Goal: Transaction & Acquisition: Purchase product/service

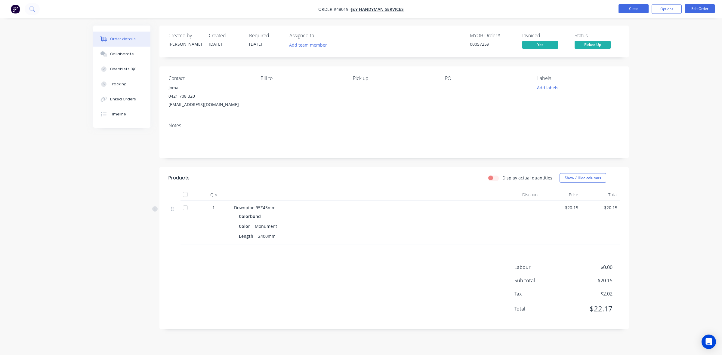
click at [631, 5] on button "Close" at bounding box center [634, 8] width 30 height 9
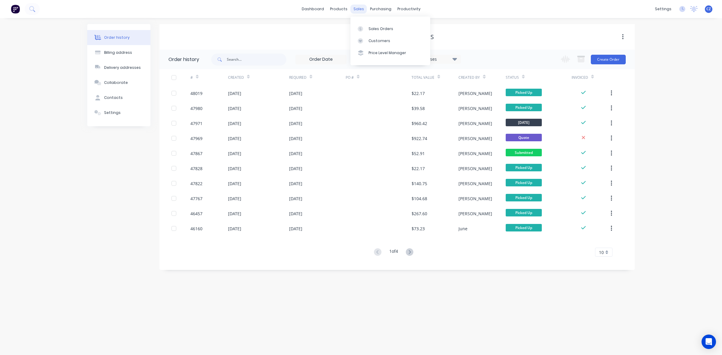
click at [355, 8] on div "sales" at bounding box center [359, 9] width 17 height 9
click at [384, 29] on div "Sales Orders" at bounding box center [381, 28] width 25 height 5
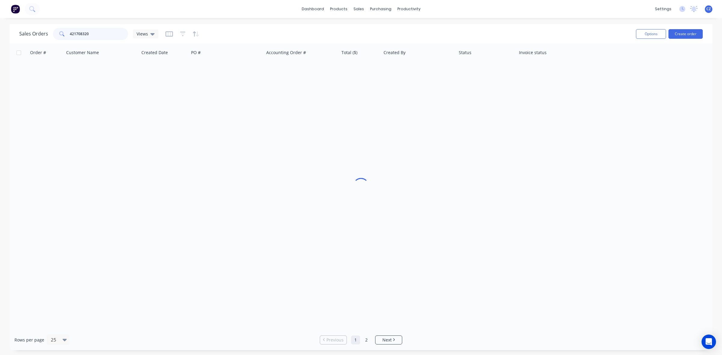
drag, startPoint x: 95, startPoint y: 34, endPoint x: 5, endPoint y: 33, distance: 90.6
click at [5, 34] on div "Sales Orders 421708320 Views Options Create order Order # Customer Name Created…" at bounding box center [361, 187] width 722 height 326
click at [690, 35] on button "Create order" at bounding box center [686, 34] width 34 height 10
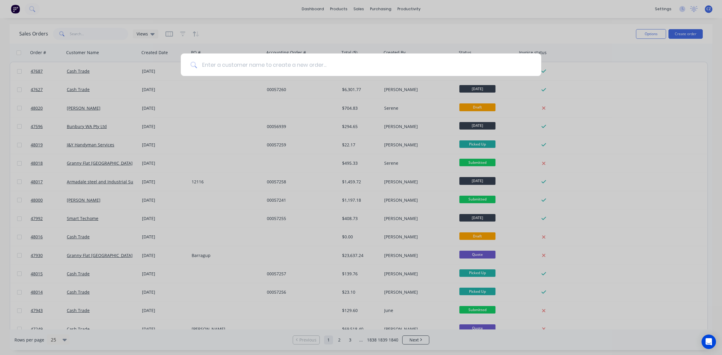
click at [297, 63] on input at bounding box center [364, 65] width 335 height 23
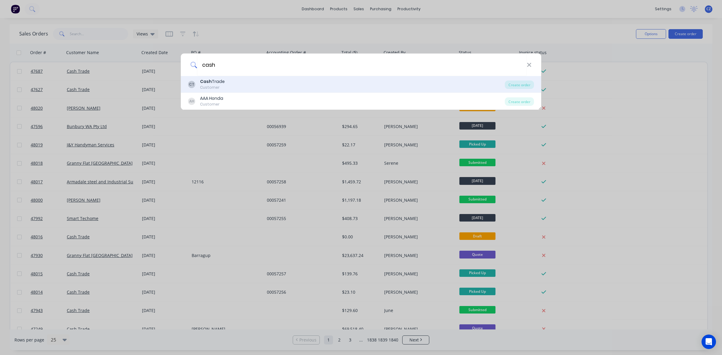
type input "cash"
click at [265, 84] on div "CT Cash Trade Customer" at bounding box center [346, 85] width 317 height 12
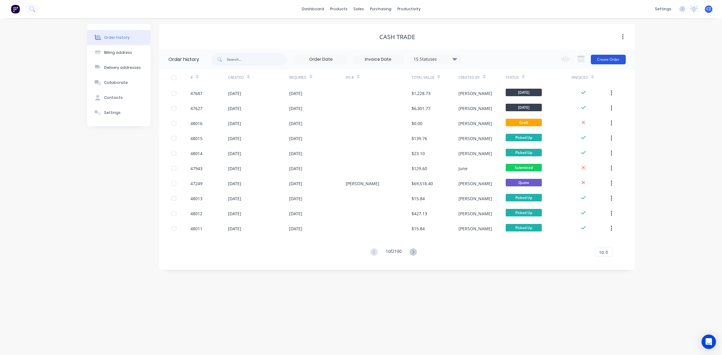
click at [608, 62] on button "Create Order" at bounding box center [608, 60] width 35 height 10
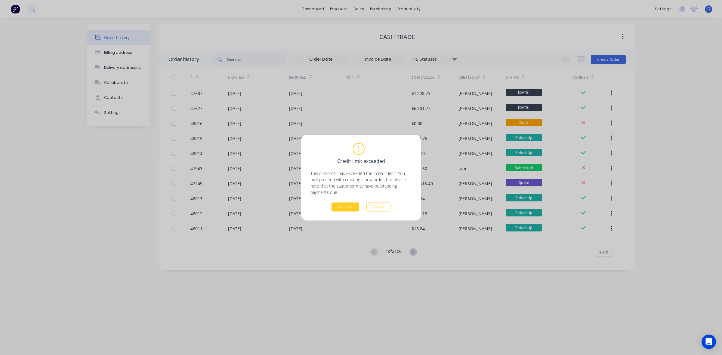
click at [339, 204] on button "Continue" at bounding box center [346, 207] width 28 height 9
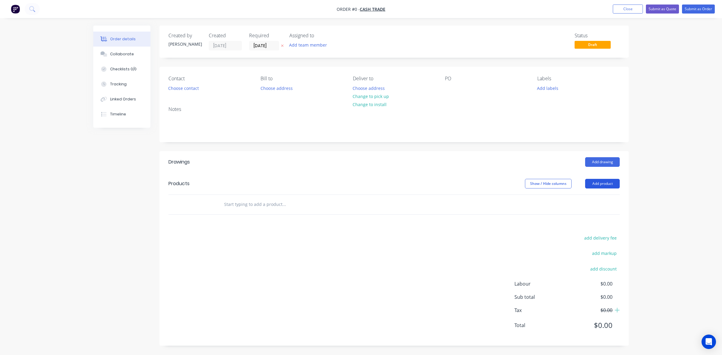
click at [600, 187] on button "Add product" at bounding box center [602, 184] width 35 height 10
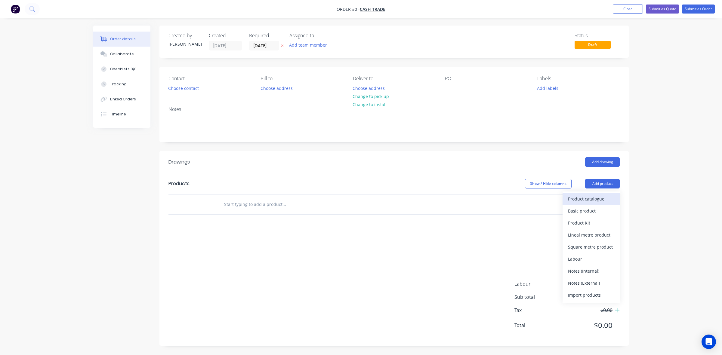
click at [581, 199] on div "Product catalogue" at bounding box center [591, 199] width 46 height 9
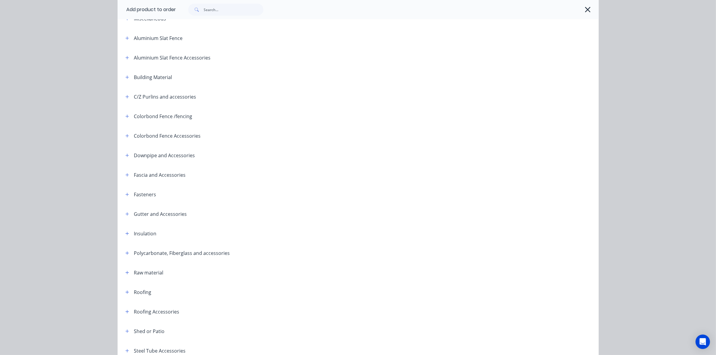
scroll to position [109, 0]
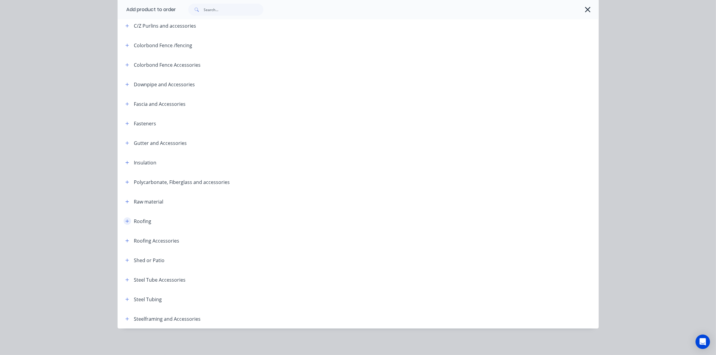
click at [125, 221] on icon "button" at bounding box center [127, 221] width 4 height 4
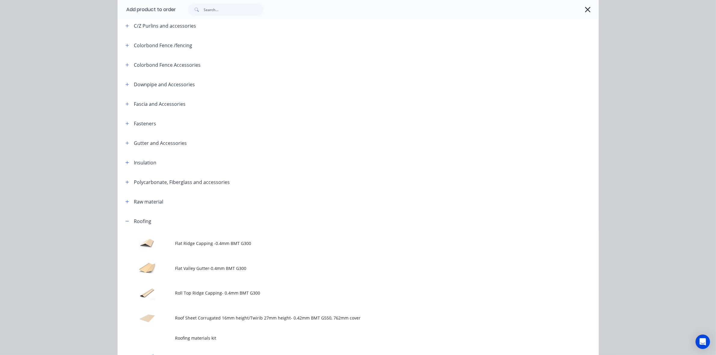
scroll to position [221, 0]
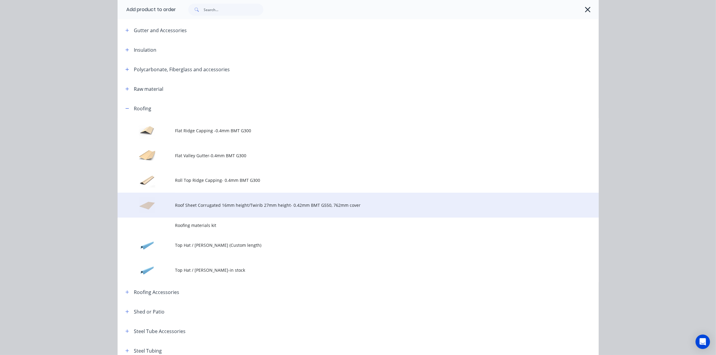
click at [239, 212] on td "Roof Sheet Corrugated 16mm height/Twirib 27mm height- 0.42mm BMT G550, 762mm co…" at bounding box center [387, 205] width 424 height 25
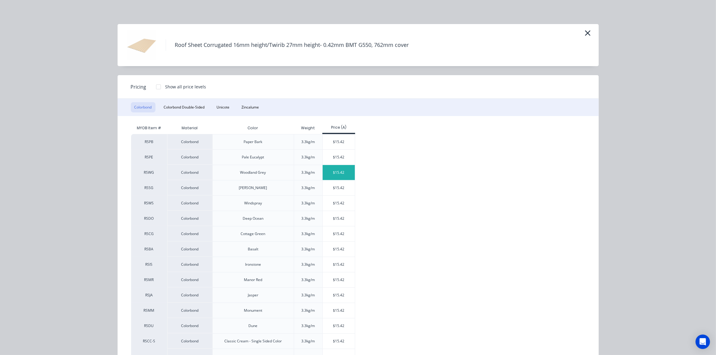
click at [332, 173] on div "$15.42" at bounding box center [339, 172] width 32 height 15
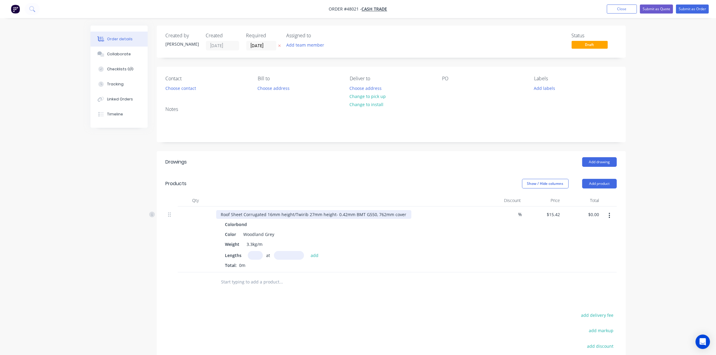
click at [295, 214] on div "Roof Sheet Corrugated 16mm height/Twirib 27mm height- 0.42mm BMT G550, 762mm co…" at bounding box center [313, 214] width 195 height 9
drag, startPoint x: 294, startPoint y: 214, endPoint x: 243, endPoint y: 212, distance: 50.9
click at [243, 213] on div "Roof Sheet Corrugated 16mm height/Twirib 27mm height- 0.42mm BMT G550, 762mm co…" at bounding box center [313, 214] width 195 height 9
click at [352, 217] on div "Roof Sheet Twirib 27mm height- 0.42mm BMT G550, 762mm cover" at bounding box center [287, 214] width 143 height 9
click at [254, 255] on input "text" at bounding box center [255, 255] width 15 height 9
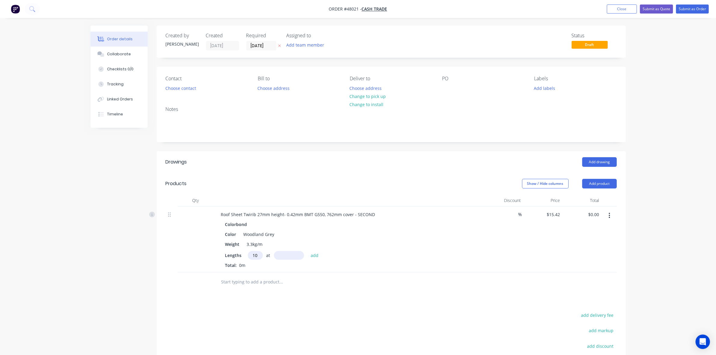
type input "10"
click at [286, 254] on input "text" at bounding box center [289, 255] width 30 height 9
type input "3400mm"
click at [316, 256] on button "add" at bounding box center [315, 255] width 14 height 8
drag, startPoint x: 582, startPoint y: 215, endPoint x: 610, endPoint y: 215, distance: 28.0
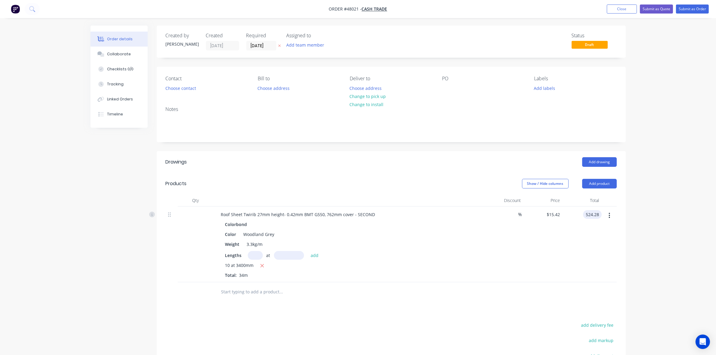
click at [610, 215] on div "Roof Sheet Twirib 27mm height- 0.42mm BMT G550, 762mm cover - SECOND Colorbond …" at bounding box center [391, 245] width 451 height 76
type input "400"
type input "$11.7647"
type input "$400.00"
click at [437, 311] on div "Drawings Add drawing Products Show / Hide columns Add product Qty Discount Pric…" at bounding box center [391, 292] width 469 height 282
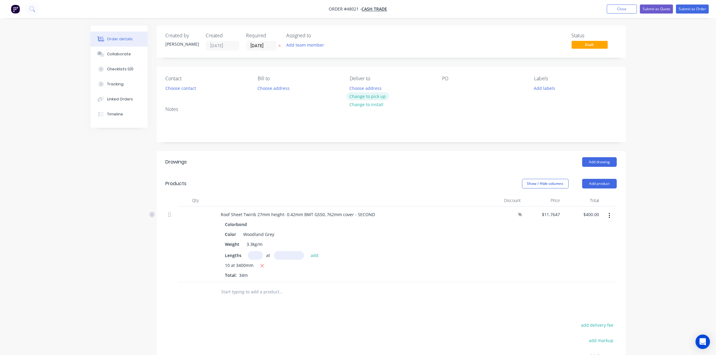
click at [373, 99] on button "Change to pick up" at bounding box center [368, 96] width 43 height 8
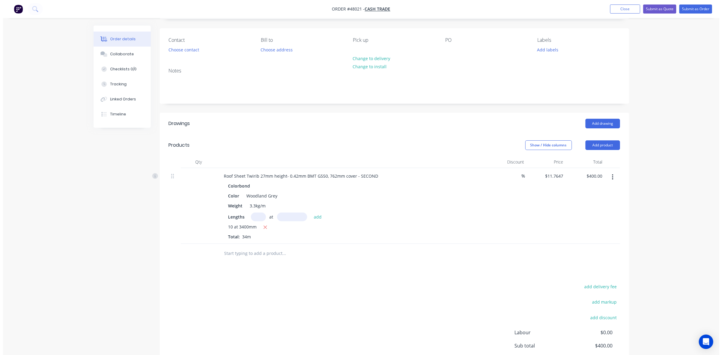
scroll to position [75, 0]
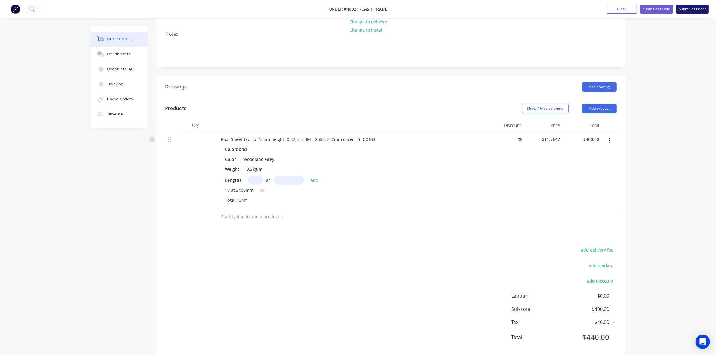
click at [687, 11] on button "Submit as Order" at bounding box center [692, 9] width 33 height 9
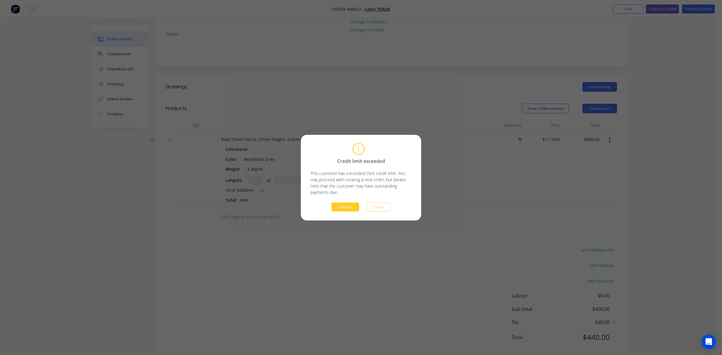
click at [345, 210] on button "Continue" at bounding box center [346, 207] width 28 height 9
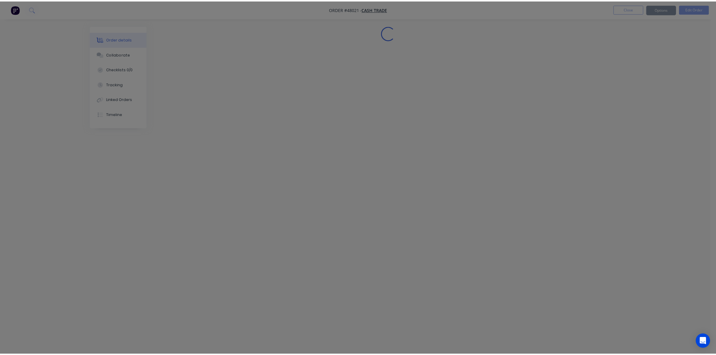
scroll to position [0, 0]
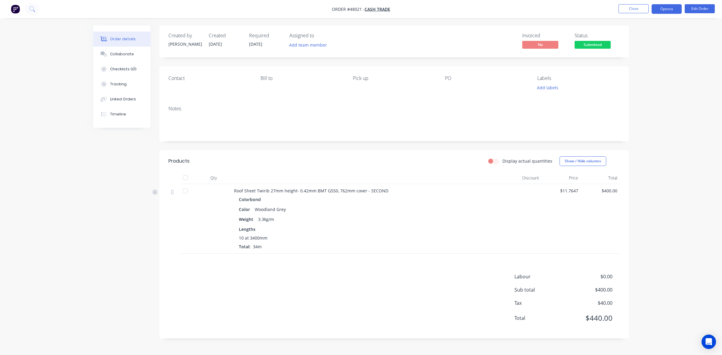
click at [668, 11] on button "Options" at bounding box center [667, 9] width 30 height 10
click at [648, 37] on div "Invoice" at bounding box center [648, 36] width 55 height 9
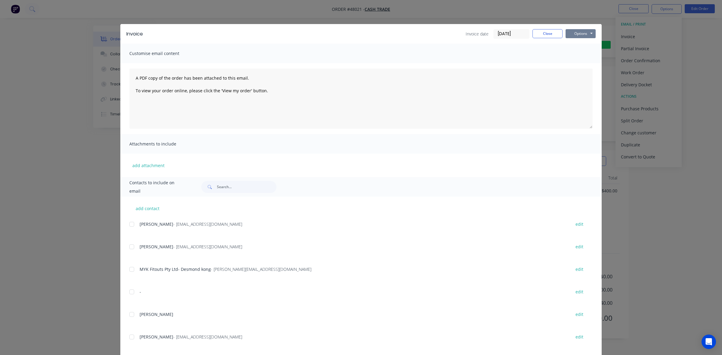
click at [579, 32] on button "Options" at bounding box center [581, 33] width 30 height 9
click at [578, 56] on button "Print" at bounding box center [585, 55] width 39 height 10
click at [546, 33] on button "Close" at bounding box center [548, 33] width 30 height 9
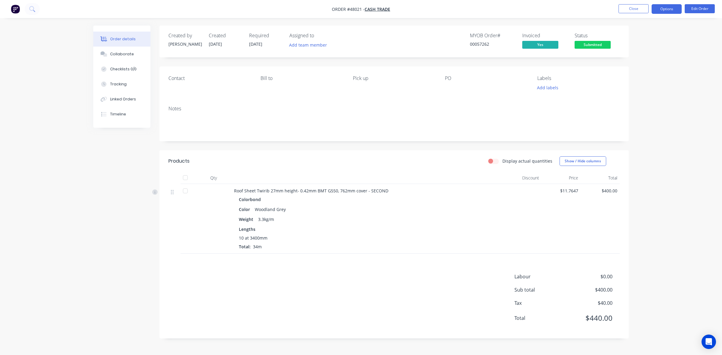
click at [672, 8] on button "Options" at bounding box center [667, 9] width 30 height 10
click at [644, 86] on div "Delivery Docket" at bounding box center [648, 84] width 55 height 9
click at [640, 61] on div "Without pricing" at bounding box center [648, 60] width 55 height 9
click at [677, 191] on div "Order details Collaborate Checklists 0/0 Tracking Linked Orders Timeline Order …" at bounding box center [361, 177] width 722 height 355
click at [602, 47] on span "Submitted" at bounding box center [593, 45] width 36 height 8
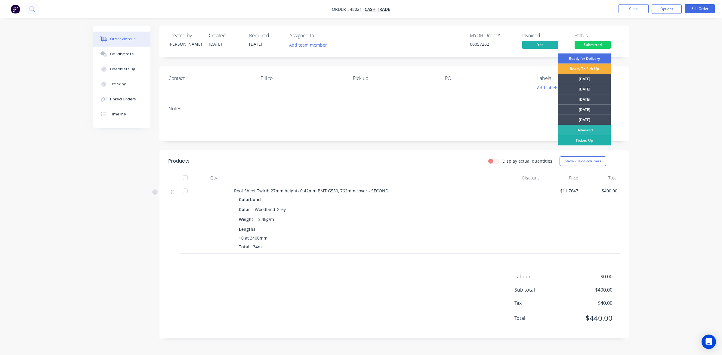
click at [583, 139] on div "Picked Up" at bounding box center [584, 140] width 53 height 10
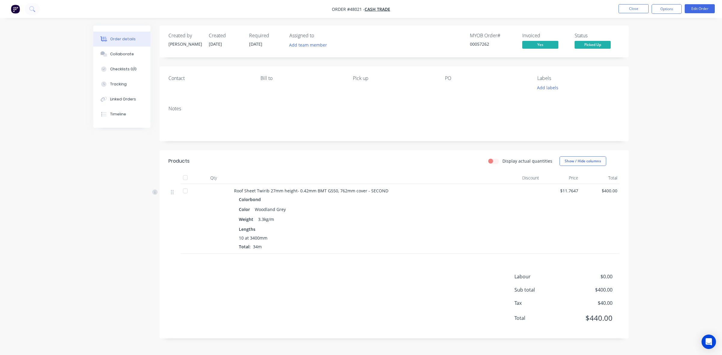
drag, startPoint x: 625, startPoint y: 6, endPoint x: 626, endPoint y: 3, distance: 3.4
click at [626, 4] on nav "Order #48021 - Cash Trade Close Options Edit Order" at bounding box center [361, 9] width 722 height 18
click at [641, 9] on button "Close" at bounding box center [634, 8] width 30 height 9
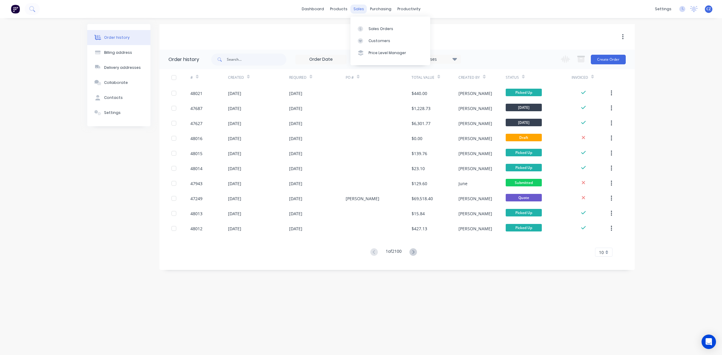
click at [358, 8] on div "sales" at bounding box center [359, 9] width 17 height 9
click at [376, 28] on div "Sales Orders" at bounding box center [381, 28] width 25 height 5
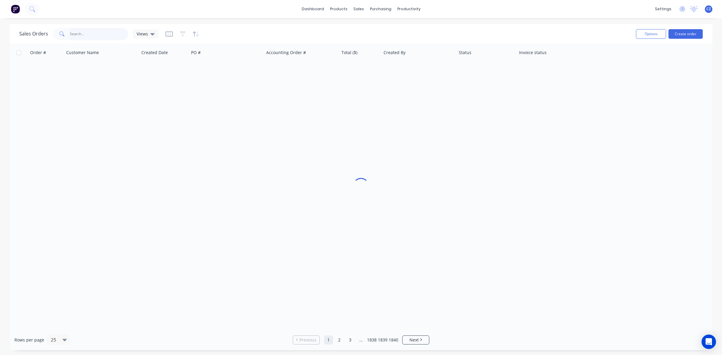
click at [91, 35] on input "text" at bounding box center [99, 34] width 59 height 12
type input "47678"
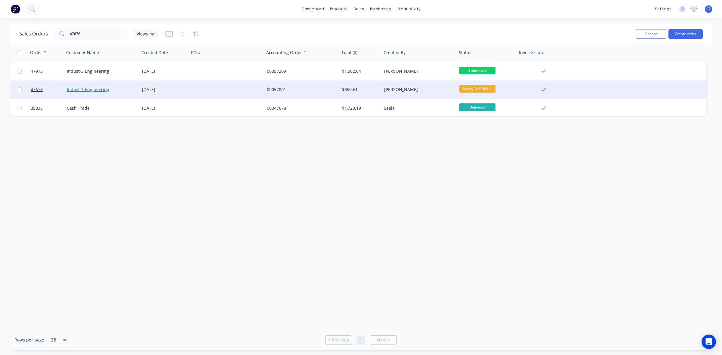
click at [103, 91] on link "Indust-3 Engineering" at bounding box center [88, 90] width 42 height 6
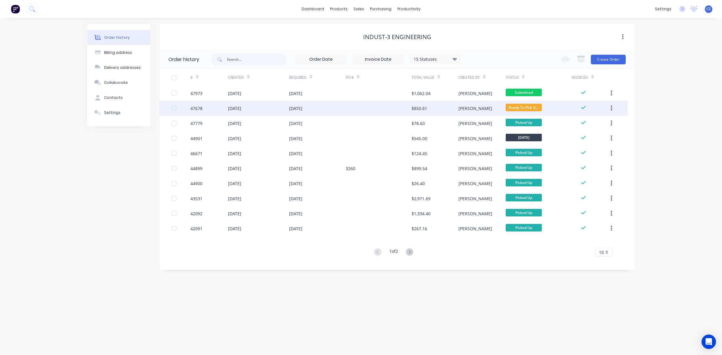
click at [381, 109] on div at bounding box center [379, 108] width 66 height 15
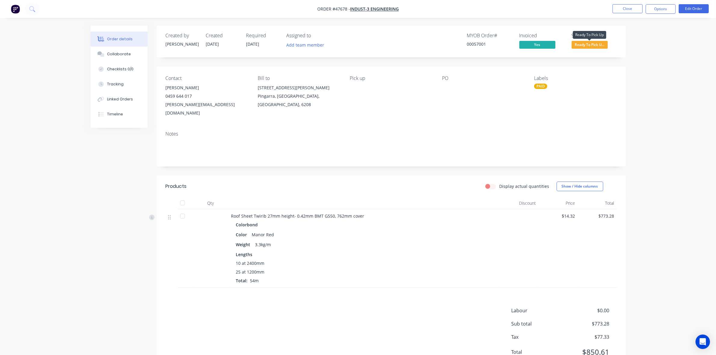
click at [595, 46] on span "Ready To Pick U..." at bounding box center [590, 45] width 36 height 8
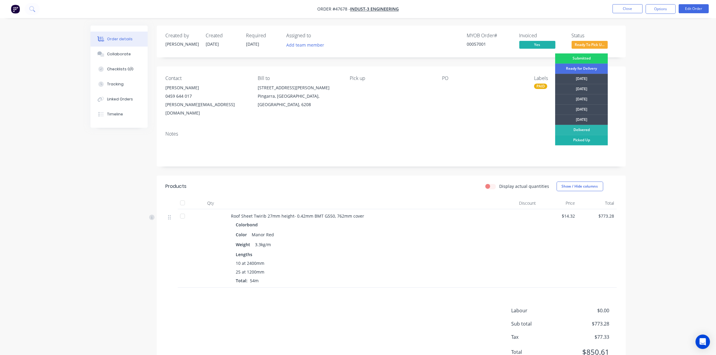
click at [591, 140] on div "Picked Up" at bounding box center [581, 140] width 53 height 10
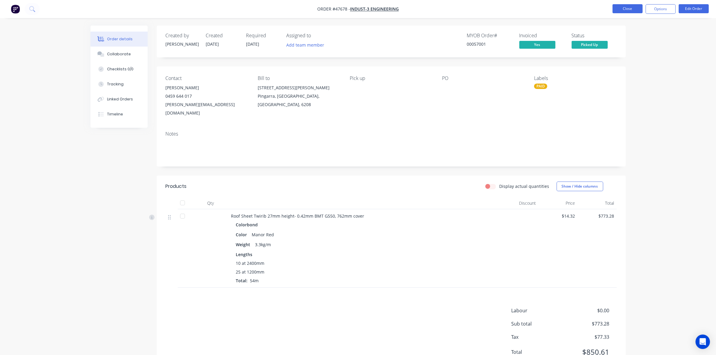
click at [623, 8] on button "Close" at bounding box center [628, 8] width 30 height 9
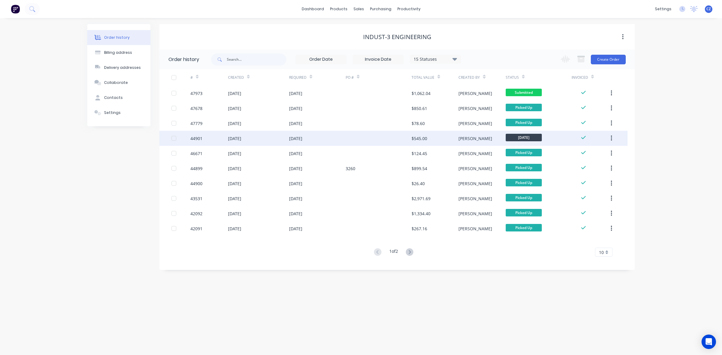
click at [466, 136] on div "[PERSON_NAME]" at bounding box center [476, 138] width 34 height 6
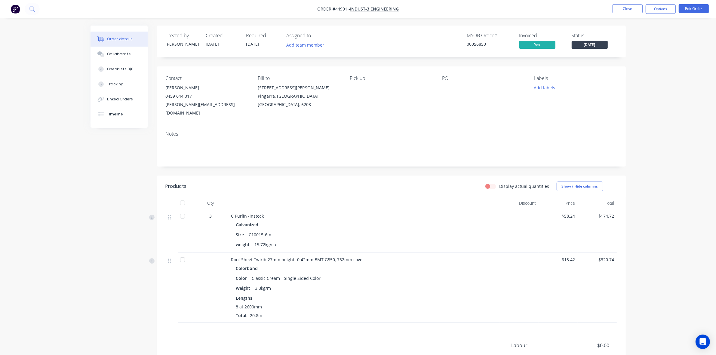
click at [181, 210] on div at bounding box center [183, 216] width 12 height 12
click at [119, 108] on button "Timeline" at bounding box center [119, 114] width 57 height 15
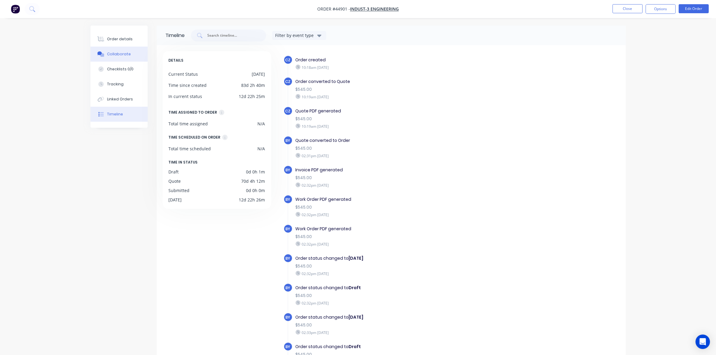
click at [117, 47] on button "Collaborate" at bounding box center [119, 54] width 57 height 15
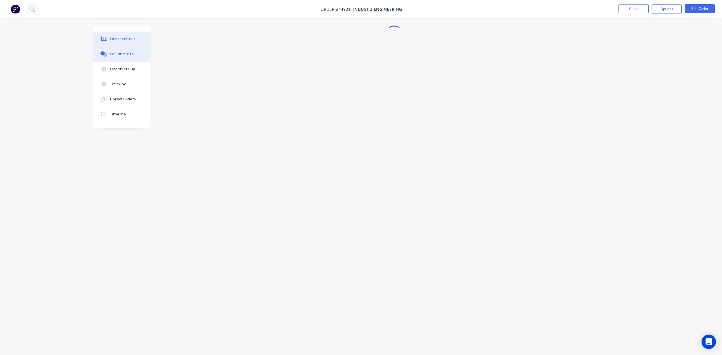
click at [117, 44] on button "Order details" at bounding box center [121, 39] width 57 height 15
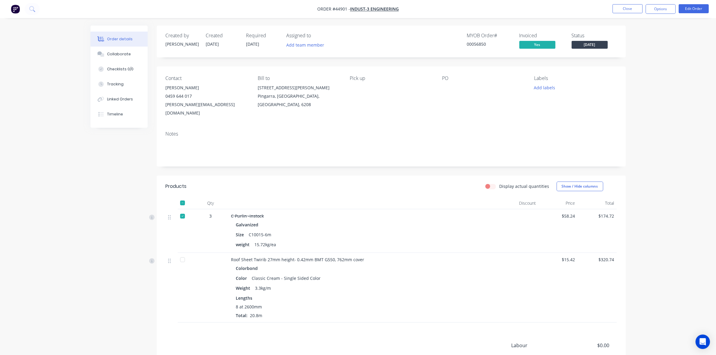
drag, startPoint x: 344, startPoint y: 160, endPoint x: 338, endPoint y: 164, distance: 6.9
click at [345, 160] on div "Created by Cathy Created 31/07/25 Required 03/06/25 Assigned to Add team member…" at bounding box center [391, 217] width 469 height 382
click at [384, 213] on div "C Purlin -instock" at bounding box center [364, 216] width 266 height 6
click at [124, 112] on button "Timeline" at bounding box center [119, 114] width 57 height 15
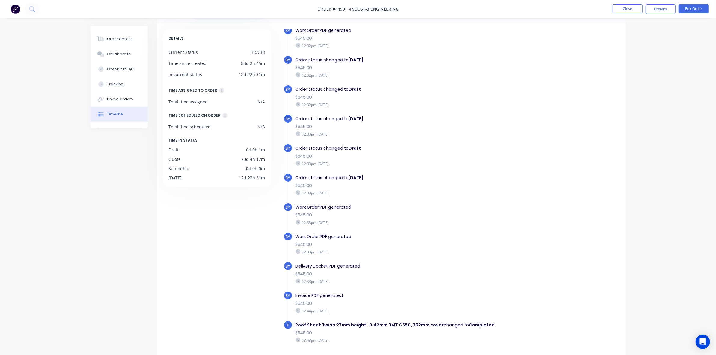
scroll to position [42, 0]
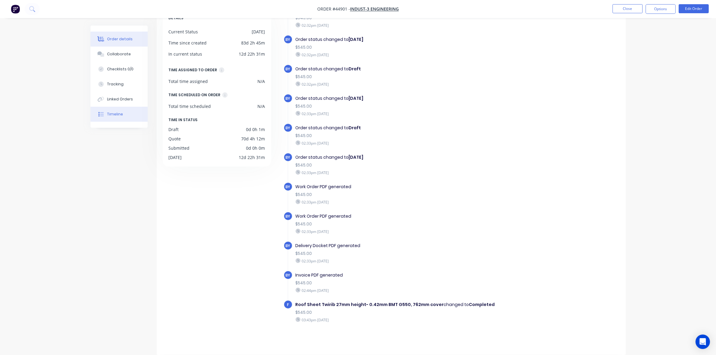
click at [115, 38] on div "Order details" at bounding box center [120, 38] width 26 height 5
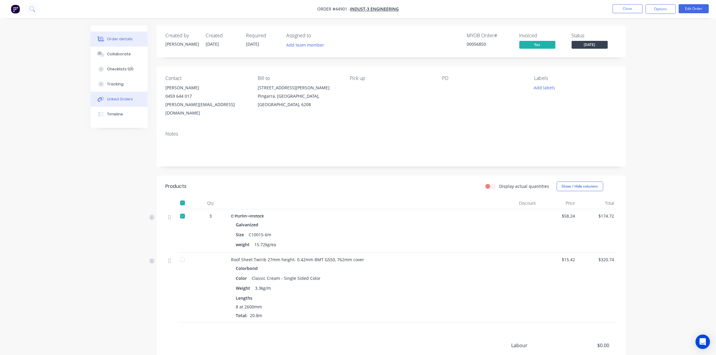
click at [121, 101] on div "Linked Orders" at bounding box center [120, 99] width 26 height 5
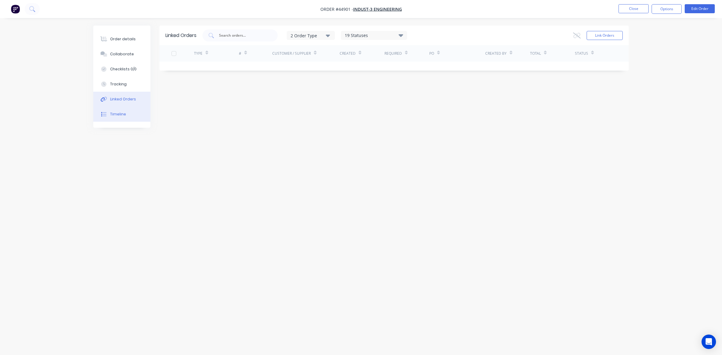
click at [109, 114] on button "Timeline" at bounding box center [121, 114] width 57 height 15
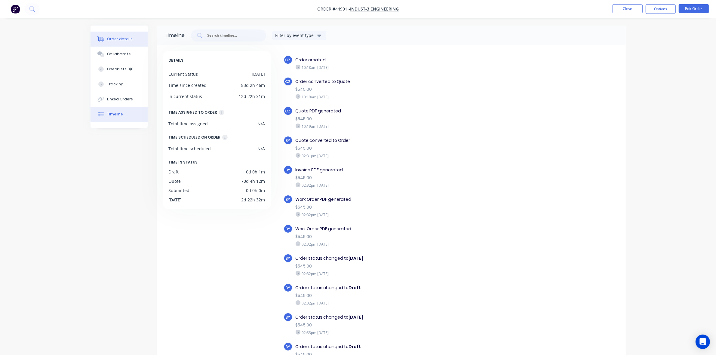
drag, startPoint x: 109, startPoint y: 34, endPoint x: 115, endPoint y: 33, distance: 6.4
click at [109, 34] on button "Order details" at bounding box center [119, 39] width 57 height 15
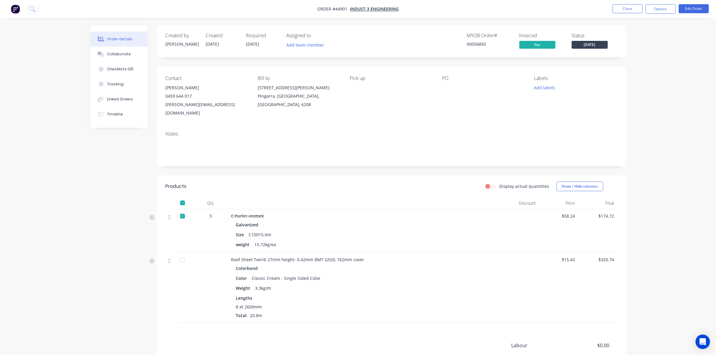
drag, startPoint x: 466, startPoint y: 209, endPoint x: 108, endPoint y: 140, distance: 364.7
click at [466, 213] on div "C Purlin -instock" at bounding box center [364, 216] width 266 height 6
click at [123, 116] on button "Timeline" at bounding box center [119, 114] width 57 height 15
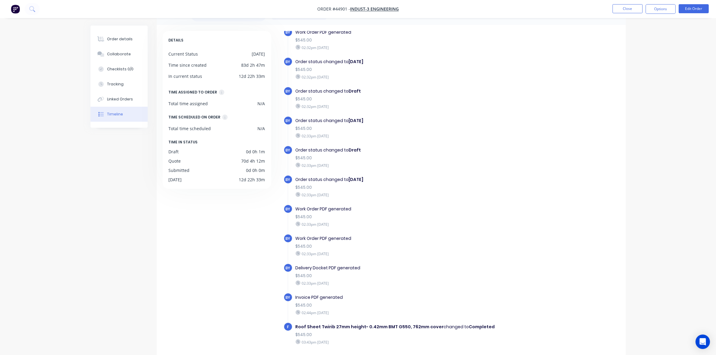
scroll to position [38, 0]
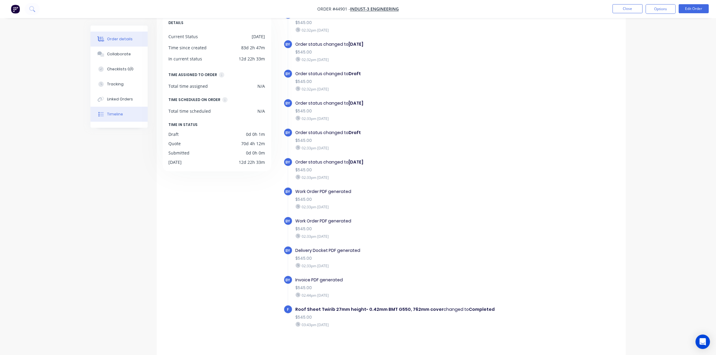
click at [115, 39] on div "Order details" at bounding box center [120, 38] width 26 height 5
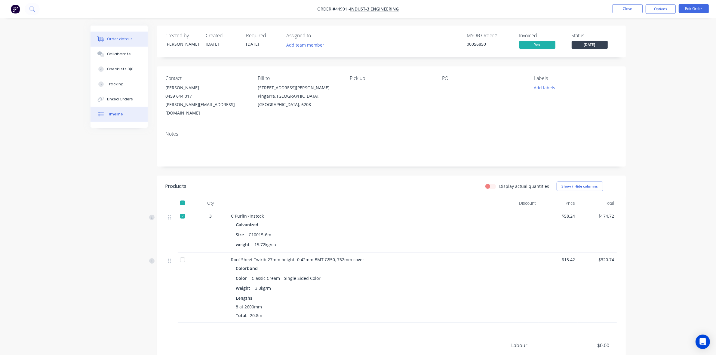
click at [111, 113] on div "Timeline" at bounding box center [115, 114] width 16 height 5
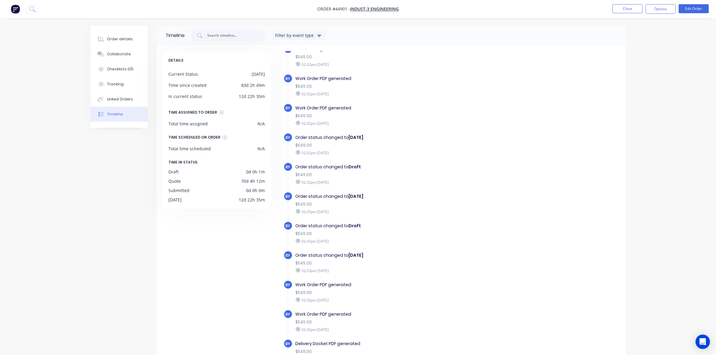
scroll to position [177, 0]
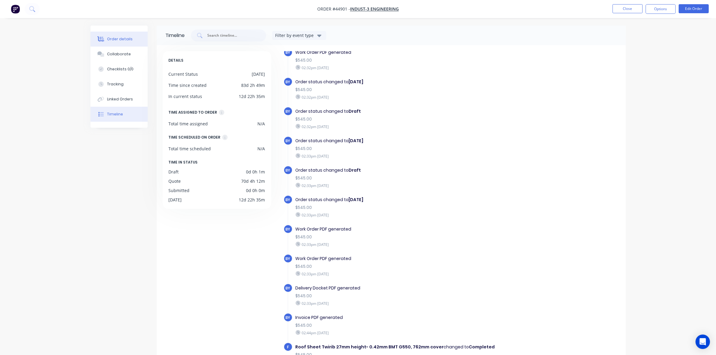
click at [122, 39] on div "Order details" at bounding box center [120, 38] width 26 height 5
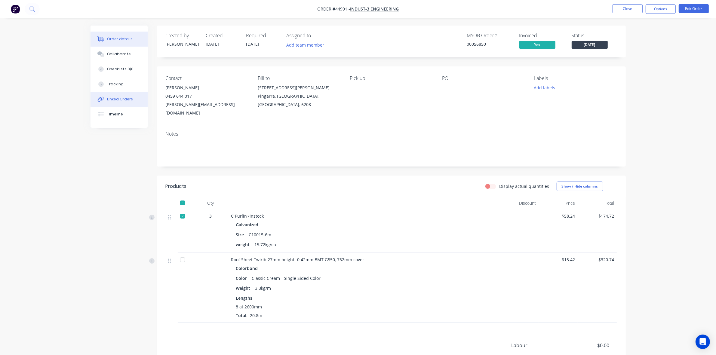
click at [122, 101] on div "Linked Orders" at bounding box center [120, 99] width 26 height 5
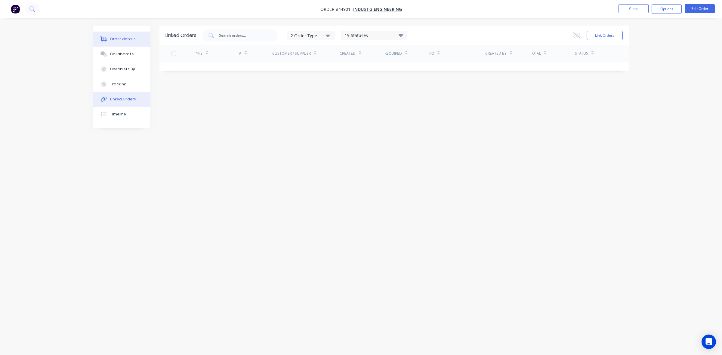
click at [137, 40] on button "Order details" at bounding box center [121, 39] width 57 height 15
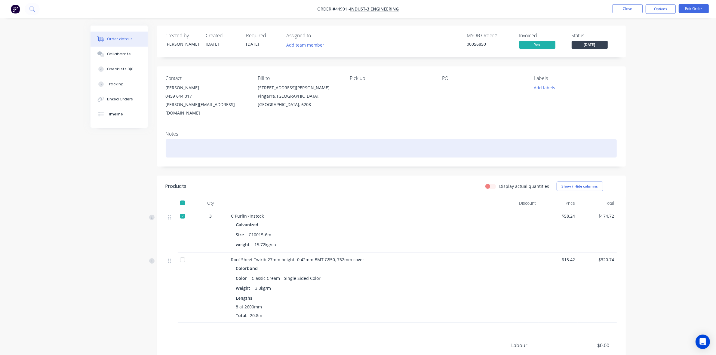
click at [477, 140] on div at bounding box center [391, 148] width 451 height 18
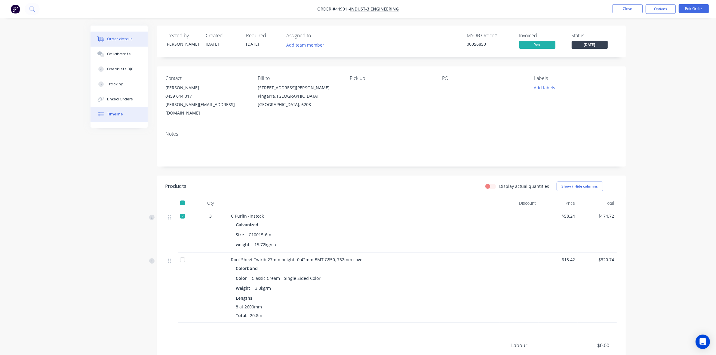
click at [118, 110] on button "Timeline" at bounding box center [119, 114] width 57 height 15
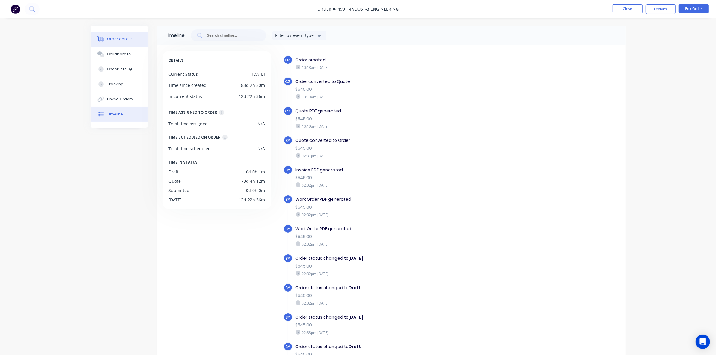
click at [128, 39] on div "Order details" at bounding box center [120, 38] width 26 height 5
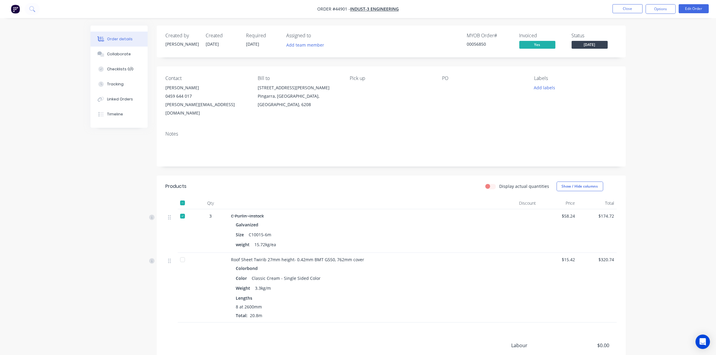
click at [460, 257] on div "Roof Sheet Twirib 27mm height- 0.42mm BMT G550, 762mm cover" at bounding box center [364, 260] width 266 height 6
click at [620, 11] on button "Close" at bounding box center [628, 8] width 30 height 9
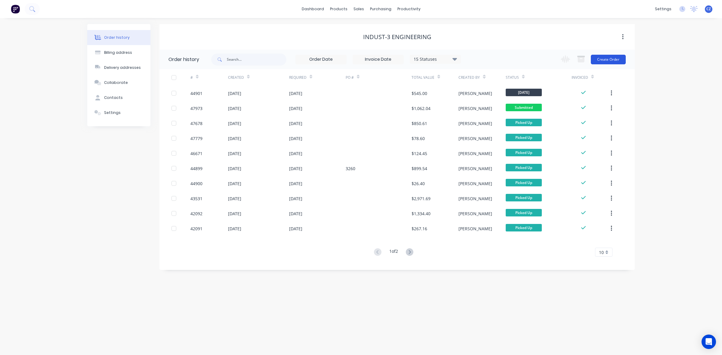
click at [622, 62] on button "Create Order" at bounding box center [608, 60] width 35 height 10
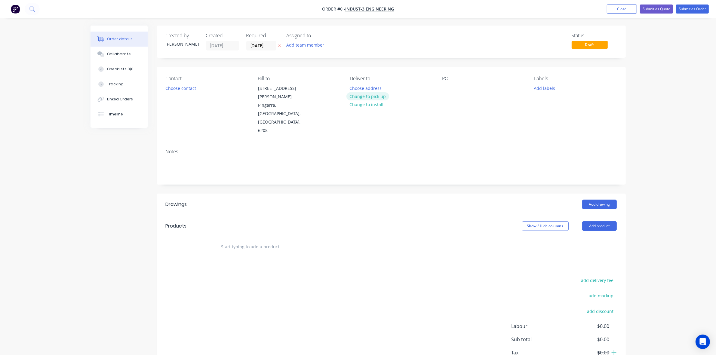
click at [370, 94] on button "Change to pick up" at bounding box center [368, 96] width 43 height 8
click at [595, 221] on button "Add product" at bounding box center [600, 226] width 35 height 10
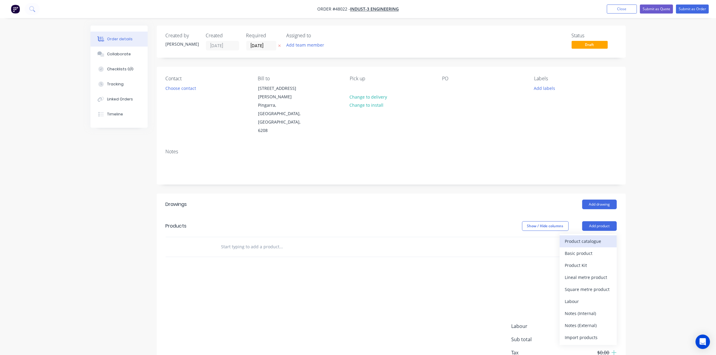
click at [584, 237] on div "Product catalogue" at bounding box center [588, 241] width 46 height 9
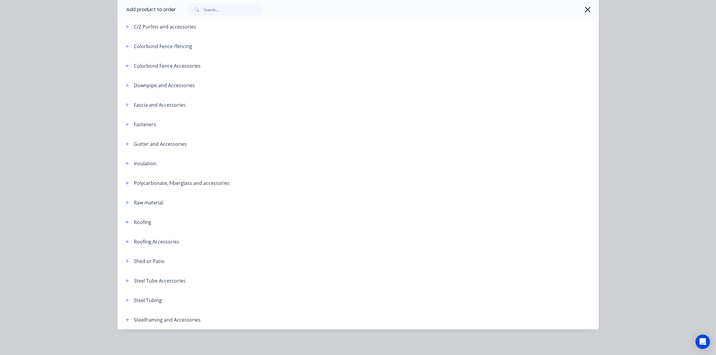
scroll to position [109, 0]
click at [124, 297] on button "button" at bounding box center [128, 300] width 8 height 8
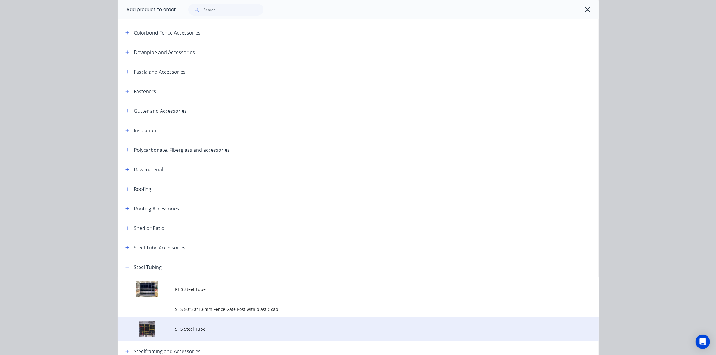
scroll to position [173, 0]
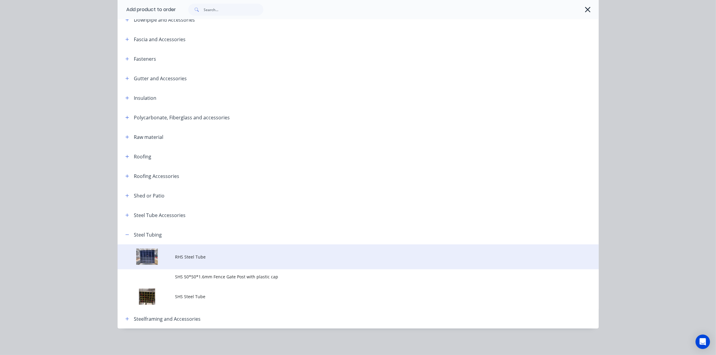
click at [184, 255] on span "RHS Steel Tube" at bounding box center [344, 257] width 339 height 6
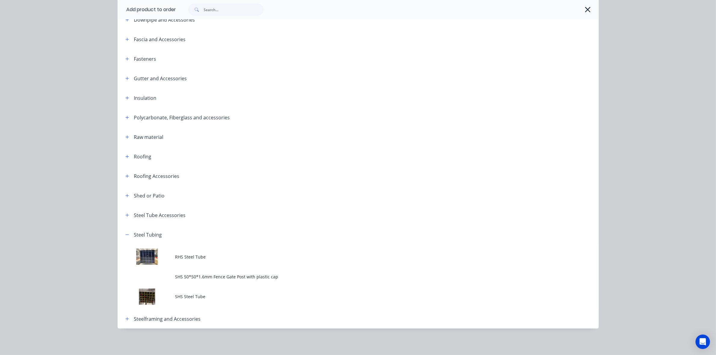
scroll to position [0, 0]
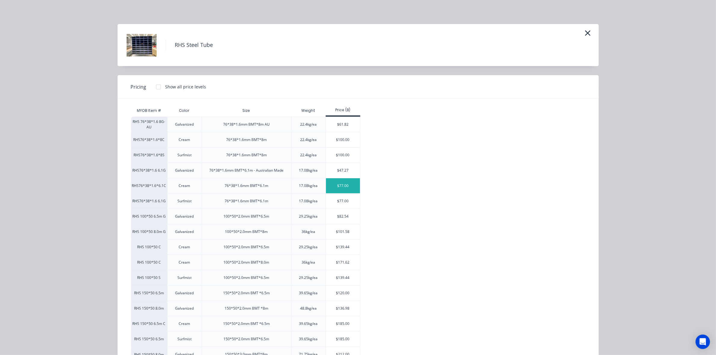
click at [350, 184] on div "$77.00" at bounding box center [343, 185] width 34 height 15
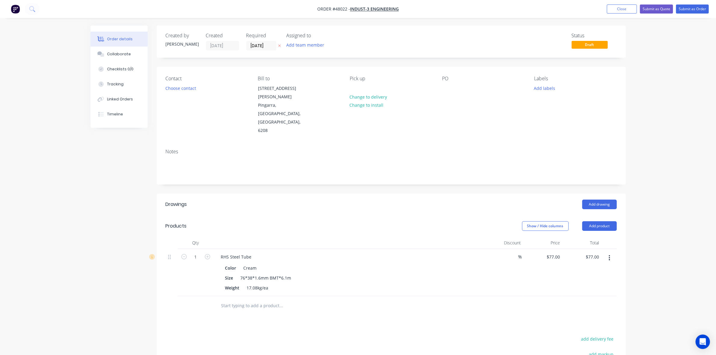
click at [205, 252] on form "1" at bounding box center [195, 256] width 31 height 9
click at [209, 254] on icon "button" at bounding box center [207, 256] width 5 height 5
type input "2"
type input "$154.00"
click at [246, 221] on div "Products" at bounding box center [214, 226] width 96 height 10
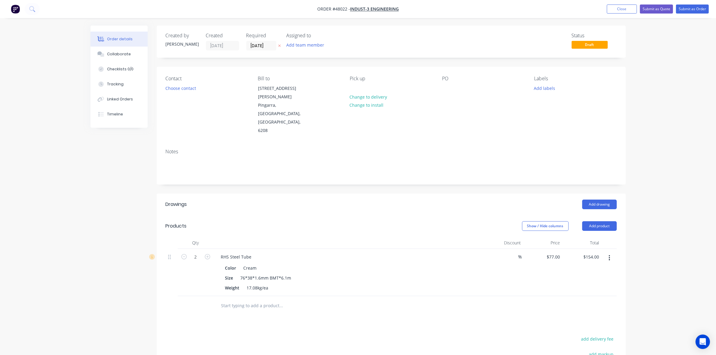
click at [357, 200] on div "Add drawing" at bounding box center [438, 205] width 355 height 10
click at [166, 87] on button "Choose contact" at bounding box center [180, 88] width 37 height 8
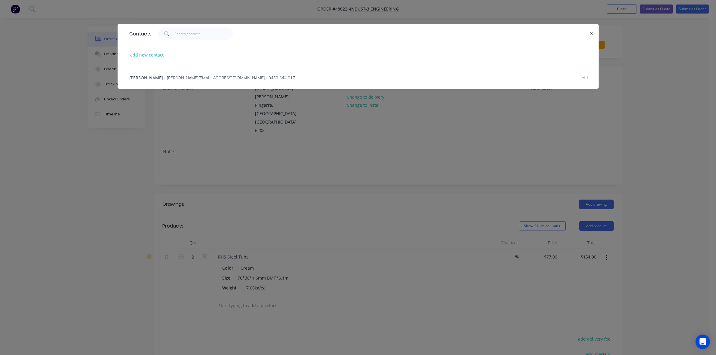
click at [146, 73] on div "Sean Madigan - sean@indust-3.com.au - 0459 644 017 edit" at bounding box center [358, 77] width 463 height 23
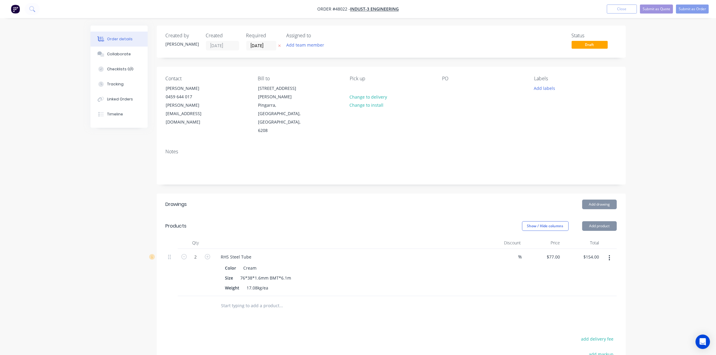
click at [344, 237] on div at bounding box center [349, 243] width 271 height 12
click at [694, 8] on button "Submit as Order" at bounding box center [692, 9] width 33 height 9
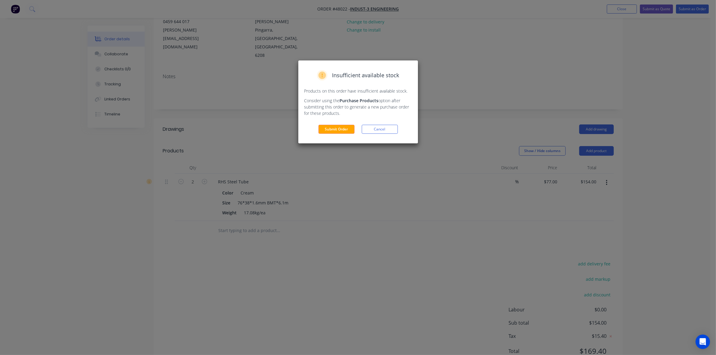
scroll to position [76, 0]
click at [387, 122] on div "Insufficient available stock Products on this order have insufficient available…" at bounding box center [359, 101] width 120 height 83
click at [387, 127] on button "Cancel" at bounding box center [380, 129] width 36 height 9
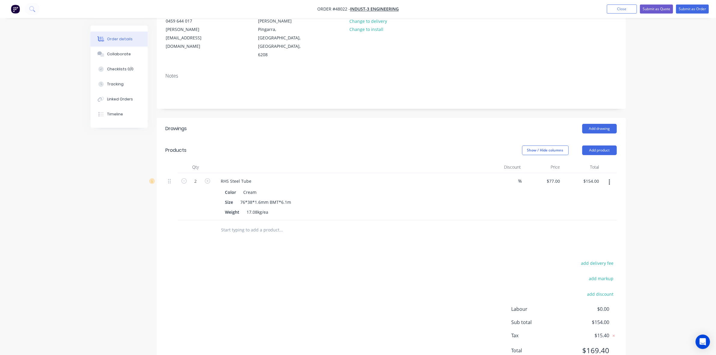
click at [609, 179] on icon "button" at bounding box center [610, 182] width 2 height 7
click at [601, 194] on div "Edit" at bounding box center [588, 198] width 46 height 9
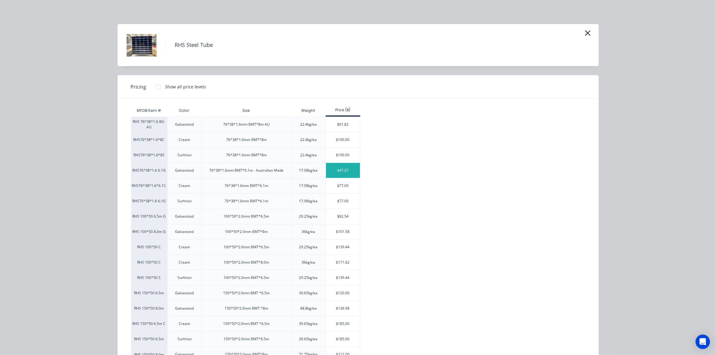
click at [341, 166] on div "$47.27" at bounding box center [343, 170] width 34 height 15
type input "$47.27"
type input "$94.54"
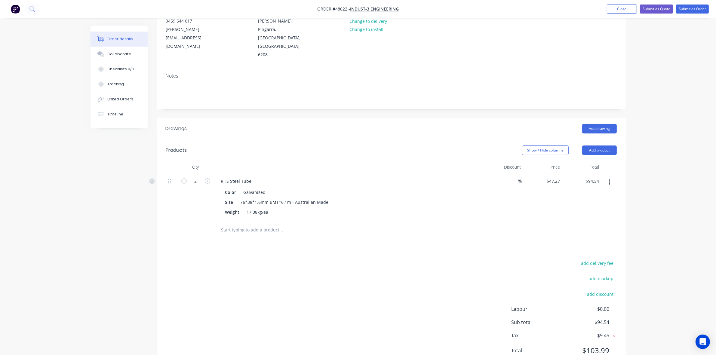
click at [305, 227] on div "Drawings Add drawing Products Show / Hide columns Add product Qty Discount Pric…" at bounding box center [391, 244] width 469 height 253
drag, startPoint x: 331, startPoint y: 247, endPoint x: 333, endPoint y: 256, distance: 9.4
click at [333, 259] on div "add delivery fee add markup add discount Labour $0.00 Sub total $94.54 Tax $9.4…" at bounding box center [391, 310] width 451 height 103
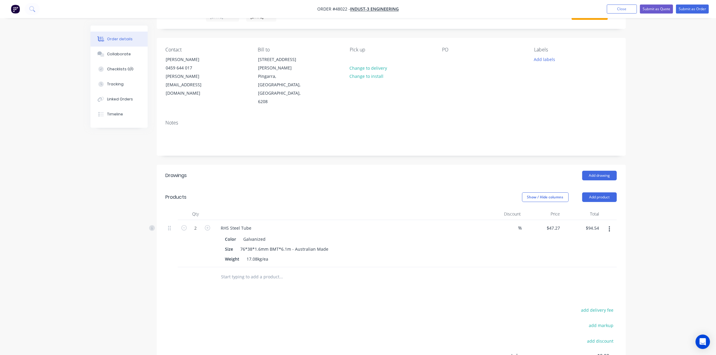
scroll to position [0, 0]
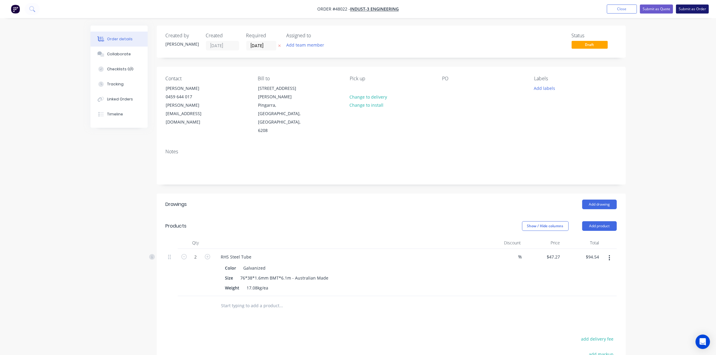
click at [690, 11] on button "Submit as Order" at bounding box center [692, 9] width 33 height 9
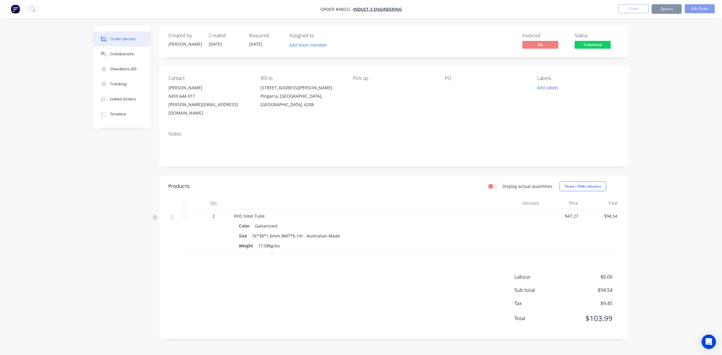
click at [667, 8] on button "Options" at bounding box center [667, 9] width 30 height 10
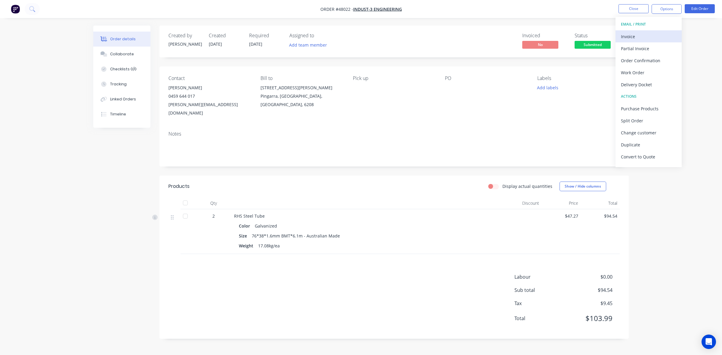
click at [638, 35] on div "Invoice" at bounding box center [648, 36] width 55 height 9
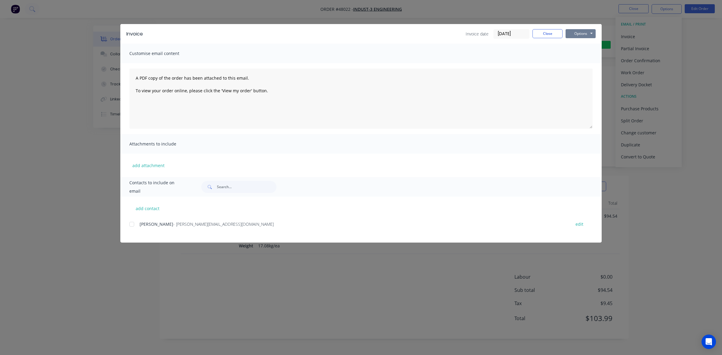
click at [579, 34] on button "Options" at bounding box center [581, 33] width 30 height 9
click at [578, 55] on button "Print" at bounding box center [585, 55] width 39 height 10
click at [543, 35] on button "Close" at bounding box center [548, 33] width 30 height 9
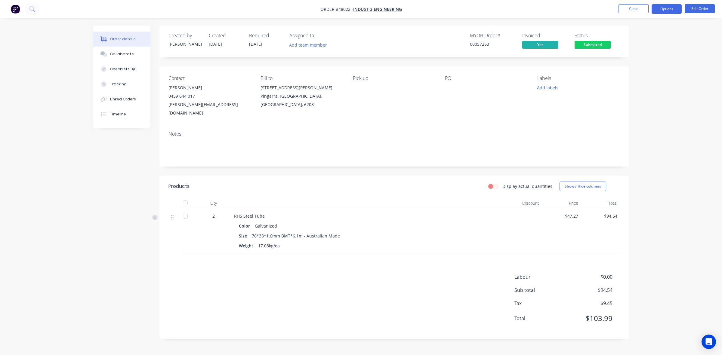
click at [666, 7] on button "Options" at bounding box center [667, 9] width 30 height 10
click at [648, 83] on div "Delivery Docket" at bounding box center [648, 84] width 55 height 9
click at [639, 62] on div "Without pricing" at bounding box center [648, 60] width 55 height 9
drag, startPoint x: 463, startPoint y: 110, endPoint x: 484, endPoint y: 98, distance: 24.7
click at [467, 109] on div "Contact Sean Madigan 0459 644 017 sean@indust-3.com.au Bill to 25 Butler St Pin…" at bounding box center [393, 97] width 469 height 60
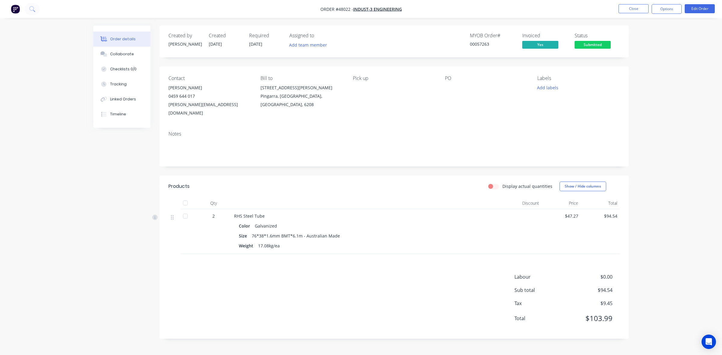
click at [604, 47] on span "Submitted" at bounding box center [593, 45] width 36 height 8
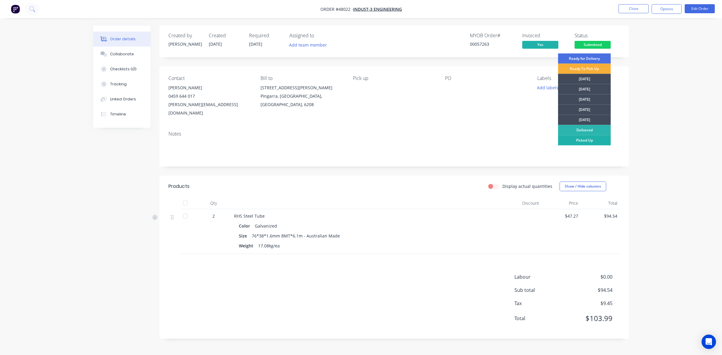
click at [594, 140] on div "Picked Up" at bounding box center [584, 140] width 53 height 10
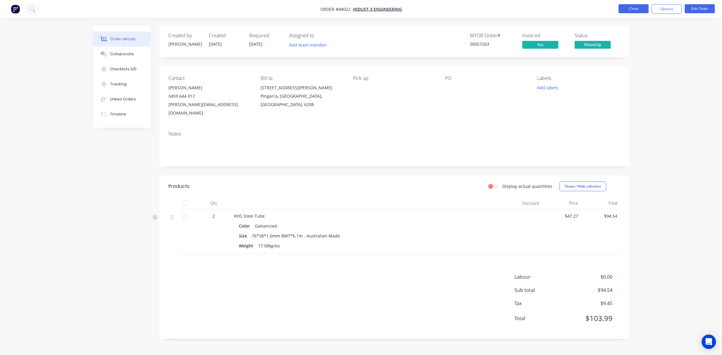
click at [637, 8] on button "Close" at bounding box center [634, 8] width 30 height 9
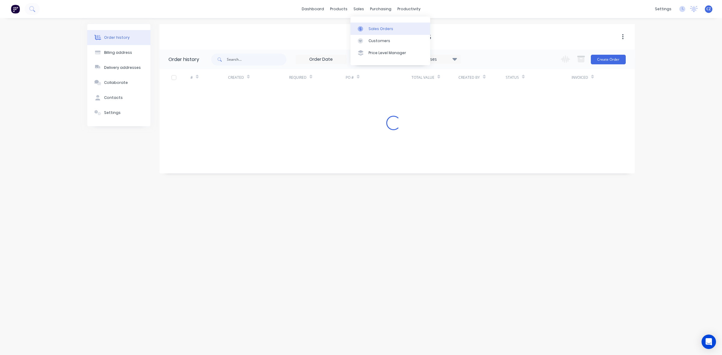
click at [364, 27] on div at bounding box center [362, 28] width 9 height 5
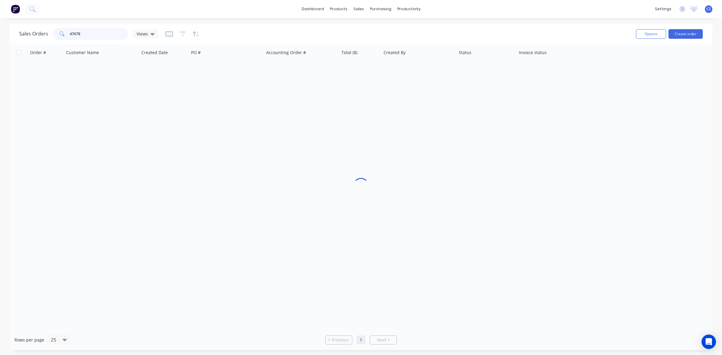
drag, startPoint x: 106, startPoint y: 35, endPoint x: 0, endPoint y: 36, distance: 106.2
click at [0, 36] on div "Sales Orders 47678 Views Options Create order Order # Customer Name Created Dat…" at bounding box center [361, 187] width 722 height 326
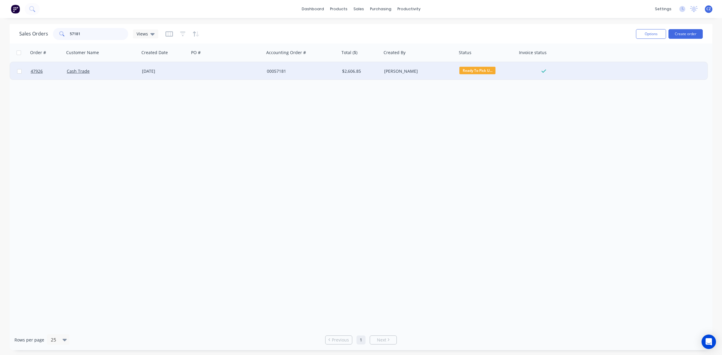
type input "57181"
click at [306, 72] on div "00057181" at bounding box center [300, 71] width 67 height 6
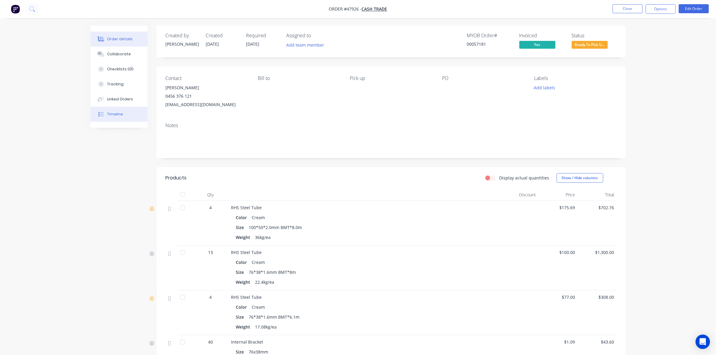
click at [103, 112] on icon at bounding box center [100, 114] width 5 height 5
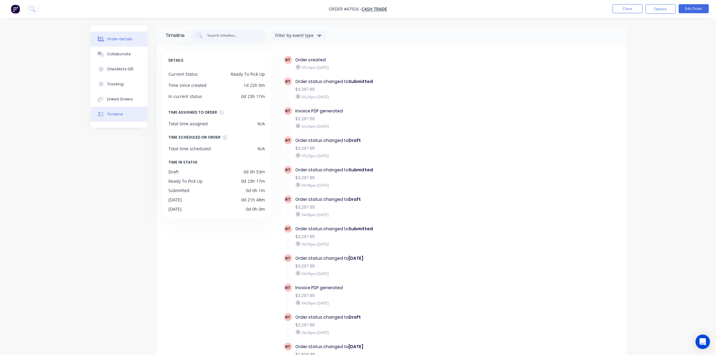
click at [130, 37] on button "Order details" at bounding box center [119, 39] width 57 height 15
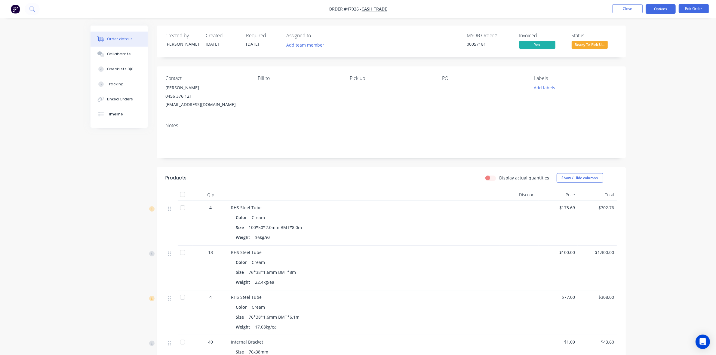
click at [663, 5] on button "Options" at bounding box center [661, 9] width 30 height 10
click at [619, 83] on div "Delivery Docket" at bounding box center [642, 84] width 55 height 9
click at [630, 62] on div "Without pricing" at bounding box center [642, 60] width 55 height 9
drag, startPoint x: 474, startPoint y: 230, endPoint x: 467, endPoint y: 231, distance: 6.9
click at [474, 231] on div "Size 100*50*2.0mm BMT*8.0m" at bounding box center [364, 227] width 256 height 9
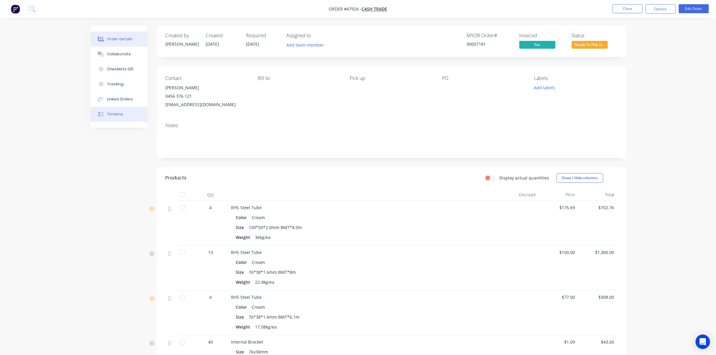
click at [120, 109] on button "Timeline" at bounding box center [119, 114] width 57 height 15
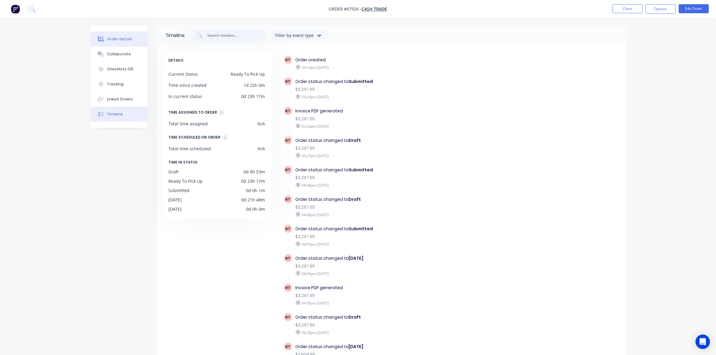
click at [110, 38] on div "Order details" at bounding box center [120, 38] width 26 height 5
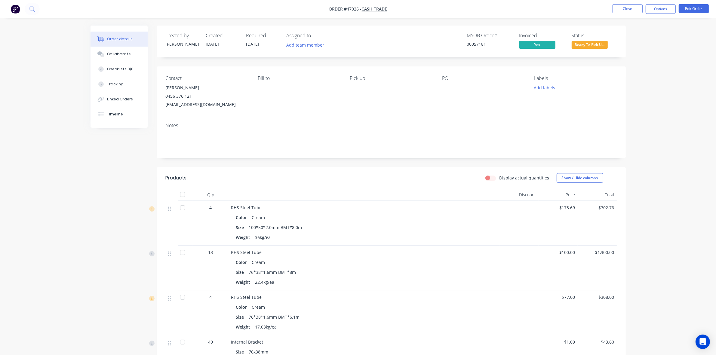
click at [467, 129] on div "Notes" at bounding box center [391, 138] width 469 height 40
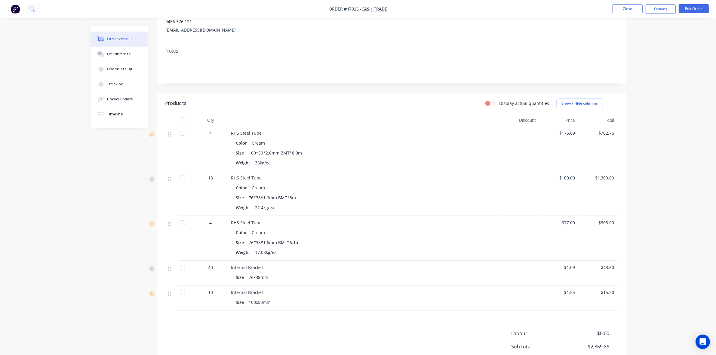
scroll to position [75, 0]
click at [108, 119] on button "Timeline" at bounding box center [119, 114] width 57 height 15
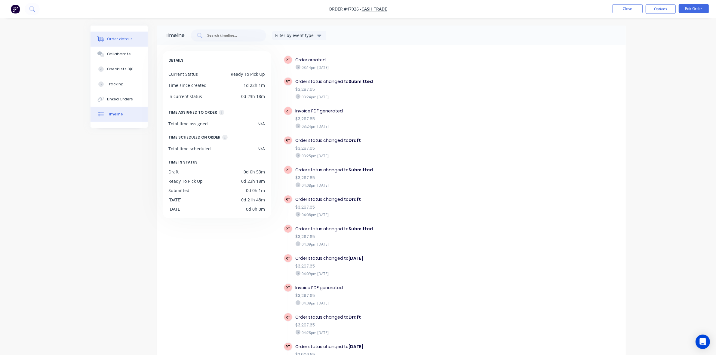
click at [127, 36] on div "Order details" at bounding box center [120, 38] width 26 height 5
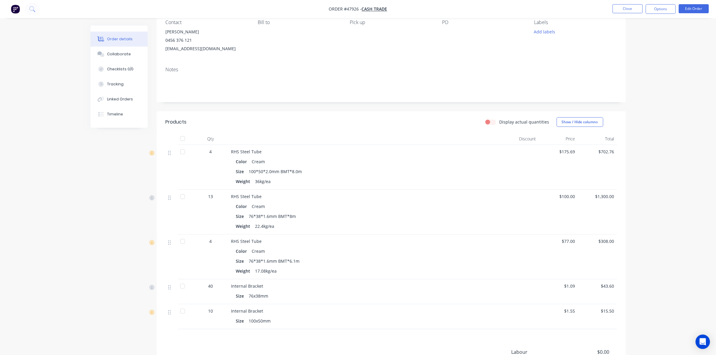
scroll to position [124, 0]
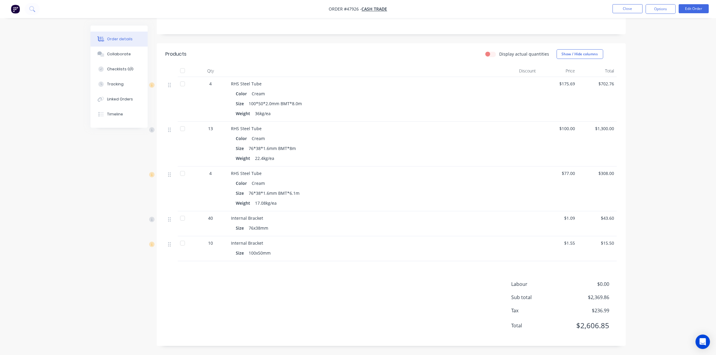
click at [454, 171] on div "RHS Steel Tube" at bounding box center [364, 173] width 266 height 6
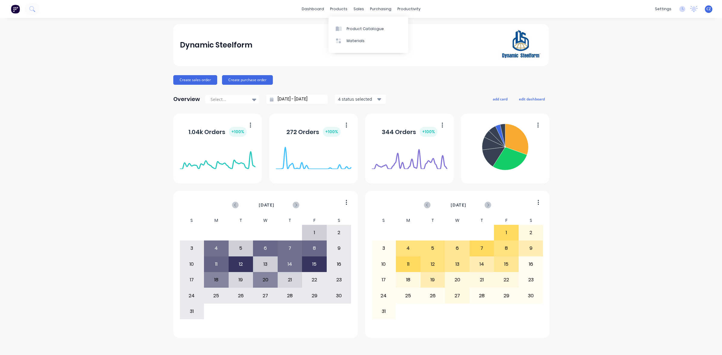
click at [354, 29] on div "Product Catalogue" at bounding box center [365, 28] width 37 height 5
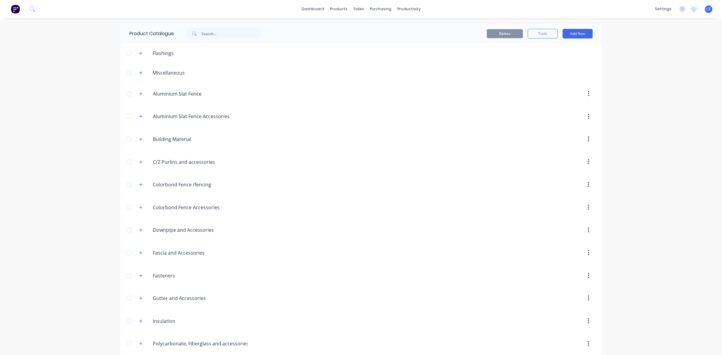
scroll to position [168, 0]
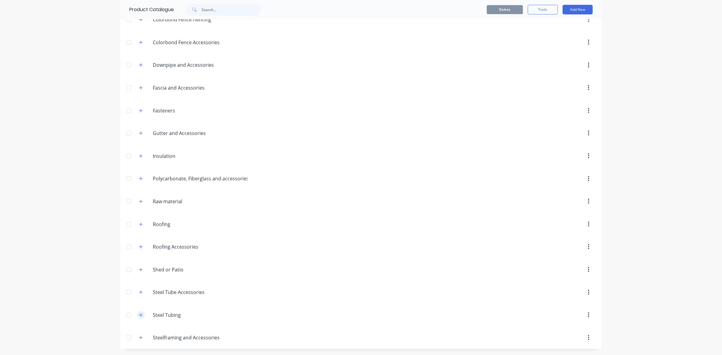
click at [139, 316] on icon "button" at bounding box center [141, 315] width 4 height 4
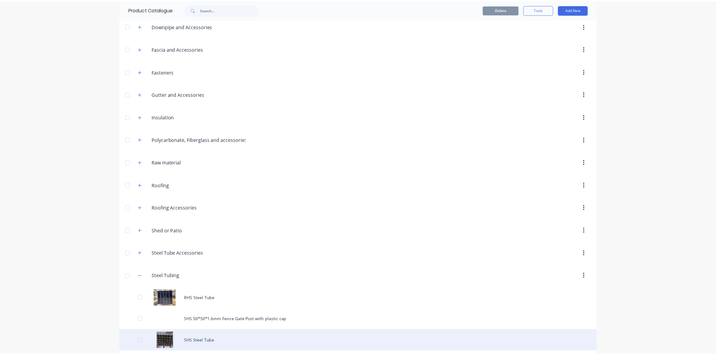
scroll to position [232, 0]
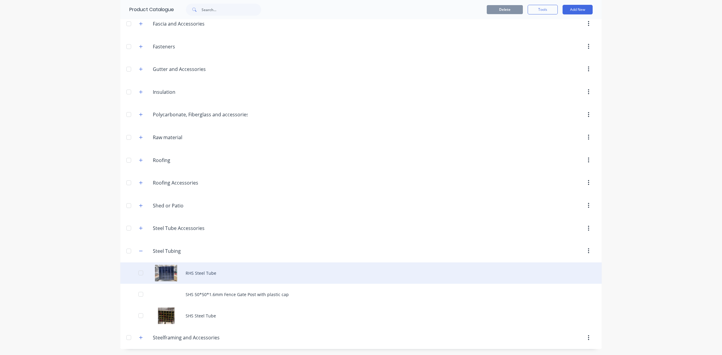
click at [201, 277] on div "RHS Steel Tube" at bounding box center [360, 273] width 481 height 21
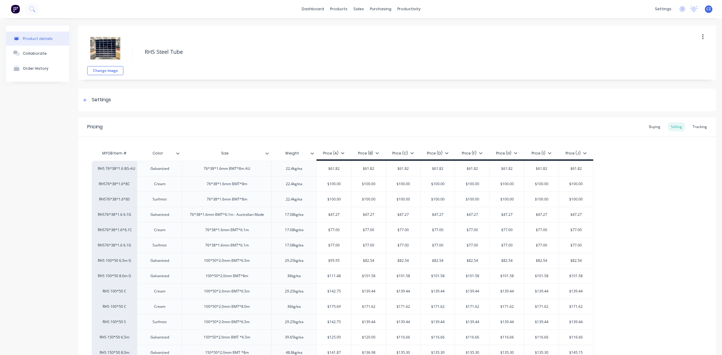
type textarea "x"
click at [693, 127] on div "Tracking" at bounding box center [700, 126] width 20 height 9
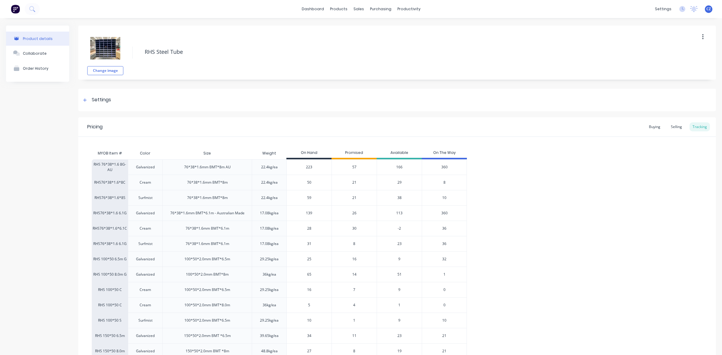
click at [351, 231] on div "30" at bounding box center [354, 228] width 45 height 15
click at [351, 230] on div "30" at bounding box center [354, 228] width 45 height 15
click at [353, 229] on span "30" at bounding box center [354, 228] width 4 height 5
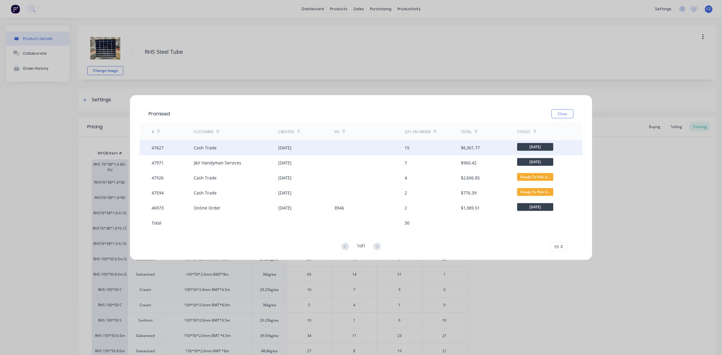
click at [361, 145] on div at bounding box center [370, 147] width 70 height 15
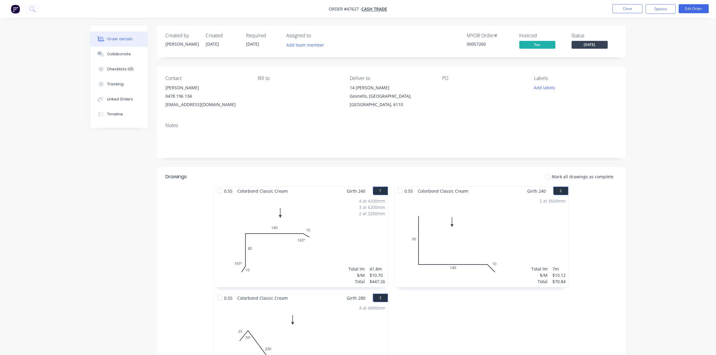
click at [477, 331] on div "0.55 Colorbond Classic Cream Girth 240 2 0 90 140 10 0 90 140 10 2 at 3500mm To…" at bounding box center [481, 294] width 181 height 214
drag, startPoint x: 368, startPoint y: 109, endPoint x: 348, endPoint y: 86, distance: 30.0
click at [348, 86] on div "Contact Steve Langmead 0478 196 134 stevelangas@outlook.com Bill to Deliver to …" at bounding box center [391, 92] width 469 height 51
copy div "14 Dionne Pl Gosnells, Western Australia, Australia, 6110"
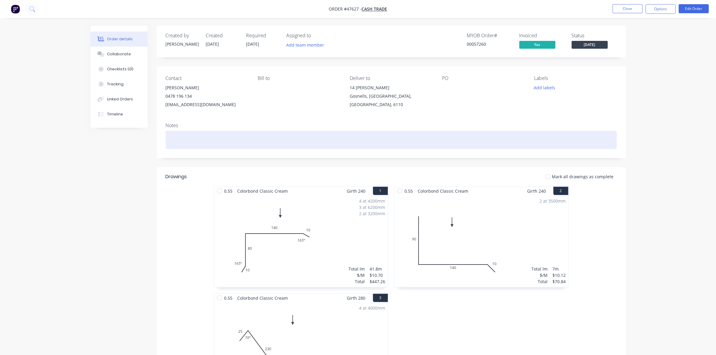
click at [277, 133] on div at bounding box center [391, 140] width 451 height 18
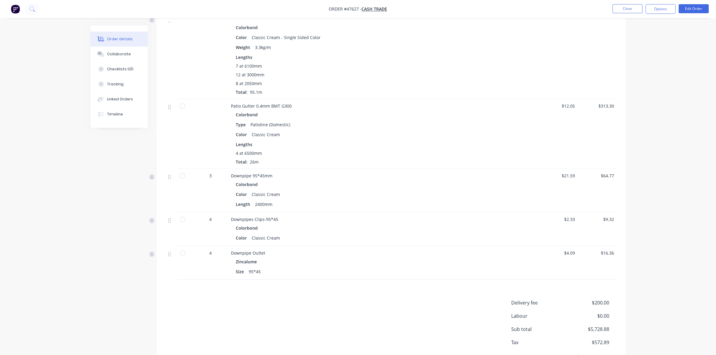
scroll to position [672, 0]
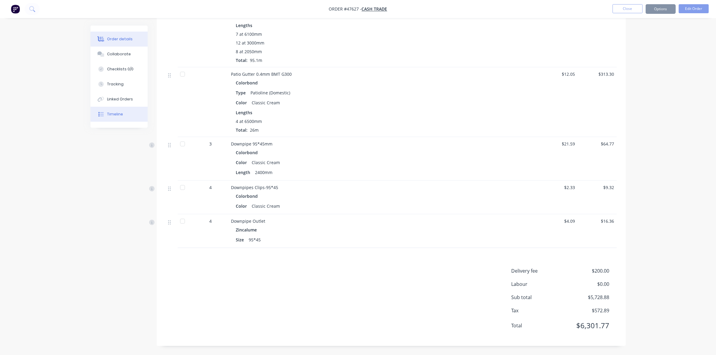
click at [119, 113] on div "Timeline" at bounding box center [115, 114] width 16 height 5
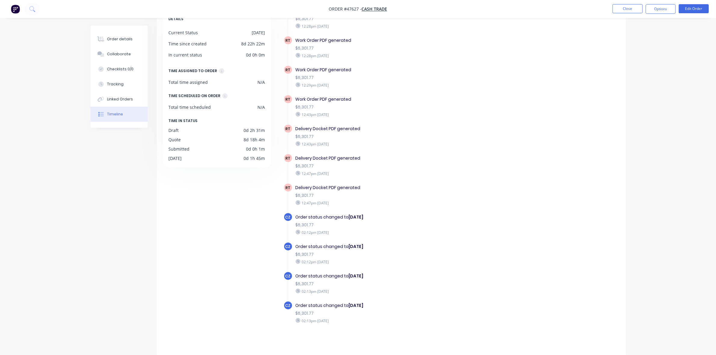
scroll to position [42, 0]
click at [118, 37] on div "Order details" at bounding box center [120, 38] width 26 height 5
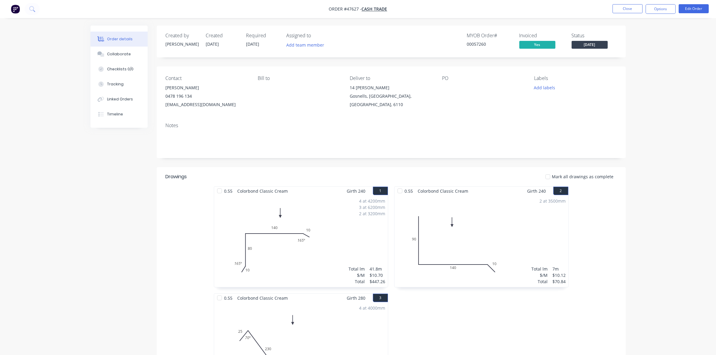
click at [495, 172] on header "Drawings Mark all drawings as complete" at bounding box center [391, 176] width 469 height 19
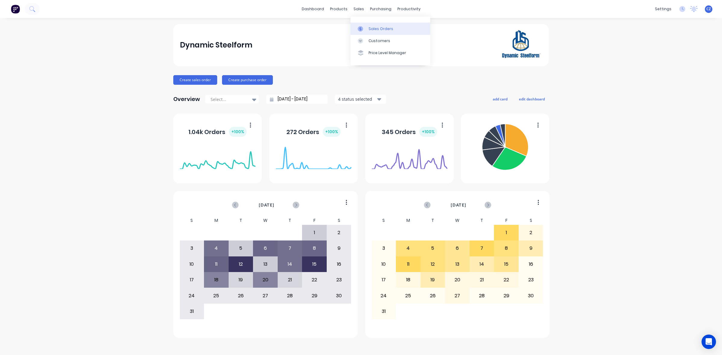
click at [369, 28] on div "Sales Orders" at bounding box center [381, 28] width 25 height 5
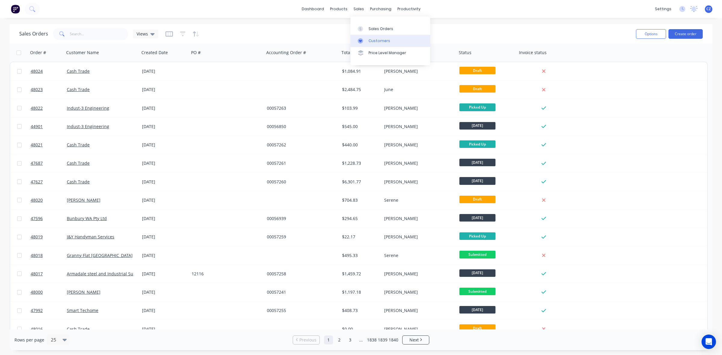
click at [369, 37] on link "Customers" at bounding box center [391, 41] width 80 height 12
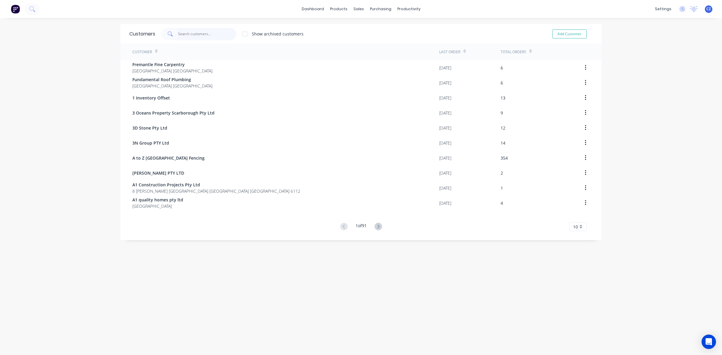
click at [192, 32] on input "text" at bounding box center [207, 34] width 59 height 12
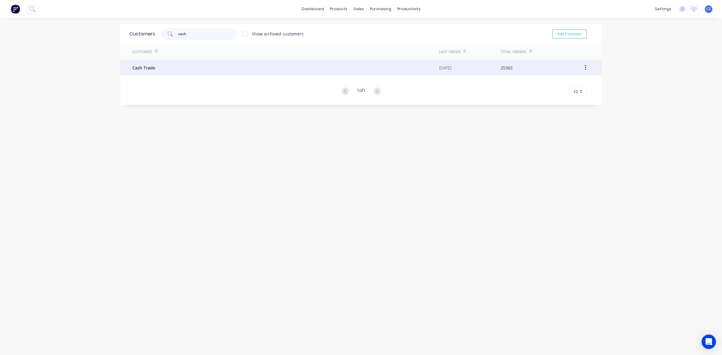
type input "cash"
click at [199, 67] on div "Cash Trade" at bounding box center [285, 67] width 307 height 15
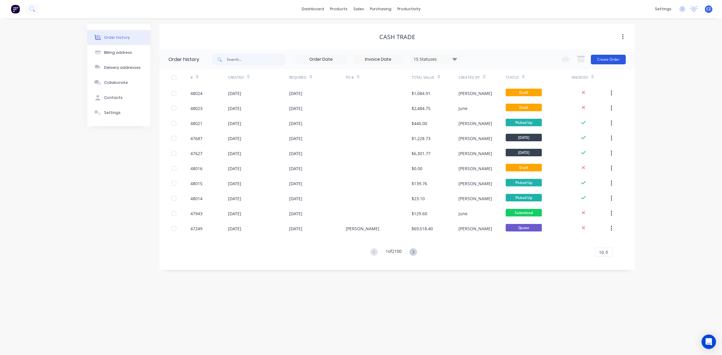
click at [613, 61] on button "Create Order" at bounding box center [608, 60] width 35 height 10
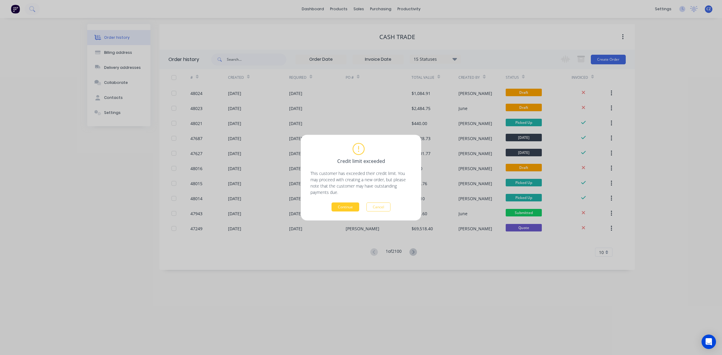
click at [348, 205] on button "Continue" at bounding box center [346, 207] width 28 height 9
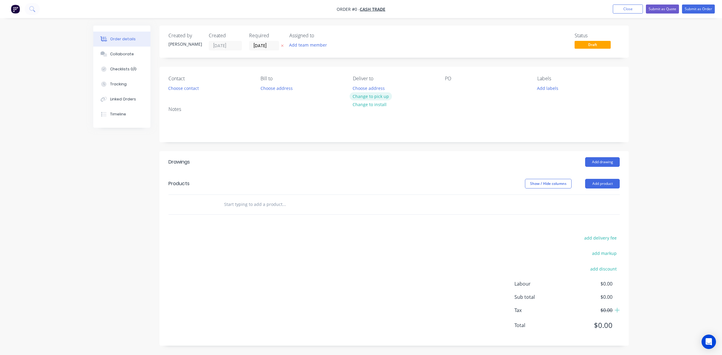
click at [370, 95] on button "Change to pick up" at bounding box center [371, 96] width 43 height 8
click at [612, 185] on button "Add product" at bounding box center [602, 184] width 35 height 10
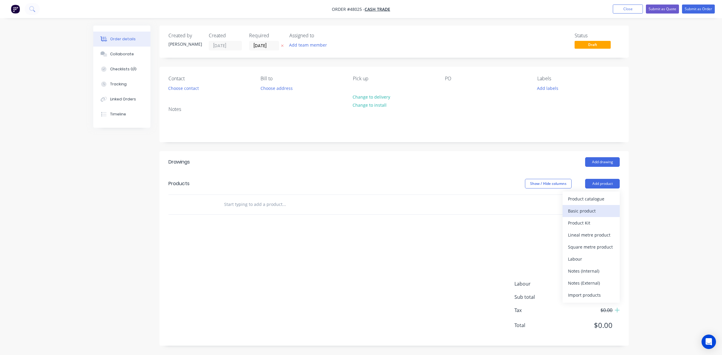
click at [595, 209] on div "Basic product" at bounding box center [591, 211] width 46 height 9
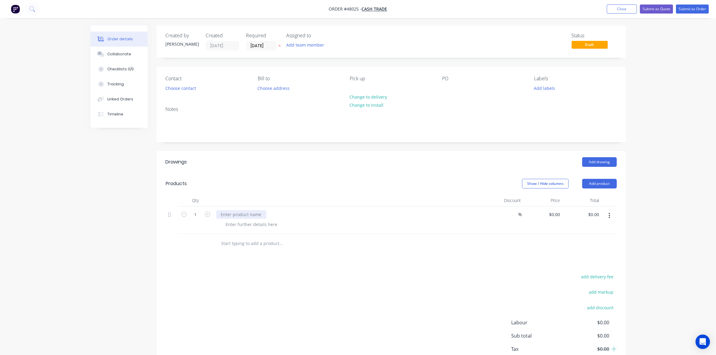
click at [258, 215] on div at bounding box center [241, 214] width 50 height 9
click at [346, 176] on header "Products Show / Hide columns Add product" at bounding box center [391, 184] width 469 height 22
click at [608, 215] on button "button" at bounding box center [610, 215] width 14 height 11
drag, startPoint x: 584, startPoint y: 265, endPoint x: 605, endPoint y: 217, distance: 52.7
click at [585, 261] on div "Save to catalogue Duplicate Exclude from tax Delete" at bounding box center [588, 249] width 57 height 51
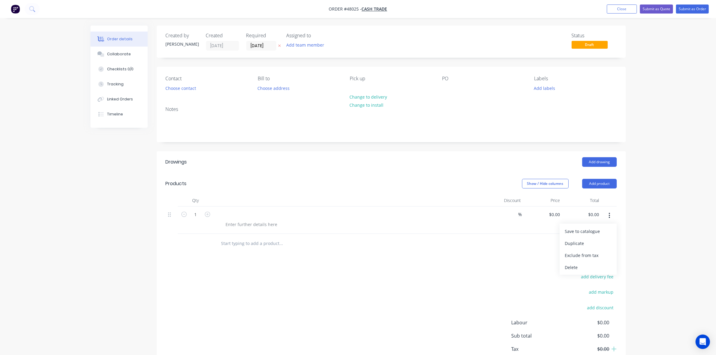
drag, startPoint x: 575, startPoint y: 274, endPoint x: 578, endPoint y: 271, distance: 3.9
click at [576, 273] on button "Delete" at bounding box center [588, 267] width 57 height 12
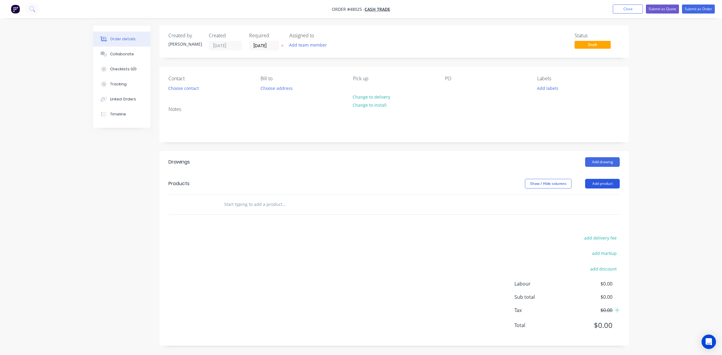
click at [605, 184] on button "Add product" at bounding box center [602, 184] width 35 height 10
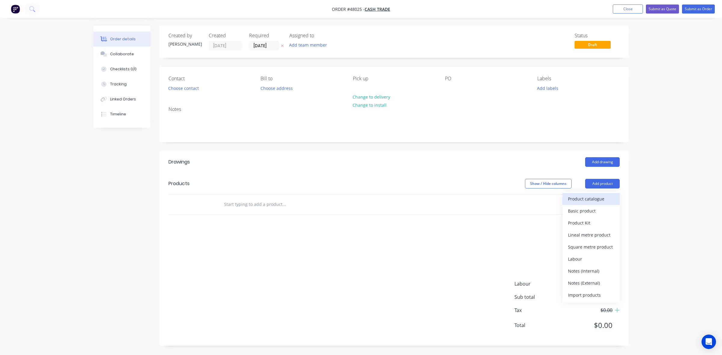
click at [597, 200] on div "Product catalogue" at bounding box center [591, 199] width 46 height 9
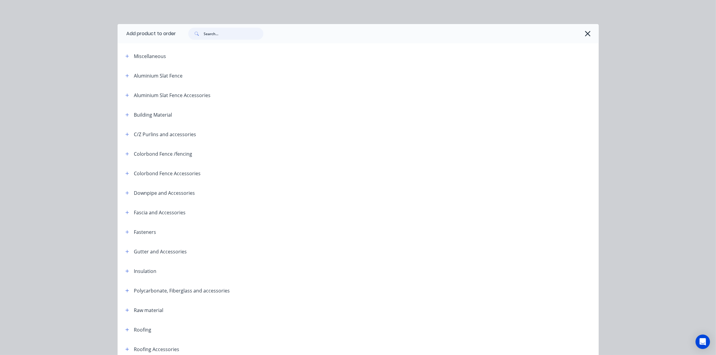
click at [218, 31] on input "text" at bounding box center [234, 34] width 60 height 12
click at [588, 32] on icon "button" at bounding box center [588, 33] width 6 height 8
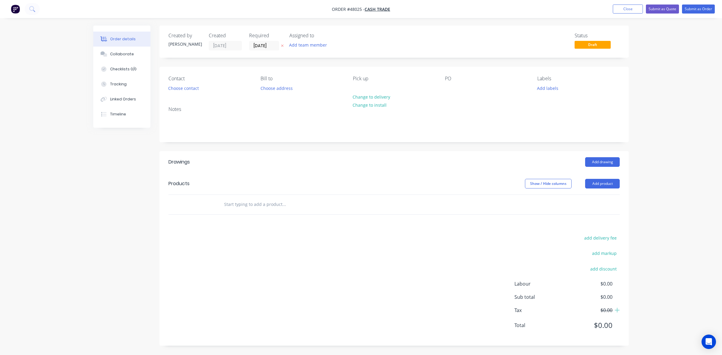
drag, startPoint x: 359, startPoint y: 190, endPoint x: 621, endPoint y: 14, distance: 315.7
click at [359, 190] on header "Products Show / Hide columns Add product" at bounding box center [393, 184] width 469 height 22
click at [639, 8] on button "Close" at bounding box center [628, 9] width 30 height 9
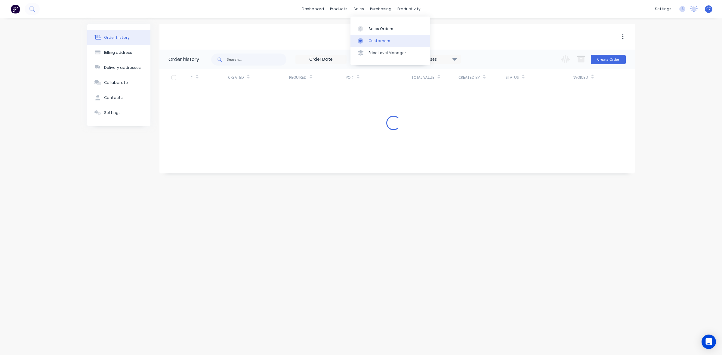
click at [365, 38] on div at bounding box center [362, 40] width 9 height 5
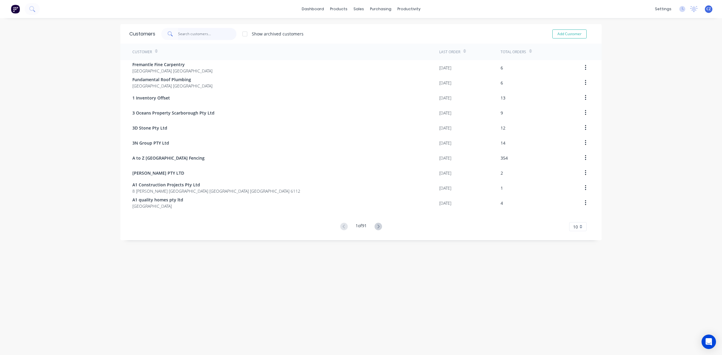
click at [208, 31] on input "text" at bounding box center [207, 34] width 59 height 12
click at [365, 30] on link "Sales Orders" at bounding box center [388, 29] width 80 height 12
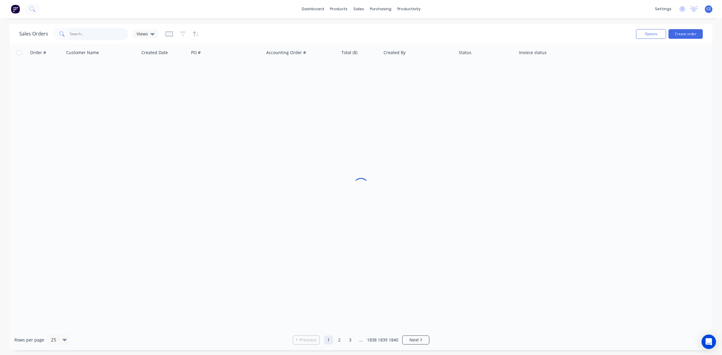
click at [112, 33] on input "text" at bounding box center [99, 34] width 59 height 12
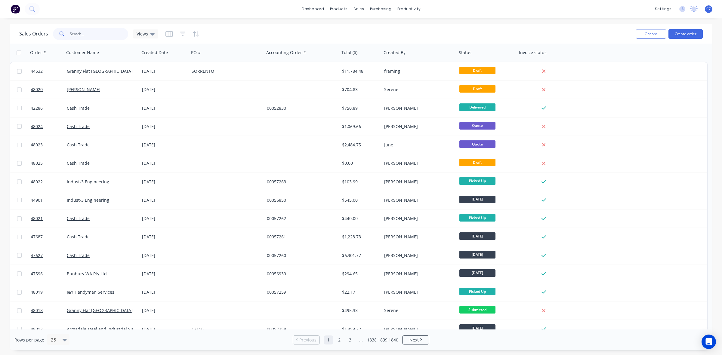
click at [108, 36] on input "text" at bounding box center [99, 34] width 59 height 12
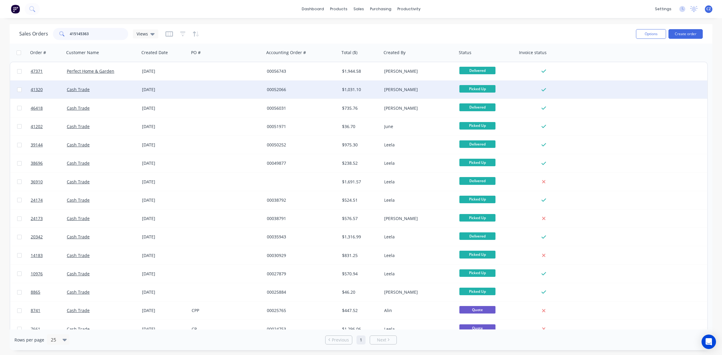
type input "415145363"
click at [227, 92] on div at bounding box center [226, 90] width 75 height 18
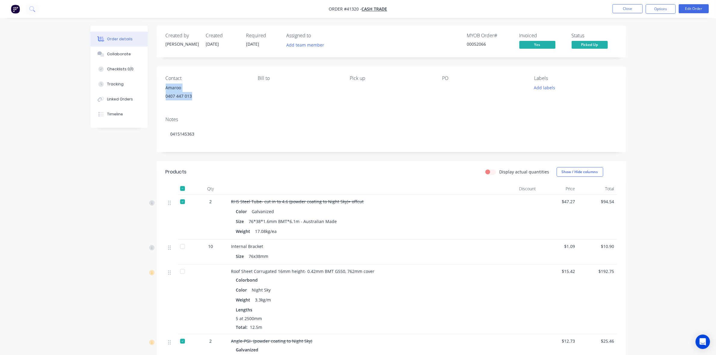
drag, startPoint x: 169, startPoint y: 89, endPoint x: 160, endPoint y: 88, distance: 9.7
click at [160, 88] on div "Contact Amaroo 0407 447 013 Bill to Pick up PO Labels Add labels" at bounding box center [391, 89] width 469 height 45
copy div "Amaroo 0407 447 013"
click at [630, 8] on button "Close" at bounding box center [628, 8] width 30 height 9
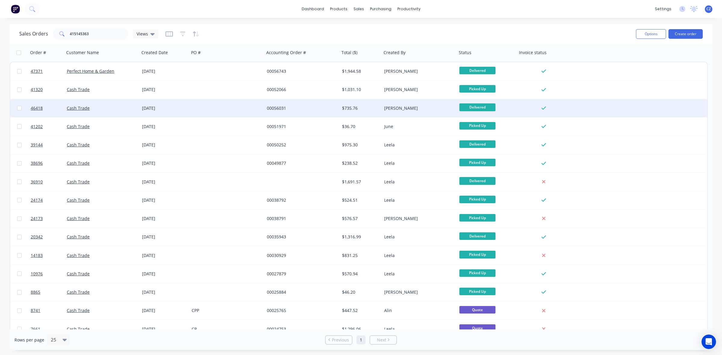
click at [324, 112] on div "00056031" at bounding box center [302, 108] width 75 height 18
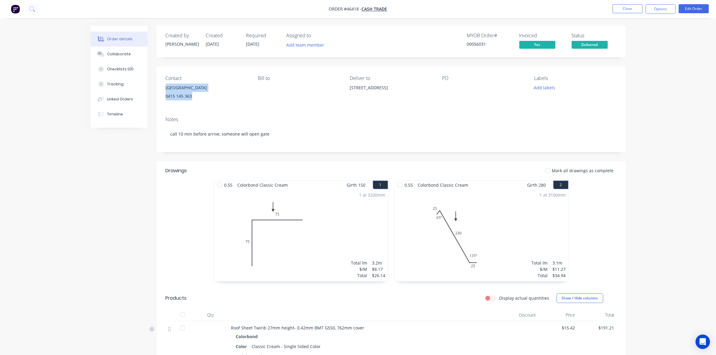
drag, startPoint x: 181, startPoint y: 92, endPoint x: 201, endPoint y: 108, distance: 24.6
click at [201, 108] on div "Contact Amaroo Village 0415 145 363 Bill to Deliver to 30 Astley St, Gosnells W…" at bounding box center [391, 89] width 469 height 45
click at [628, 10] on button "Close" at bounding box center [628, 8] width 30 height 9
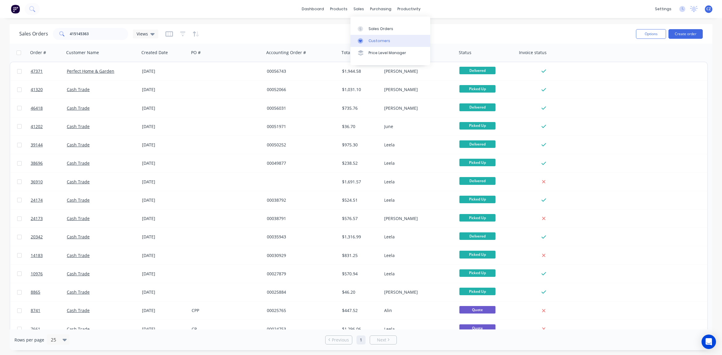
click at [366, 39] on div at bounding box center [362, 40] width 9 height 5
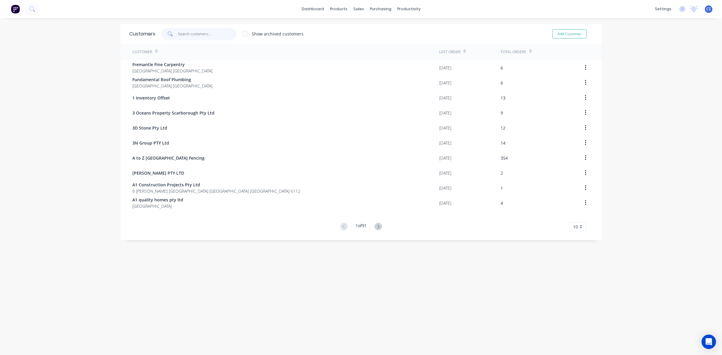
click at [205, 33] on input "text" at bounding box center [207, 34] width 59 height 12
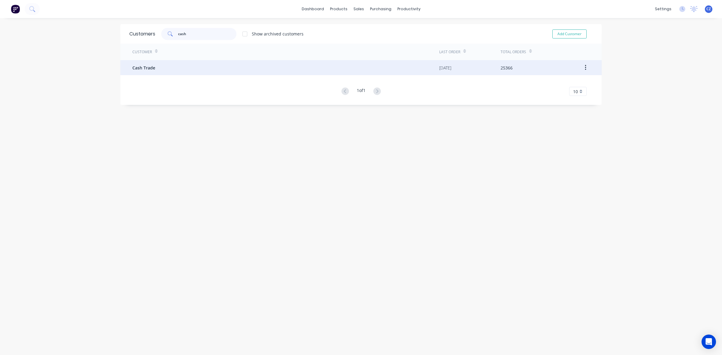
type input "cash"
drag, startPoint x: 154, startPoint y: 67, endPoint x: 158, endPoint y: 67, distance: 3.7
click at [158, 67] on div "Cash Trade" at bounding box center [285, 67] width 307 height 15
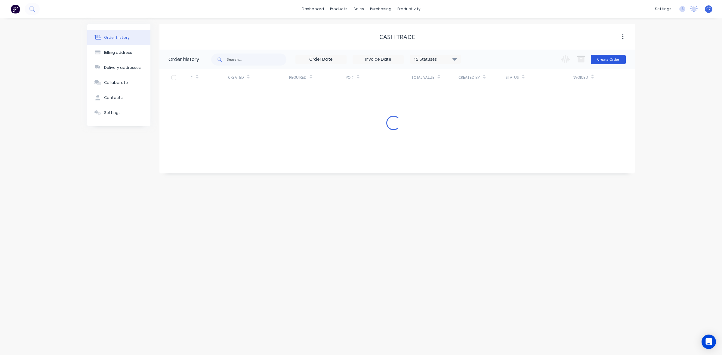
click at [619, 59] on button "Create Order" at bounding box center [608, 60] width 35 height 10
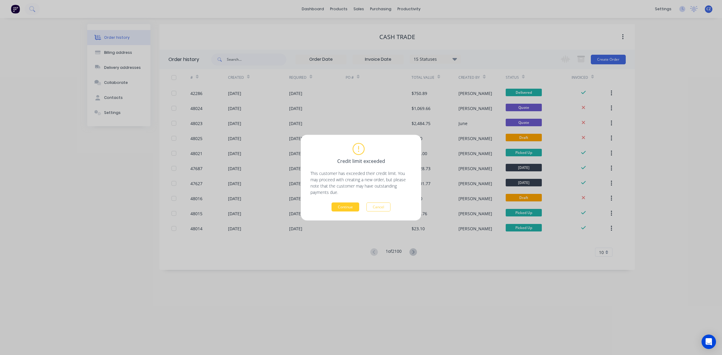
click at [349, 206] on button "Continue" at bounding box center [346, 207] width 28 height 9
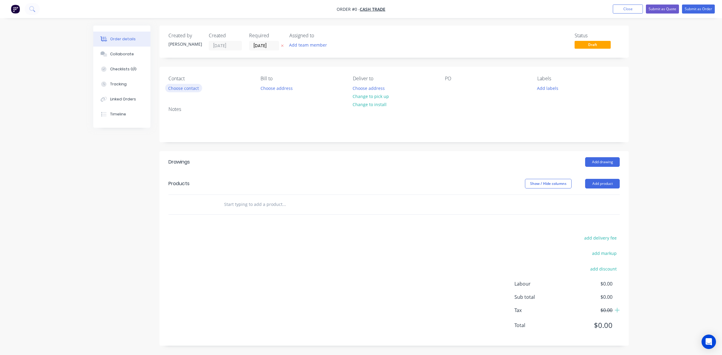
click at [186, 91] on button "Choose contact" at bounding box center [183, 88] width 37 height 8
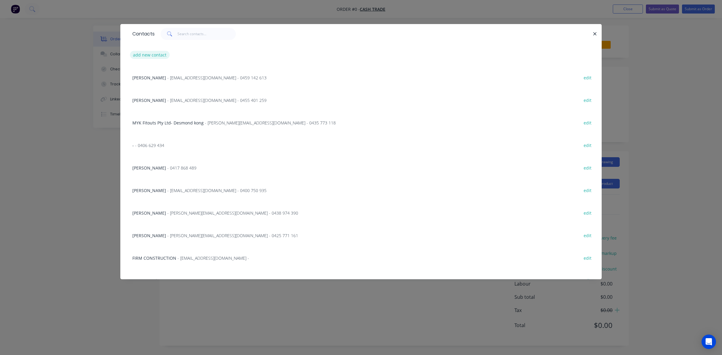
click at [154, 51] on button "add new contact" at bounding box center [150, 55] width 40 height 8
select select "AU"
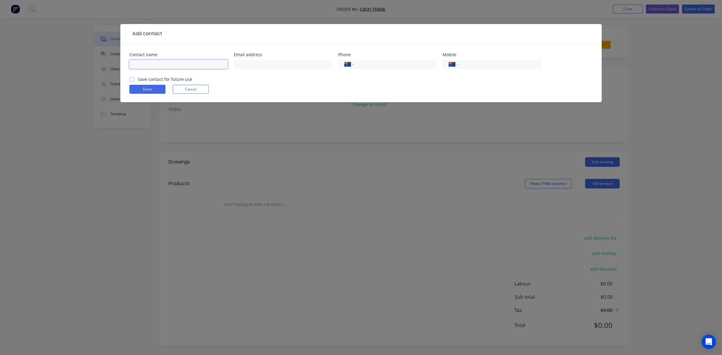
click at [146, 63] on input "text" at bounding box center [178, 64] width 98 height 9
paste input "Amaroo Village 0415 145 363"
drag, startPoint x: 164, startPoint y: 63, endPoint x: 227, endPoint y: 62, distance: 63.2
click at [227, 62] on input "Amaroo Village 0415 145 363" at bounding box center [178, 64] width 98 height 9
type input "[GEOGRAPHIC_DATA]"
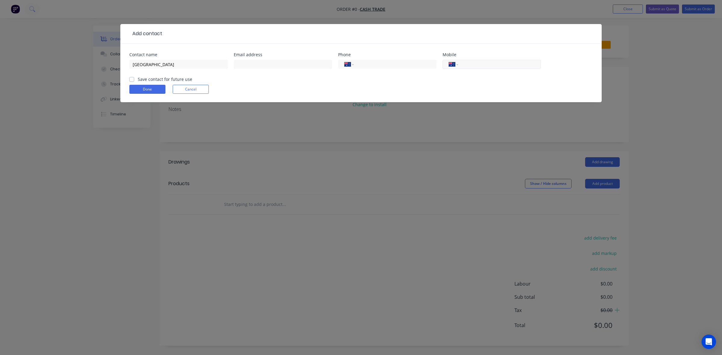
click at [503, 65] on input "tel" at bounding box center [499, 64] width 72 height 7
paste input "0415 145 363"
type input "0415 145 363"
click at [150, 89] on button "Done" at bounding box center [147, 89] width 36 height 9
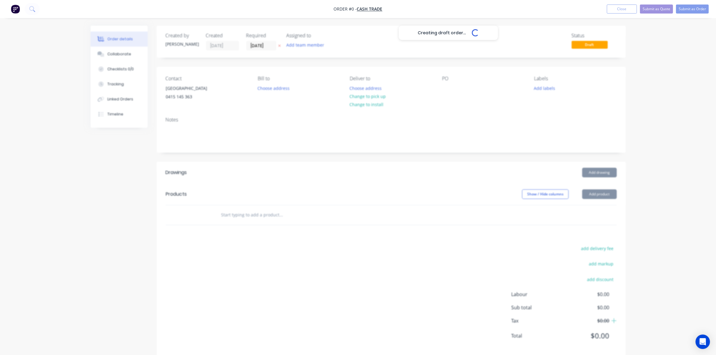
click at [386, 157] on div "Creating draft order... Loading..." at bounding box center [449, 203] width 716 height 355
click at [369, 96] on button "Change to pick up" at bounding box center [368, 96] width 43 height 8
drag, startPoint x: 339, startPoint y: 163, endPoint x: 363, endPoint y: 167, distance: 24.6
click at [353, 166] on header "Drawings Add drawing" at bounding box center [391, 173] width 469 height 22
click at [598, 193] on button "Add product" at bounding box center [600, 195] width 35 height 10
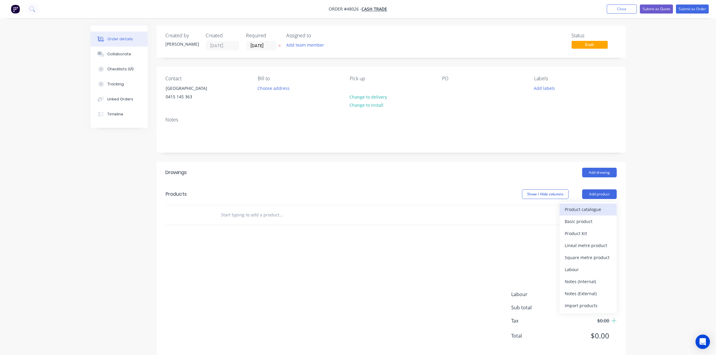
drag, startPoint x: 595, startPoint y: 202, endPoint x: 592, endPoint y: 212, distance: 10.3
click at [592, 212] on div "Product catalogue" at bounding box center [588, 209] width 46 height 9
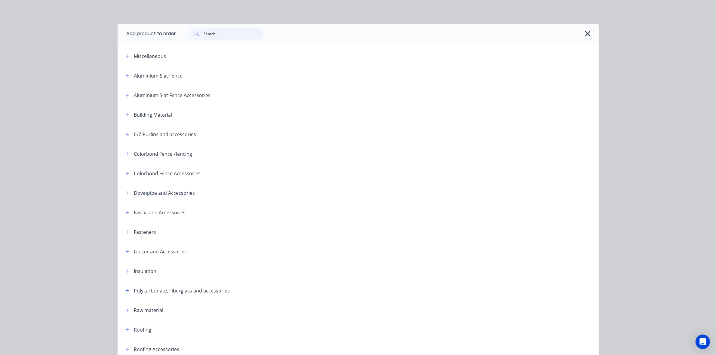
click at [229, 39] on input "text" at bounding box center [234, 34] width 60 height 12
type input "sheet"
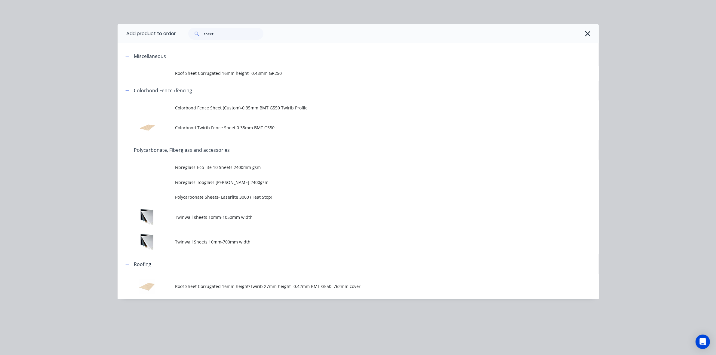
drag, startPoint x: 297, startPoint y: 279, endPoint x: 293, endPoint y: 259, distance: 20.2
click at [297, 277] on td "Roof Sheet Corrugated 16mm height/Twirib 27mm height- 0.42mm BMT G550, 762mm co…" at bounding box center [387, 286] width 424 height 25
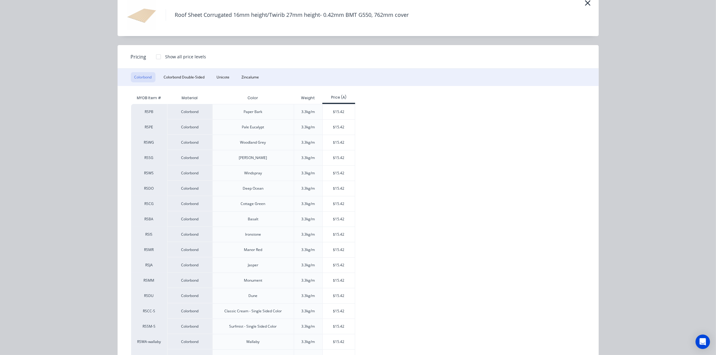
scroll to position [75, 0]
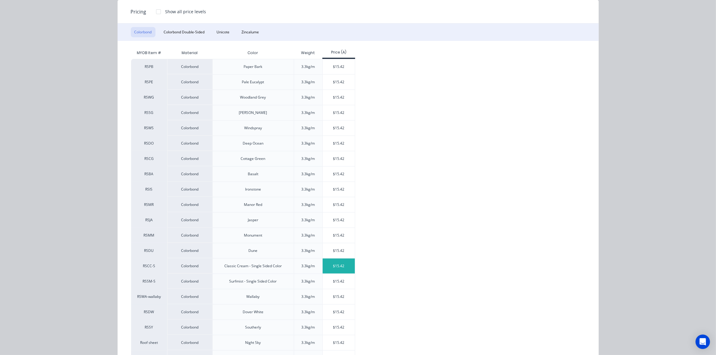
click at [334, 265] on div "$15.42" at bounding box center [339, 266] width 32 height 15
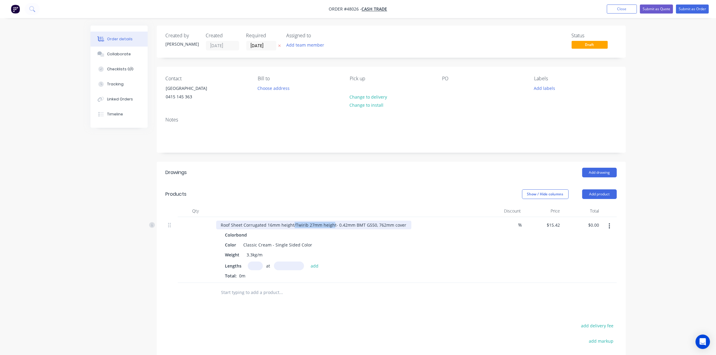
drag, startPoint x: 293, startPoint y: 225, endPoint x: 333, endPoint y: 227, distance: 39.2
click at [333, 227] on div "Roof Sheet Corrugated 16mm height/Twirib 27mm height- 0.42mm BMT G550, 762mm co…" at bounding box center [313, 225] width 195 height 9
click at [253, 265] on input "text" at bounding box center [255, 266] width 15 height 9
type input "6"
type input "1800"
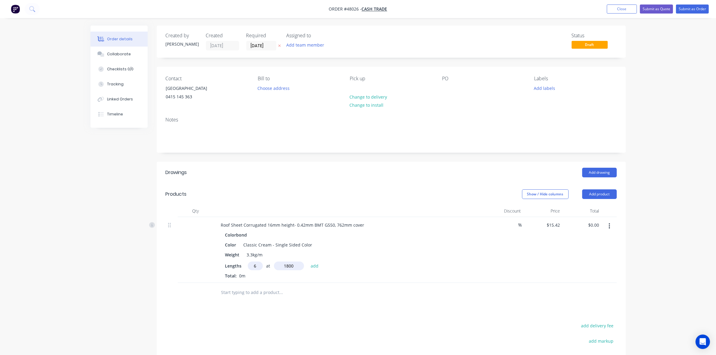
click at [308, 262] on button "add" at bounding box center [315, 266] width 14 height 8
type input "$166.54"
click at [366, 181] on header "Drawings Add drawing" at bounding box center [391, 173] width 469 height 22
click at [613, 196] on button "Add product" at bounding box center [600, 195] width 35 height 10
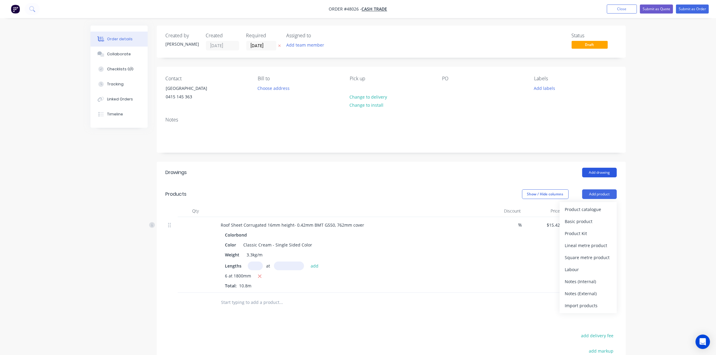
click at [605, 172] on button "Add drawing" at bounding box center [600, 173] width 35 height 10
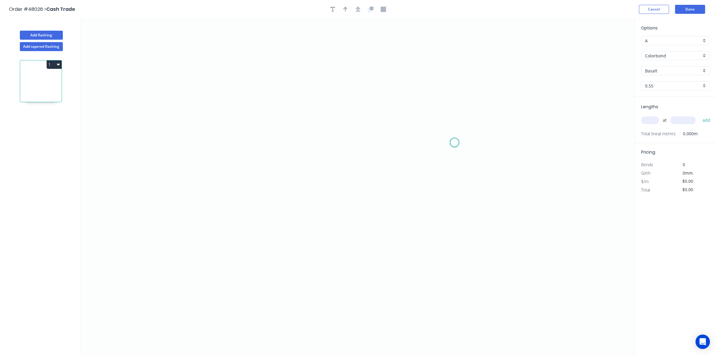
click at [455, 142] on icon "0" at bounding box center [358, 187] width 554 height 337
click at [445, 119] on icon at bounding box center [450, 130] width 10 height 23
click at [271, 120] on icon "0 ?" at bounding box center [358, 187] width 554 height 337
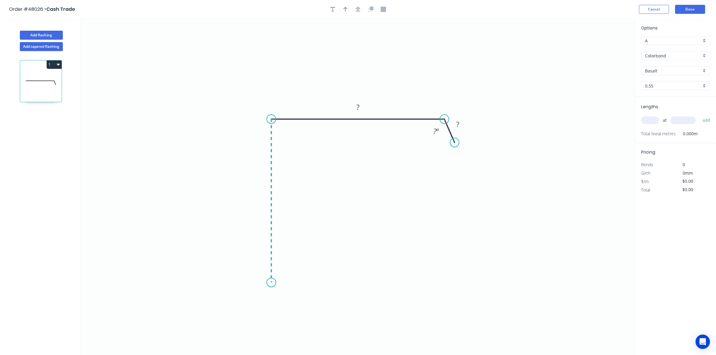
click at [260, 283] on icon "0 ? ? ? º" at bounding box center [358, 187] width 554 height 337
click at [294, 303] on icon "0 ? ? ? ? º" at bounding box center [358, 187] width 554 height 337
click at [294, 303] on circle at bounding box center [294, 302] width 9 height 9
click at [267, 201] on rect at bounding box center [262, 198] width 12 height 8
click at [345, 11] on icon "button" at bounding box center [346, 9] width 4 height 5
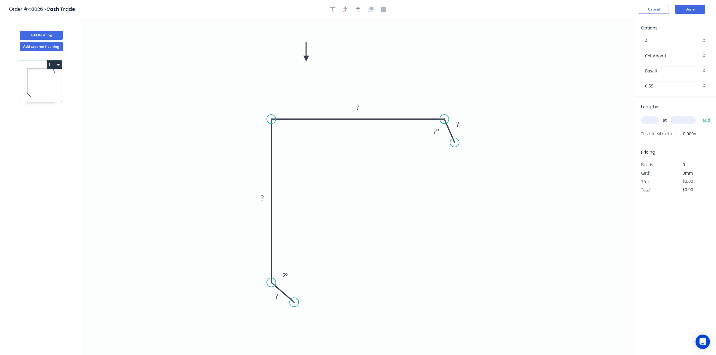
drag, startPoint x: 606, startPoint y: 48, endPoint x: 301, endPoint y: 60, distance: 304.8
click at [304, 60] on icon at bounding box center [306, 51] width 5 height 19
drag, startPoint x: 457, startPoint y: 141, endPoint x: 464, endPoint y: 136, distance: 8.6
click at [464, 136] on circle at bounding box center [463, 138] width 9 height 9
click at [467, 145] on div "Delete point" at bounding box center [494, 144] width 60 height 12
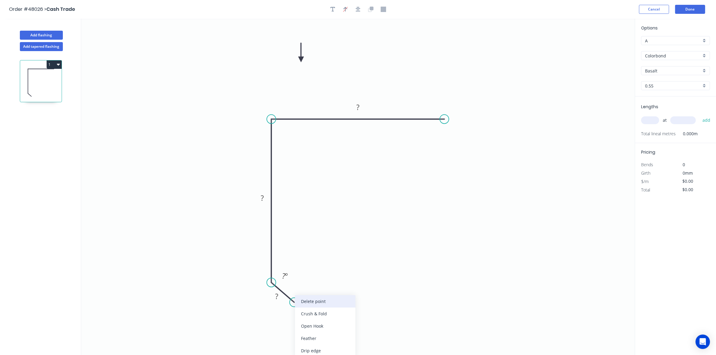
click at [309, 303] on div "Delete point" at bounding box center [325, 301] width 60 height 12
click at [262, 195] on tspan "?" at bounding box center [262, 198] width 3 height 10
click at [266, 195] on g "?" at bounding box center [262, 198] width 12 height 10
click at [432, 202] on icon "0 75 75" at bounding box center [358, 187] width 554 height 337
type input "$8.17"
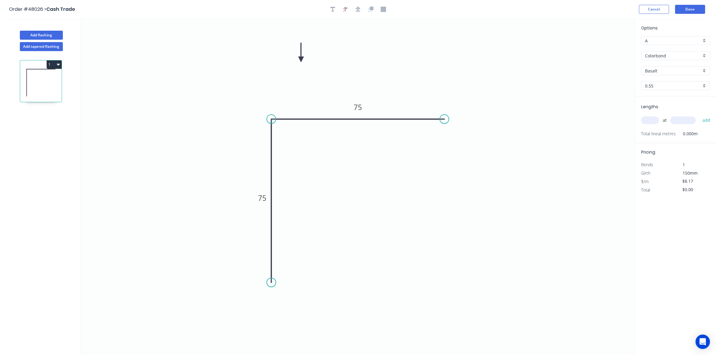
click at [668, 75] on div "Options A A Colorbond Colorbond Basalt Basalt 0.55 0.55" at bounding box center [676, 61] width 81 height 72
click at [668, 72] on input "Basalt" at bounding box center [673, 71] width 56 height 6
click at [668, 91] on div "Classic Cream" at bounding box center [676, 93] width 68 height 11
type input "Classic Cream"
click at [655, 119] on input "text" at bounding box center [651, 120] width 18 height 8
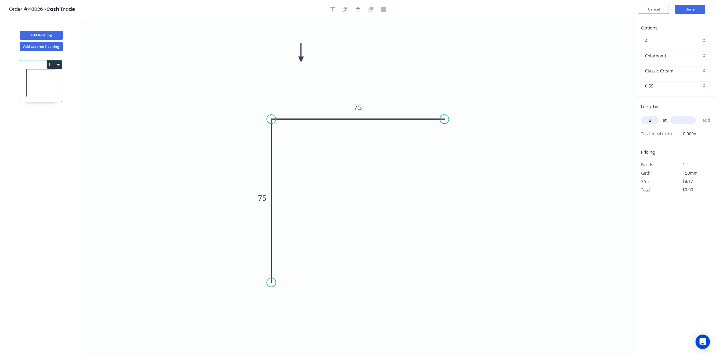
type input "2"
type input "2000"
click at [700, 115] on button "add" at bounding box center [707, 120] width 14 height 10
type input "$32.68"
click at [695, 7] on button "Done" at bounding box center [691, 9] width 30 height 9
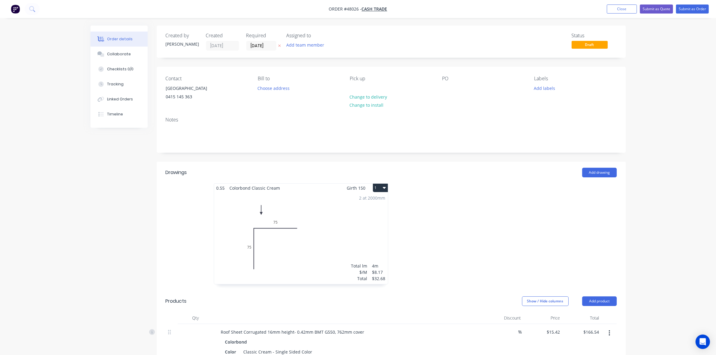
scroll to position [205, 0]
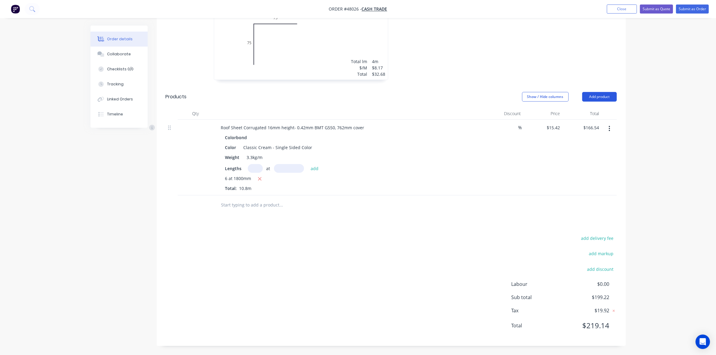
click at [598, 98] on button "Add product" at bounding box center [600, 97] width 35 height 10
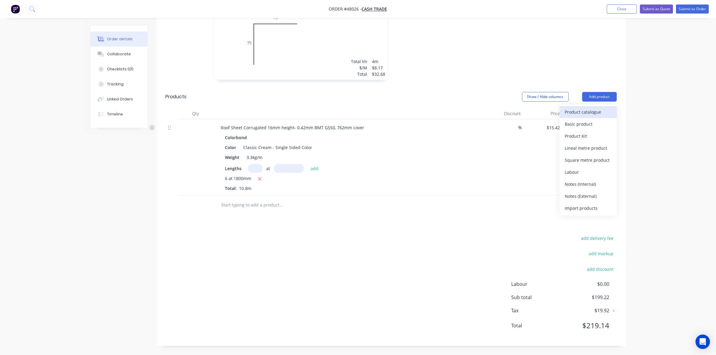
click at [589, 109] on div "Product catalogue" at bounding box center [588, 112] width 46 height 9
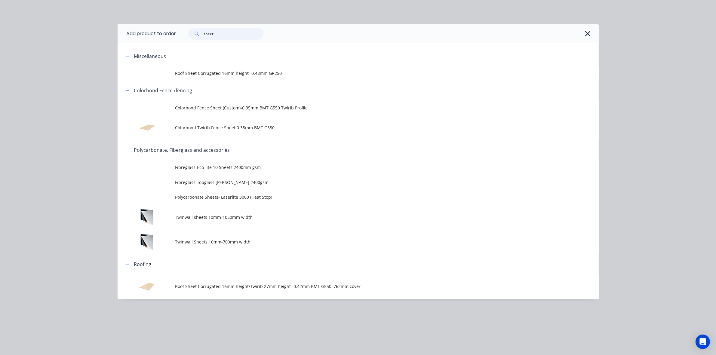
drag, startPoint x: 209, startPoint y: 39, endPoint x: 61, endPoint y: 41, distance: 147.8
click at [61, 41] on div "Add product to order sheet Miscellaneous Roof Sheet Corrugated 16mm height- 0.4…" at bounding box center [358, 177] width 716 height 355
type input "inter"
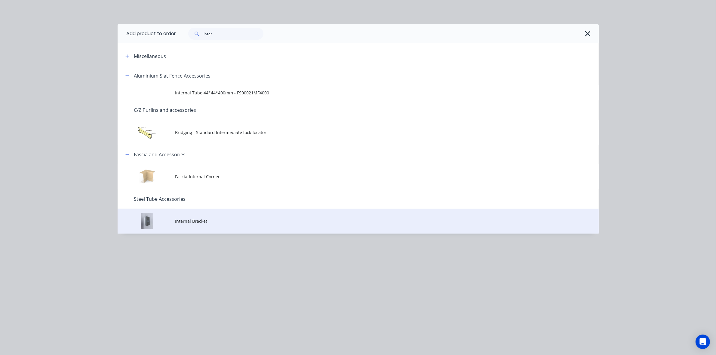
click at [206, 227] on td "Internal Bracket" at bounding box center [387, 221] width 424 height 25
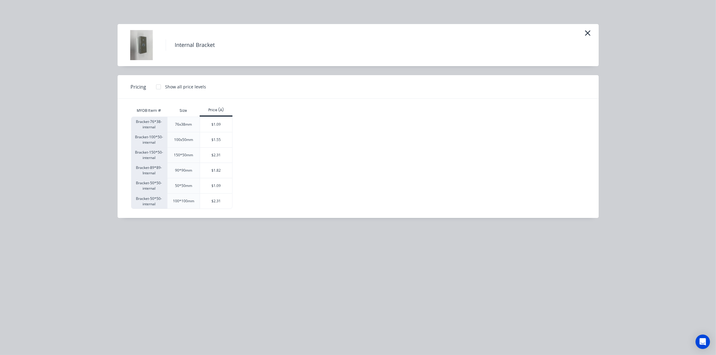
drag, startPoint x: 215, startPoint y: 121, endPoint x: 225, endPoint y: 114, distance: 11.7
click at [215, 121] on div "$1.09" at bounding box center [216, 124] width 32 height 15
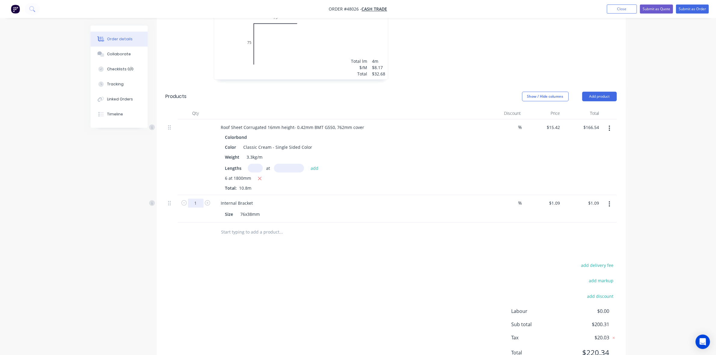
click at [202, 202] on input "1" at bounding box center [196, 203] width 16 height 9
type input "40"
type input "$43.60"
click at [409, 288] on div "add delivery fee add markup add discount Labour $0.00 Sub total $200.31 Tax $20…" at bounding box center [391, 312] width 451 height 103
click at [599, 98] on button "Add product" at bounding box center [600, 97] width 35 height 10
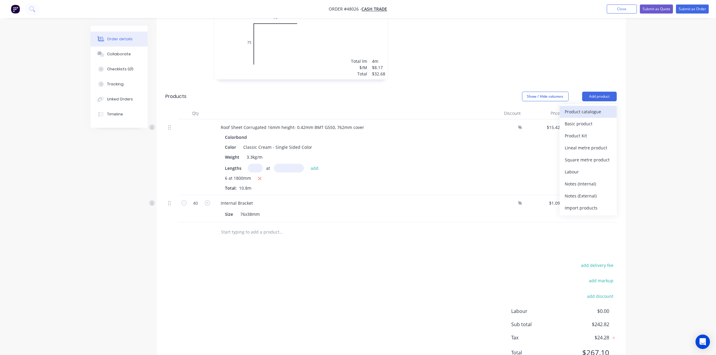
click at [596, 109] on div "Product catalogue" at bounding box center [588, 111] width 46 height 9
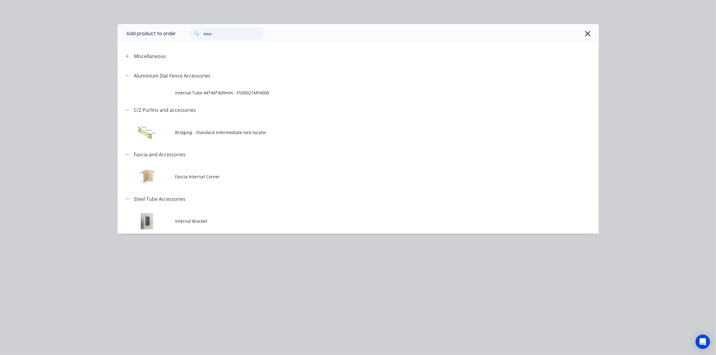
drag, startPoint x: 237, startPoint y: 36, endPoint x: 143, endPoint y: 29, distance: 94.1
click at [143, 30] on header "Add product to order inter" at bounding box center [358, 33] width 481 height 19
click at [583, 35] on button "button" at bounding box center [588, 34] width 10 height 10
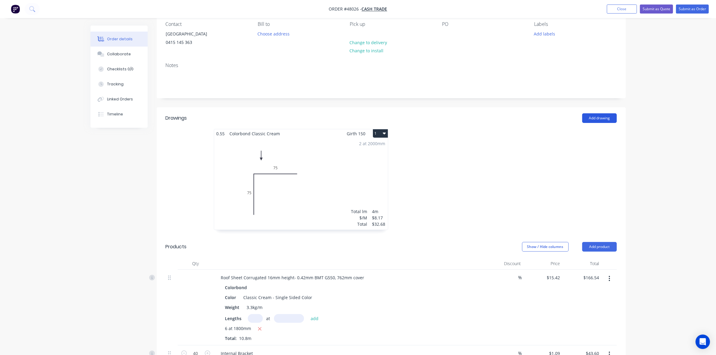
click at [608, 116] on button "Add drawing" at bounding box center [600, 118] width 35 height 10
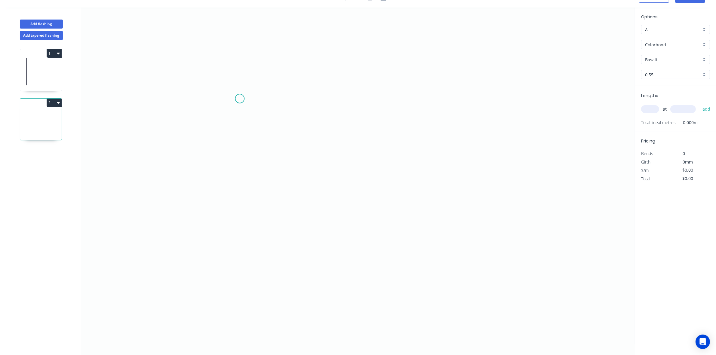
click at [240, 98] on icon "0" at bounding box center [358, 176] width 554 height 337
click at [312, 96] on icon "0" at bounding box center [358, 176] width 554 height 337
click at [391, 273] on icon "0 ?" at bounding box center [358, 176] width 554 height 337
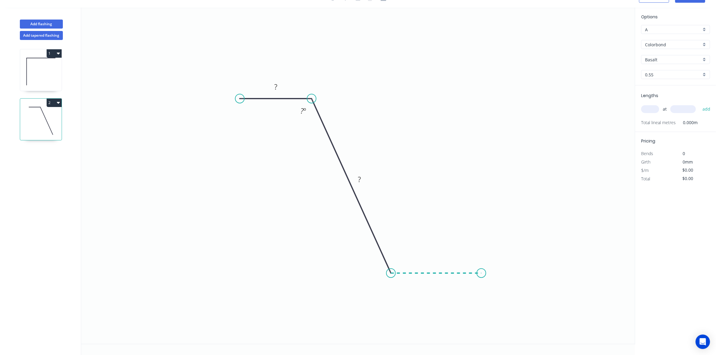
click at [491, 280] on icon "0 ? ? ? º" at bounding box center [358, 176] width 554 height 337
click at [491, 280] on icon "0 ? ? ? ? º ? º" at bounding box center [358, 176] width 554 height 337
click at [279, 87] on rect at bounding box center [276, 87] width 12 height 8
drag, startPoint x: 238, startPoint y: 100, endPoint x: 247, endPoint y: 150, distance: 50.2
click at [247, 150] on circle at bounding box center [246, 148] width 9 height 9
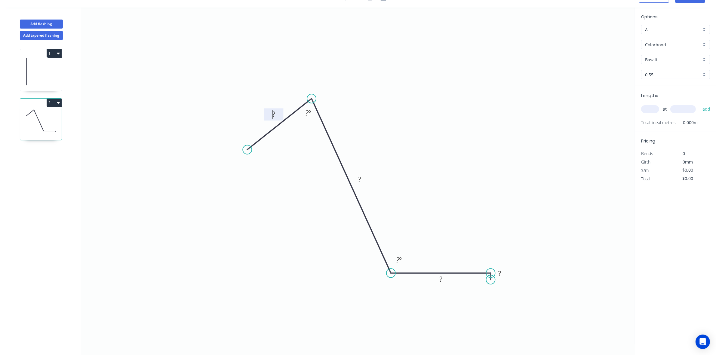
drag, startPoint x: 277, startPoint y: 113, endPoint x: 268, endPoint y: 114, distance: 8.8
click at [268, 114] on rect at bounding box center [274, 114] width 12 height 8
drag, startPoint x: 268, startPoint y: 114, endPoint x: 277, endPoint y: 115, distance: 9.4
click at [277, 115] on rect at bounding box center [274, 114] width 12 height 8
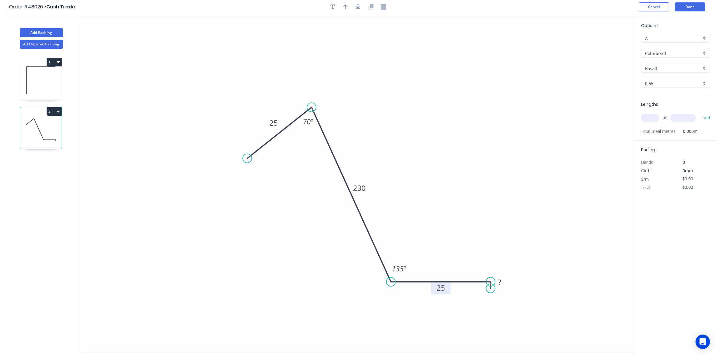
scroll to position [0, 0]
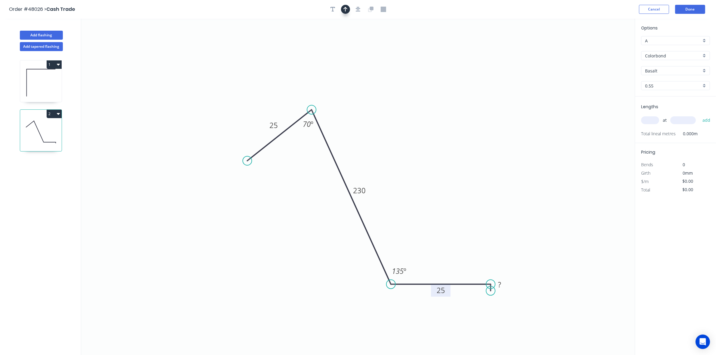
click at [350, 11] on button "button" at bounding box center [345, 9] width 9 height 9
drag, startPoint x: 605, startPoint y: 48, endPoint x: 541, endPoint y: 92, distance: 78.7
click at [454, 129] on icon at bounding box center [456, 121] width 5 height 19
click at [704, 65] on div "Options A A Colorbond Colorbond Basalt Basalt 0.55 0.55" at bounding box center [676, 61] width 81 height 72
click at [698, 72] on input "Basalt" at bounding box center [673, 71] width 56 height 6
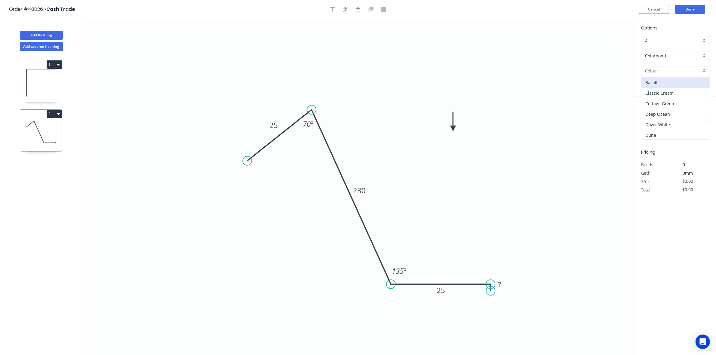
click at [686, 91] on div "Classic Cream" at bounding box center [676, 93] width 68 height 11
type input "Classic Cream"
click at [655, 118] on input "text" at bounding box center [651, 120] width 18 height 8
type input "2"
type input "2500"
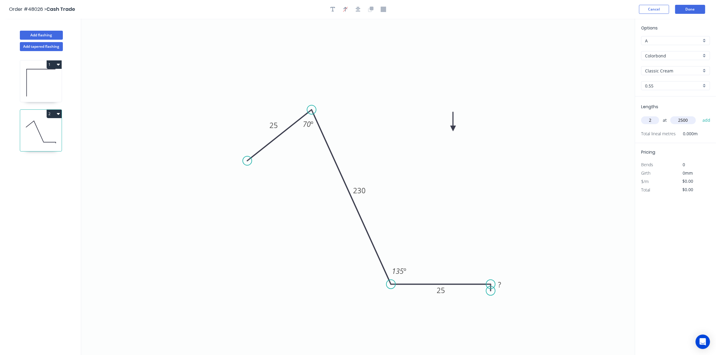
click at [700, 115] on button "add" at bounding box center [707, 120] width 14 height 10
click at [697, 11] on button "Done" at bounding box center [691, 9] width 30 height 9
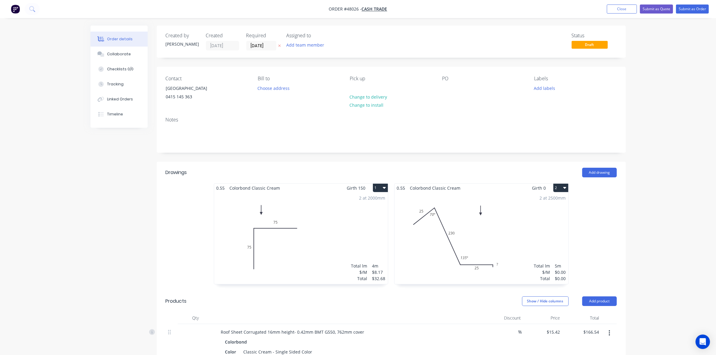
scroll to position [150, 0]
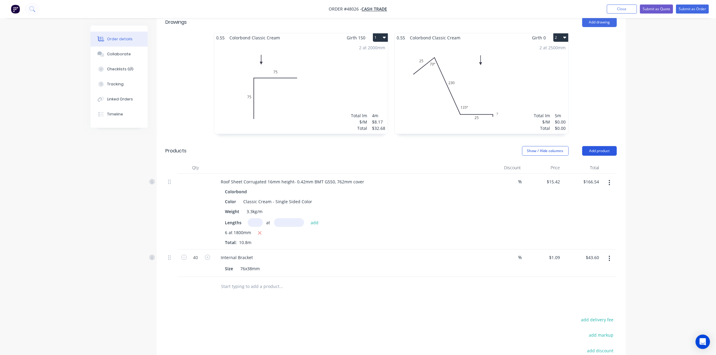
click at [592, 154] on button "Add product" at bounding box center [600, 151] width 35 height 10
click at [587, 165] on div "Product catalogue" at bounding box center [588, 166] width 46 height 9
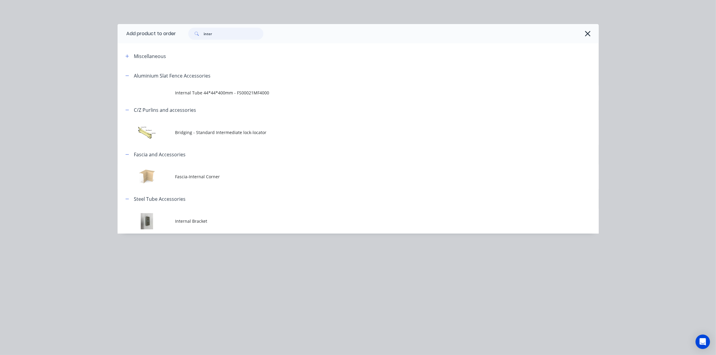
drag, startPoint x: 244, startPoint y: 34, endPoint x: 101, endPoint y: 41, distance: 142.8
click at [101, 41] on div "Add product to order inter Miscellaneous Aluminium Slat Fence Accessories Inter…" at bounding box center [358, 177] width 716 height 355
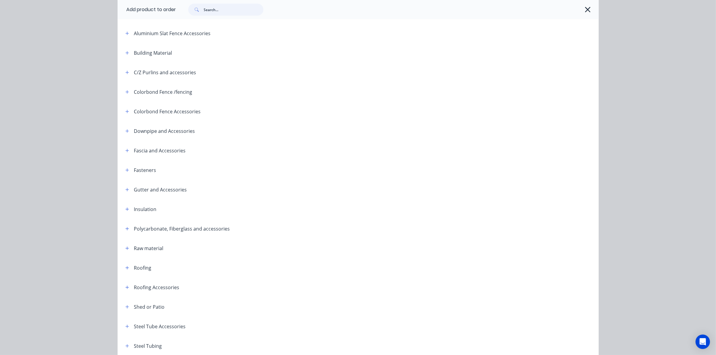
scroll to position [109, 0]
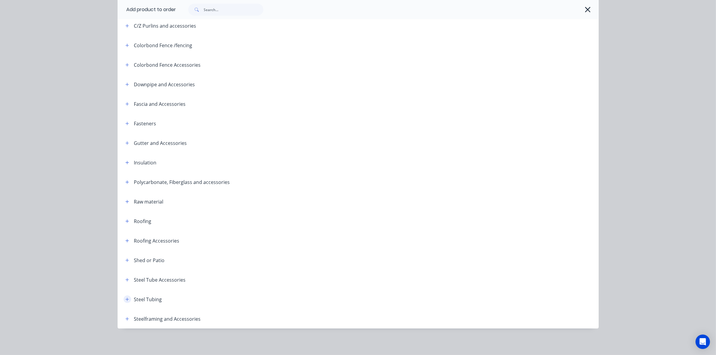
click at [124, 298] on button "button" at bounding box center [128, 300] width 8 height 8
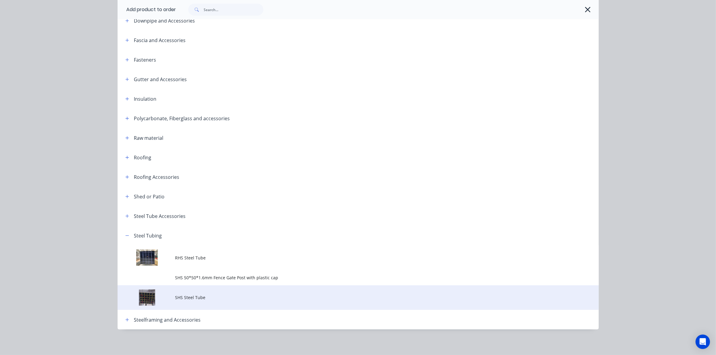
scroll to position [173, 0]
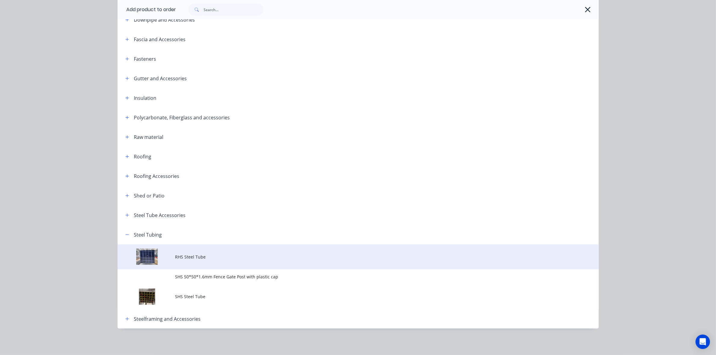
click at [207, 254] on span "RHS Steel Tube" at bounding box center [344, 257] width 339 height 6
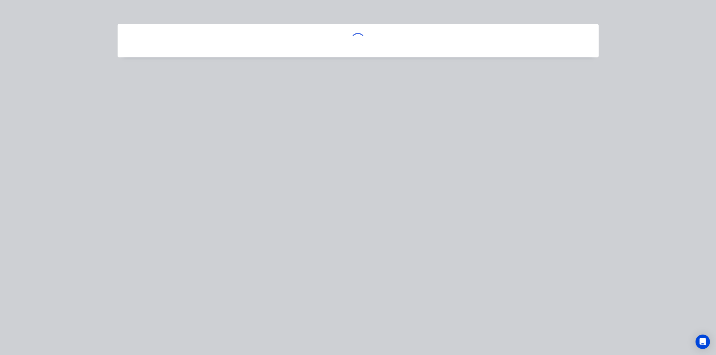
scroll to position [0, 0]
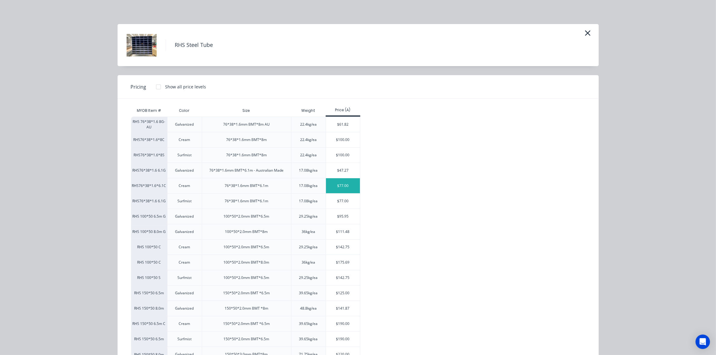
click at [336, 184] on div "$77.00" at bounding box center [343, 185] width 34 height 15
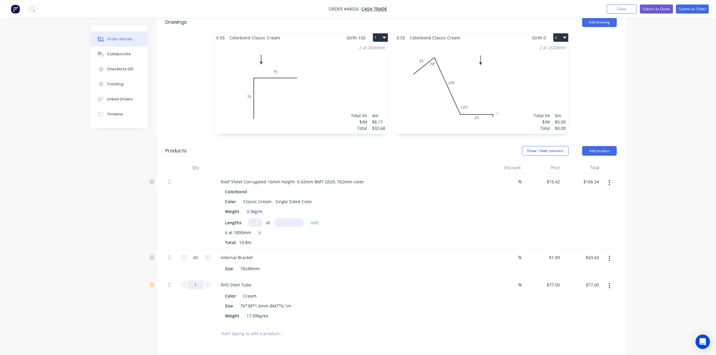
click at [204, 285] on form "1" at bounding box center [195, 284] width 31 height 9
type input "8"
type input "$616.00"
click at [356, 281] on div "RHS Steel Tube" at bounding box center [349, 285] width 266 height 9
click at [600, 151] on button "Add product" at bounding box center [600, 151] width 35 height 10
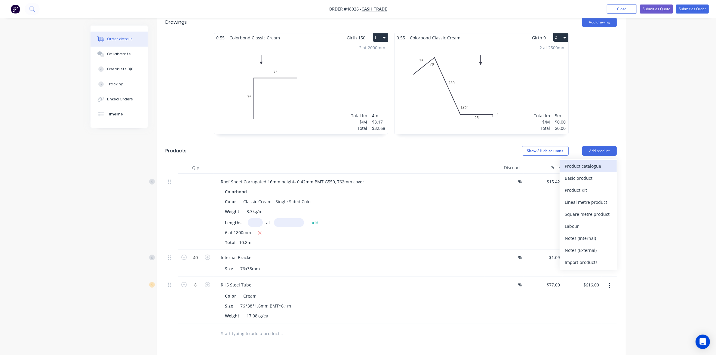
click at [598, 168] on div "Product catalogue" at bounding box center [588, 166] width 46 height 9
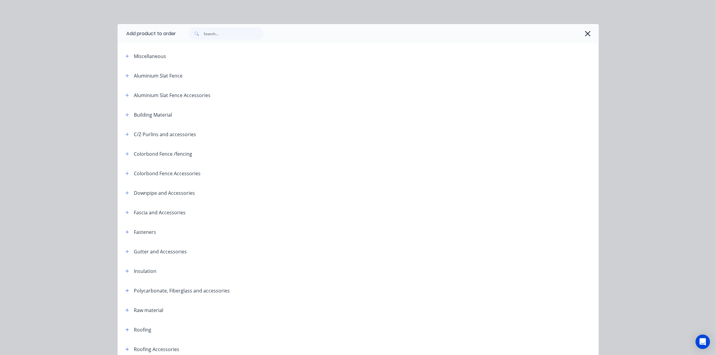
click at [200, 32] on span at bounding box center [196, 34] width 16 height 12
click at [207, 35] on input "text" at bounding box center [234, 34] width 60 height 12
type input "20"
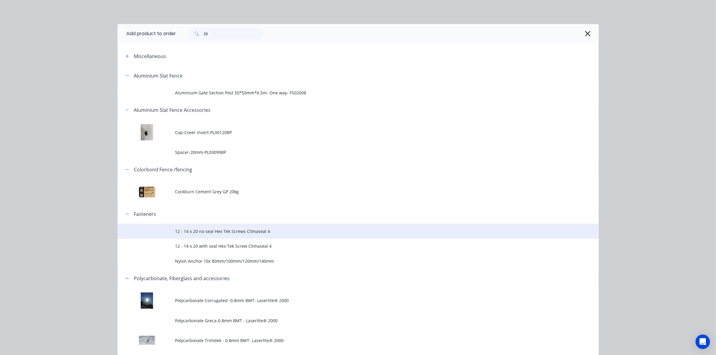
click at [242, 232] on span "12 - 14 x 20 no seal Hex Tek Screws Climaseal 4" at bounding box center [344, 231] width 339 height 6
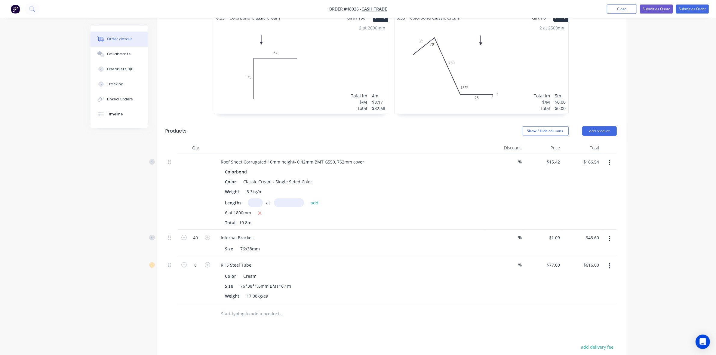
scroll to position [167, 0]
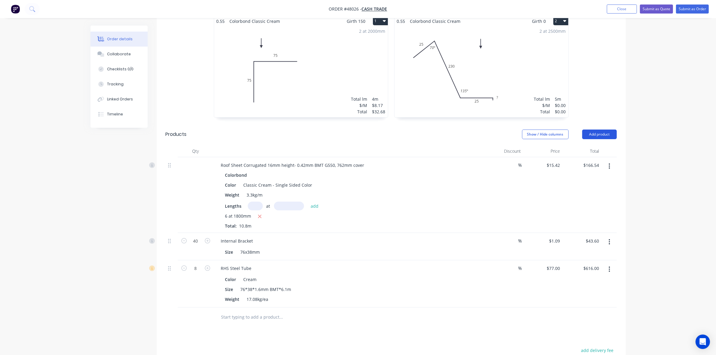
click at [595, 132] on button "Add product" at bounding box center [600, 135] width 35 height 10
click at [594, 141] on header "Products Show / Hide columns Add product" at bounding box center [391, 135] width 469 height 22
drag, startPoint x: 596, startPoint y: 130, endPoint x: 597, endPoint y: 134, distance: 4.6
click at [596, 132] on button "Add product" at bounding box center [600, 135] width 35 height 10
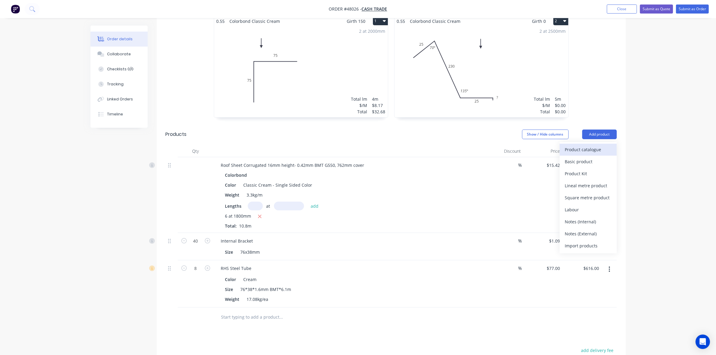
click at [597, 152] on div "Product catalogue" at bounding box center [588, 149] width 46 height 9
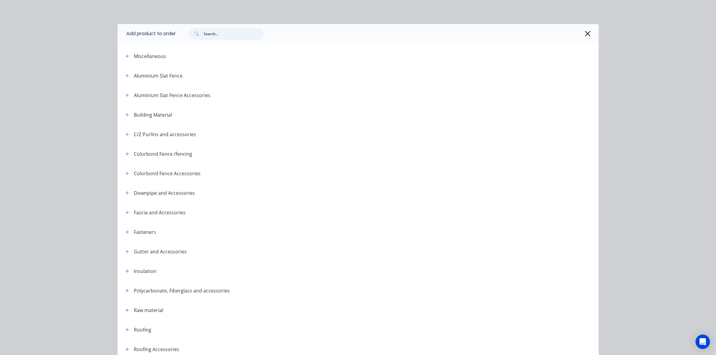
click at [227, 29] on input "text" at bounding box center [234, 34] width 60 height 12
type input "20"
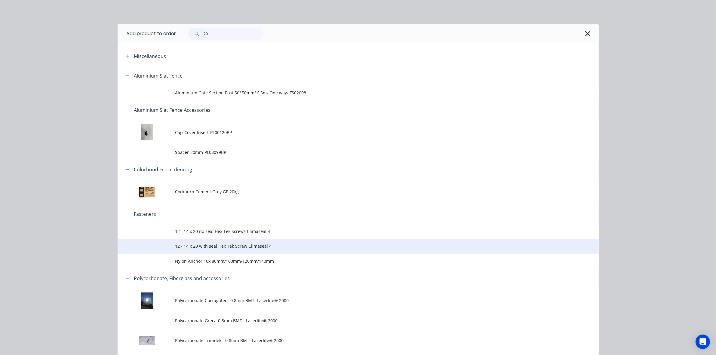
click at [250, 245] on span "12 - 14 x 20 with seal Hex Tek Screw Climaseal 4" at bounding box center [344, 246] width 339 height 6
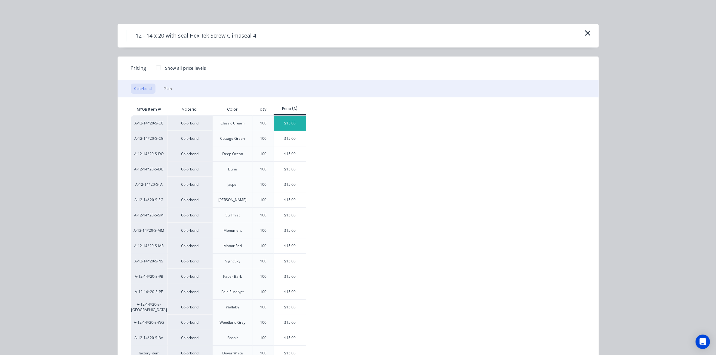
click at [294, 122] on div "$15.00" at bounding box center [290, 123] width 32 height 15
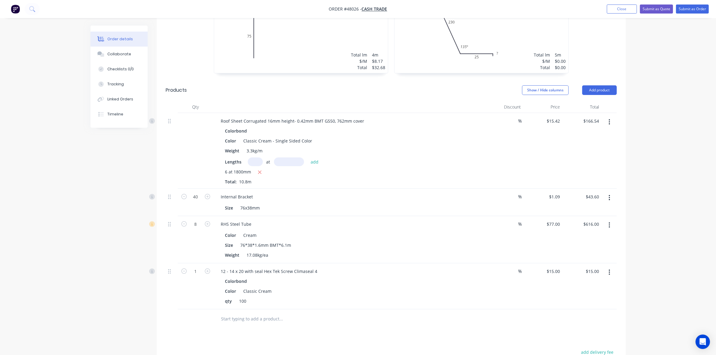
scroll to position [242, 0]
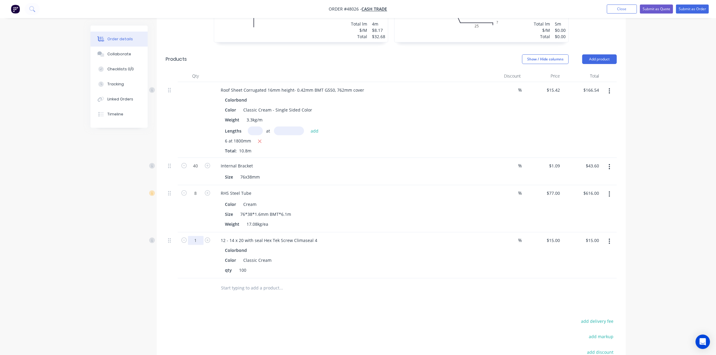
click at [200, 171] on input "1" at bounding box center [196, 166] width 16 height 9
drag, startPoint x: 199, startPoint y: 240, endPoint x: 175, endPoint y: 240, distance: 24.7
click at [175, 240] on div "0.5 12 - 14 x 20 with seal Hex Tek Screw Climaseal 4 Colorbond Color Classic Cr…" at bounding box center [391, 256] width 451 height 46
type input "1.5"
type input "$22.50"
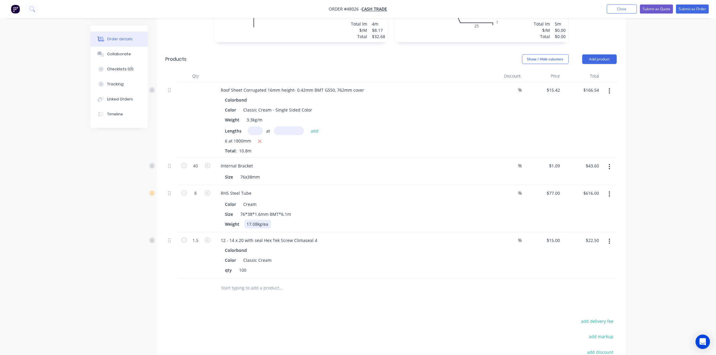
click at [476, 231] on div "RHS Steel Tube Color Cream Size 76*38*1.6mm BMT*6.1m Weight 17.08kg/ea" at bounding box center [349, 208] width 271 height 47
click at [601, 63] on button "Add product" at bounding box center [600, 59] width 35 height 10
click at [596, 72] on div "Product catalogue" at bounding box center [588, 74] width 46 height 9
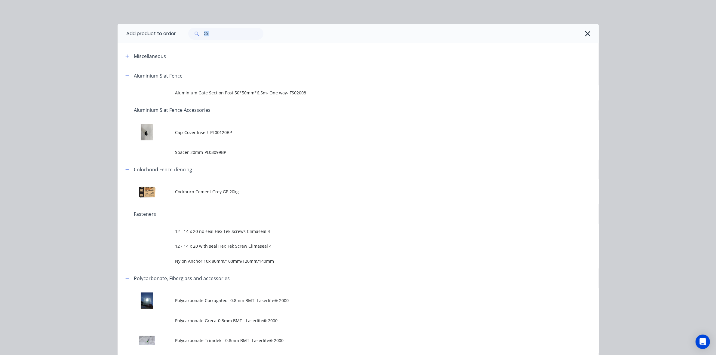
click at [118, 48] on div "Add product to order 20 Miscellaneous Aluminium Slat Fence Aluminium Gate Secti…" at bounding box center [358, 198] width 481 height 349
drag, startPoint x: 216, startPoint y: 32, endPoint x: 180, endPoint y: 38, distance: 36.7
click at [180, 38] on div "20" at bounding box center [384, 34] width 417 height 12
type input "conc"
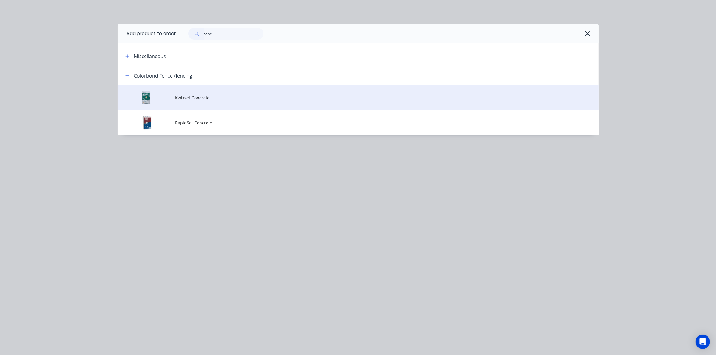
click at [219, 105] on td "Kwikset Concrete" at bounding box center [387, 97] width 424 height 25
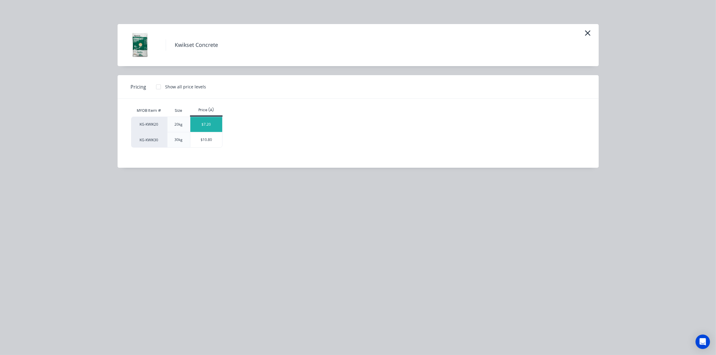
click at [215, 129] on div "$7.20" at bounding box center [206, 124] width 32 height 15
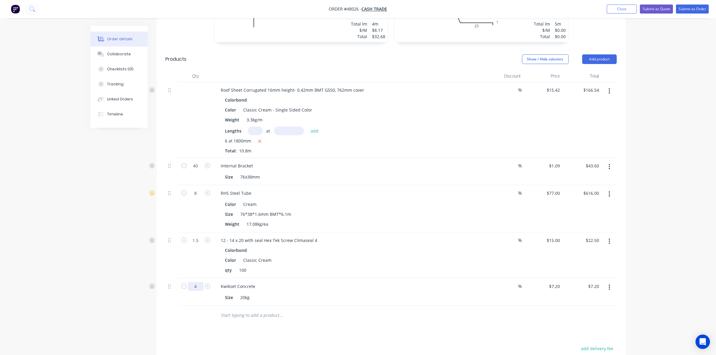
type input "4"
type input "$28.80"
click at [461, 270] on div "qty 100" at bounding box center [348, 270] width 250 height 9
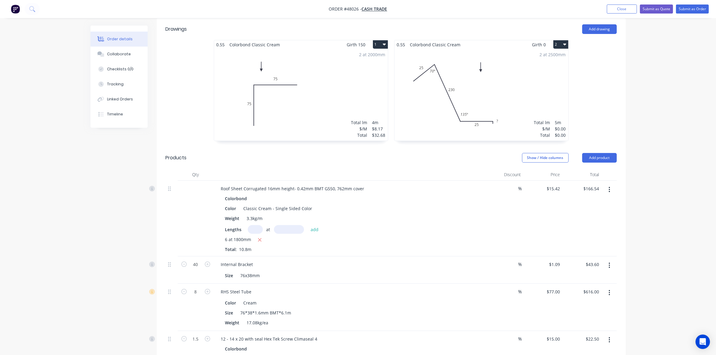
scroll to position [129, 0]
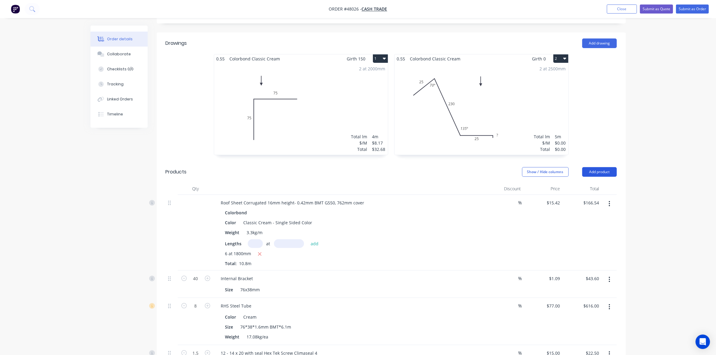
click at [611, 169] on button "Add product" at bounding box center [600, 172] width 35 height 10
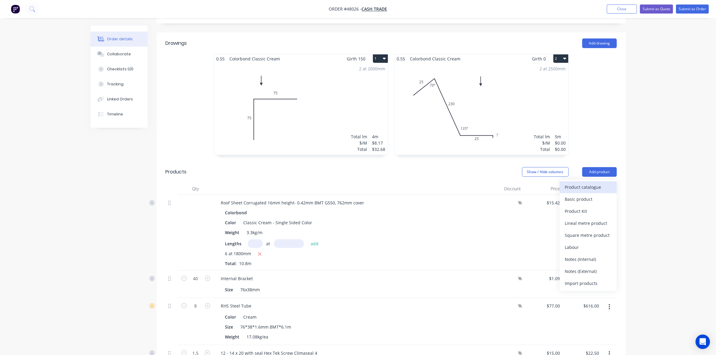
click at [600, 186] on div "Product catalogue" at bounding box center [588, 187] width 46 height 9
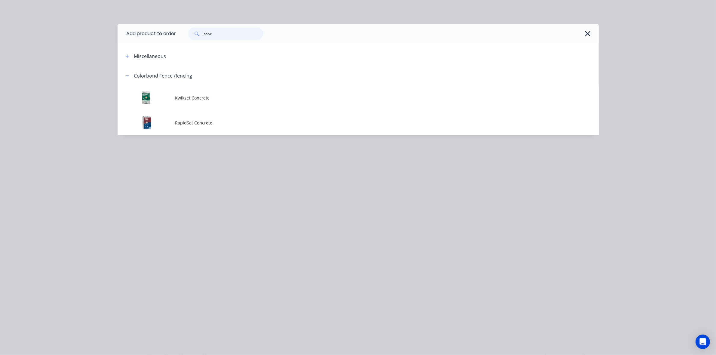
drag, startPoint x: 226, startPoint y: 31, endPoint x: 122, endPoint y: 32, distance: 103.8
click at [121, 32] on header "Add product to order conc" at bounding box center [358, 33] width 481 height 19
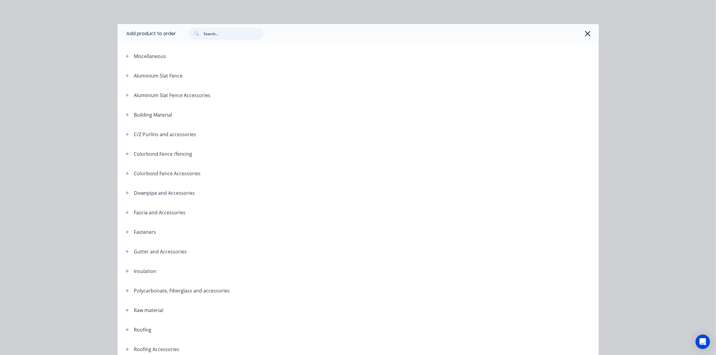
click at [235, 31] on input "text" at bounding box center [234, 34] width 60 height 12
type input "angle"
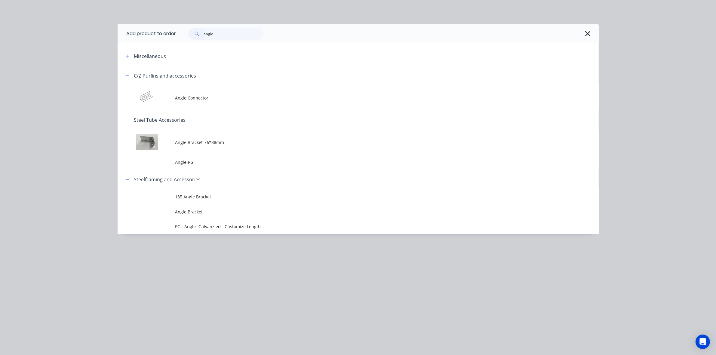
click at [197, 173] on header "Steelframing and Accessories" at bounding box center [358, 180] width 481 height 20
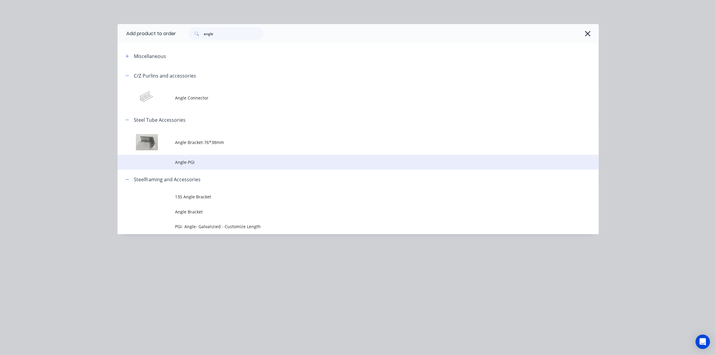
click at [197, 168] on td "Angle-PGI" at bounding box center [387, 162] width 424 height 15
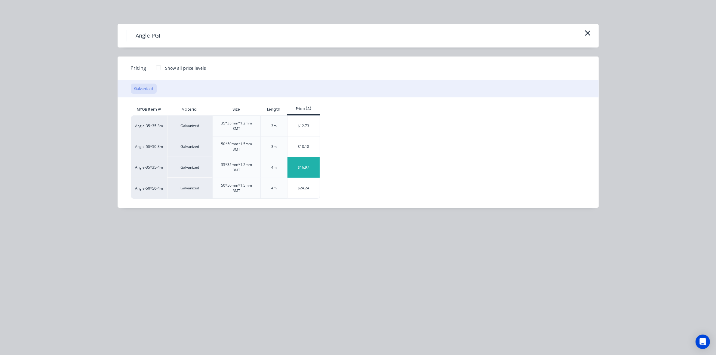
click at [304, 162] on div "$16.97" at bounding box center [304, 167] width 32 height 20
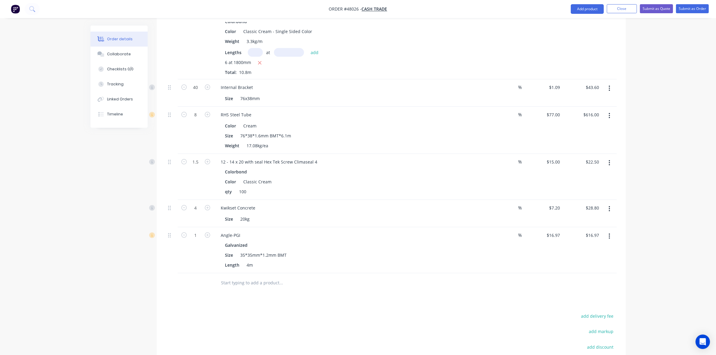
scroll to position [393, 0]
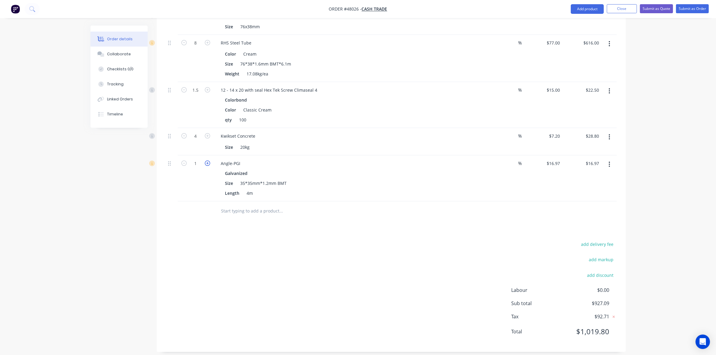
click at [209, 163] on icon "button" at bounding box center [207, 163] width 5 height 5
type input "2"
type input "$33.94"
click at [178, 236] on div "Drawings Add drawing 0.55 Colorbond Classic Cream Girth 150 1 0 75 75 0 75 75 2…" at bounding box center [391, 60] width 469 height 583
click at [440, 178] on div "Galvanized" at bounding box center [349, 173] width 248 height 9
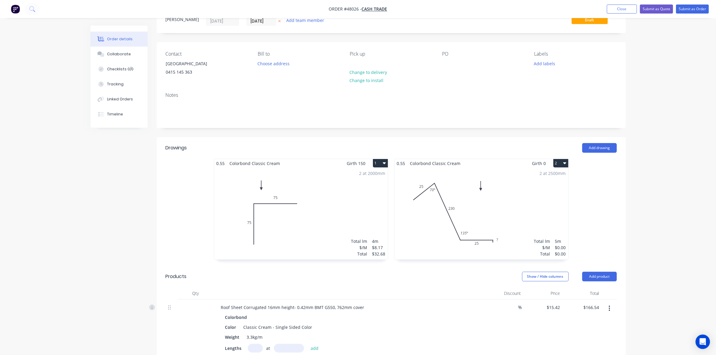
scroll to position [0, 0]
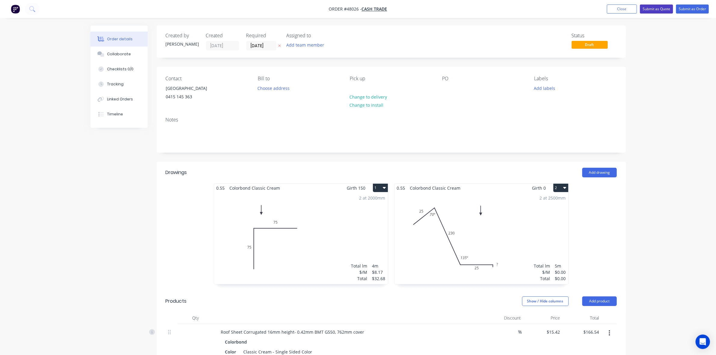
click at [646, 8] on button "Submit as Quote" at bounding box center [656, 9] width 33 height 9
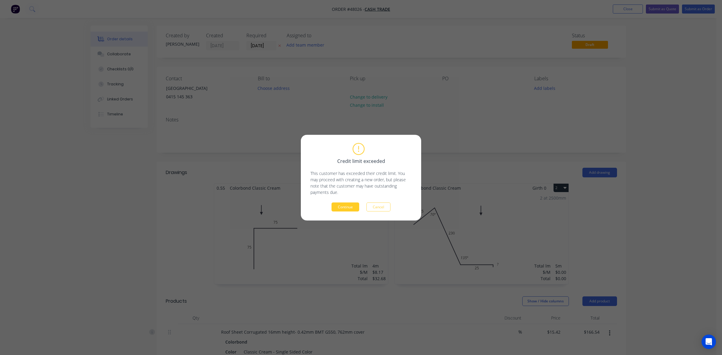
click at [347, 208] on button "Continue" at bounding box center [346, 207] width 28 height 9
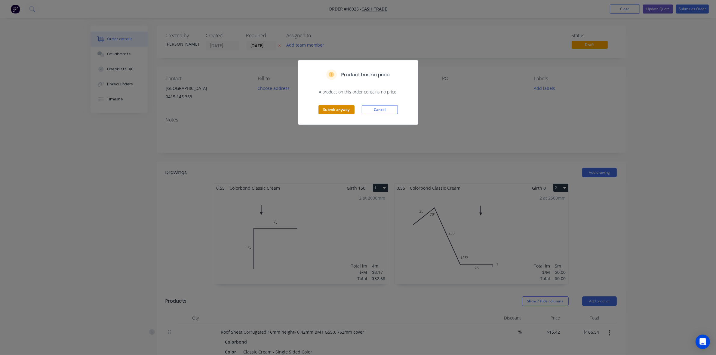
click at [348, 112] on button "Submit anyway" at bounding box center [337, 109] width 36 height 9
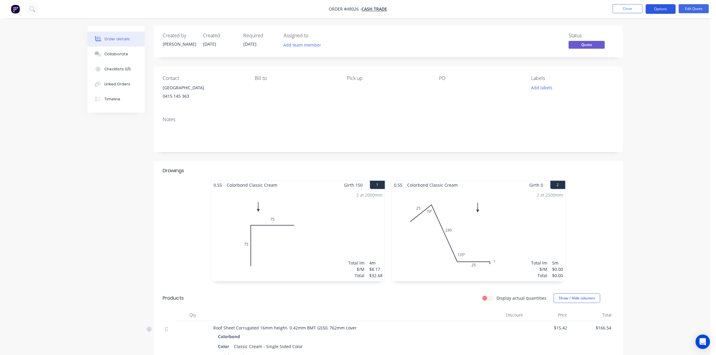
click at [668, 5] on button "Options" at bounding box center [661, 9] width 30 height 10
click at [641, 31] on button "Quote" at bounding box center [643, 36] width 66 height 12
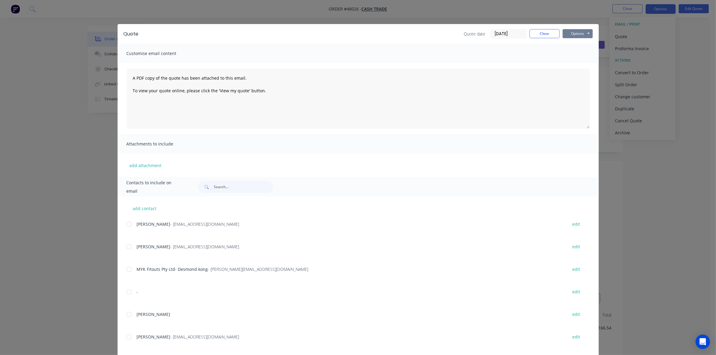
click at [586, 30] on button "Options" at bounding box center [578, 33] width 30 height 9
click at [577, 53] on button "Print" at bounding box center [582, 55] width 39 height 10
click at [535, 31] on button "Close" at bounding box center [545, 33] width 30 height 9
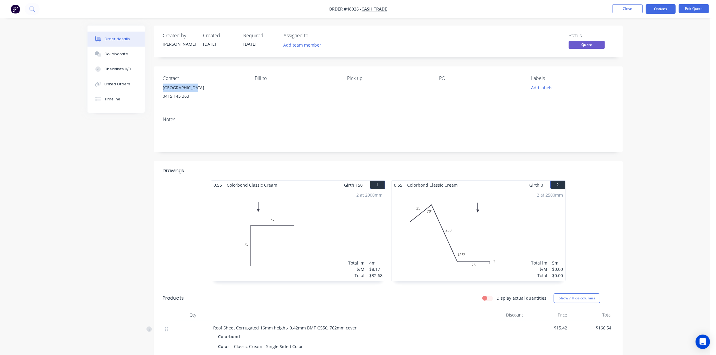
drag, startPoint x: 196, startPoint y: 87, endPoint x: 160, endPoint y: 90, distance: 36.2
click at [160, 90] on div "Contact Amaroo Village 0415 145 363 Bill to Pick up PO Labels Add labels" at bounding box center [388, 89] width 469 height 45
copy div "Amaroo Village"
click at [690, 6] on button "Edit Quote" at bounding box center [694, 8] width 30 height 9
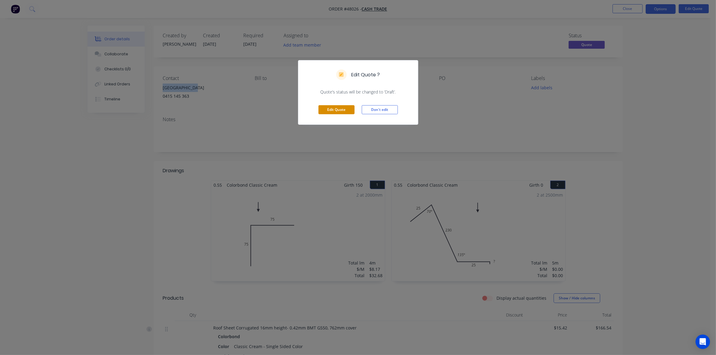
click at [327, 113] on button "Edit Quote" at bounding box center [337, 109] width 36 height 9
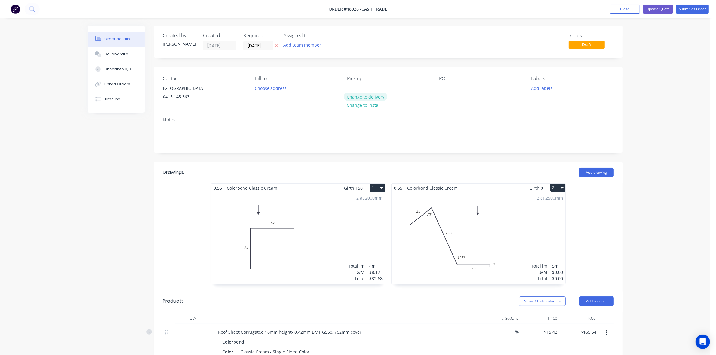
click at [378, 94] on button "Change to delivery" at bounding box center [366, 97] width 44 height 8
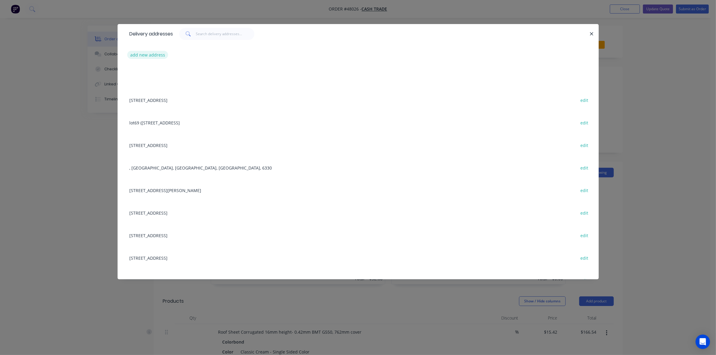
click at [151, 54] on button "add new address" at bounding box center [147, 55] width 41 height 8
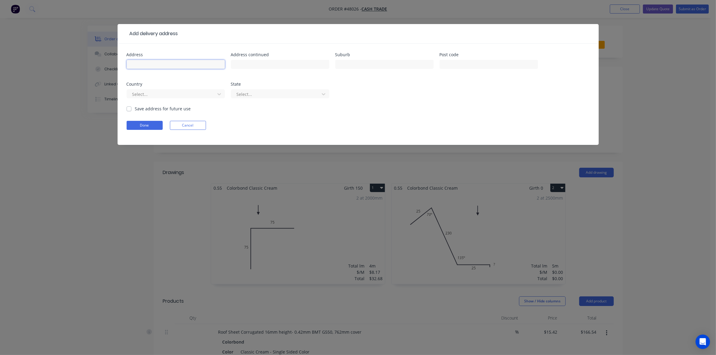
click at [148, 64] on input "text" at bounding box center [176, 64] width 98 height 9
paste input "Amaroo Village, Amaroo Retirement Village, 65 Dorothy St, Gosnells WA 6110"
type input "Amaroo Village, Amaroo Retirement Village, 65 Dorothy St, Gosnells WA 6110"
click at [153, 125] on button "Done" at bounding box center [145, 125] width 36 height 9
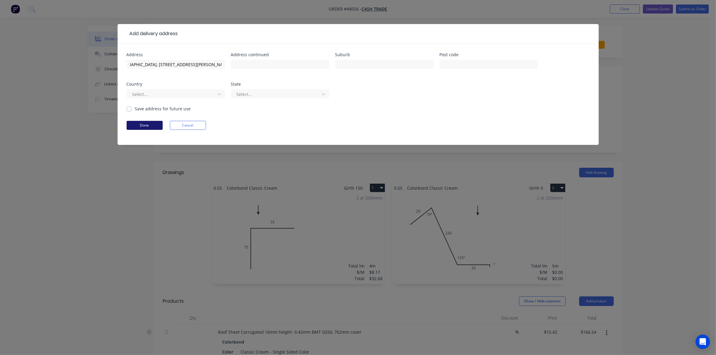
scroll to position [0, 0]
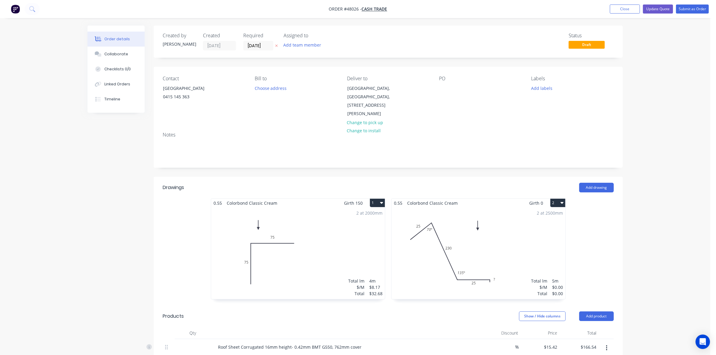
drag, startPoint x: 96, startPoint y: 192, endPoint x: 135, endPoint y: 193, distance: 38.2
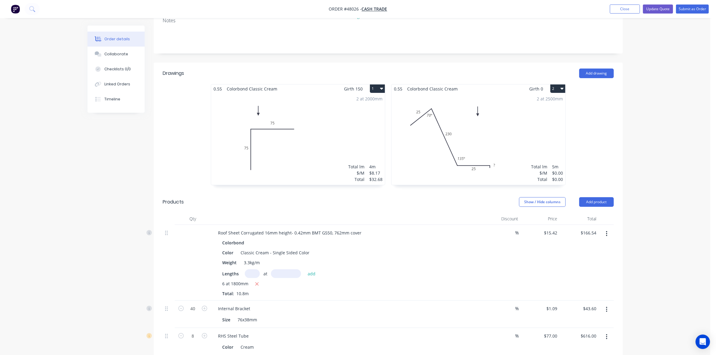
scroll to position [113, 0]
click at [497, 165] on div "2 at 2500mm Total lm $/M Total 5m $0.00 $0.00" at bounding box center [479, 141] width 174 height 92
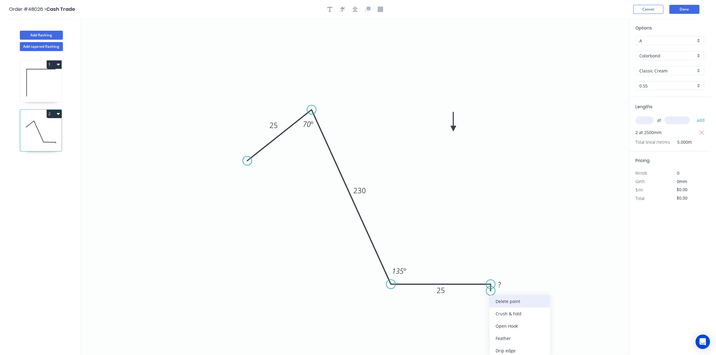
click at [494, 297] on div "Delete point" at bounding box center [520, 301] width 60 height 12
click at [682, 11] on button "Done" at bounding box center [685, 9] width 30 height 9
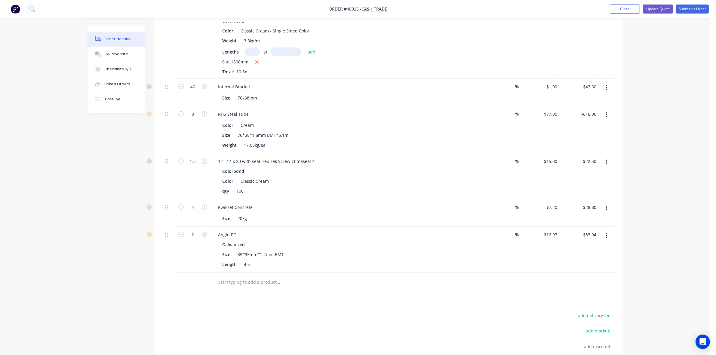
scroll to position [414, 0]
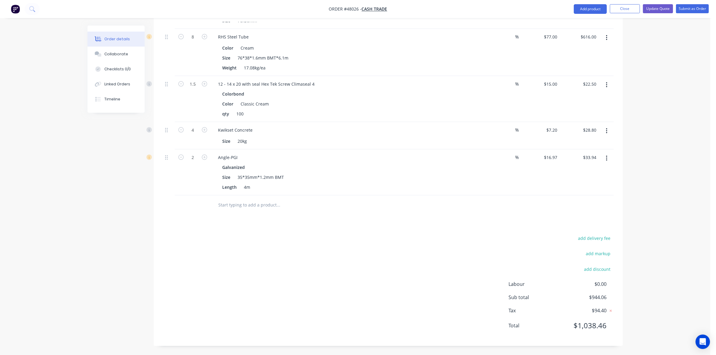
click at [604, 232] on div "Drawings Add drawing 0.55 Colorbond Classic Cream Girth 150 1 0 75 75 0 75 75 2…" at bounding box center [388, 54] width 469 height 583
click at [604, 237] on button "add delivery fee" at bounding box center [594, 238] width 39 height 8
type input "65"
click input "submit" at bounding box center [0, 0] width 0 height 0
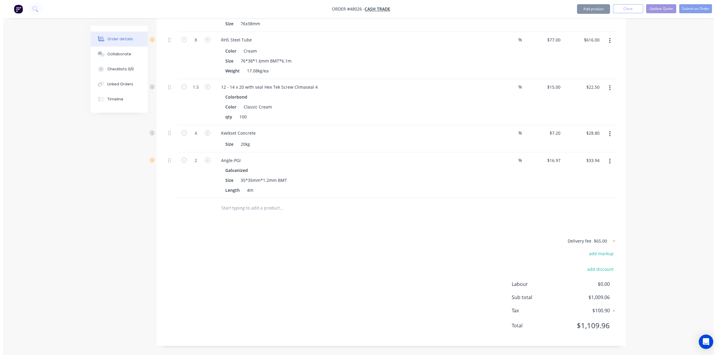
scroll to position [412, 0]
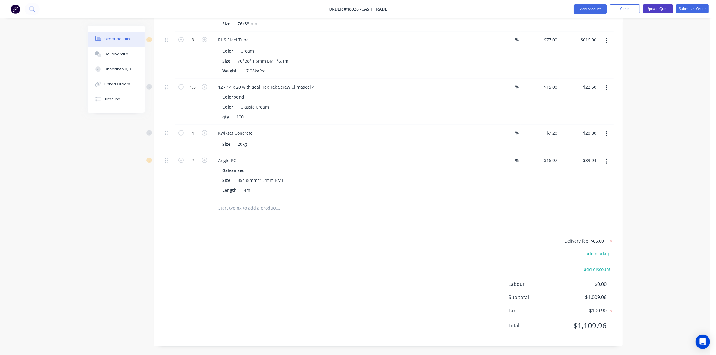
click at [657, 8] on button "Update Quote" at bounding box center [658, 8] width 30 height 9
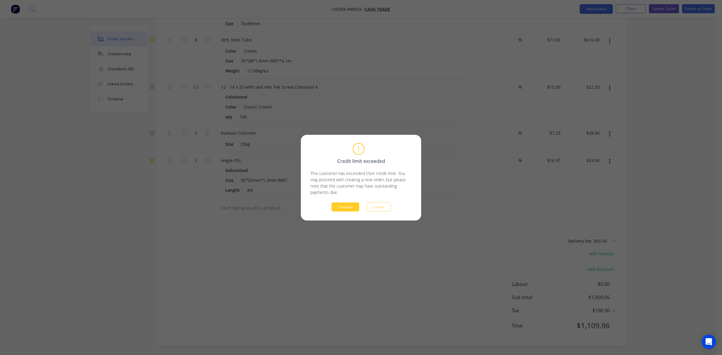
click at [332, 206] on button "Continue" at bounding box center [346, 207] width 28 height 9
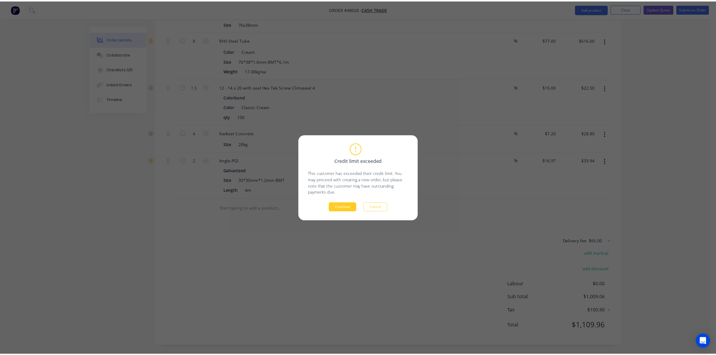
scroll to position [0, 0]
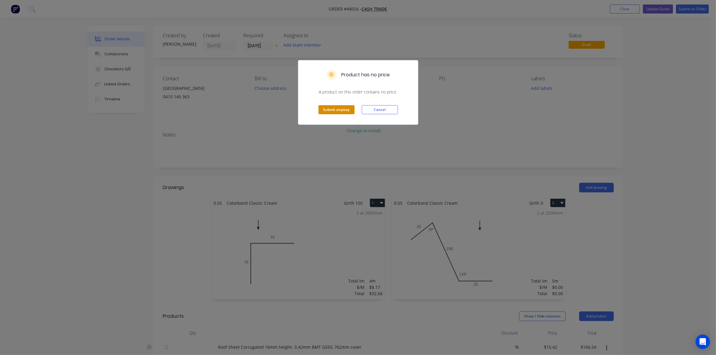
click at [331, 112] on button "Submit anyway" at bounding box center [337, 109] width 36 height 9
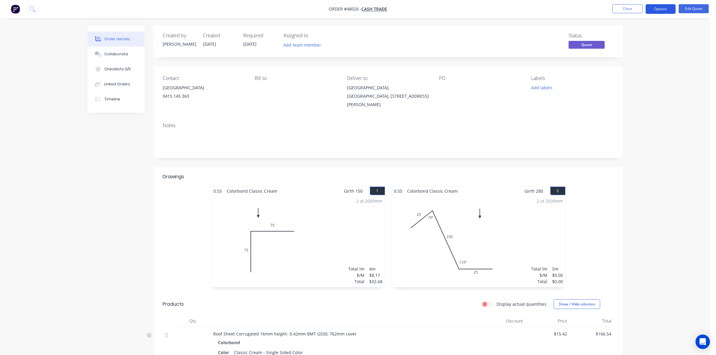
click at [653, 6] on button "Options" at bounding box center [661, 9] width 30 height 10
click at [650, 33] on div "Quote" at bounding box center [642, 36] width 55 height 9
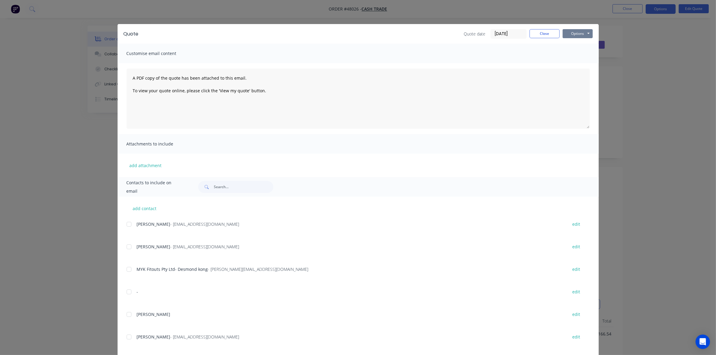
drag, startPoint x: 590, startPoint y: 26, endPoint x: 586, endPoint y: 36, distance: 11.3
click at [589, 30] on div "Quote Quote date 13/08/25 Close Options Preview Print Email" at bounding box center [358, 34] width 481 height 20
click at [586, 37] on button "Options" at bounding box center [578, 33] width 30 height 9
click at [578, 50] on button "Print" at bounding box center [582, 55] width 39 height 10
click at [548, 31] on button "Close" at bounding box center [545, 33] width 30 height 9
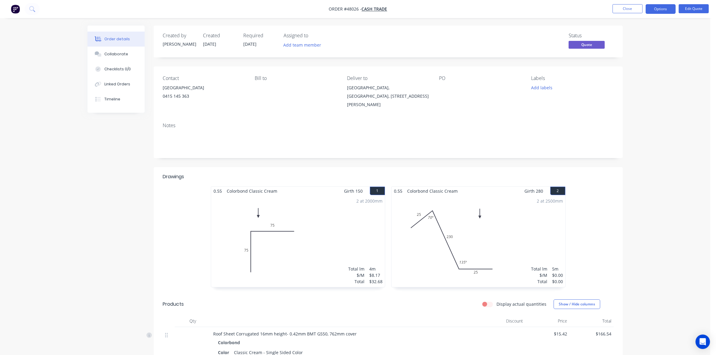
click at [477, 213] on div "2 at 2500mm Total lm $/M Total 5m $0.00 $0.00" at bounding box center [479, 242] width 174 height 92
click at [698, 7] on button "Edit Quote" at bounding box center [694, 8] width 30 height 9
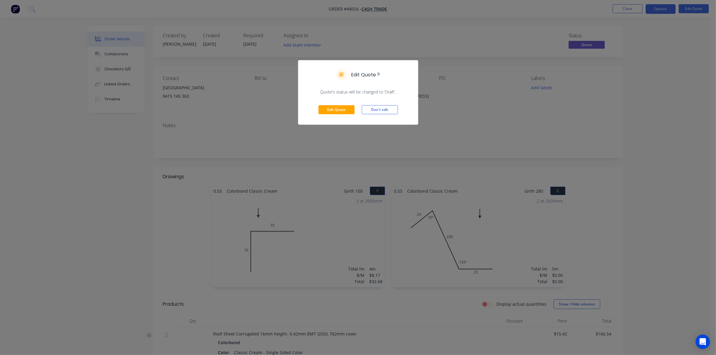
click at [342, 115] on div "Edit Quote Don't edit" at bounding box center [359, 109] width 120 height 29
click at [326, 106] on button "Edit Quote" at bounding box center [337, 109] width 36 height 9
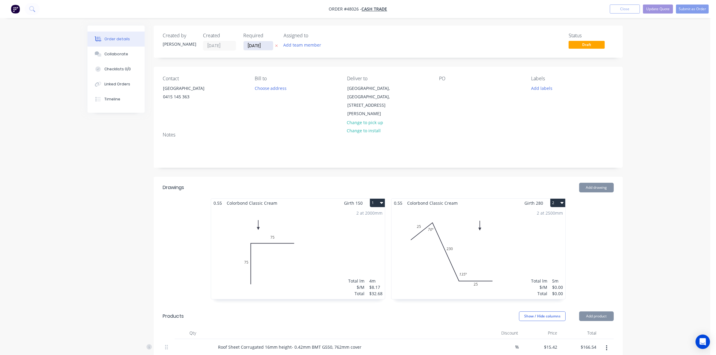
click at [251, 45] on input "[DATE]" at bounding box center [258, 45] width 29 height 9
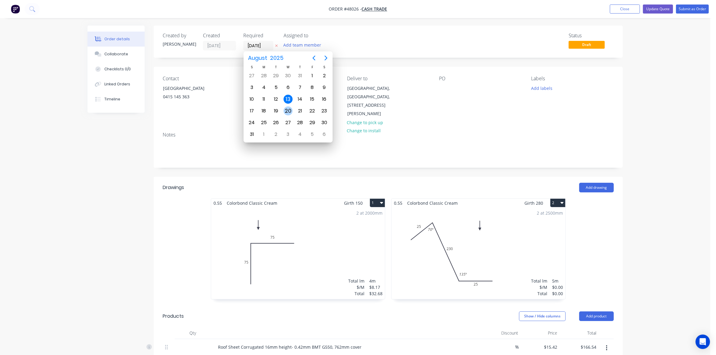
click at [289, 109] on div "20" at bounding box center [288, 111] width 9 height 9
type input "[DATE]"
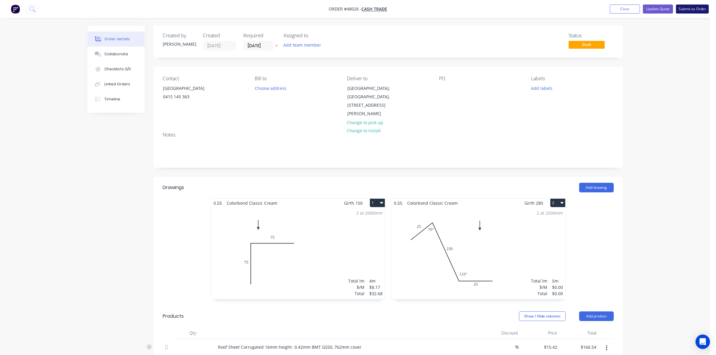
click at [682, 6] on button "Submit as Order" at bounding box center [692, 9] width 33 height 9
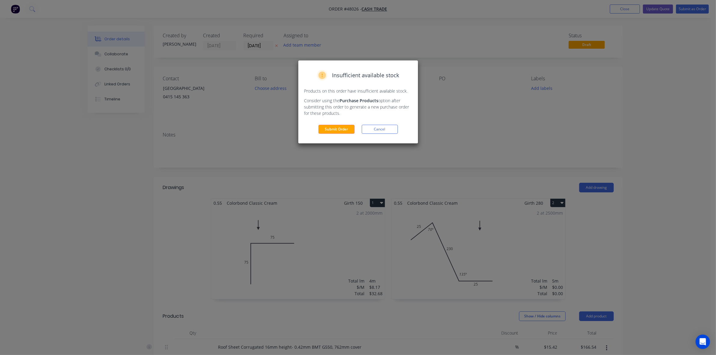
click at [348, 135] on div "Insufficient available stock Products on this order have insufficient available…" at bounding box center [359, 101] width 120 height 83
click at [348, 132] on button "Submit Order" at bounding box center [337, 129] width 36 height 9
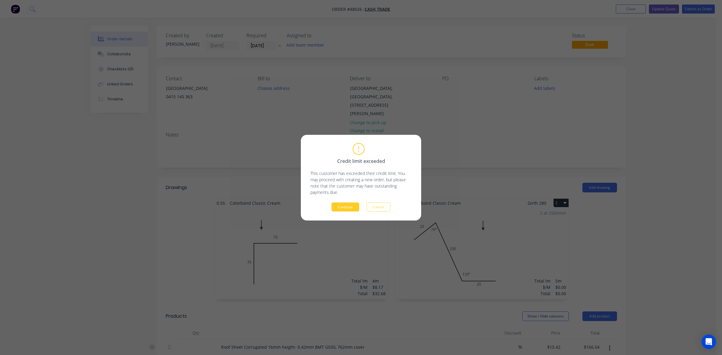
click at [351, 207] on button "Continue" at bounding box center [346, 207] width 28 height 9
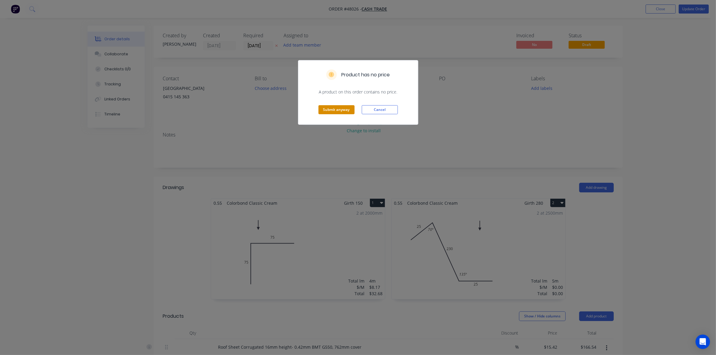
drag, startPoint x: 321, startPoint y: 111, endPoint x: 329, endPoint y: 106, distance: 9.6
click at [322, 110] on button "Submit anyway" at bounding box center [337, 109] width 36 height 9
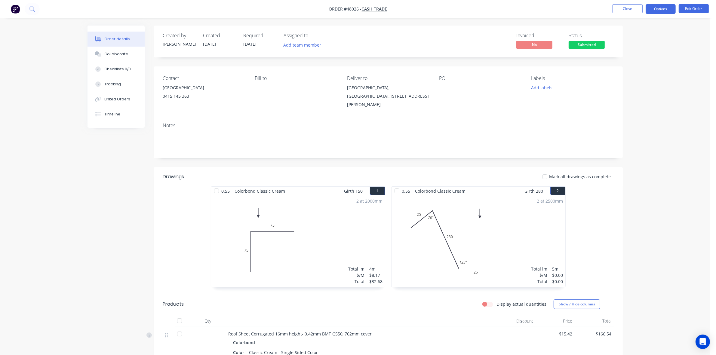
click at [657, 11] on button "Options" at bounding box center [661, 9] width 30 height 10
click at [622, 41] on div "Invoice" at bounding box center [642, 36] width 55 height 9
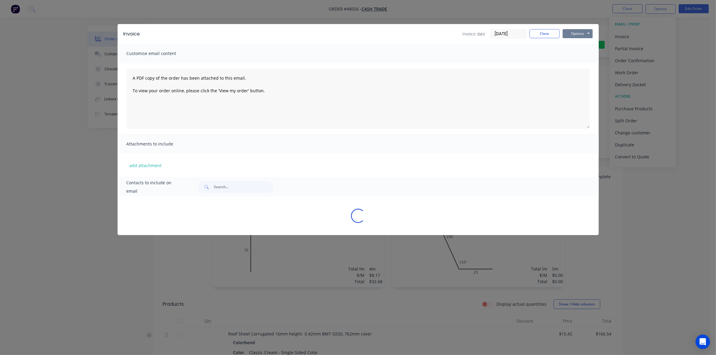
click at [585, 33] on button "Options" at bounding box center [578, 33] width 30 height 9
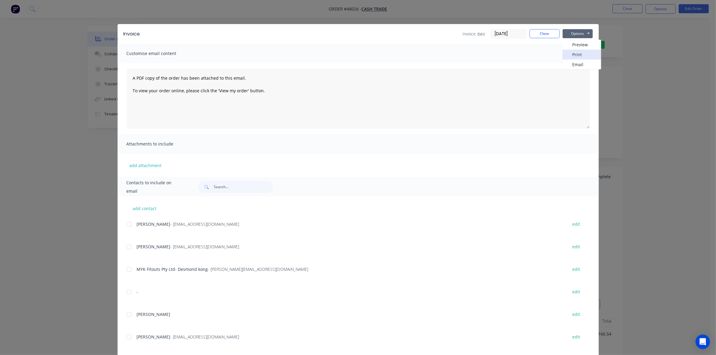
click at [584, 52] on button "Print" at bounding box center [582, 55] width 39 height 10
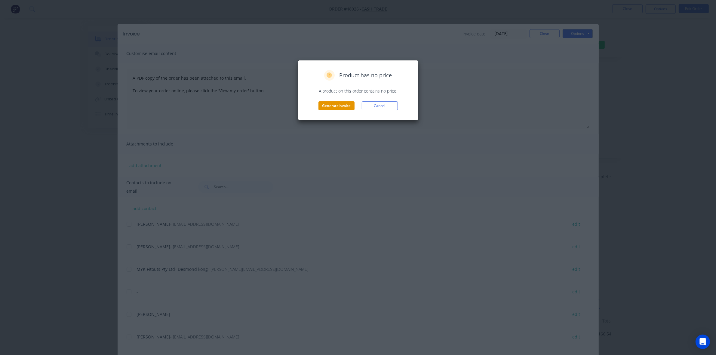
click at [328, 104] on button "Generate invoice" at bounding box center [337, 105] width 36 height 9
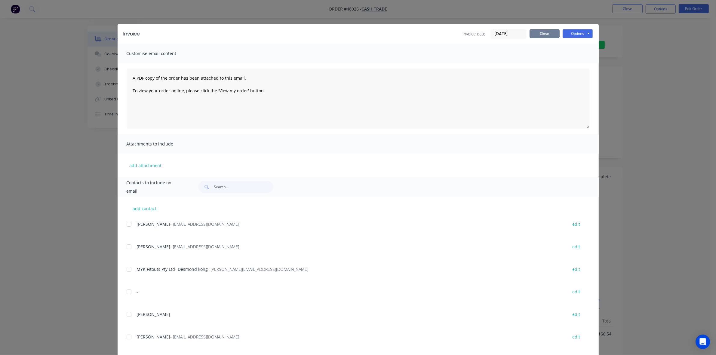
drag, startPoint x: 540, startPoint y: 33, endPoint x: 576, endPoint y: 42, distance: 37.2
click at [545, 34] on button "Close" at bounding box center [545, 33] width 30 height 9
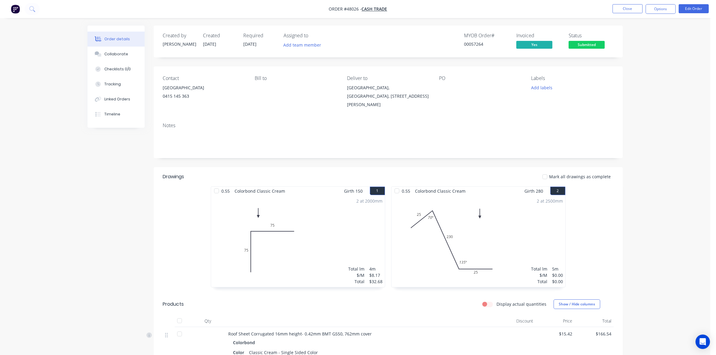
click at [589, 45] on span "Submitted" at bounding box center [587, 45] width 36 height 8
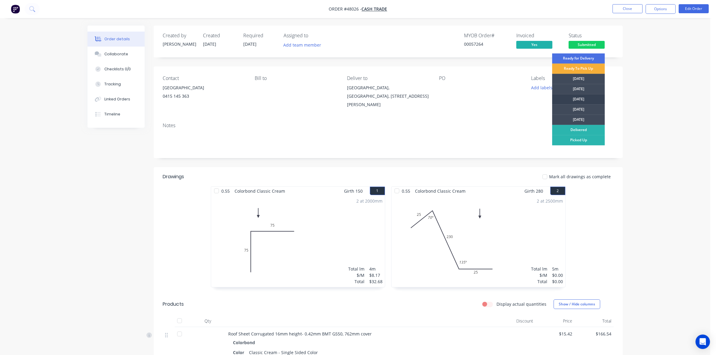
click at [585, 101] on div "[DATE]" at bounding box center [578, 99] width 53 height 10
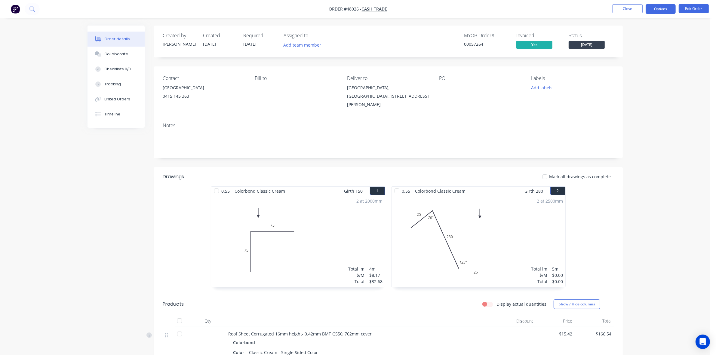
click at [663, 7] on button "Options" at bounding box center [661, 9] width 30 height 10
click at [635, 85] on div "Delivery Docket" at bounding box center [642, 84] width 55 height 9
drag, startPoint x: 640, startPoint y: 53, endPoint x: 640, endPoint y: 61, distance: 7.8
click at [640, 61] on div "DELIVERY DOCKET Back With pricing Without pricing Custom" at bounding box center [643, 48] width 66 height 63
click at [640, 61] on div "Without pricing" at bounding box center [642, 60] width 55 height 9
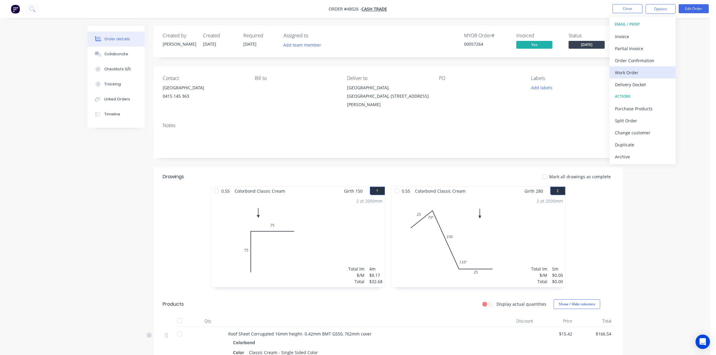
click at [618, 72] on div "Work Order" at bounding box center [642, 72] width 55 height 9
click at [621, 76] on div "Custom" at bounding box center [642, 72] width 55 height 9
click at [624, 63] on div "Without pricing" at bounding box center [642, 60] width 55 height 9
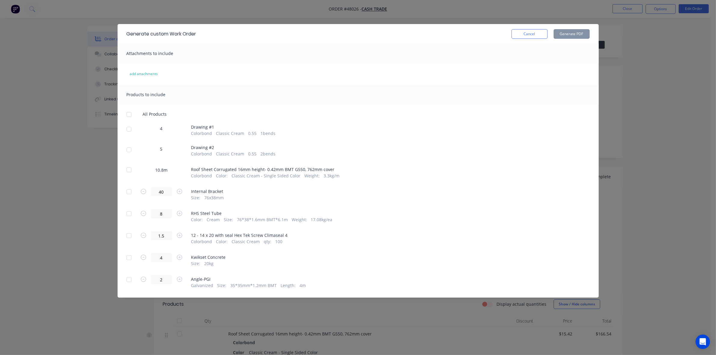
click at [128, 130] on div at bounding box center [129, 129] width 12 height 12
click at [129, 147] on div at bounding box center [129, 150] width 12 height 12
click at [590, 33] on button "Generate PDF" at bounding box center [572, 34] width 36 height 10
click at [130, 113] on div at bounding box center [129, 115] width 12 height 12
click at [128, 167] on div at bounding box center [129, 170] width 12 height 12
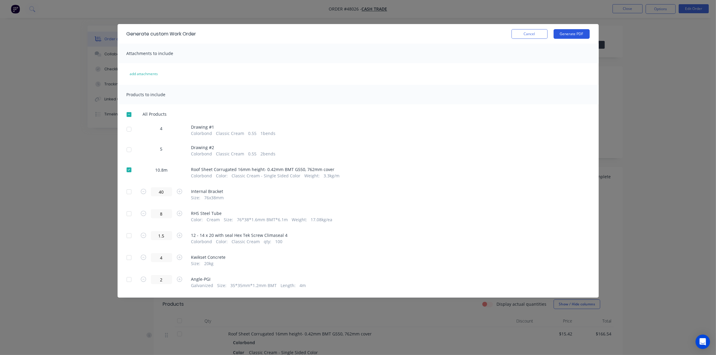
click at [565, 34] on button "Generate PDF" at bounding box center [572, 34] width 36 height 10
click at [129, 167] on div at bounding box center [129, 170] width 12 height 12
click at [130, 282] on div at bounding box center [129, 280] width 12 height 12
click at [531, 35] on button "Cancel" at bounding box center [530, 34] width 36 height 10
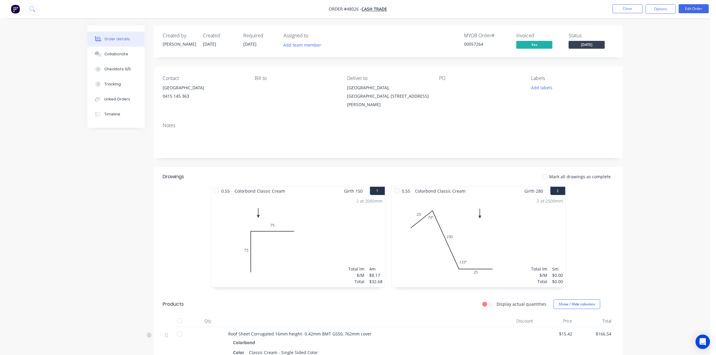
click at [679, 178] on div "Order details Collaborate Checklists 0/0 Tracking Linked Orders Timeline Order …" at bounding box center [355, 343] width 711 height 686
click at [685, 175] on div "Order details Collaborate Checklists 0/0 Tracking Linked Orders Timeline Order …" at bounding box center [355, 343] width 711 height 686
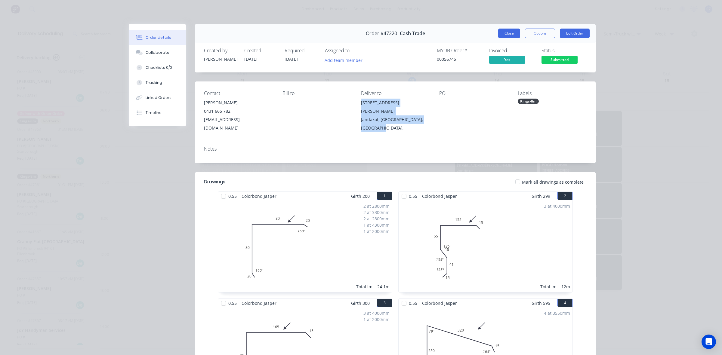
click at [503, 33] on button "Close" at bounding box center [509, 34] width 22 height 10
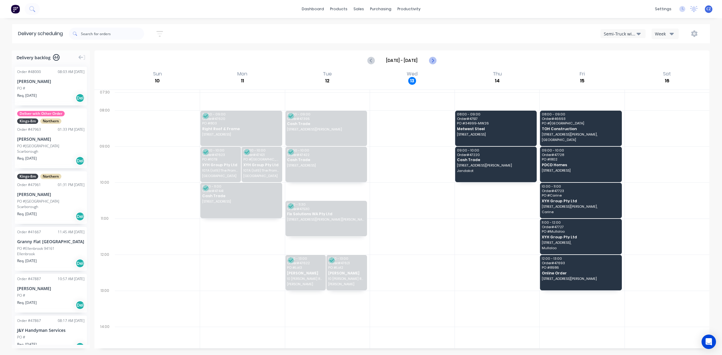
click at [431, 58] on icon "Next page" at bounding box center [432, 60] width 7 height 7
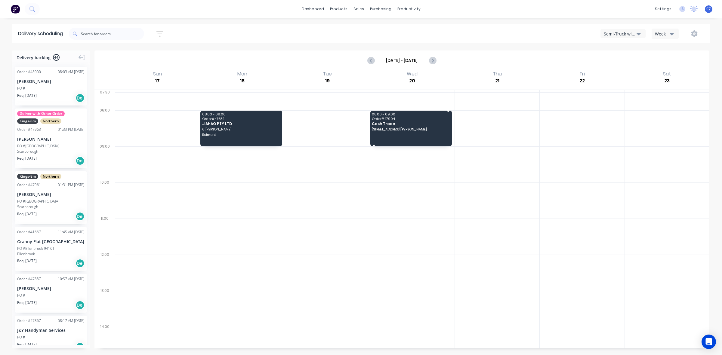
click at [423, 125] on span "Cash Trade" at bounding box center [410, 124] width 77 height 4
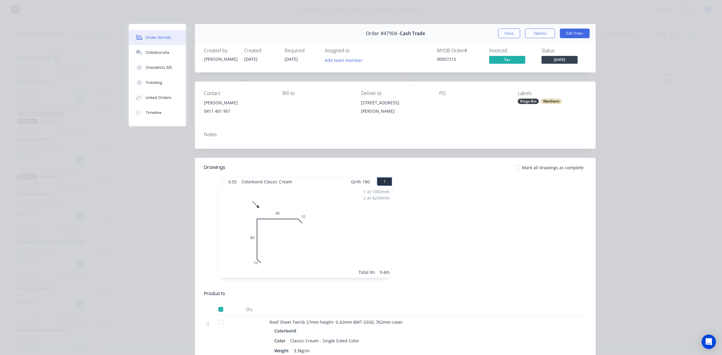
drag, startPoint x: 396, startPoint y: 104, endPoint x: 422, endPoint y: 104, distance: 26.5
click at [422, 104] on div "Contact [PERSON_NAME] [PHONE_NUMBER] Bill to Deliver to [STREET_ADDRESS] Labels…" at bounding box center [395, 104] width 401 height 45
copy div "[STREET_ADDRESS][PERSON_NAME]"
click at [506, 32] on button "Close" at bounding box center [509, 34] width 22 height 10
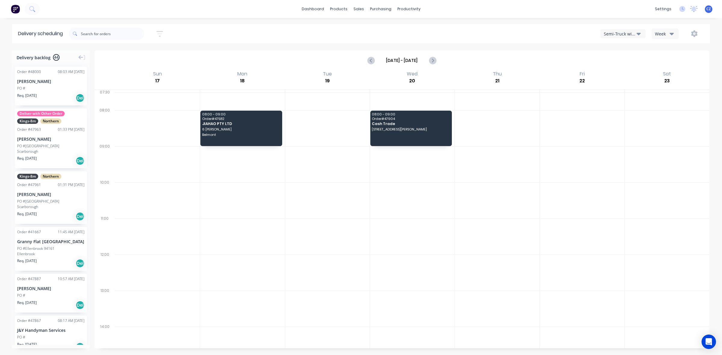
drag, startPoint x: 646, startPoint y: 29, endPoint x: 618, endPoint y: 31, distance: 27.4
click at [643, 32] on div "Semi-Truck with Hiab Week" at bounding box center [544, 33] width 321 height 11
click at [618, 32] on div "Semi-Truck with Hiab" at bounding box center [620, 34] width 33 height 6
click at [611, 70] on div "Utes Delivery" at bounding box center [631, 73] width 60 height 12
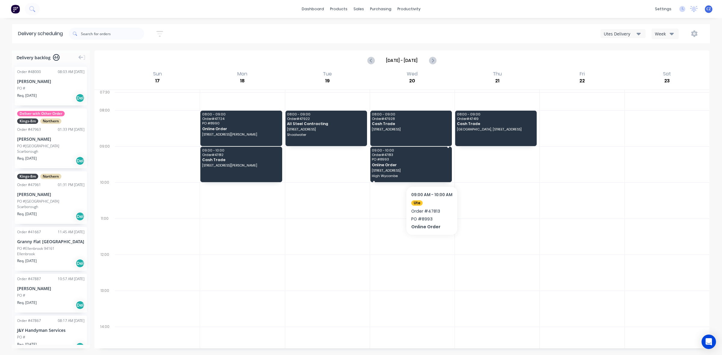
click at [432, 168] on div "09:00 - 10:00 Order # 47813 PO # 8993 Online Order [GEOGRAPHIC_DATA]" at bounding box center [411, 165] width 82 height 36
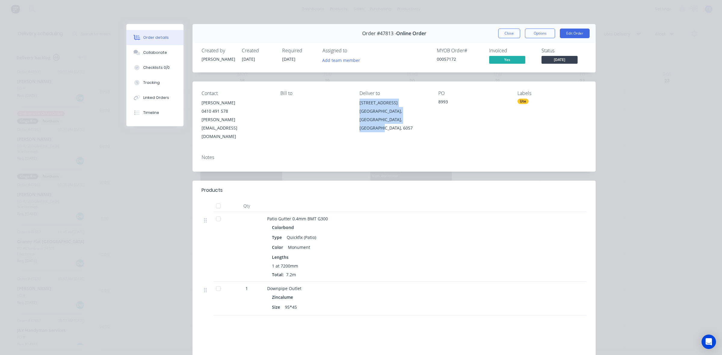
drag, startPoint x: 387, startPoint y: 118, endPoint x: 355, endPoint y: 101, distance: 35.9
click at [355, 101] on div "Contact [PERSON_NAME] 0410 491 578 [EMAIL_ADDRESS][DOMAIN_NAME] [PERSON_NAME] t…" at bounding box center [394, 116] width 403 height 68
copy div "[STREET_ADDRESS]"
drag, startPoint x: 434, startPoint y: 190, endPoint x: 481, endPoint y: 12, distance: 183.6
click at [434, 200] on div at bounding box center [400, 206] width 271 height 12
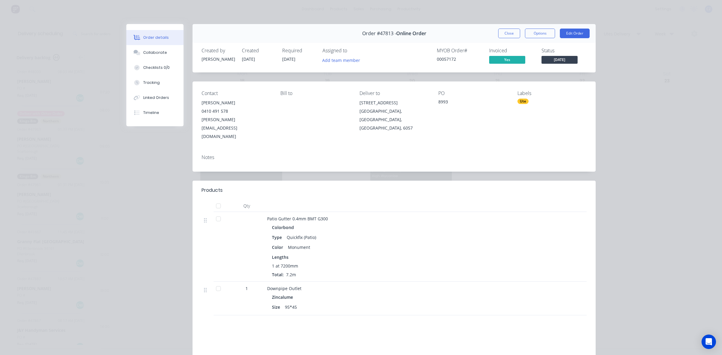
click at [510, 39] on div "Order #47813 - Online Order Close Options Edit Order" at bounding box center [394, 33] width 403 height 19
click at [521, 34] on div "Close Options Edit Order" at bounding box center [543, 34] width 91 height 10
click at [518, 34] on div "Close Options Edit Order" at bounding box center [543, 34] width 91 height 10
click at [510, 31] on button "Close" at bounding box center [509, 34] width 22 height 10
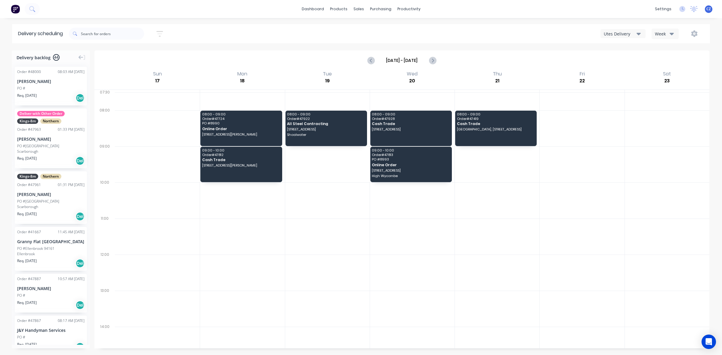
click at [623, 33] on div "Utes Delivery" at bounding box center [620, 34] width 33 height 6
click at [619, 53] on div "Semi-Truck with Hiab" at bounding box center [631, 49] width 60 height 12
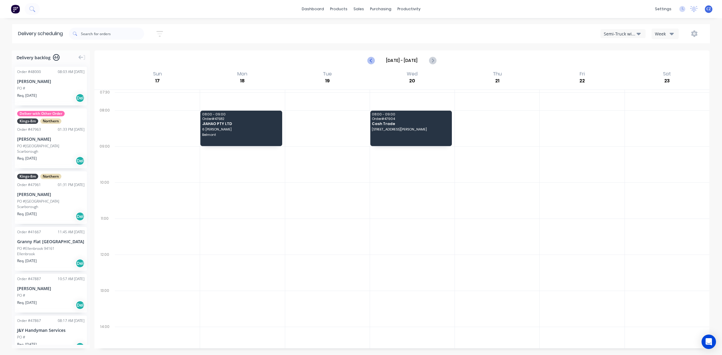
click at [373, 59] on icon "Previous page" at bounding box center [371, 60] width 7 height 7
type input "[DATE] - [DATE]"
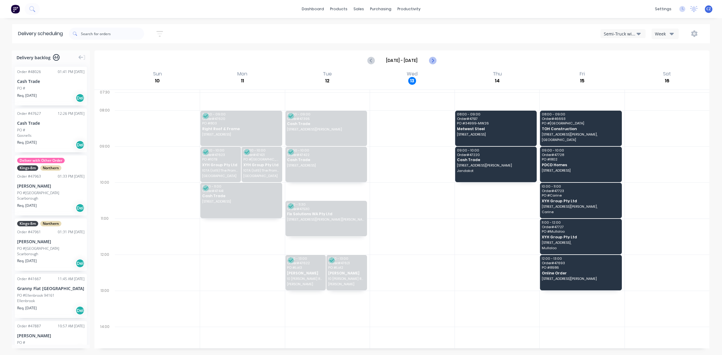
click at [432, 60] on icon "Next page" at bounding box center [432, 60] width 3 height 5
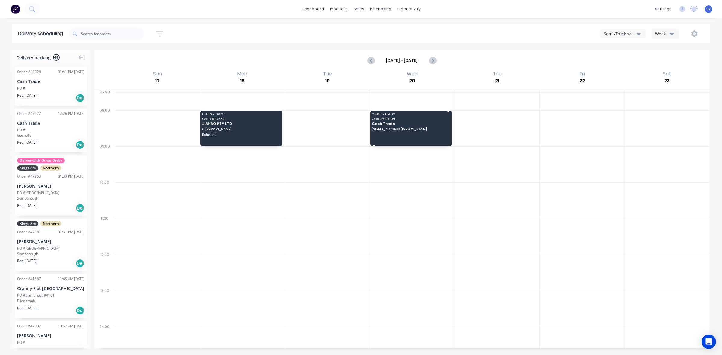
click at [398, 138] on div "08:00 - 09:00 Order # 47904 Cash Trade [STREET_ADDRESS][PERSON_NAME]" at bounding box center [411, 129] width 82 height 36
click at [396, 130] on span "[STREET_ADDRESS][PERSON_NAME]" at bounding box center [410, 130] width 77 height 4
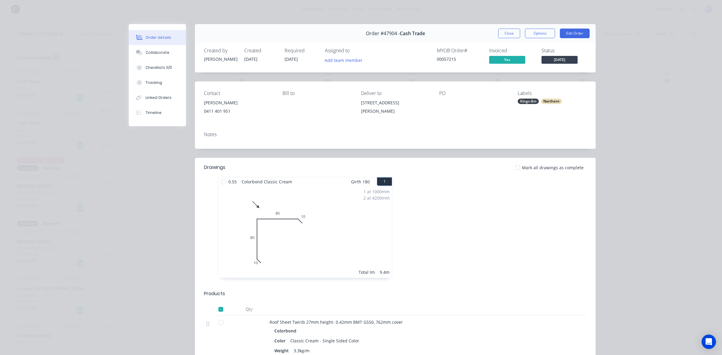
drag, startPoint x: 491, startPoint y: 29, endPoint x: 509, endPoint y: 31, distance: 17.3
click at [492, 29] on div "Order #47904 - Cash Trade Close Options Edit Order" at bounding box center [395, 33] width 401 height 19
click at [509, 31] on button "Close" at bounding box center [509, 34] width 22 height 10
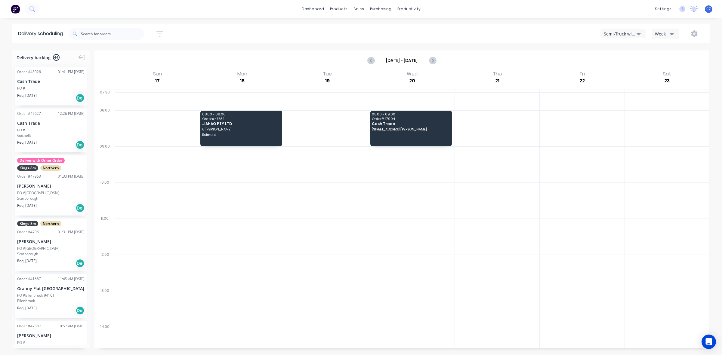
click at [620, 32] on div "Semi-Truck with Hiab" at bounding box center [620, 34] width 33 height 6
click at [624, 72] on div "Utes Delivery" at bounding box center [631, 73] width 60 height 12
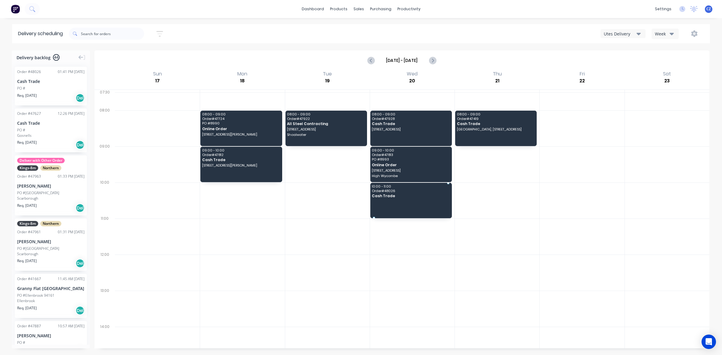
drag, startPoint x: 38, startPoint y: 81, endPoint x: 387, endPoint y: 200, distance: 368.9
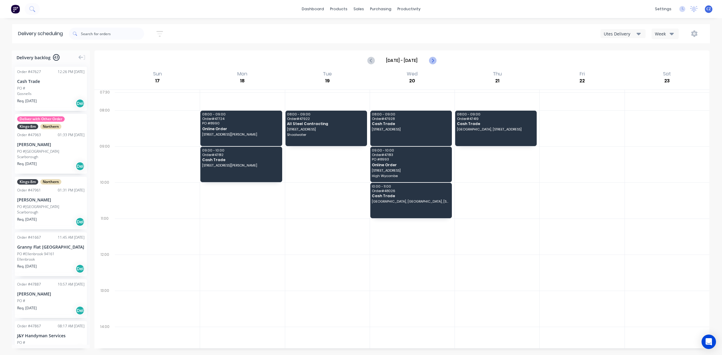
click at [431, 58] on icon "Next page" at bounding box center [432, 60] width 7 height 7
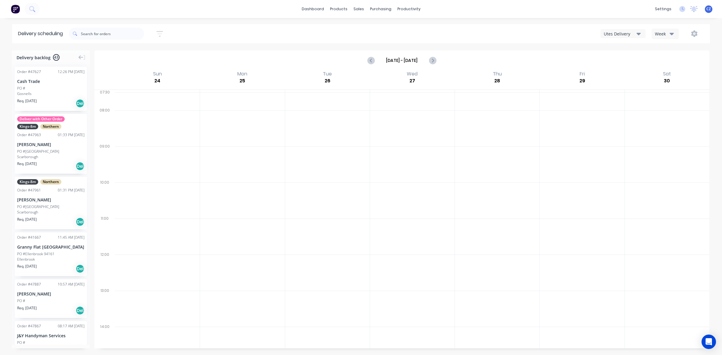
click at [617, 34] on div "Utes Delivery" at bounding box center [620, 34] width 33 height 6
click at [620, 48] on div "Semi-Truck with Hiab" at bounding box center [631, 49] width 60 height 12
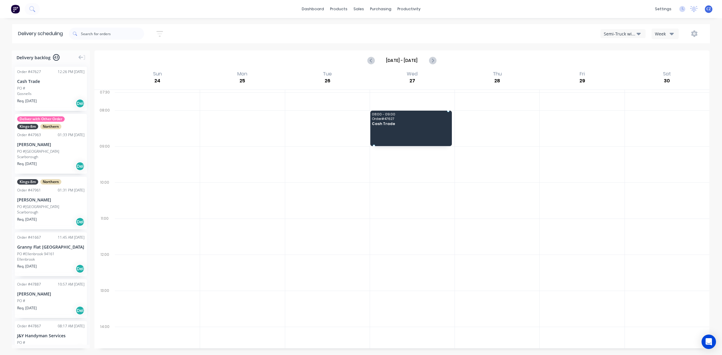
drag, startPoint x: 35, startPoint y: 92, endPoint x: 394, endPoint y: 128, distance: 360.8
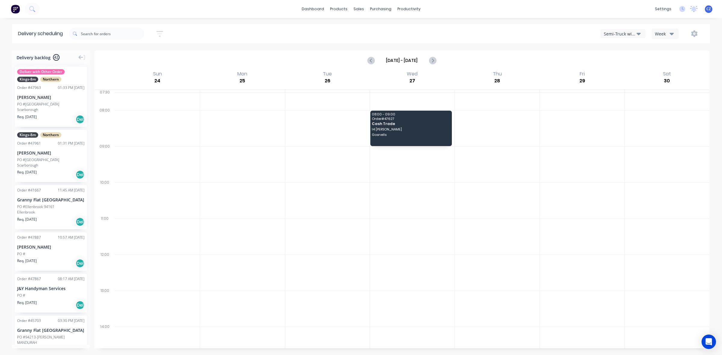
click at [315, 197] on div at bounding box center [327, 201] width 85 height 36
click at [371, 65] on button "Previous page" at bounding box center [371, 60] width 12 height 12
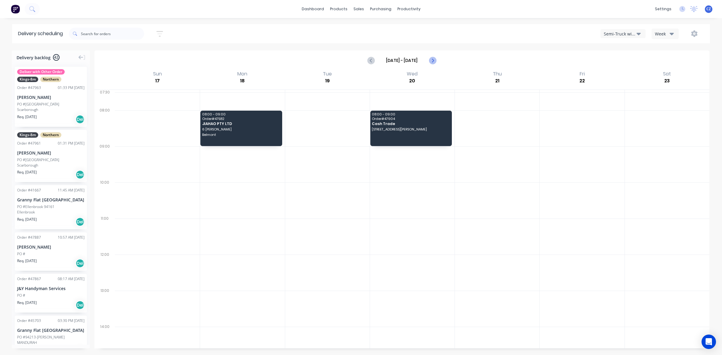
click at [437, 59] on button "Next page" at bounding box center [432, 60] width 12 height 12
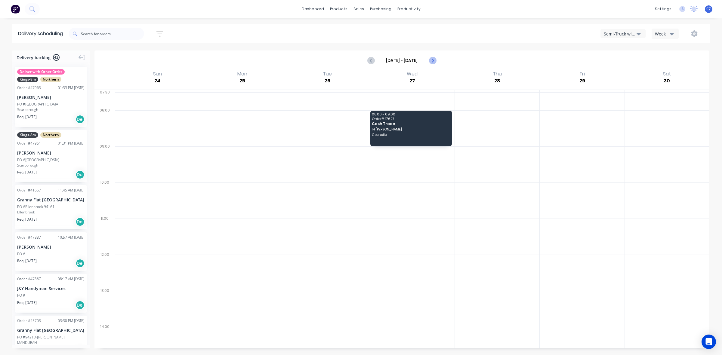
click at [437, 59] on button "Next page" at bounding box center [432, 60] width 12 height 12
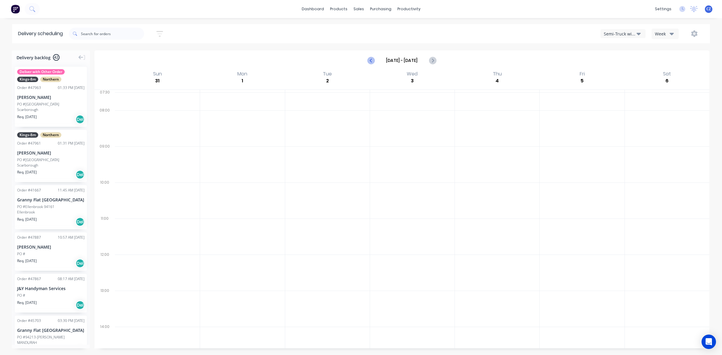
click at [377, 60] on button "Previous page" at bounding box center [371, 60] width 12 height 12
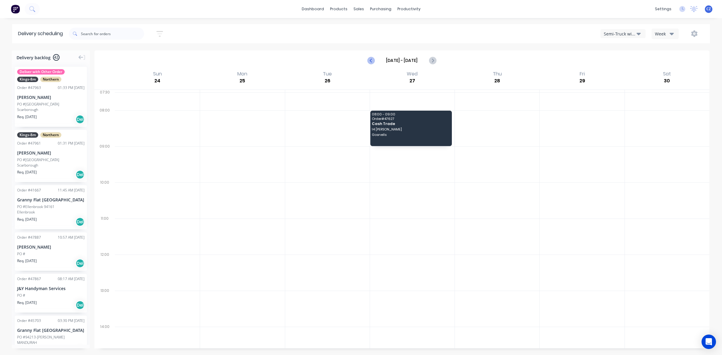
click at [377, 60] on button "Previous page" at bounding box center [371, 60] width 12 height 12
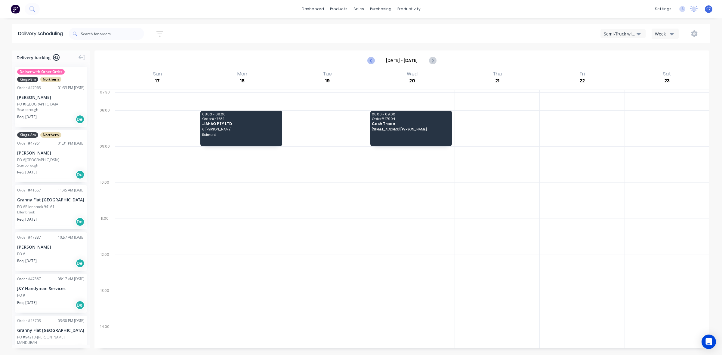
click at [377, 60] on button "Previous page" at bounding box center [371, 60] width 12 height 12
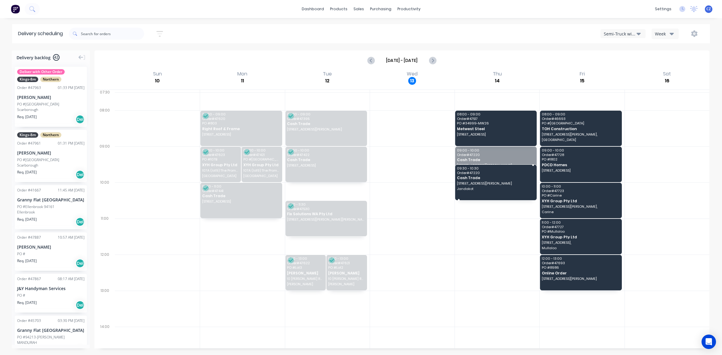
drag, startPoint x: 479, startPoint y: 163, endPoint x: 481, endPoint y: 181, distance: 18.4
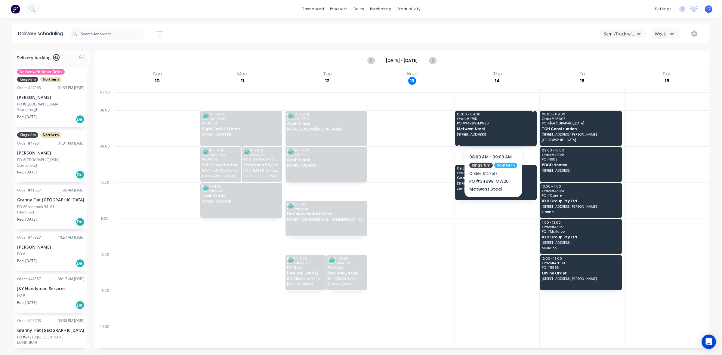
click at [487, 130] on span "Metwest Steel" at bounding box center [495, 129] width 77 height 4
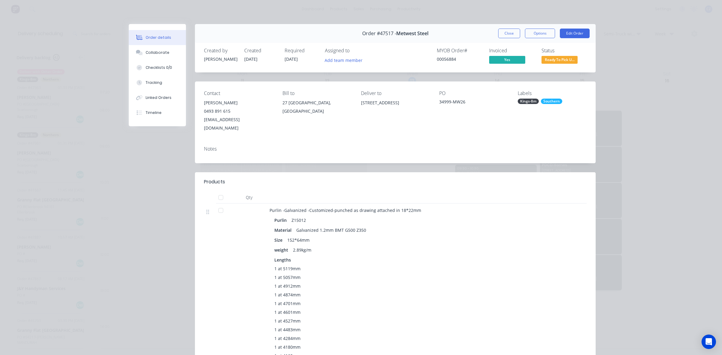
drag, startPoint x: 388, startPoint y: 110, endPoint x: 356, endPoint y: 105, distance: 32.6
click at [356, 105] on div "Contact Zion Cai [PHONE_NUMBER] [EMAIL_ADDRESS][DOMAIN_NAME] Bill to [GEOGRAPHI…" at bounding box center [395, 112] width 401 height 60
copy div "[STREET_ADDRESS]"
click at [166, 92] on button "Linked Orders" at bounding box center [157, 97] width 57 height 15
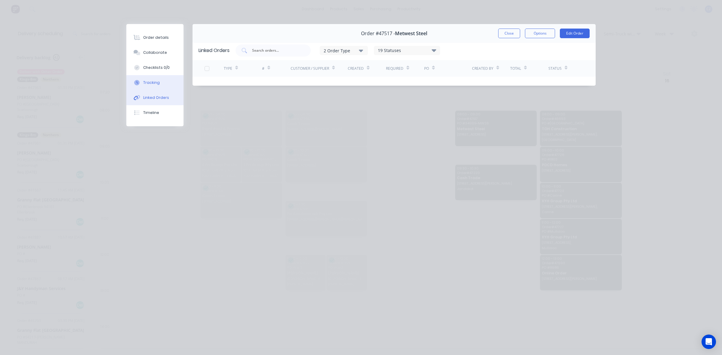
click at [137, 83] on icon at bounding box center [136, 82] width 5 height 5
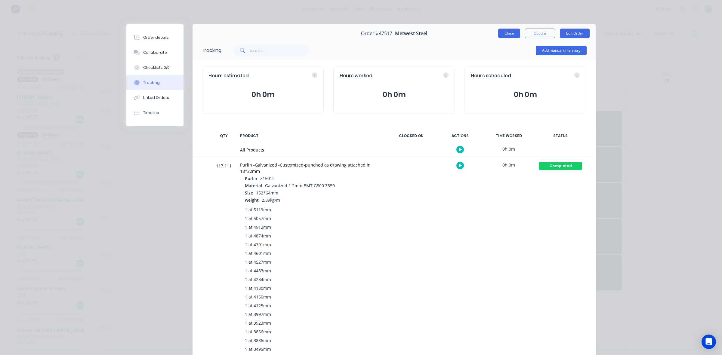
click at [505, 34] on button "Close" at bounding box center [509, 34] width 22 height 10
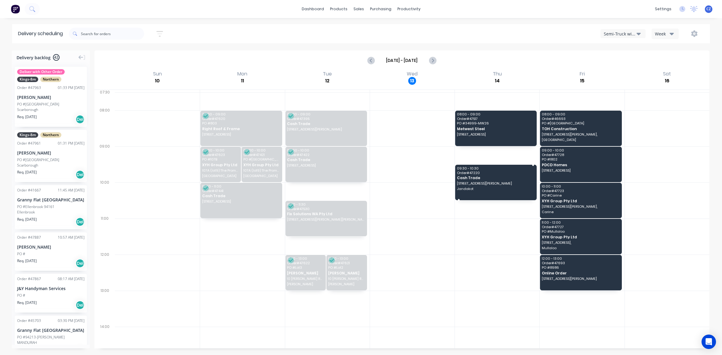
click at [512, 169] on span "09:30 - 10:30" at bounding box center [495, 169] width 77 height 4
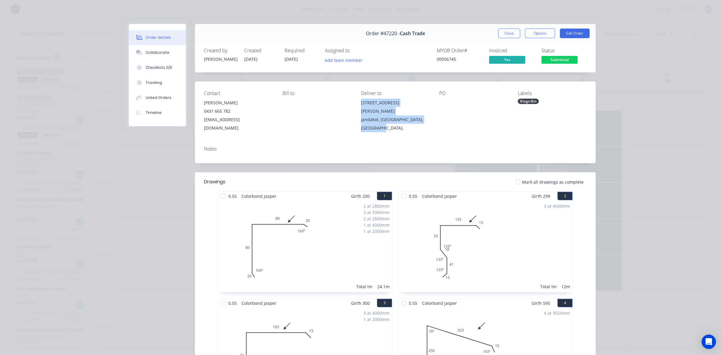
drag, startPoint x: 380, startPoint y: 120, endPoint x: 358, endPoint y: 103, distance: 27.0
click at [361, 103] on div "[STREET_ADDRESS][PERSON_NAME]," at bounding box center [395, 116] width 69 height 34
copy div "[STREET_ADDRESS][PERSON_NAME],"
click at [513, 28] on div "Order #47220 - Cash Trade Close Options Edit Order" at bounding box center [395, 33] width 401 height 19
click at [513, 30] on button "Close" at bounding box center [509, 34] width 22 height 10
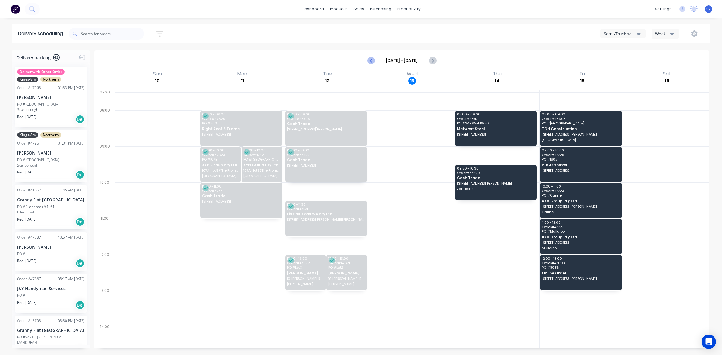
click at [373, 60] on icon "Previous page" at bounding box center [371, 60] width 7 height 7
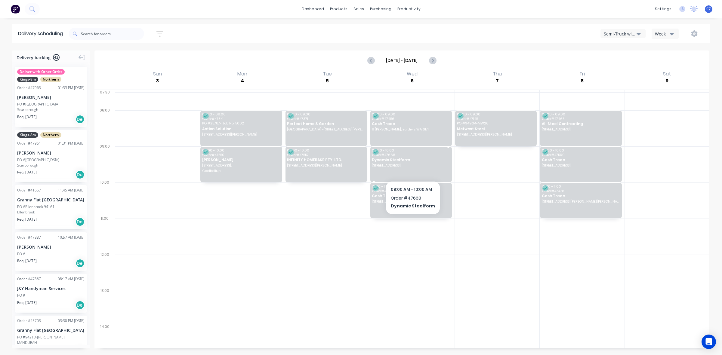
click at [412, 168] on div "09:00 - 10:00 Order # 47668 Dynamic Steelform [STREET_ADDRESS]" at bounding box center [411, 165] width 82 height 36
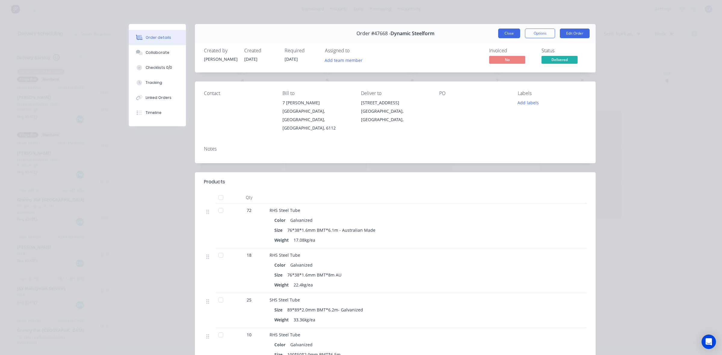
click at [512, 34] on button "Close" at bounding box center [509, 34] width 22 height 10
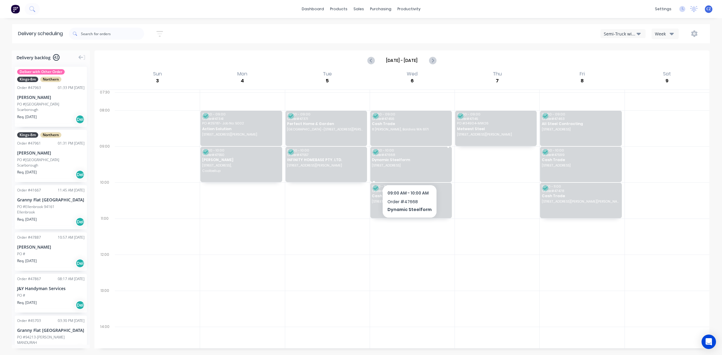
click at [406, 166] on span "[STREET_ADDRESS]" at bounding box center [410, 166] width 77 height 4
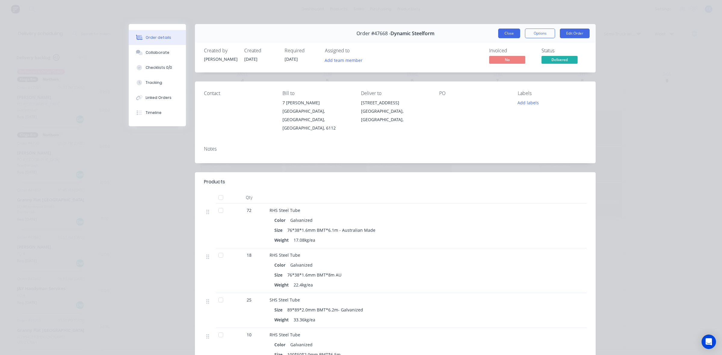
click at [501, 31] on button "Close" at bounding box center [509, 34] width 22 height 10
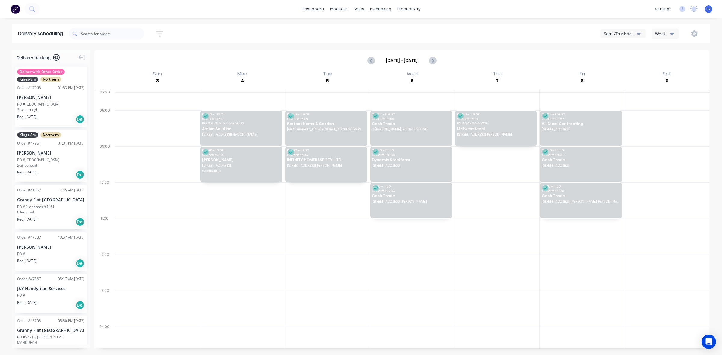
click at [618, 32] on div "Semi-Truck with Hiab" at bounding box center [620, 34] width 33 height 6
click at [623, 75] on div "Utes Delivery" at bounding box center [631, 73] width 60 height 12
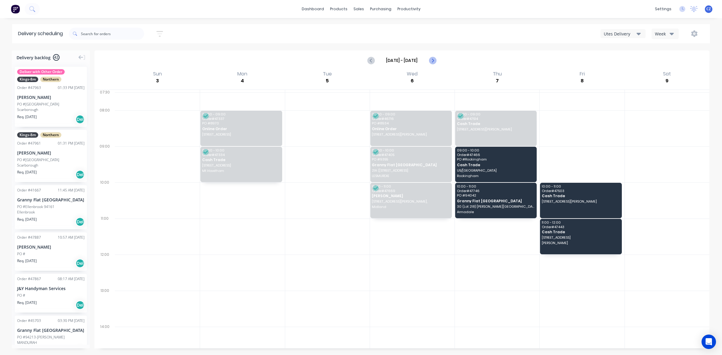
click at [434, 62] on icon "Next page" at bounding box center [432, 60] width 7 height 7
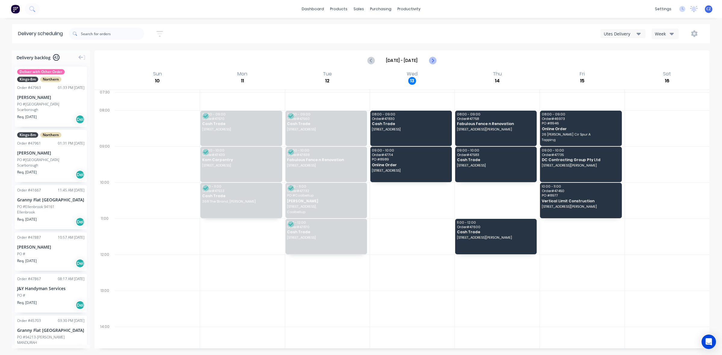
click at [429, 59] on icon "Next page" at bounding box center [432, 60] width 7 height 7
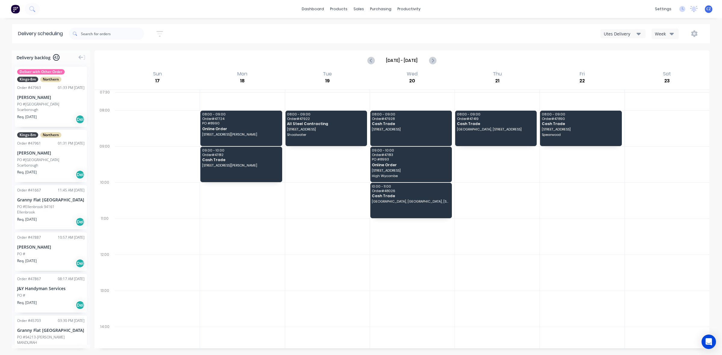
click at [359, 61] on div "[DATE] - [DATE]" at bounding box center [402, 60] width 614 height 19
click at [407, 123] on span "Cash Trade" at bounding box center [410, 124] width 77 height 4
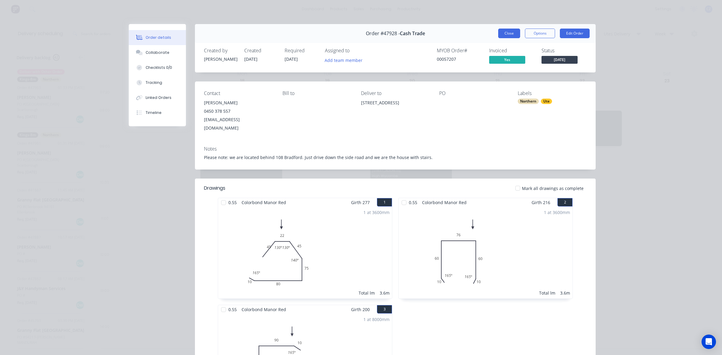
click at [511, 32] on button "Close" at bounding box center [509, 34] width 22 height 10
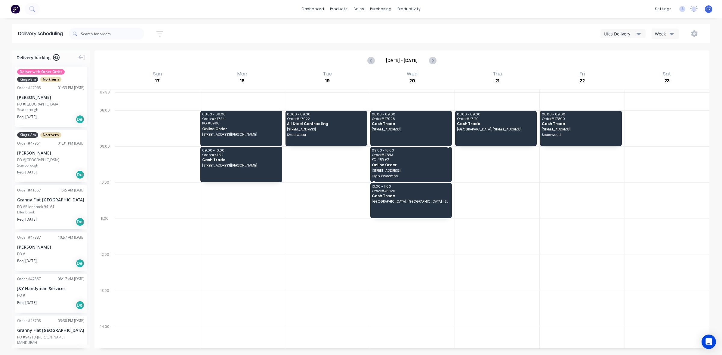
click at [430, 161] on span "PO # 8993" at bounding box center [410, 160] width 77 height 4
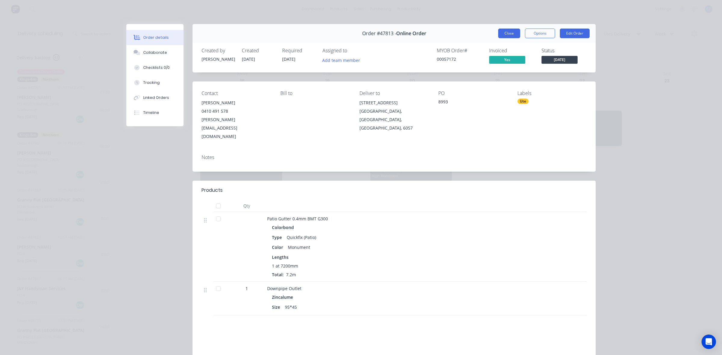
click at [501, 30] on button "Close" at bounding box center [509, 34] width 22 height 10
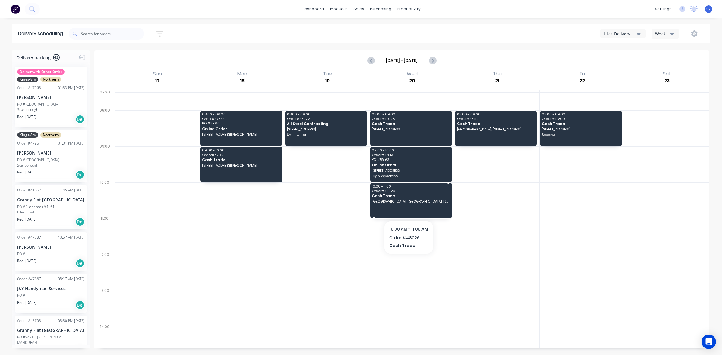
click at [392, 198] on span "Cash Trade" at bounding box center [410, 196] width 77 height 4
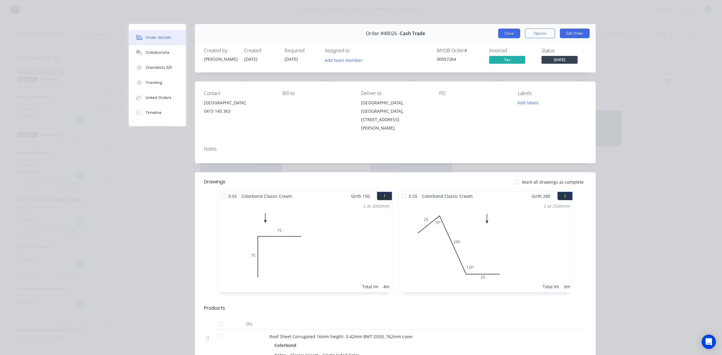
click at [503, 29] on button "Close" at bounding box center [509, 34] width 22 height 10
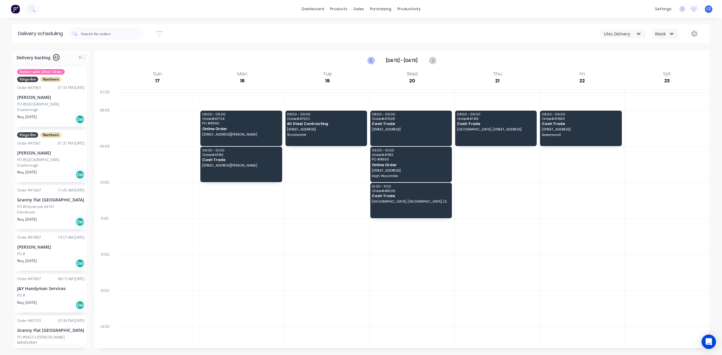
click at [376, 59] on button "Previous page" at bounding box center [371, 60] width 12 height 12
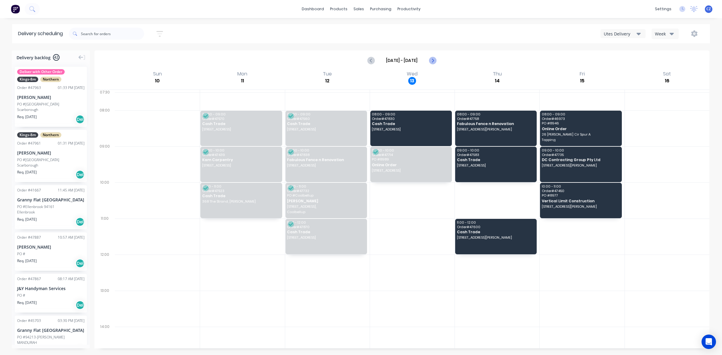
click at [436, 59] on button "Next page" at bounding box center [432, 60] width 12 height 12
type input "[DATE] - [DATE]"
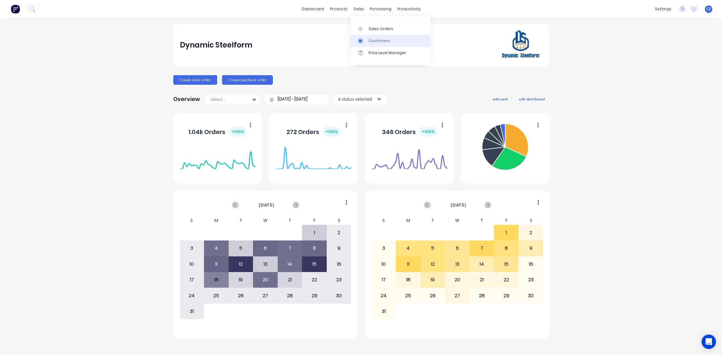
click at [361, 38] on link "Customers" at bounding box center [391, 41] width 80 height 12
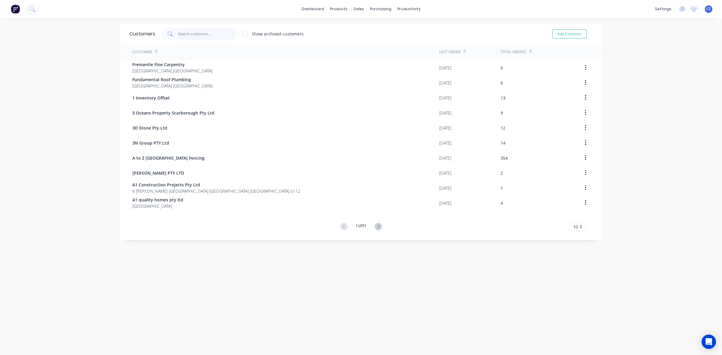
click at [198, 37] on input "text" at bounding box center [207, 34] width 59 height 12
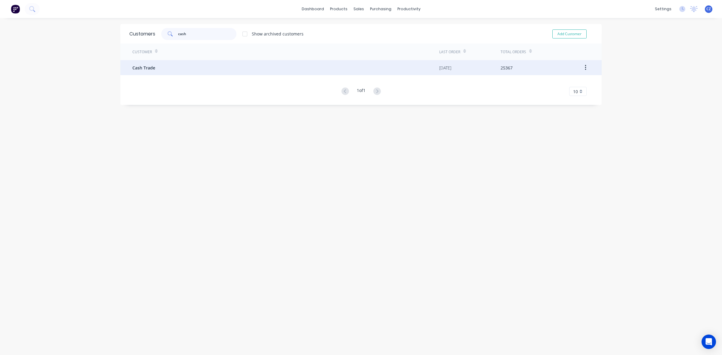
type input "cash"
click at [247, 68] on div "Cash Trade" at bounding box center [285, 67] width 307 height 15
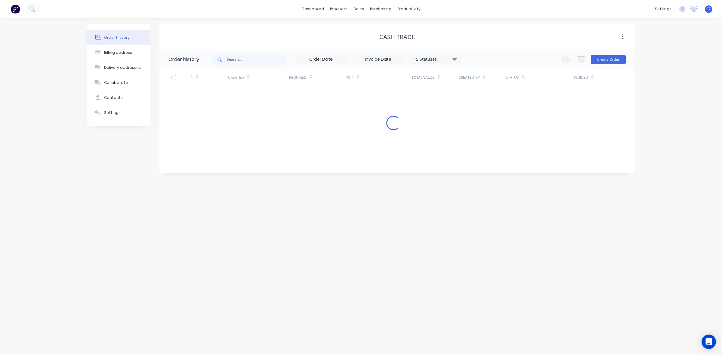
click at [606, 67] on div "Change order status Submitted Ready for Delivery Ready To Pick Up [DATE] [DATE]…" at bounding box center [591, 60] width 69 height 20
click at [606, 60] on button "Create Order" at bounding box center [608, 60] width 35 height 10
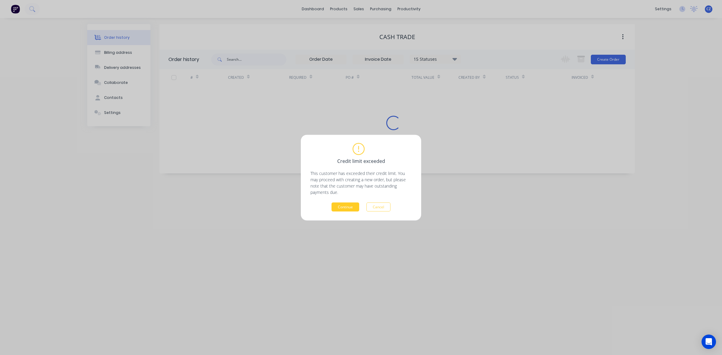
click at [338, 206] on button "Continue" at bounding box center [346, 207] width 28 height 9
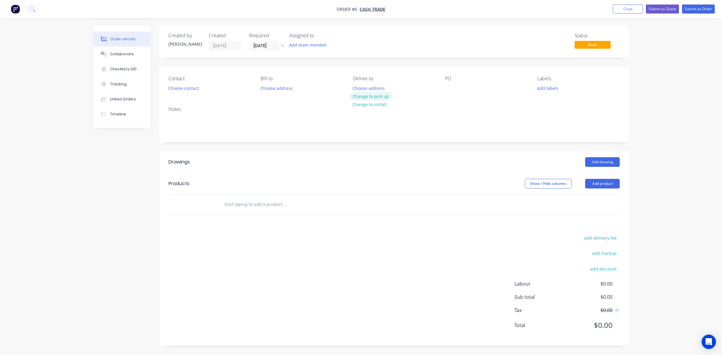
click at [375, 97] on button "Change to pick up" at bounding box center [371, 96] width 43 height 8
click at [384, 187] on div "Creating draft order... Loading..." at bounding box center [454, 203] width 722 height 355
click at [190, 90] on button "Choose contact" at bounding box center [183, 88] width 37 height 8
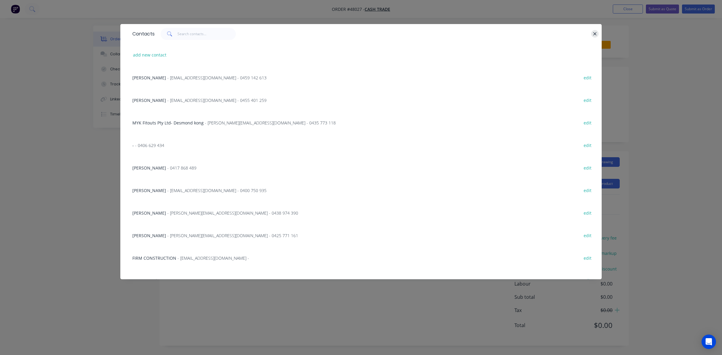
click at [595, 33] on icon "button" at bounding box center [595, 33] width 4 height 5
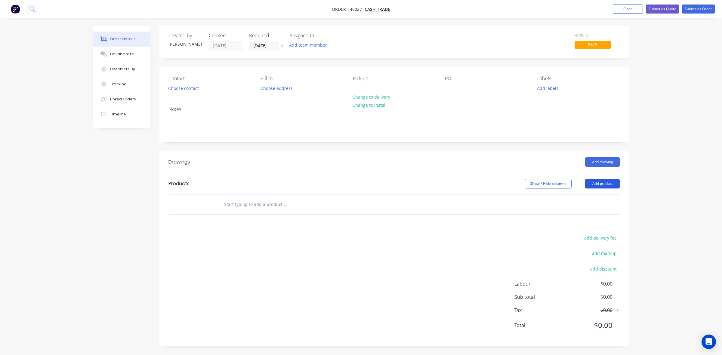
click at [605, 185] on button "Add product" at bounding box center [602, 184] width 35 height 10
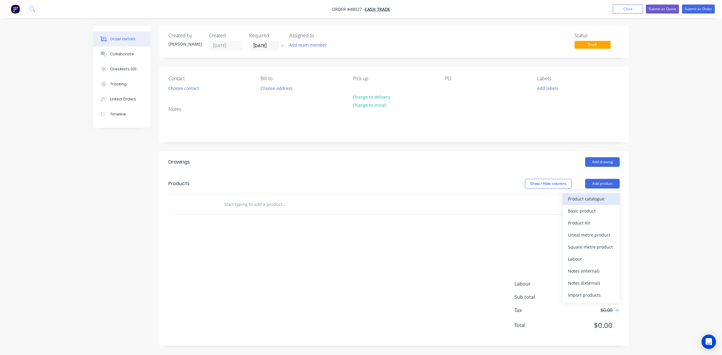
click at [601, 202] on div "Product catalogue" at bounding box center [591, 199] width 46 height 9
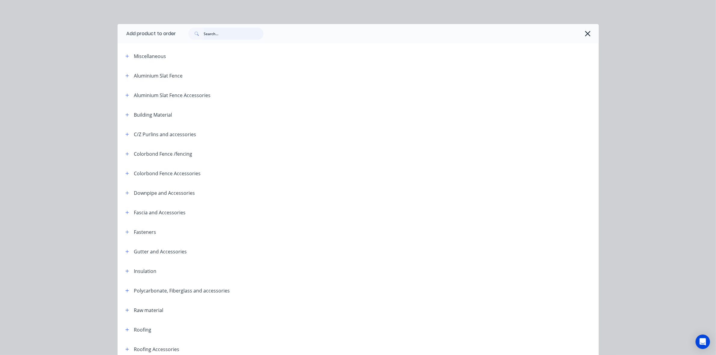
click at [257, 32] on input "text" at bounding box center [234, 34] width 60 height 12
type input "slat"
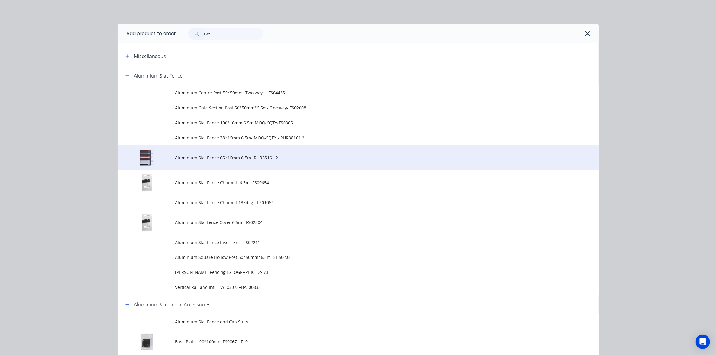
click at [221, 154] on td "Aluminium Slat Fence 65*16mm 6.5m- RHR65161.2" at bounding box center [387, 157] width 424 height 25
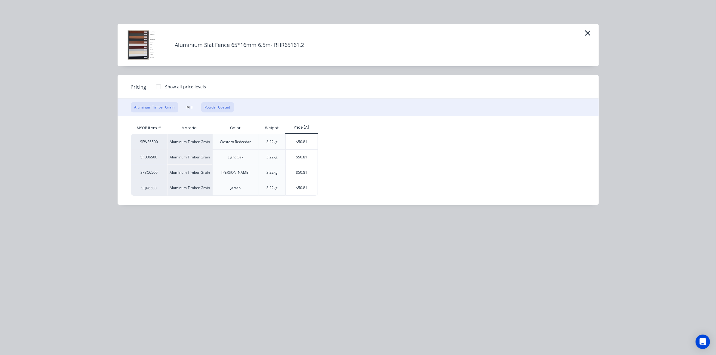
click at [223, 105] on button "Powder Coated" at bounding box center [217, 107] width 33 height 10
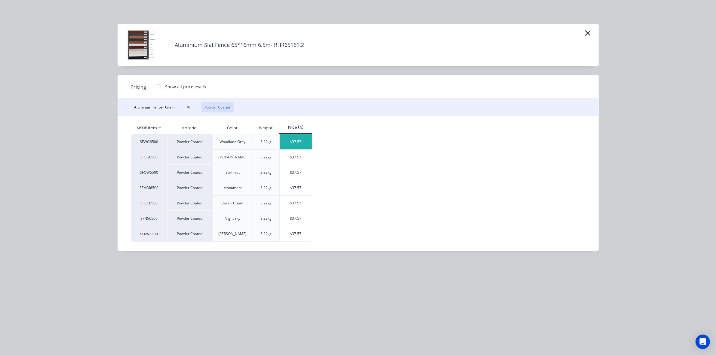
click at [300, 138] on div "$37.57" at bounding box center [296, 142] width 32 height 15
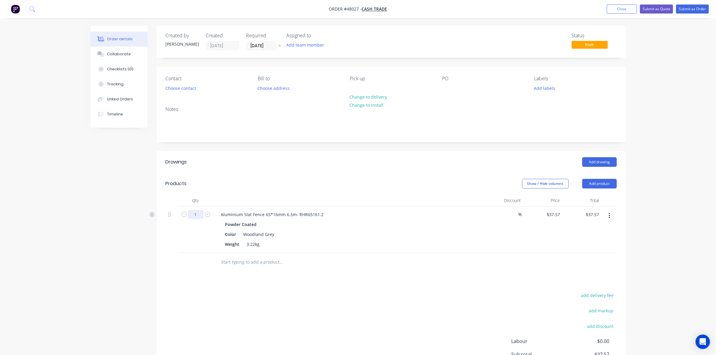
click at [199, 215] on input "1" at bounding box center [196, 214] width 16 height 9
type input "4"
type input "$150.28"
drag, startPoint x: 314, startPoint y: 178, endPoint x: 326, endPoint y: 192, distance: 18.1
click at [315, 179] on header "Products Show / Hide columns Add product" at bounding box center [391, 184] width 469 height 22
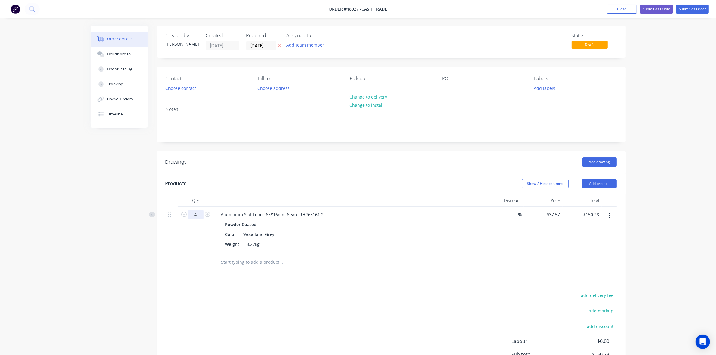
click at [199, 219] on input "4" at bounding box center [196, 214] width 16 height 9
type input "3"
type input "$112.71"
click at [325, 213] on div "Aluminium Slat Fence 65*16mm 6.5m- RHR65161.2" at bounding box center [272, 214] width 113 height 9
click at [613, 215] on button "button" at bounding box center [610, 215] width 14 height 11
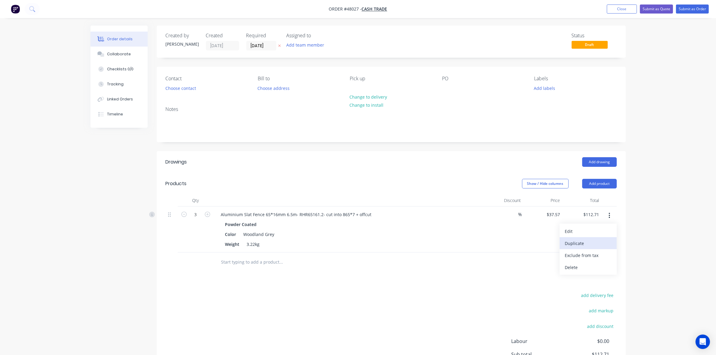
click at [599, 243] on div "Duplicate" at bounding box center [588, 243] width 46 height 9
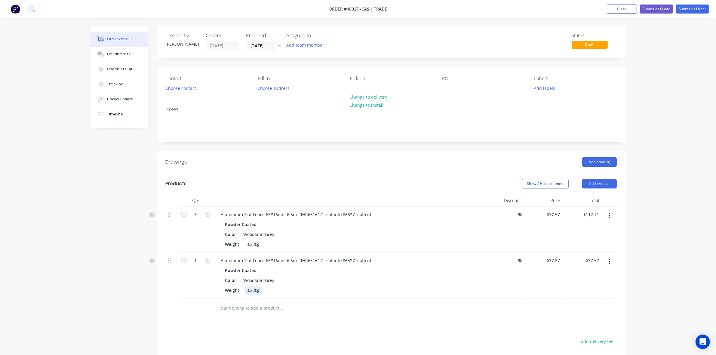
click at [393, 293] on div "Weight 3.22kg" at bounding box center [348, 290] width 250 height 9
click at [353, 261] on div "Aluminium Slat Fence 65*16mm 6.5m- RHR65161.2- cut into 865*7 + offcut" at bounding box center [296, 260] width 160 height 9
click at [455, 283] on div "Color Woodland Grey" at bounding box center [348, 280] width 250 height 9
click at [444, 304] on div at bounding box center [391, 309] width 451 height 20
click at [595, 189] on button "Add product" at bounding box center [600, 184] width 35 height 10
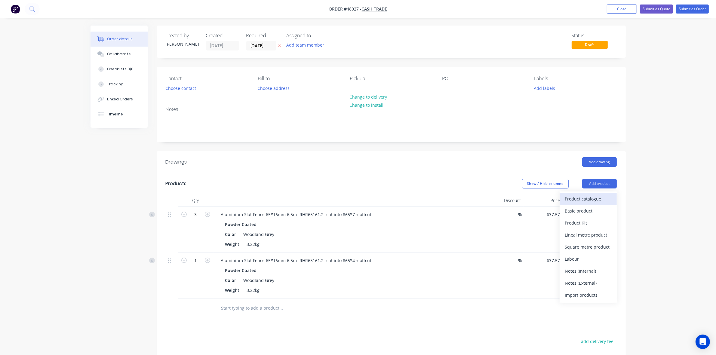
click at [590, 200] on div "Product catalogue" at bounding box center [588, 199] width 46 height 9
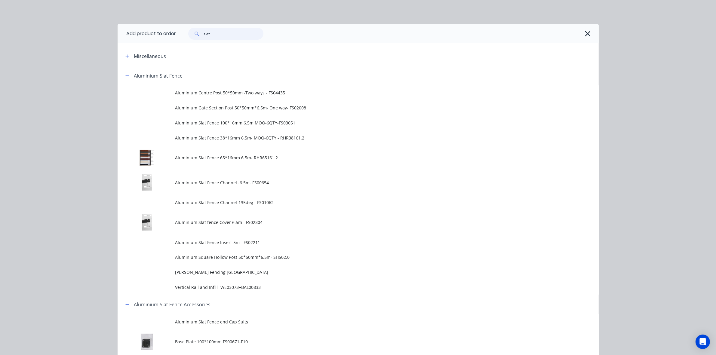
drag, startPoint x: 220, startPoint y: 32, endPoint x: 184, endPoint y: 33, distance: 35.5
click at [184, 33] on div "slat" at bounding box center [222, 34] width 81 height 12
type input "cover"
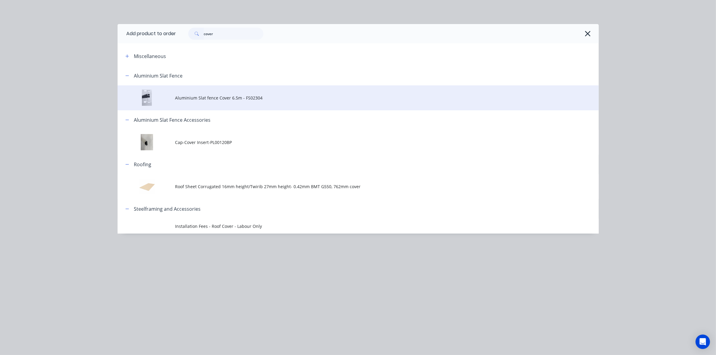
click at [245, 89] on td "Aluminium Slat fence Cover 6.5m - FS02304" at bounding box center [387, 97] width 424 height 25
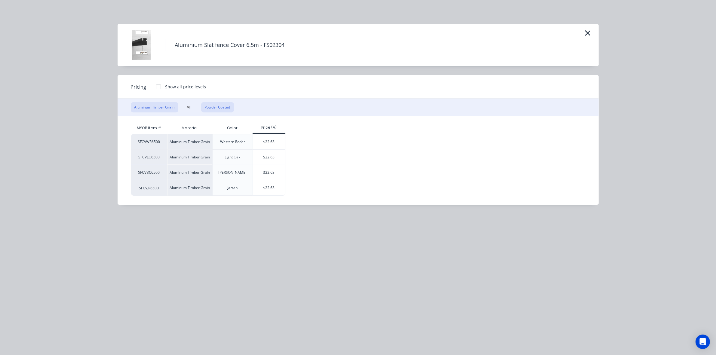
click at [229, 110] on button "Powder Coated" at bounding box center [217, 107] width 33 height 10
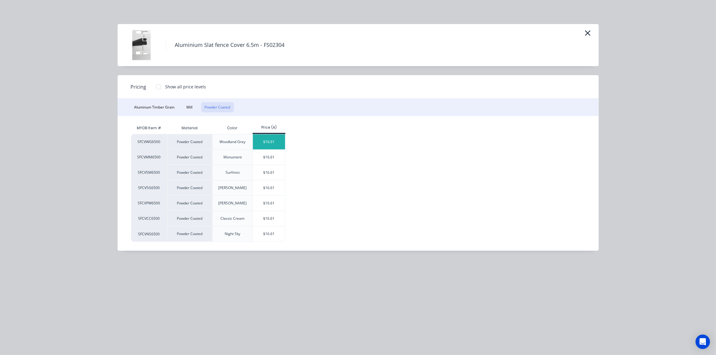
click at [274, 141] on div "$16.61" at bounding box center [269, 142] width 32 height 15
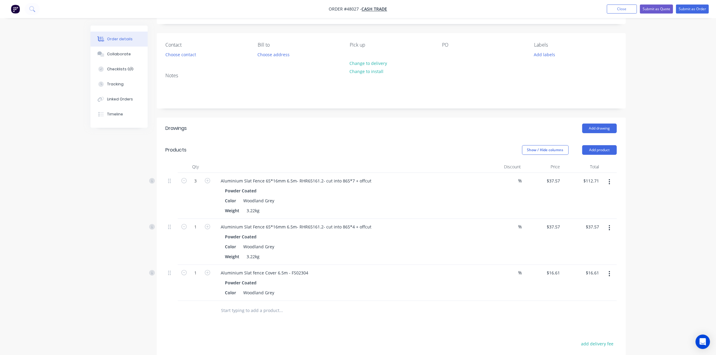
scroll to position [38, 0]
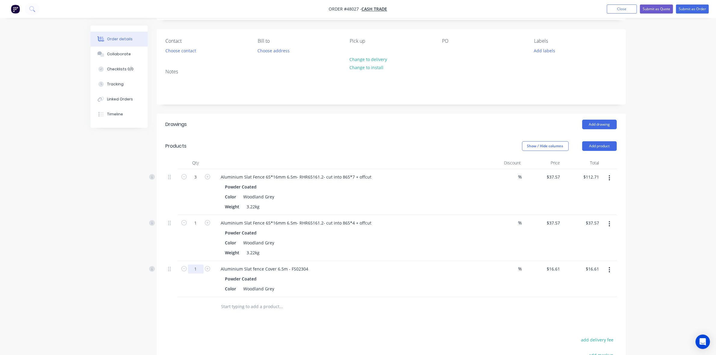
click at [199, 182] on input "1" at bounding box center [196, 177] width 16 height 9
type input "2"
type input "1"
click at [308, 267] on div "Aluminium Slat fence Cover 6.5m - FS02304" at bounding box center [264, 269] width 97 height 9
click at [331, 317] on div "Drawings Add drawing Products Show / Hide columns Add product Qty Discount Pric…" at bounding box center [391, 281] width 469 height 334
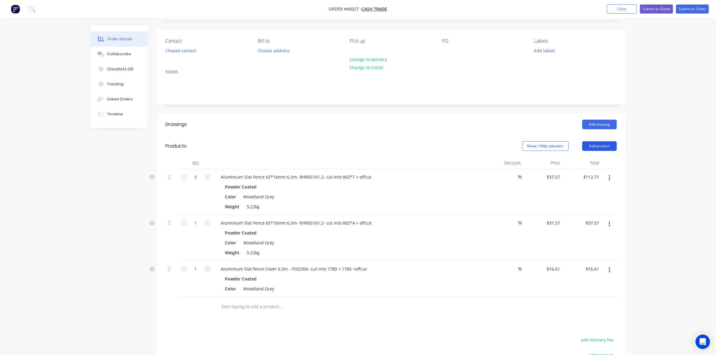
click at [606, 146] on button "Add product" at bounding box center [600, 146] width 35 height 10
click at [589, 160] on div "Product catalogue" at bounding box center [588, 161] width 46 height 9
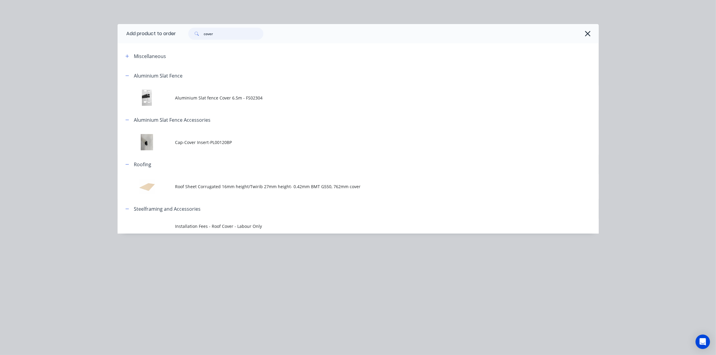
drag, startPoint x: 221, startPoint y: 29, endPoint x: 186, endPoint y: 37, distance: 36.4
click at [186, 37] on div "cover" at bounding box center [222, 34] width 81 height 12
type input "chan"
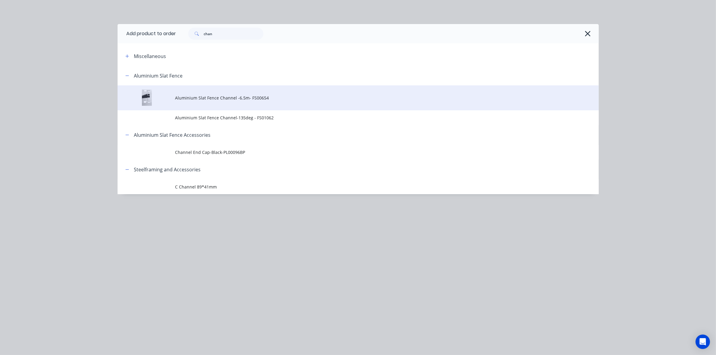
click at [264, 87] on td "Aluminium Slat Fence Channel -6.5m- FS00654" at bounding box center [387, 97] width 424 height 25
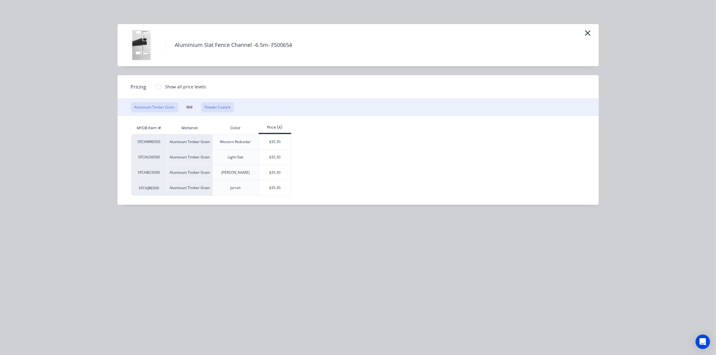
click at [225, 108] on button "Powder Coated" at bounding box center [217, 107] width 33 height 10
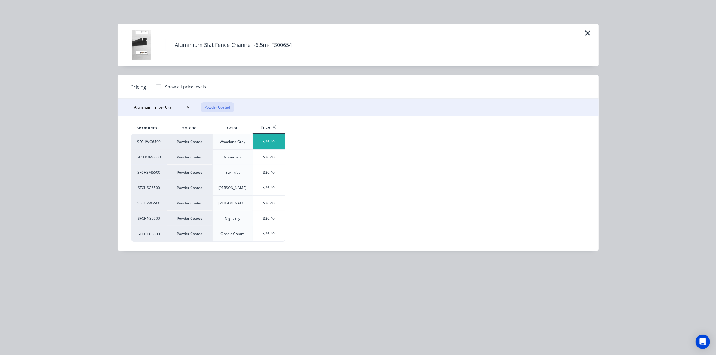
click at [268, 140] on div "$26.40" at bounding box center [269, 142] width 32 height 15
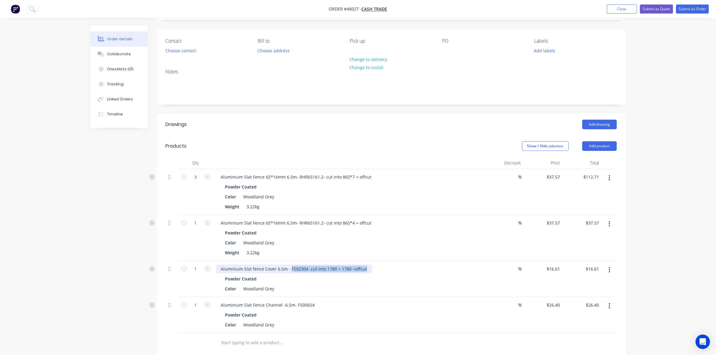
drag, startPoint x: 289, startPoint y: 268, endPoint x: 395, endPoint y: 270, distance: 105.6
click at [395, 270] on div "Aluminium Slat fence Cover 6.5m - FS02304 -cut into 1780 + 1780 +offcut" at bounding box center [349, 269] width 266 height 9
copy div "FS02304 -cut into 1780 + 1780 +offcut"
click at [315, 262] on div "Aluminium Slat fence Cover 6.5m - FS02304 -cut into 1780 + 1780 +offcut Powder …" at bounding box center [349, 279] width 271 height 36
drag, startPoint x: 307, startPoint y: 269, endPoint x: 384, endPoint y: 269, distance: 76.4
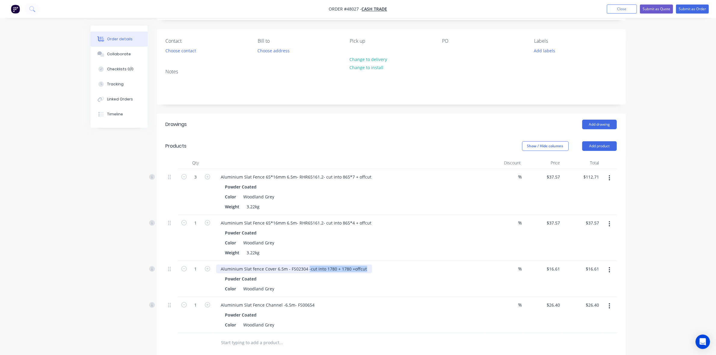
click at [384, 269] on div "Aluminium Slat fence Cover 6.5m - FS02304 -cut into 1780 + 1780 +offcut" at bounding box center [349, 269] width 266 height 9
copy div "-cut into 1780 + 1780 +offcut"
click at [315, 305] on div "Aluminium Slat Fence Channel -6.5m- FS00654" at bounding box center [268, 305] width 104 height 9
click at [403, 323] on div "Color Woodland Grey" at bounding box center [348, 325] width 250 height 9
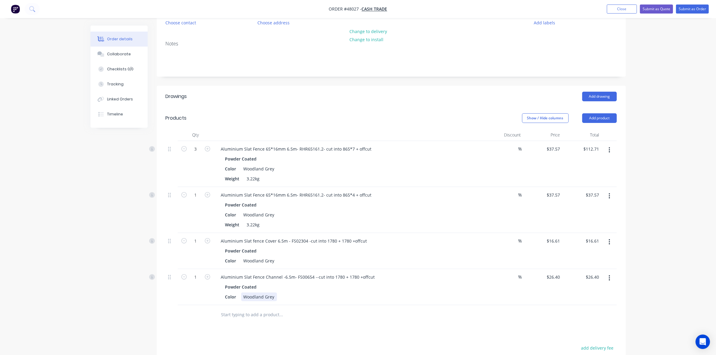
scroll to position [150, 0]
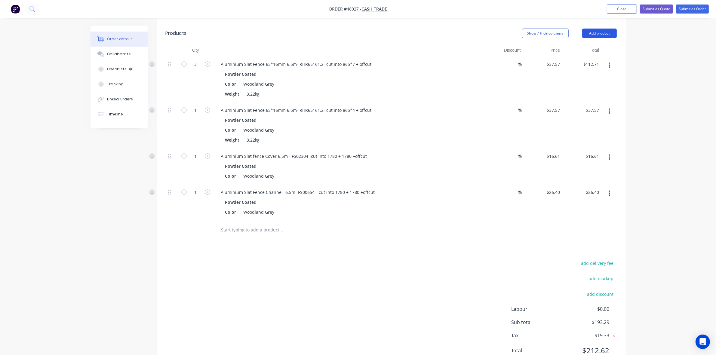
click at [591, 31] on button "Add product" at bounding box center [600, 34] width 35 height 10
click at [590, 50] on div "Product catalogue" at bounding box center [588, 48] width 46 height 9
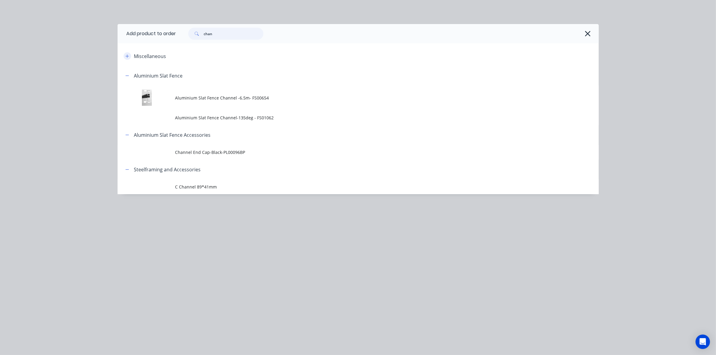
drag, startPoint x: 225, startPoint y: 31, endPoint x: 125, endPoint y: 55, distance: 102.5
click at [125, 55] on div "Add product to order chan Miscellaneous Aluminium Slat Fence Aluminium Slat Fen…" at bounding box center [358, 109] width 481 height 170
type input "cut"
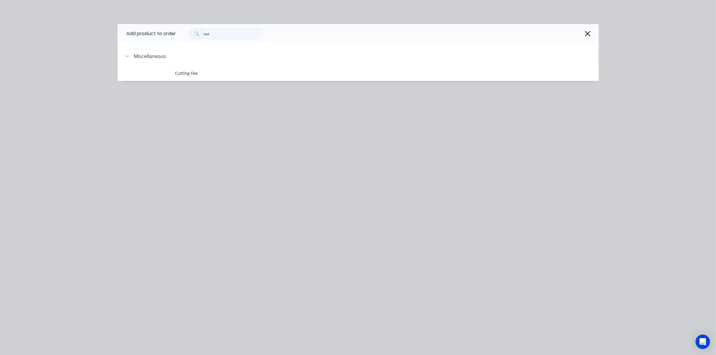
click at [231, 73] on span "Cutting Fee" at bounding box center [344, 73] width 339 height 6
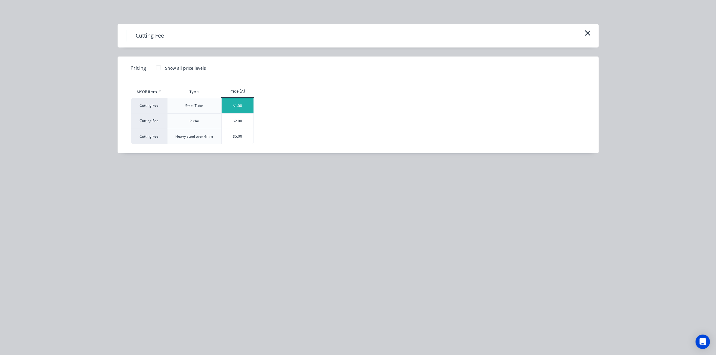
click at [238, 103] on div "$1.00" at bounding box center [238, 105] width 32 height 15
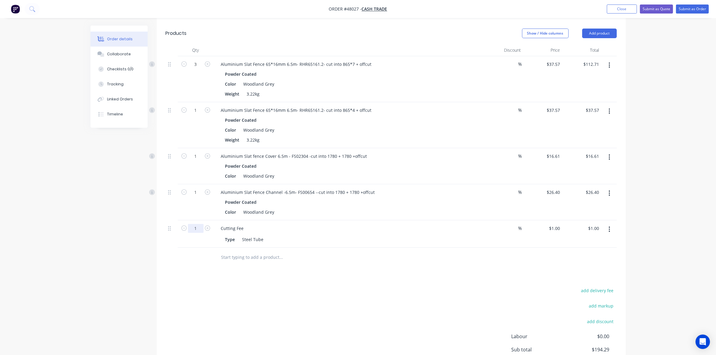
click at [199, 69] on input "1" at bounding box center [196, 64] width 16 height 9
type input "29"
type input "$29.00"
click at [366, 238] on div "Type Steel Tube" at bounding box center [348, 239] width 250 height 9
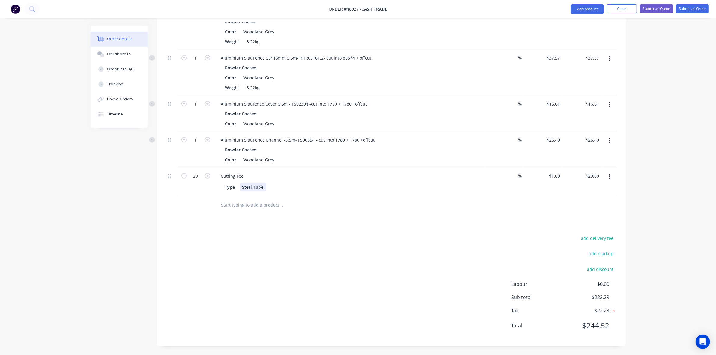
scroll to position [90, 0]
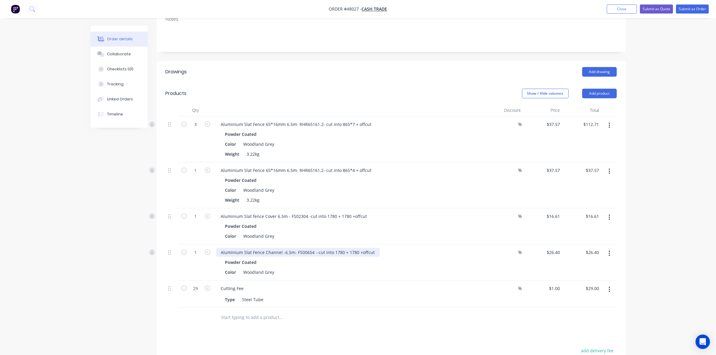
click at [316, 250] on div "Aluminium Slat Fence Channel -6.5m- FS00654 --cut into 1780 + 1780 +offcut" at bounding box center [298, 252] width 164 height 9
click at [354, 302] on div "Type Steel Tube" at bounding box center [348, 299] width 250 height 9
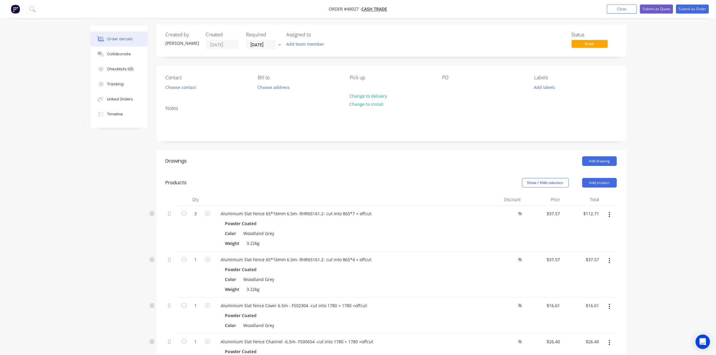
scroll to position [0, 0]
click at [181, 85] on button "Choose contact" at bounding box center [180, 88] width 37 height 8
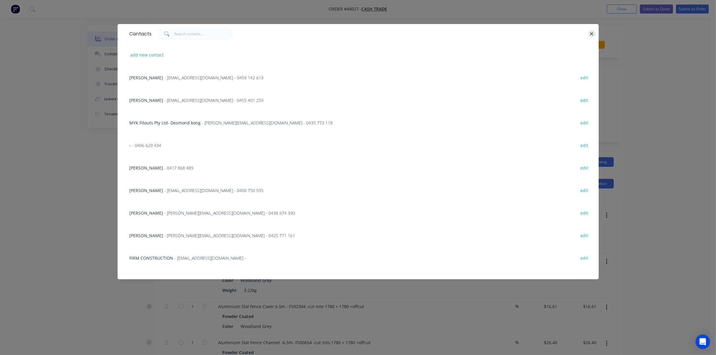
click at [590, 32] on div at bounding box center [590, 34] width 2 height 12
click at [593, 33] on icon "button" at bounding box center [592, 33] width 4 height 5
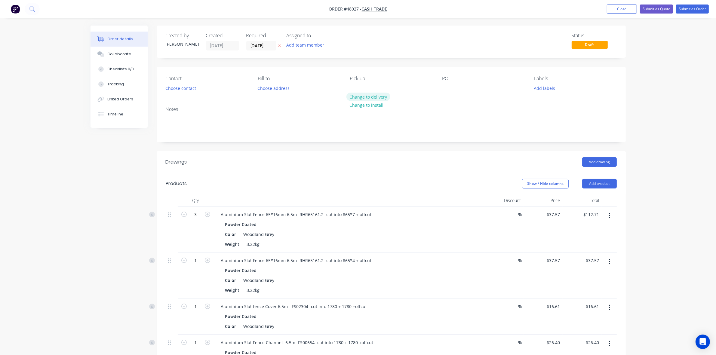
click at [359, 94] on button "Change to delivery" at bounding box center [369, 97] width 44 height 8
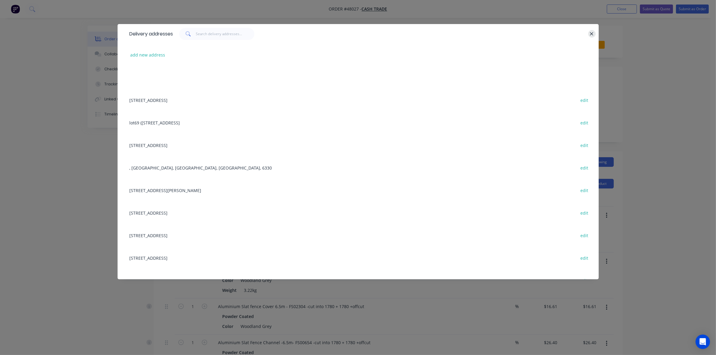
click at [593, 34] on icon "button" at bounding box center [592, 33] width 3 height 3
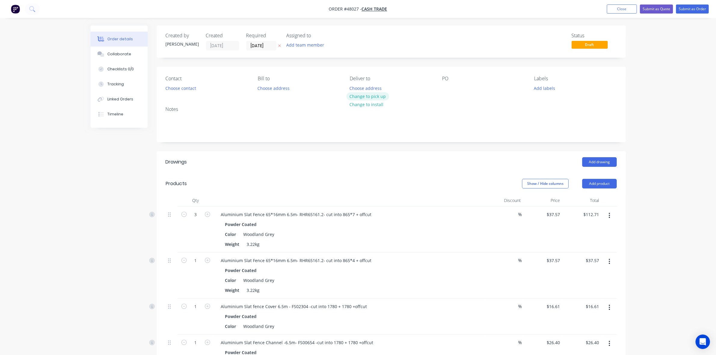
click at [381, 93] on button "Change to pick up" at bounding box center [368, 96] width 43 height 8
click at [407, 141] on div "Notes" at bounding box center [391, 122] width 469 height 40
click at [587, 185] on button "Add product" at bounding box center [600, 184] width 35 height 10
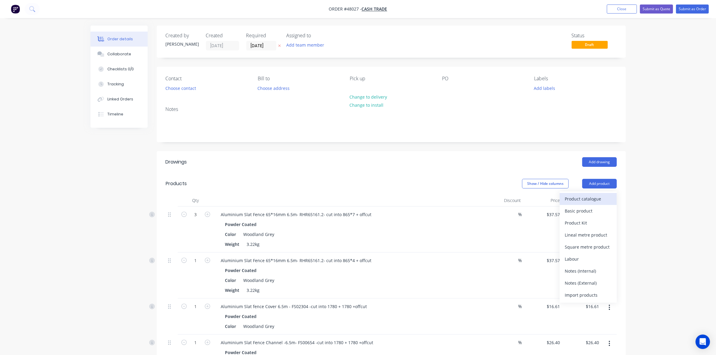
click at [587, 194] on div "Product catalogue Basic product Product Kit Lineal metre product Square metre p…" at bounding box center [588, 247] width 57 height 111
click at [574, 193] on button "Product catalogue" at bounding box center [588, 199] width 57 height 12
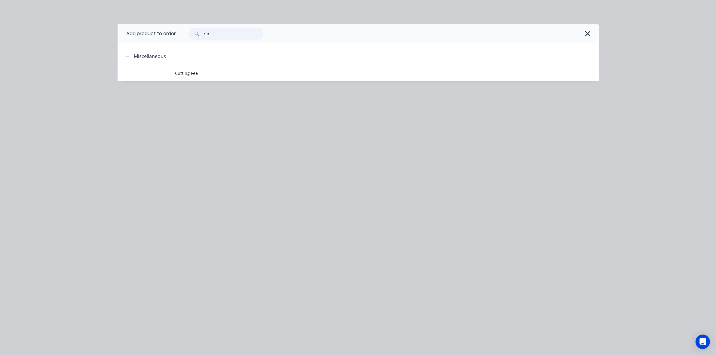
drag, startPoint x: 233, startPoint y: 31, endPoint x: 186, endPoint y: 32, distance: 46.9
click at [186, 32] on div "cut" at bounding box center [222, 34] width 81 height 12
type input "latch"
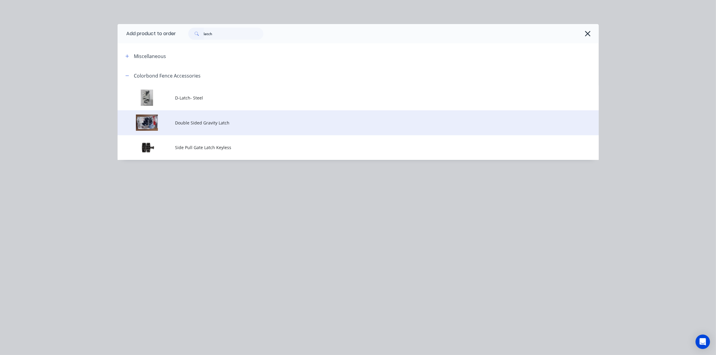
click at [202, 125] on span "Double Sided Gravity Latch" at bounding box center [344, 123] width 339 height 6
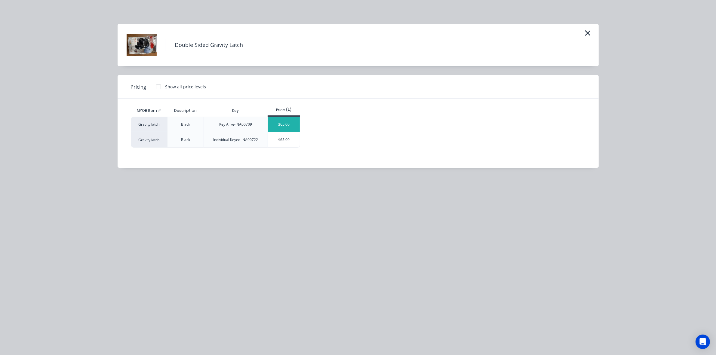
click at [287, 125] on div "$65.00" at bounding box center [284, 124] width 32 height 15
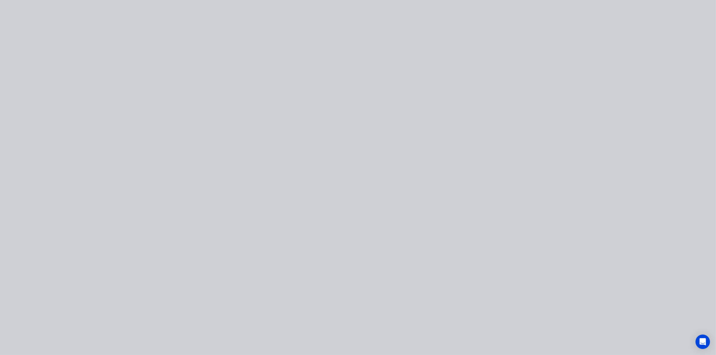
type input "$65.00"
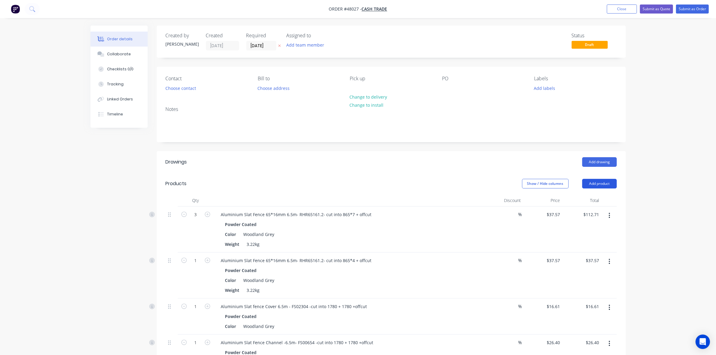
drag, startPoint x: 600, startPoint y: 184, endPoint x: 596, endPoint y: 191, distance: 8.2
click at [600, 184] on button "Add product" at bounding box center [600, 184] width 35 height 10
click at [596, 192] on div "Product catalogue Basic product Product Kit Lineal metre product Square metre p…" at bounding box center [588, 247] width 57 height 111
click at [596, 195] on div "Product catalogue" at bounding box center [588, 199] width 46 height 9
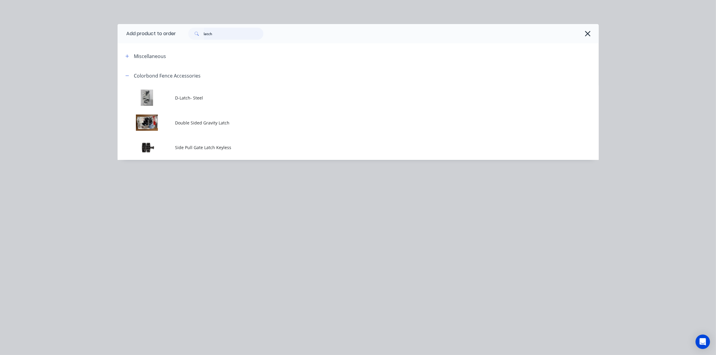
drag, startPoint x: 234, startPoint y: 34, endPoint x: 146, endPoint y: 35, distance: 87.6
click at [150, 34] on header "Add product to order latch" at bounding box center [358, 33] width 481 height 19
type input "hinge"
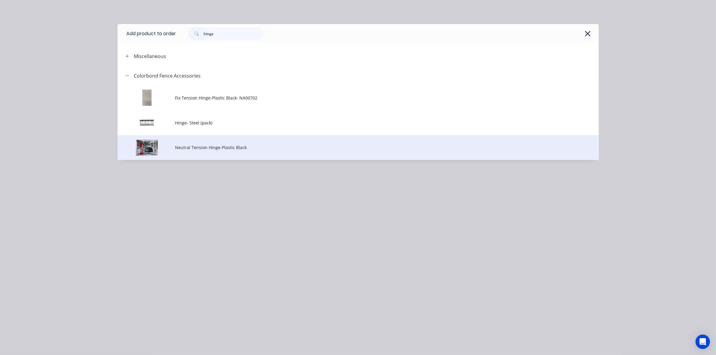
click at [222, 152] on td "Neutral Tension Hinge-Plastic Black" at bounding box center [387, 147] width 424 height 25
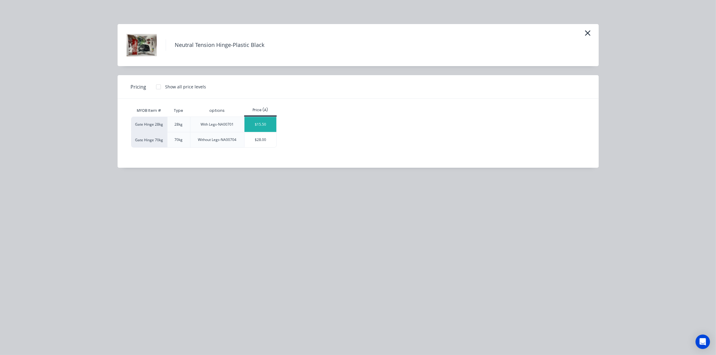
click at [270, 125] on div "$15.50" at bounding box center [261, 124] width 32 height 15
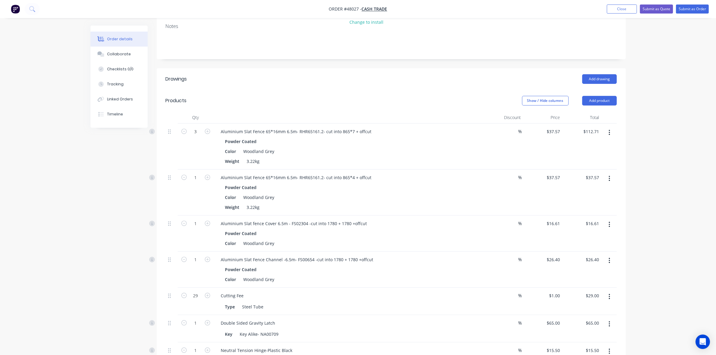
scroll to position [150, 0]
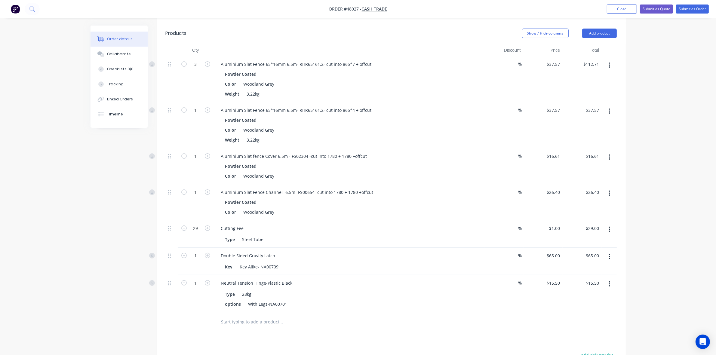
click at [611, 286] on button "button" at bounding box center [610, 284] width 14 height 11
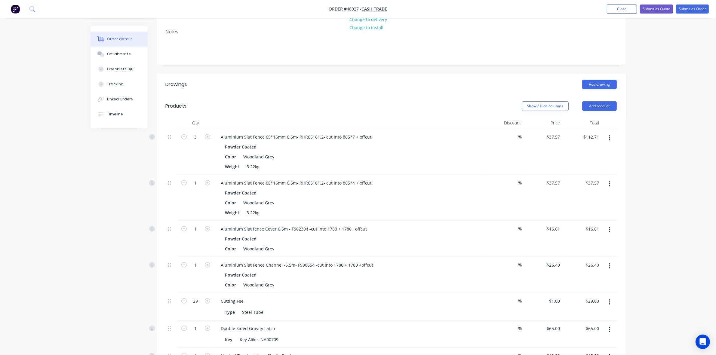
scroll to position [38, 0]
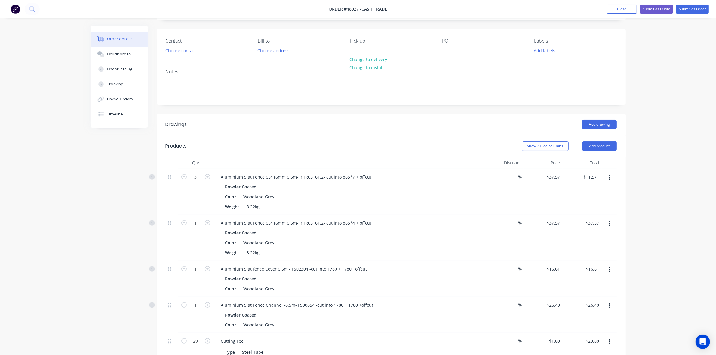
drag, startPoint x: 653, startPoint y: 142, endPoint x: 664, endPoint y: 137, distance: 12.4
click at [655, 141] on div "Order details Collaborate Checklists 0/0 Tracking Linked Orders Timeline Order …" at bounding box center [358, 273] width 716 height 623
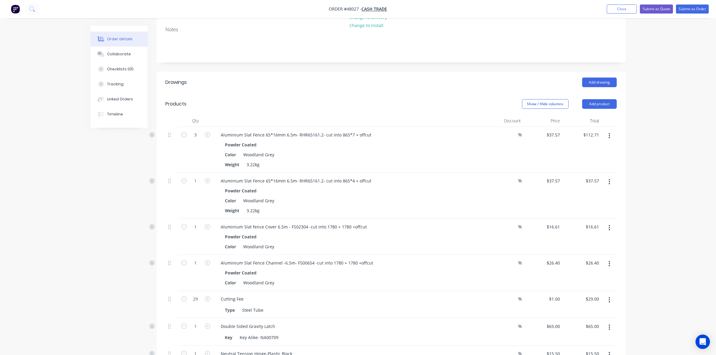
scroll to position [150, 0]
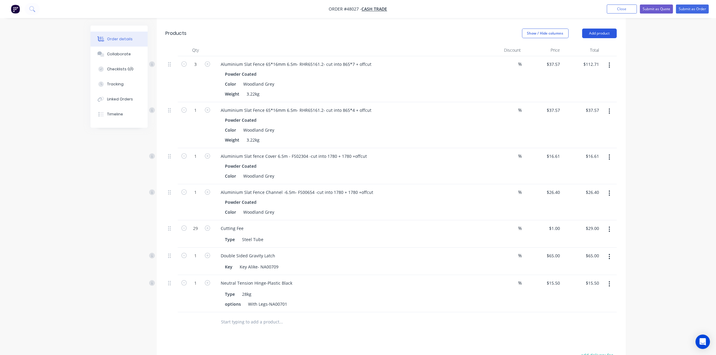
click at [605, 30] on button "Add product" at bounding box center [600, 34] width 35 height 10
click at [604, 46] on div "Product catalogue" at bounding box center [588, 48] width 46 height 9
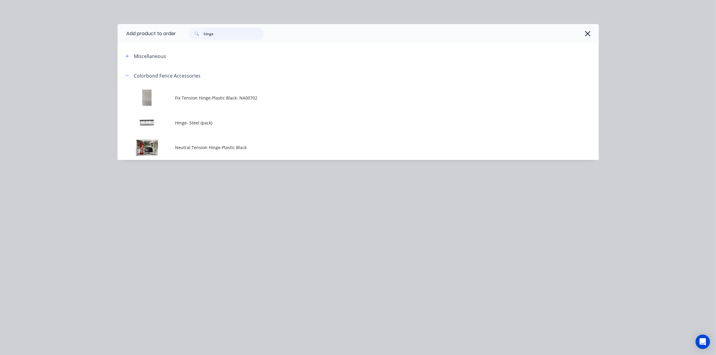
drag, startPoint x: 227, startPoint y: 32, endPoint x: 145, endPoint y: 44, distance: 82.4
click at [145, 44] on div "Add product to order hinge Miscellaneous Colorbond Fence Accessories Fix Tensio…" at bounding box center [358, 92] width 481 height 136
type input "post"
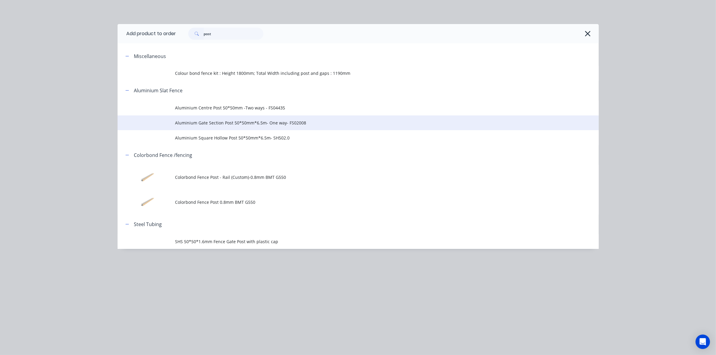
click at [291, 127] on td "Aluminium Gate Section Post 50*50mm*6.5m- One way- FS02008" at bounding box center [387, 123] width 424 height 15
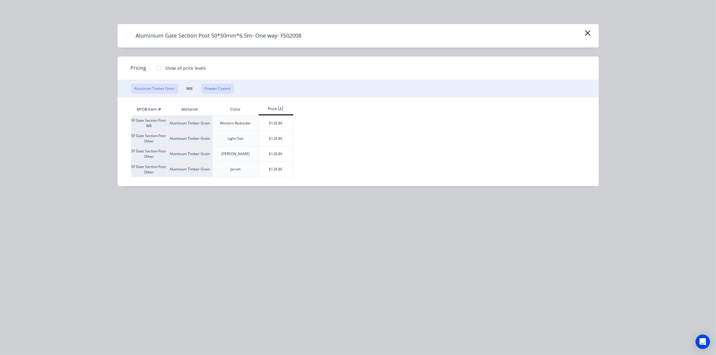
click at [230, 91] on button "Powder Coated" at bounding box center [217, 89] width 33 height 10
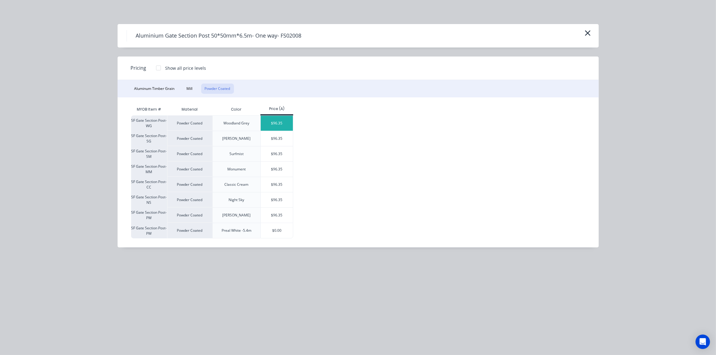
click at [283, 124] on div "$96.35" at bounding box center [277, 123] width 32 height 15
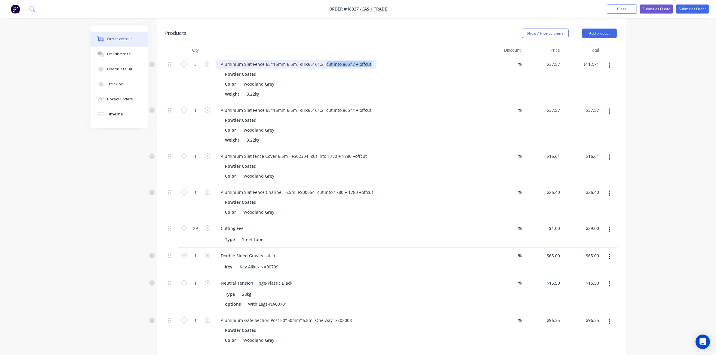
drag, startPoint x: 327, startPoint y: 64, endPoint x: 381, endPoint y: 67, distance: 53.9
click at [381, 67] on div "Aluminium Slat Fence 65*16mm 6.5m- RHR65161.2- cut into 865*7 + offcut" at bounding box center [349, 64] width 266 height 9
copy div "cut into 865*7 + offcut"
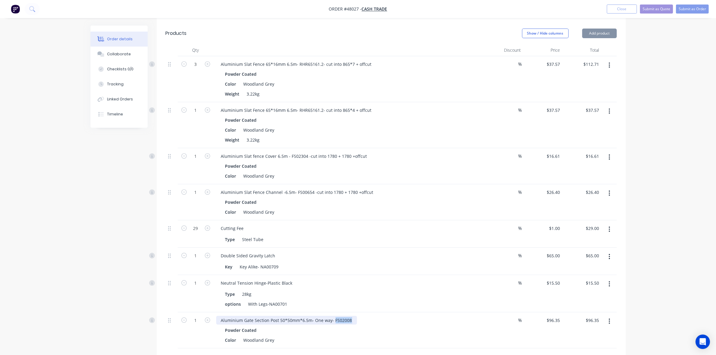
drag, startPoint x: 333, startPoint y: 321, endPoint x: 378, endPoint y: 319, distance: 44.6
click at [378, 319] on div "Aluminium Gate Section Post 50*50mm*6.5m- One way- FS02008" at bounding box center [349, 320] width 266 height 9
paste div
click at [332, 320] on div "Aluminium Gate Section Post 50*50mm*6.5m- One way- cut into 865*7 + offcut" at bounding box center [300, 320] width 169 height 9
click at [333, 320] on div "Aluminium Gate Section Post 50*50mm*6.5m- One way- cut into 865*7 + offcut" at bounding box center [300, 320] width 169 height 9
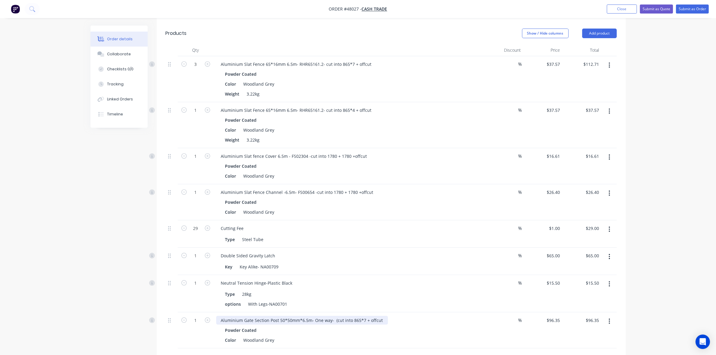
click at [381, 321] on div "Aluminium Gate Section Post 50*50mm*6.5m- One way- (cut into 865*7 + offcut" at bounding box center [302, 320] width 172 height 9
click at [335, 322] on div "Aluminium Gate Section Post 50*50mm*6.5m- One way- (cut into 865*7 + offcut)" at bounding box center [302, 320] width 173 height 9
click at [366, 283] on div "Neutral Tension Hinge-Plastic Black" at bounding box center [349, 283] width 266 height 9
click at [203, 69] on input "1" at bounding box center [196, 64] width 16 height 9
click at [207, 321] on icon "button" at bounding box center [207, 320] width 5 height 5
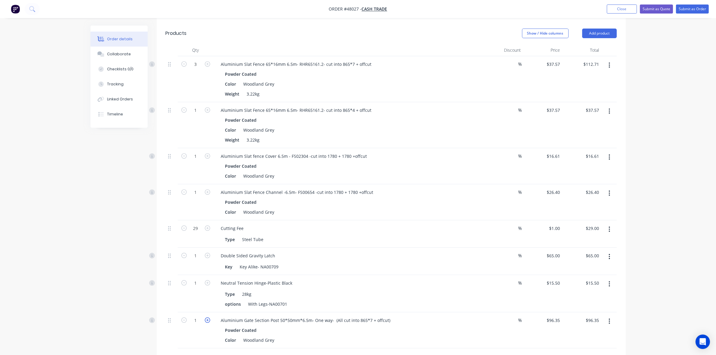
type input "2"
type input "$192.70"
click at [207, 321] on icon "button" at bounding box center [207, 320] width 5 height 5
type input "3"
type input "$289.05"
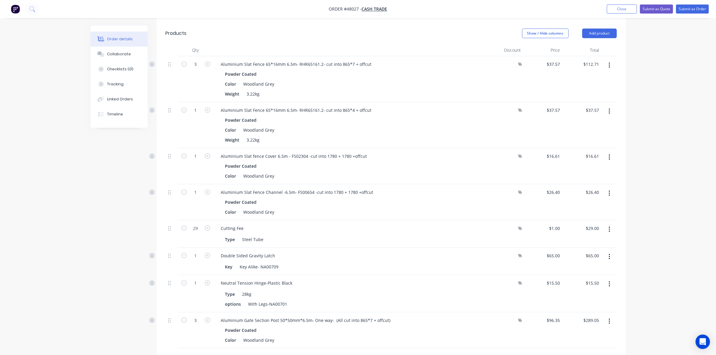
click at [458, 225] on div "Cutting Fee" at bounding box center [349, 228] width 266 height 9
click at [610, 112] on icon "button" at bounding box center [610, 111] width 2 height 7
click at [323, 207] on div "Powder Coated" at bounding box center [349, 202] width 248 height 9
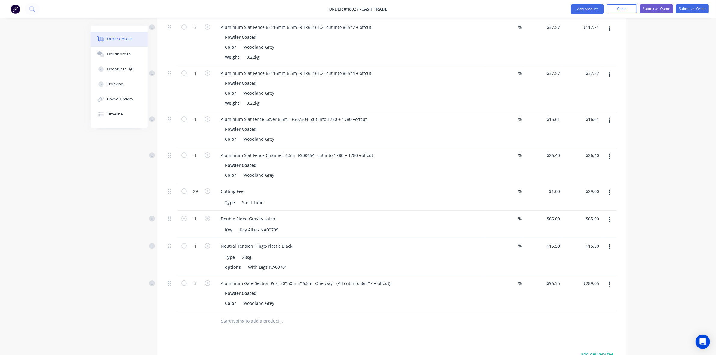
scroll to position [188, 0]
click at [612, 284] on button "button" at bounding box center [610, 284] width 14 height 11
drag, startPoint x: 603, startPoint y: 303, endPoint x: 603, endPoint y: 310, distance: 6.9
click at [603, 310] on div "Edit Duplicate Exclude from tax Delete" at bounding box center [588, 317] width 57 height 51
click at [603, 310] on div "Duplicate" at bounding box center [588, 312] width 46 height 9
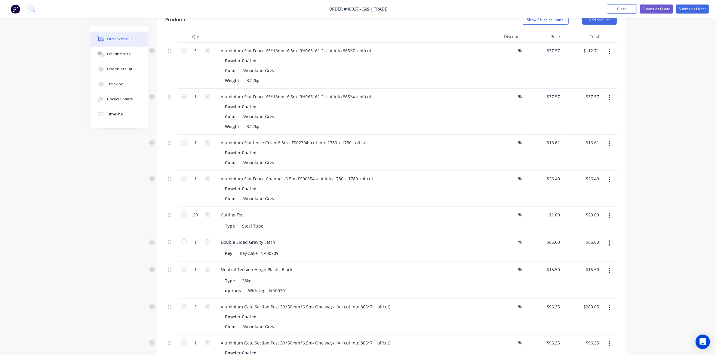
scroll to position [150, 0]
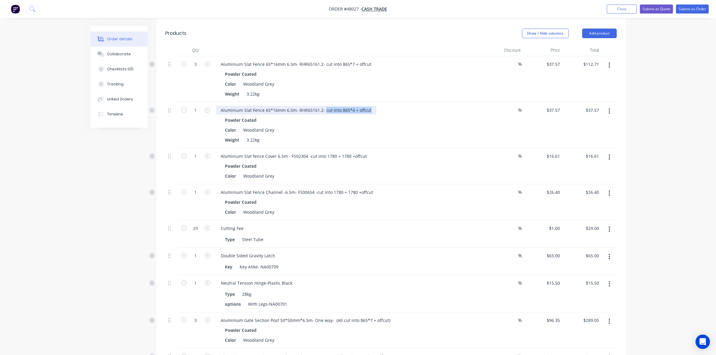
drag, startPoint x: 324, startPoint y: 110, endPoint x: 394, endPoint y: 112, distance: 70.7
click at [394, 112] on div "Aluminium Slat Fence 65*16mm 6.5m- RHR65161.2- cut into 865*4 + offcut" at bounding box center [349, 110] width 266 height 9
copy div "cut into 865*4 + offcut"
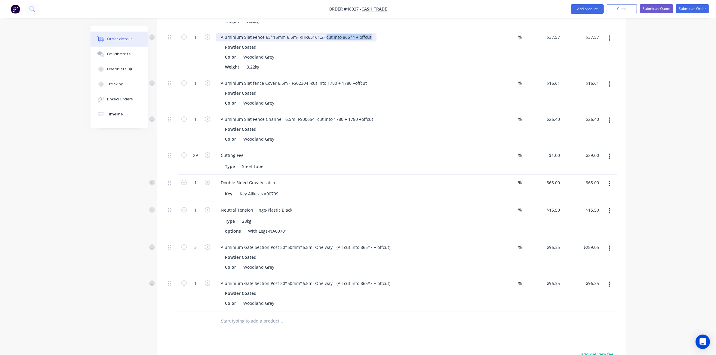
scroll to position [226, 0]
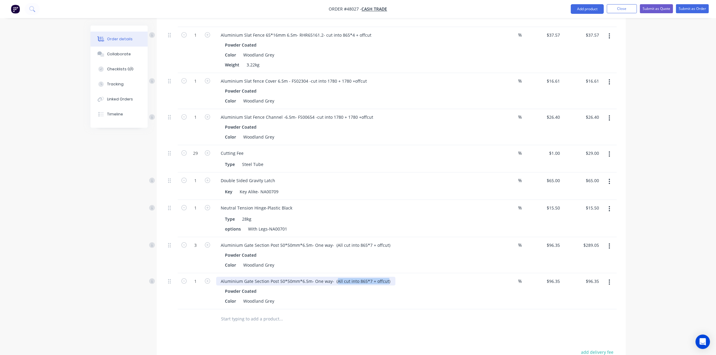
drag, startPoint x: 335, startPoint y: 280, endPoint x: 385, endPoint y: 282, distance: 50.0
click at [385, 282] on div "Aluminium Gate Section Post 50*50mm*6.5m- One way- (All cut into 865*7 + offcut)" at bounding box center [305, 281] width 179 height 9
paste div
drag, startPoint x: 422, startPoint y: 309, endPoint x: 429, endPoint y: 302, distance: 10.6
click at [422, 309] on div "Aluminium Gate Section Post 50*50mm*6.5m- One way- (cut into 865*4 + offcut) Po…" at bounding box center [349, 292] width 271 height 36
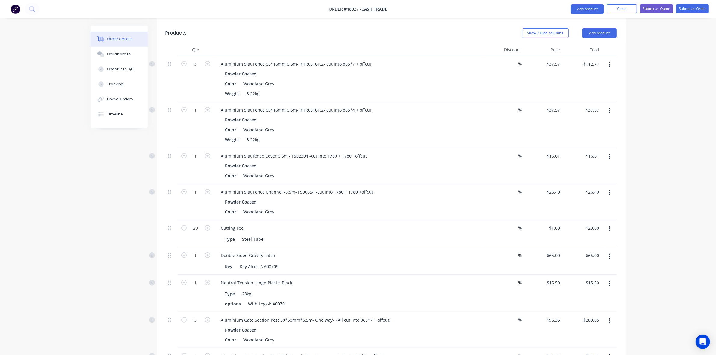
scroll to position [150, 0]
click at [610, 67] on icon "button" at bounding box center [610, 65] width 2 height 7
click at [579, 118] on div "Delete" at bounding box center [588, 117] width 46 height 9
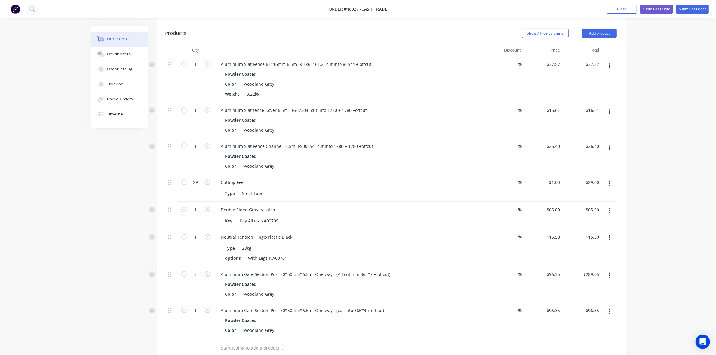
click at [609, 65] on icon "button" at bounding box center [609, 65] width 1 height 5
click at [583, 117] on div "Delete" at bounding box center [588, 117] width 46 height 9
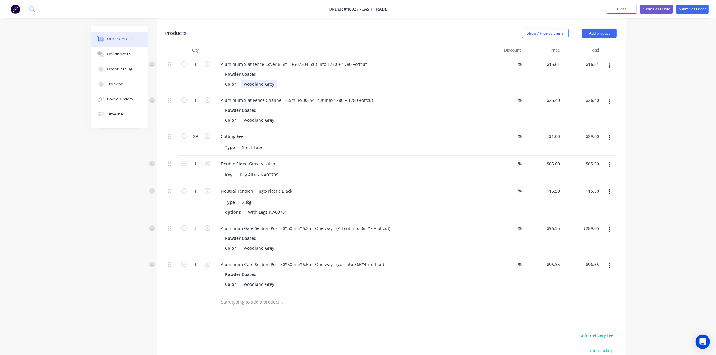
click at [448, 83] on div "Color Woodland Grey" at bounding box center [348, 84] width 250 height 9
click at [430, 56] on div "Aluminium Slat fence Cover 6.5m - FS02304 -cut into 1780 + 1780 +offcut Powder …" at bounding box center [349, 74] width 271 height 36
click at [433, 36] on div "Show / Hide columns Add product" at bounding box center [438, 34] width 355 height 10
click at [452, 158] on div "Double Sided Gravity Latch Key Key Alike- NA00709" at bounding box center [349, 169] width 271 height 27
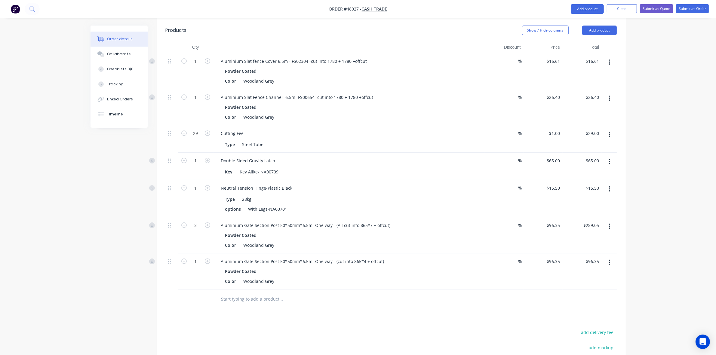
scroll to position [135, 0]
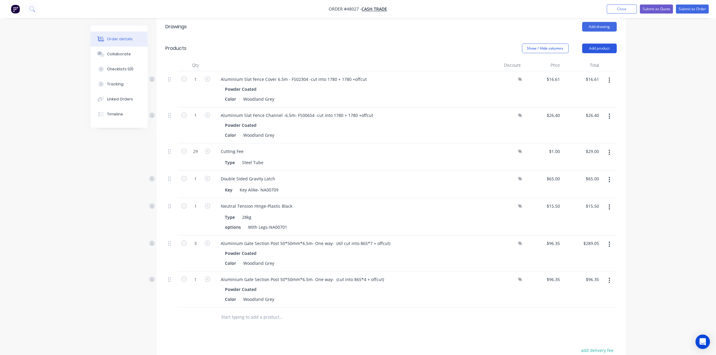
click at [595, 50] on button "Add product" at bounding box center [600, 49] width 35 height 10
click at [592, 61] on div "Product catalogue" at bounding box center [588, 63] width 46 height 9
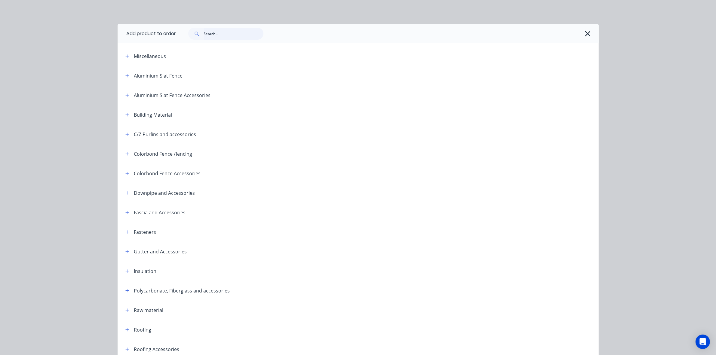
click at [225, 35] on input "text" at bounding box center [234, 34] width 60 height 12
type input "c"
type input "slat"
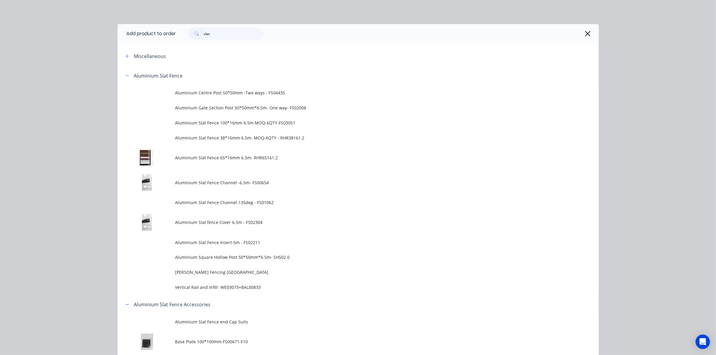
click at [251, 157] on span "Aluminium Slat Fence 65*16mm 6.5m- RHR65161.2" at bounding box center [344, 158] width 339 height 6
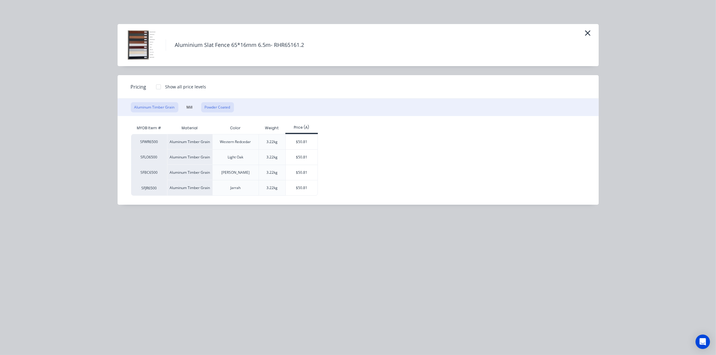
click at [229, 107] on button "Powder Coated" at bounding box center [217, 107] width 33 height 10
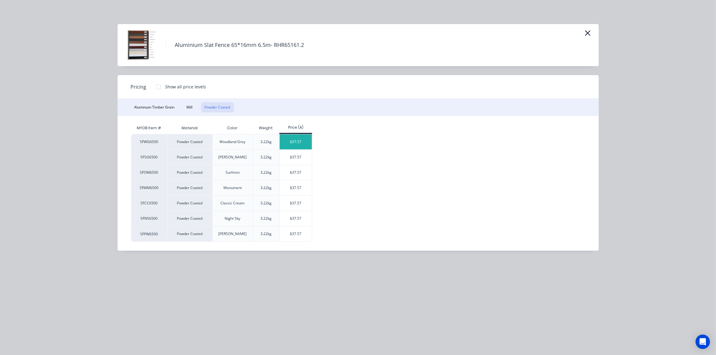
click at [303, 139] on div "$37.57" at bounding box center [296, 142] width 32 height 15
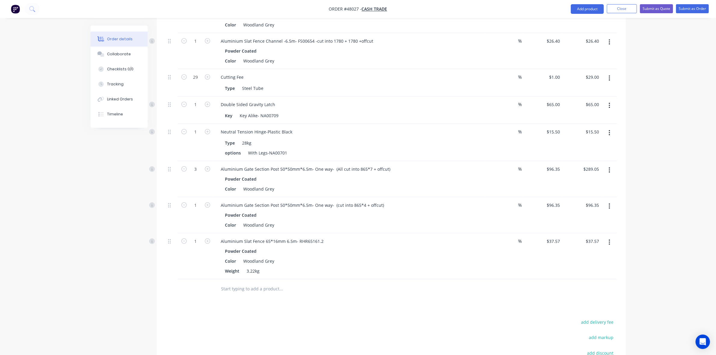
scroll to position [211, 0]
drag, startPoint x: 335, startPoint y: 168, endPoint x: 413, endPoint y: 166, distance: 78.0
click at [413, 166] on div "Aluminium Gate Section Post 50*50mm*6.5m- One way- (All cut into 865*7 + offcut)" at bounding box center [349, 168] width 266 height 9
drag, startPoint x: 376, startPoint y: 174, endPoint x: 346, endPoint y: 169, distance: 30.8
click at [376, 174] on div "Aluminium Gate Section Post 50*50mm*6.5m- One way- (All cut into 865*7 + offcut…" at bounding box center [349, 178] width 271 height 36
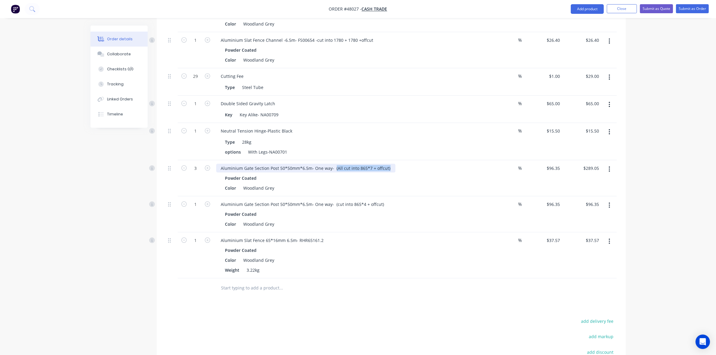
drag, startPoint x: 333, startPoint y: 169, endPoint x: 406, endPoint y: 167, distance: 72.2
click at [406, 167] on div "Aluminium Gate Section Post 50*50mm*6.5m- One way- (All cut into 865*7 + offcut)" at bounding box center [349, 168] width 266 height 9
copy div "(All cut into 865*7 + offcut)"
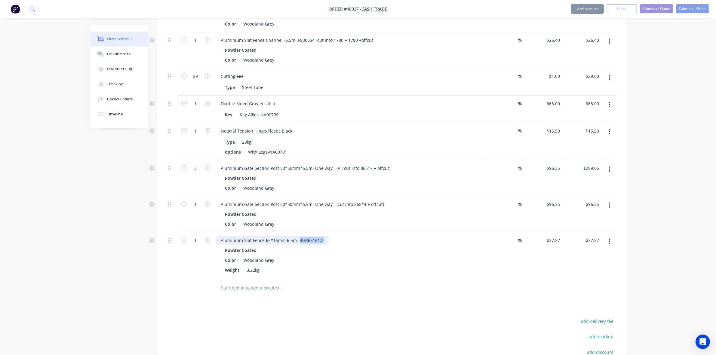
drag, startPoint x: 297, startPoint y: 240, endPoint x: 364, endPoint y: 237, distance: 66.9
click at [364, 237] on div "Aluminium Slat Fence 65*16mm 6.5m- RHR65161.2" at bounding box center [349, 240] width 266 height 9
paste div
click at [607, 243] on button "button" at bounding box center [610, 241] width 14 height 11
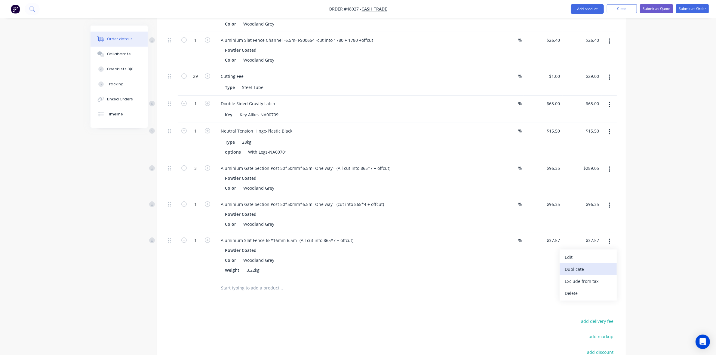
click at [604, 266] on div "Duplicate" at bounding box center [588, 269] width 46 height 9
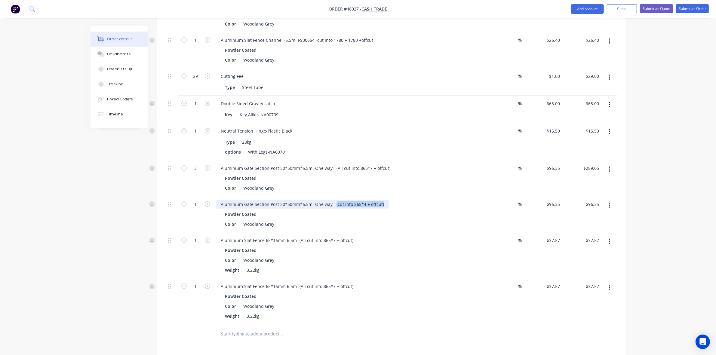
drag, startPoint x: 334, startPoint y: 206, endPoint x: 425, endPoint y: 206, distance: 90.6
click at [425, 206] on div "Aluminium Gate Section Post 50*50mm*6.5m- One way- (cut into 865*4 + offcut)" at bounding box center [349, 204] width 266 height 9
copy div "(cut into 865*4 + offcut)"
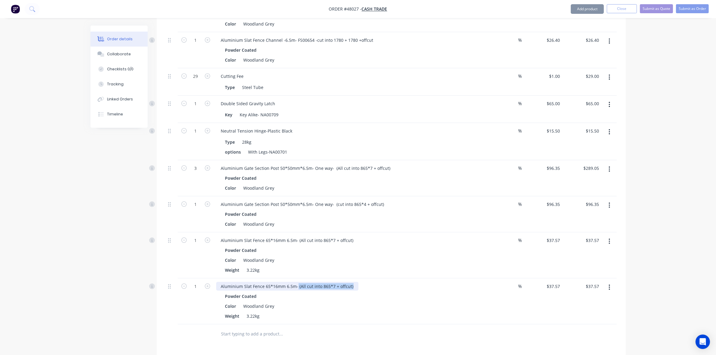
drag, startPoint x: 297, startPoint y: 289, endPoint x: 384, endPoint y: 289, distance: 87.0
click at [384, 289] on div "Aluminium Slat Fence 65*16mm 6.5m- (All cut into 865*7 + offcut)" at bounding box center [349, 286] width 266 height 9
click at [389, 282] on div "Aluminium Slat Fence 65*16mm 6.5m- (cut into 865*4 + offcut) Powder Coated Colo…" at bounding box center [349, 302] width 271 height 46
click at [208, 243] on icon "button" at bounding box center [207, 240] width 5 height 5
type input "2"
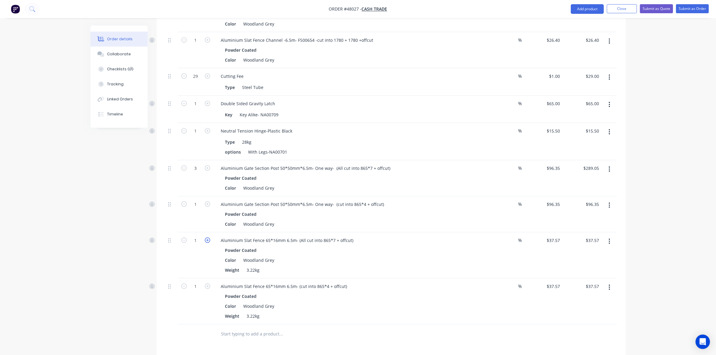
type input "$75.14"
click at [208, 243] on icon "button" at bounding box center [207, 240] width 5 height 5
type input "3"
type input "$112.71"
drag, startPoint x: 178, startPoint y: 265, endPoint x: 311, endPoint y: 224, distance: 139.4
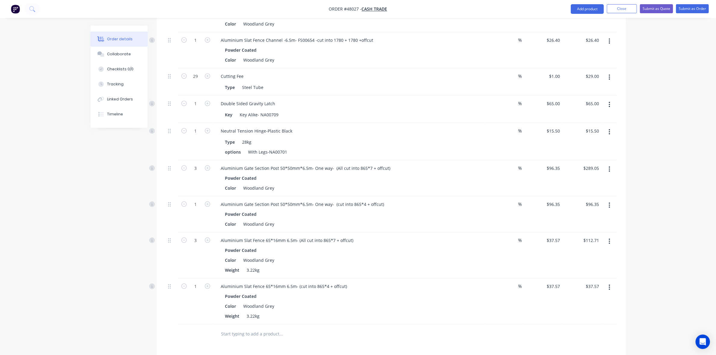
click at [180, 265] on div "3" at bounding box center [196, 256] width 36 height 46
click at [609, 210] on button "button" at bounding box center [610, 205] width 14 height 11
click at [586, 256] on div "Delete" at bounding box center [588, 257] width 46 height 9
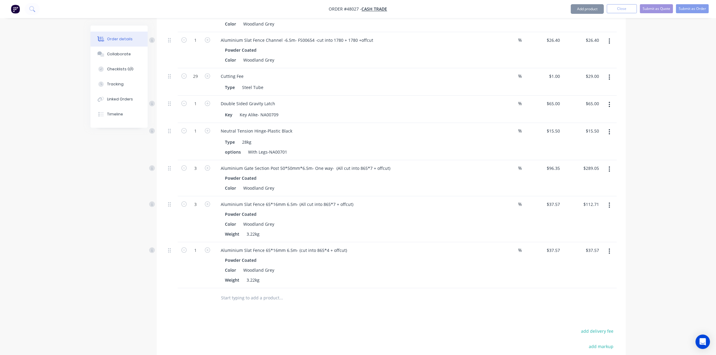
click at [451, 211] on div "Powder Coated" at bounding box center [349, 214] width 248 height 9
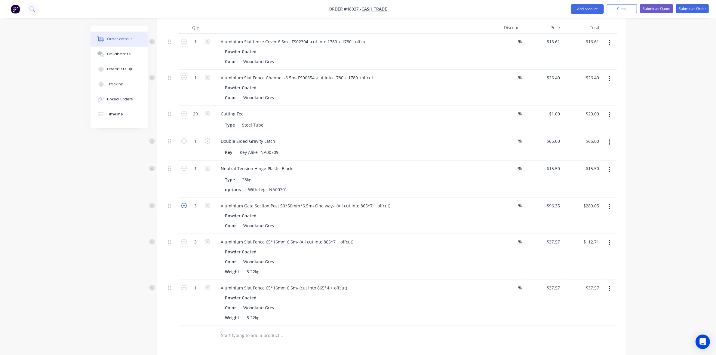
click at [183, 206] on icon "button" at bounding box center [183, 205] width 5 height 5
type input "2"
type input "$192.70"
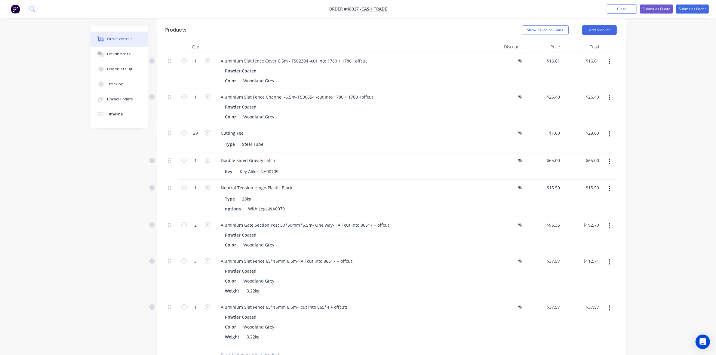
scroll to position [135, 0]
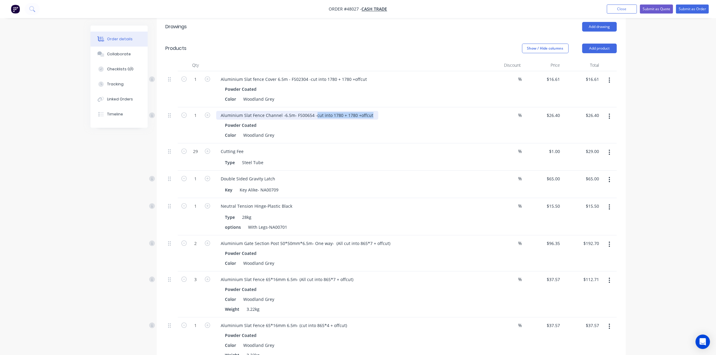
drag, startPoint x: 315, startPoint y: 115, endPoint x: 383, endPoint y: 116, distance: 68.0
click at [383, 116] on div "Aluminium Slat Fence Channel -6.5m- FS00654 -cut into 1780 + 1780 +offcut" at bounding box center [349, 115] width 266 height 9
copy div "cut into 1780 + 1780 +offcut"
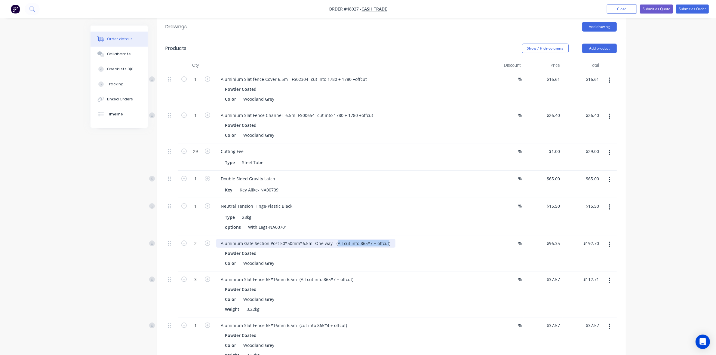
drag, startPoint x: 336, startPoint y: 244, endPoint x: 385, endPoint y: 244, distance: 48.4
click at [385, 244] on div "Aluminium Gate Section Post 50*50mm*6.5m- One way- (All cut into 865*7 + offcut)" at bounding box center [305, 243] width 179 height 9
paste div
drag, startPoint x: 397, startPoint y: 280, endPoint x: 402, endPoint y: 265, distance: 15.8
click at [398, 280] on div "Aluminium Slat Fence 65*16mm 6.5m- (All cut into 865*7 + offcut)" at bounding box center [349, 279] width 266 height 9
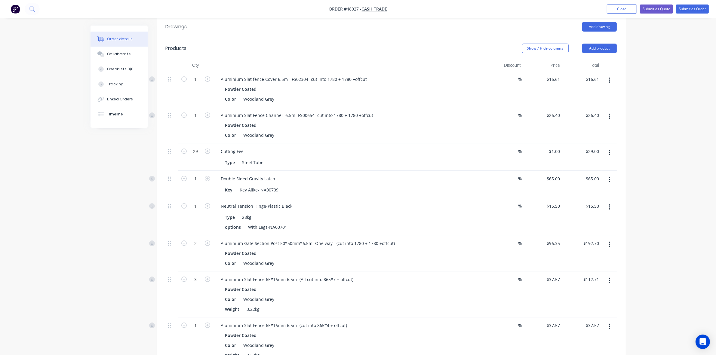
click at [187, 246] on button "button" at bounding box center [184, 243] width 8 height 6
type input "1"
type input "$96.35"
click at [488, 153] on div "%" at bounding box center [504, 157] width 39 height 27
click at [608, 116] on button "button" at bounding box center [610, 116] width 14 height 11
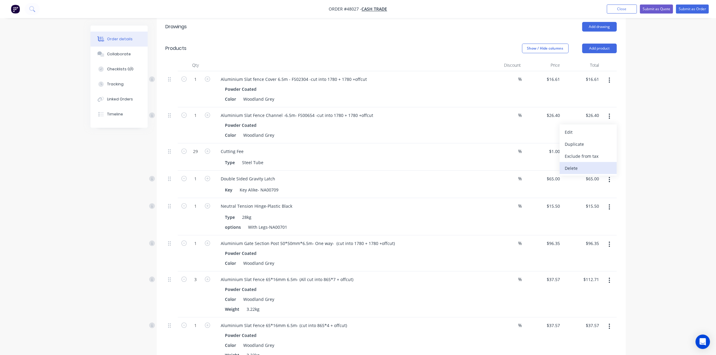
click at [586, 168] on div "Delete" at bounding box center [588, 168] width 46 height 9
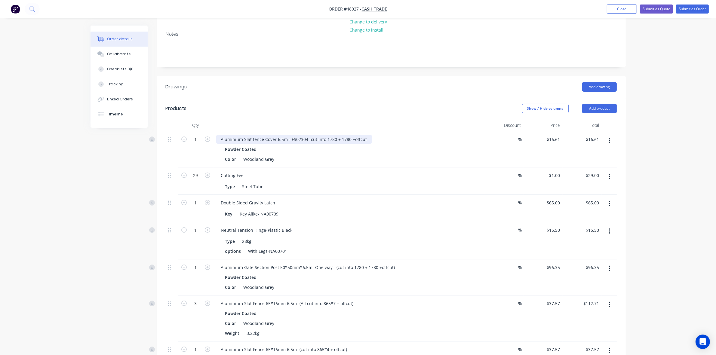
scroll to position [0, 0]
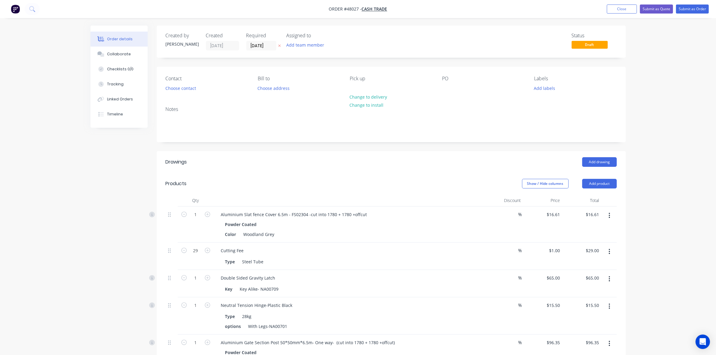
click at [172, 95] on div "Contact Choose contact Bill to Choose address Pick up Change to delivery Change…" at bounding box center [391, 84] width 469 height 35
click at [172, 91] on button "Choose contact" at bounding box center [180, 88] width 37 height 8
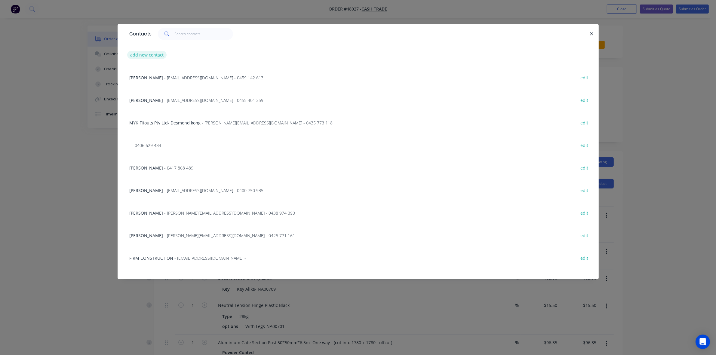
click at [151, 57] on button "add new contact" at bounding box center [147, 55] width 40 height 8
select select "AU"
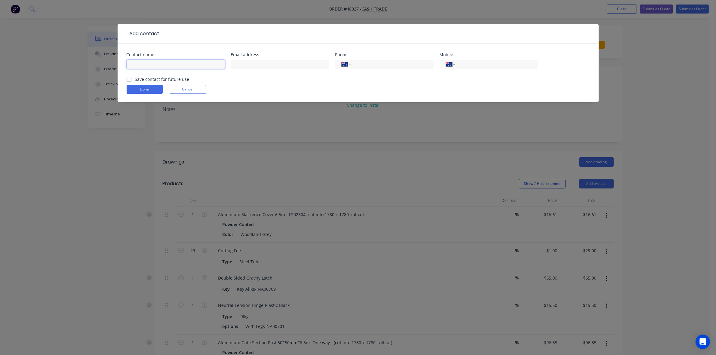
click at [154, 67] on input "text" at bounding box center [176, 64] width 98 height 9
type input "Lernald"
click at [491, 64] on input "tel" at bounding box center [495, 64] width 72 height 7
type input "0401 807 470"
click at [154, 95] on form "Contact name Lernald Email address Phone International Afghanistan Åland Island…" at bounding box center [358, 78] width 463 height 50
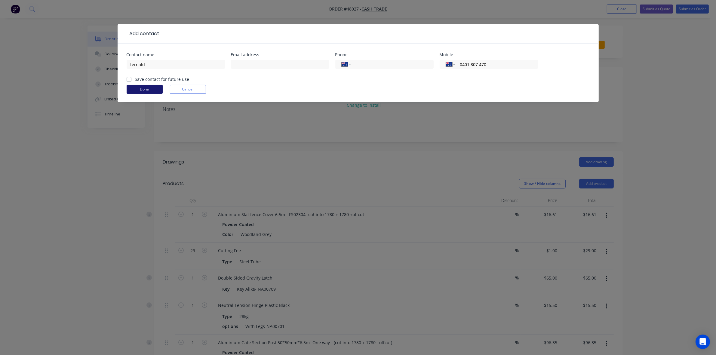
drag, startPoint x: 154, startPoint y: 93, endPoint x: 159, endPoint y: 94, distance: 5.0
click at [154, 93] on button "Done" at bounding box center [145, 89] width 36 height 9
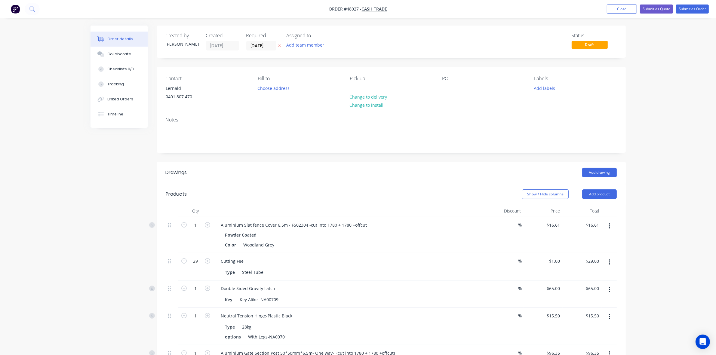
click at [405, 162] on header "Drawings Add drawing" at bounding box center [391, 173] width 469 height 22
click at [659, 7] on button "Submit as Quote" at bounding box center [656, 9] width 33 height 9
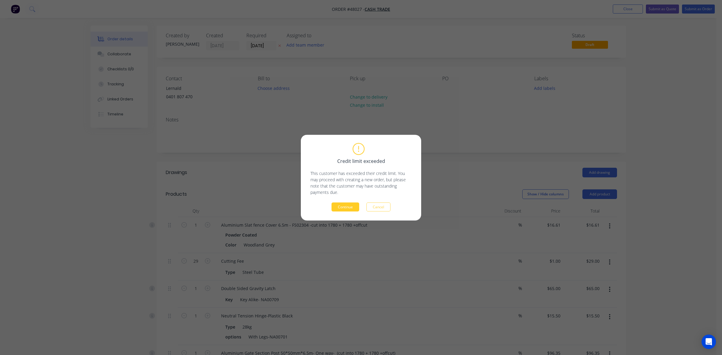
click at [350, 206] on button "Continue" at bounding box center [346, 207] width 28 height 9
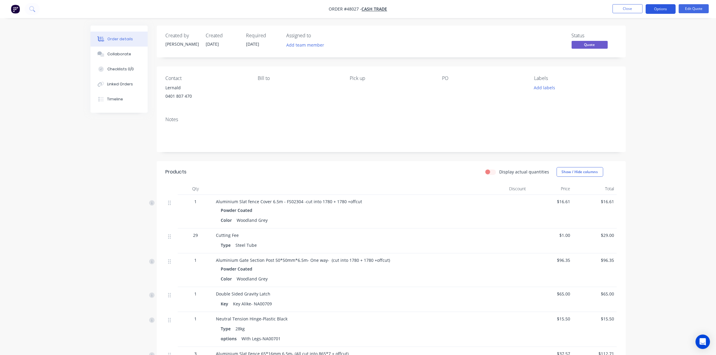
click at [662, 11] on button "Options" at bounding box center [661, 9] width 30 height 10
click at [630, 35] on div "Quote" at bounding box center [642, 36] width 55 height 9
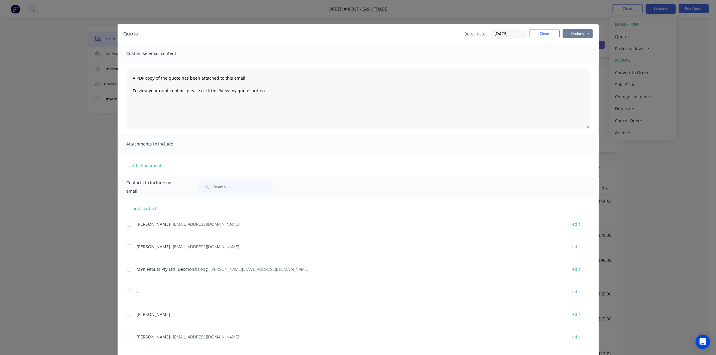
click at [587, 31] on button "Options" at bounding box center [578, 33] width 30 height 9
click at [570, 53] on button "Print" at bounding box center [582, 55] width 39 height 10
click at [544, 36] on button "Close" at bounding box center [545, 33] width 30 height 9
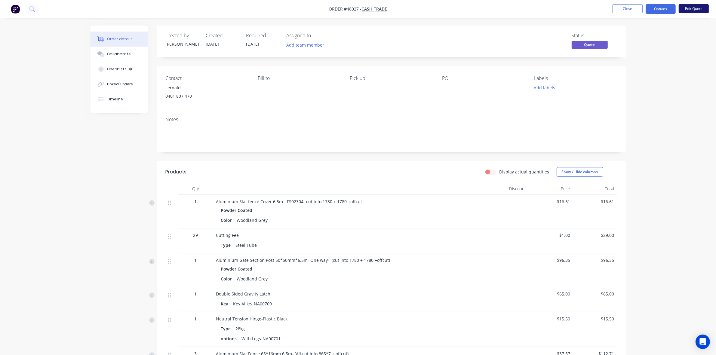
click at [696, 8] on button "Edit Quote" at bounding box center [694, 8] width 30 height 9
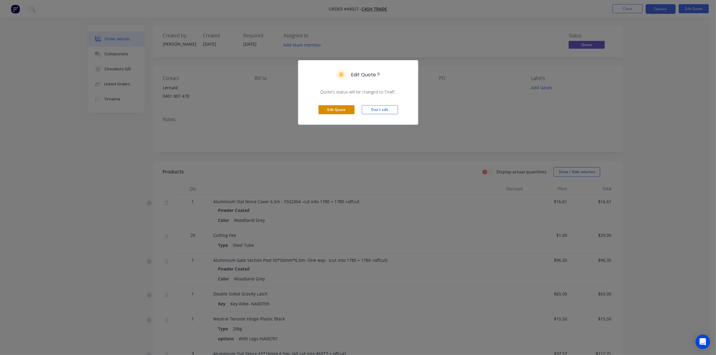
click at [342, 108] on button "Edit Quote" at bounding box center [337, 109] width 36 height 9
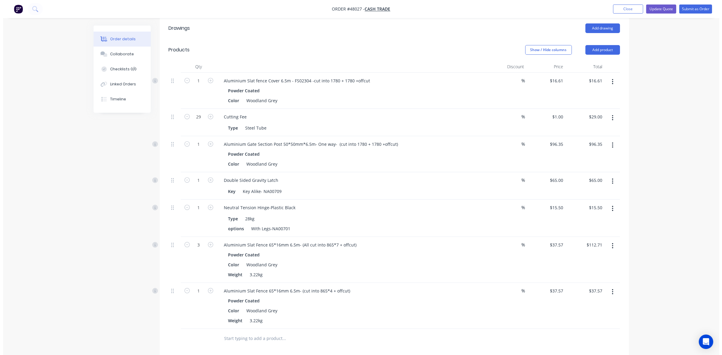
scroll to position [150, 0]
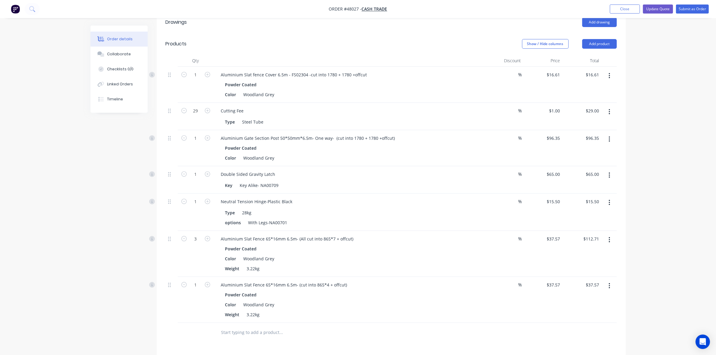
click at [611, 289] on button "button" at bounding box center [610, 286] width 14 height 11
click at [589, 336] on div "Delete" at bounding box center [588, 338] width 46 height 9
click at [327, 238] on div "Aluminium Slat Fence 65*16mm 6.5m- (All cut into 865*7 + offcut)" at bounding box center [287, 239] width 142 height 9
drag, startPoint x: 403, startPoint y: 285, endPoint x: 402, endPoint y: 279, distance: 6.2
click at [403, 283] on div at bounding box center [322, 287] width 212 height 12
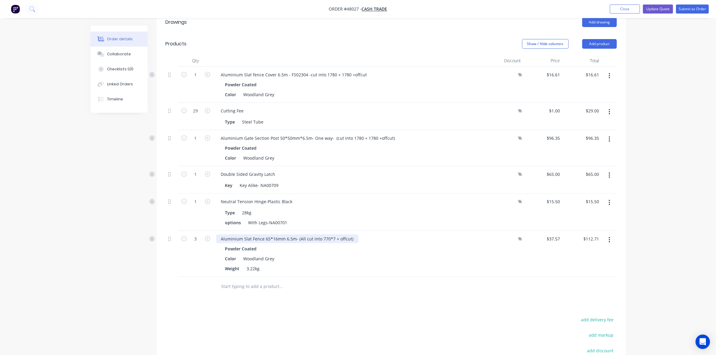
click at [332, 237] on div "Aluminium Slat Fence 65*16mm 6.5m- (All cut into 770*7 + offcut)" at bounding box center [287, 239] width 142 height 9
click at [362, 283] on div at bounding box center [306, 287] width 181 height 12
click at [193, 79] on input "29" at bounding box center [196, 74] width 16 height 9
type input "28"
type input "$28.00"
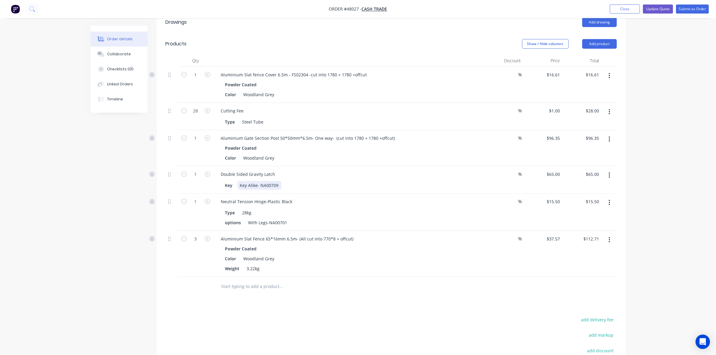
click at [360, 188] on div "Key Key Alike- NA00709" at bounding box center [348, 185] width 250 height 9
click at [308, 73] on div "Aluminium Slat fence Cover 6.5m - FS02304 -cut into 1780 + 1780 +offcut" at bounding box center [294, 74] width 156 height 9
click at [417, 139] on div "Aluminium Gate Section Post 50*50mm*6.5m- One way- (cut into 1780 + 1780 +offcu…" at bounding box center [349, 138] width 266 height 9
click at [438, 202] on div "Neutral Tension Hinge-Plastic Black" at bounding box center [349, 201] width 266 height 9
click at [303, 79] on div "Aluminium Slat fence Cover 6.5m - FS02304 - (cut into 1780 + 1780 +offcut)" at bounding box center [295, 74] width 159 height 9
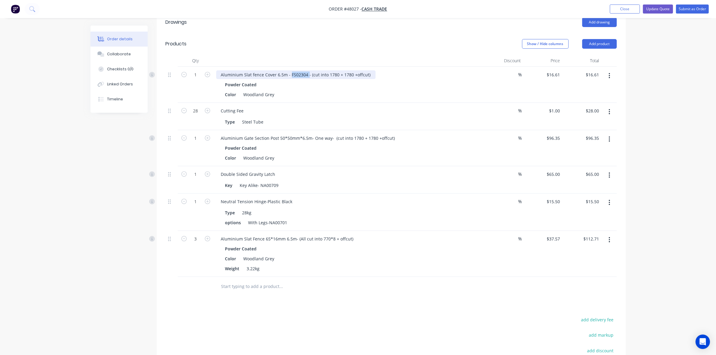
click at [303, 79] on div "Aluminium Slat fence Cover 6.5m - FS02304 - (cut into 1780 + 1780 +offcut)" at bounding box center [295, 74] width 159 height 9
click at [323, 102] on div "Aluminium Slat fence Cover 6.5m - (cut into 1780 + 1780 +offcut) Powder Coated …" at bounding box center [349, 85] width 271 height 36
click at [660, 6] on button "Update Quote" at bounding box center [658, 9] width 30 height 9
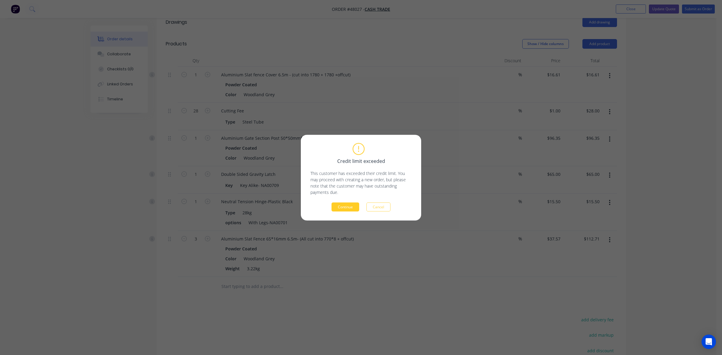
click at [343, 207] on button "Continue" at bounding box center [346, 207] width 28 height 9
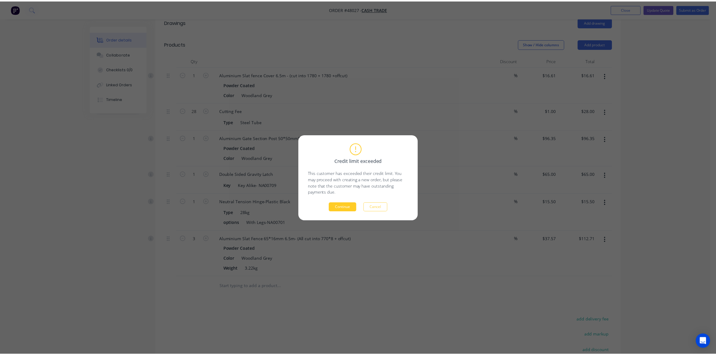
scroll to position [0, 0]
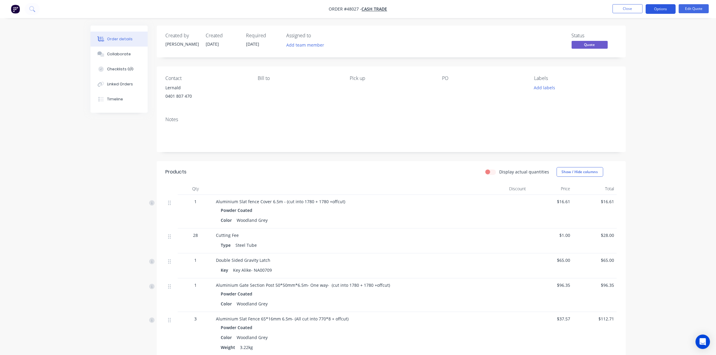
click at [668, 13] on button "Options" at bounding box center [661, 9] width 30 height 10
click at [666, 8] on button "Options" at bounding box center [661, 9] width 30 height 10
drag, startPoint x: 657, startPoint y: 13, endPoint x: 659, endPoint y: 16, distance: 3.8
click at [658, 13] on button "Options" at bounding box center [661, 9] width 30 height 10
click at [640, 35] on div "Quote" at bounding box center [642, 36] width 55 height 9
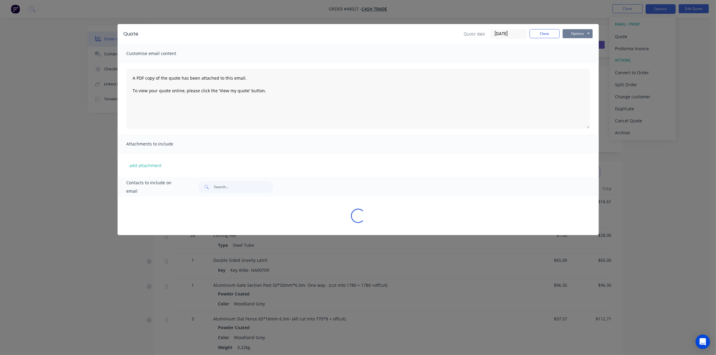
click at [582, 31] on button "Options" at bounding box center [578, 33] width 30 height 9
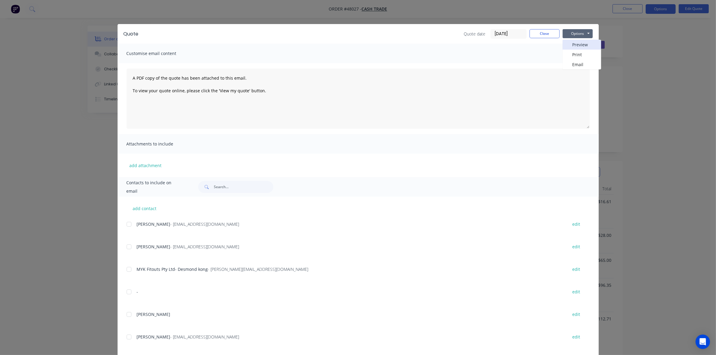
click at [576, 42] on button "Preview" at bounding box center [582, 45] width 39 height 10
click at [550, 27] on div "Quote Quote date 13/08/25 Close Options Preview Print Email" at bounding box center [358, 34] width 481 height 20
click at [550, 32] on button "Close" at bounding box center [545, 33] width 30 height 9
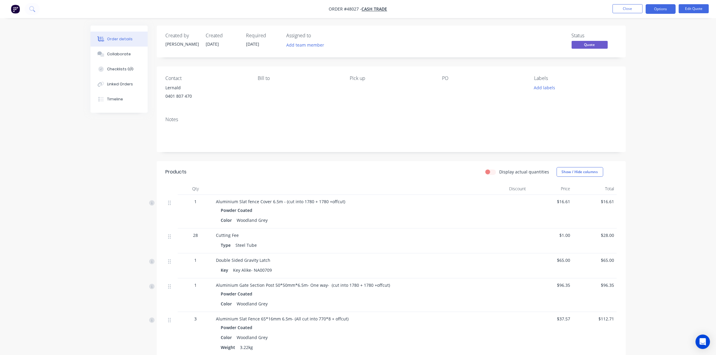
click at [346, 175] on div "Display actual quantities Show / Hide columns" at bounding box center [438, 172] width 355 height 10
click at [668, 9] on button "Options" at bounding box center [661, 9] width 30 height 10
click at [628, 74] on div "Convert to Order" at bounding box center [642, 72] width 55 height 9
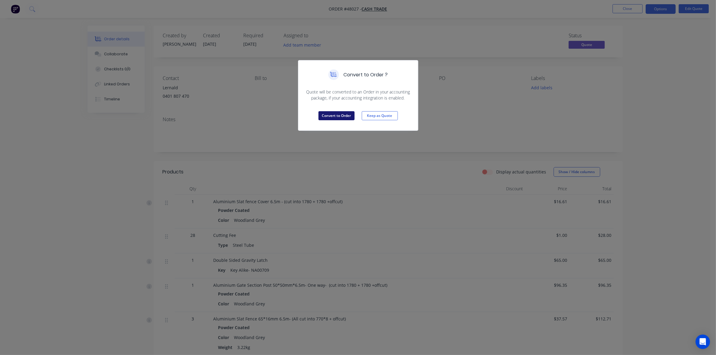
click at [345, 115] on button "Convert to Order" at bounding box center [337, 115] width 36 height 9
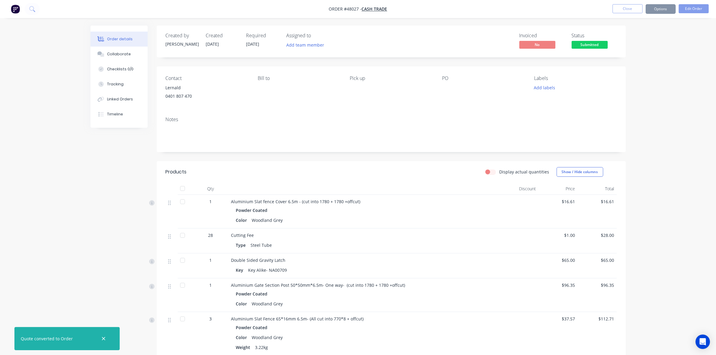
click at [663, 8] on button "Options" at bounding box center [661, 9] width 30 height 10
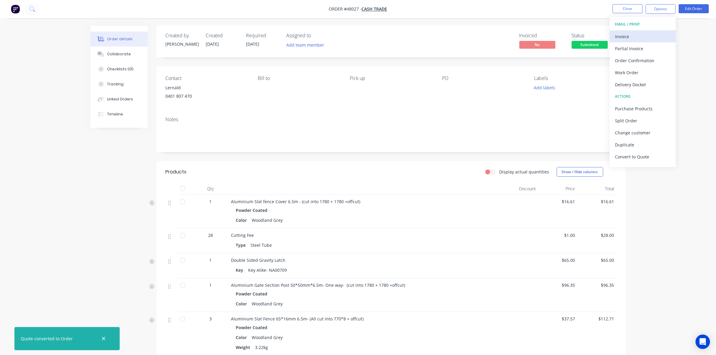
click at [630, 36] on div "Invoice" at bounding box center [642, 36] width 55 height 9
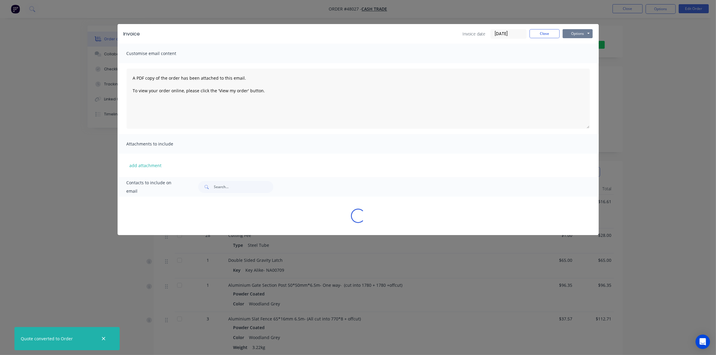
drag, startPoint x: 584, startPoint y: 31, endPoint x: 582, endPoint y: 39, distance: 8.7
click at [584, 32] on button "Options" at bounding box center [578, 33] width 30 height 9
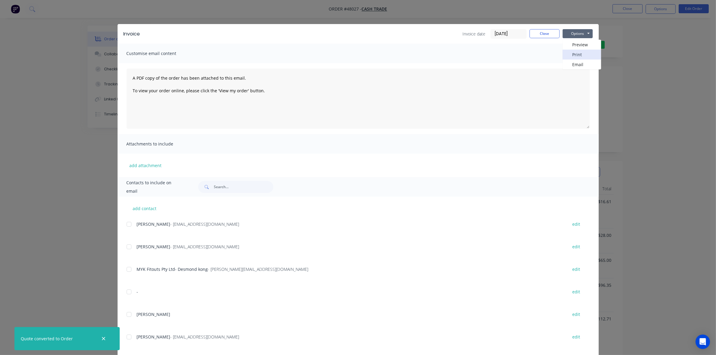
click at [578, 52] on button "Print" at bounding box center [582, 55] width 39 height 10
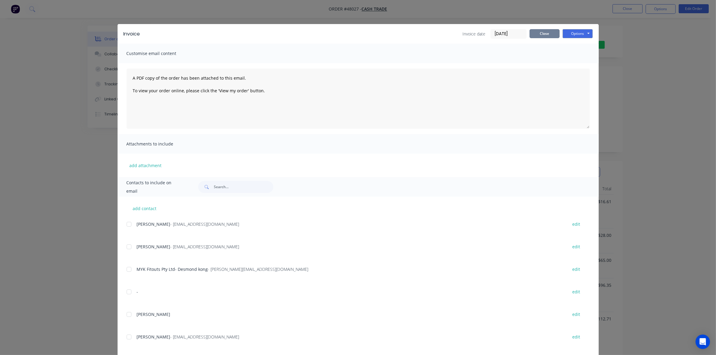
click at [546, 32] on button "Close" at bounding box center [545, 33] width 30 height 9
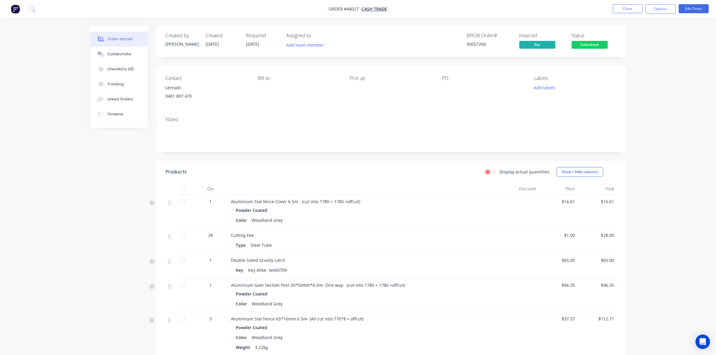
click at [667, 111] on div "Order details Collaborate Checklists 0/0 Tracking Linked Orders Timeline Order …" at bounding box center [358, 242] width 716 height 485
click at [593, 41] on span "Submitted" at bounding box center [590, 45] width 36 height 8
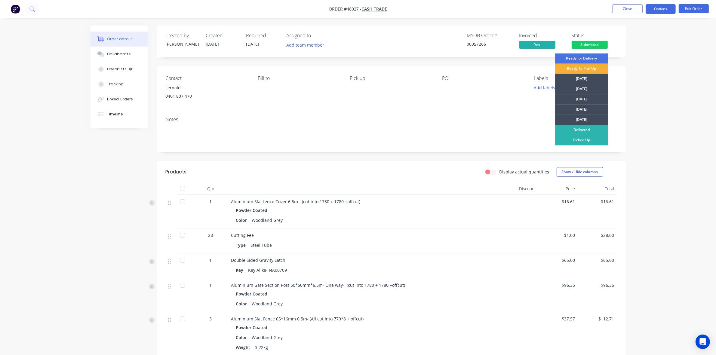
click at [654, 10] on button "Options" at bounding box center [661, 9] width 30 height 10
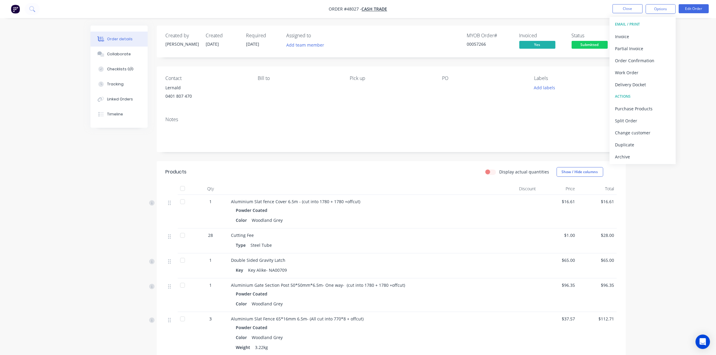
click at [388, 117] on div "Notes" at bounding box center [391, 120] width 451 height 6
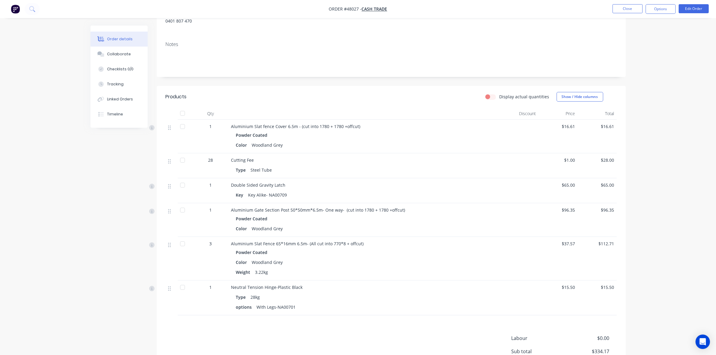
scroll to position [38, 0]
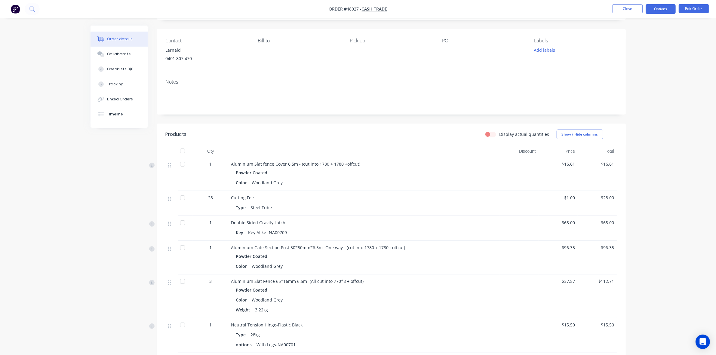
click at [664, 8] on button "Options" at bounding box center [661, 9] width 30 height 10
click at [643, 84] on div "Delivery Docket" at bounding box center [642, 84] width 55 height 9
click at [649, 60] on div "Without pricing" at bounding box center [642, 60] width 55 height 9
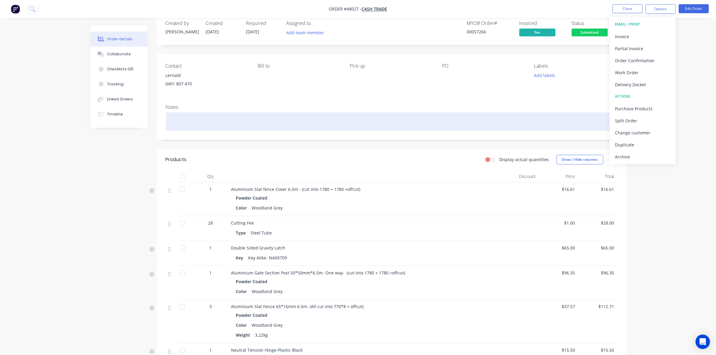
scroll to position [0, 0]
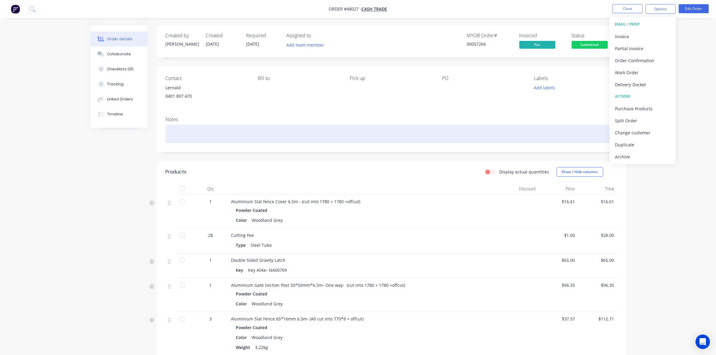
click at [435, 137] on div at bounding box center [391, 134] width 451 height 18
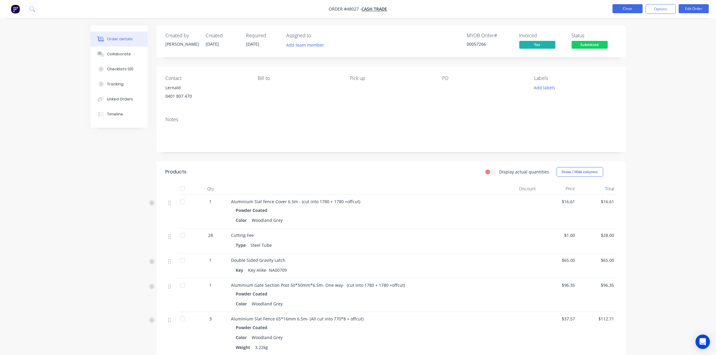
click at [626, 10] on button "Close" at bounding box center [628, 8] width 30 height 9
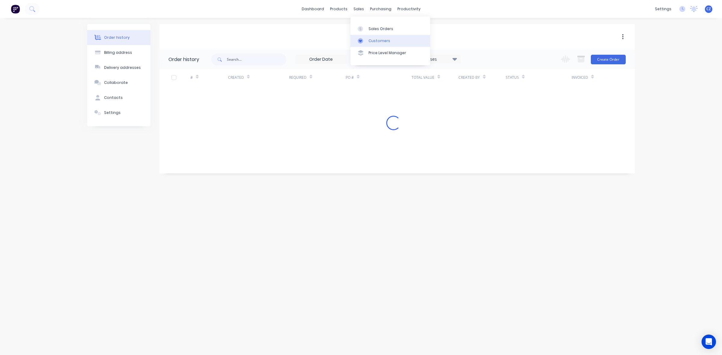
click at [362, 42] on icon at bounding box center [360, 40] width 5 height 5
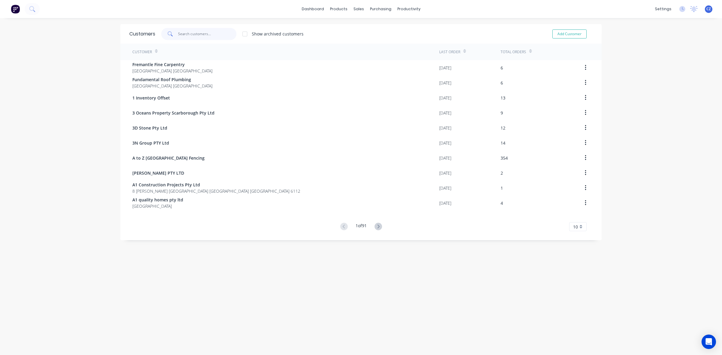
click at [212, 31] on input "text" at bounding box center [207, 34] width 59 height 12
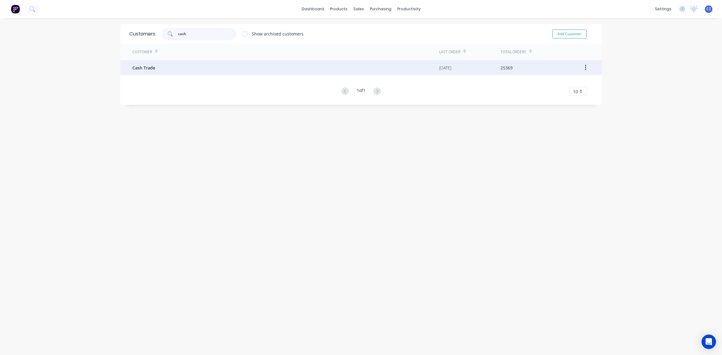
type input "cash"
click at [164, 68] on div "Cash Trade" at bounding box center [285, 67] width 307 height 15
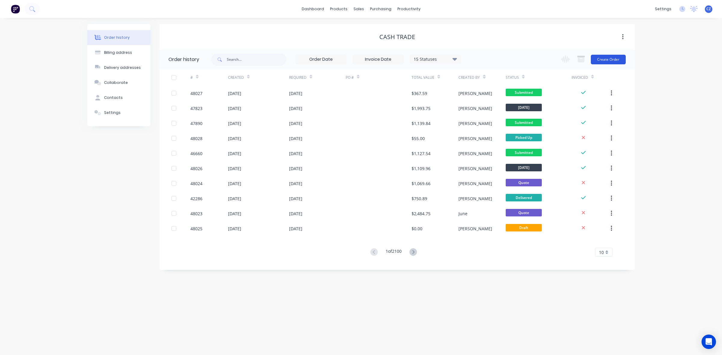
click at [611, 56] on button "Create Order" at bounding box center [608, 60] width 35 height 10
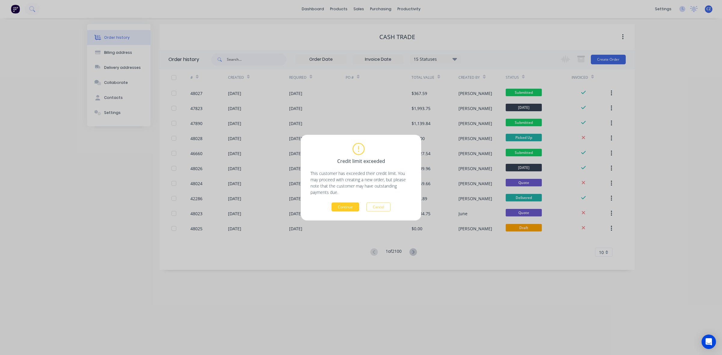
click at [340, 204] on button "Continue" at bounding box center [346, 207] width 28 height 9
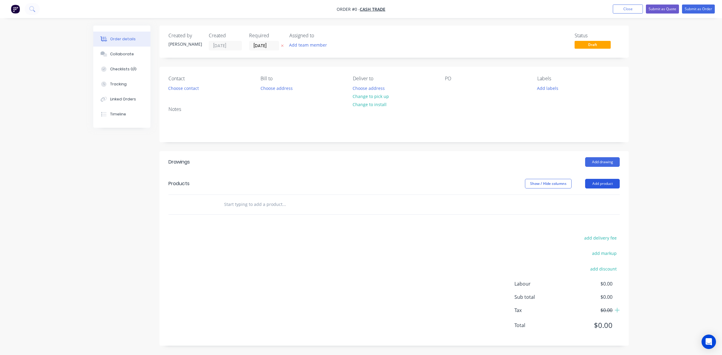
click at [610, 182] on button "Add product" at bounding box center [602, 184] width 35 height 10
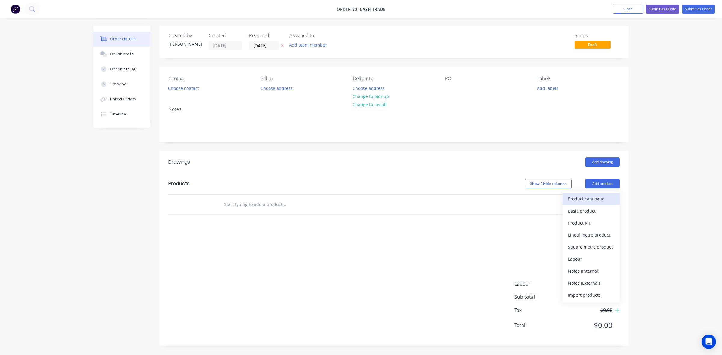
click at [584, 204] on button "Product catalogue" at bounding box center [591, 199] width 57 height 12
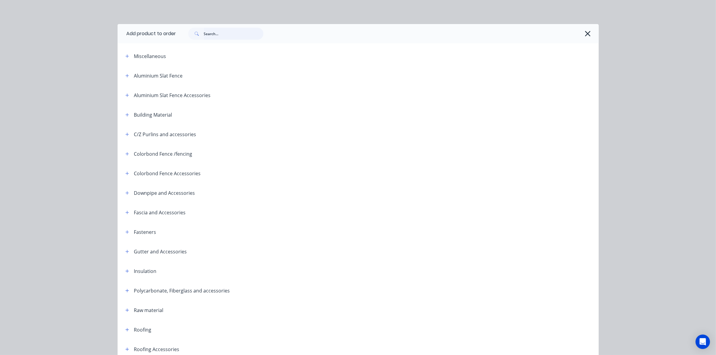
click at [220, 33] on input "text" at bounding box center [234, 34] width 60 height 12
type input "cap"
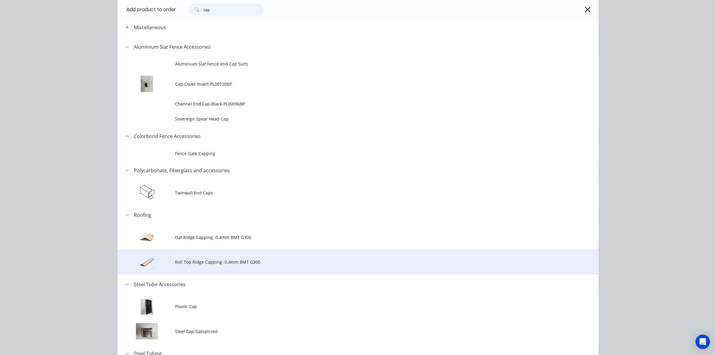
scroll to position [75, 0]
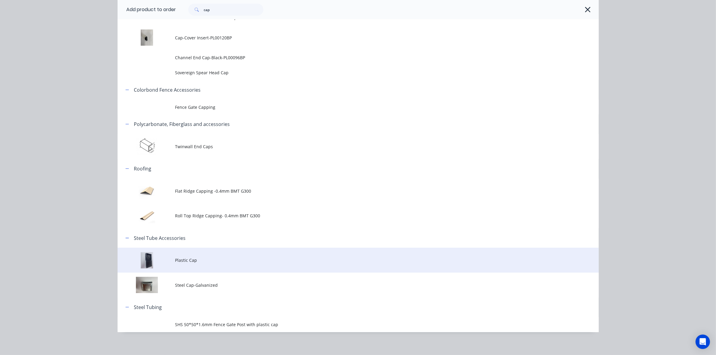
click at [215, 261] on span "Plastic Cap" at bounding box center [344, 260] width 339 height 6
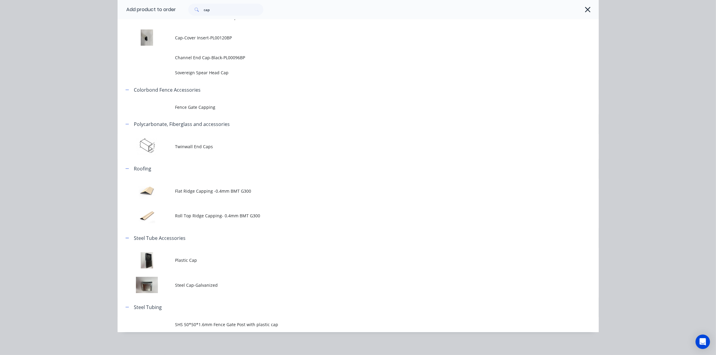
scroll to position [0, 0]
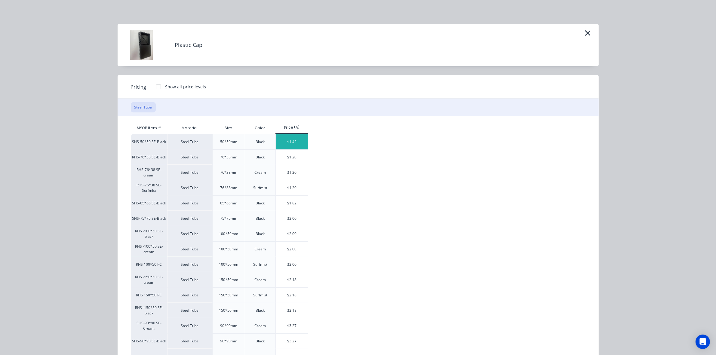
click at [288, 142] on div "$1.42" at bounding box center [292, 142] width 32 height 15
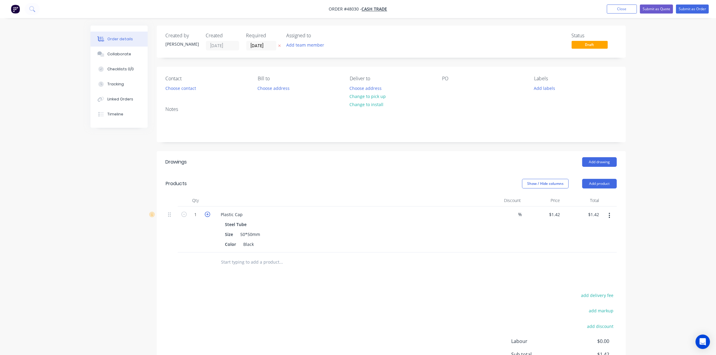
drag, startPoint x: 208, startPoint y: 218, endPoint x: 208, endPoint y: 215, distance: 3.9
click at [208, 218] on form "1" at bounding box center [195, 214] width 31 height 9
drag, startPoint x: 208, startPoint y: 213, endPoint x: 293, endPoint y: 181, distance: 90.3
click at [209, 213] on icon "button" at bounding box center [207, 214] width 5 height 5
type input "2"
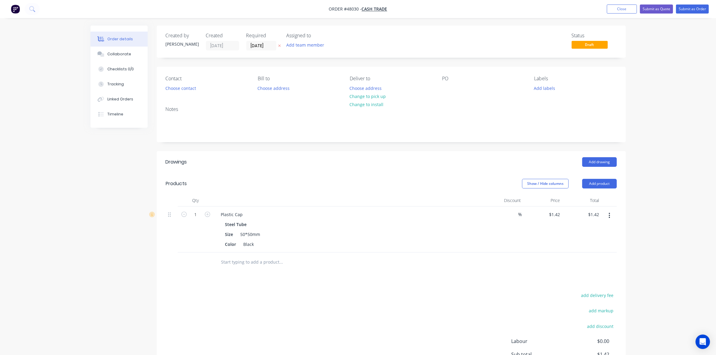
type input "$2.84"
click at [385, 157] on div "Add drawing" at bounding box center [438, 162] width 355 height 10
click at [380, 97] on button "Change to pick up" at bounding box center [368, 96] width 43 height 8
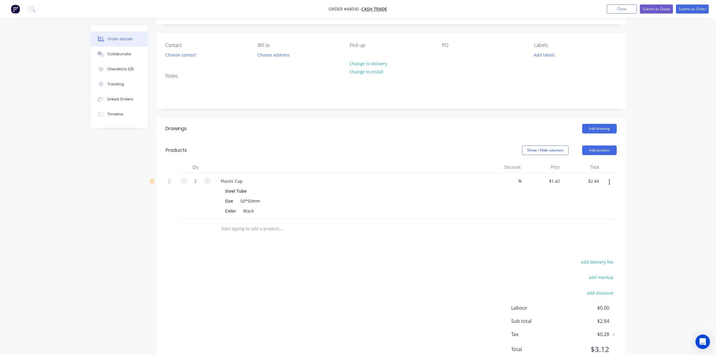
scroll to position [57, 0]
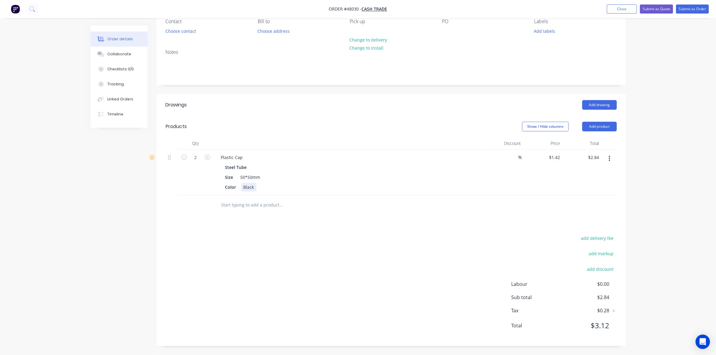
click at [360, 187] on div "Color Black" at bounding box center [348, 187] width 250 height 9
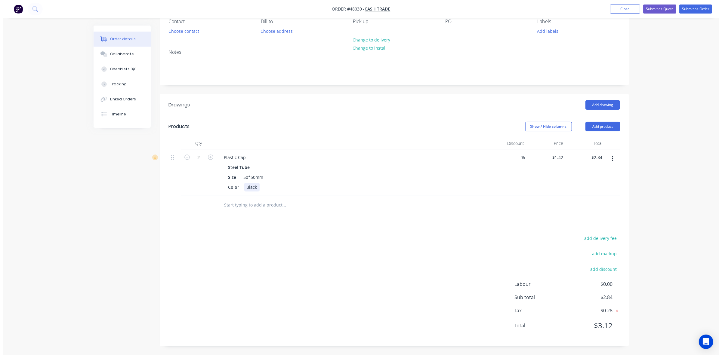
scroll to position [0, 0]
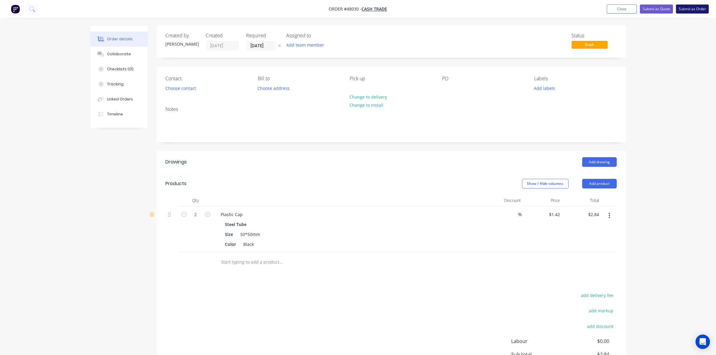
click at [677, 8] on button "Submit as Order" at bounding box center [692, 9] width 33 height 9
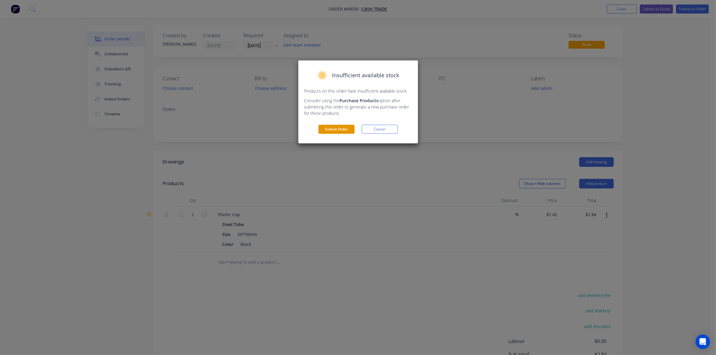
click at [334, 125] on button "Submit Order" at bounding box center [337, 129] width 36 height 9
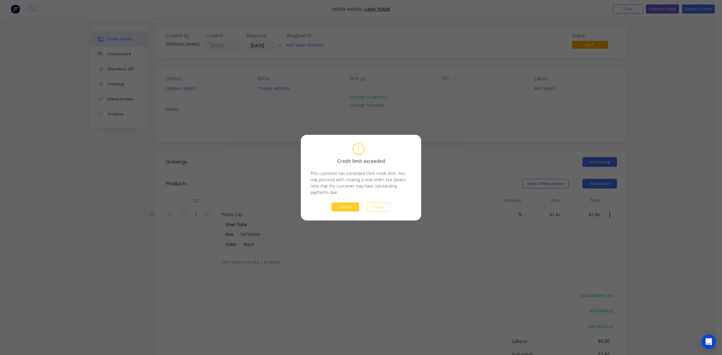
click at [347, 205] on button "Continue" at bounding box center [346, 207] width 28 height 9
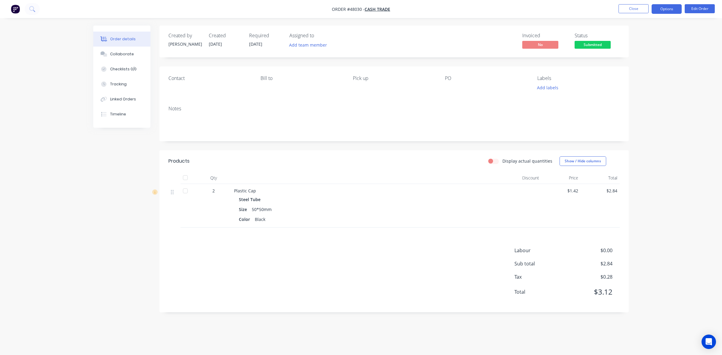
click at [669, 8] on button "Options" at bounding box center [667, 9] width 30 height 10
click at [650, 39] on div "Invoice" at bounding box center [648, 36] width 55 height 9
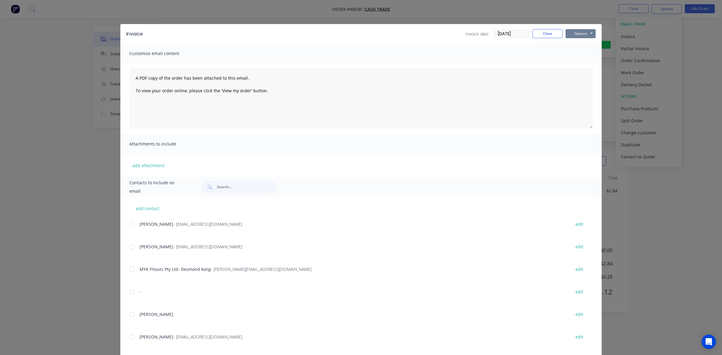
click at [571, 33] on button "Options" at bounding box center [581, 33] width 30 height 9
click at [572, 54] on button "Print" at bounding box center [585, 55] width 39 height 10
drag, startPoint x: 548, startPoint y: 31, endPoint x: 556, endPoint y: 32, distance: 7.7
click at [548, 31] on button "Close" at bounding box center [548, 33] width 30 height 9
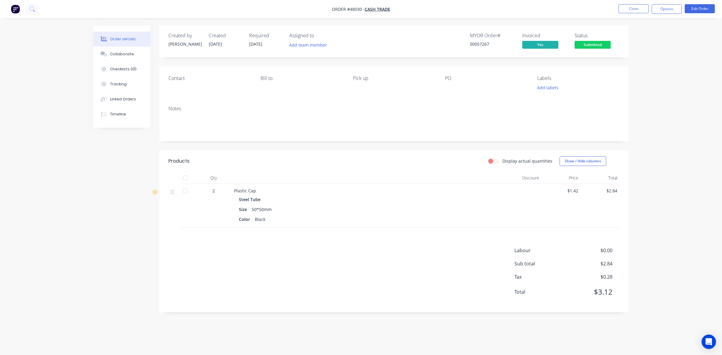
click at [634, 74] on div "Order details Collaborate Checklists 0/0 Tracking Linked Orders Timeline Order …" at bounding box center [361, 174] width 548 height 296
click at [584, 46] on span "Submitted" at bounding box center [593, 45] width 36 height 8
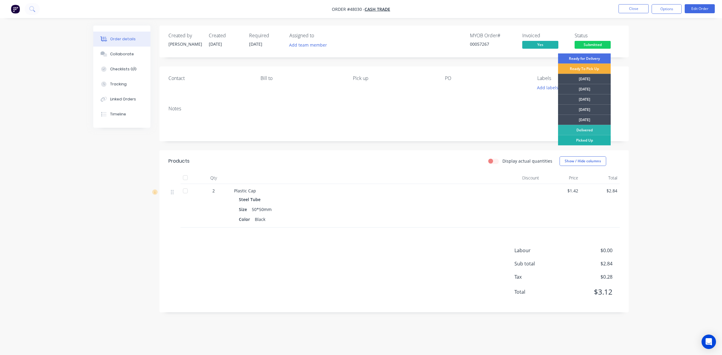
click at [588, 142] on div "Picked Up" at bounding box center [584, 140] width 53 height 10
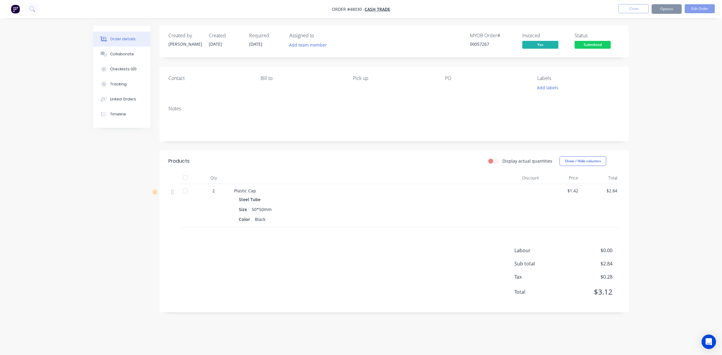
click at [409, 152] on header "Products Display actual quantities Show / Hide columns" at bounding box center [393, 161] width 469 height 22
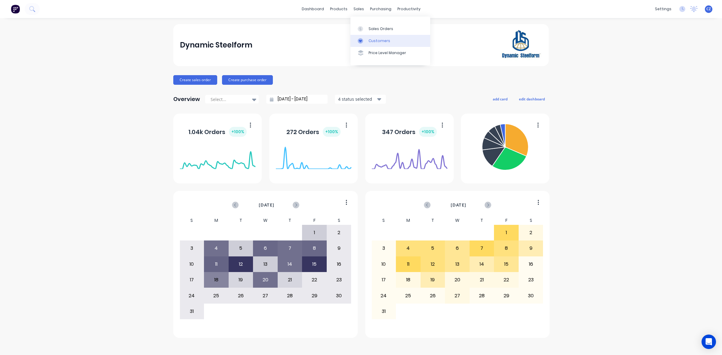
click at [361, 39] on icon at bounding box center [360, 40] width 5 height 5
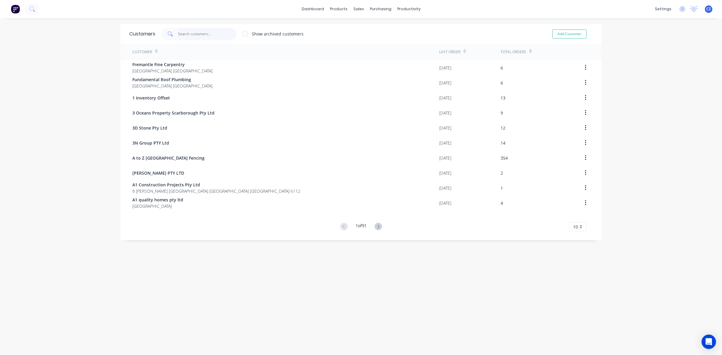
click at [191, 36] on input "text" at bounding box center [207, 34] width 59 height 12
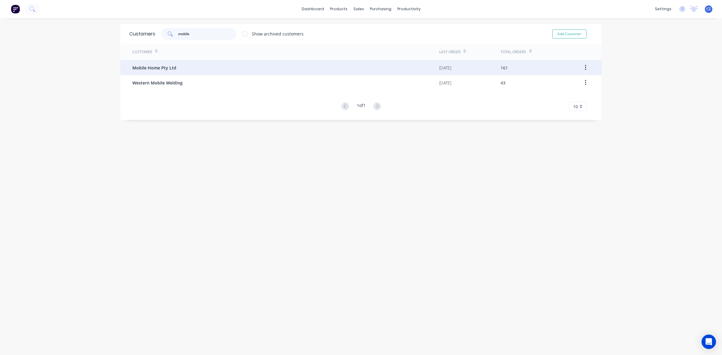
type input "mobile"
click at [215, 64] on div "Mobile Home Pty Ltd" at bounding box center [285, 67] width 307 height 15
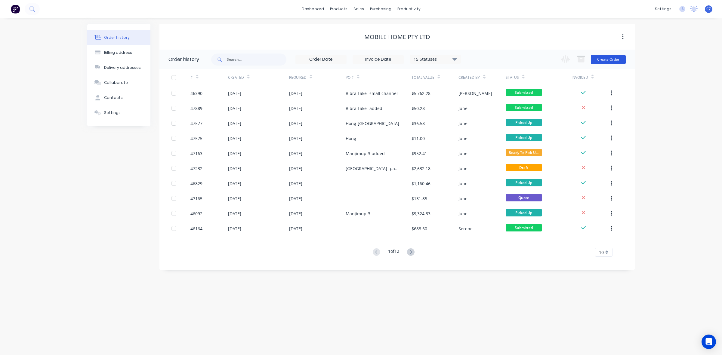
click at [605, 57] on button "Create Order" at bounding box center [608, 60] width 35 height 10
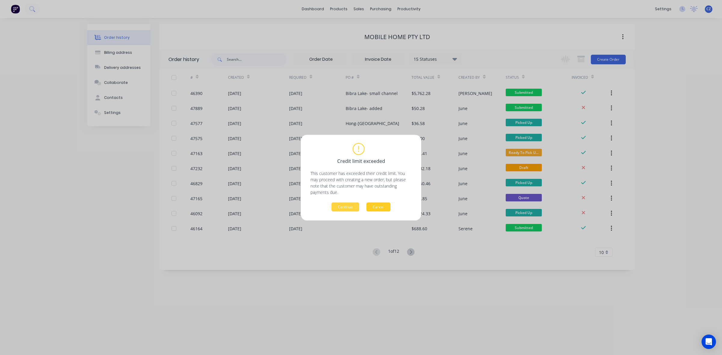
click at [382, 203] on button "Cancel" at bounding box center [379, 207] width 24 height 9
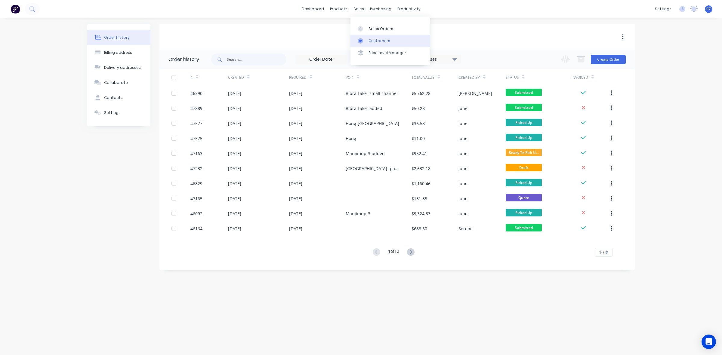
click at [370, 42] on div "Customers" at bounding box center [380, 40] width 22 height 5
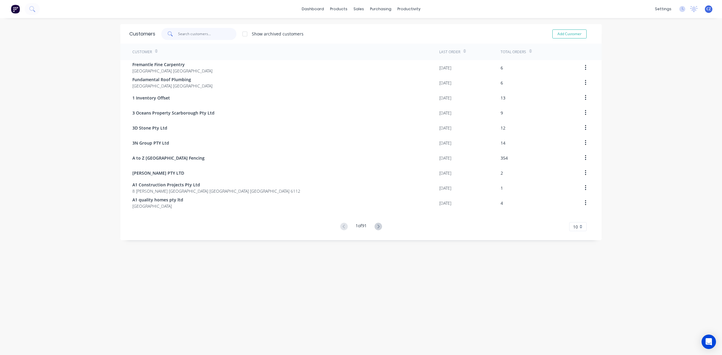
click at [219, 35] on input "text" at bounding box center [207, 34] width 59 height 12
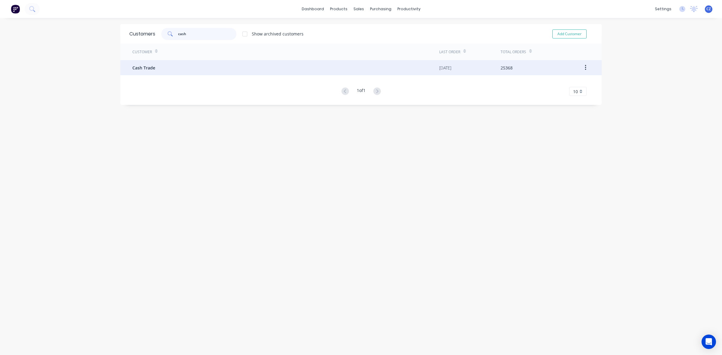
type input "cash"
click at [228, 72] on div "Cash Trade" at bounding box center [285, 67] width 307 height 15
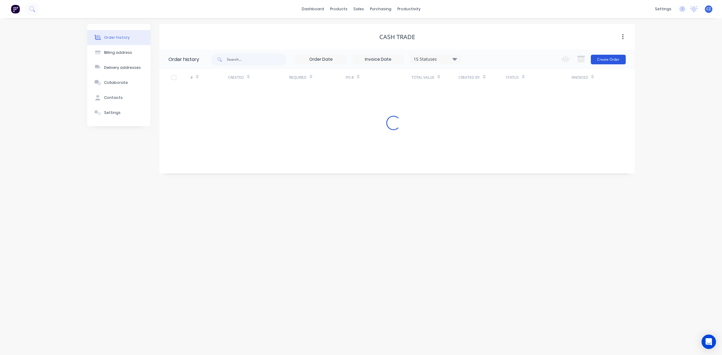
click at [604, 58] on button "Create Order" at bounding box center [608, 60] width 35 height 10
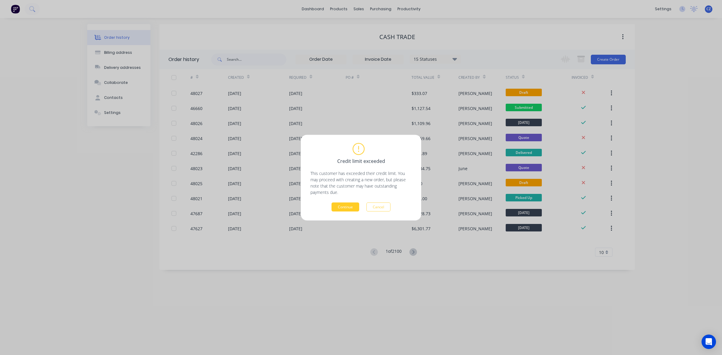
click at [347, 207] on button "Continue" at bounding box center [346, 207] width 28 height 9
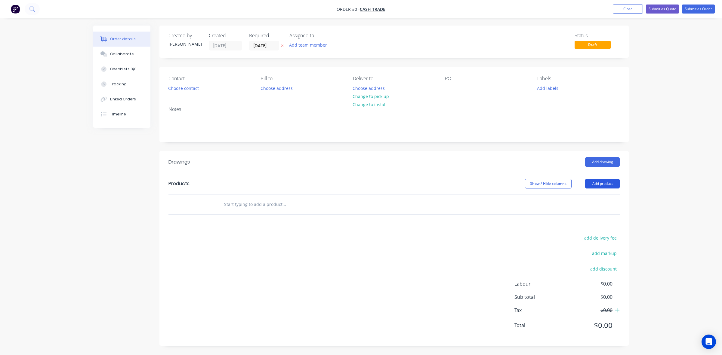
click at [611, 184] on button "Add product" at bounding box center [602, 184] width 35 height 10
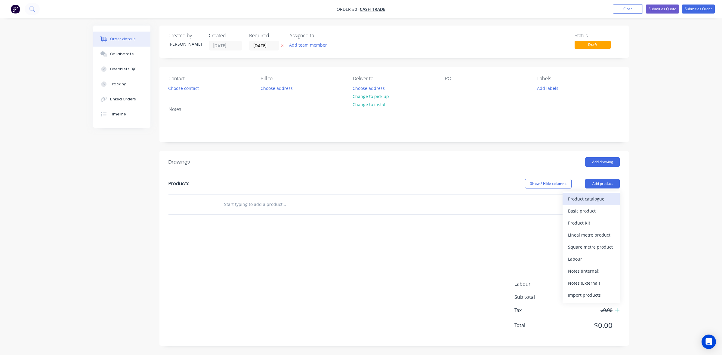
click at [595, 200] on div "Product catalogue" at bounding box center [591, 199] width 46 height 9
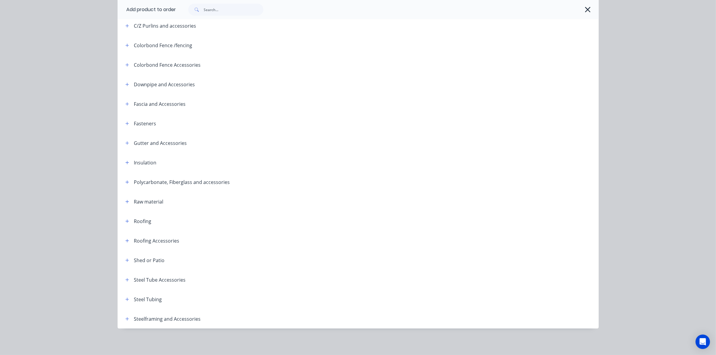
scroll to position [8, 0]
click at [223, 8] on input "text" at bounding box center [234, 10] width 60 height 12
click at [245, 9] on input "text" at bounding box center [234, 10] width 60 height 12
type input "latch"
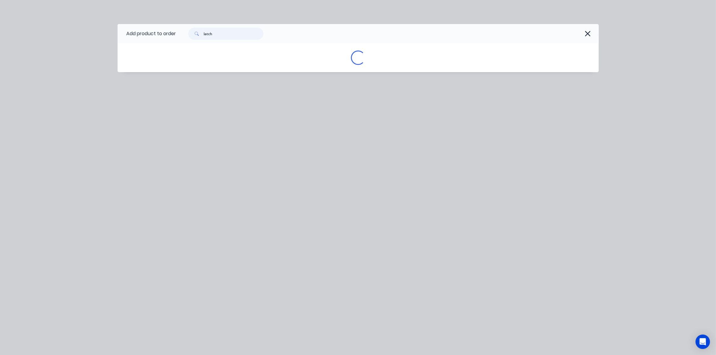
scroll to position [0, 0]
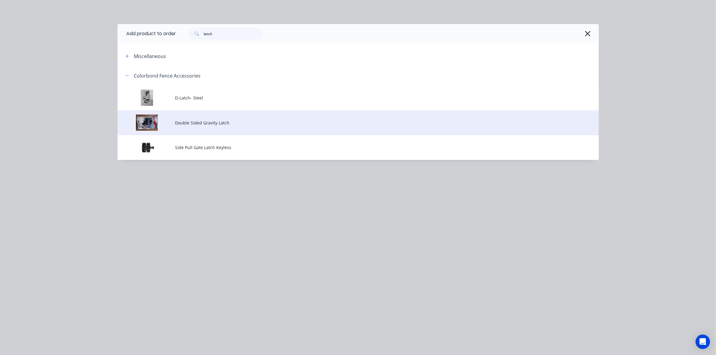
click at [202, 125] on span "Double Sided Gravity Latch" at bounding box center [344, 123] width 339 height 6
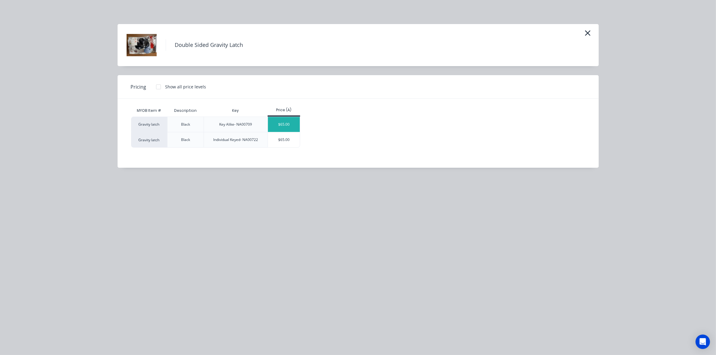
click at [292, 123] on div "$65.00" at bounding box center [284, 124] width 32 height 15
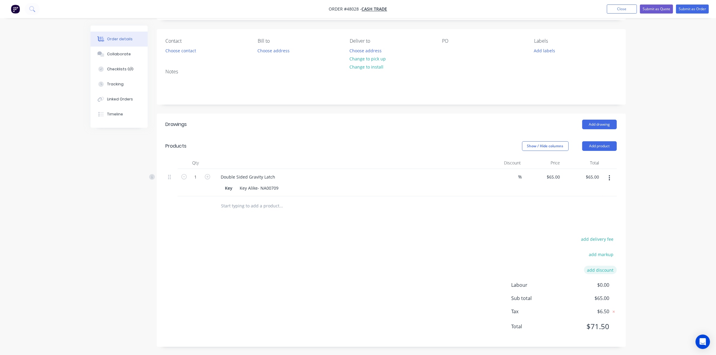
click at [609, 270] on button "add discount" at bounding box center [600, 270] width 33 height 8
click at [598, 274] on input at bounding box center [593, 271] width 27 height 9
type input "7"
click input "submit" at bounding box center [0, 0] width 0 height 0
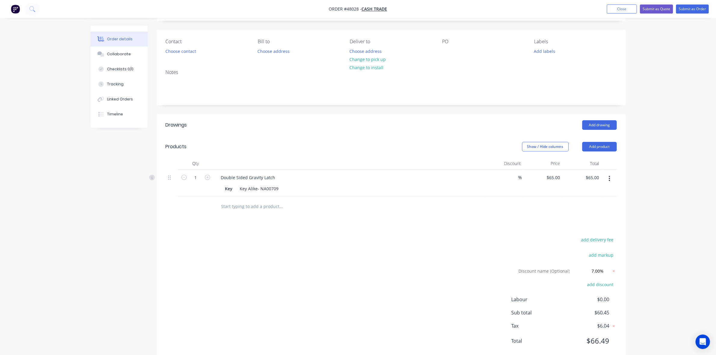
scroll to position [53, 0]
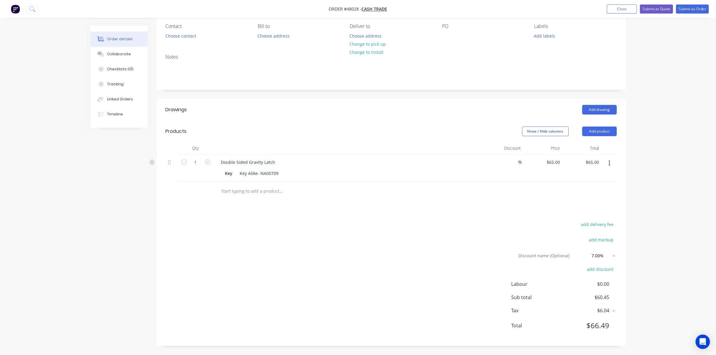
click at [611, 162] on button "button" at bounding box center [610, 163] width 14 height 11
click at [598, 181] on div "Edit" at bounding box center [588, 179] width 46 height 9
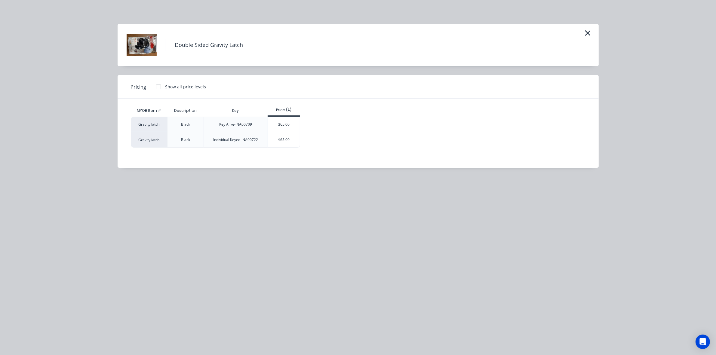
click at [162, 84] on div at bounding box center [159, 87] width 12 height 12
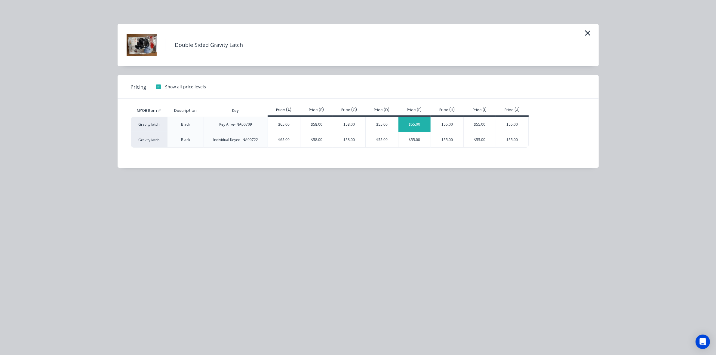
click at [415, 128] on div "$55.00" at bounding box center [415, 124] width 32 height 15
type input "$55.00"
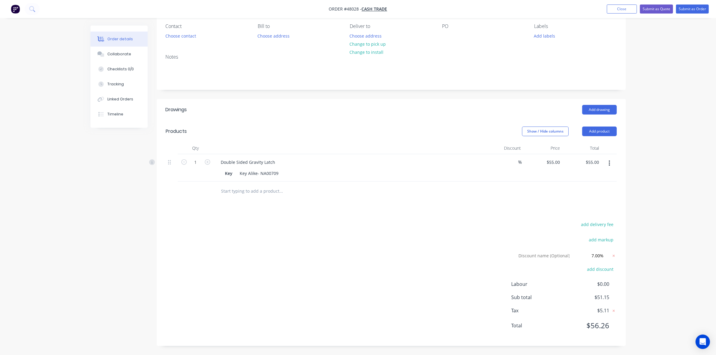
click at [412, 227] on div "add delivery fee add markup Discount name (Optional) 7.00% 7.00% 0% add discoun…" at bounding box center [391, 279] width 451 height 117
click at [360, 209] on div "Drawings Add drawing Products Show / Hide columns Add product Qty Discount Pric…" at bounding box center [391, 222] width 469 height 247
click at [614, 256] on icon at bounding box center [614, 256] width 2 height 2
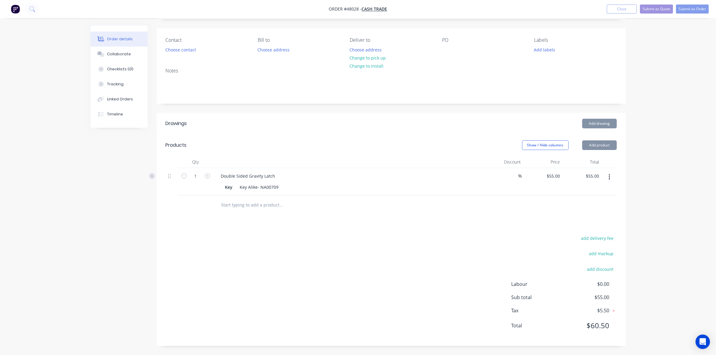
scroll to position [39, 0]
click at [359, 258] on div "add delivery fee add markup add discount Labour $0.00 Sub total $55.00 Tax $5.5…" at bounding box center [391, 285] width 451 height 103
click at [604, 267] on button "add discount" at bounding box center [600, 269] width 33 height 8
drag, startPoint x: 600, startPoint y: 256, endPoint x: 601, endPoint y: 274, distance: 17.5
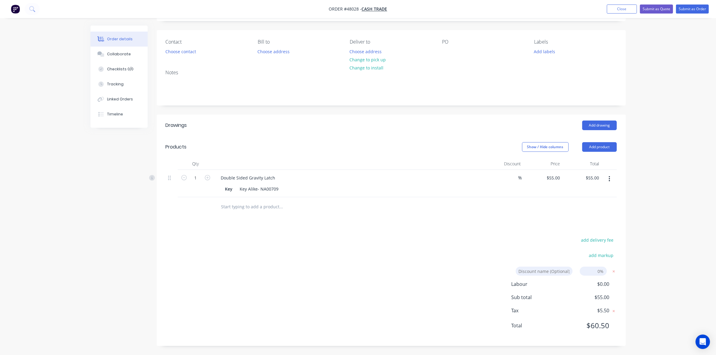
click at [600, 259] on button "add markup" at bounding box center [601, 256] width 31 height 8
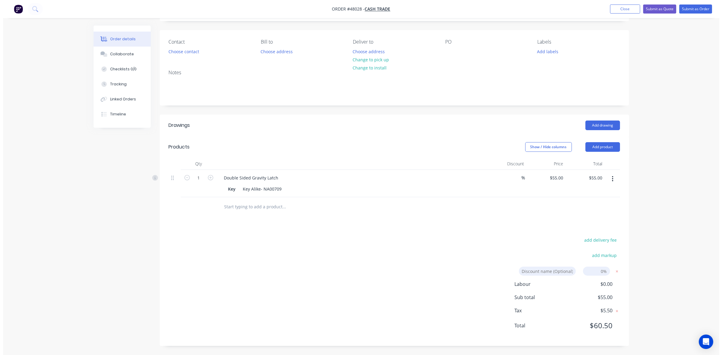
scroll to position [36, 0]
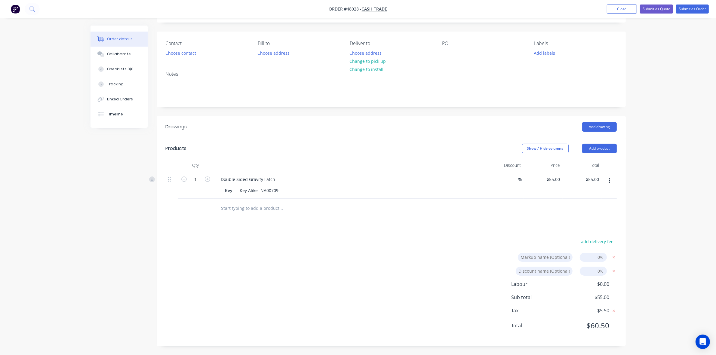
click at [601, 274] on input at bounding box center [593, 271] width 27 height 9
type input "7"
click input "submit" at bounding box center [0, 0] width 0 height 0
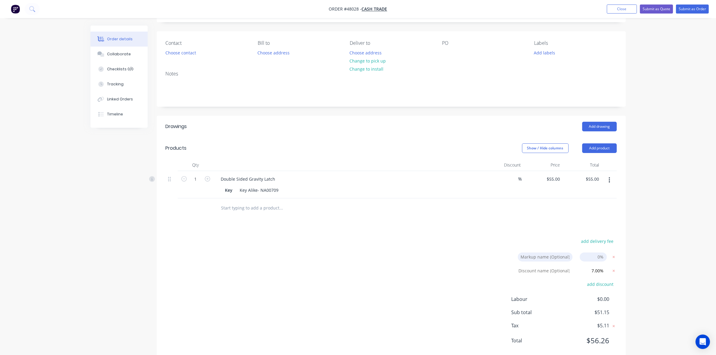
click at [443, 260] on div "add delivery fee Markup name (Optional) 0% Discount name (Optional) 7.00% 7.00%…" at bounding box center [391, 294] width 451 height 115
drag, startPoint x: 594, startPoint y: 339, endPoint x: 615, endPoint y: 339, distance: 21.7
click at [615, 339] on div "Total $56.26" at bounding box center [564, 341] width 105 height 11
click at [552, 179] on div "55 $55.00" at bounding box center [543, 184] width 39 height 27
type input "$50.00"
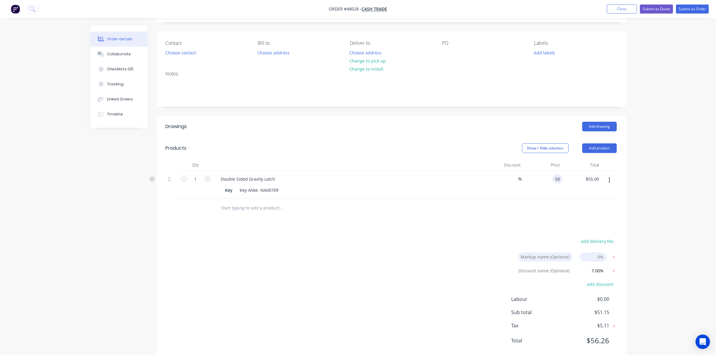
type input "$50.00"
click at [462, 236] on div "Drawings Add drawing Products Show / Hide columns Add product Qty Discount Pric…" at bounding box center [391, 239] width 469 height 246
click at [550, 178] on div "50 50" at bounding box center [543, 184] width 39 height 27
type input "$50.00"
click at [616, 274] on div at bounding box center [614, 271] width 8 height 8
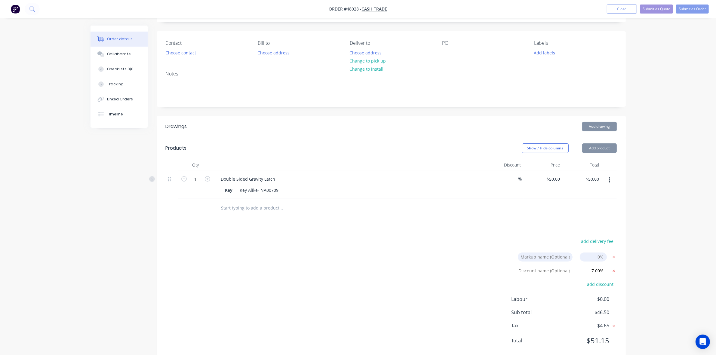
click at [615, 272] on icon at bounding box center [614, 271] width 2 height 2
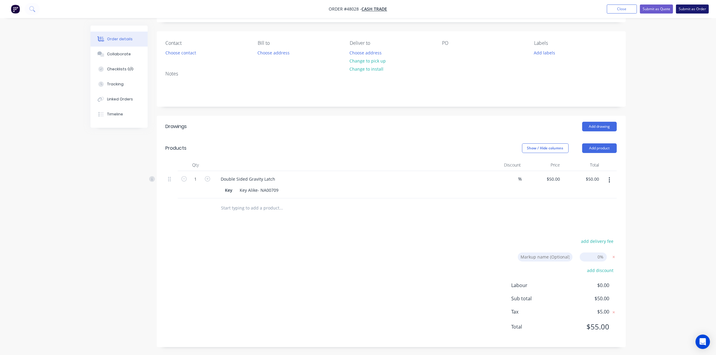
click at [687, 14] on button "Submit as Order" at bounding box center [692, 9] width 33 height 9
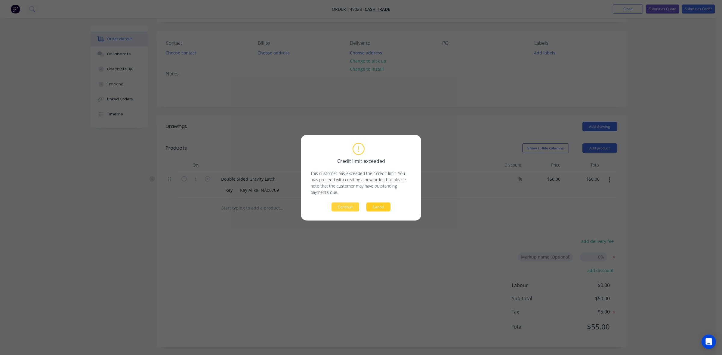
click at [373, 206] on button "Cancel" at bounding box center [379, 207] width 24 height 9
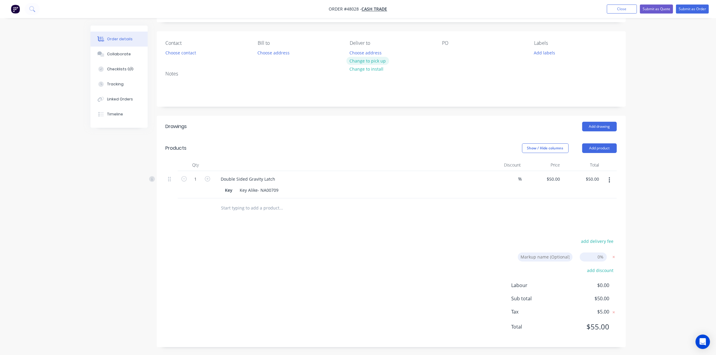
click at [376, 61] on button "Change to pick up" at bounding box center [368, 61] width 43 height 8
click at [181, 53] on button "Choose contact" at bounding box center [180, 52] width 37 height 8
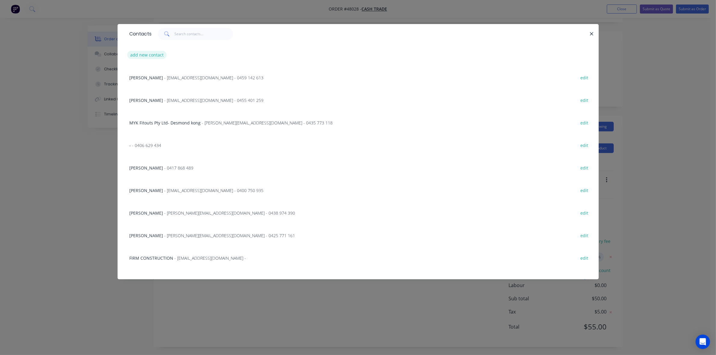
click at [153, 53] on button "add new contact" at bounding box center [147, 55] width 40 height 8
select select "AU"
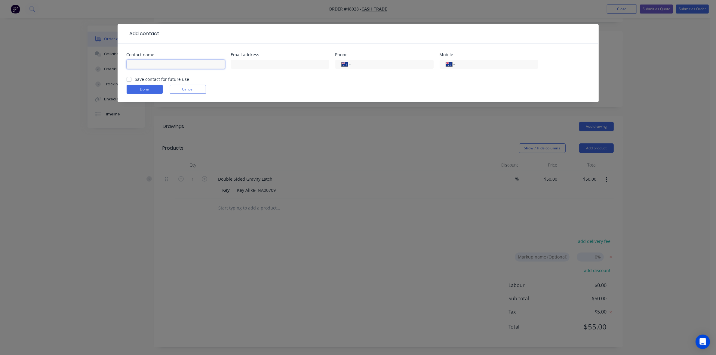
click at [152, 65] on input "text" at bounding box center [176, 64] width 98 height 9
type input "Haiyou"
click at [154, 92] on button "Done" at bounding box center [145, 89] width 36 height 9
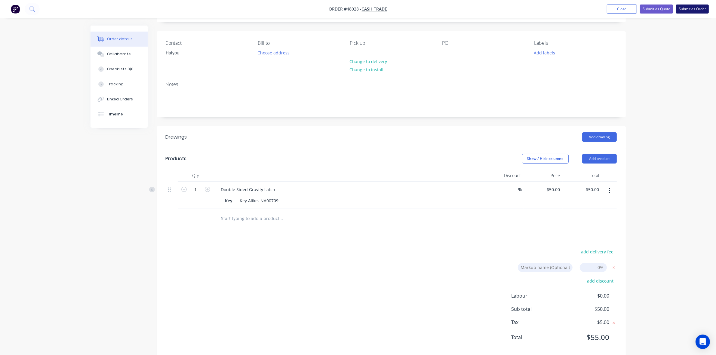
click at [701, 11] on button "Submit as Order" at bounding box center [692, 9] width 33 height 9
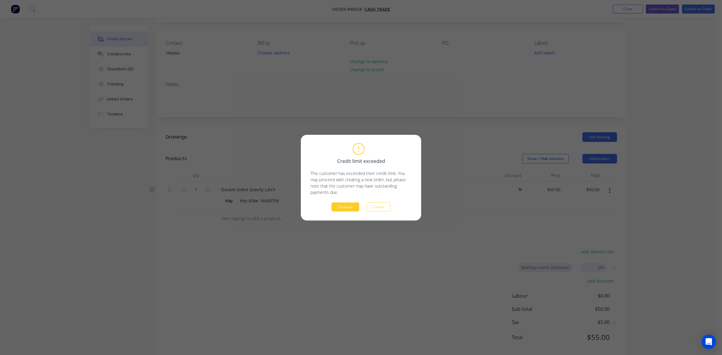
click at [340, 205] on button "Continue" at bounding box center [346, 207] width 28 height 9
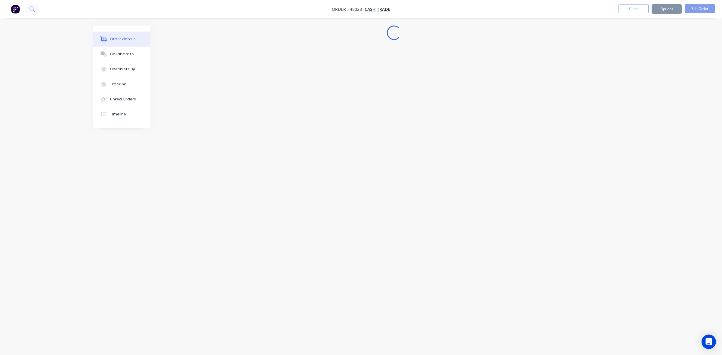
scroll to position [0, 0]
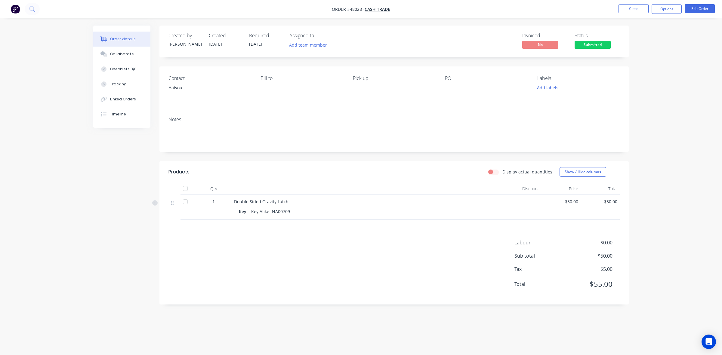
click at [591, 51] on div "Created by Cathy Created 13/08/25 Required 13/08/25 Assigned to Add team member…" at bounding box center [393, 42] width 469 height 32
click at [588, 44] on span "Submitted" at bounding box center [593, 45] width 36 height 8
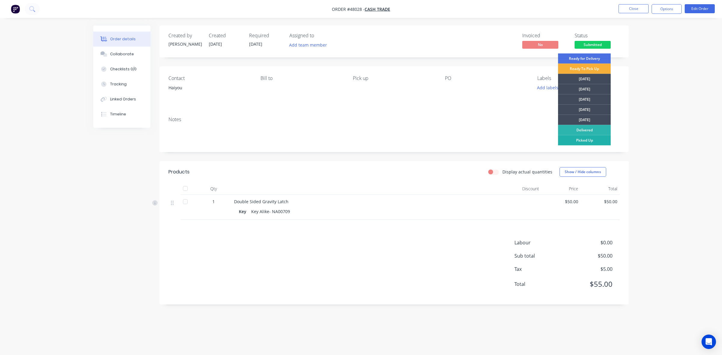
click at [589, 142] on div "Picked Up" at bounding box center [584, 140] width 53 height 10
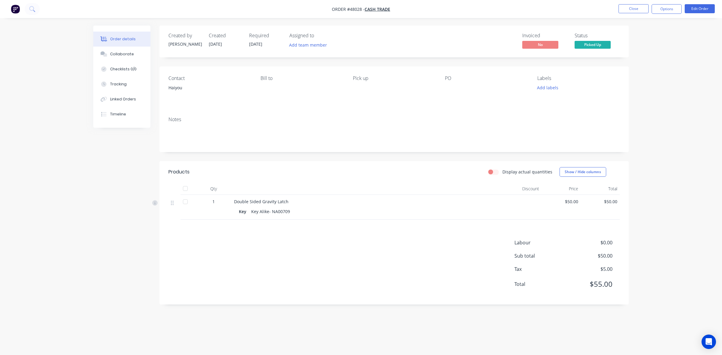
click at [398, 256] on div "Labour $0.00 Sub total $50.00 Tax $5.00 Total $55.00" at bounding box center [394, 267] width 451 height 57
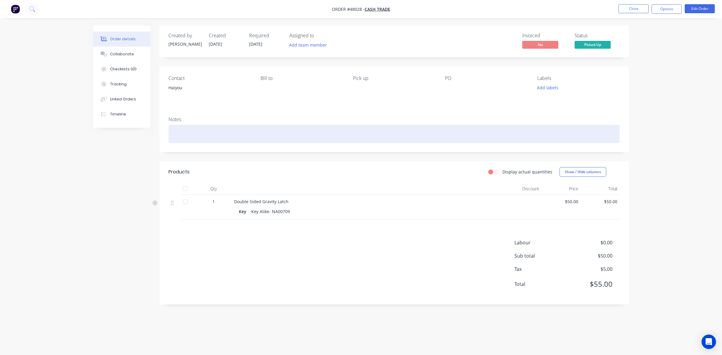
drag, startPoint x: 343, startPoint y: 133, endPoint x: 351, endPoint y: 128, distance: 9.4
click at [347, 133] on div at bounding box center [394, 134] width 451 height 18
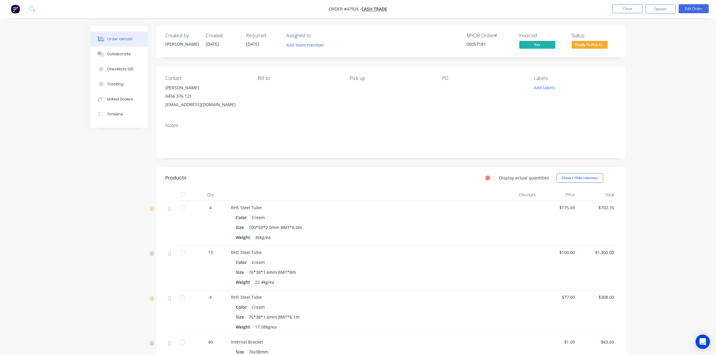
click at [336, 217] on div "Color Cream" at bounding box center [364, 217] width 256 height 9
click at [390, 207] on div "RHS Steel Tube" at bounding box center [364, 208] width 266 height 6
click at [636, 5] on button "Close" at bounding box center [628, 8] width 30 height 9
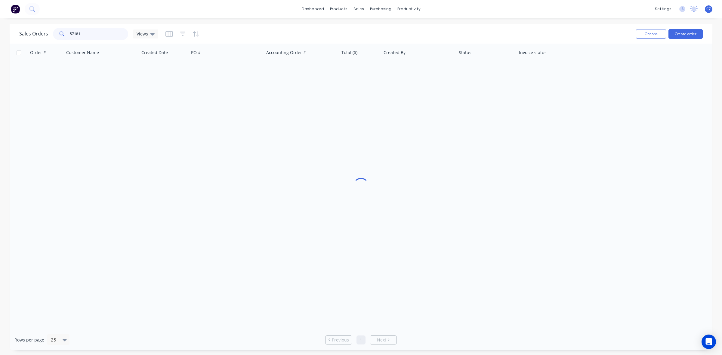
drag, startPoint x: 110, startPoint y: 35, endPoint x: 14, endPoint y: 35, distance: 96.3
click at [14, 35] on div "Sales Orders 57181 Views Options Create order" at bounding box center [361, 34] width 703 height 20
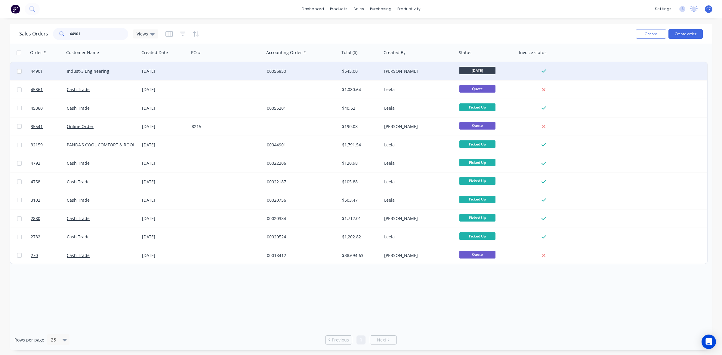
type input "44901"
click at [217, 68] on div at bounding box center [226, 71] width 75 height 18
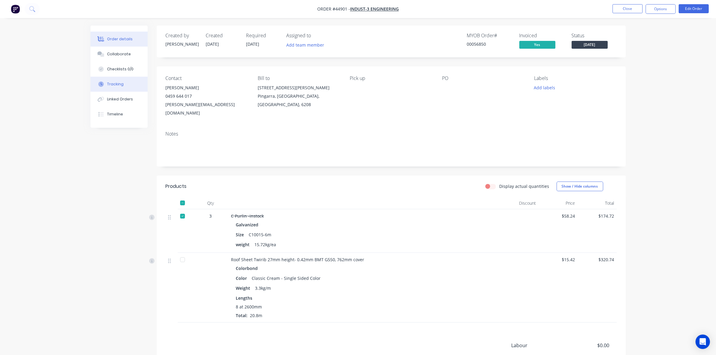
click at [115, 84] on div "Tracking" at bounding box center [115, 84] width 17 height 5
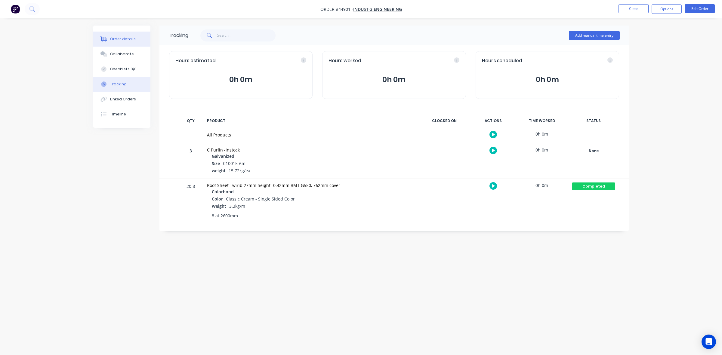
click at [133, 39] on div "Order details" at bounding box center [123, 38] width 26 height 5
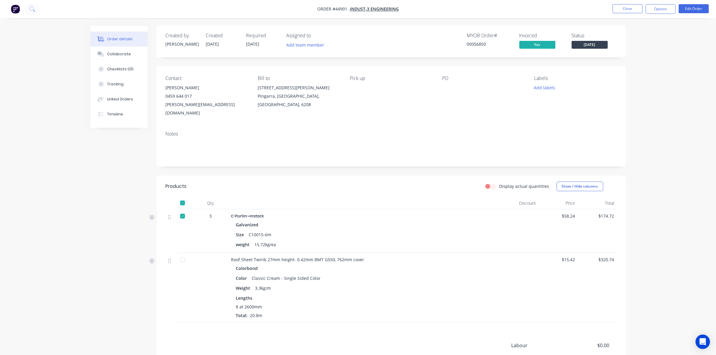
click at [469, 176] on header "Products Display actual quantities Show / Hide columns" at bounding box center [391, 187] width 469 height 22
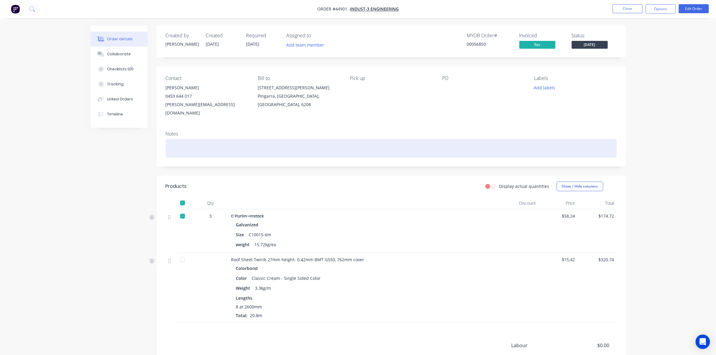
click at [411, 142] on div "Notes" at bounding box center [391, 146] width 469 height 40
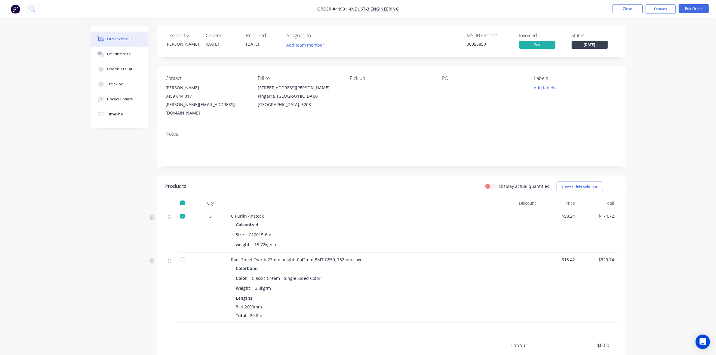
click at [661, 14] on nav "Order #44901 - Indust-3 Engineering Close Options Edit Order" at bounding box center [358, 9] width 716 height 18
click at [658, 7] on button "Options" at bounding box center [661, 9] width 30 height 10
click at [629, 86] on div "Delivery Docket" at bounding box center [642, 84] width 55 height 9
click at [630, 76] on div "Custom" at bounding box center [642, 72] width 55 height 9
click at [630, 61] on div "Without pricing" at bounding box center [642, 60] width 55 height 9
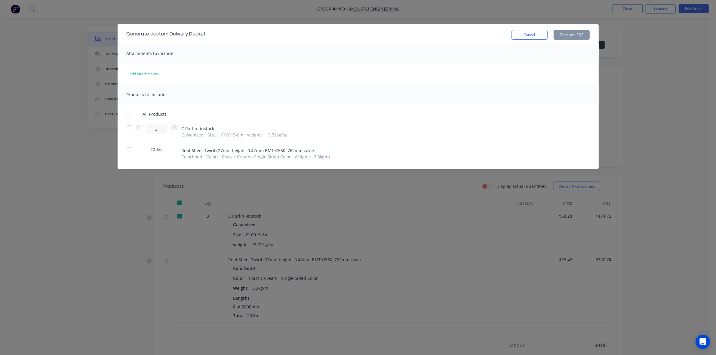
click at [127, 150] on div at bounding box center [129, 150] width 12 height 12
click at [573, 35] on button "Generate PDF" at bounding box center [572, 35] width 36 height 10
click at [537, 34] on button "Cancel" at bounding box center [530, 35] width 36 height 10
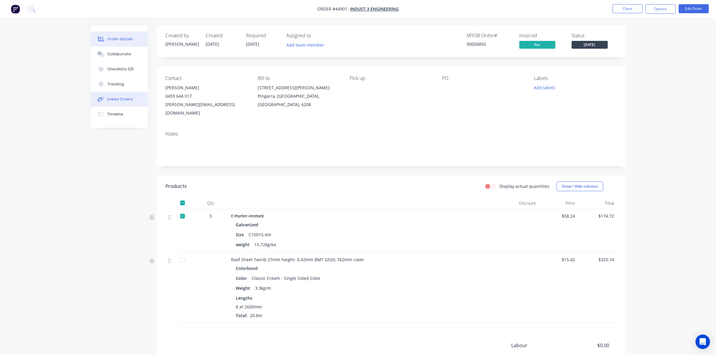
click at [130, 100] on div "Linked Orders" at bounding box center [120, 99] width 26 height 5
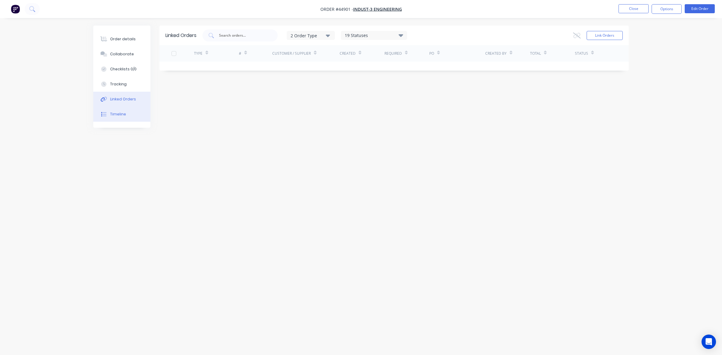
click at [113, 112] on div "Timeline" at bounding box center [118, 114] width 16 height 5
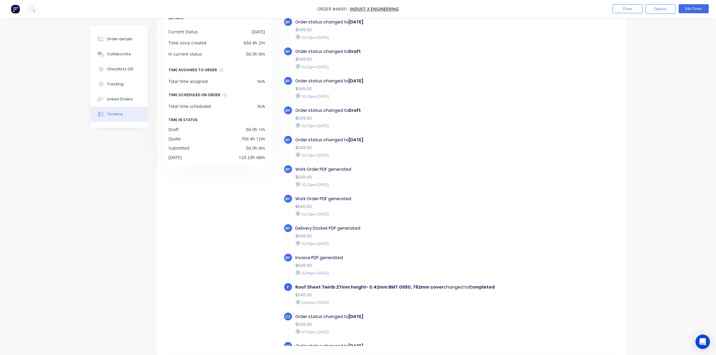
scroll to position [226, 0]
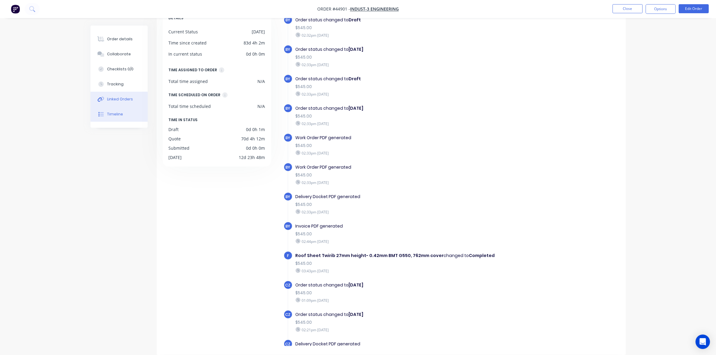
click at [128, 98] on div "Linked Orders" at bounding box center [120, 99] width 26 height 5
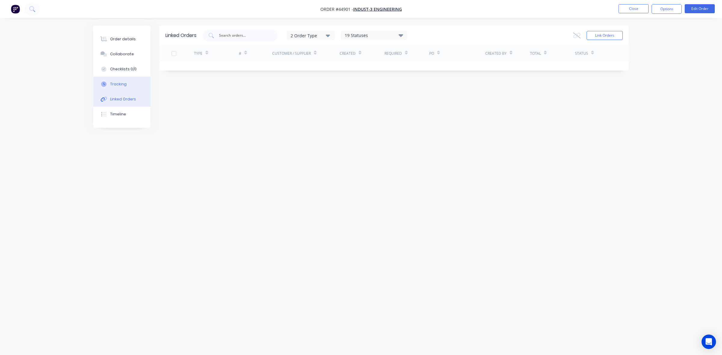
click at [122, 84] on div "Tracking" at bounding box center [118, 84] width 17 height 5
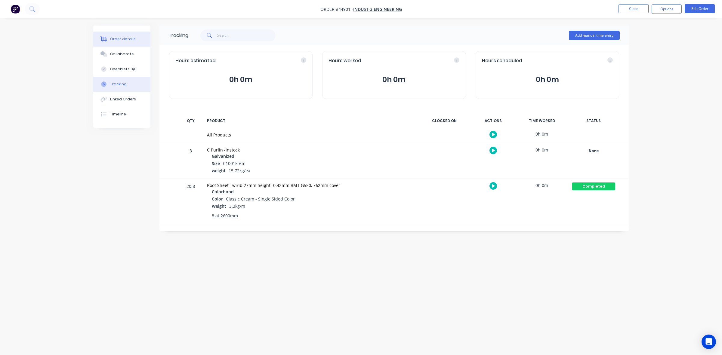
click at [114, 36] on div "Order details" at bounding box center [123, 38] width 26 height 5
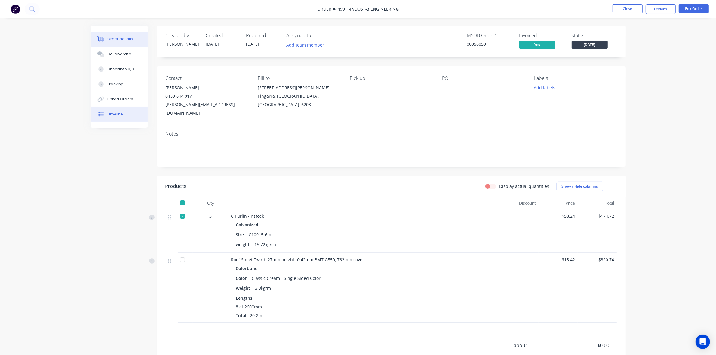
click at [131, 110] on button "Timeline" at bounding box center [119, 114] width 57 height 15
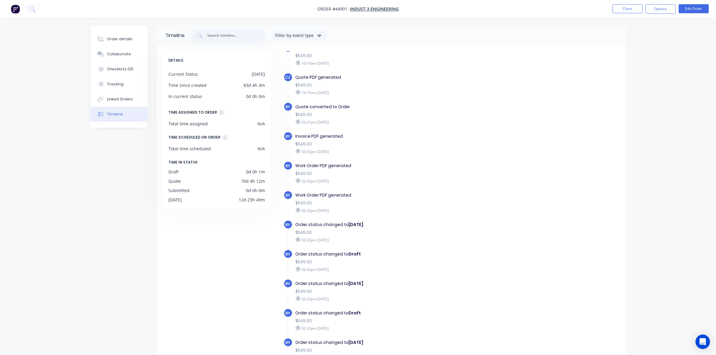
scroll to position [75, 0]
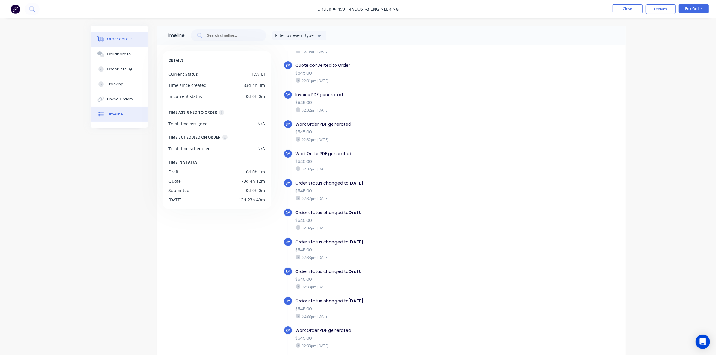
click at [118, 38] on div "Order details" at bounding box center [120, 38] width 26 height 5
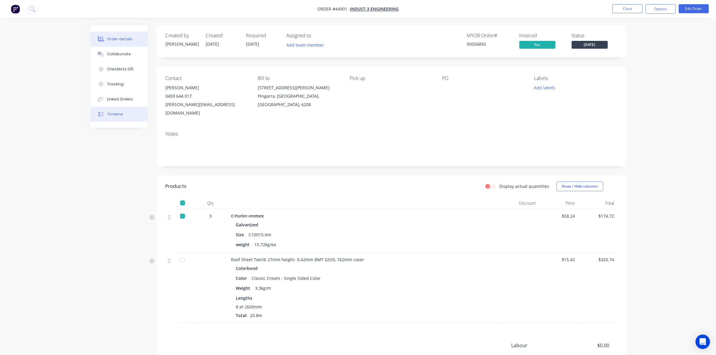
click at [132, 117] on button "Timeline" at bounding box center [119, 114] width 57 height 15
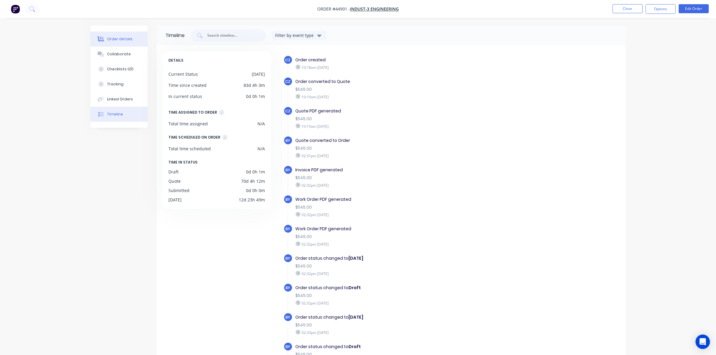
click at [117, 43] on button "Order details" at bounding box center [119, 39] width 57 height 15
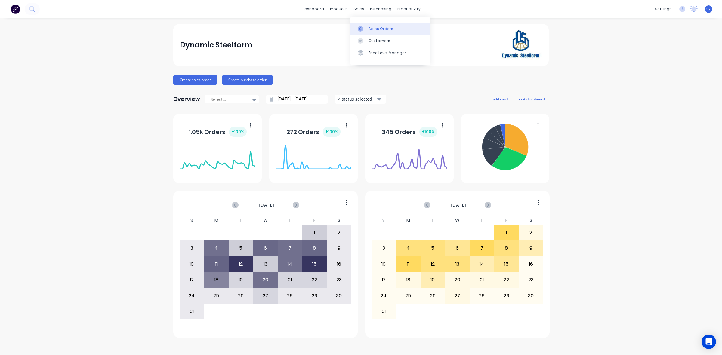
click at [360, 25] on link "Sales Orders" at bounding box center [391, 29] width 80 height 12
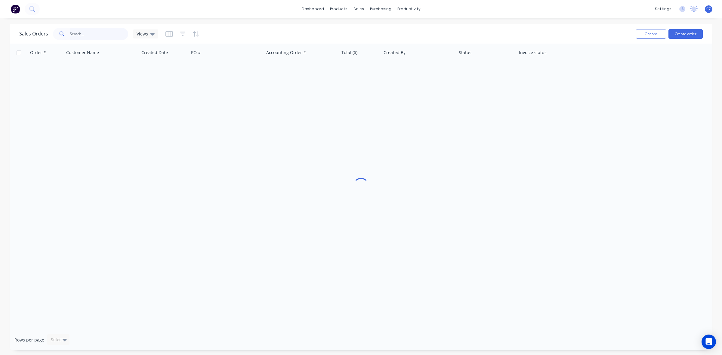
click at [98, 32] on input "text" at bounding box center [99, 34] width 59 height 12
click at [372, 38] on link "Suppliers" at bounding box center [406, 41] width 80 height 12
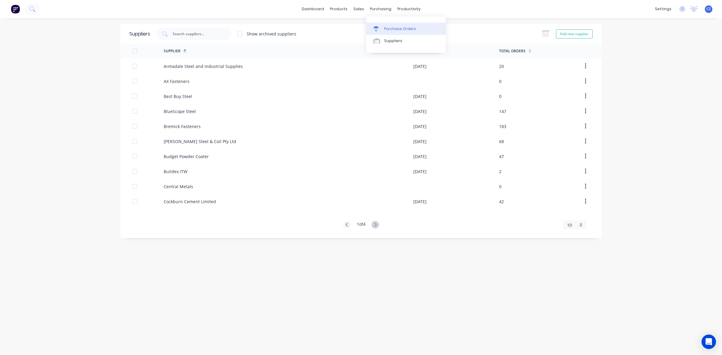
click at [380, 29] on div at bounding box center [377, 28] width 9 height 5
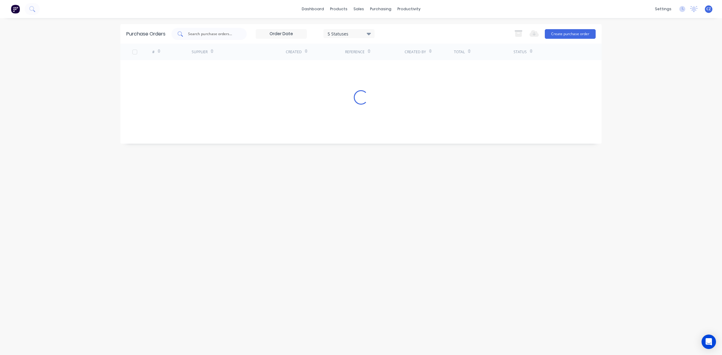
click at [197, 38] on div at bounding box center [209, 34] width 75 height 12
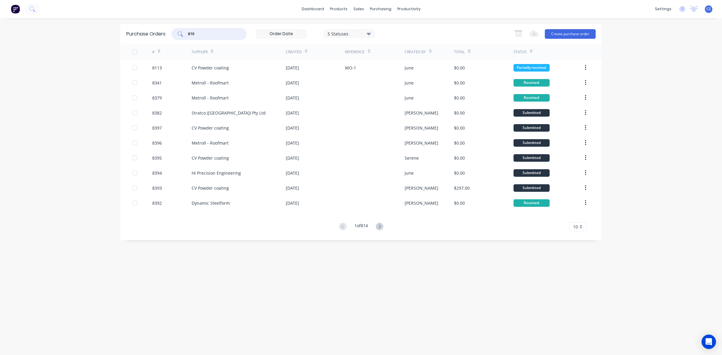
type input "8100"
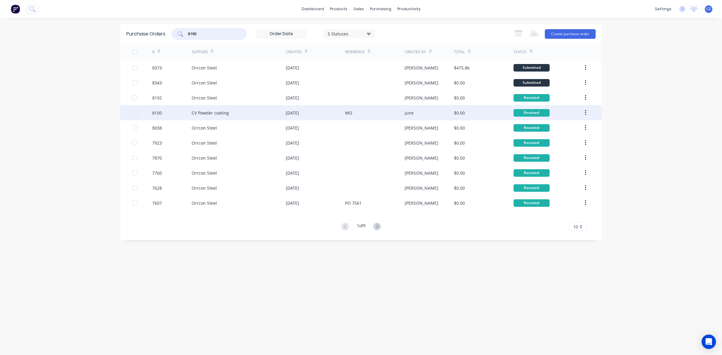
click at [263, 114] on div "CV Powder coating" at bounding box center [239, 112] width 94 height 15
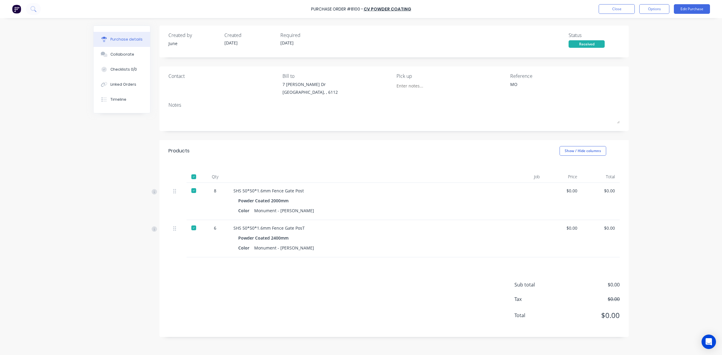
click at [363, 157] on div "Products Show / Hide columns" at bounding box center [393, 151] width 469 height 22
click at [117, 100] on div "Timeline" at bounding box center [118, 99] width 16 height 5
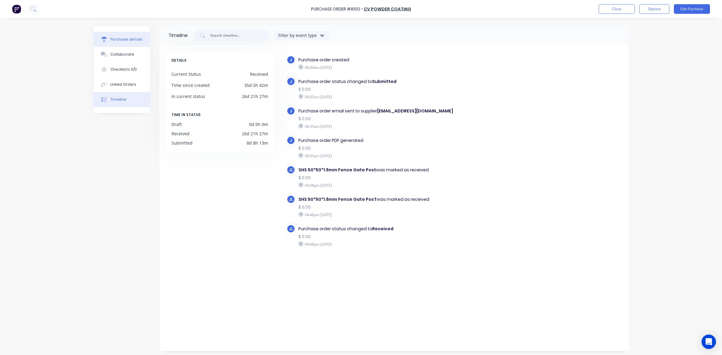
click at [117, 40] on div "Purchase details" at bounding box center [126, 39] width 32 height 5
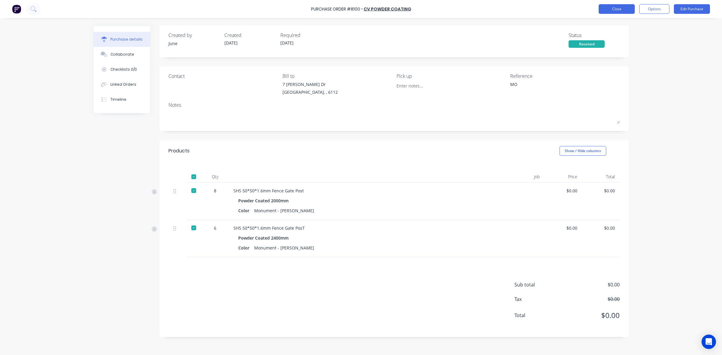
click at [630, 11] on button "Close" at bounding box center [617, 9] width 36 height 10
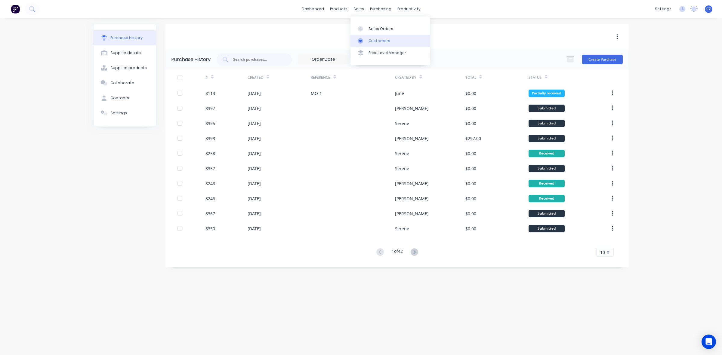
click at [366, 43] on div at bounding box center [362, 40] width 9 height 5
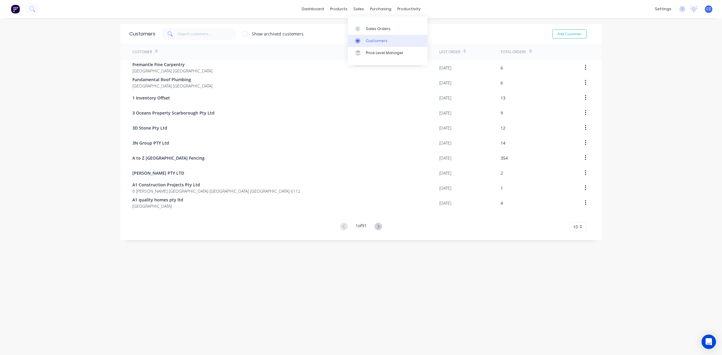
click at [356, 38] on link "Customers" at bounding box center [388, 41] width 80 height 12
click at [340, 28] on div at bounding box center [337, 28] width 9 height 5
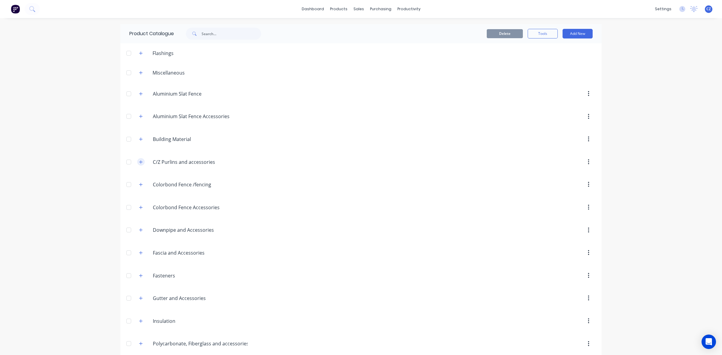
click at [139, 164] on icon "button" at bounding box center [141, 162] width 4 height 4
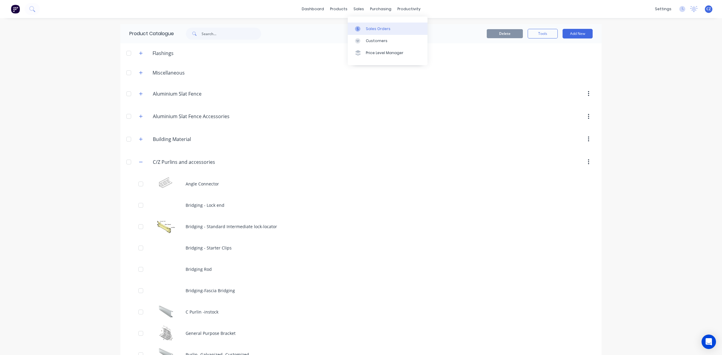
click at [364, 28] on link "Sales Orders" at bounding box center [388, 29] width 80 height 12
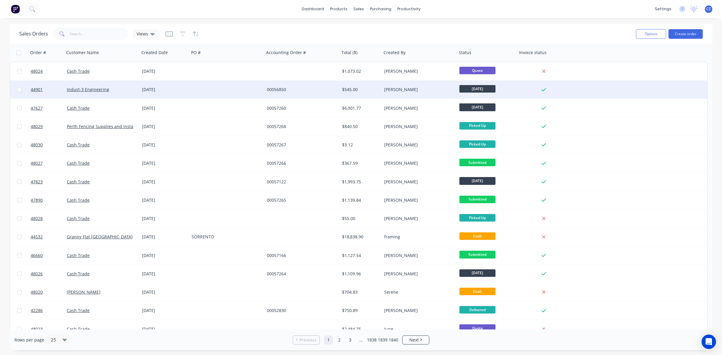
click at [91, 93] on div "Indust-3 Engineering" at bounding box center [101, 90] width 75 height 18
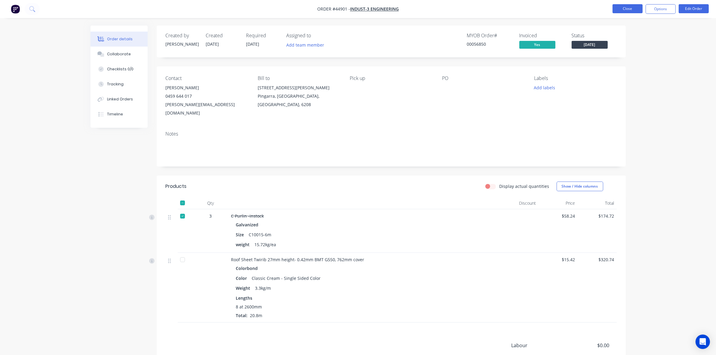
click at [630, 6] on button "Close" at bounding box center [628, 8] width 30 height 9
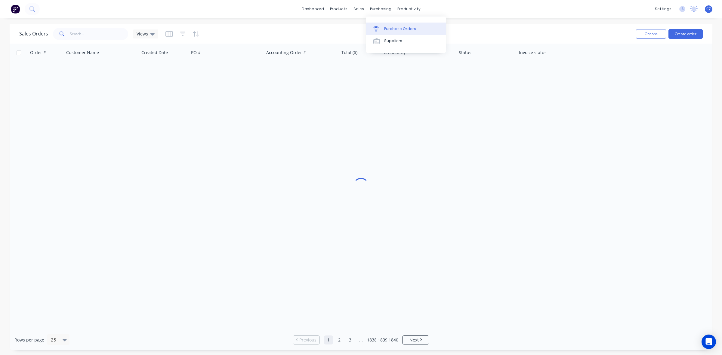
click at [384, 30] on link "Purchase Orders" at bounding box center [406, 29] width 80 height 12
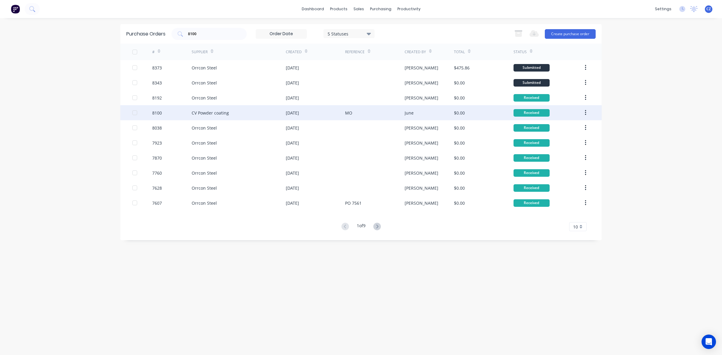
click at [241, 106] on div "CV Powder coating" at bounding box center [239, 112] width 94 height 15
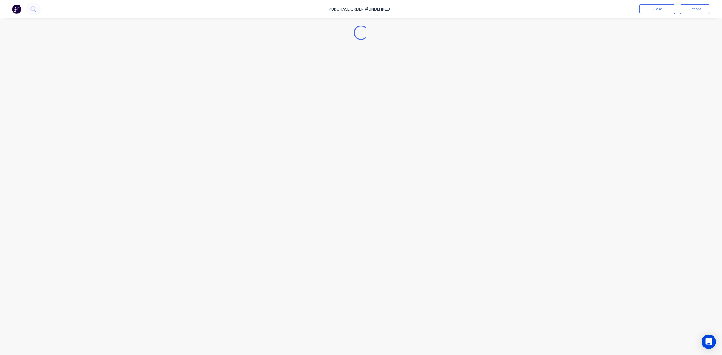
type textarea "x"
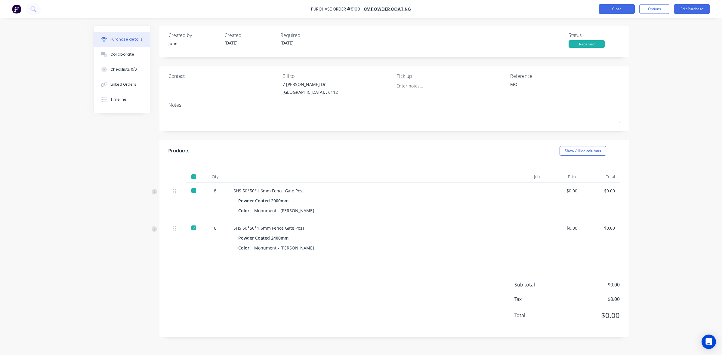
click at [622, 9] on button "Close" at bounding box center [617, 9] width 36 height 10
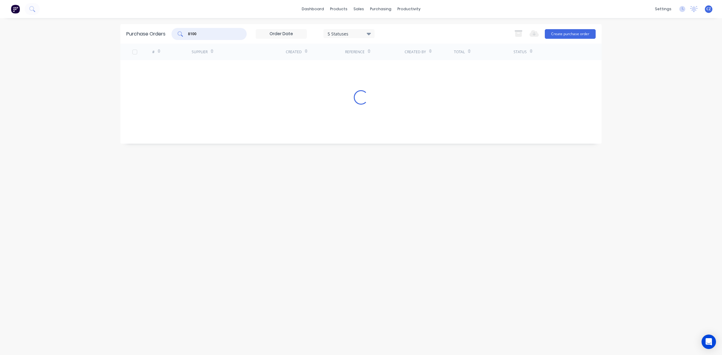
drag, startPoint x: 207, startPoint y: 32, endPoint x: 131, endPoint y: 30, distance: 75.6
click at [131, 30] on div "Purchase Orders 8100 5 Statuses 5 Statuses Export to Excel (XLSX) Create purcha…" at bounding box center [360, 34] width 481 height 20
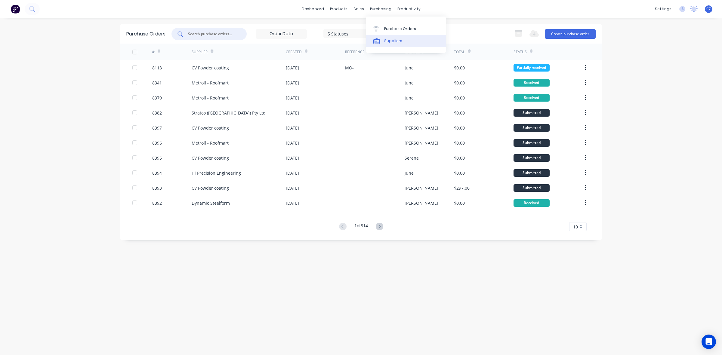
click at [385, 37] on link "Suppliers" at bounding box center [406, 41] width 80 height 12
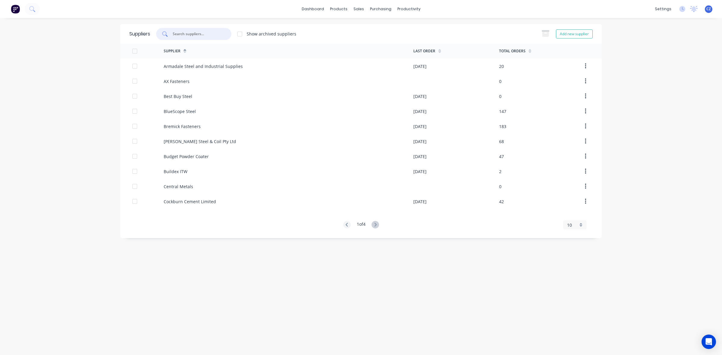
click at [215, 31] on input "text" at bounding box center [197, 34] width 50 height 6
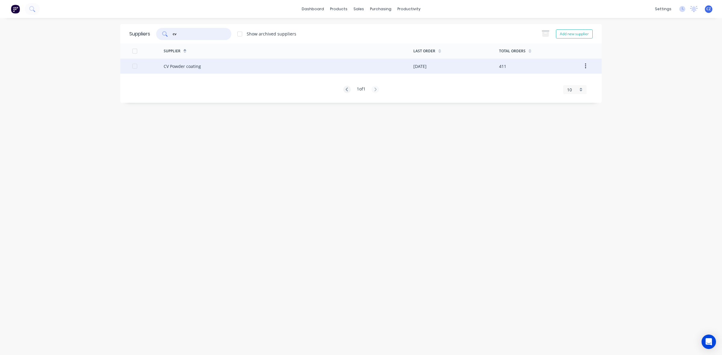
type input "cv"
click at [299, 63] on div "CV Powder coating" at bounding box center [289, 66] width 250 height 15
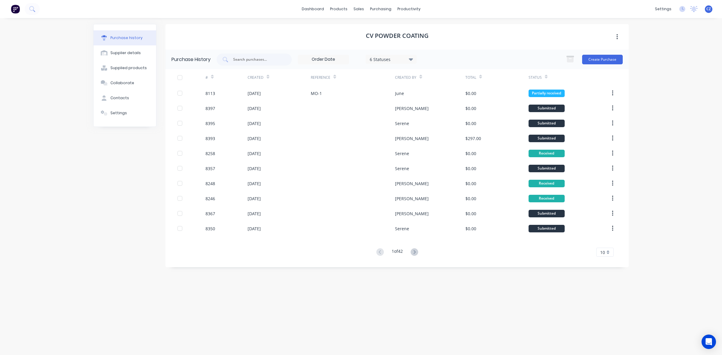
click at [77, 237] on div "dashboard products sales purchasing productivity dashboard products Product Cat…" at bounding box center [361, 177] width 722 height 355
click at [418, 253] on icon at bounding box center [415, 253] width 8 height 8
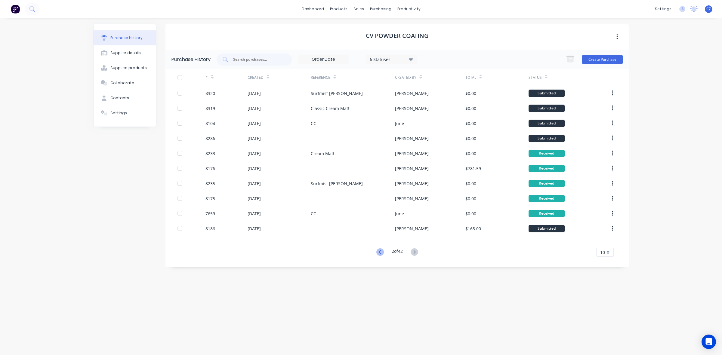
click at [380, 253] on icon at bounding box center [380, 253] width 8 height 8
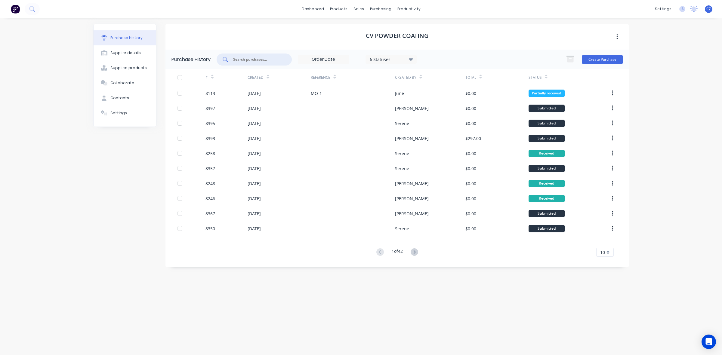
click at [267, 59] on input "text" at bounding box center [258, 60] width 50 height 6
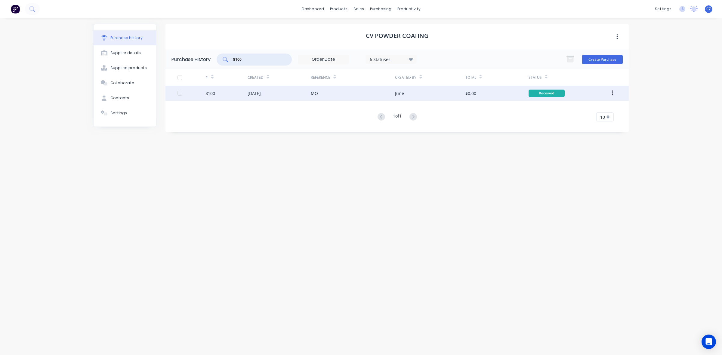
type input "8100"
click at [317, 97] on div "MO" at bounding box center [353, 93] width 84 height 15
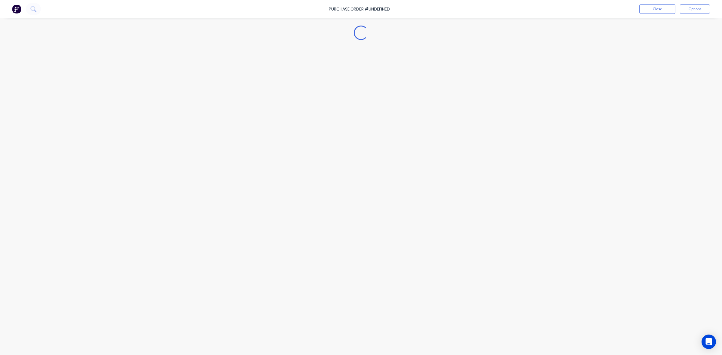
type textarea "x"
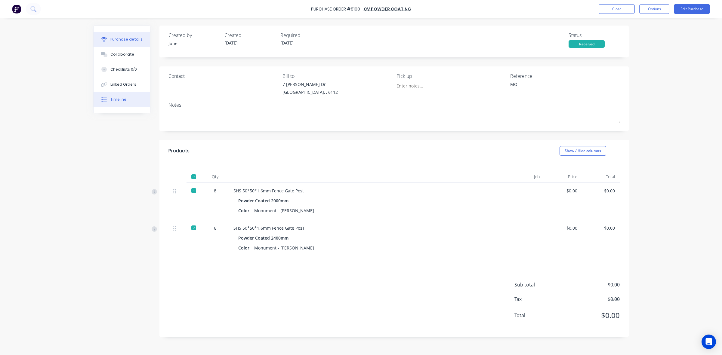
click at [110, 101] on div "Timeline" at bounding box center [118, 99] width 16 height 5
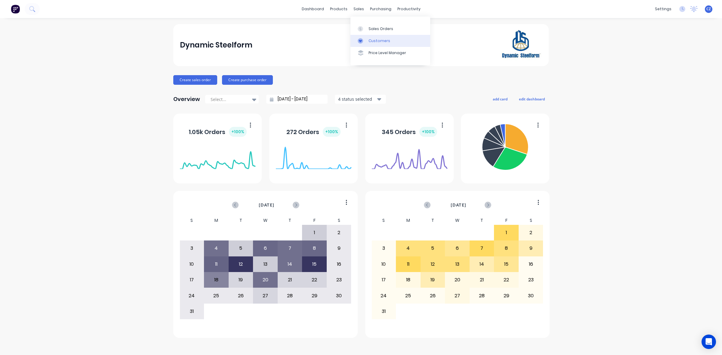
click at [369, 33] on link "Sales Orders" at bounding box center [391, 29] width 80 height 12
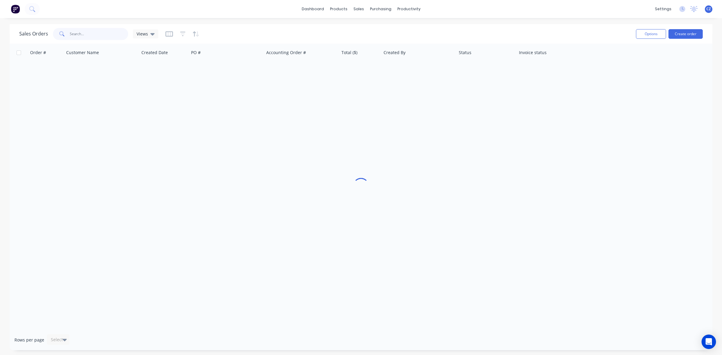
drag, startPoint x: 71, startPoint y: 36, endPoint x: 77, endPoint y: 36, distance: 6.3
click at [77, 36] on input "text" at bounding box center [99, 34] width 59 height 12
type input "fang"
click at [372, 44] on link "Customers" at bounding box center [391, 41] width 80 height 12
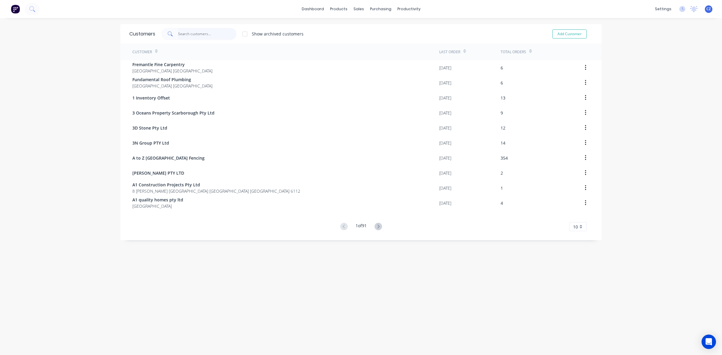
click at [208, 34] on input "text" at bounding box center [207, 34] width 59 height 12
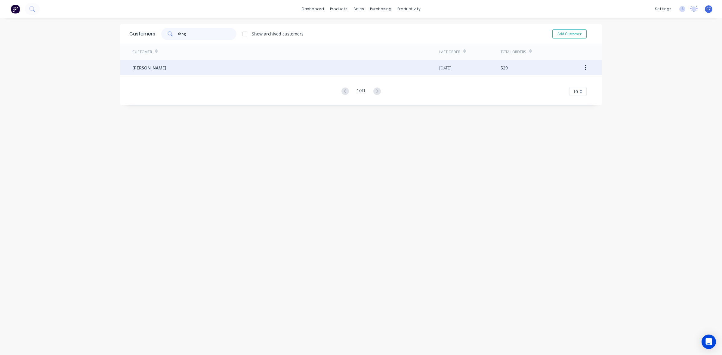
type input "fang"
click at [219, 66] on div "[PERSON_NAME]" at bounding box center [285, 67] width 307 height 15
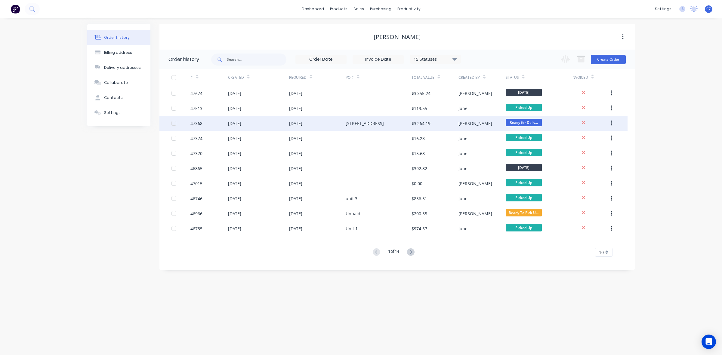
click at [382, 124] on div "[STREET_ADDRESS]" at bounding box center [365, 123] width 38 height 6
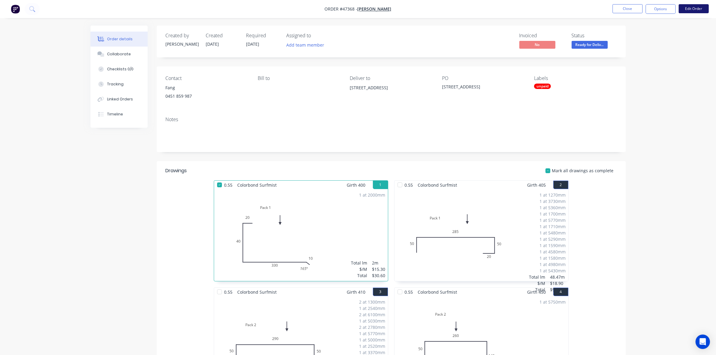
click at [699, 10] on button "Edit Order" at bounding box center [694, 8] width 30 height 9
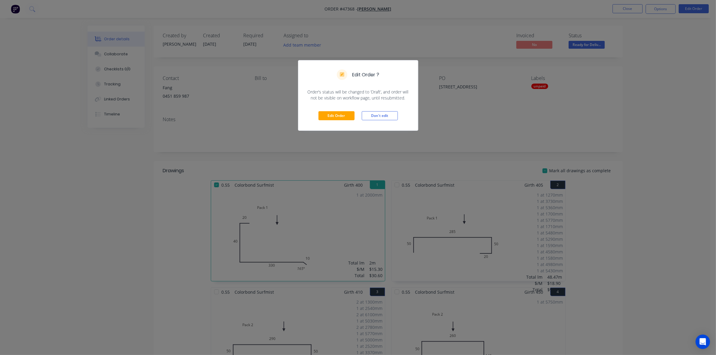
click at [332, 121] on div "Edit Order Don't edit" at bounding box center [359, 115] width 120 height 29
click at [333, 118] on button "Edit Order" at bounding box center [337, 115] width 36 height 9
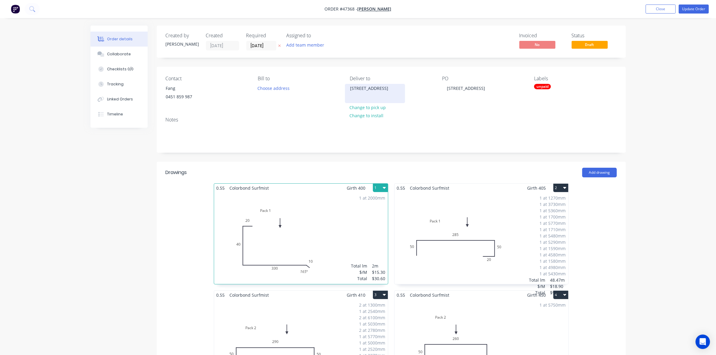
click at [378, 92] on div "5 Conon Rd, Applecross WA 6153" at bounding box center [375, 88] width 50 height 8
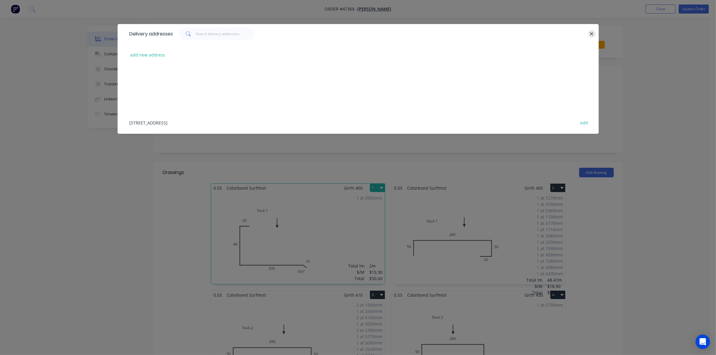
click at [593, 34] on icon "button" at bounding box center [592, 33] width 4 height 5
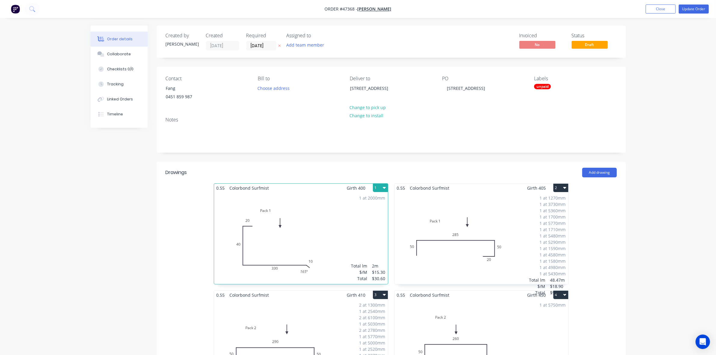
drag, startPoint x: 370, startPoint y: 106, endPoint x: 391, endPoint y: 107, distance: 20.2
click at [371, 106] on button "Change to pick up" at bounding box center [368, 107] width 43 height 8
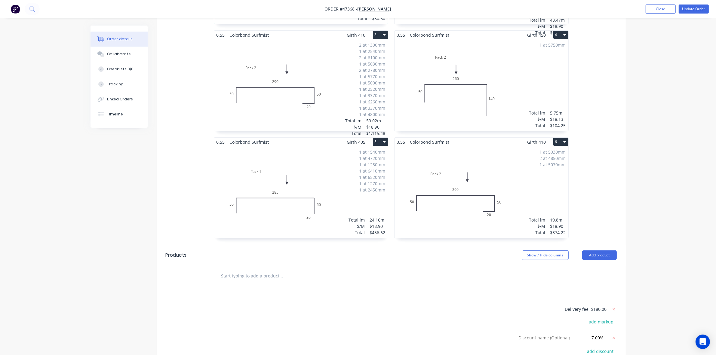
scroll to position [344, 0]
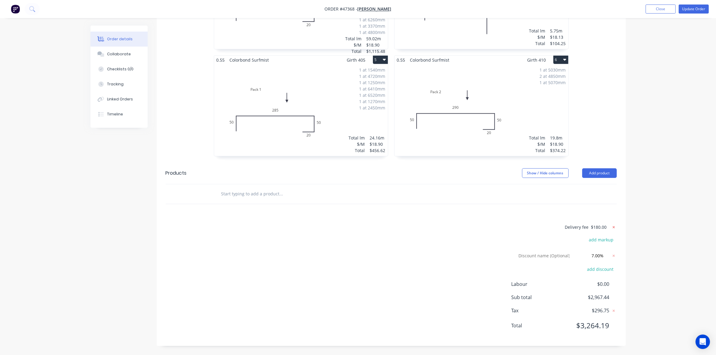
click at [615, 226] on icon at bounding box center [614, 227] width 2 height 2
click at [322, 295] on div "add delivery fee add markup Discount name (Optional) 7.00% 7.00% 0% add discoun…" at bounding box center [391, 280] width 451 height 117
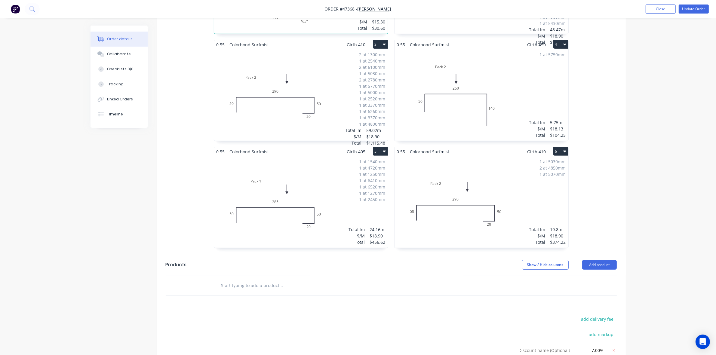
scroll to position [306, 0]
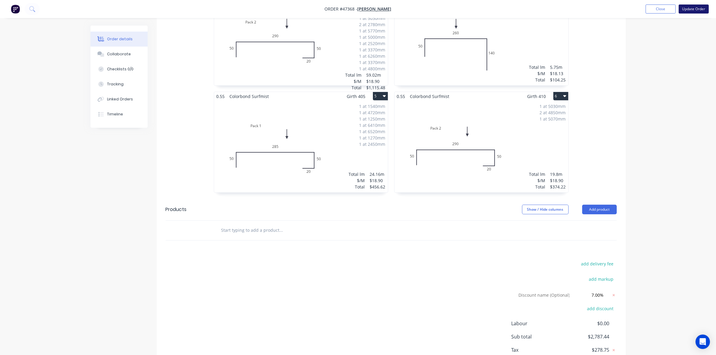
click at [701, 9] on button "Update Order" at bounding box center [694, 9] width 30 height 9
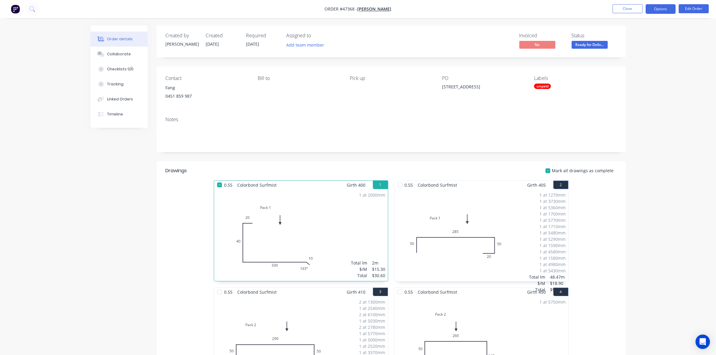
click at [662, 9] on button "Options" at bounding box center [661, 9] width 30 height 10
click at [639, 154] on div "Convert to Quote" at bounding box center [642, 157] width 55 height 9
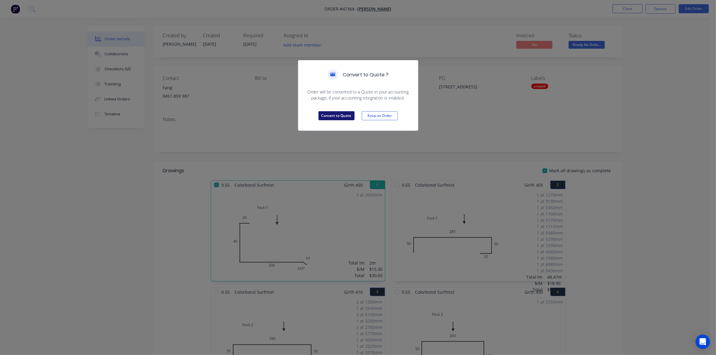
click at [336, 116] on button "Convert to Quote" at bounding box center [337, 115] width 36 height 9
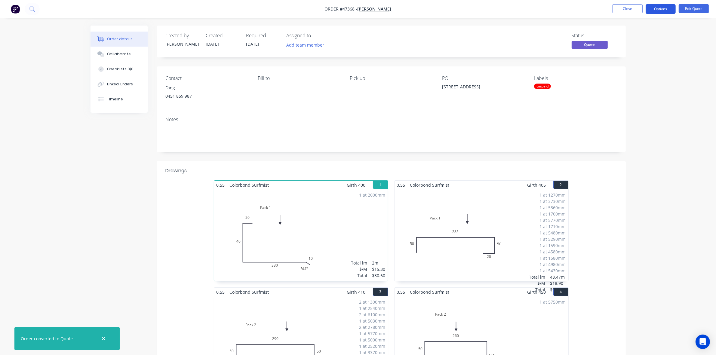
click at [661, 7] on button "Options" at bounding box center [661, 9] width 30 height 10
click at [658, 30] on button "Quote" at bounding box center [643, 36] width 66 height 12
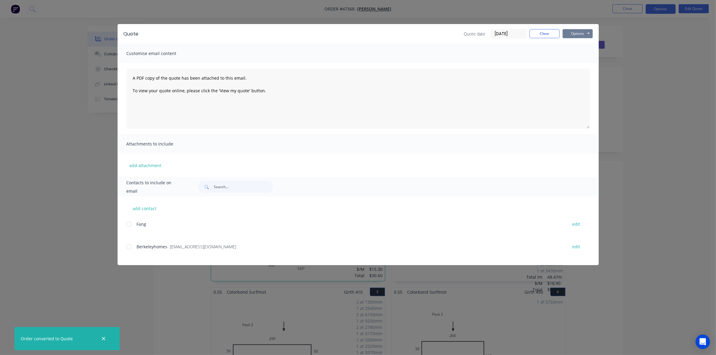
click at [584, 32] on button "Options" at bounding box center [578, 33] width 30 height 9
click at [577, 54] on button "Print" at bounding box center [582, 55] width 39 height 10
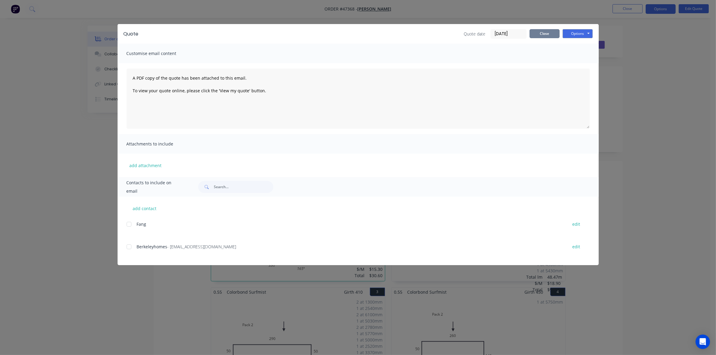
click at [552, 29] on button "Close" at bounding box center [545, 33] width 30 height 9
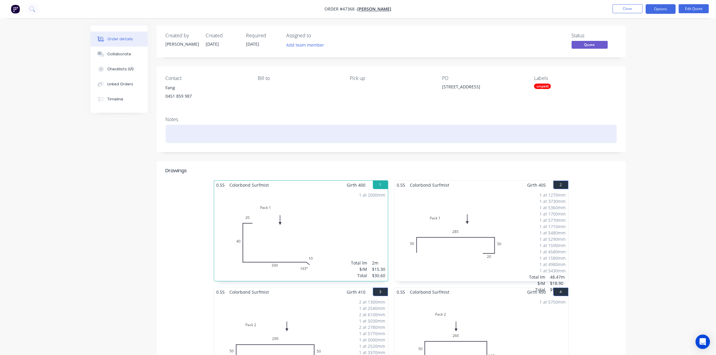
click at [443, 129] on div at bounding box center [391, 134] width 451 height 18
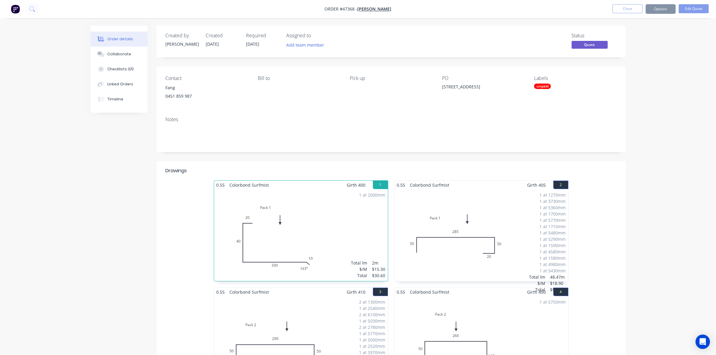
click at [695, 157] on div "Order details Collaborate Checklists 0/0 Linked Orders Timeline Order details C…" at bounding box center [358, 304] width 716 height 609
click at [478, 145] on div "Notes" at bounding box center [391, 132] width 469 height 40
click at [670, 125] on div "Order details Collaborate Checklists 0/0 Linked Orders Timeline Order details C…" at bounding box center [358, 304] width 716 height 609
click at [625, 7] on button "Close" at bounding box center [628, 8] width 30 height 9
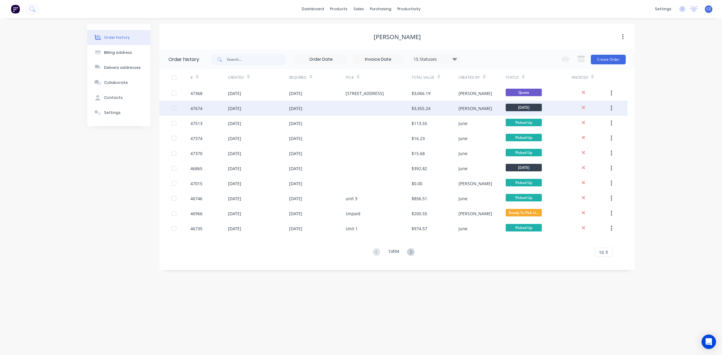
click at [375, 105] on div at bounding box center [379, 108] width 66 height 15
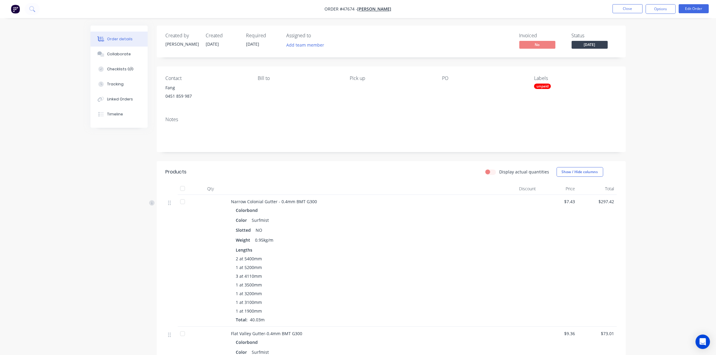
click at [364, 272] on div "2 at 5400mm 1 at 5200mm 3 at 4110mm 1 at 3500mm 1 at 3200mm 1 at 3100mm 1 at 19…" at bounding box center [364, 289] width 256 height 67
click at [616, 12] on button "Close" at bounding box center [628, 8] width 30 height 9
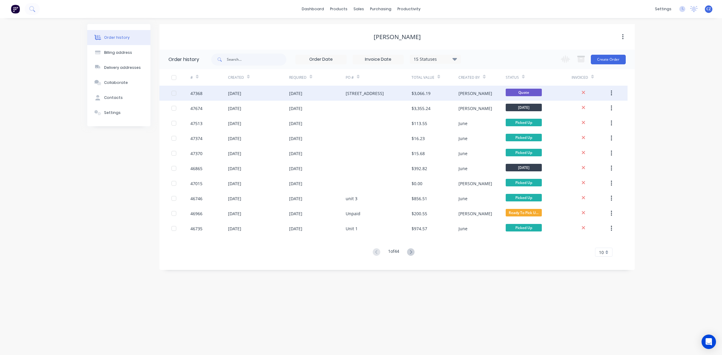
click at [384, 94] on div "5 Conon Rd, Applecross" at bounding box center [365, 93] width 38 height 6
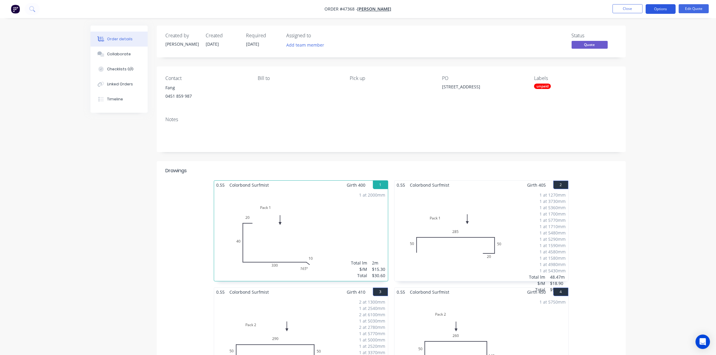
click at [667, 8] on button "Options" at bounding box center [661, 9] width 30 height 10
click at [691, 196] on div "Order details Collaborate Checklists 0/0 Linked Orders Timeline Order details C…" at bounding box center [358, 304] width 716 height 609
click at [542, 87] on div "unpaid" at bounding box center [542, 86] width 17 height 5
click at [546, 137] on div at bounding box center [545, 139] width 12 height 12
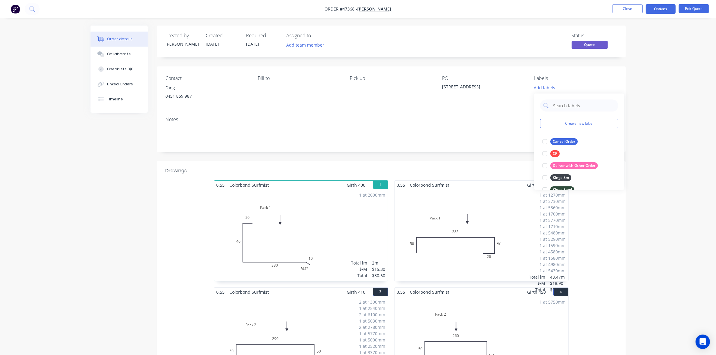
click at [422, 112] on div "Contact Fang 0451 859 987 Bill to Pick up PO 5 Conon Rd, Applecross Labels Add …" at bounding box center [391, 89] width 469 height 45
click at [688, 34] on div "Order details Collaborate Checklists 0/0 Linked Orders Timeline Order details C…" at bounding box center [358, 304] width 716 height 609
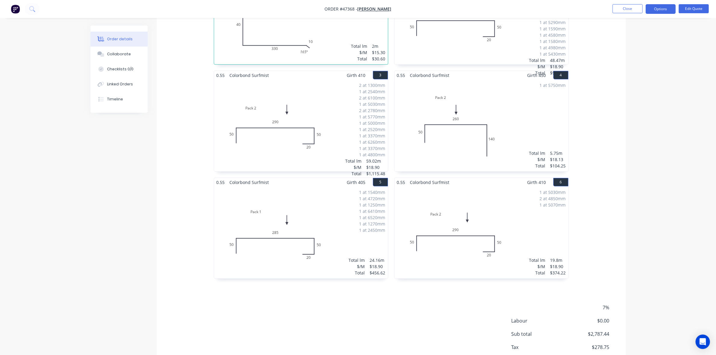
scroll to position [254, 0]
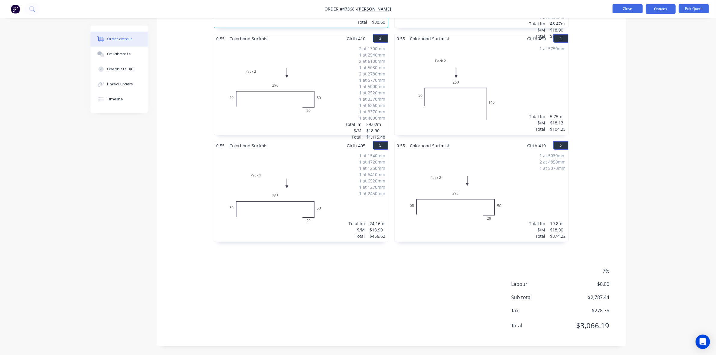
click at [625, 7] on button "Close" at bounding box center [628, 8] width 30 height 9
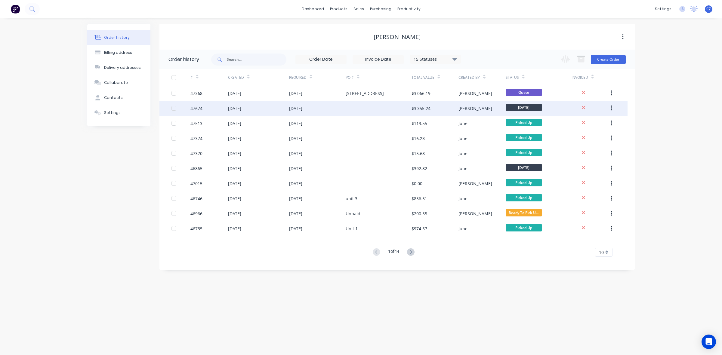
click at [431, 110] on div "$3,355.24" at bounding box center [435, 108] width 47 height 15
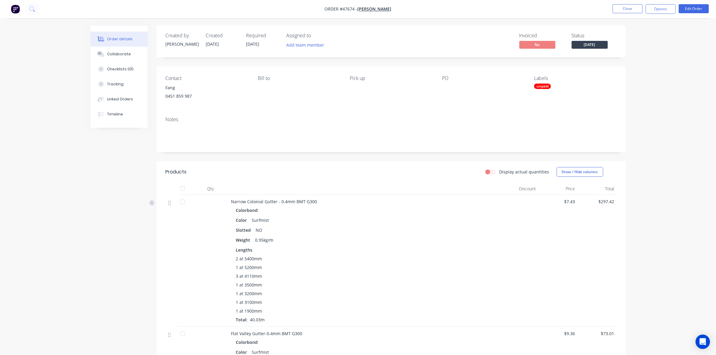
click at [345, 254] on div "Lengths 2 at 5400mm 1 at 5200mm 3 at 4110mm 1 at 3500mm 1 at 3200mm 1 at 3100mm…" at bounding box center [364, 285] width 256 height 76
click at [625, 5] on button "Close" at bounding box center [628, 8] width 30 height 9
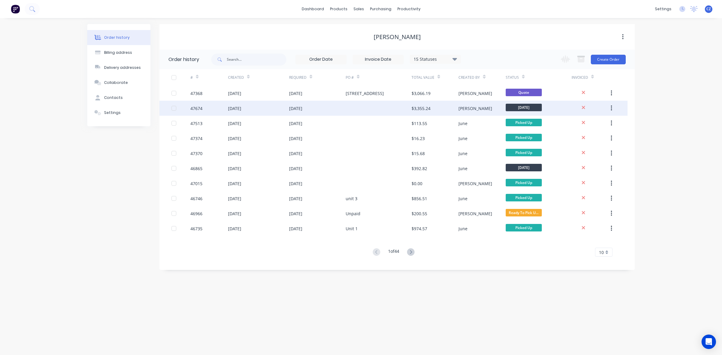
click at [464, 109] on div "Rachel" at bounding box center [476, 108] width 34 height 6
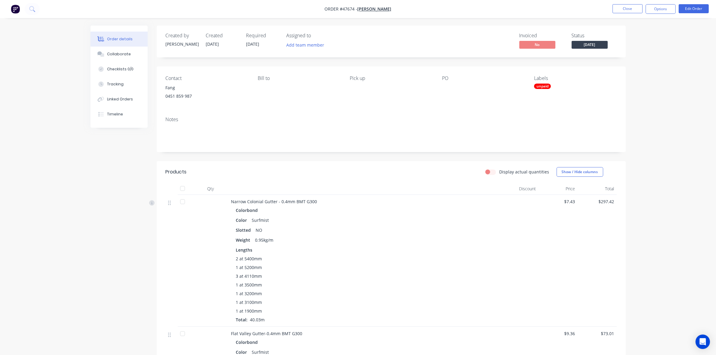
click at [390, 243] on div "Weight 0.95kg/m" at bounding box center [364, 240] width 256 height 9
click at [398, 240] on div "Weight 0.95kg/m" at bounding box center [364, 240] width 256 height 9
click at [623, 11] on button "Close" at bounding box center [628, 8] width 30 height 9
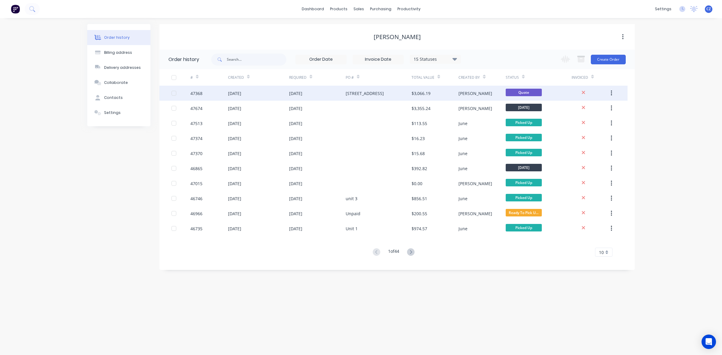
click at [431, 88] on div "$3,066.19" at bounding box center [435, 93] width 47 height 15
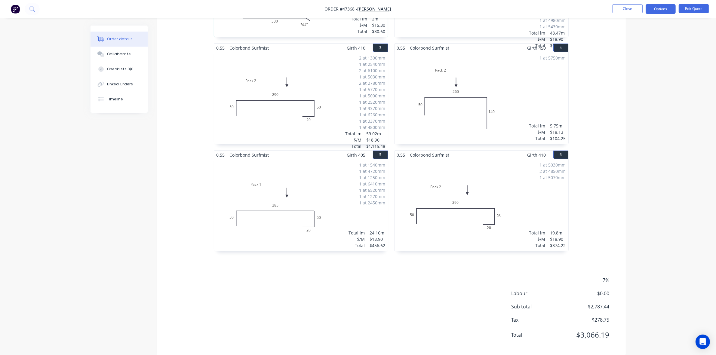
scroll to position [254, 0]
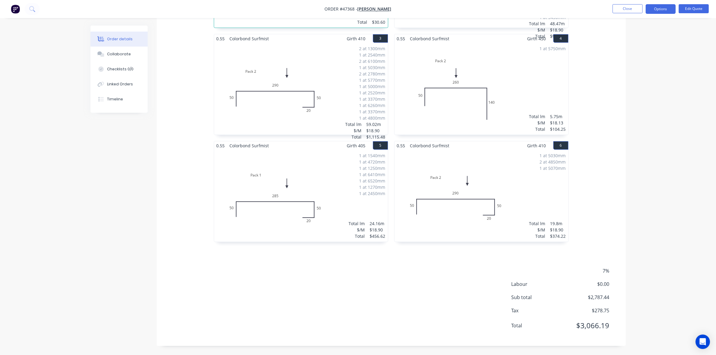
click at [715, 134] on div "Order details Collaborate Checklists 0/0 Linked Orders Timeline Order details C…" at bounding box center [358, 50] width 716 height 609
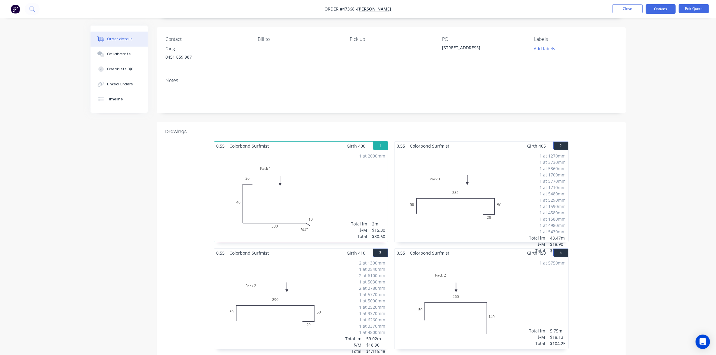
scroll to position [0, 0]
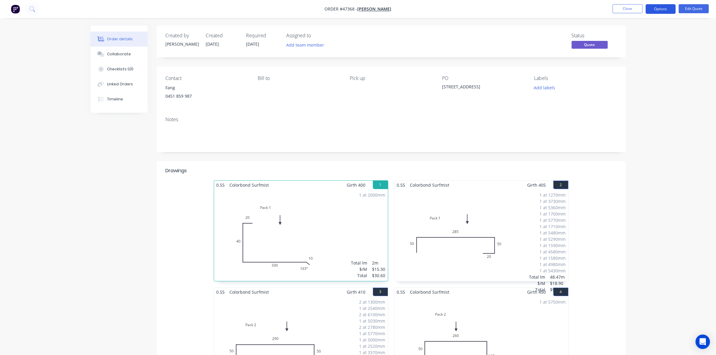
click at [657, 8] on button "Options" at bounding box center [661, 9] width 30 height 10
click at [633, 73] on div "Convert to Order" at bounding box center [642, 72] width 55 height 9
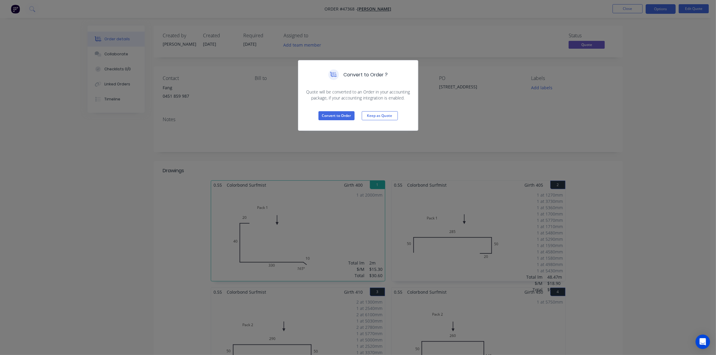
drag, startPoint x: 355, startPoint y: 115, endPoint x: 342, endPoint y: 127, distance: 17.9
click at [354, 116] on div "Convert to Order Keep as Quote" at bounding box center [359, 115] width 120 height 29
drag, startPoint x: 339, startPoint y: 128, endPoint x: 336, endPoint y: 115, distance: 14.2
click at [338, 127] on div "Convert to Order Keep as Quote" at bounding box center [359, 115] width 120 height 29
click at [336, 115] on button "Convert to Order" at bounding box center [337, 115] width 36 height 9
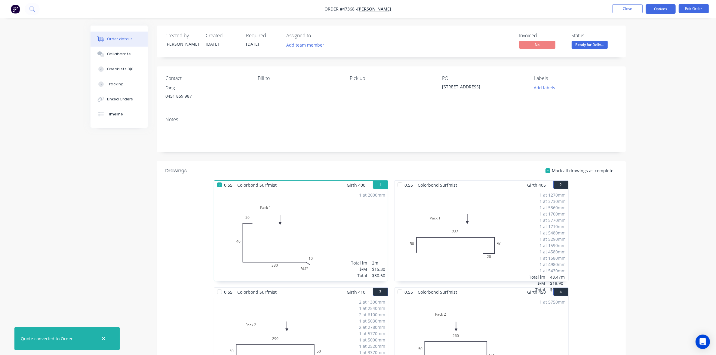
click at [662, 11] on button "Options" at bounding box center [661, 9] width 30 height 10
click at [628, 86] on div "Delivery Docket" at bounding box center [642, 84] width 55 height 9
click at [626, 70] on div "Custom" at bounding box center [642, 72] width 55 height 9
click at [626, 60] on div "Without pricing" at bounding box center [642, 60] width 55 height 9
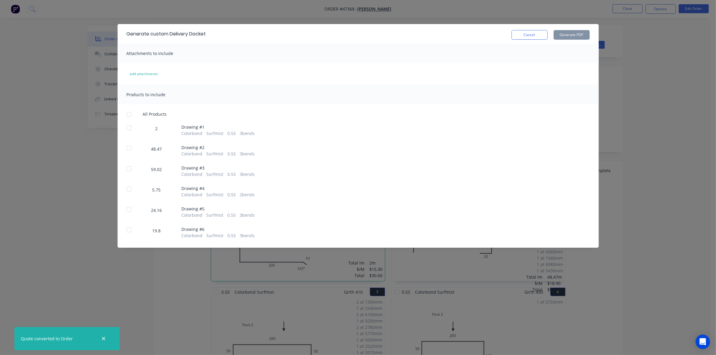
click at [128, 128] on div at bounding box center [129, 128] width 12 height 12
click at [564, 34] on button "Generate PDF" at bounding box center [572, 35] width 36 height 10
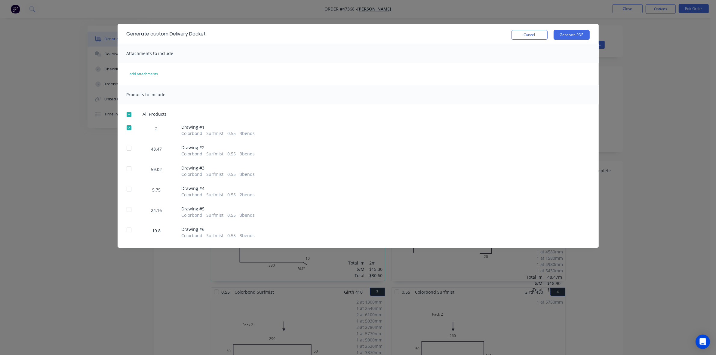
click at [126, 111] on div at bounding box center [129, 115] width 12 height 12
drag, startPoint x: 129, startPoint y: 113, endPoint x: 125, endPoint y: 127, distance: 14.4
click at [129, 114] on div at bounding box center [129, 115] width 12 height 12
drag, startPoint x: 125, startPoint y: 128, endPoint x: 309, endPoint y: 116, distance: 184.3
click at [127, 128] on div at bounding box center [129, 128] width 12 height 12
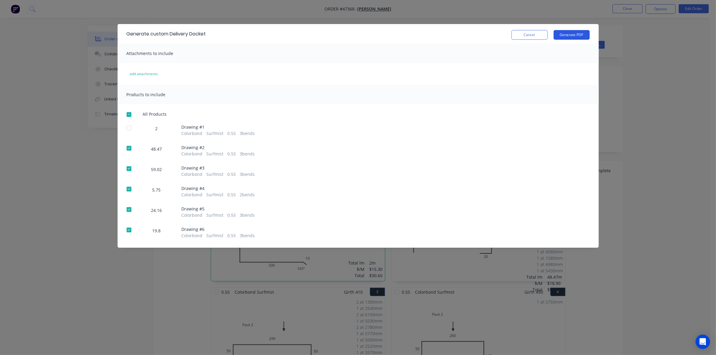
click at [582, 32] on button "Generate PDF" at bounding box center [572, 35] width 36 height 10
click at [527, 38] on button "Cancel" at bounding box center [530, 35] width 36 height 10
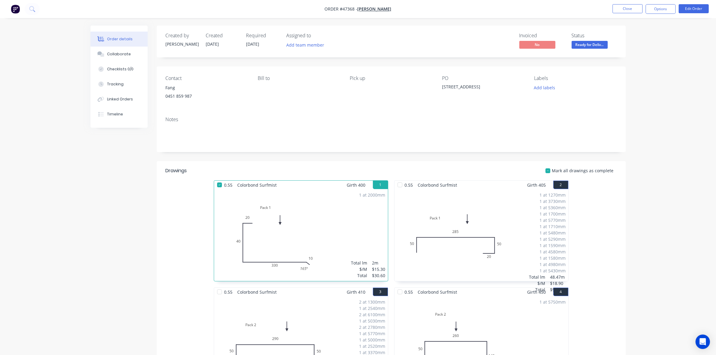
click at [592, 46] on span "Ready for Deliv..." at bounding box center [590, 45] width 36 height 8
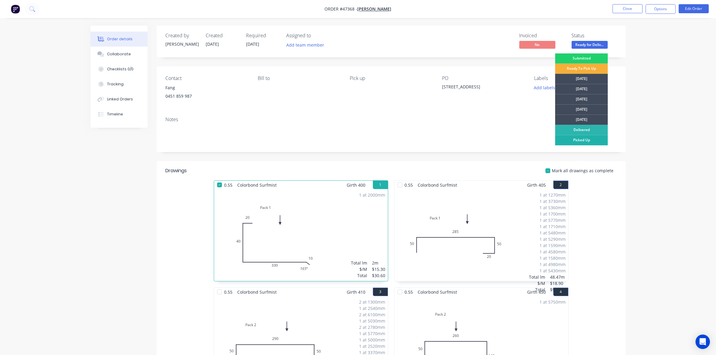
click at [593, 139] on div "Picked Up" at bounding box center [581, 140] width 53 height 10
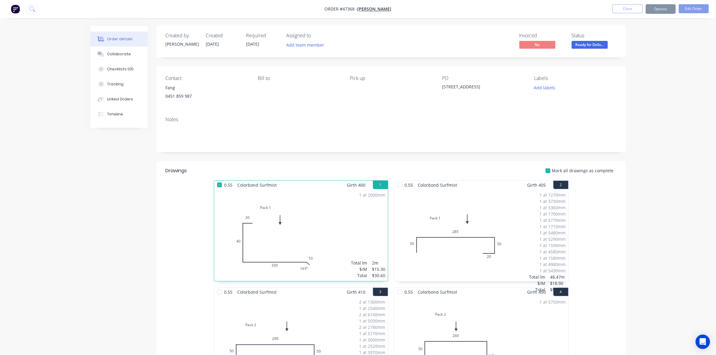
click at [677, 109] on div "Order details Collaborate Checklists 0/0 Tracking Linked Orders Timeline Order …" at bounding box center [358, 304] width 716 height 609
click at [624, 8] on button "Close" at bounding box center [628, 8] width 30 height 9
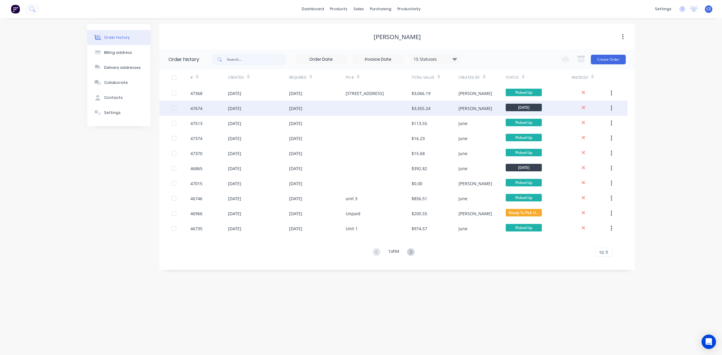
click at [351, 109] on div at bounding box center [379, 108] width 66 height 15
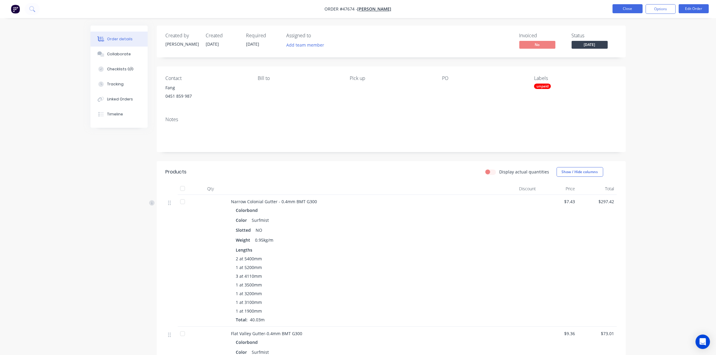
click at [626, 9] on button "Close" at bounding box center [628, 8] width 30 height 9
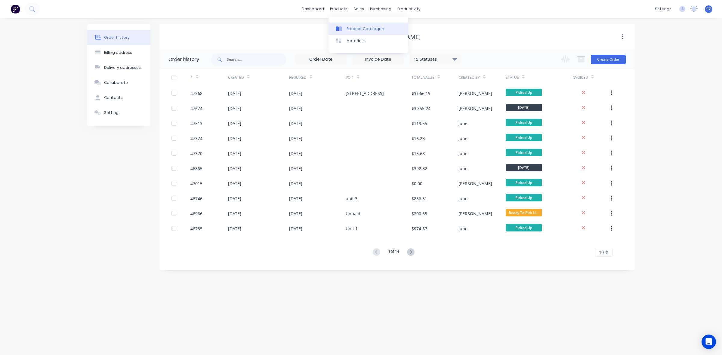
click at [345, 29] on link "Product Catalogue" at bounding box center [369, 29] width 80 height 12
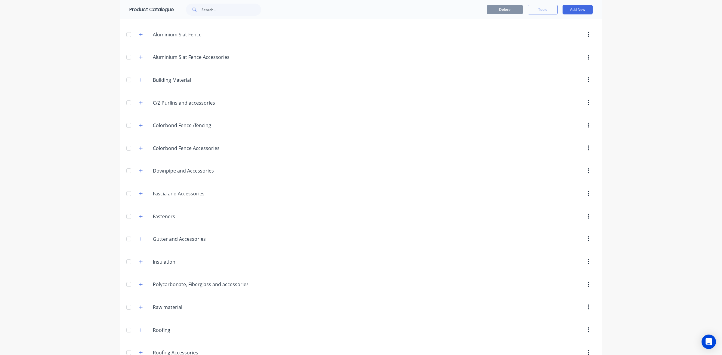
scroll to position [168, 0]
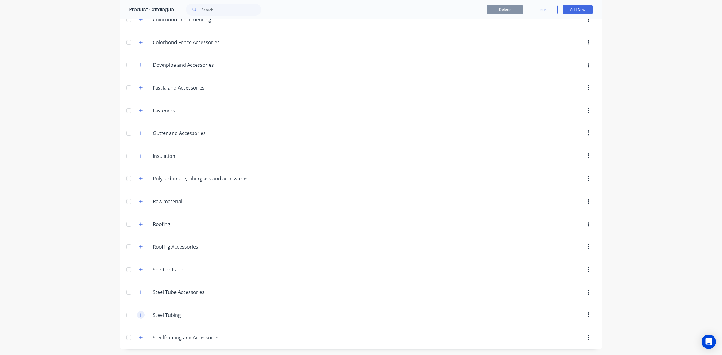
click at [139, 315] on icon "button" at bounding box center [141, 315] width 4 height 4
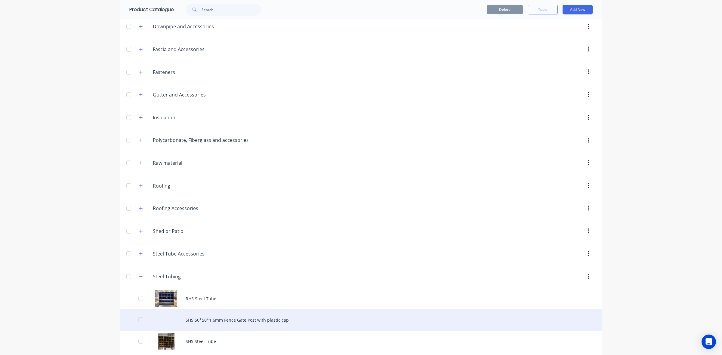
scroll to position [232, 0]
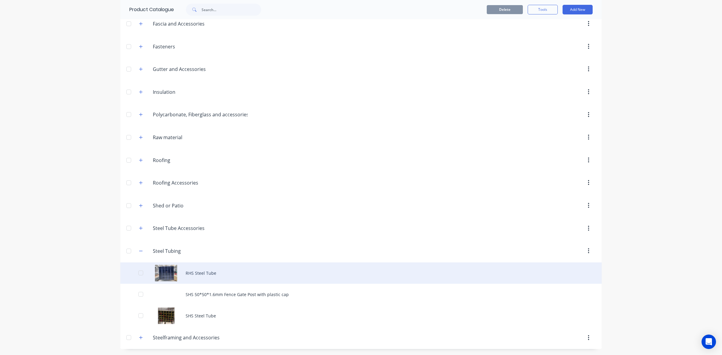
click at [207, 275] on div "RHS Steel Tube" at bounding box center [360, 273] width 481 height 21
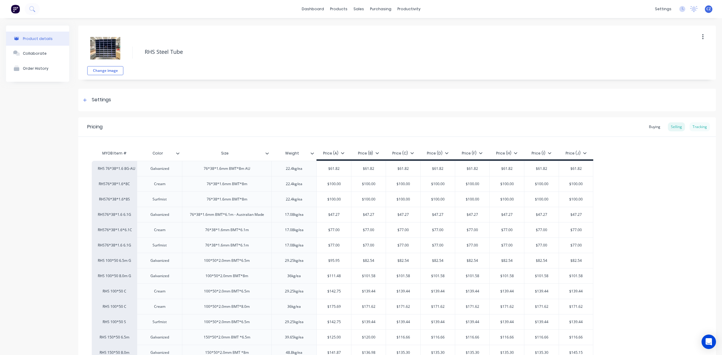
click at [704, 128] on div "Pricing Buying Selling Tracking" at bounding box center [397, 127] width 638 height 20
click at [703, 128] on div "Tracking" at bounding box center [700, 126] width 20 height 9
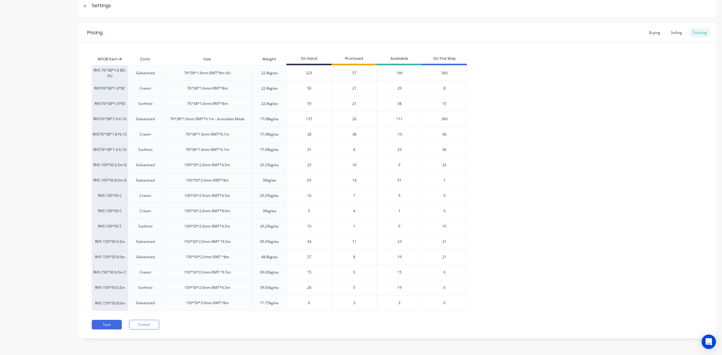
scroll to position [95, 0]
click at [144, 329] on button "Cancel" at bounding box center [144, 325] width 30 height 10
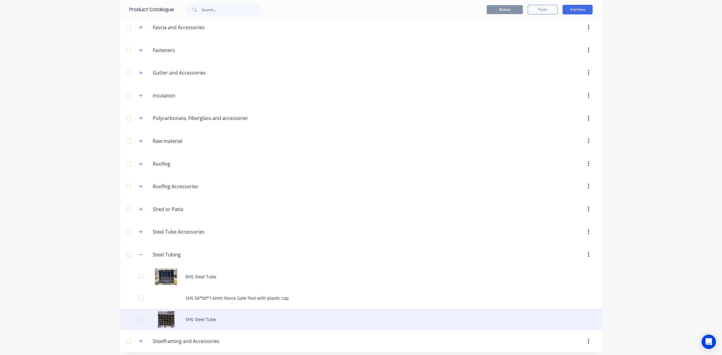
scroll to position [232, 0]
click at [226, 314] on div "SHS Steel Tube" at bounding box center [360, 315] width 481 height 21
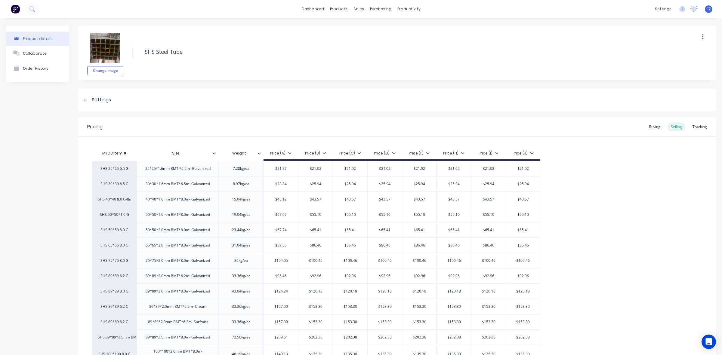
type textarea "x"
click at [698, 128] on div "Tracking" at bounding box center [700, 126] width 20 height 9
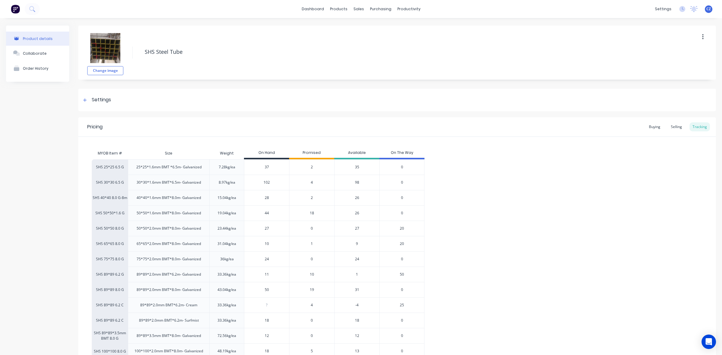
click at [515, 224] on div "SHS 25*25 6.5 G 25*25*1.6mm BMT *6.5m- Galvanized 7.28kg/ea 37 2 35 0 SHS 30*30…" at bounding box center [397, 259] width 611 height 200
click at [363, 26] on link "Sales Orders" at bounding box center [388, 29] width 80 height 12
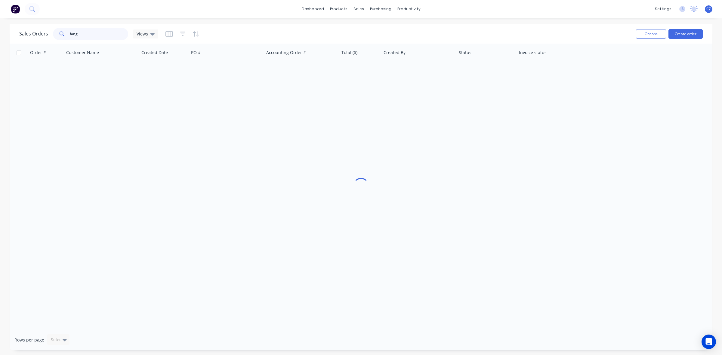
drag, startPoint x: 82, startPoint y: 32, endPoint x: 7, endPoint y: 31, distance: 75.2
click at [7, 31] on div "Sales Orders fang Views Options Create order Order # Customer Name Created Date…" at bounding box center [361, 187] width 722 height 326
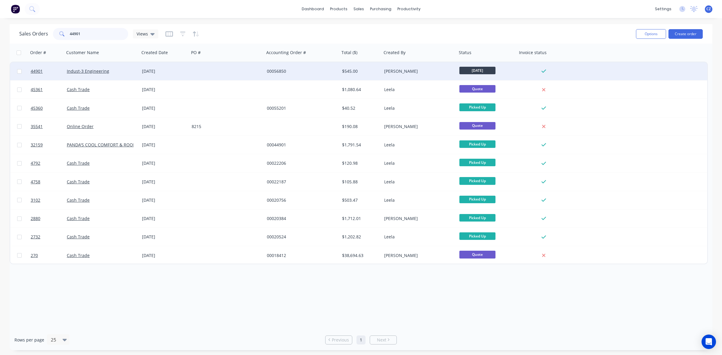
type input "44901"
click at [196, 73] on div at bounding box center [226, 71] width 75 height 18
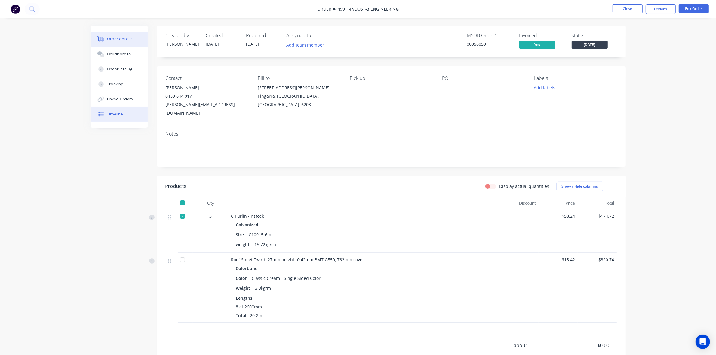
click at [105, 119] on button "Timeline" at bounding box center [119, 114] width 57 height 15
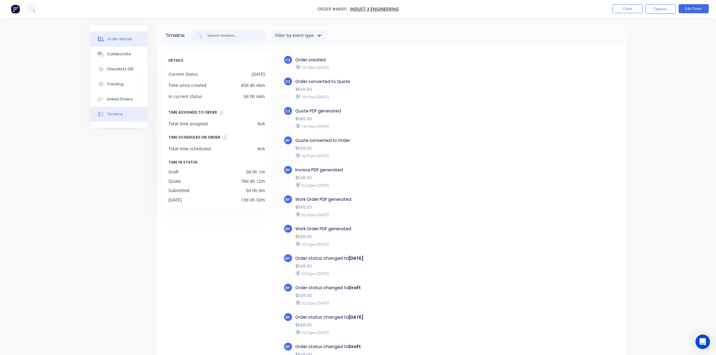
click at [119, 39] on div "Order details" at bounding box center [120, 38] width 26 height 5
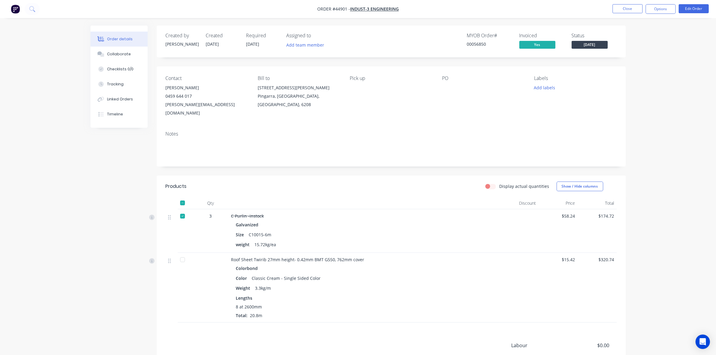
click at [391, 240] on div "weight 15.72kg/ea" at bounding box center [364, 244] width 256 height 9
click at [629, 8] on button "Close" at bounding box center [628, 8] width 30 height 9
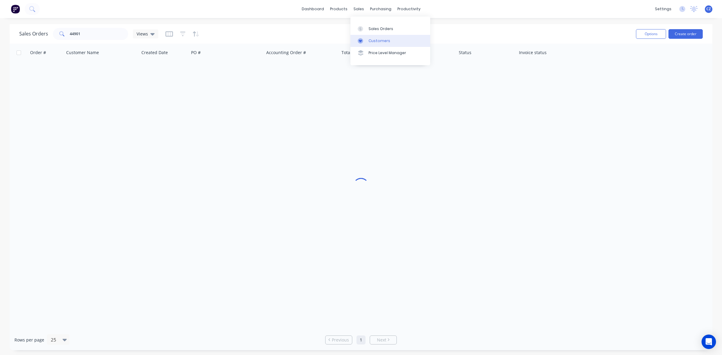
click at [370, 44] on link "Customers" at bounding box center [391, 41] width 80 height 12
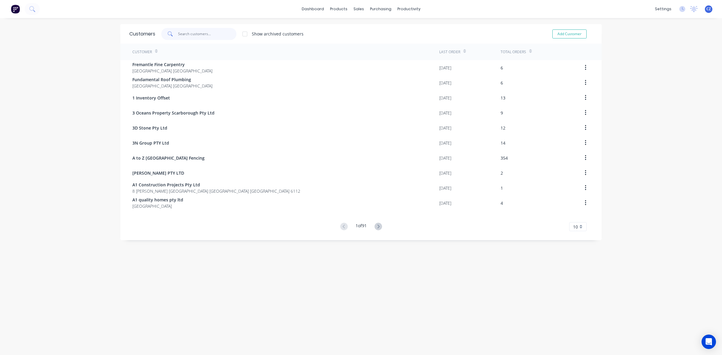
click at [209, 35] on input "text" at bounding box center [207, 34] width 59 height 12
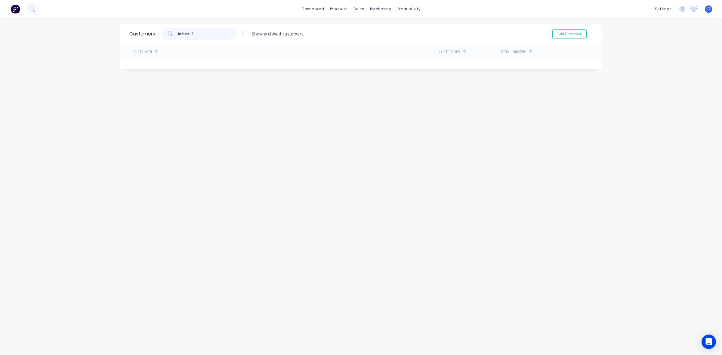
click at [210, 35] on input "indust- 3" at bounding box center [207, 34] width 59 height 12
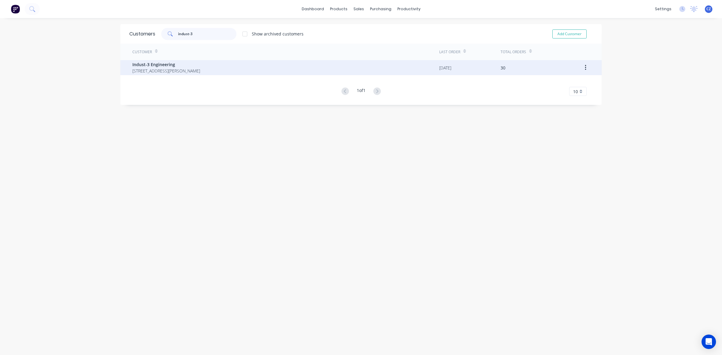
type input "indust-3"
click at [200, 64] on span "Indust-3 Engineering" at bounding box center [166, 64] width 68 height 6
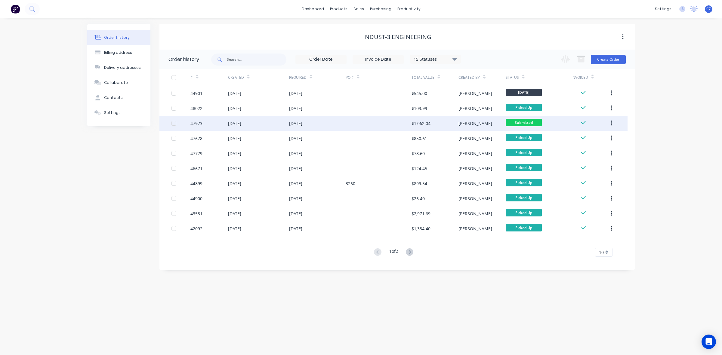
click at [393, 123] on div at bounding box center [379, 123] width 66 height 15
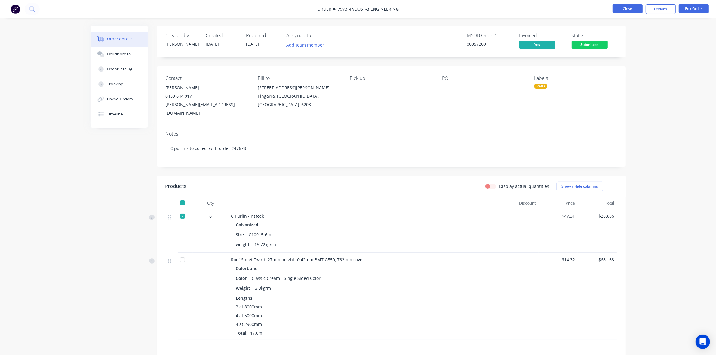
click at [625, 8] on button "Close" at bounding box center [628, 8] width 30 height 9
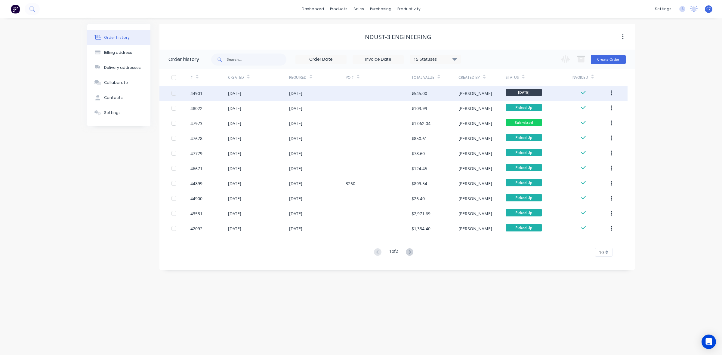
click at [388, 96] on div at bounding box center [379, 93] width 66 height 15
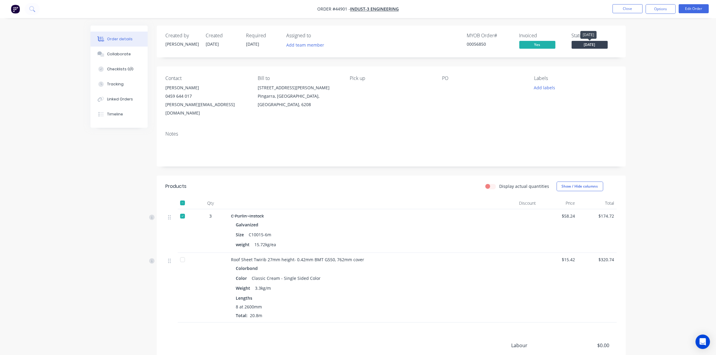
click at [601, 46] on span "Tuesday" at bounding box center [590, 45] width 36 height 8
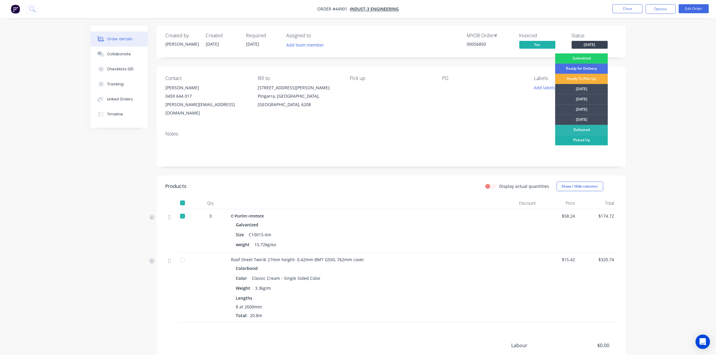
drag, startPoint x: 582, startPoint y: 139, endPoint x: 563, endPoint y: 137, distance: 18.4
click at [581, 138] on div "Picked Up" at bounding box center [581, 140] width 53 height 10
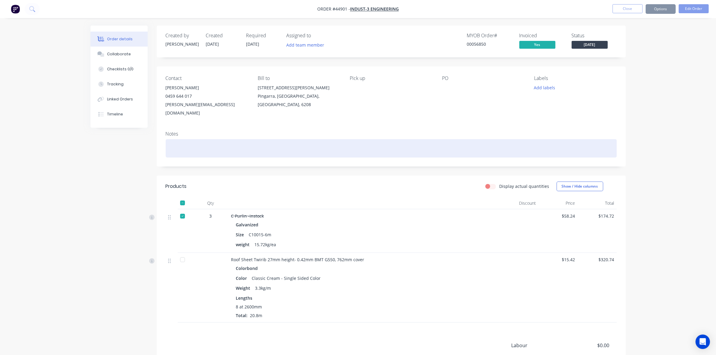
click at [392, 139] on div at bounding box center [391, 148] width 451 height 18
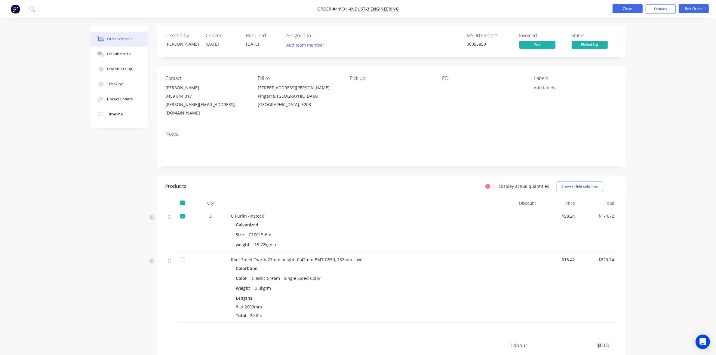
click at [631, 10] on button "Close" at bounding box center [628, 8] width 30 height 9
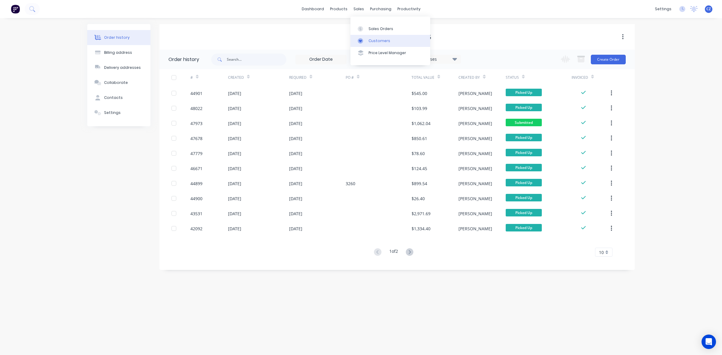
click at [374, 41] on div "Customers" at bounding box center [380, 40] width 22 height 5
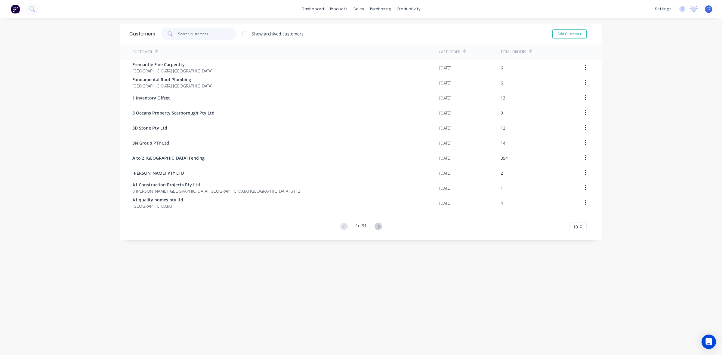
click at [208, 31] on input "text" at bounding box center [207, 34] width 59 height 12
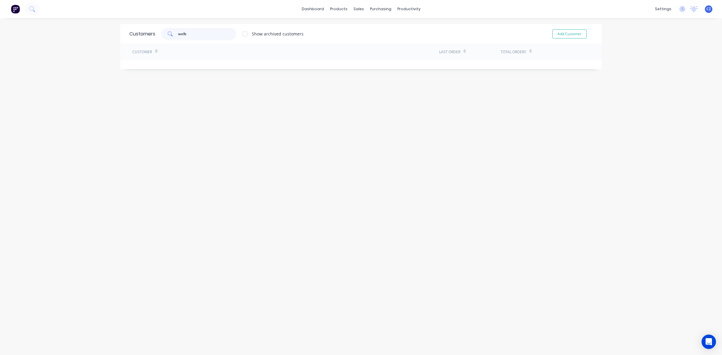
drag, startPoint x: 209, startPoint y: 31, endPoint x: 80, endPoint y: 39, distance: 128.7
click at [80, 39] on div "dashboard products sales purchasing productivity dashboard products Product Cat…" at bounding box center [361, 177] width 722 height 355
type input "4"
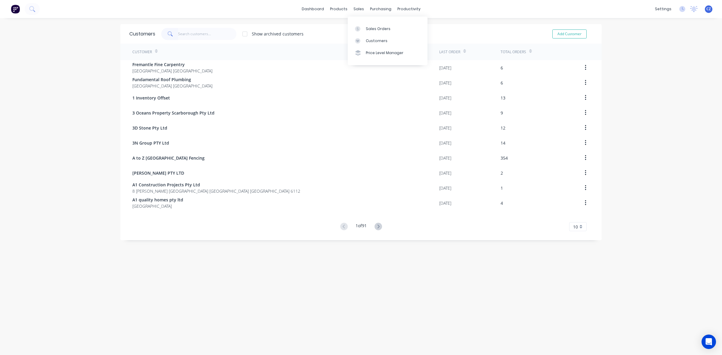
drag, startPoint x: 358, startPoint y: 41, endPoint x: 241, endPoint y: 53, distance: 118.0
click at [359, 41] on icon at bounding box center [357, 41] width 3 height 3
click at [192, 37] on input "text" at bounding box center [207, 34] width 59 height 12
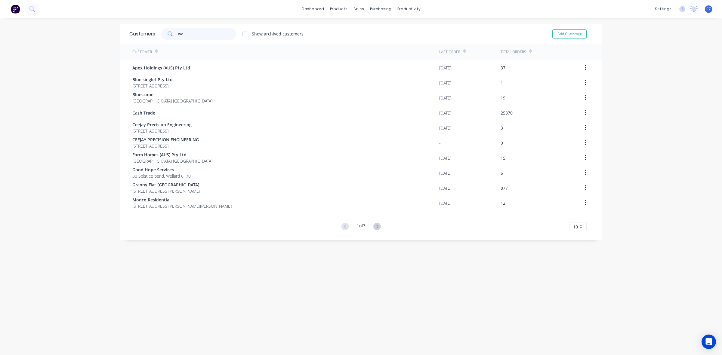
type input "w"
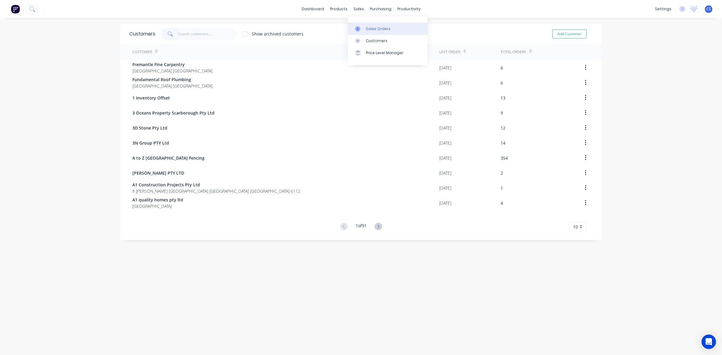
click at [359, 29] on icon at bounding box center [357, 28] width 5 height 5
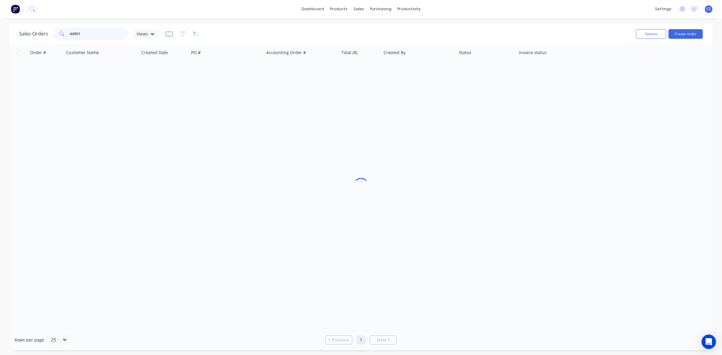
drag, startPoint x: 105, startPoint y: 29, endPoint x: 29, endPoint y: 37, distance: 77.1
click at [29, 37] on div "Sales Orders 44901 Views" at bounding box center [88, 34] width 139 height 12
type input "47416"
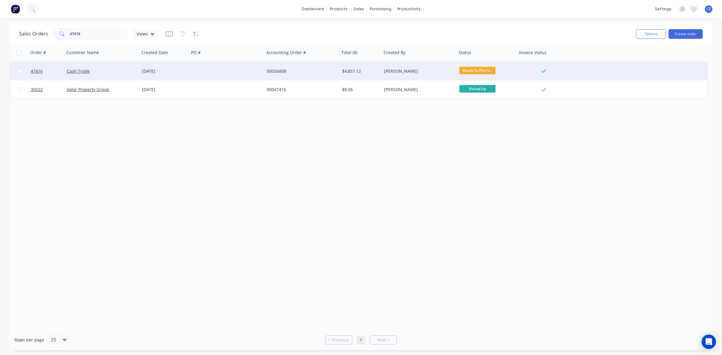
click at [289, 68] on div "00056808" at bounding box center [302, 71] width 75 height 18
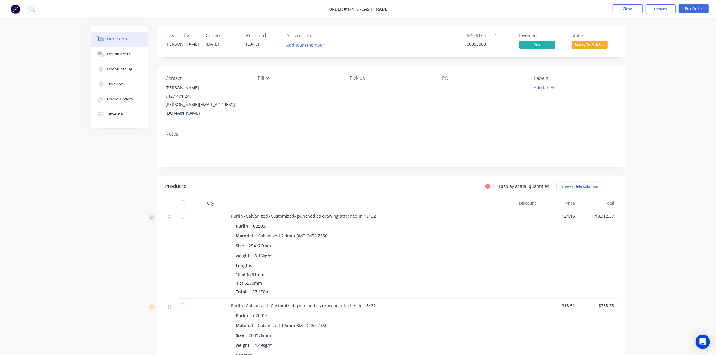
click at [577, 49] on button "Ready To Pick U..." at bounding box center [590, 45] width 36 height 9
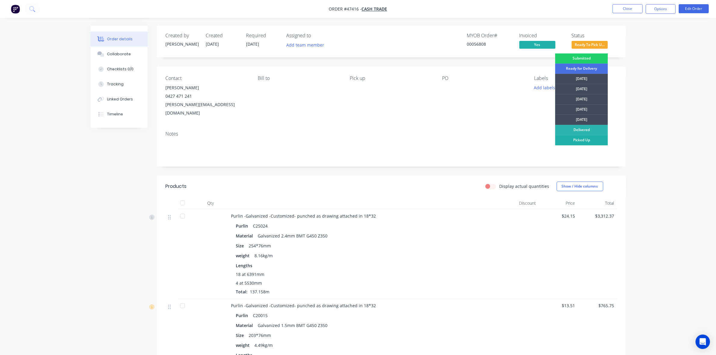
click at [586, 138] on div "Picked Up" at bounding box center [581, 140] width 53 height 10
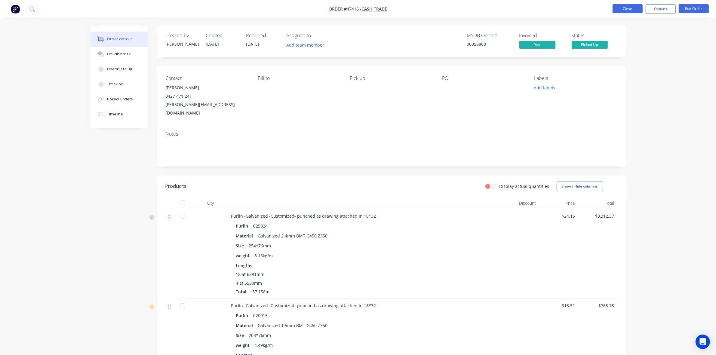
click at [634, 6] on button "Close" at bounding box center [628, 8] width 30 height 9
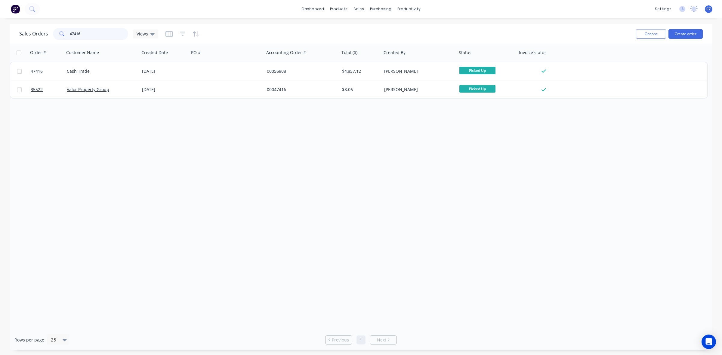
drag, startPoint x: 98, startPoint y: 36, endPoint x: 6, endPoint y: 36, distance: 92.1
click at [6, 36] on div "Sales Orders 47416 Views Options Create order Order # Customer Name Created Dat…" at bounding box center [361, 187] width 722 height 326
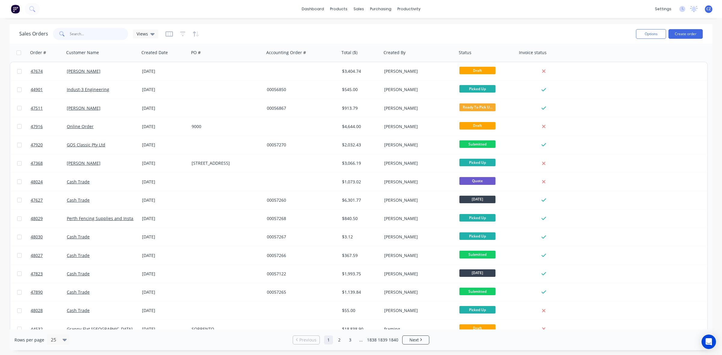
click at [101, 32] on input "text" at bounding box center [99, 34] width 59 height 12
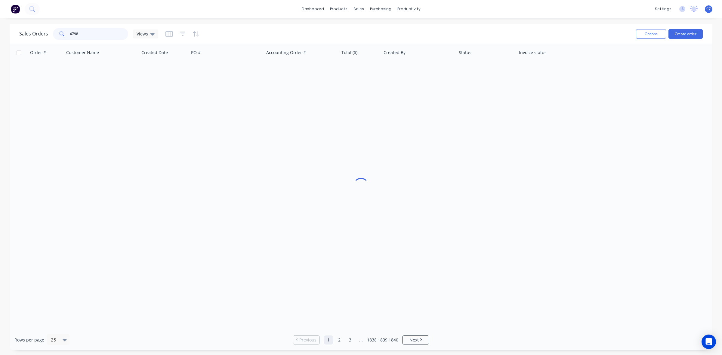
type input "47989"
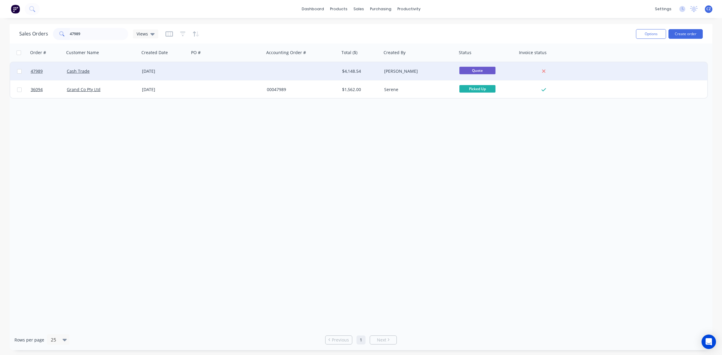
click at [259, 71] on div at bounding box center [226, 71] width 75 height 18
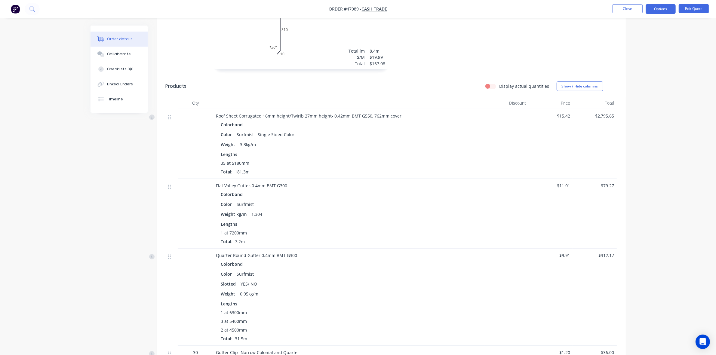
scroll to position [226, 0]
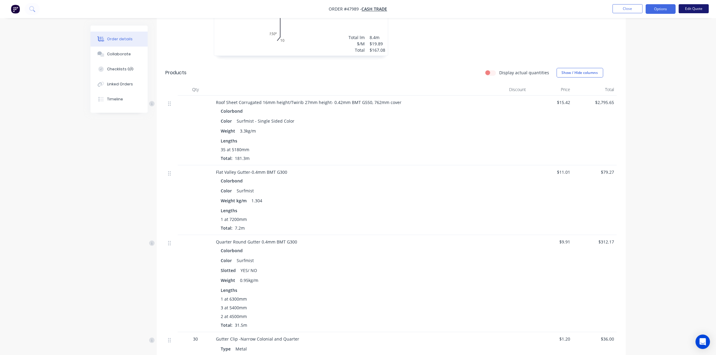
click at [704, 8] on button "Edit Quote" at bounding box center [694, 8] width 30 height 9
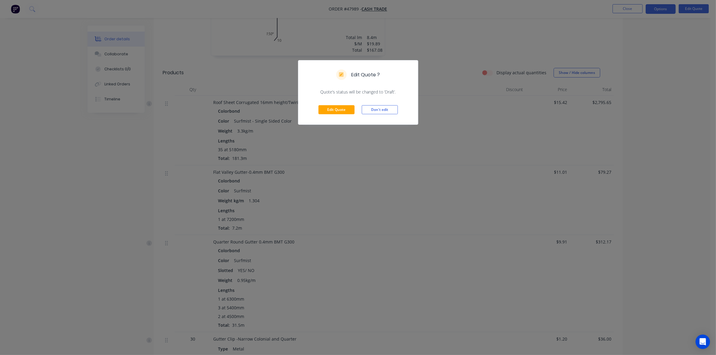
click at [342, 105] on div "Edit Quote Don't edit" at bounding box center [359, 109] width 120 height 29
click at [339, 107] on button "Edit Quote" at bounding box center [337, 109] width 36 height 9
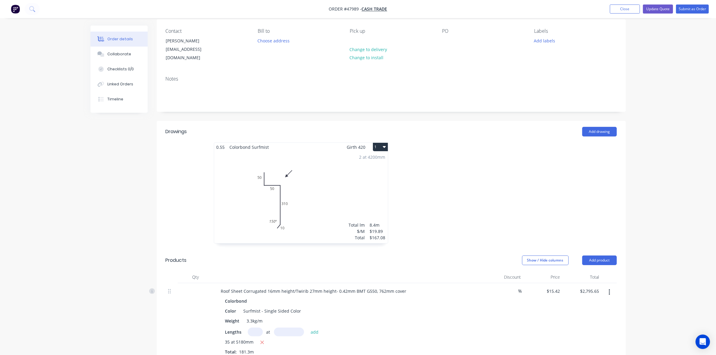
scroll to position [188, 0]
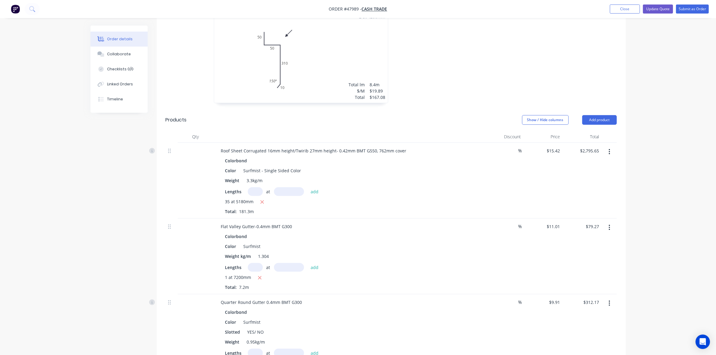
click at [607, 147] on button "button" at bounding box center [610, 152] width 14 height 11
click at [598, 163] on div "Edit" at bounding box center [588, 167] width 46 height 9
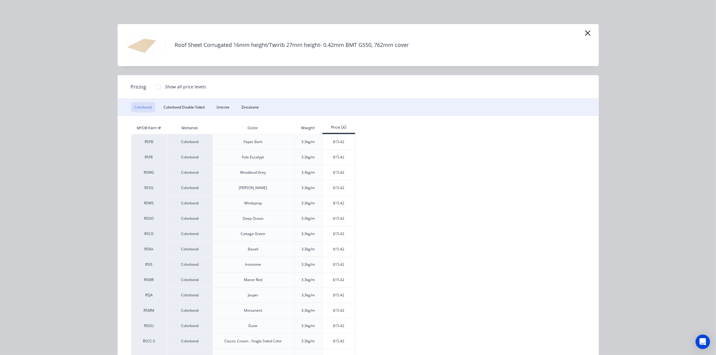
click at [158, 86] on div at bounding box center [159, 87] width 12 height 12
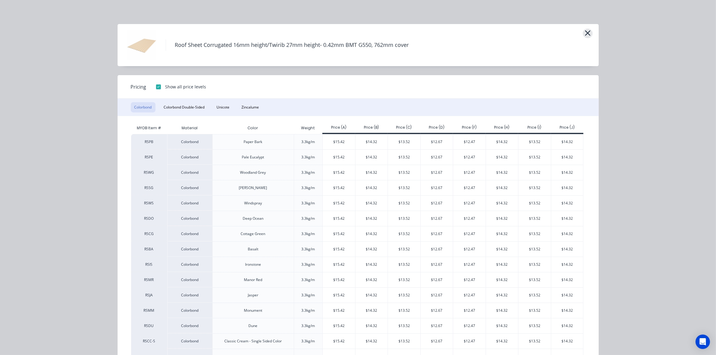
click at [585, 33] on icon "button" at bounding box center [588, 33] width 6 height 8
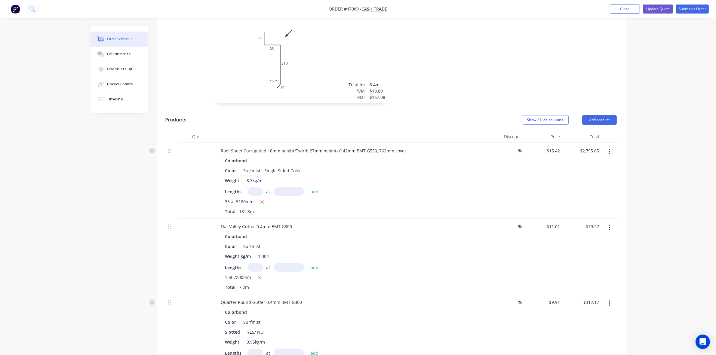
click at [608, 147] on button "button" at bounding box center [610, 152] width 14 height 11
click at [590, 163] on div "Edit" at bounding box center [588, 167] width 46 height 9
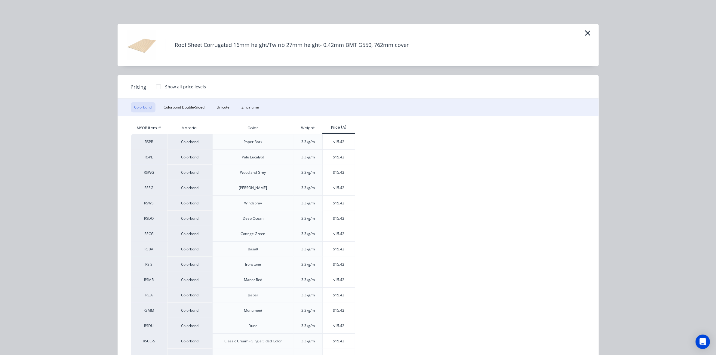
click at [159, 86] on div at bounding box center [159, 87] width 12 height 12
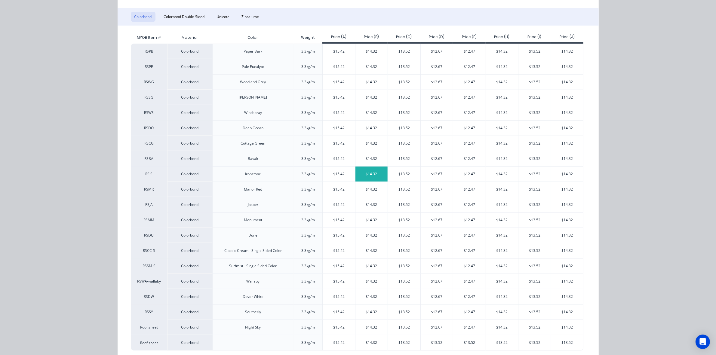
scroll to position [104, 0]
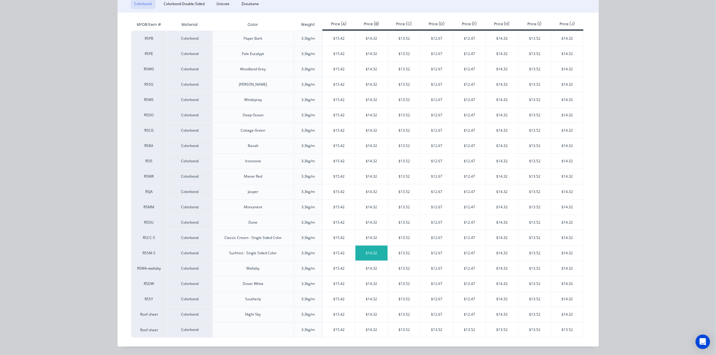
click at [371, 255] on div "$14.32" at bounding box center [372, 253] width 32 height 15
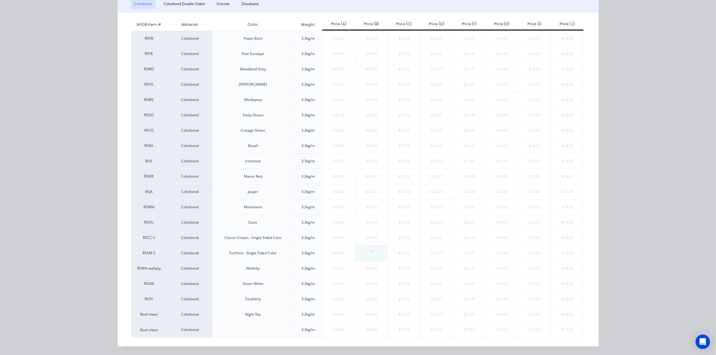
type input "$14.32"
type input "$2,596.22"
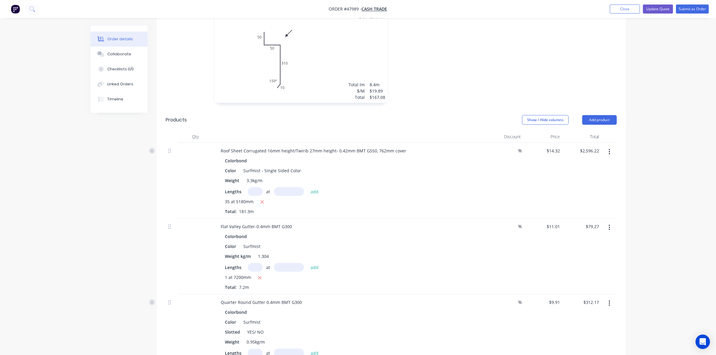
click at [401, 208] on div "35 at 5180mm Total: 181.3m" at bounding box center [349, 207] width 248 height 16
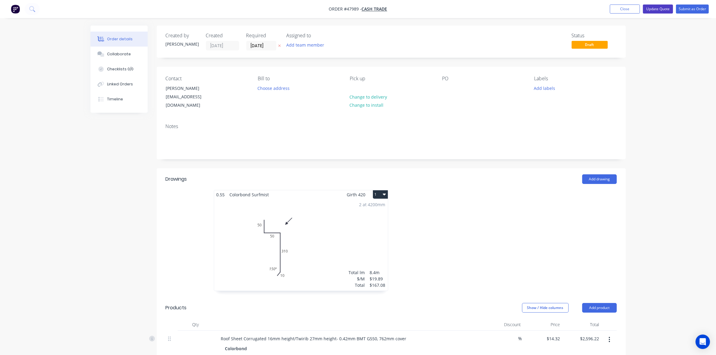
click at [664, 8] on button "Update Quote" at bounding box center [658, 9] width 30 height 9
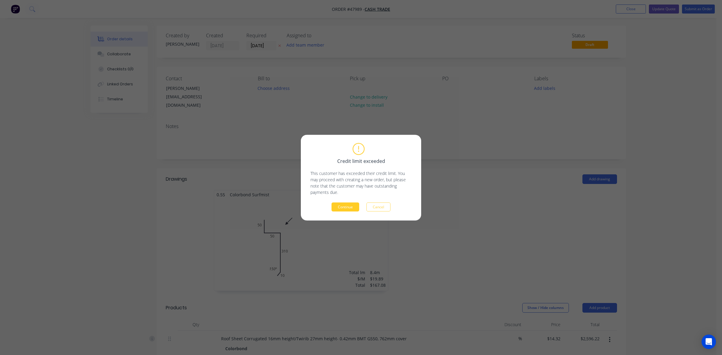
click at [359, 205] on button "Continue" at bounding box center [346, 207] width 28 height 9
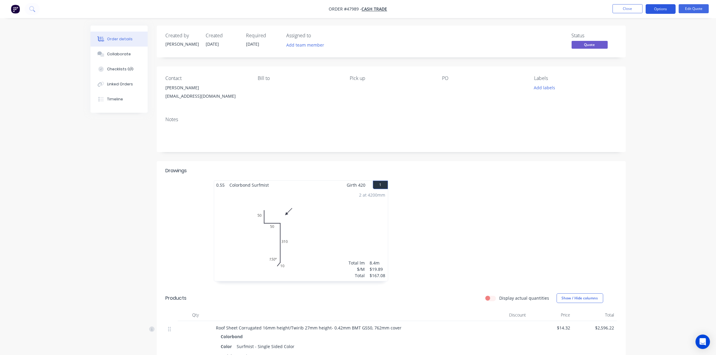
click at [664, 6] on button "Options" at bounding box center [661, 9] width 30 height 10
click at [637, 73] on div "Convert to Order" at bounding box center [642, 72] width 55 height 9
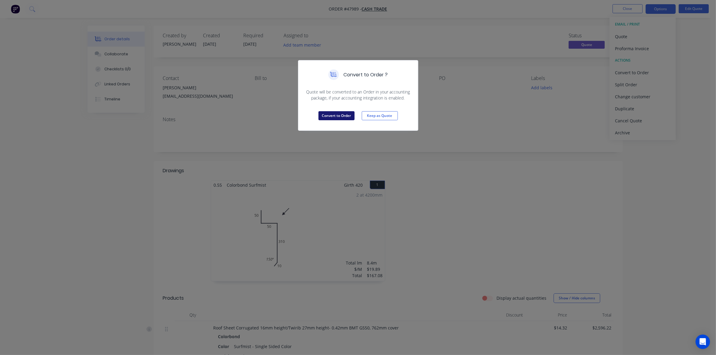
click at [350, 115] on button "Convert to Order" at bounding box center [337, 115] width 36 height 9
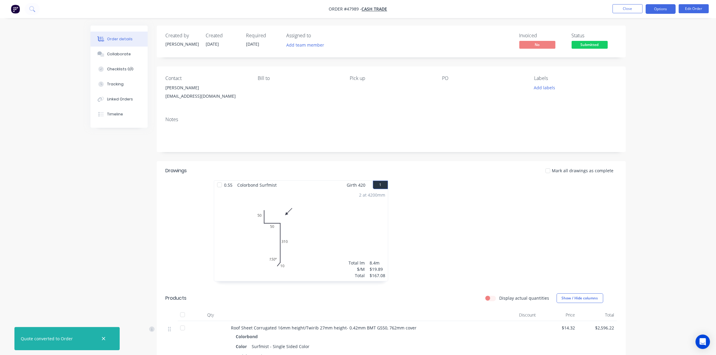
click at [661, 7] on button "Options" at bounding box center [661, 9] width 30 height 10
click at [643, 161] on div "Convert to Quote" at bounding box center [642, 157] width 55 height 9
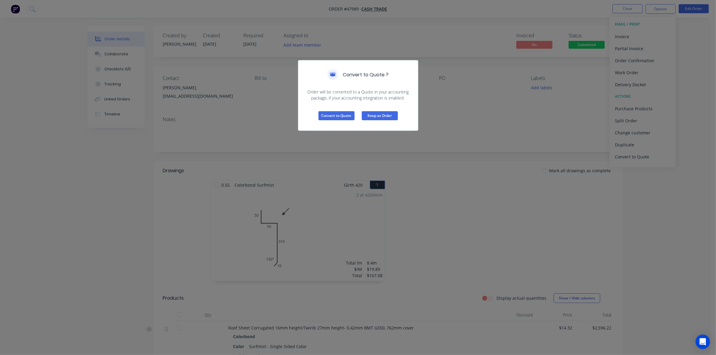
drag, startPoint x: 382, startPoint y: 116, endPoint x: 593, endPoint y: 97, distance: 212.7
click at [382, 116] on button "Keep as Order" at bounding box center [380, 115] width 36 height 9
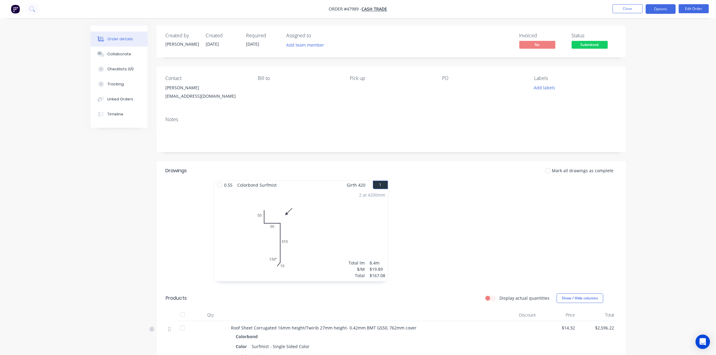
click at [665, 14] on button "Options" at bounding box center [661, 9] width 30 height 10
click at [651, 127] on div "Change customer" at bounding box center [642, 123] width 55 height 9
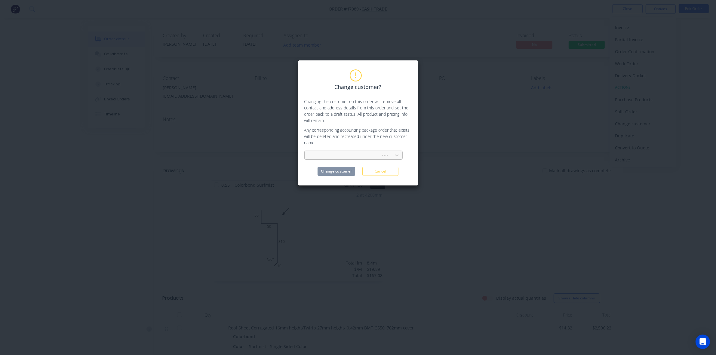
click at [323, 151] on div at bounding box center [344, 155] width 72 height 9
type input "eez"
type input "EEZ ca"
click at [367, 162] on div "Eez Carpentry" at bounding box center [354, 169] width 98 height 14
click at [364, 166] on div "Eez Carpentry" at bounding box center [354, 168] width 98 height 11
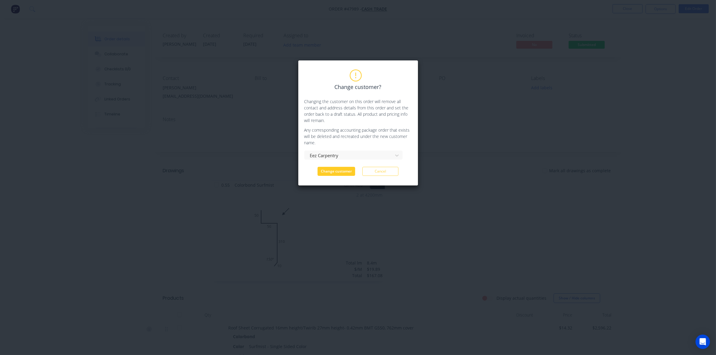
click at [342, 172] on button "Change customer" at bounding box center [337, 171] width 38 height 9
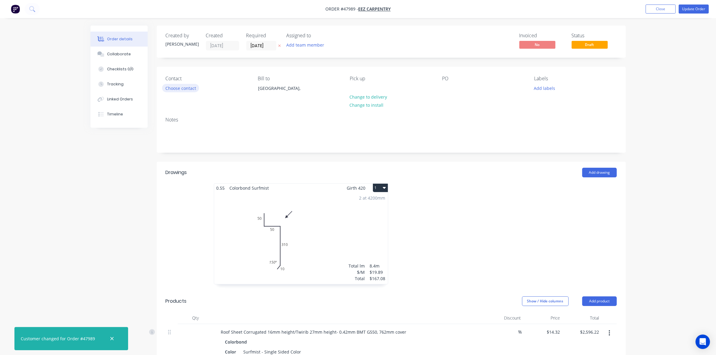
click at [181, 89] on button "Choose contact" at bounding box center [180, 88] width 37 height 8
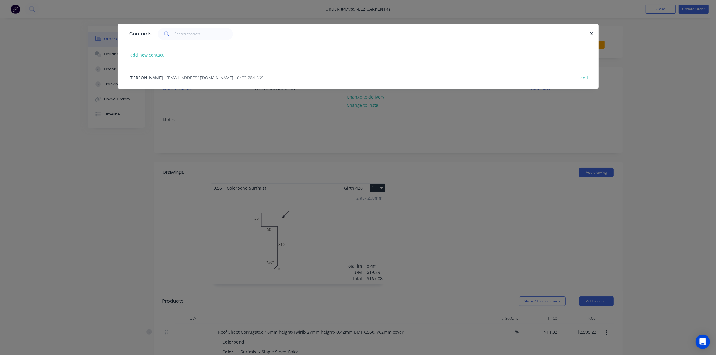
click at [146, 74] on div "Ethan - ethan.whalley1953@live.com.au - 0402 284 669 edit" at bounding box center [358, 77] width 463 height 23
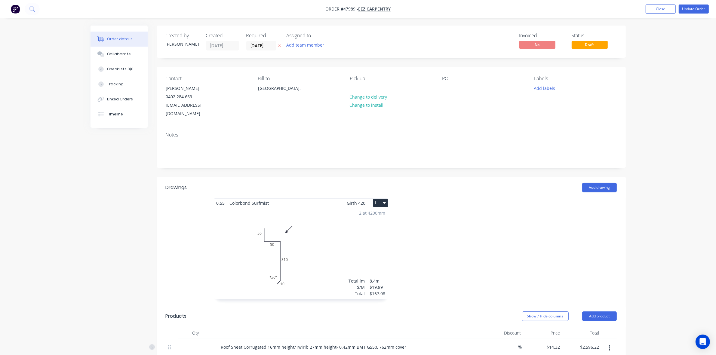
drag, startPoint x: 477, startPoint y: 212, endPoint x: 718, endPoint y: 3, distance: 318.7
click at [479, 208] on div at bounding box center [481, 252] width 181 height 107
click at [549, 211] on div at bounding box center [481, 252] width 181 height 107
click at [701, 11] on button "Update Order" at bounding box center [694, 9] width 30 height 9
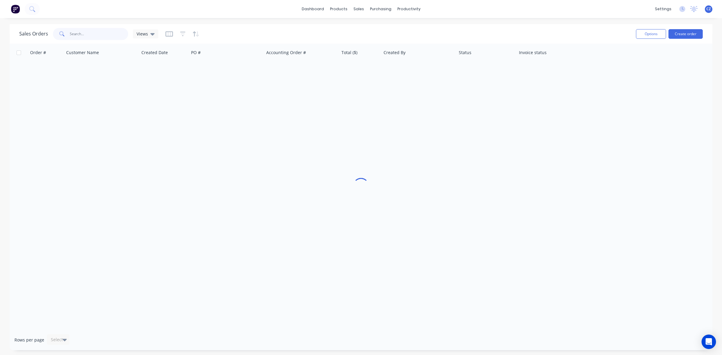
click at [92, 34] on input "text" at bounding box center [99, 34] width 59 height 12
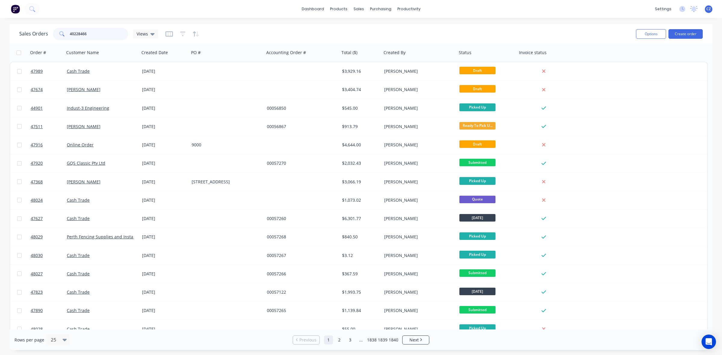
type input "402284669"
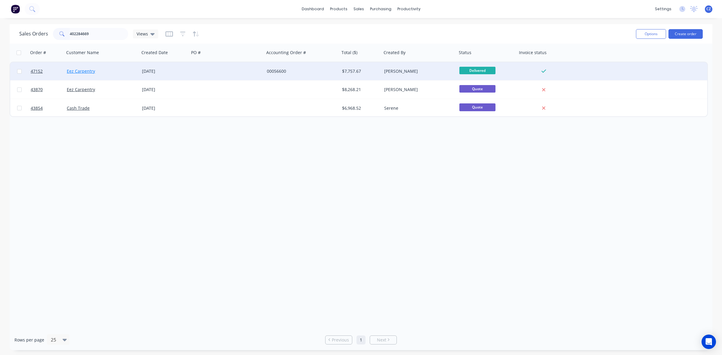
click at [80, 73] on link "Eez Carpentry" at bounding box center [81, 71] width 28 height 6
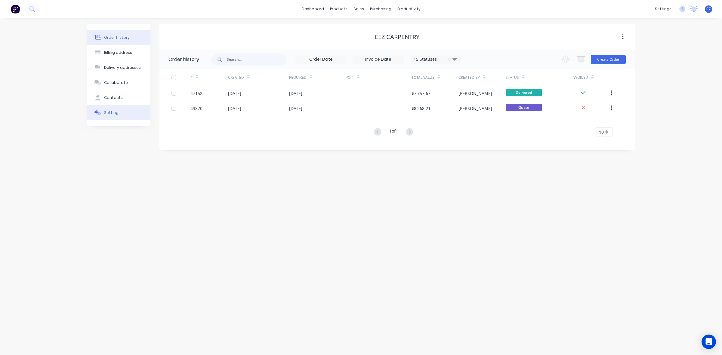
click at [115, 112] on div "Settings" at bounding box center [112, 112] width 17 height 5
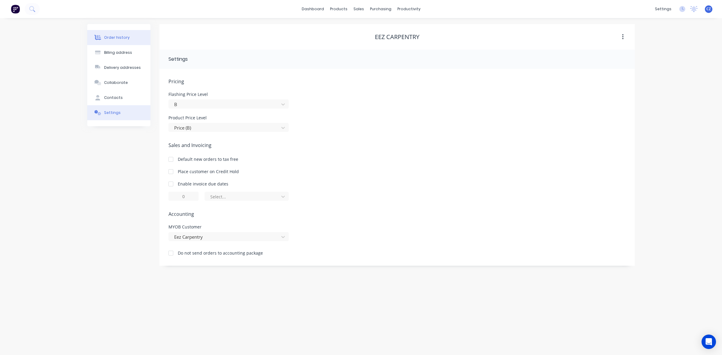
click at [104, 33] on button "Order history" at bounding box center [118, 37] width 63 height 15
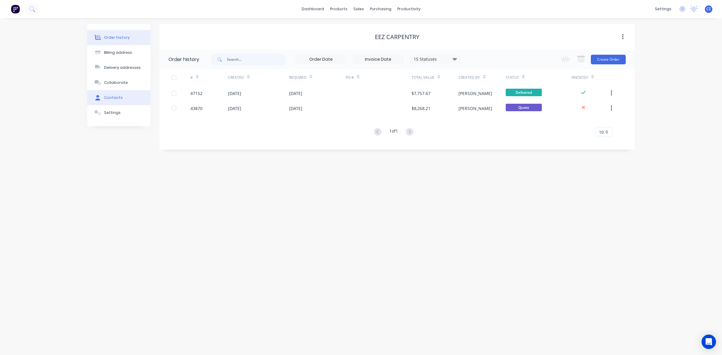
click at [109, 95] on div "Contacts" at bounding box center [113, 97] width 19 height 5
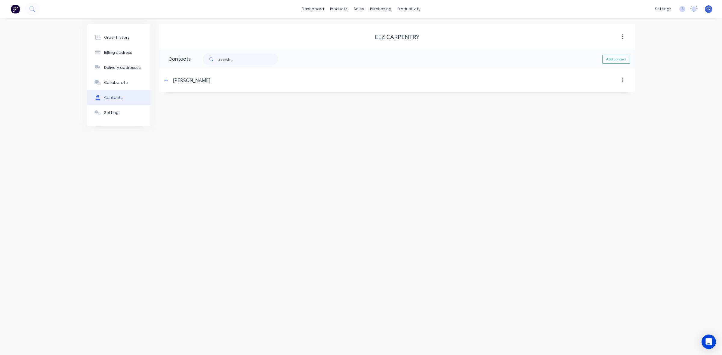
click at [162, 78] on span at bounding box center [166, 80] width 8 height 8
click at [167, 82] on icon "button" at bounding box center [166, 80] width 4 height 4
drag, startPoint x: 231, startPoint y: 178, endPoint x: 184, endPoint y: 176, distance: 47.3
click at [184, 176] on div "International [GEOGRAPHIC_DATA] [GEOGRAPHIC_DATA] [GEOGRAPHIC_DATA] [GEOGRAPHIC…" at bounding box center [218, 173] width 98 height 9
click at [114, 40] on div "Order history" at bounding box center [117, 37] width 26 height 5
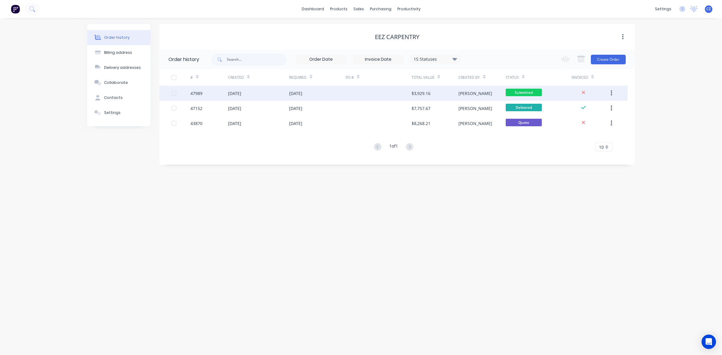
click at [398, 89] on div at bounding box center [379, 93] width 66 height 15
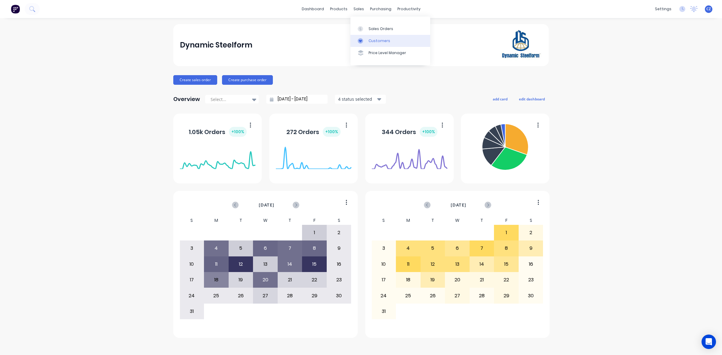
click at [357, 43] on link "Customers" at bounding box center [391, 41] width 80 height 12
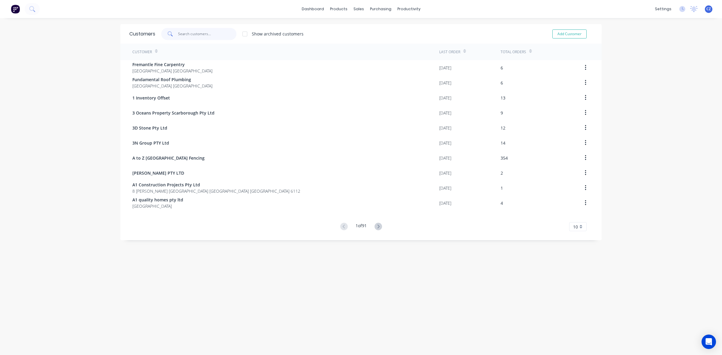
click at [200, 32] on input "text" at bounding box center [207, 34] width 59 height 12
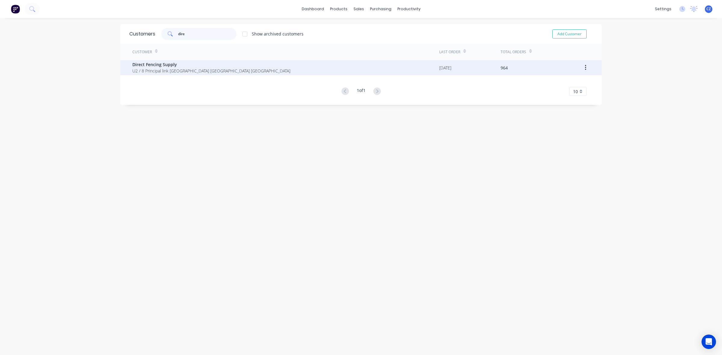
type input "dire"
click at [181, 69] on span "U2 / 8 Principal link [GEOGRAPHIC_DATA] [GEOGRAPHIC_DATA] [GEOGRAPHIC_DATA]" at bounding box center [211, 71] width 158 height 6
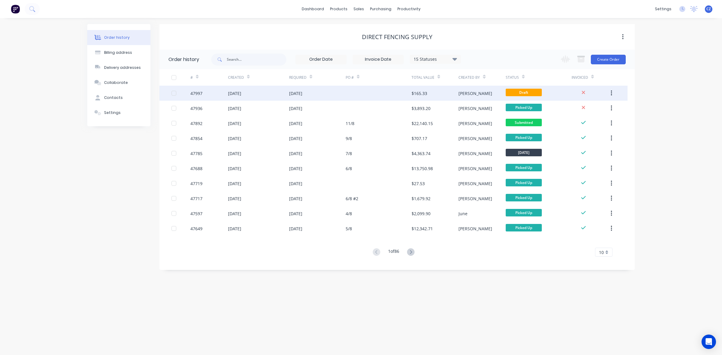
click at [425, 92] on div "$165.33" at bounding box center [420, 93] width 16 height 6
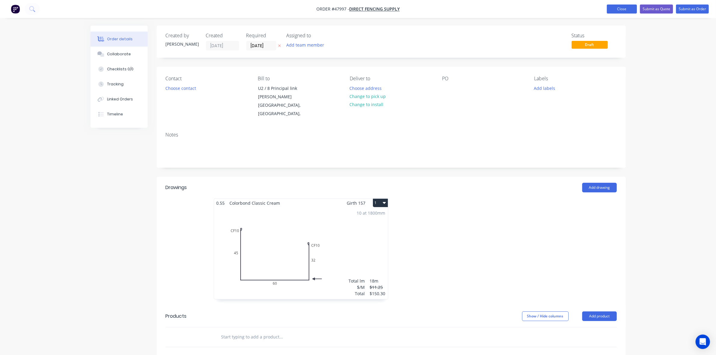
click at [630, 9] on button "Close" at bounding box center [622, 9] width 30 height 9
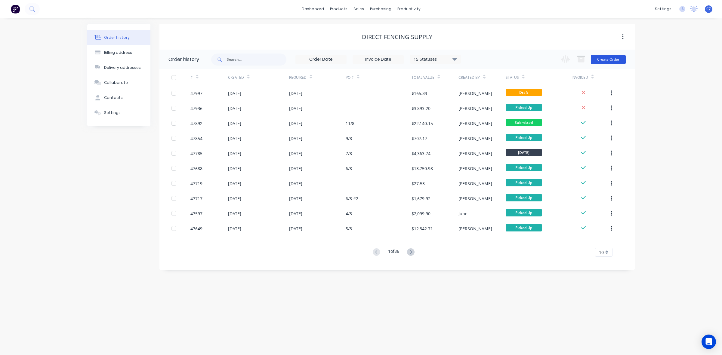
click at [609, 57] on button "Create Order" at bounding box center [608, 60] width 35 height 10
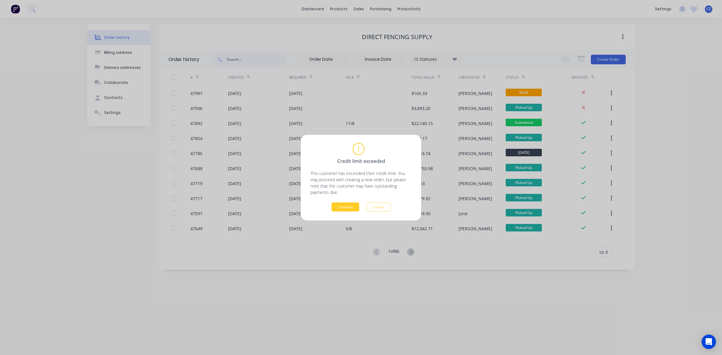
click at [352, 209] on button "Continue" at bounding box center [346, 207] width 28 height 9
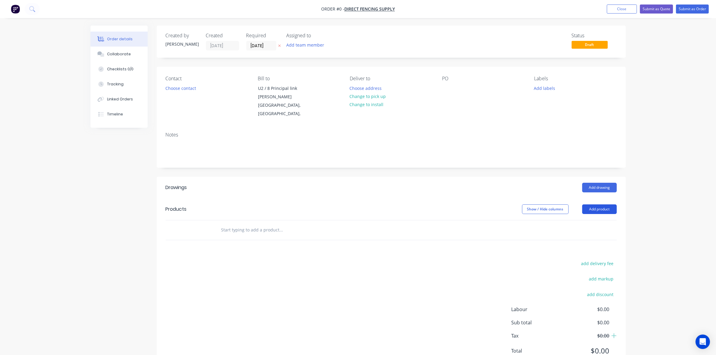
drag, startPoint x: 611, startPoint y: 207, endPoint x: 608, endPoint y: 210, distance: 4.3
click at [610, 207] on button "Add product" at bounding box center [600, 210] width 35 height 10
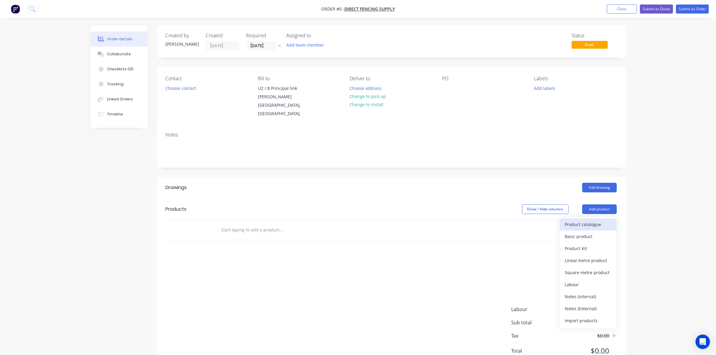
click at [596, 229] on div "Product catalogue" at bounding box center [588, 224] width 46 height 9
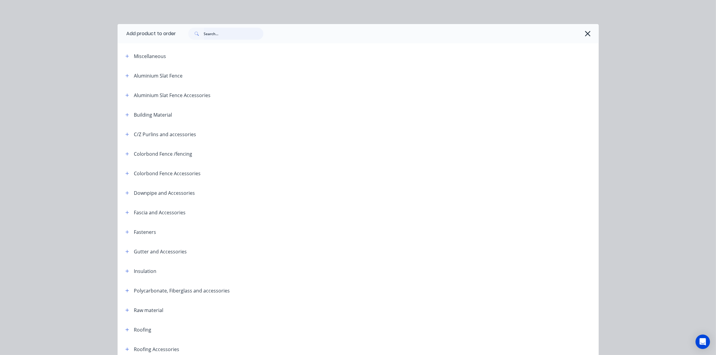
click at [219, 33] on input "text" at bounding box center [234, 34] width 60 height 12
type input "wall"
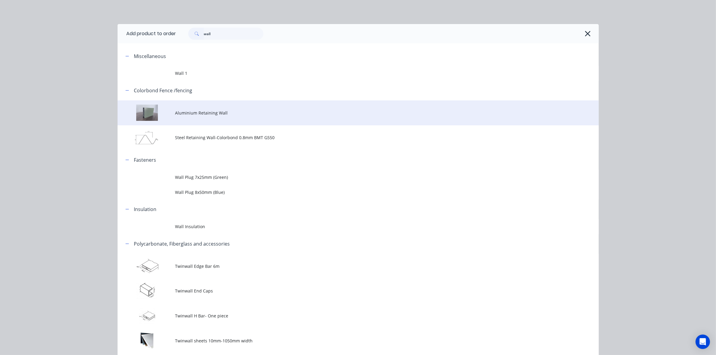
click at [200, 110] on span "Aluminium Retaining Wall" at bounding box center [344, 113] width 339 height 6
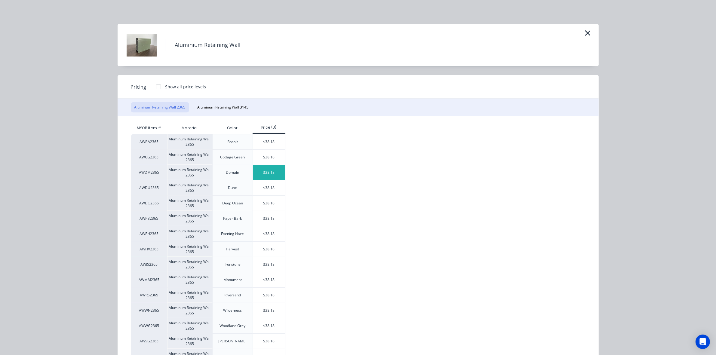
click at [269, 174] on div "$38.18" at bounding box center [269, 172] width 32 height 15
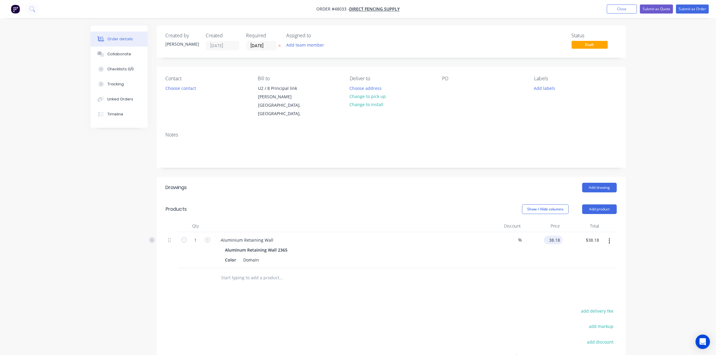
click at [546, 241] on div "38.18 $38.18" at bounding box center [553, 240] width 19 height 9
type input "$35.00"
click at [442, 266] on div "Aluminium Retaining Wall Aluminum Retaining Wall 2365 Color Domain" at bounding box center [349, 250] width 271 height 36
click at [200, 243] on input "1" at bounding box center [196, 240] width 16 height 9
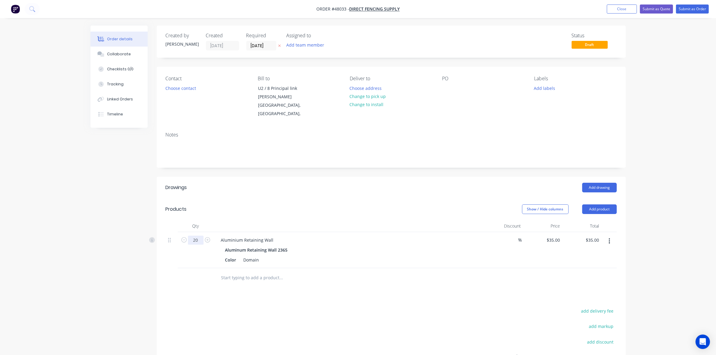
type input "20"
type input "$700.00"
click at [432, 171] on div "Created by [PERSON_NAME] Created [DATE] Required [DATE] Assigned to Add team me…" at bounding box center [391, 223] width 469 height 394
click at [612, 242] on button "button" at bounding box center [610, 241] width 14 height 11
click at [581, 265] on div "Duplicate" at bounding box center [588, 269] width 46 height 9
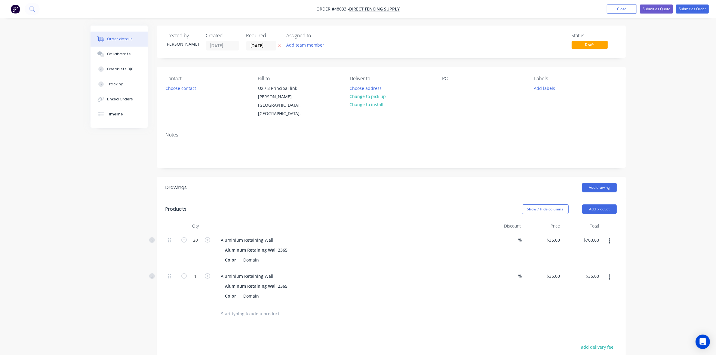
click at [610, 276] on icon "button" at bounding box center [610, 277] width 2 height 7
click at [594, 291] on div "Edit" at bounding box center [588, 293] width 46 height 9
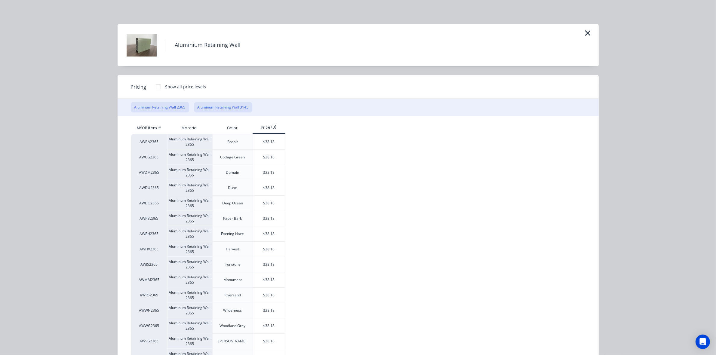
click at [234, 107] on button "Aluminum Retaining Wall 3145" at bounding box center [223, 107] width 58 height 10
click at [268, 169] on div "$50.78" at bounding box center [269, 172] width 32 height 15
type input "$50.78"
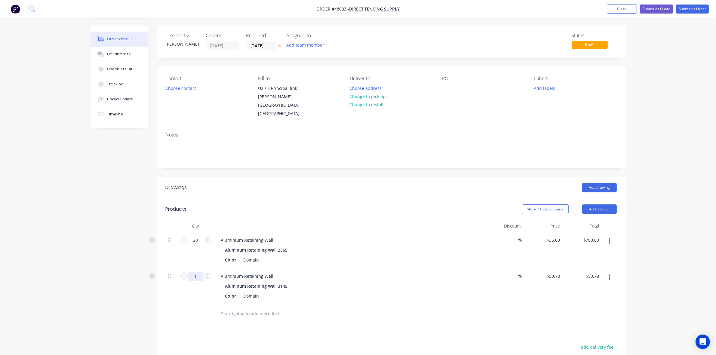
click at [200, 245] on input "1" at bounding box center [196, 240] width 16 height 9
type input "10"
type input "$507.80"
drag, startPoint x: 300, startPoint y: 178, endPoint x: 352, endPoint y: 178, distance: 52.1
click at [308, 178] on header "Drawings Add drawing" at bounding box center [391, 188] width 469 height 22
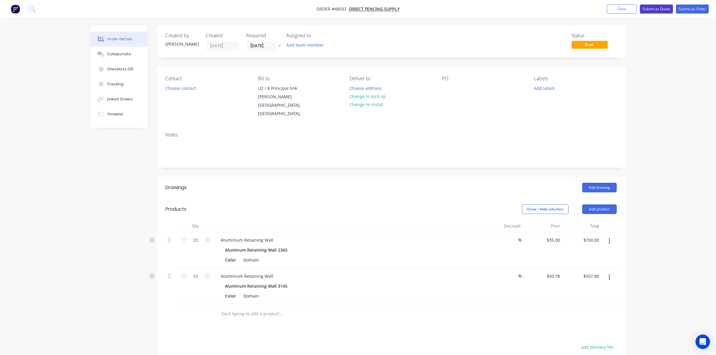
click at [667, 12] on button "Submit as Quote" at bounding box center [656, 9] width 33 height 9
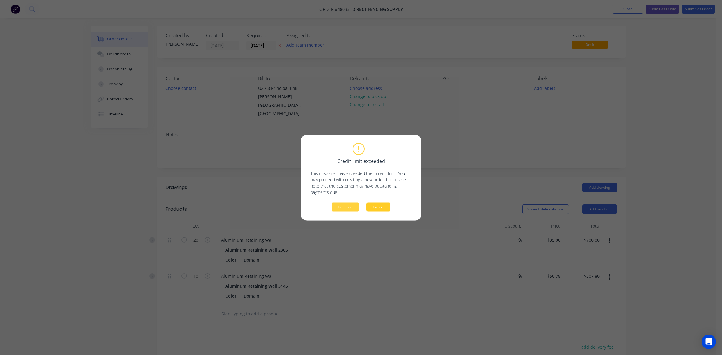
click at [373, 207] on button "Cancel" at bounding box center [379, 207] width 24 height 9
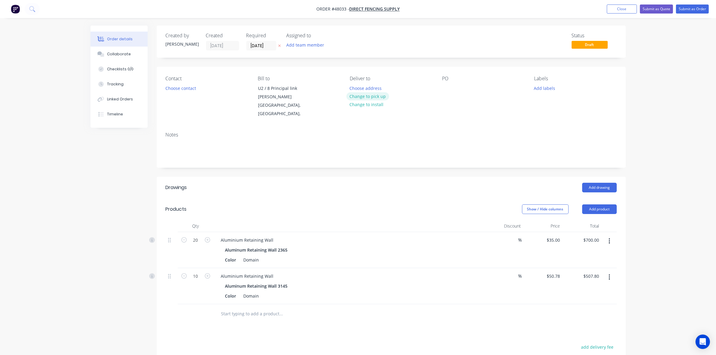
click at [382, 97] on button "Change to pick up" at bounding box center [368, 96] width 43 height 8
click at [657, 8] on button "Submit as Quote" at bounding box center [656, 9] width 33 height 9
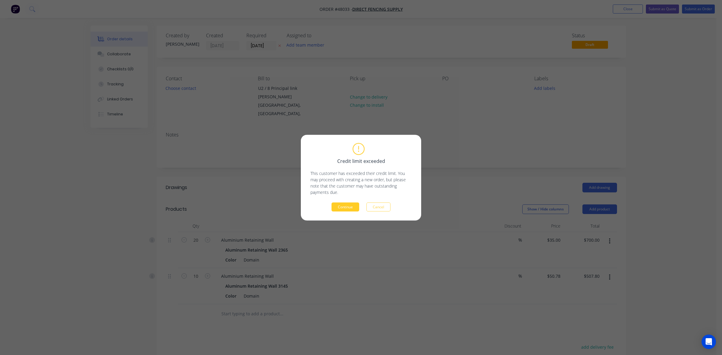
click at [344, 209] on button "Continue" at bounding box center [346, 207] width 28 height 9
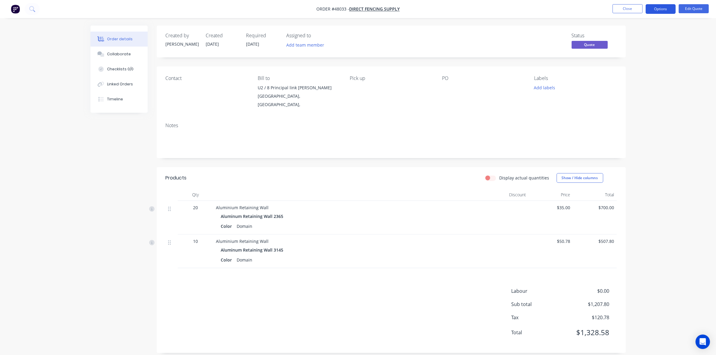
click at [669, 6] on button "Options" at bounding box center [661, 9] width 30 height 10
click at [636, 70] on div "Convert to Order" at bounding box center [642, 72] width 55 height 9
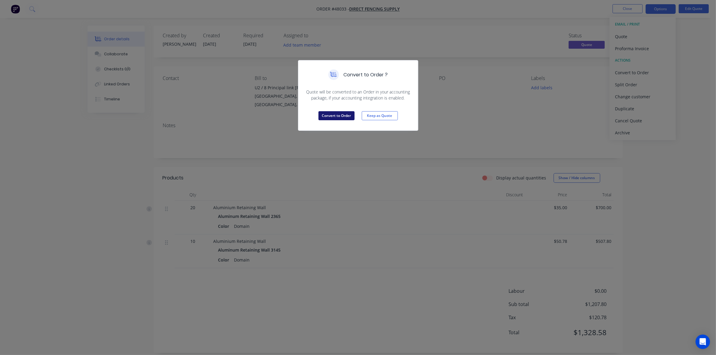
click at [330, 116] on button "Convert to Order" at bounding box center [337, 115] width 36 height 9
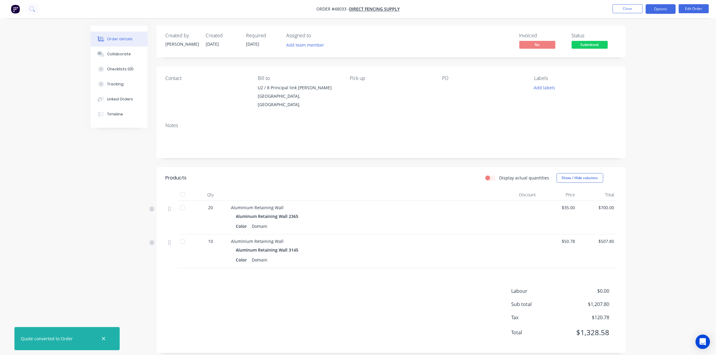
click at [666, 10] on button "Options" at bounding box center [661, 9] width 30 height 10
click at [699, 5] on button "Edit Order" at bounding box center [694, 8] width 30 height 9
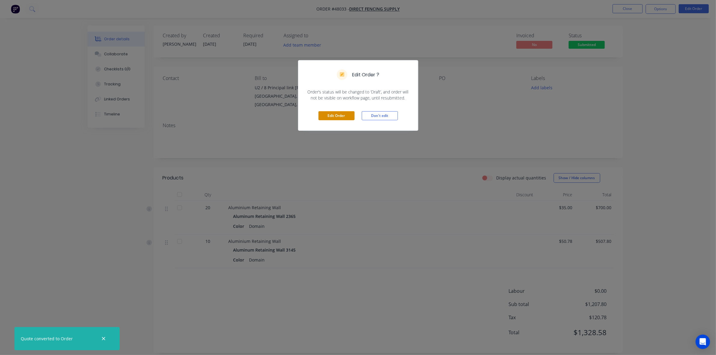
click at [337, 111] on button "Edit Order" at bounding box center [337, 115] width 36 height 9
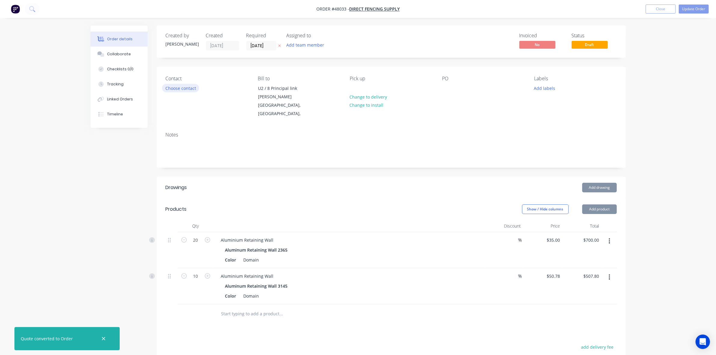
click at [183, 85] on button "Choose contact" at bounding box center [180, 88] width 37 height 8
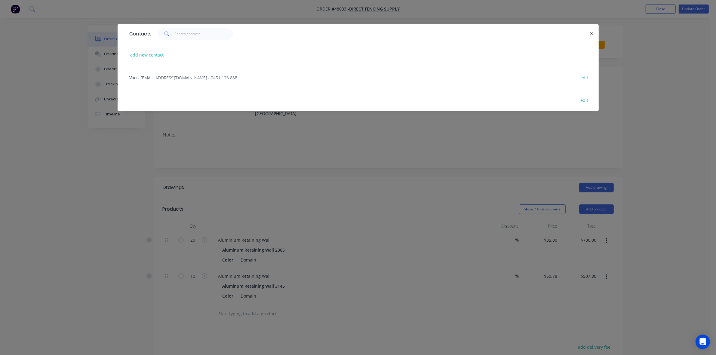
drag, startPoint x: 139, startPoint y: 76, endPoint x: 259, endPoint y: 66, distance: 119.8
click at [140, 76] on span "- sales@directfencingsupply.com.au - 0451 123 888" at bounding box center [187, 78] width 99 height 6
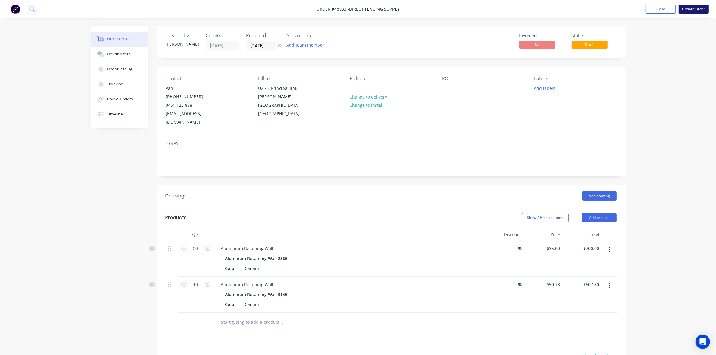
click at [694, 11] on button "Update Order" at bounding box center [694, 9] width 30 height 9
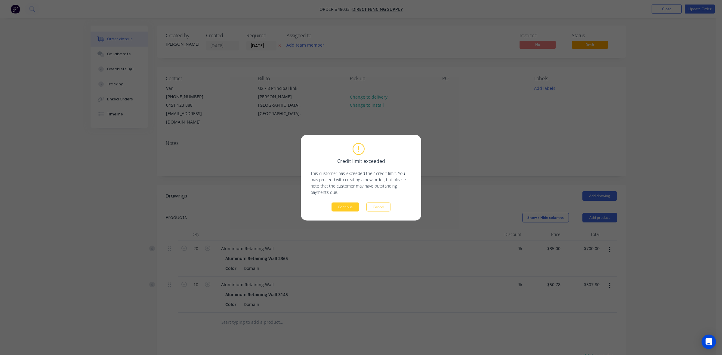
click at [360, 205] on div "Continue Cancel" at bounding box center [361, 207] width 101 height 9
click at [359, 206] on button "Continue" at bounding box center [346, 207] width 28 height 9
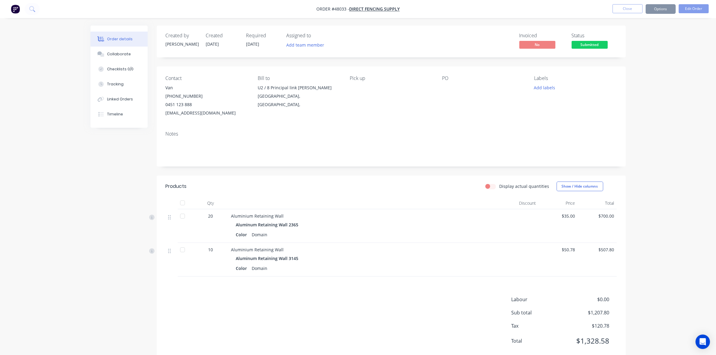
click at [667, 8] on button "Options" at bounding box center [661, 9] width 30 height 10
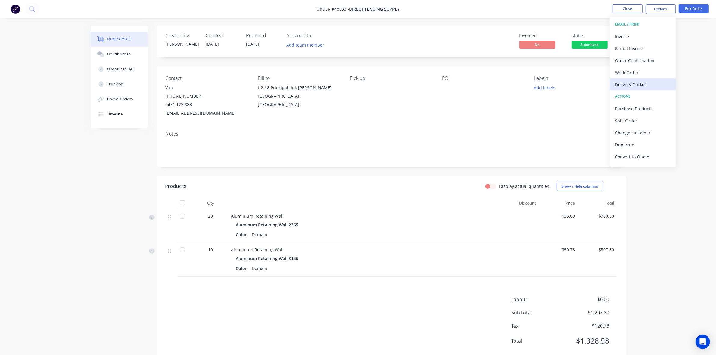
click at [632, 83] on div "Delivery Docket" at bounding box center [642, 84] width 55 height 9
click at [641, 56] on div "Without pricing" at bounding box center [642, 60] width 55 height 9
click at [490, 194] on header "Products Display actual quantities Show / Hide columns" at bounding box center [391, 187] width 469 height 22
click at [701, 8] on button "Edit Order" at bounding box center [694, 8] width 30 height 9
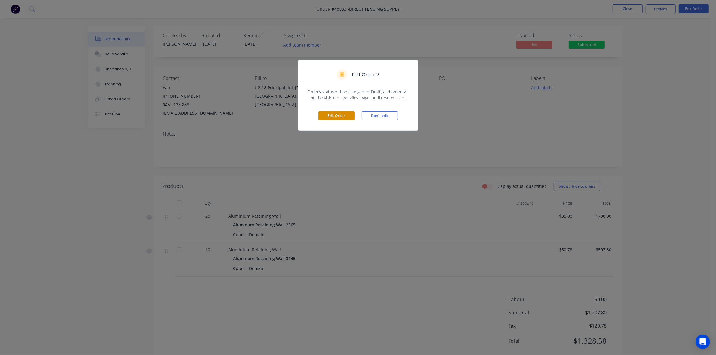
click at [352, 115] on button "Edit Order" at bounding box center [337, 115] width 36 height 9
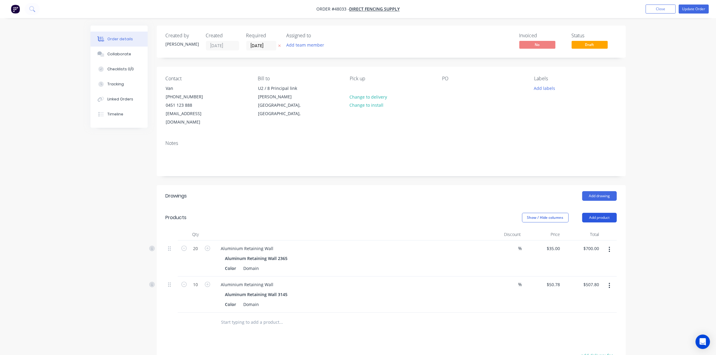
click at [603, 213] on button "Add product" at bounding box center [600, 218] width 35 height 10
click at [599, 227] on button "Product catalogue" at bounding box center [588, 233] width 57 height 12
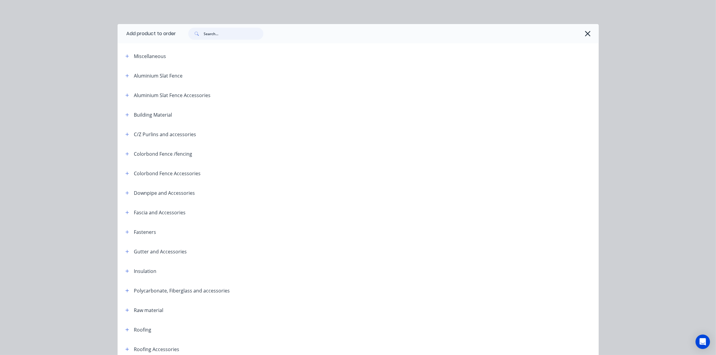
click at [225, 36] on input "text" at bounding box center [234, 34] width 60 height 12
type input "sheet"
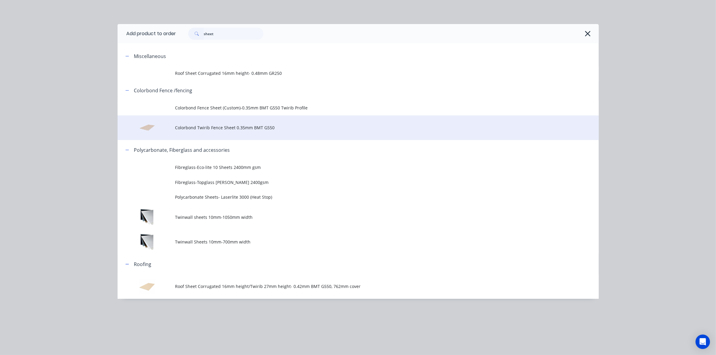
click at [227, 133] on td "Colorbond Twirib Fence Sheet 0.35mm BMT G550" at bounding box center [387, 128] width 424 height 25
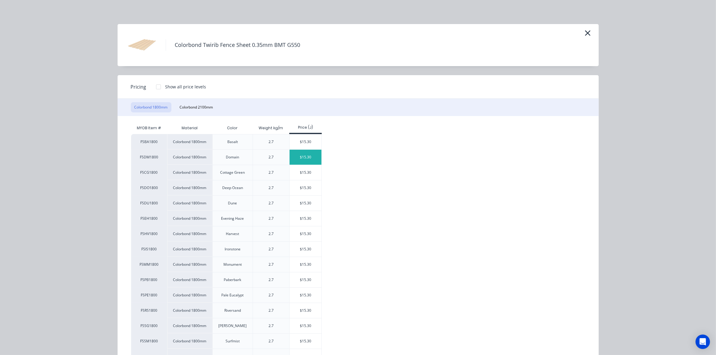
click at [308, 162] on div "$15.30" at bounding box center [306, 157] width 32 height 15
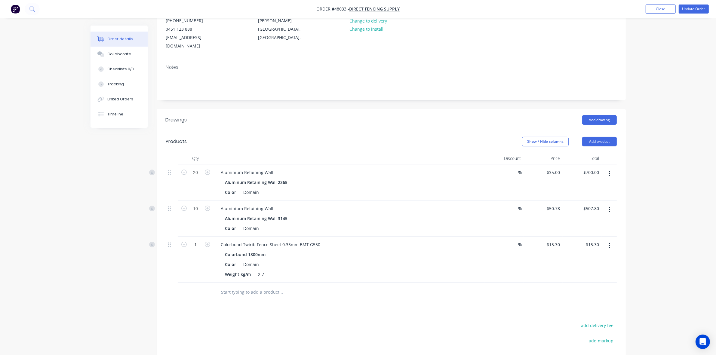
scroll to position [155, 0]
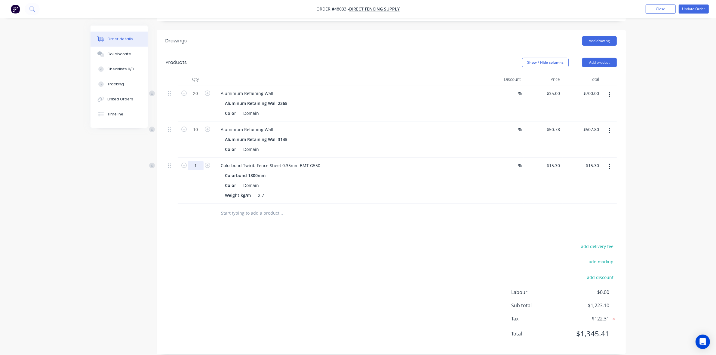
click at [191, 98] on input "1" at bounding box center [196, 93] width 16 height 9
type input "94"
type input "$1,438.20"
drag, startPoint x: 303, startPoint y: 199, endPoint x: 424, endPoint y: 214, distance: 122.0
click at [307, 204] on div at bounding box center [322, 214] width 217 height 20
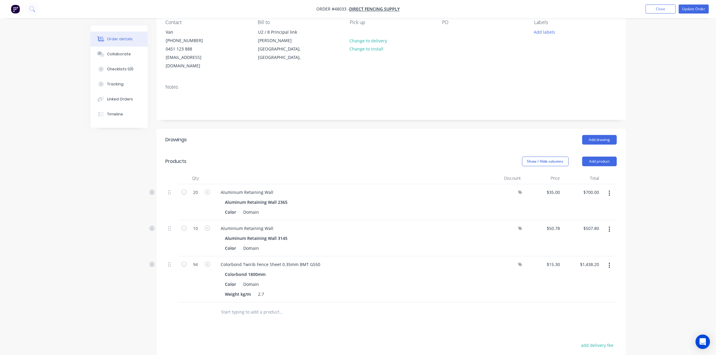
scroll to position [5, 0]
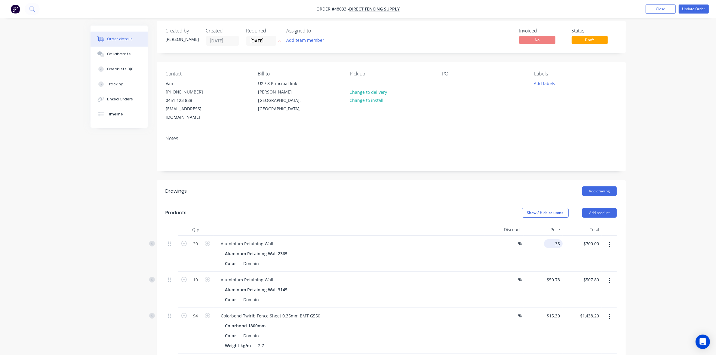
click at [560, 240] on input "35" at bounding box center [555, 244] width 16 height 9
click at [341, 240] on div "Aluminium Retaining Wall" at bounding box center [349, 244] width 266 height 9
click at [556, 240] on div "$35.00 $35.00" at bounding box center [555, 244] width 16 height 9
click at [469, 209] on div "Show / Hide columns Add product" at bounding box center [438, 213] width 355 height 10
click at [552, 236] on div "35 $35.00" at bounding box center [543, 254] width 39 height 36
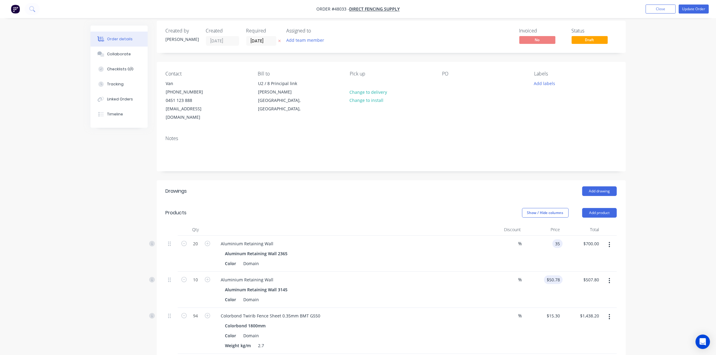
type input "$35.00"
click at [554, 276] on input "50.78" at bounding box center [555, 280] width 16 height 9
click at [447, 259] on div "Color Domain" at bounding box center [348, 263] width 250 height 9
type input "$50.78"
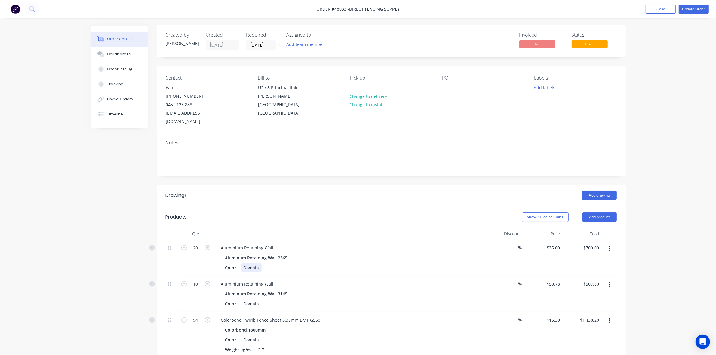
scroll to position [0, 0]
click at [693, 7] on button "Update Order" at bounding box center [694, 9] width 30 height 9
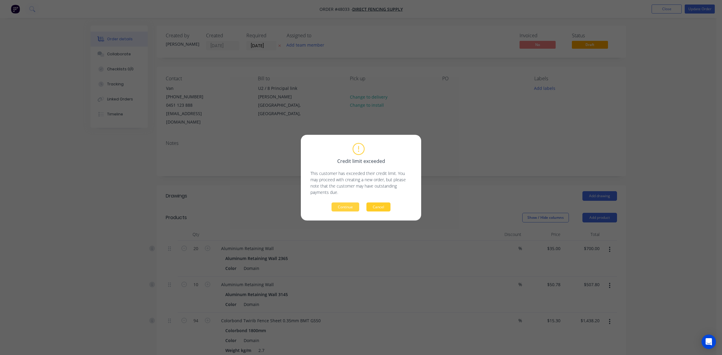
click at [378, 205] on button "Cancel" at bounding box center [379, 207] width 24 height 9
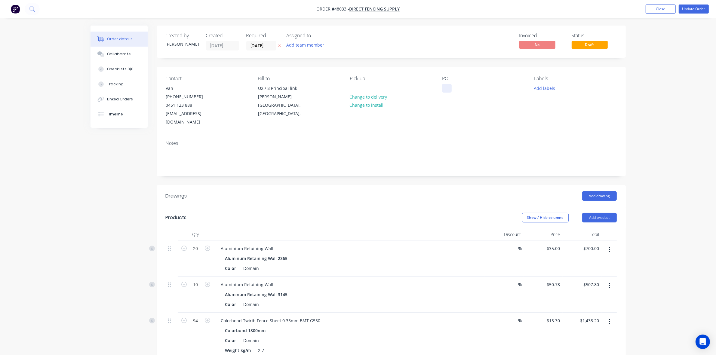
click at [447, 85] on div at bounding box center [447, 88] width 10 height 9
click at [460, 163] on div "Notes" at bounding box center [391, 156] width 469 height 40
click at [696, 7] on button "Update Order" at bounding box center [694, 9] width 30 height 9
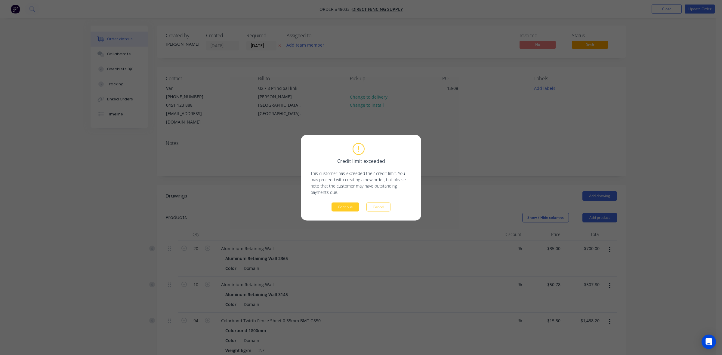
click at [345, 209] on button "Continue" at bounding box center [346, 207] width 28 height 9
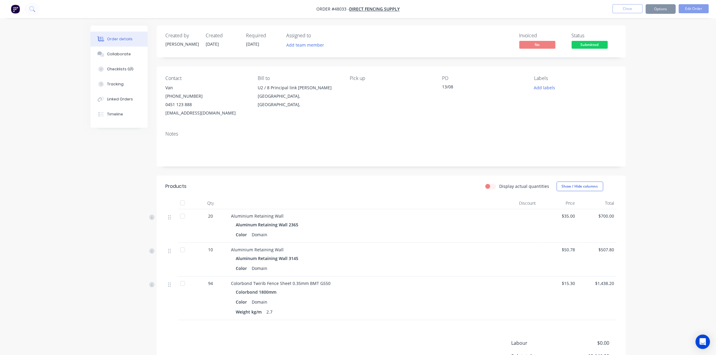
click at [666, 12] on button "Options" at bounding box center [661, 9] width 30 height 10
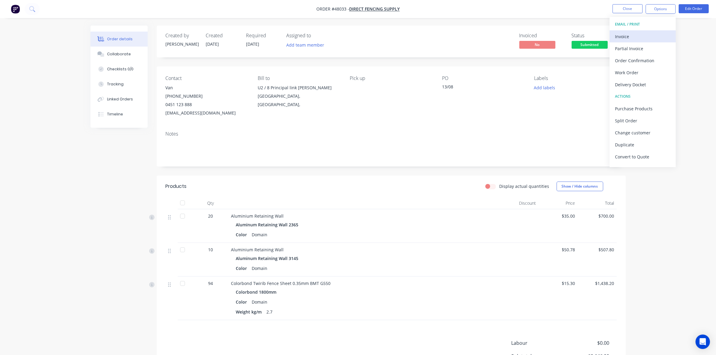
click at [618, 32] on button "Invoice" at bounding box center [643, 36] width 66 height 12
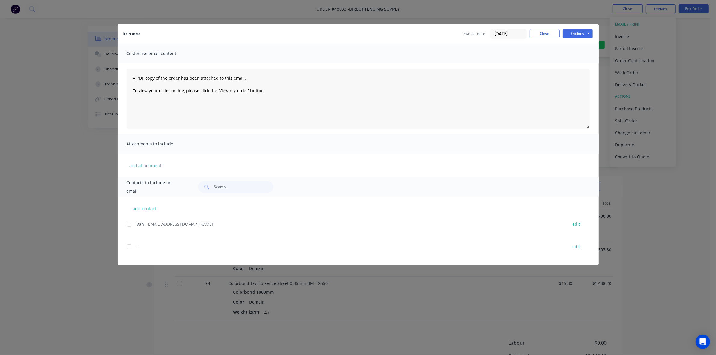
click at [127, 223] on div at bounding box center [129, 224] width 12 height 12
click at [569, 34] on button "Options" at bounding box center [578, 33] width 30 height 9
click at [573, 66] on button "Email" at bounding box center [582, 65] width 39 height 10
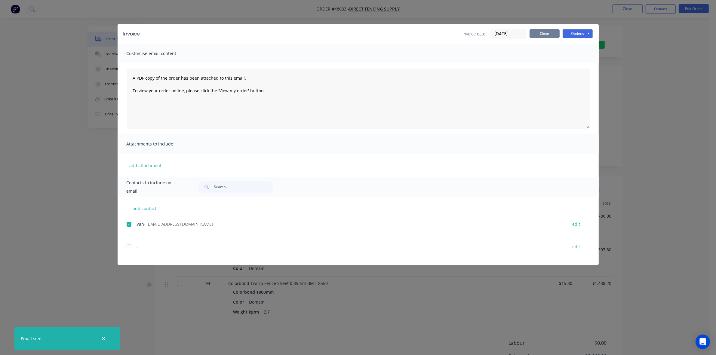
click at [552, 32] on button "Close" at bounding box center [545, 33] width 30 height 9
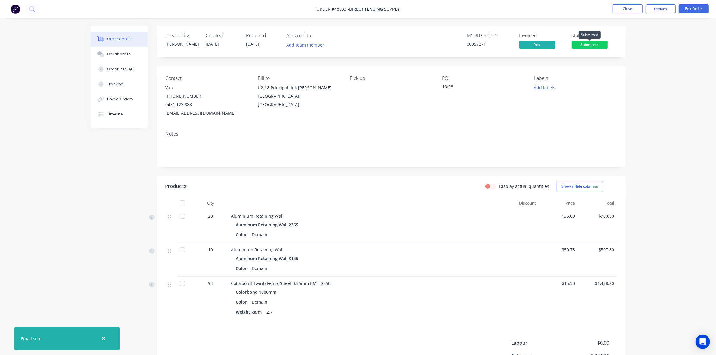
click at [586, 42] on span "Submitted" at bounding box center [590, 45] width 36 height 8
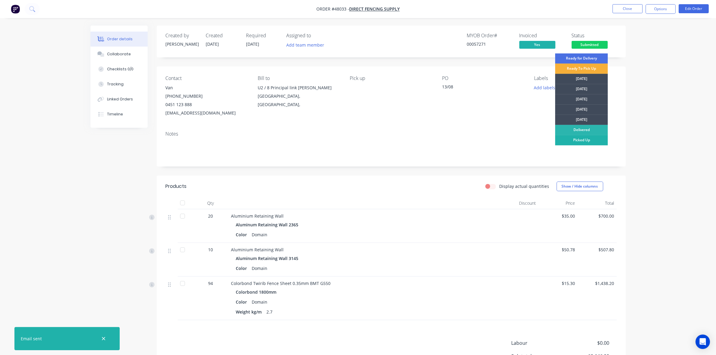
click at [583, 140] on div "Picked Up" at bounding box center [581, 140] width 53 height 10
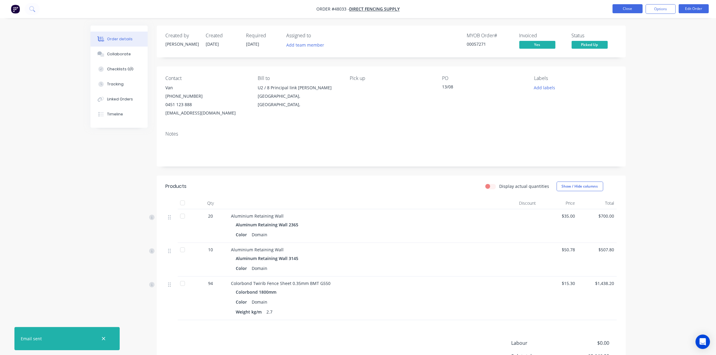
click at [631, 8] on button "Close" at bounding box center [628, 8] width 30 height 9
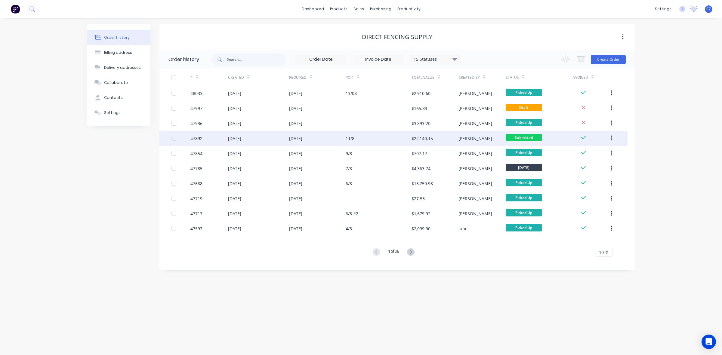
click at [444, 133] on div "$22,140.15" at bounding box center [435, 138] width 47 height 15
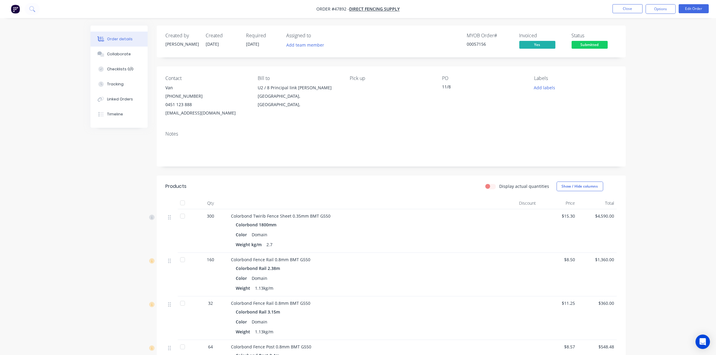
click at [589, 40] on div "Status Submitted" at bounding box center [594, 41] width 45 height 17
click at [602, 45] on span "Submitted" at bounding box center [590, 45] width 36 height 8
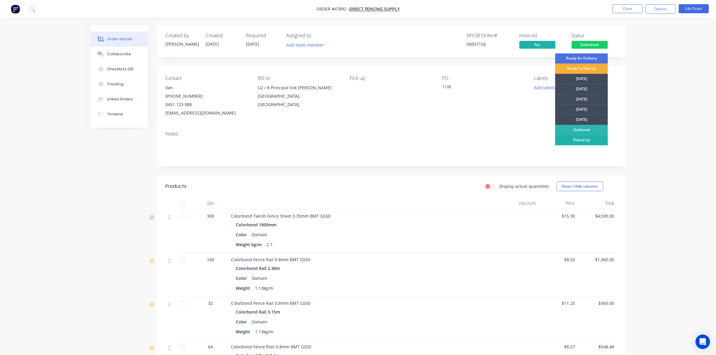
click at [587, 142] on div "Picked Up" at bounding box center [581, 140] width 53 height 10
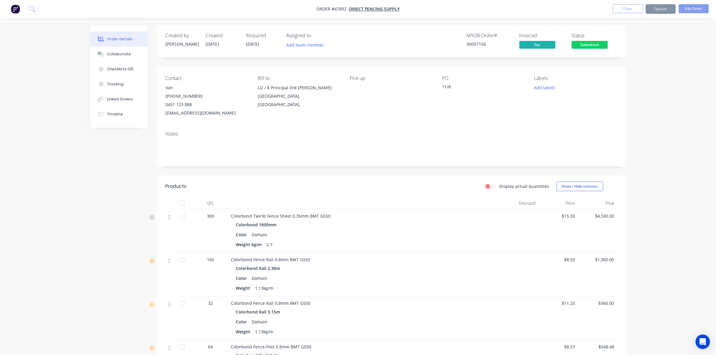
click at [488, 128] on div "Notes" at bounding box center [391, 146] width 469 height 40
click at [624, 14] on nav "Order #47892 - Direct Fencing Supply Close Options Edit Order" at bounding box center [358, 9] width 716 height 18
click at [613, 11] on button "Close" at bounding box center [628, 8] width 30 height 9
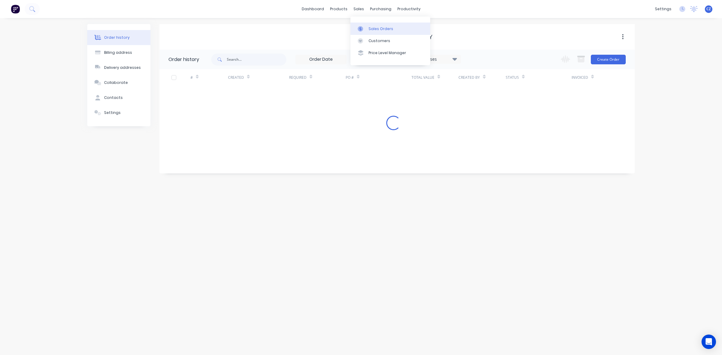
click at [370, 30] on div "Sales Orders" at bounding box center [381, 28] width 25 height 5
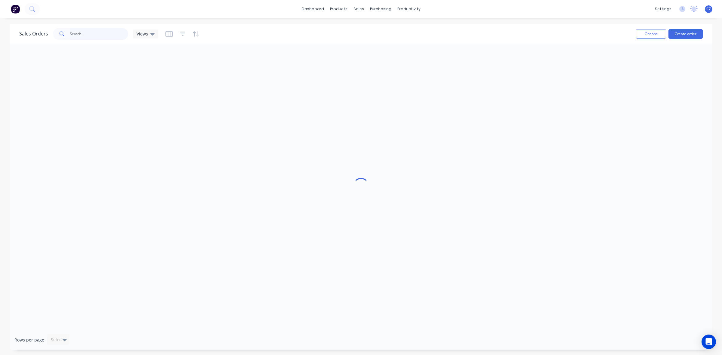
click at [96, 34] on input "text" at bounding box center [99, 34] width 59 height 12
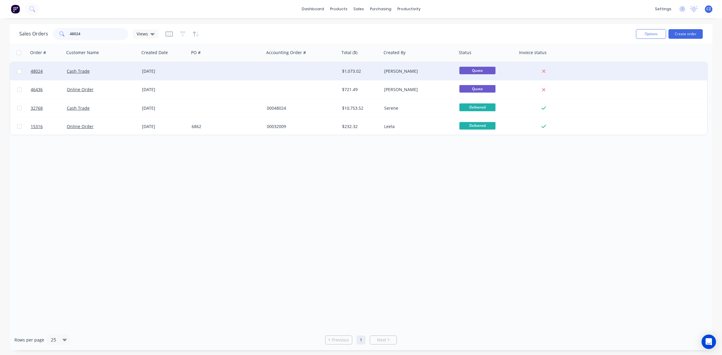
type input "48024"
click at [326, 73] on div at bounding box center [302, 71] width 75 height 18
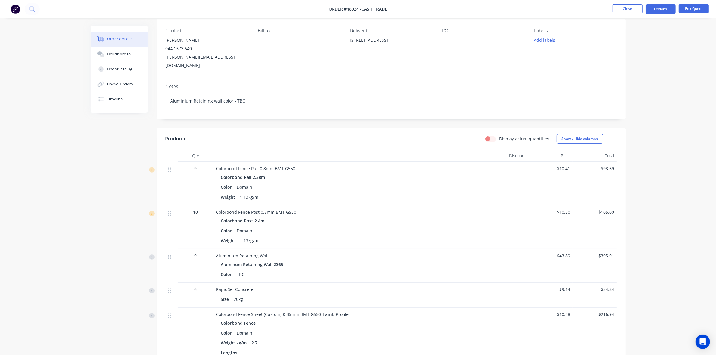
scroll to position [113, 0]
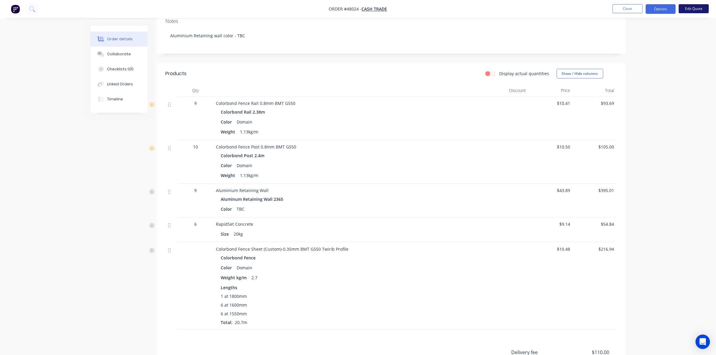
click at [700, 10] on button "Edit Quote" at bounding box center [694, 8] width 30 height 9
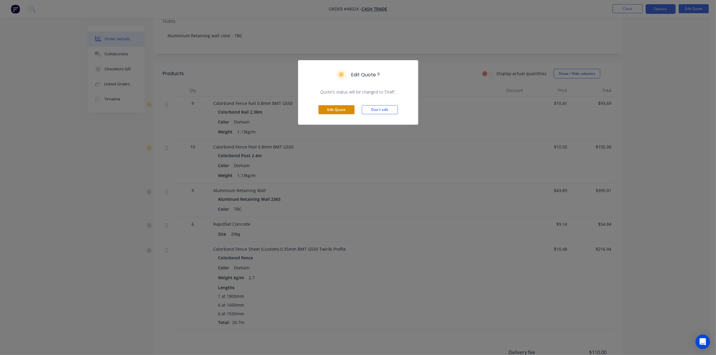
click at [350, 107] on button "Edit Quote" at bounding box center [337, 109] width 36 height 9
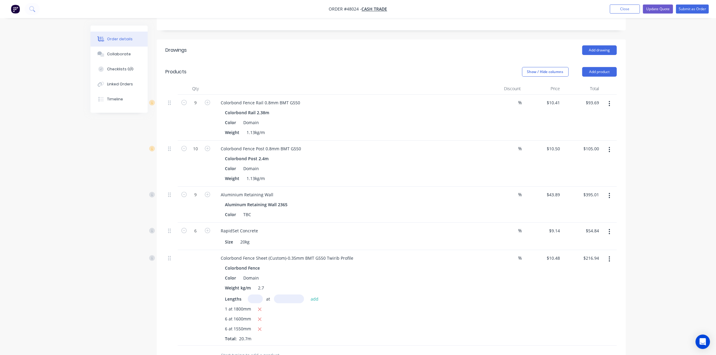
scroll to position [150, 0]
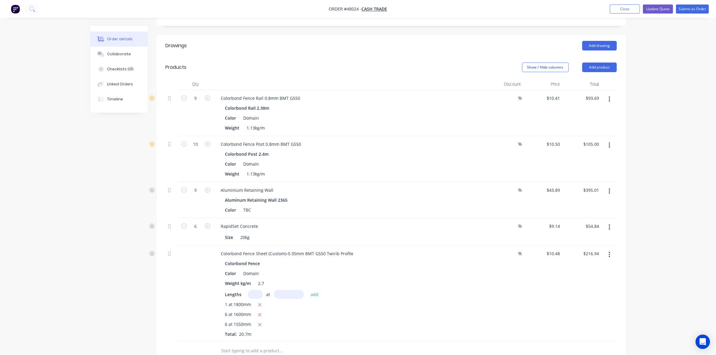
click at [610, 188] on icon "button" at bounding box center [610, 191] width 2 height 7
click at [595, 203] on div "Edit" at bounding box center [588, 207] width 46 height 9
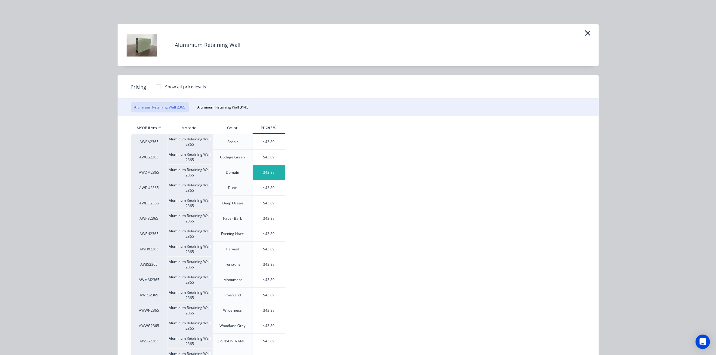
click at [276, 176] on div "$43.89" at bounding box center [269, 172] width 32 height 15
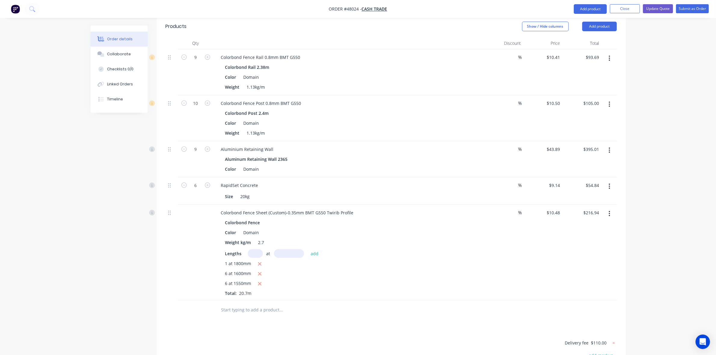
scroll to position [277, 0]
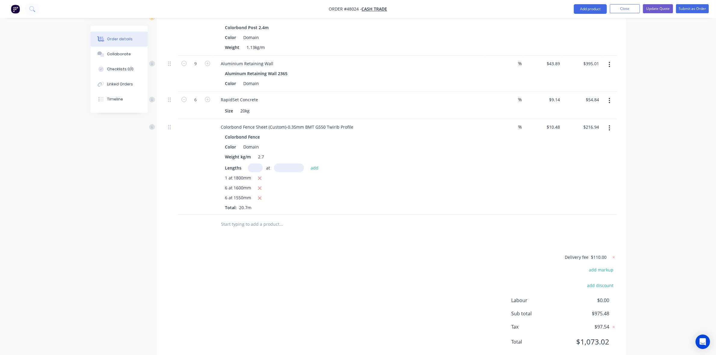
click at [446, 271] on div "Delivery fee $110.00 add markup add discount Labour $0.00 Sub total $975.48 Tax…" at bounding box center [391, 304] width 451 height 100
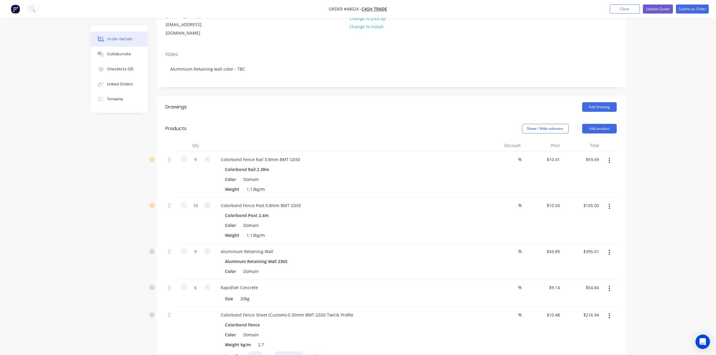
scroll to position [0, 0]
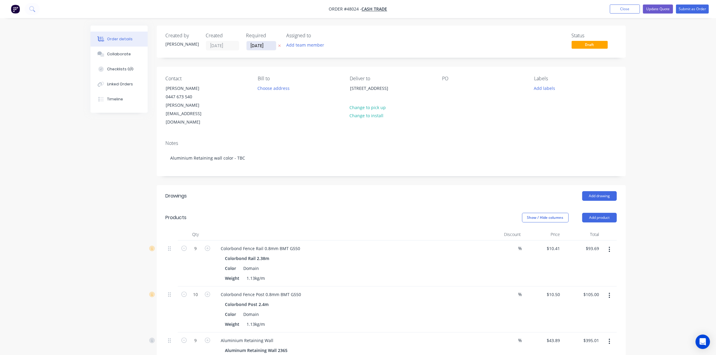
click at [253, 45] on input "[DATE]" at bounding box center [261, 45] width 29 height 9
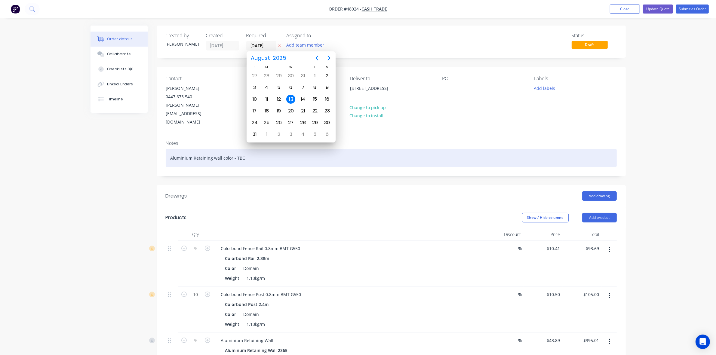
click at [240, 149] on div "Aluminium Retaining wall color - TBC" at bounding box center [391, 158] width 451 height 18
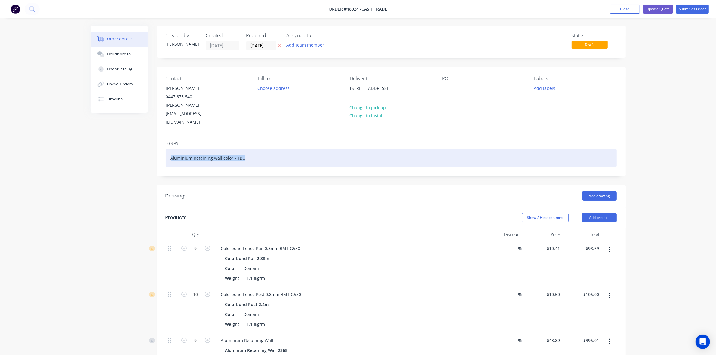
drag, startPoint x: 253, startPoint y: 141, endPoint x: 130, endPoint y: 148, distance: 122.6
click at [130, 148] on div "Created by Bob Created 13/08/25 Required 13/08/25 Assigned to Add team member S…" at bounding box center [359, 337] width 536 height 623
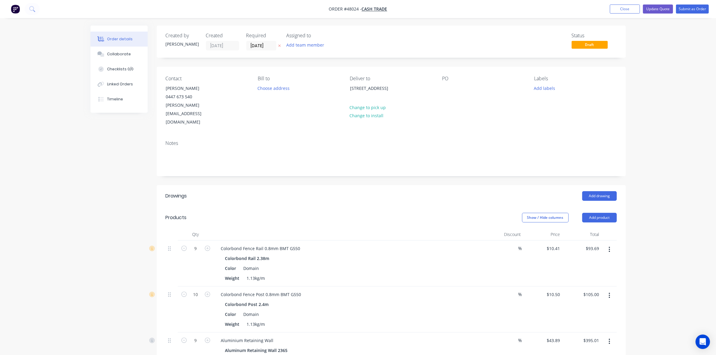
click at [378, 185] on header "Drawings Add drawing" at bounding box center [391, 196] width 469 height 22
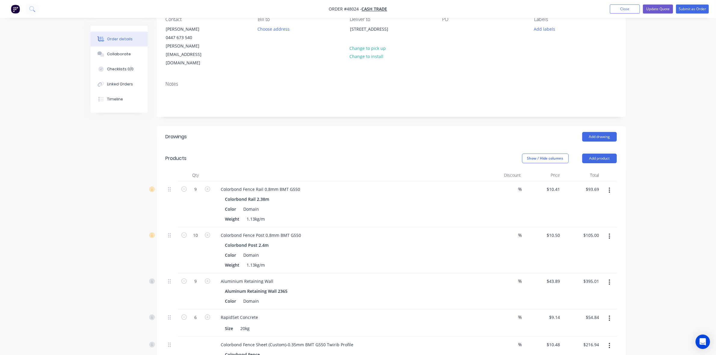
scroll to position [150, 0]
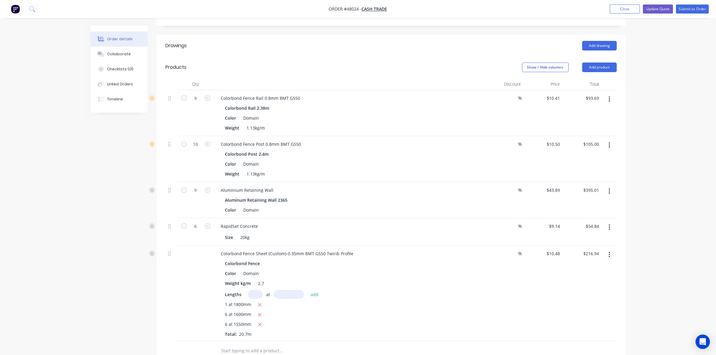
click at [401, 104] on div "Colorbond Rail 2.38m" at bounding box center [349, 108] width 248 height 9
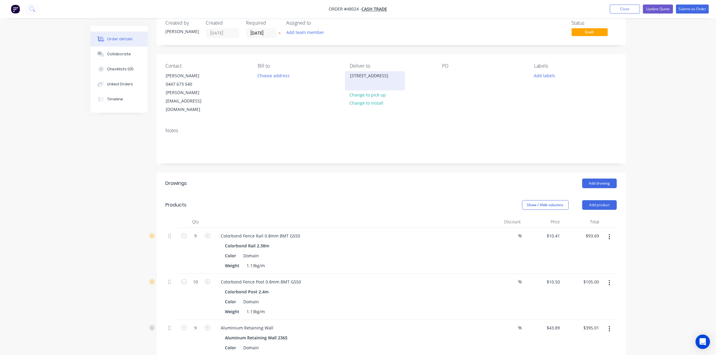
scroll to position [0, 0]
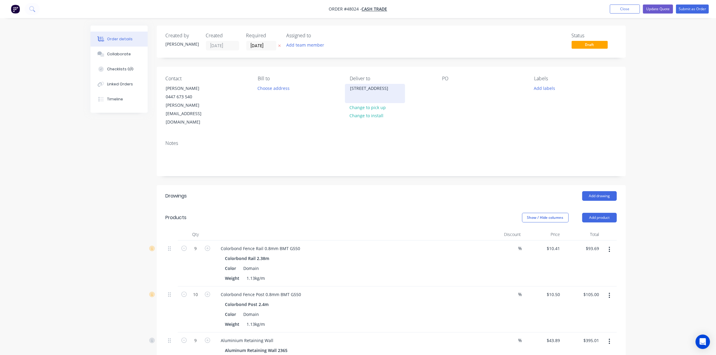
copy div "14 Richenda Ct, Marangaroo WA 6064"
drag, startPoint x: 394, startPoint y: 98, endPoint x: 278, endPoint y: 110, distance: 117.4
click at [279, 107] on div "Contact James Wilson 0447 673 540 james@jameswilson.biz Bill to Choose address …" at bounding box center [391, 101] width 469 height 69
drag, startPoint x: 275, startPoint y: 122, endPoint x: 438, endPoint y: 0, distance: 203.5
click at [276, 136] on div "Notes" at bounding box center [391, 156] width 469 height 40
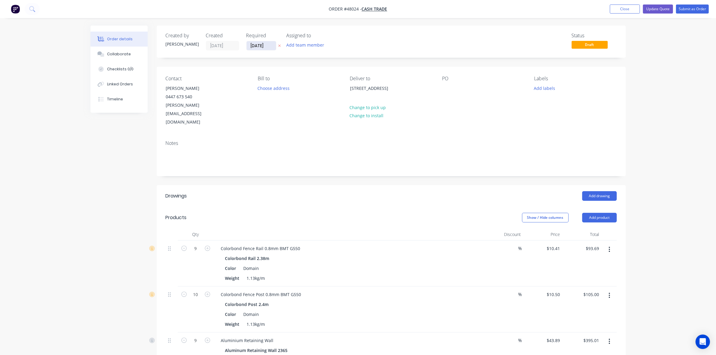
click at [250, 47] on input "[DATE]" at bounding box center [261, 45] width 29 height 9
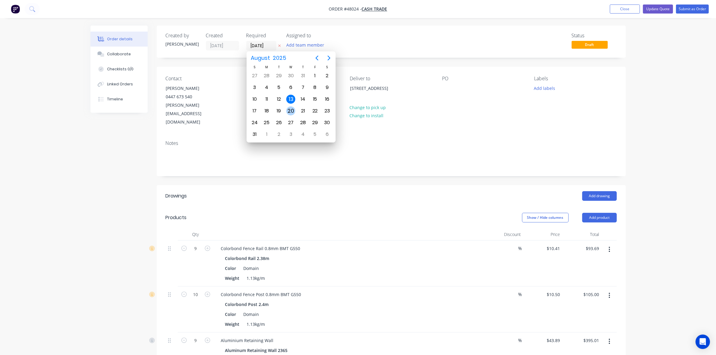
click at [288, 109] on div "20" at bounding box center [290, 111] width 9 height 9
type input "[DATE]"
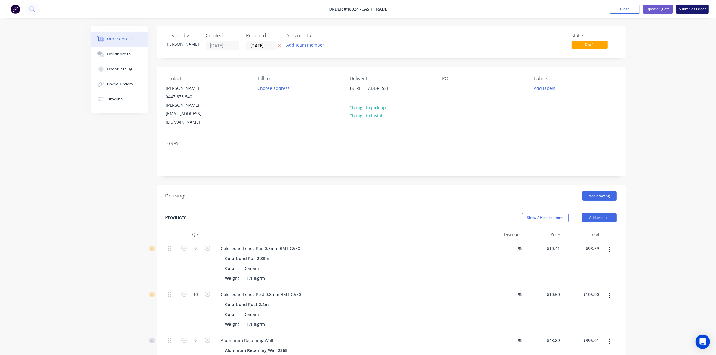
click at [694, 5] on button "Submit as Order" at bounding box center [692, 9] width 33 height 9
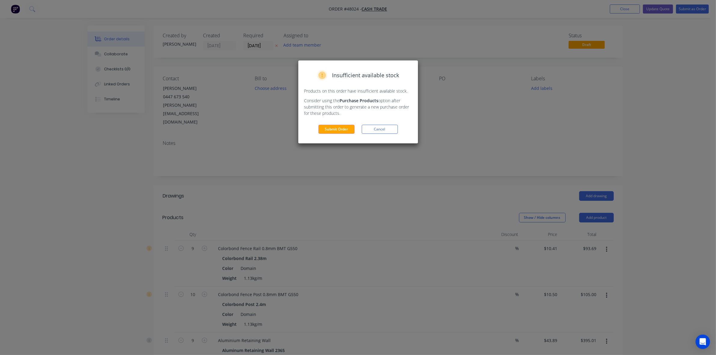
click at [327, 135] on div "Insufficient available stock Products on this order have insufficient available…" at bounding box center [359, 101] width 120 height 83
click at [327, 130] on button "Submit Order" at bounding box center [337, 129] width 36 height 9
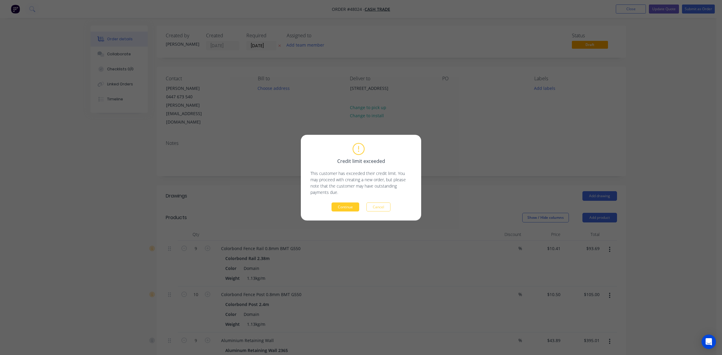
click at [346, 205] on button "Continue" at bounding box center [346, 207] width 28 height 9
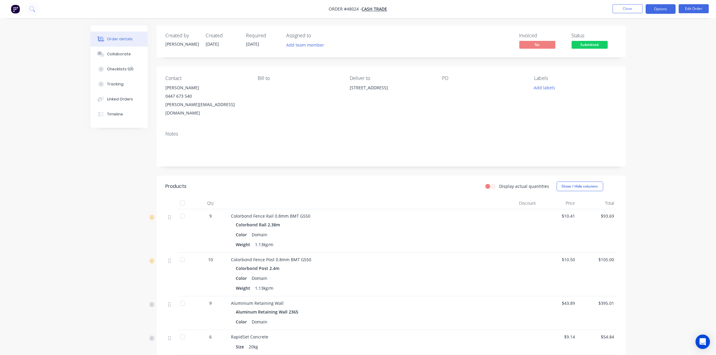
click at [667, 10] on button "Options" at bounding box center [661, 9] width 30 height 10
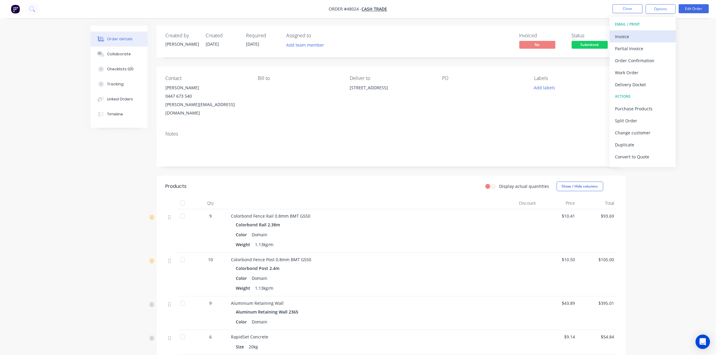
click at [644, 36] on div "Invoice" at bounding box center [642, 36] width 55 height 9
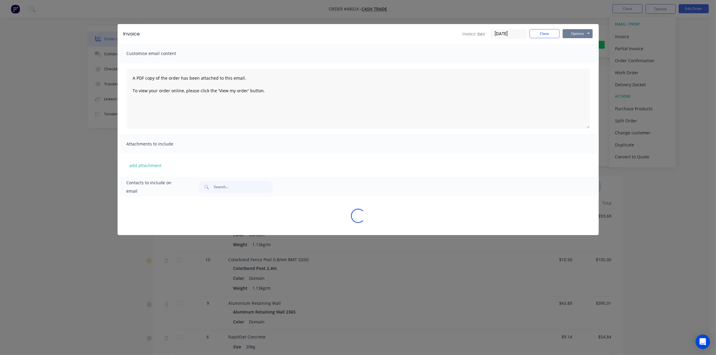
click at [578, 29] on button "Options" at bounding box center [578, 33] width 30 height 9
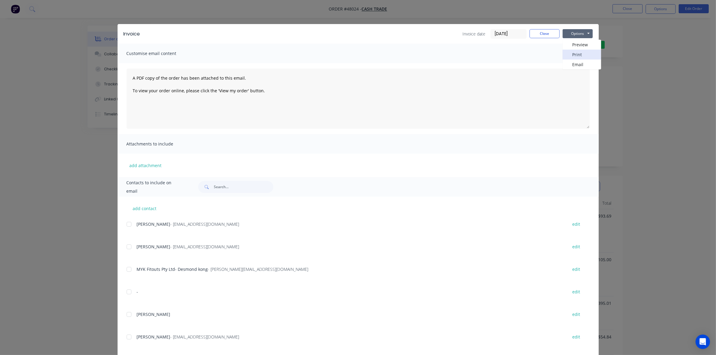
click at [578, 55] on button "Print" at bounding box center [582, 55] width 39 height 10
click at [545, 33] on button "Close" at bounding box center [545, 33] width 30 height 9
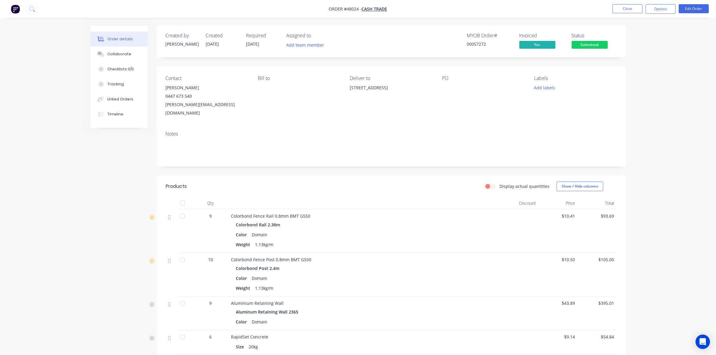
click at [364, 176] on header "Products Display actual quantities Show / Hide columns" at bounding box center [391, 187] width 469 height 22
click at [367, 221] on div "Colorbond Rail 2.38m Color Domain Weight 1.13kg/m" at bounding box center [364, 235] width 266 height 29
click at [596, 44] on span "Submitted" at bounding box center [590, 45] width 36 height 8
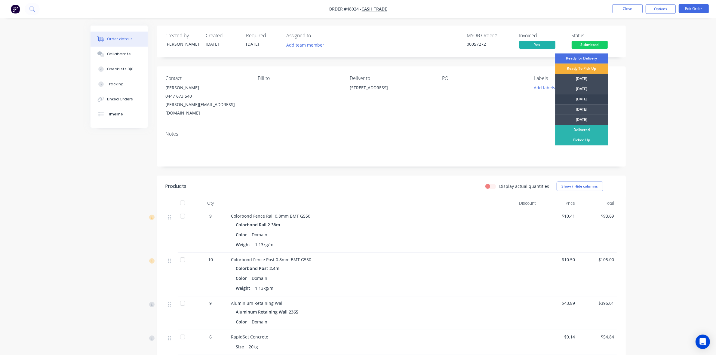
click at [599, 103] on div "[DATE]" at bounding box center [581, 99] width 53 height 10
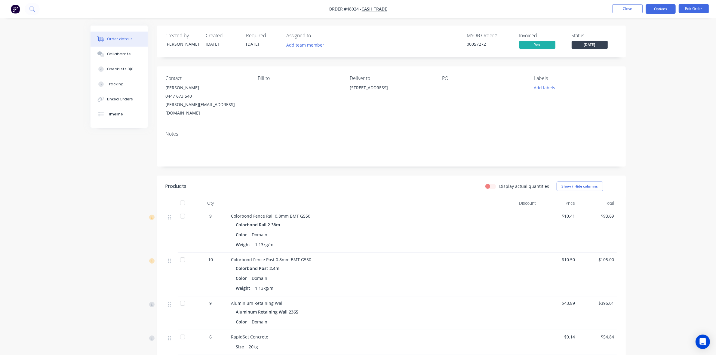
click at [657, 12] on button "Options" at bounding box center [661, 9] width 30 height 10
click at [642, 70] on div "Work Order" at bounding box center [642, 72] width 55 height 9
click at [641, 71] on div "Custom" at bounding box center [642, 72] width 55 height 9
click at [638, 58] on div "Without pricing" at bounding box center [642, 60] width 55 height 9
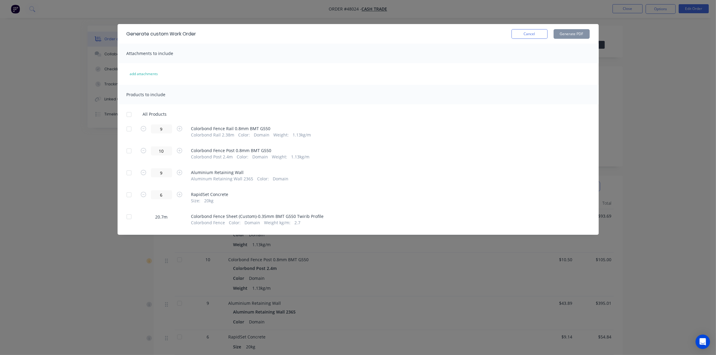
click at [138, 219] on div "20.7m Colorbond Fence Sheet (Custom)-0.35mm BMT G550 Twirib Profile Colorbond F…" at bounding box center [358, 219] width 463 height 14
drag, startPoint x: 133, startPoint y: 217, endPoint x: 140, endPoint y: 216, distance: 7.6
click at [134, 217] on div at bounding box center [129, 217] width 12 height 12
click at [580, 32] on button "Generate PDF" at bounding box center [572, 34] width 36 height 10
drag, startPoint x: 530, startPoint y: 39, endPoint x: 537, endPoint y: 35, distance: 8.7
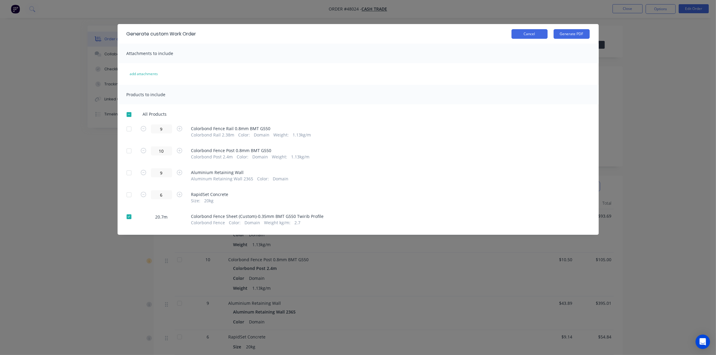
click at [531, 39] on div "Generate custom Work Order Cancel Generate PDF" at bounding box center [358, 34] width 481 height 20
click at [528, 30] on button "Cancel" at bounding box center [530, 34] width 36 height 10
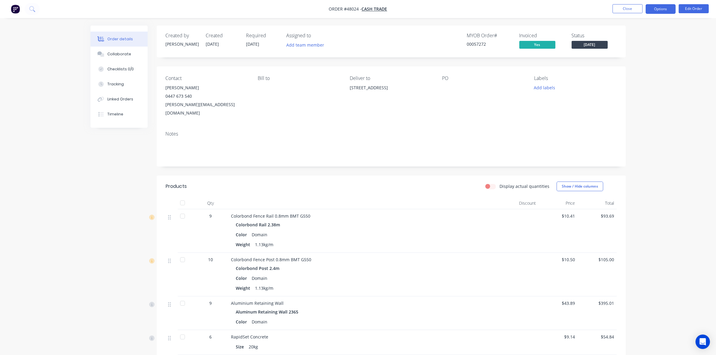
click at [654, 8] on button "Options" at bounding box center [661, 9] width 30 height 10
click at [622, 81] on div "Delivery Docket" at bounding box center [642, 84] width 55 height 9
click at [622, 63] on div "Without pricing" at bounding box center [642, 60] width 55 height 9
click at [243, 100] on div "0447 673 540" at bounding box center [207, 96] width 82 height 8
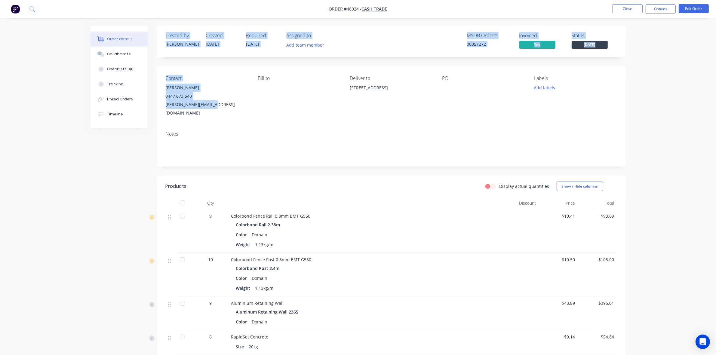
drag, startPoint x: 212, startPoint y: 109, endPoint x: 156, endPoint y: 114, distance: 56.6
click at [156, 114] on div "Order details Collaborate Checklists 0/0 Tracking Linked Orders Timeline Order …" at bounding box center [359, 288] width 548 height 524
click at [235, 115] on div "Contact James Wilson 0447 673 540 james@jameswilson.biz Bill to Deliver to 14 R…" at bounding box center [391, 97] width 469 height 60
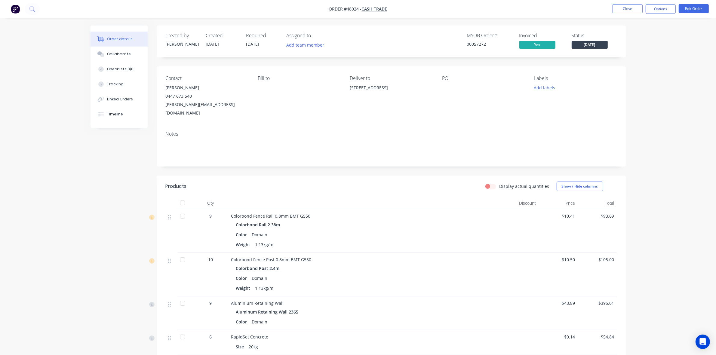
click at [220, 108] on div "james@jameswilson.biz" at bounding box center [207, 109] width 82 height 17
drag, startPoint x: 217, startPoint y: 104, endPoint x: 163, endPoint y: 104, distance: 53.9
click at [163, 104] on div "Contact James Wilson 0447 673 540 james@jameswilson.biz Bill to Deliver to 14 R…" at bounding box center [391, 97] width 469 height 60
copy div "james@jameswilson.biz"
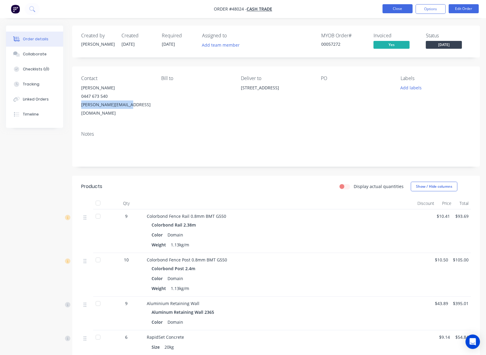
click at [391, 11] on button "Close" at bounding box center [398, 8] width 30 height 9
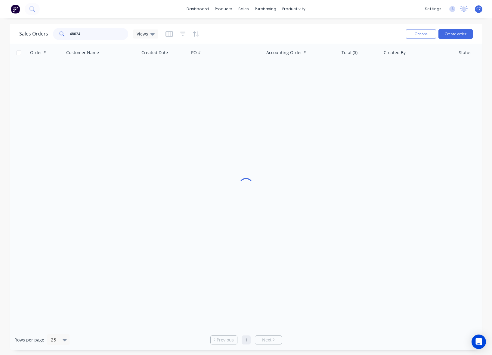
drag, startPoint x: 107, startPoint y: 34, endPoint x: 1, endPoint y: 35, distance: 106.8
click at [1, 35] on div "Sales Orders 48024 Views Options Create order Order # Customer Name Created Dat…" at bounding box center [246, 187] width 492 height 326
paste input "38521871"
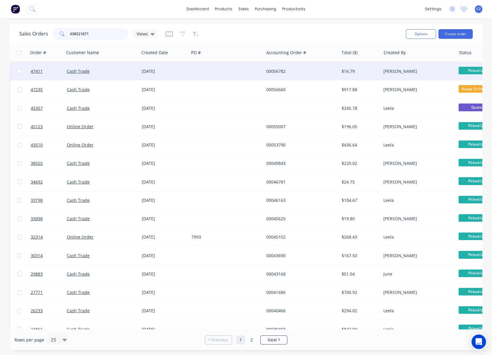
type input "438521871"
click at [227, 77] on div at bounding box center [226, 71] width 75 height 18
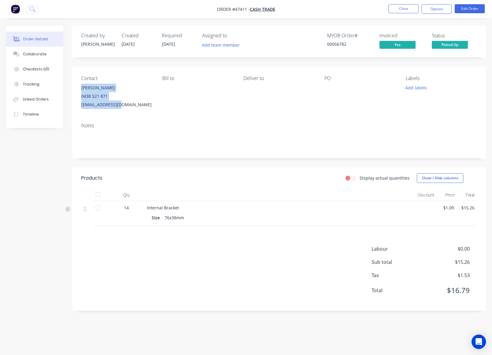
drag, startPoint x: 117, startPoint y: 106, endPoint x: 79, endPoint y: 88, distance: 42.1
click at [79, 88] on div "Contact Kane Howard 0438 521 871 kaneh@hotmail.com Bill to Deliver to PO Labels…" at bounding box center [279, 92] width 414 height 51
copy div "Kane Howard 0438 521 871 kaneh@hotmail.com"
click at [410, 3] on nav "Order #47411 - Cash Trade Close Options Edit Order" at bounding box center [246, 9] width 492 height 18
click at [408, 7] on button "Close" at bounding box center [403, 8] width 30 height 9
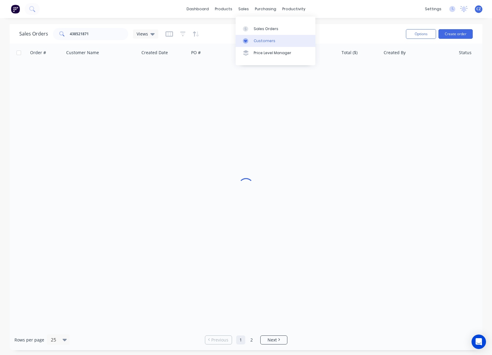
click at [253, 41] on link "Customers" at bounding box center [276, 41] width 80 height 12
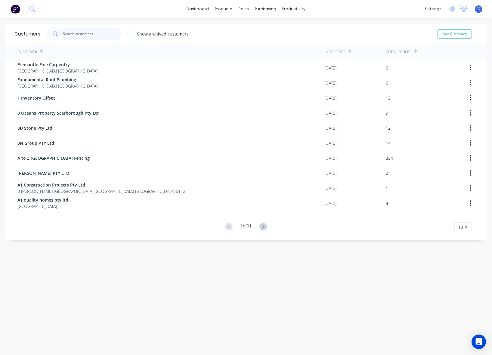
click at [106, 30] on input "text" at bounding box center [92, 34] width 59 height 12
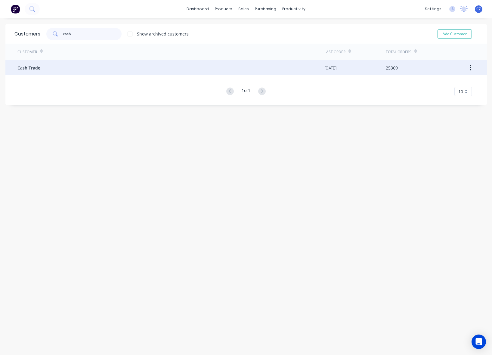
type input "cash"
click at [101, 61] on div "Cash Trade" at bounding box center [170, 67] width 307 height 15
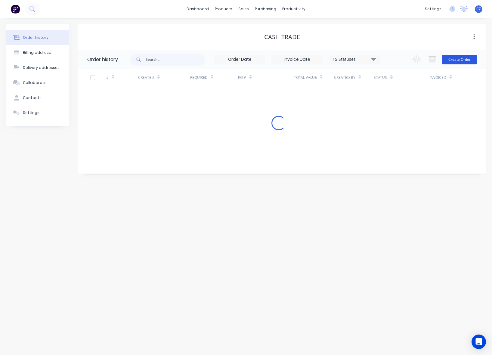
click at [468, 57] on button "Create Order" at bounding box center [459, 60] width 35 height 10
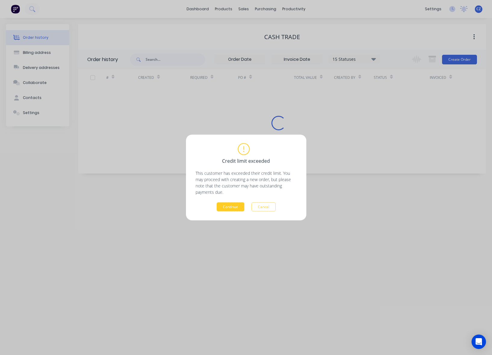
click at [228, 206] on button "Continue" at bounding box center [231, 207] width 28 height 9
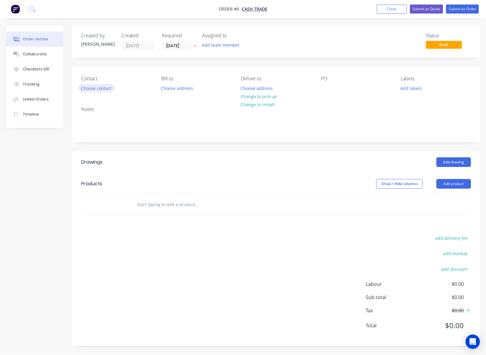
click at [93, 88] on button "Choose contact" at bounding box center [96, 88] width 37 height 8
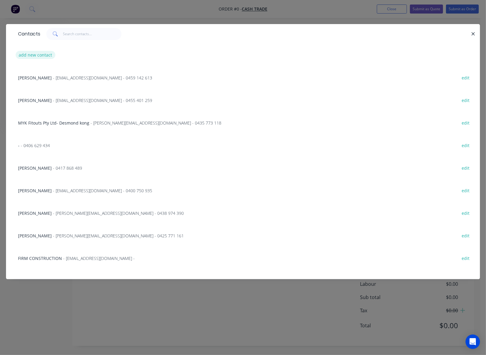
click at [36, 55] on button "add new contact" at bounding box center [36, 55] width 40 height 8
select select "AU"
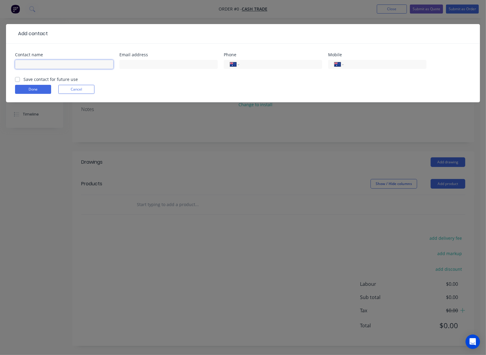
click at [38, 67] on input "text" at bounding box center [64, 64] width 98 height 9
paste input "Kane Howard 0438 521 871 kaneh@hotmail.com"
drag, startPoint x: 70, startPoint y: 62, endPoint x: 138, endPoint y: 68, distance: 68.9
click at [138, 68] on div "Contact name Kane Howard 0438 521 871 kaneh@hotmail.com Email address Phone Int…" at bounding box center [243, 64] width 456 height 23
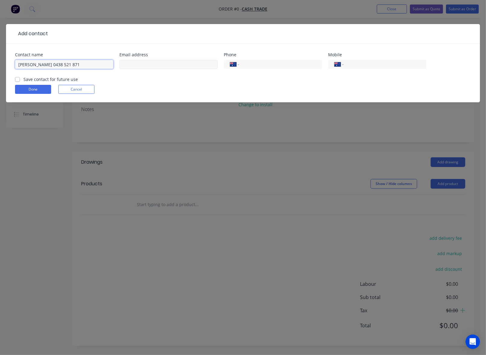
scroll to position [0, 0]
type input "Kane Howard 0438 521 871"
click at [150, 62] on input "text" at bounding box center [168, 64] width 98 height 9
paste input "kaneh@hotmail.com"
type input "kaneh@hotmail.com"
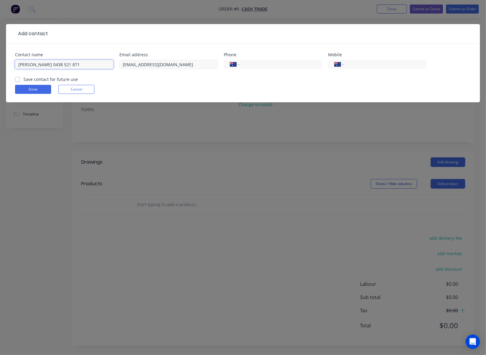
drag, startPoint x: 46, startPoint y: 62, endPoint x: 124, endPoint y: 67, distance: 78.4
click at [124, 67] on div "Contact name Kane Howard 0438 521 871 Email address kaneh@hotmail.com Phone Int…" at bounding box center [243, 64] width 456 height 23
type input "Kane Howard"
click at [374, 60] on div "International Afghanistan Åland Islands Albania Algeria American Samoa Andorra …" at bounding box center [377, 67] width 98 height 18
click at [376, 62] on input "tel" at bounding box center [384, 64] width 72 height 7
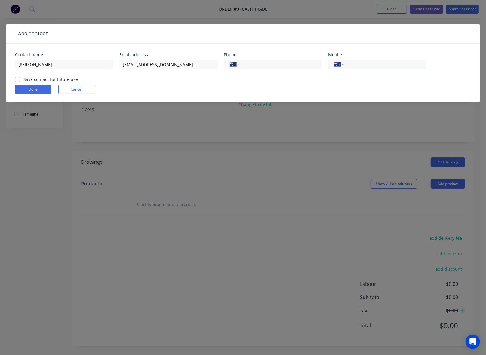
paste input "0438 521 871"
type input "0438 521 871"
click at [30, 87] on button "Done" at bounding box center [33, 89] width 36 height 9
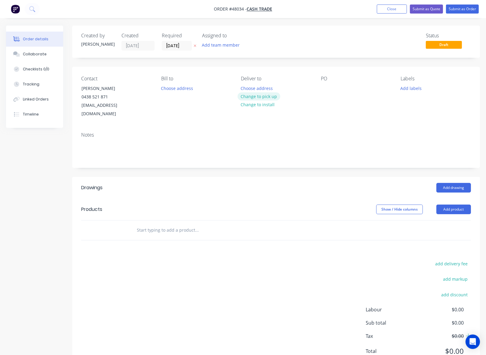
click at [269, 95] on button "Change to pick up" at bounding box center [259, 96] width 43 height 8
click at [257, 208] on header "Products Show / Hide columns Add product" at bounding box center [276, 210] width 408 height 22
click at [461, 205] on button "Add product" at bounding box center [454, 210] width 35 height 10
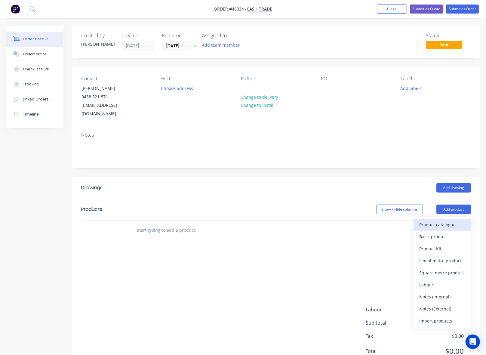
click at [450, 219] on button "Product catalogue" at bounding box center [442, 225] width 57 height 12
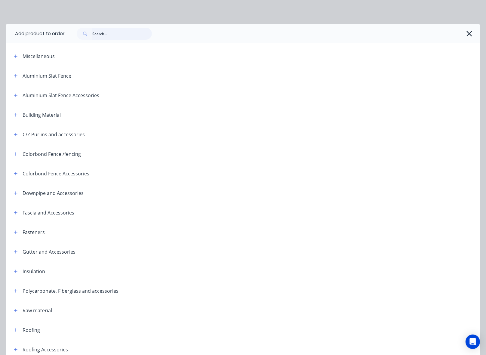
click at [113, 34] on input "text" at bounding box center [122, 34] width 60 height 12
type input "shee"
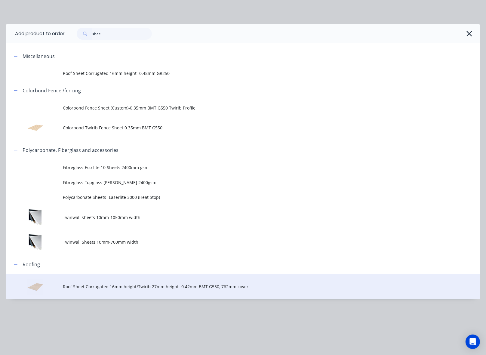
click at [151, 284] on span "Roof Sheet Corrugated 16mm height/Twirib 27mm height- 0.42mm BMT G550, 762mm co…" at bounding box center [230, 286] width 334 height 6
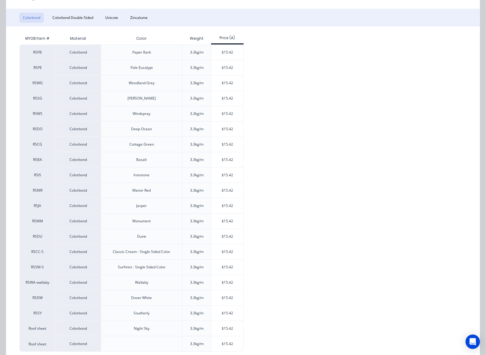
scroll to position [105, 0]
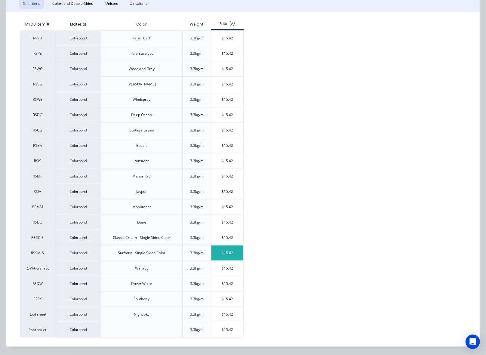
click at [235, 254] on div "$15.42" at bounding box center [228, 253] width 32 height 15
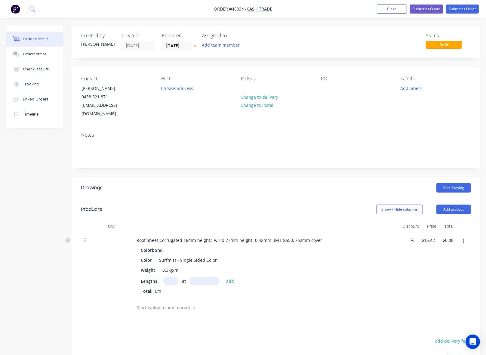
drag, startPoint x: 209, startPoint y: 230, endPoint x: 158, endPoint y: 229, distance: 51.2
click at [158, 236] on div "Roof Sheet Corrugated 16mm height/Twirib 27mm height- 0.42mm BMT G550, 762mm co…" at bounding box center [229, 240] width 195 height 9
click at [172, 277] on input "text" at bounding box center [170, 281] width 15 height 9
type input "14"
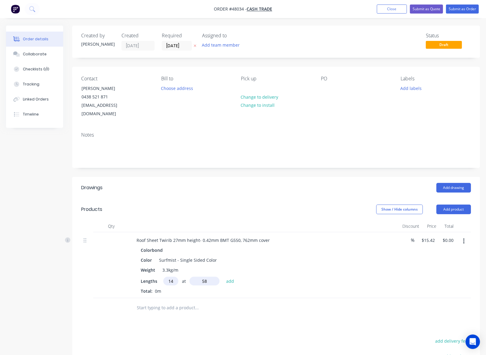
type input "5"
type input "600"
click at [223, 277] on button "add" at bounding box center [230, 281] width 14 height 8
type input "$129.53"
type input "11"
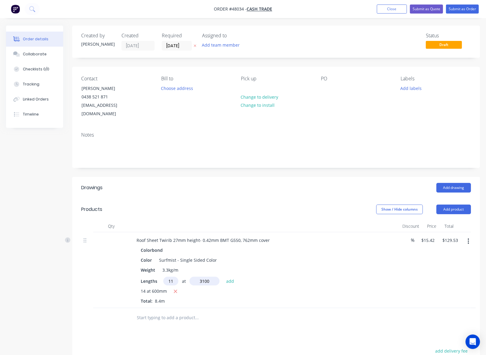
type input "3100"
click at [223, 277] on button "add" at bounding box center [230, 281] width 14 height 8
type input "$655.35"
click at [250, 308] on div "Roof Sheet Twirib 27mm height- 0.42mm BMT G550, 762mm cover Colorbond Color Sur…" at bounding box center [264, 275] width 271 height 86
click at [281, 199] on header "Products Show / Hide columns Add product" at bounding box center [276, 210] width 408 height 22
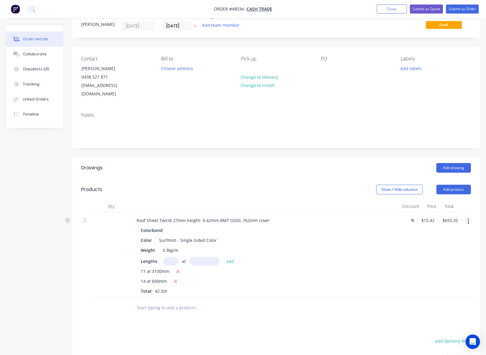
scroll to position [38, 0]
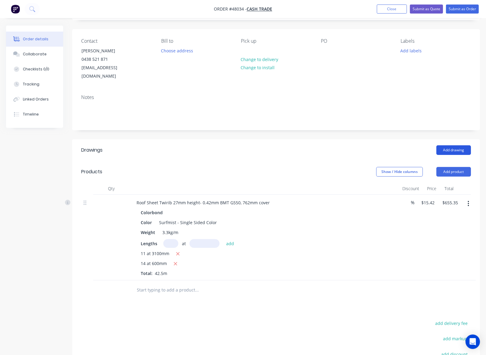
click at [462, 145] on button "Add drawing" at bounding box center [454, 150] width 35 height 10
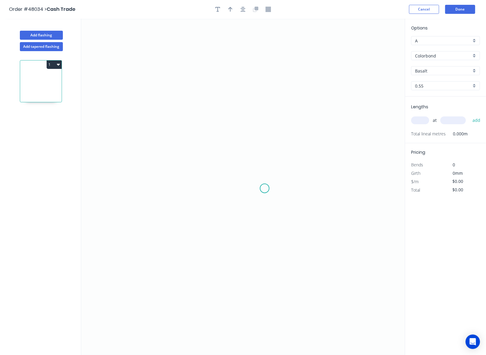
click at [265, 188] on icon "0" at bounding box center [243, 187] width 324 height 336
click at [266, 129] on icon "0" at bounding box center [243, 187] width 324 height 336
click at [184, 125] on icon "0 ?" at bounding box center [243, 187] width 324 height 336
click at [187, 259] on icon "0 ? ?" at bounding box center [243, 187] width 324 height 336
click at [187, 259] on circle at bounding box center [184, 258] width 9 height 9
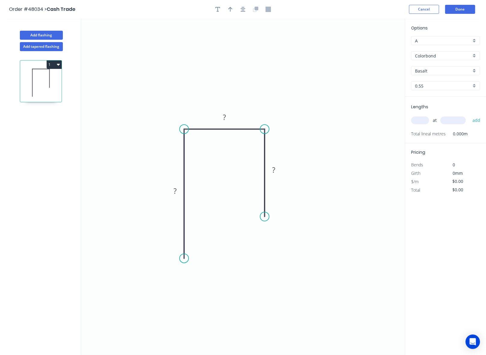
drag, startPoint x: 266, startPoint y: 188, endPoint x: 263, endPoint y: 217, distance: 28.7
click at [263, 217] on circle at bounding box center [264, 216] width 9 height 9
click at [175, 193] on tspan "?" at bounding box center [175, 191] width 3 height 10
drag, startPoint x: 184, startPoint y: 258, endPoint x: 184, endPoint y: 268, distance: 9.9
click at [184, 268] on circle at bounding box center [184, 267] width 9 height 9
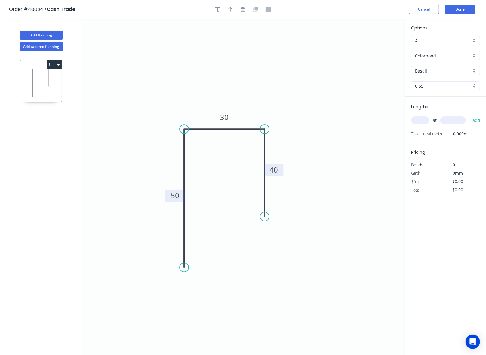
type input "$8.74"
click at [229, 9] on icon "button" at bounding box center [230, 9] width 4 height 5
drag, startPoint x: 375, startPoint y: 48, endPoint x: 238, endPoint y: 82, distance: 140.6
click at [238, 82] on icon at bounding box center [237, 74] width 5 height 19
click at [431, 70] on input "Basalt" at bounding box center [443, 71] width 56 height 6
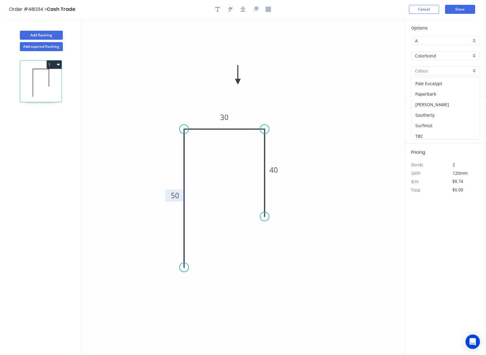
scroll to position [150, 0]
click at [441, 111] on div "Surfmist" at bounding box center [446, 111] width 68 height 11
type input "Surfmist"
click at [428, 122] on input "text" at bounding box center [420, 120] width 18 height 8
type input "2"
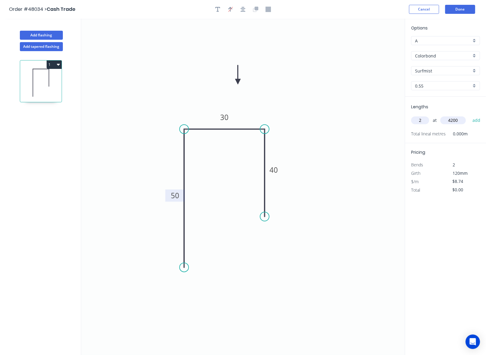
type input "4200"
click at [470, 115] on button "add" at bounding box center [477, 120] width 14 height 10
type input "$73.42"
type input "1"
type input "3000"
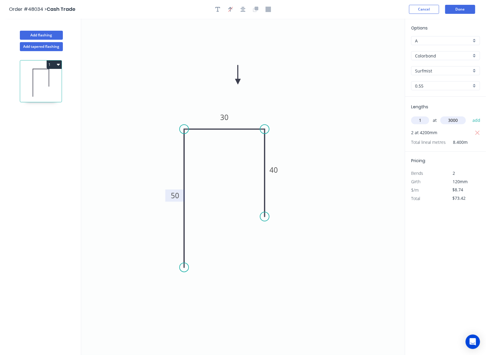
click at [470, 115] on button "add" at bounding box center [477, 120] width 14 height 10
type input "$99.64"
click at [467, 8] on button "Done" at bounding box center [460, 9] width 30 height 9
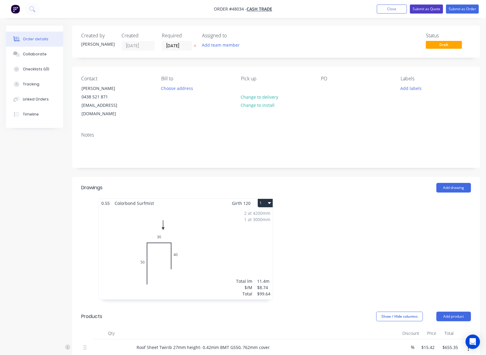
click at [432, 8] on button "Submit as Quote" at bounding box center [426, 9] width 33 height 9
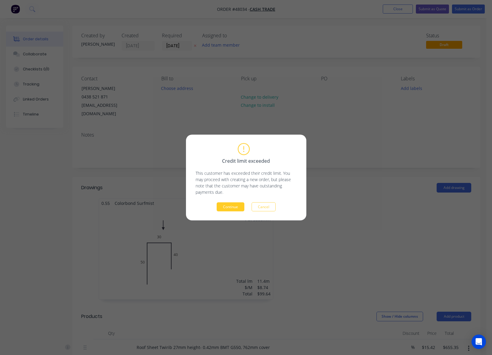
click at [225, 209] on button "Continue" at bounding box center [231, 207] width 28 height 9
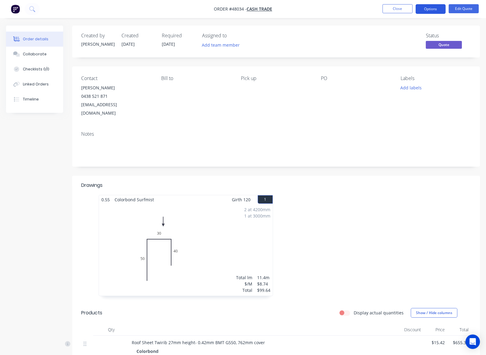
click at [444, 8] on button "Options" at bounding box center [431, 9] width 30 height 10
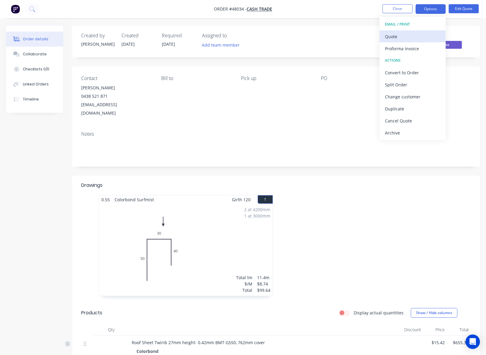
click at [419, 41] on button "Quote" at bounding box center [413, 36] width 66 height 12
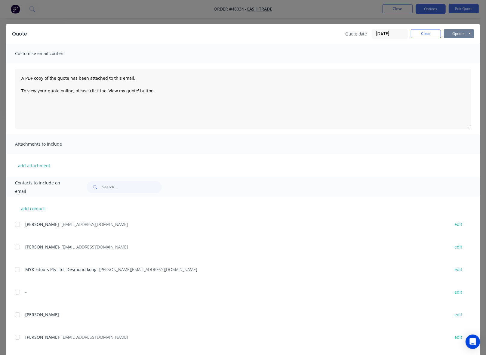
click at [444, 35] on button "Options" at bounding box center [459, 33] width 30 height 9
click at [447, 43] on button "Preview" at bounding box center [463, 45] width 39 height 10
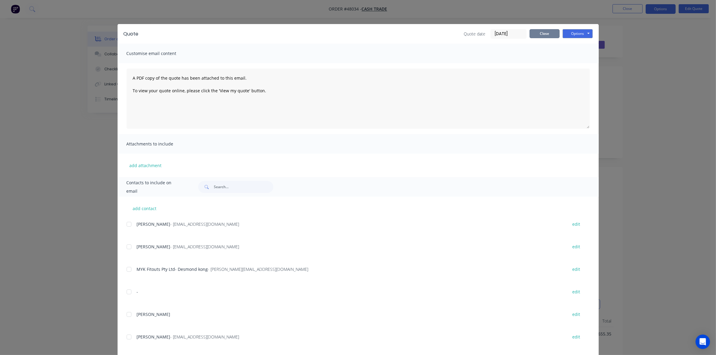
click at [553, 36] on button "Close" at bounding box center [545, 33] width 30 height 9
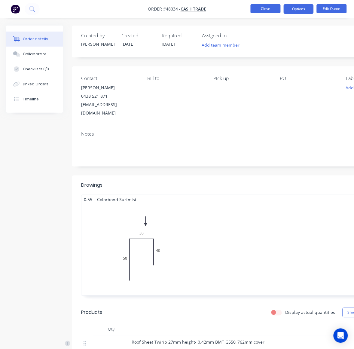
click at [265, 9] on button "Close" at bounding box center [266, 8] width 30 height 9
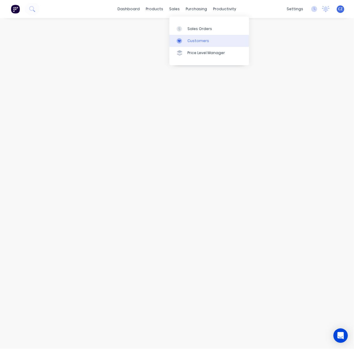
click at [185, 37] on link "Customers" at bounding box center [210, 41] width 80 height 12
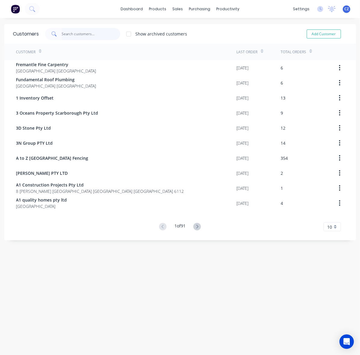
click at [105, 33] on input "text" at bounding box center [91, 34] width 59 height 12
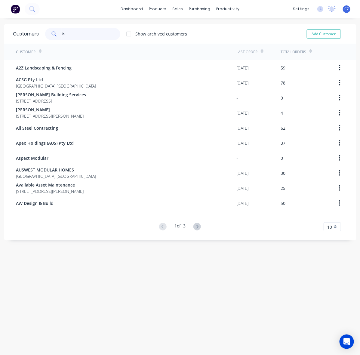
type input "l"
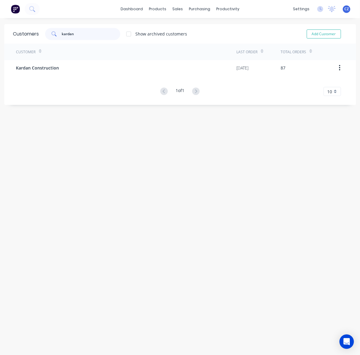
type input "kardan"
click at [89, 76] on div "Customer Last Order Total Orders Kardan Construction 02/08/25 87 1 of 1 10 5 10…" at bounding box center [180, 70] width 352 height 52
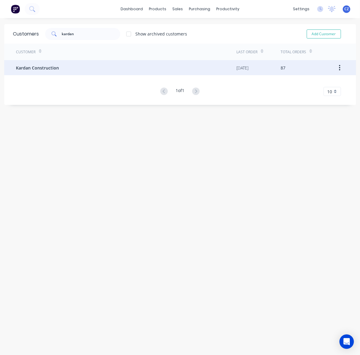
click at [85, 66] on div "Kardan Construction" at bounding box center [126, 67] width 221 height 15
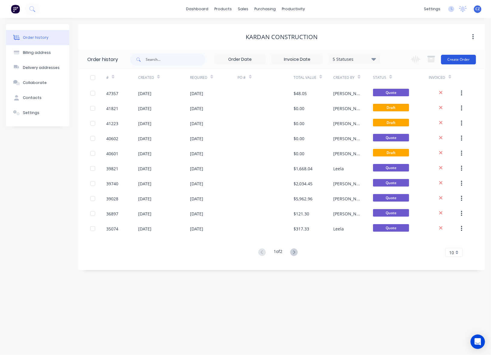
click at [473, 59] on button "Create Order" at bounding box center [458, 60] width 35 height 10
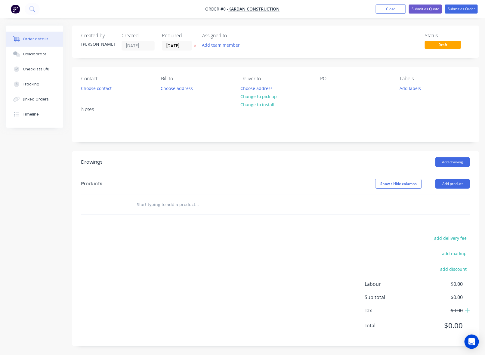
click at [94, 82] on div "Contact Choose contact" at bounding box center [116, 84] width 70 height 17
click at [100, 89] on button "Choose contact" at bounding box center [96, 88] width 37 height 8
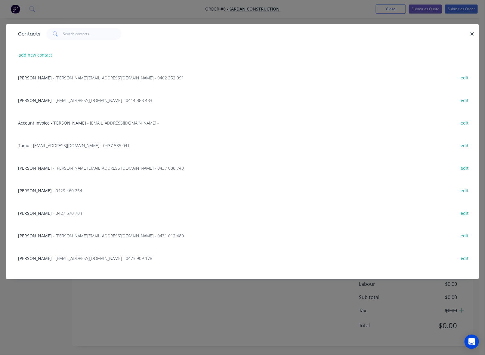
scroll to position [35, 0]
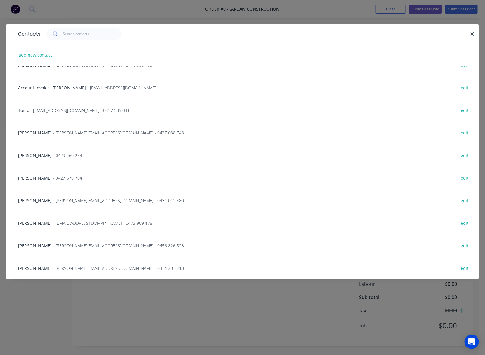
click at [73, 267] on span "- pablo@kardan.net.au - 0434 203 413" at bounding box center [118, 268] width 131 height 6
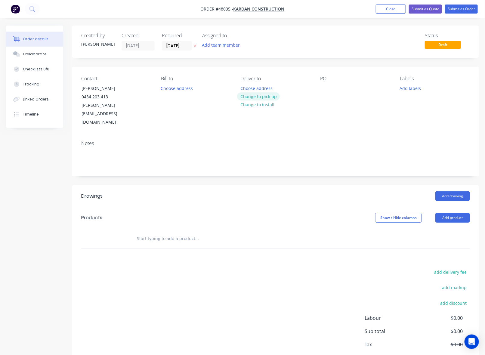
click at [256, 98] on button "Change to pick up" at bounding box center [258, 96] width 43 height 8
click at [456, 191] on button "Add drawing" at bounding box center [452, 196] width 35 height 10
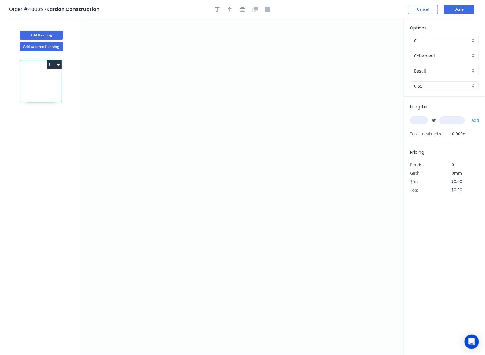
click at [448, 68] on input "Basalt" at bounding box center [442, 71] width 56 height 6
click at [441, 99] on div "Night Sky" at bounding box center [444, 96] width 68 height 11
type input "Night Sky"
click at [284, 96] on icon "0" at bounding box center [242, 187] width 323 height 336
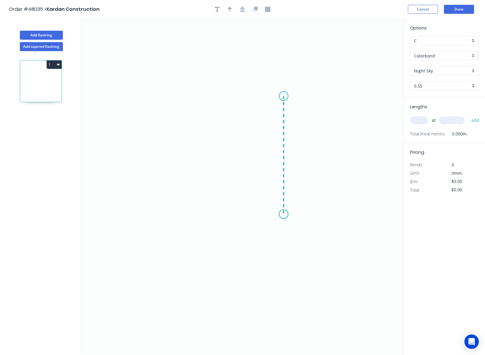
click at [282, 215] on icon "0" at bounding box center [242, 187] width 323 height 336
click at [182, 215] on icon "0 ?" at bounding box center [242, 187] width 323 height 336
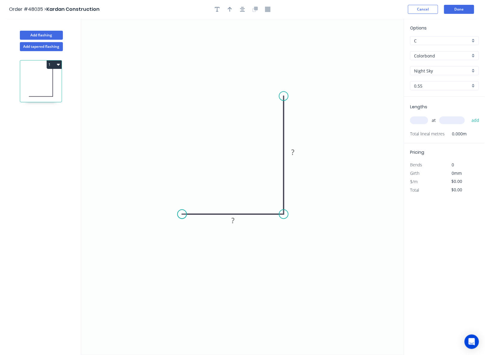
click at [182, 215] on circle at bounding box center [182, 214] width 9 height 9
click at [297, 152] on rect at bounding box center [293, 153] width 12 height 8
type input "$10.16"
click at [369, 283] on icon "0 35 215" at bounding box center [242, 187] width 323 height 336
click at [428, 120] on input "text" at bounding box center [419, 120] width 18 height 8
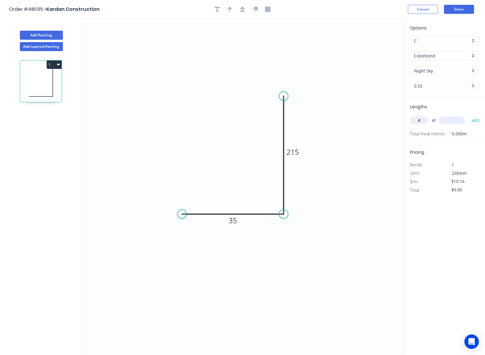
type input "4"
type input "2165"
click at [231, 8] on icon "button" at bounding box center [230, 9] width 4 height 5
drag, startPoint x: 373, startPoint y: 47, endPoint x: 215, endPoint y: 119, distance: 174.5
click at [215, 119] on icon at bounding box center [214, 112] width 5 height 19
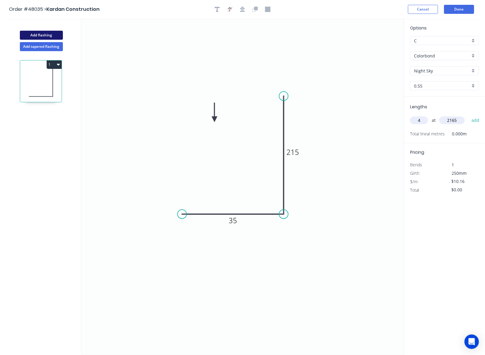
click at [33, 33] on button "Add flashing" at bounding box center [41, 35] width 43 height 9
type input "$0.00"
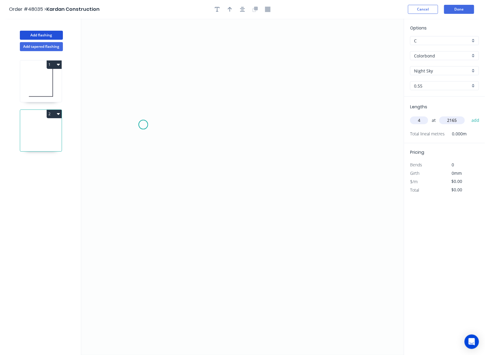
click at [143, 125] on icon "0" at bounding box center [242, 187] width 323 height 336
click at [142, 218] on icon "0" at bounding box center [242, 187] width 323 height 336
click at [269, 220] on icon "0 ?" at bounding box center [242, 187] width 323 height 336
click at [269, 220] on circle at bounding box center [268, 218] width 9 height 9
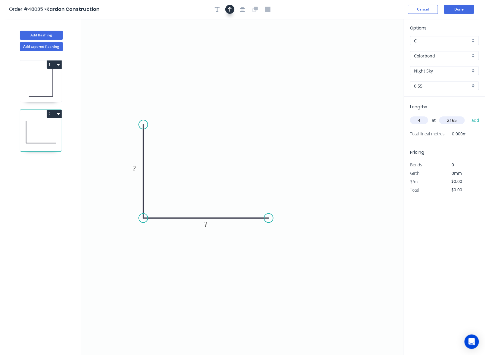
click at [230, 12] on button "button" at bounding box center [229, 9] width 9 height 9
drag, startPoint x: 374, startPoint y: 47, endPoint x: 198, endPoint y: 144, distance: 201.2
click at [198, 144] on icon at bounding box center [197, 137] width 5 height 19
drag, startPoint x: 133, startPoint y: 165, endPoint x: 136, endPoint y: 170, distance: 6.2
click at [134, 167] on tspan "?" at bounding box center [134, 169] width 3 height 10
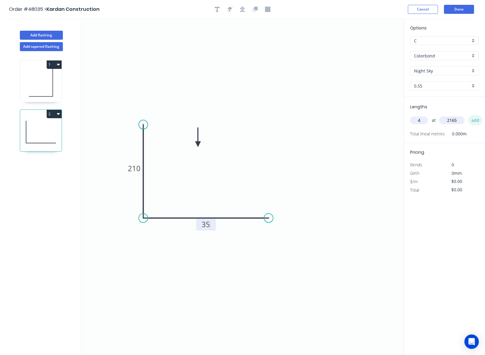
click at [477, 120] on button "add" at bounding box center [476, 120] width 14 height 10
type input "$10.16"
type input "$87.99"
click at [51, 36] on button "Add flashing" at bounding box center [41, 35] width 43 height 9
type input "$0.00"
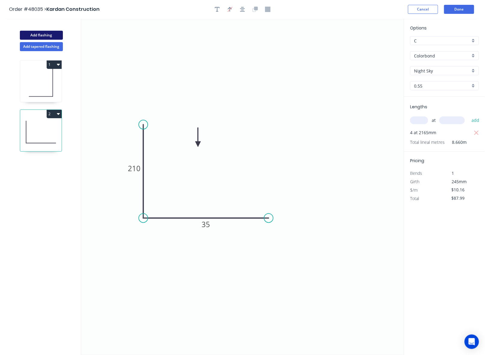
type input "$0.00"
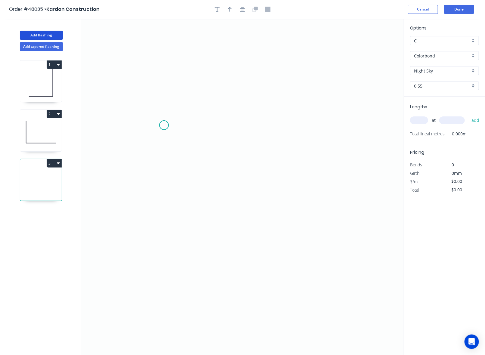
click at [164, 125] on icon "0" at bounding box center [242, 187] width 323 height 336
click at [163, 218] on icon "0" at bounding box center [242, 187] width 323 height 336
click at [306, 214] on icon "0 ?" at bounding box center [242, 187] width 323 height 336
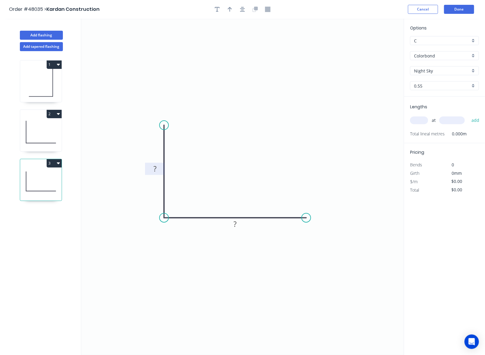
click at [157, 169] on rect at bounding box center [155, 169] width 12 height 8
click at [166, 109] on icon "0 35 210" at bounding box center [242, 187] width 323 height 336
type input "$10.16"
click at [230, 10] on icon "button" at bounding box center [230, 9] width 4 height 5
drag, startPoint x: 374, startPoint y: 47, endPoint x: 253, endPoint y: 118, distance: 139.6
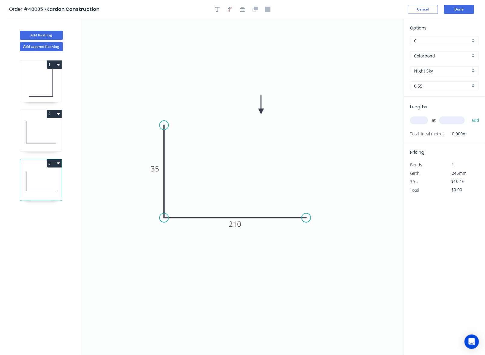
click at [258, 114] on icon at bounding box center [260, 104] width 5 height 19
click at [422, 119] on input "text" at bounding box center [419, 120] width 18 height 8
type input "4"
type input "910"
click at [469, 115] on button "add" at bounding box center [476, 120] width 14 height 10
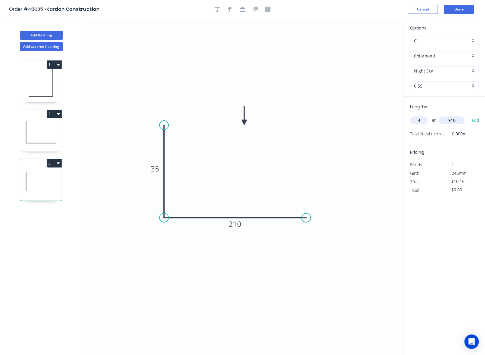
type input "$36.98"
click at [45, 34] on button "Add flashing" at bounding box center [41, 35] width 43 height 9
type input "$0.00"
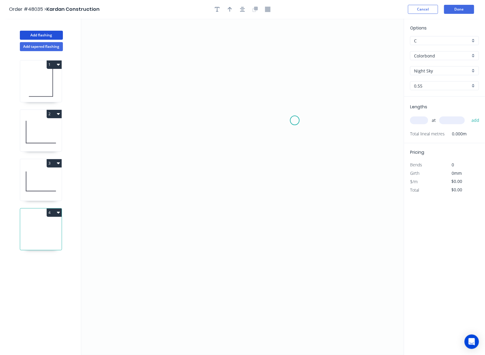
click at [295, 122] on icon "0" at bounding box center [242, 187] width 323 height 336
click at [289, 192] on icon "0" at bounding box center [242, 187] width 323 height 336
click at [195, 193] on icon "0 ?" at bounding box center [242, 187] width 323 height 336
click at [195, 193] on circle at bounding box center [194, 191] width 9 height 9
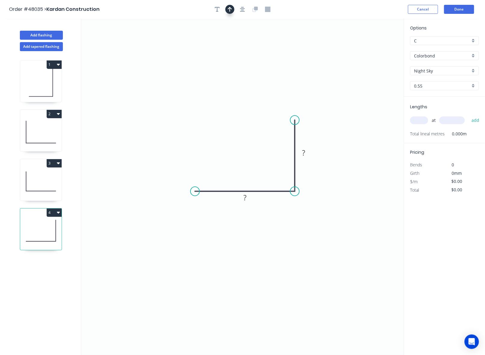
click at [230, 9] on icon "button" at bounding box center [230, 9] width 4 height 5
drag, startPoint x: 325, startPoint y: 71, endPoint x: 227, endPoint y: 149, distance: 125.1
click at [216, 149] on icon at bounding box center [212, 142] width 5 height 19
click at [308, 152] on rect at bounding box center [304, 153] width 12 height 8
drag, startPoint x: 343, startPoint y: 199, endPoint x: 347, endPoint y: 197, distance: 3.6
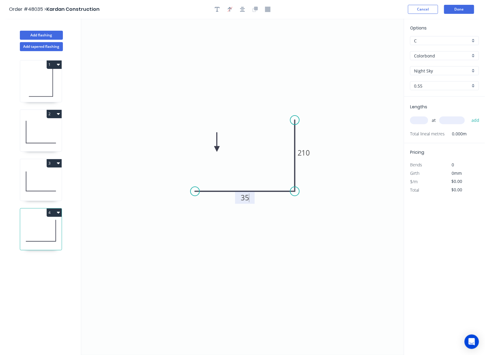
click at [344, 199] on icon "0 35 210" at bounding box center [242, 187] width 323 height 336
type input "$10.16"
click at [423, 120] on input "text" at bounding box center [419, 120] width 18 height 8
type input "4"
type input "2740"
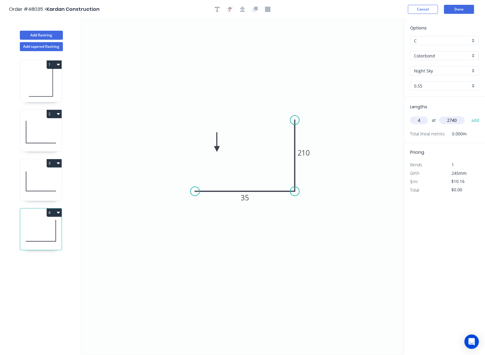
click at [469, 115] on button "add" at bounding box center [476, 120] width 14 height 10
type input "$111.35"
click at [51, 35] on button "Add flashing" at bounding box center [41, 35] width 43 height 9
type input "$0.00"
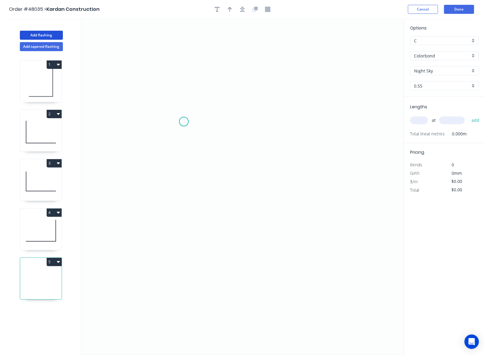
click at [184, 122] on icon "0" at bounding box center [242, 187] width 323 height 336
drag, startPoint x: 187, startPoint y: 243, endPoint x: 206, endPoint y: 242, distance: 18.7
click at [188, 243] on icon "0" at bounding box center [242, 187] width 323 height 336
click at [254, 243] on icon "0 ?" at bounding box center [242, 187] width 323 height 336
click at [231, 9] on icon "button" at bounding box center [230, 9] width 4 height 5
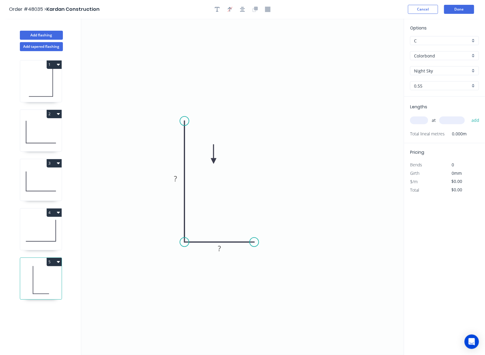
drag, startPoint x: 375, startPoint y: 48, endPoint x: 214, endPoint y: 161, distance: 197.4
click at [214, 161] on icon at bounding box center [213, 153] width 5 height 19
click at [175, 178] on tspan "?" at bounding box center [175, 179] width 3 height 10
click at [418, 118] on input "text" at bounding box center [419, 120] width 18 height 8
type input "$10.16"
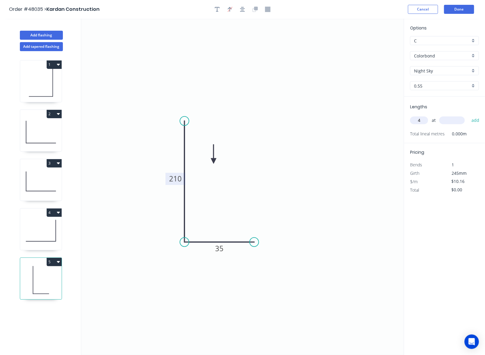
type input "4"
type input "2735"
click at [469, 115] on button "add" at bounding box center [476, 120] width 14 height 10
type input "$111.15"
click at [466, 7] on button "Done" at bounding box center [459, 9] width 30 height 9
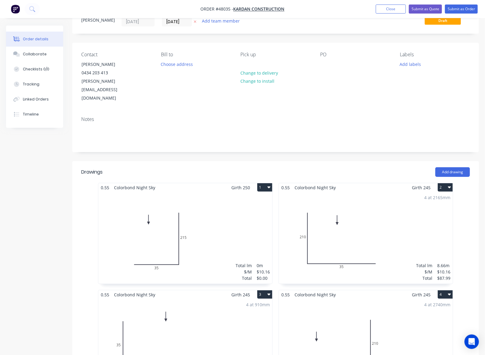
scroll to position [38, 0]
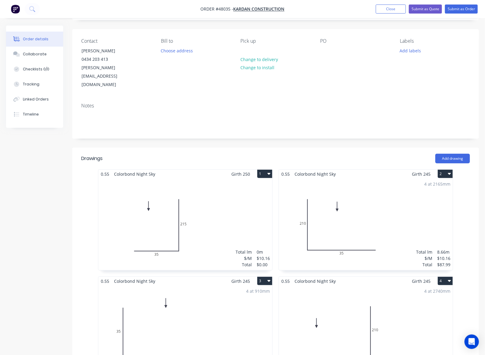
click at [202, 229] on div "Total lm $/M Total 0m $10.16 $0.00" at bounding box center [185, 224] width 174 height 92
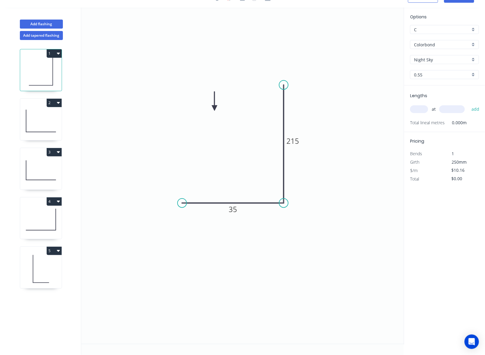
scroll to position [11, 0]
click at [422, 107] on input "text" at bounding box center [419, 109] width 18 height 8
type input "4"
type input "2165"
click at [469, 104] on button "add" at bounding box center [476, 109] width 14 height 10
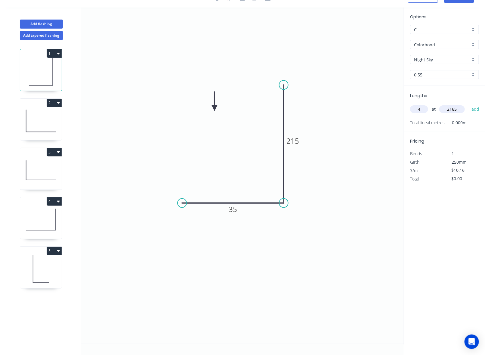
type input "$87.99"
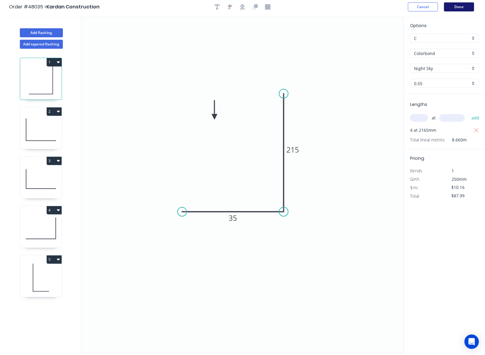
scroll to position [0, 0]
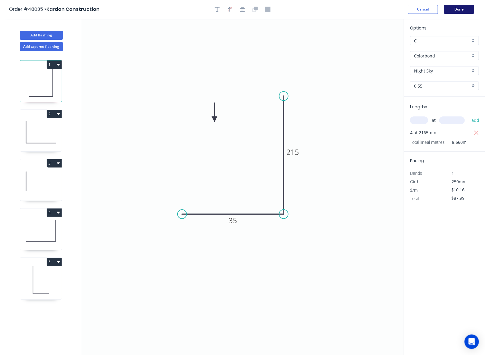
click at [464, 8] on button "Done" at bounding box center [459, 9] width 30 height 9
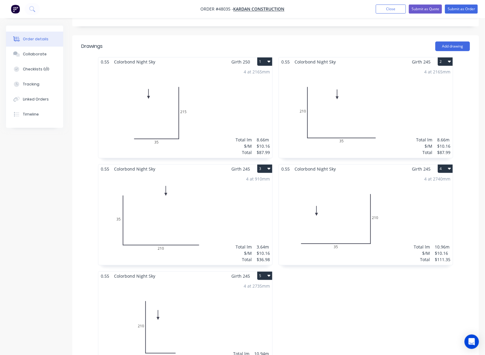
scroll to position [150, 0]
click at [415, 188] on div "4 at 2740mm Total lm $/M Total 10.96m $10.16 $111.35" at bounding box center [366, 219] width 174 height 92
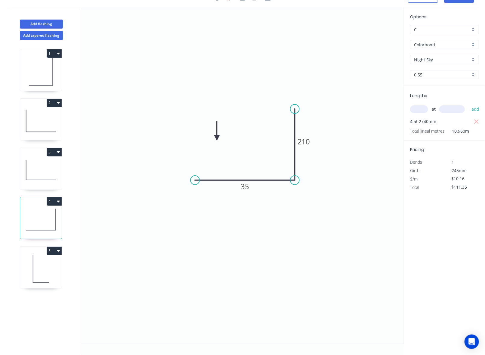
scroll to position [11, 0]
drag, startPoint x: 193, startPoint y: 181, endPoint x: 227, endPoint y: 175, distance: 34.4
click at [227, 176] on circle at bounding box center [226, 180] width 9 height 9
drag, startPoint x: 296, startPoint y: 110, endPoint x: 294, endPoint y: 76, distance: 34.3
click at [294, 77] on circle at bounding box center [294, 78] width 9 height 9
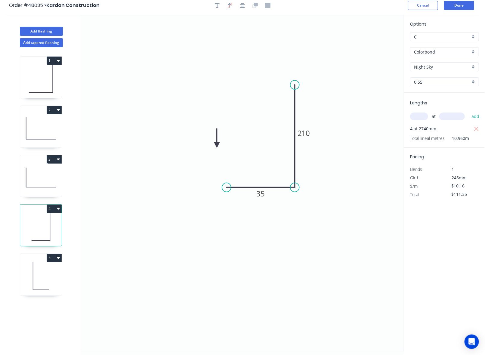
scroll to position [0, 0]
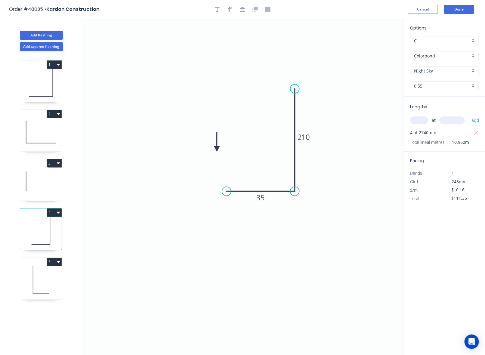
click at [465, 14] on header "Order #48035 > Kardan Construction Cancel Done" at bounding box center [242, 9] width 485 height 19
click at [468, 6] on button "Done" at bounding box center [459, 9] width 30 height 9
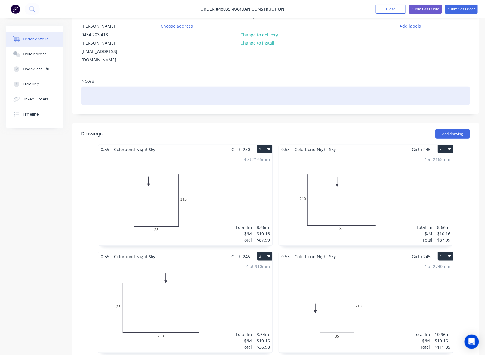
scroll to position [188, 0]
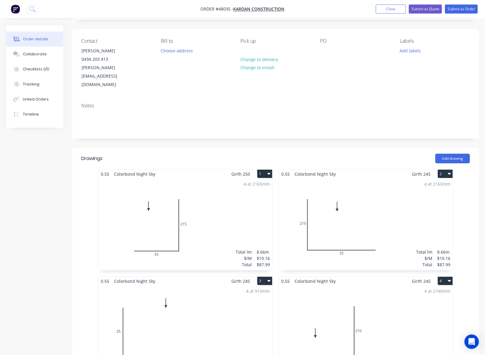
click at [153, 196] on div "4 at 2165mm Total lm $/M Total 8.66m $10.16 $87.99" at bounding box center [185, 224] width 174 height 92
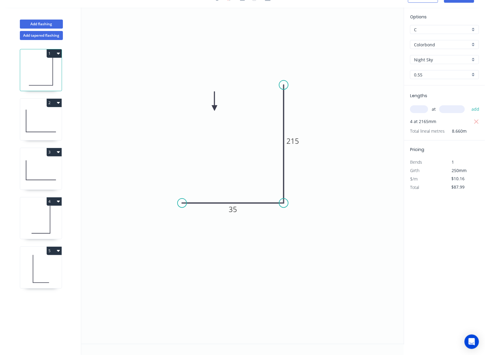
drag, startPoint x: 216, startPoint y: 103, endPoint x: 231, endPoint y: 110, distance: 16.6
click at [233, 110] on icon "0 35 215" at bounding box center [242, 176] width 323 height 336
drag, startPoint x: 216, startPoint y: 104, endPoint x: 254, endPoint y: 124, distance: 42.4
click at [279, 130] on icon "0 35 215" at bounding box center [242, 176] width 323 height 336
click at [44, 65] on icon at bounding box center [41, 71] width 42 height 39
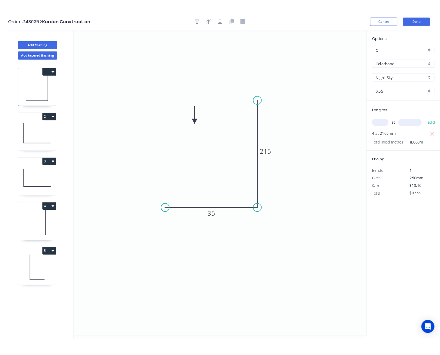
scroll to position [0, 0]
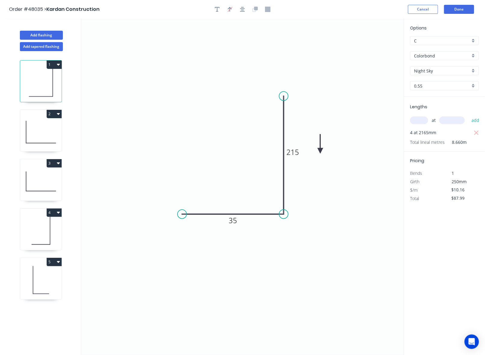
drag, startPoint x: 214, startPoint y: 119, endPoint x: 321, endPoint y: 151, distance: 111.6
click at [321, 151] on icon at bounding box center [320, 143] width 5 height 19
click at [321, 151] on icon at bounding box center [320, 144] width 5 height 19
click at [321, 151] on icon at bounding box center [325, 146] width 17 height 17
click at [31, 132] on icon at bounding box center [41, 132] width 42 height 39
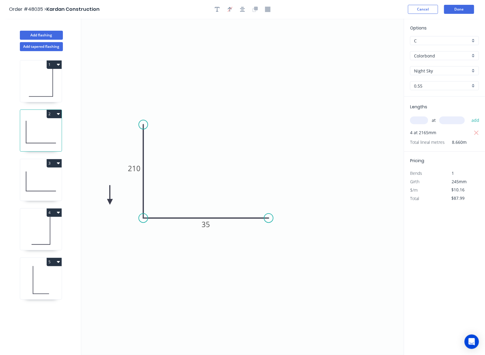
drag, startPoint x: 199, startPoint y: 143, endPoint x: 110, endPoint y: 202, distance: 107.2
click at [110, 202] on icon at bounding box center [109, 194] width 5 height 19
click at [110, 202] on icon at bounding box center [116, 201] width 19 height 5
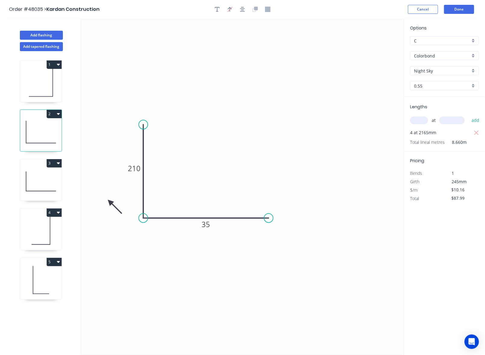
click at [110, 202] on icon at bounding box center [114, 206] width 17 height 17
click at [110, 202] on icon at bounding box center [104, 206] width 17 height 17
click at [33, 182] on icon at bounding box center [41, 181] width 42 height 39
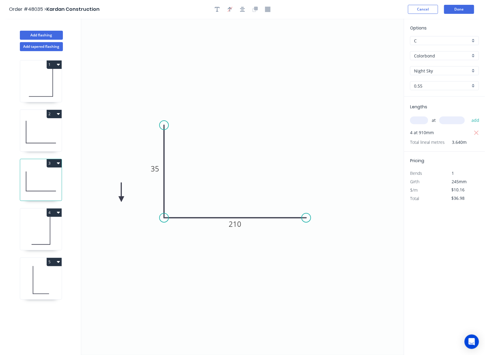
drag, startPoint x: 244, startPoint y: 123, endPoint x: 121, endPoint y: 200, distance: 144.8
click at [121, 200] on icon at bounding box center [121, 192] width 5 height 19
click at [121, 200] on icon at bounding box center [126, 194] width 17 height 17
click at [121, 200] on icon at bounding box center [128, 198] width 19 height 5
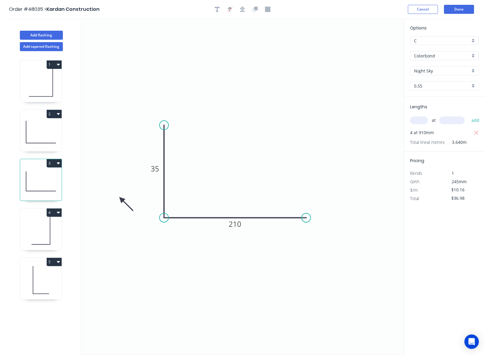
click at [121, 200] on icon at bounding box center [126, 203] width 17 height 17
click at [121, 200] on icon at bounding box center [116, 203] width 17 height 17
click at [38, 236] on icon at bounding box center [41, 231] width 42 height 39
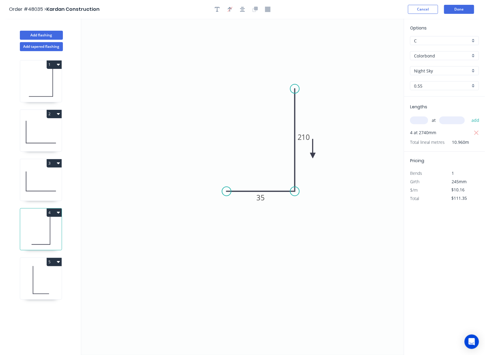
drag, startPoint x: 216, startPoint y: 148, endPoint x: 318, endPoint y: 158, distance: 102.5
click at [316, 158] on icon at bounding box center [312, 148] width 5 height 19
click at [318, 158] on icon at bounding box center [317, 150] width 5 height 19
click at [318, 158] on icon at bounding box center [322, 152] width 17 height 17
drag, startPoint x: 35, startPoint y: 286, endPoint x: 46, endPoint y: 280, distance: 12.5
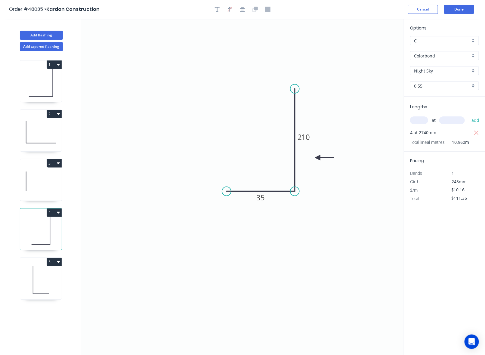
click at [35, 286] on icon at bounding box center [41, 280] width 42 height 39
type input "$111.15"
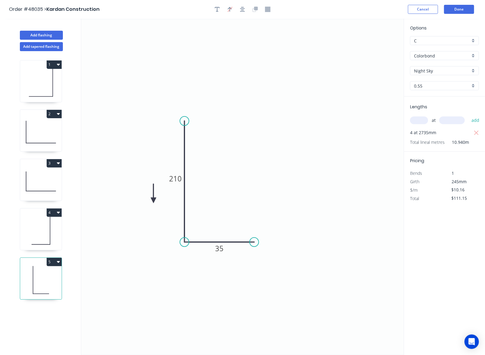
drag, startPoint x: 214, startPoint y: 160, endPoint x: 153, endPoint y: 201, distance: 73.1
click at [153, 201] on icon at bounding box center [153, 193] width 5 height 19
click at [153, 201] on icon at bounding box center [158, 195] width 17 height 17
click at [153, 201] on icon at bounding box center [160, 200] width 19 height 5
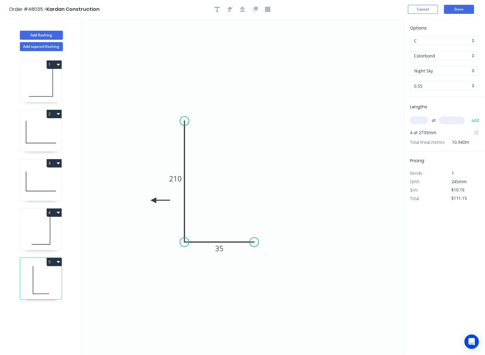
click at [153, 201] on icon at bounding box center [160, 200] width 19 height 5
click at [153, 201] on icon at bounding box center [153, 207] width 5 height 19
click at [153, 201] on icon at bounding box center [148, 204] width 17 height 17
click at [456, 10] on button "Done" at bounding box center [459, 9] width 30 height 9
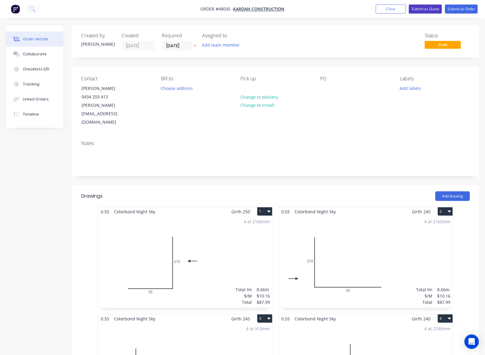
click at [428, 8] on button "Submit as Quote" at bounding box center [425, 9] width 33 height 9
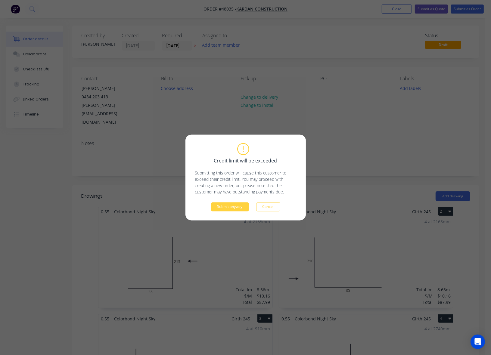
click at [221, 212] on div "Credit limit will be exceeded Submitting this order will cause this customer to…" at bounding box center [245, 178] width 120 height 86
click at [224, 209] on button "Submit anyway" at bounding box center [230, 207] width 38 height 9
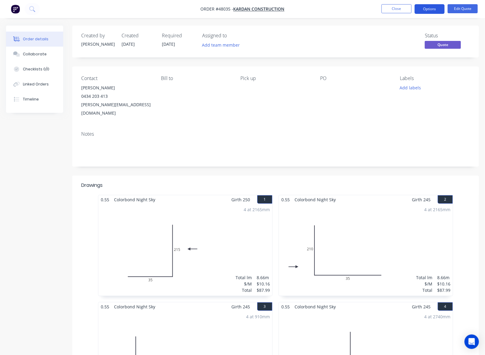
click at [430, 5] on button "Options" at bounding box center [430, 9] width 30 height 10
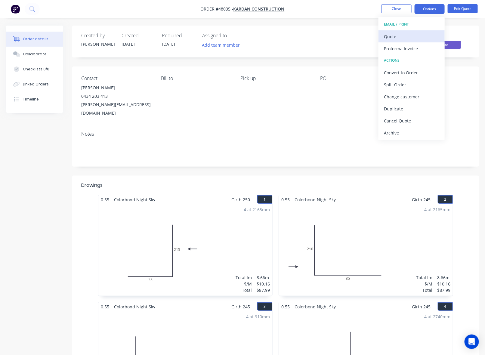
click at [419, 35] on div "Quote" at bounding box center [411, 36] width 55 height 9
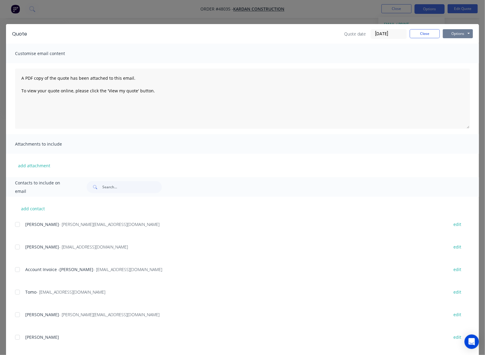
drag, startPoint x: 442, startPoint y: 33, endPoint x: 443, endPoint y: 36, distance: 3.1
click at [443, 33] on button "Options" at bounding box center [458, 33] width 30 height 9
click at [445, 46] on button "Preview" at bounding box center [462, 45] width 39 height 10
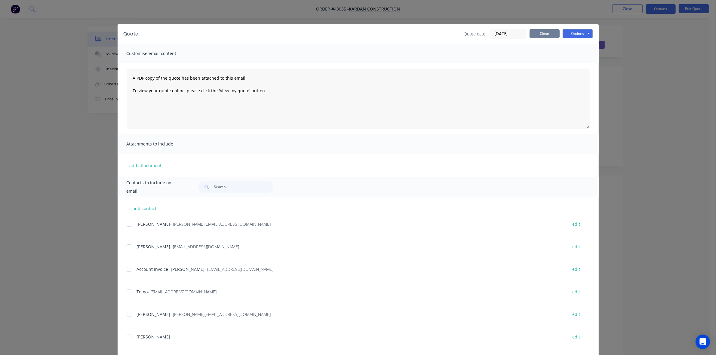
click at [539, 33] on button "Close" at bounding box center [545, 33] width 30 height 9
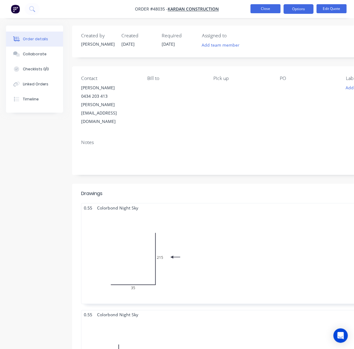
click at [269, 7] on button "Close" at bounding box center [266, 8] width 30 height 9
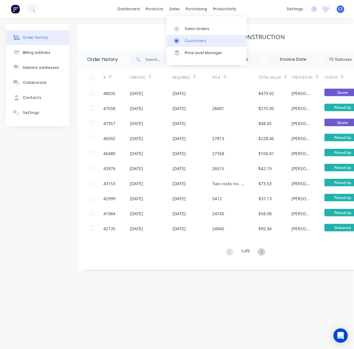
click at [184, 45] on link "Customers" at bounding box center [207, 41] width 80 height 12
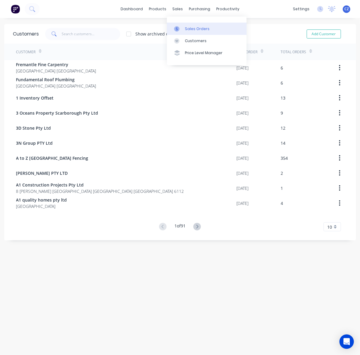
click at [178, 26] on icon at bounding box center [176, 28] width 5 height 5
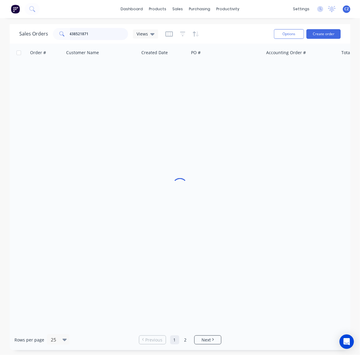
click at [86, 32] on input "438521871" at bounding box center [99, 34] width 59 height 12
drag, startPoint x: 94, startPoint y: 32, endPoint x: 56, endPoint y: 35, distance: 38.6
click at [56, 35] on div "438521871" at bounding box center [90, 34] width 75 height 12
paste input "87177317"
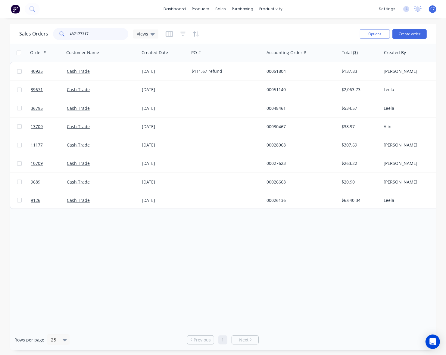
type input "487177317"
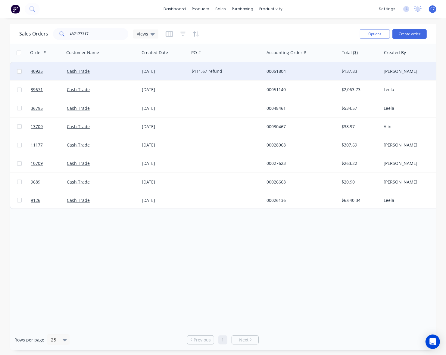
click at [273, 68] on div "00051804" at bounding box center [299, 71] width 67 height 6
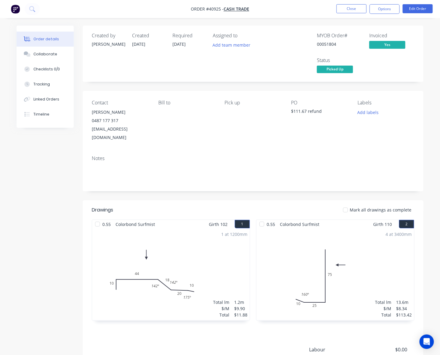
click at [138, 130] on div "twodavos@hotmail.com" at bounding box center [120, 133] width 57 height 17
drag, startPoint x: 140, startPoint y: 130, endPoint x: 91, endPoint y: 112, distance: 52.3
click at [91, 112] on div "Contact Rod Davidson 0487 177 317 twodavos@hotmail.com Bill to Pick up PO $111.…" at bounding box center [253, 121] width 341 height 60
copy div "Rod Davidson 0487 177 317 twodavos@hotmail.com"
click at [359, 7] on button "Close" at bounding box center [351, 8] width 30 height 9
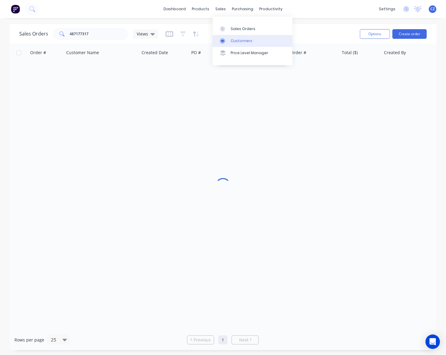
click at [225, 36] on link "Customers" at bounding box center [252, 41] width 80 height 12
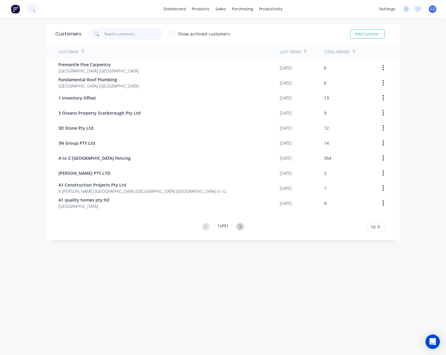
click at [120, 34] on input "text" at bounding box center [133, 34] width 59 height 12
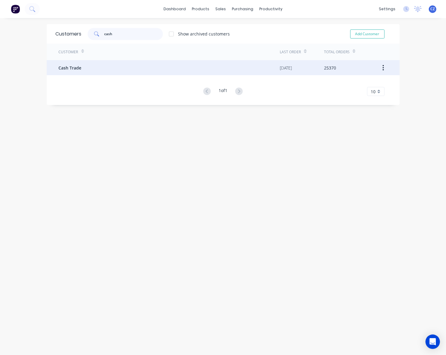
type input "cash"
click at [132, 61] on div "Cash Trade" at bounding box center [169, 67] width 221 height 15
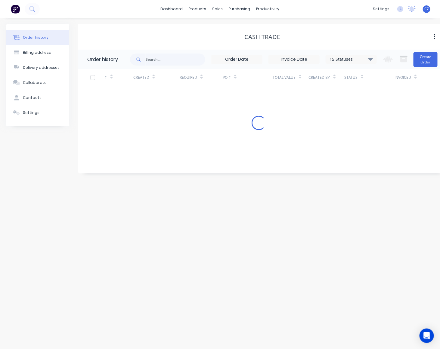
click at [423, 70] on div "# Created Required PO # Total Value Created By Status Invoiced" at bounding box center [258, 77] width 361 height 17
click at [425, 62] on button "Create Order" at bounding box center [425, 59] width 24 height 15
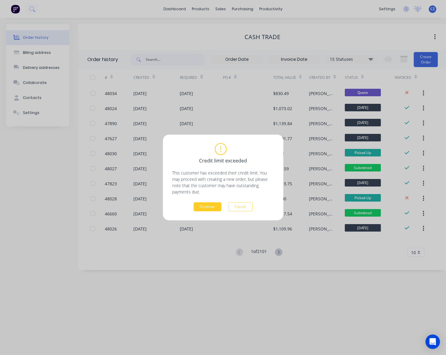
click at [214, 206] on button "Continue" at bounding box center [207, 207] width 28 height 9
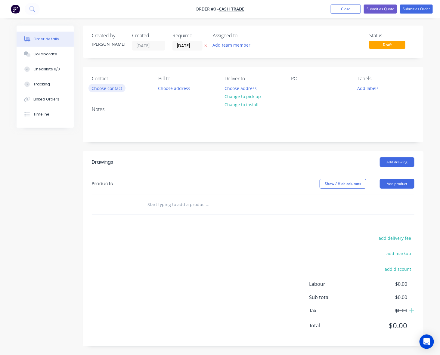
click at [106, 85] on button "Choose contact" at bounding box center [106, 88] width 37 height 8
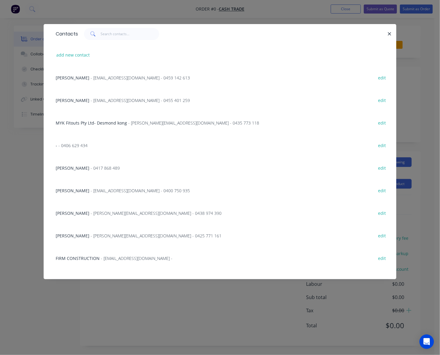
click at [71, 50] on div "add new contact" at bounding box center [220, 55] width 335 height 23
click at [71, 58] on button "add new contact" at bounding box center [73, 55] width 40 height 8
select select "AU"
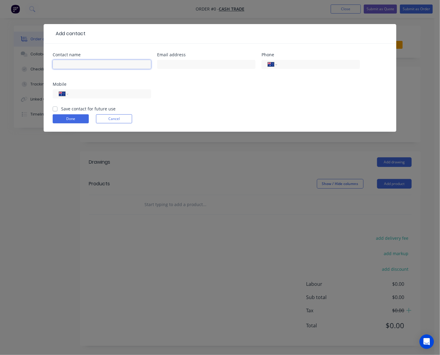
click at [71, 64] on input "text" at bounding box center [102, 64] width 98 height 9
paste input "Rod Davidson 0487 177 317 twodavos@hotmail.com"
click at [101, 63] on input "Rod Davidson 0487 177 317 twodavos@hotmail.com" at bounding box center [102, 64] width 98 height 9
drag, startPoint x: 101, startPoint y: 63, endPoint x: 151, endPoint y: 65, distance: 50.0
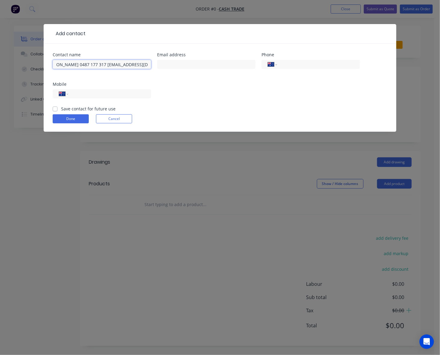
click at [151, 65] on div "Contact name Rod Davidson 0487 177 317 twodavos@hotmail.com Email address Phone…" at bounding box center [220, 79] width 335 height 53
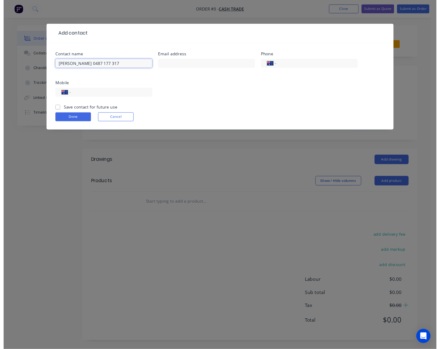
scroll to position [0, 0]
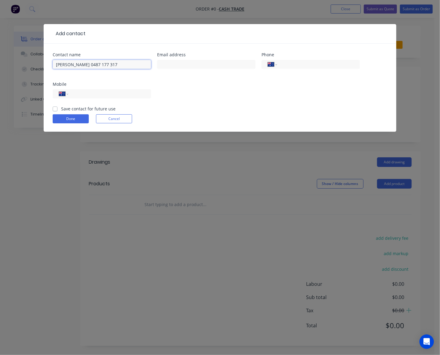
type input "Rod Davidson 0487 177 317"
click at [208, 68] on div at bounding box center [206, 67] width 98 height 18
click at [208, 68] on input "text" at bounding box center [206, 64] width 98 height 9
paste input "twodavos@hotmail.com"
type input "twodavos@hotmail.com"
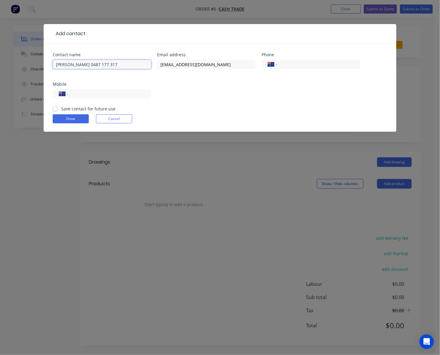
drag, startPoint x: 85, startPoint y: 63, endPoint x: 139, endPoint y: 71, distance: 55.1
click at [139, 71] on div "Rod Davidson 0487 177 317" at bounding box center [102, 67] width 98 height 18
type input "Rod Davidson"
click at [132, 92] on input "tel" at bounding box center [109, 94] width 72 height 7
paste input "0487 177 317"
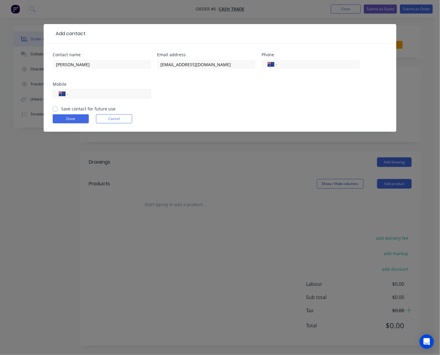
type input "0487 177 317"
click at [78, 122] on button "Done" at bounding box center [71, 118] width 36 height 9
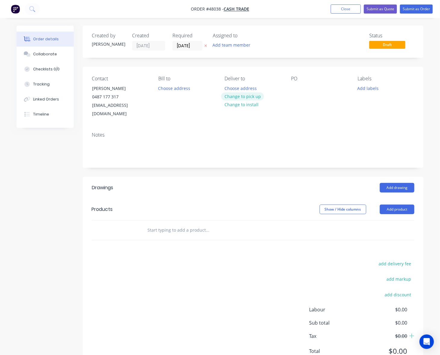
click at [252, 97] on button "Change to pick up" at bounding box center [242, 96] width 43 height 8
click at [402, 205] on button "Add product" at bounding box center [397, 210] width 35 height 10
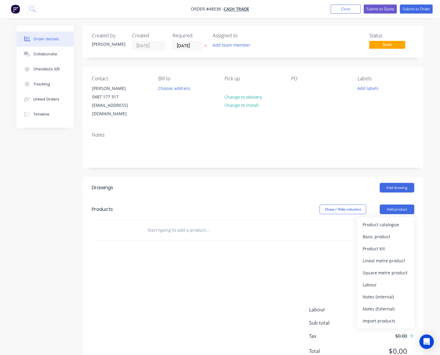
click at [388, 219] on button "Product catalogue" at bounding box center [385, 225] width 57 height 12
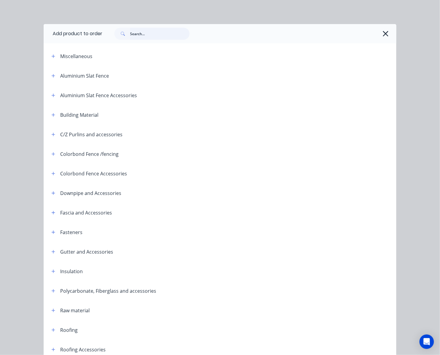
click at [133, 36] on input "text" at bounding box center [160, 34] width 60 height 12
type input "down"
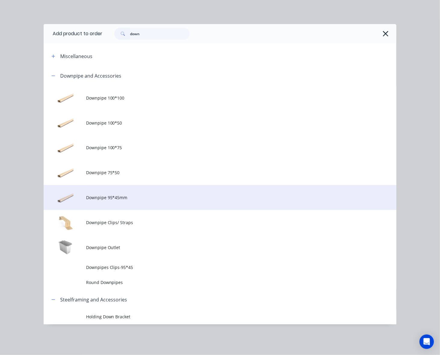
click at [139, 202] on td "Downpipe 95*45mm" at bounding box center [241, 197] width 310 height 25
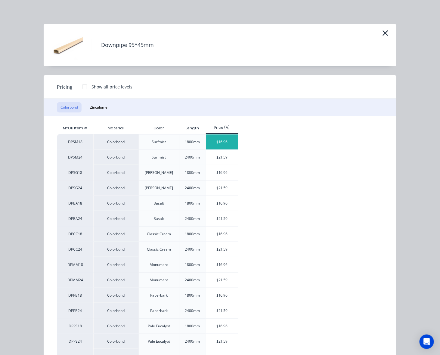
click at [219, 137] on div "$16.96" at bounding box center [222, 142] width 32 height 15
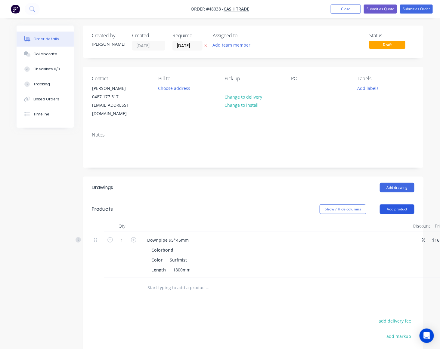
click at [388, 205] on button "Add product" at bounding box center [397, 210] width 35 height 10
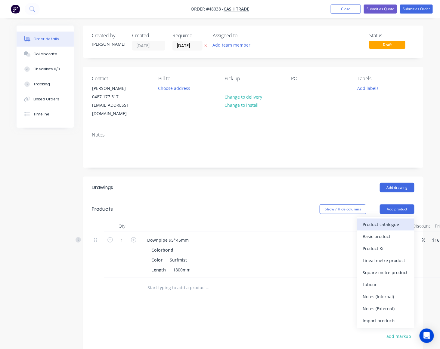
click at [385, 220] on div "Product catalogue" at bounding box center [386, 224] width 46 height 9
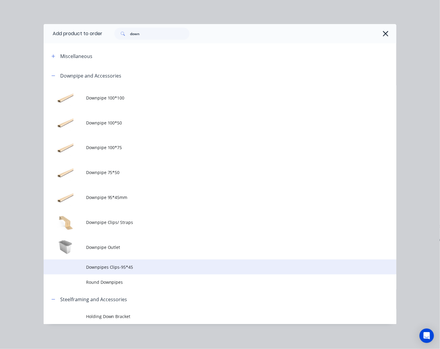
click at [163, 261] on td "Downpipes Clips-95*45" at bounding box center [241, 267] width 310 height 15
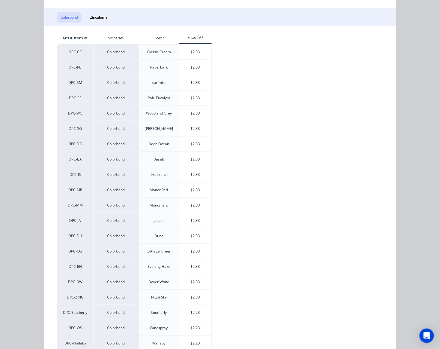
scroll to position [31, 0]
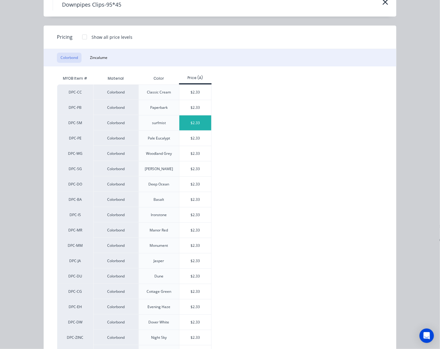
click at [190, 123] on div "$2.33" at bounding box center [195, 123] width 32 height 15
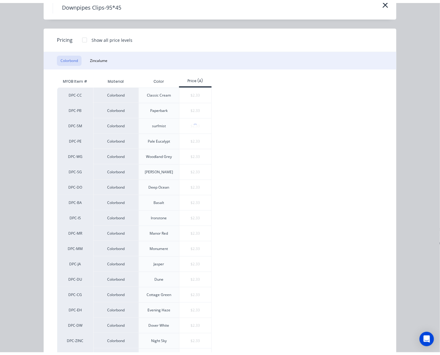
scroll to position [0, 0]
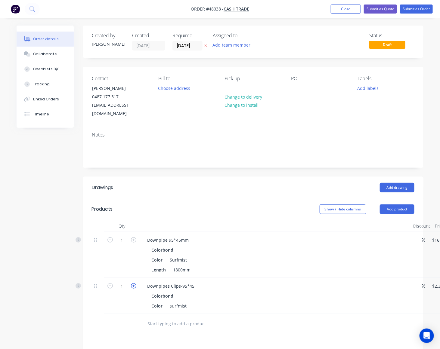
click at [131, 283] on icon "button" at bounding box center [133, 285] width 5 height 5
type input "2"
type input "$4.66"
click at [109, 314] on div at bounding box center [122, 324] width 36 height 20
click at [237, 205] on div "Show / Hide columns Add product" at bounding box center [287, 210] width 254 height 10
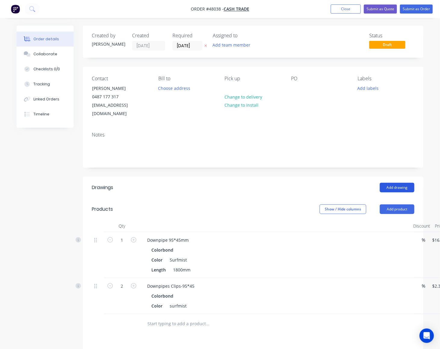
click at [401, 183] on button "Add drawing" at bounding box center [397, 188] width 35 height 10
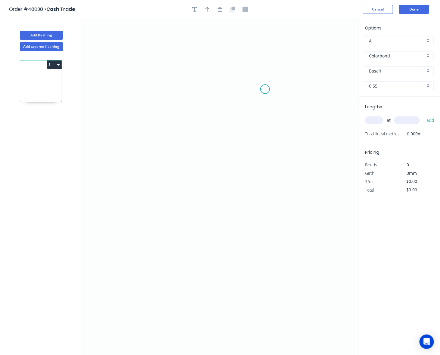
click at [265, 90] on icon "0" at bounding box center [220, 187] width 278 height 336
drag, startPoint x: 271, startPoint y: 165, endPoint x: 262, endPoint y: 174, distance: 12.8
click at [262, 174] on icon "0" at bounding box center [220, 187] width 278 height 336
click at [150, 212] on icon "0 ?" at bounding box center [220, 187] width 278 height 336
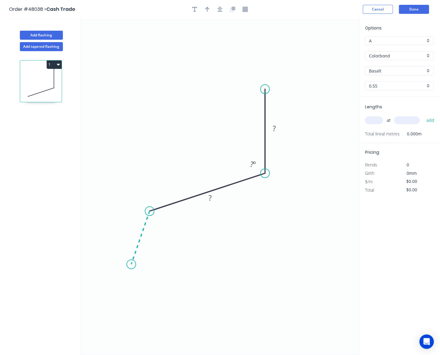
click at [130, 266] on icon "0 ? ? ? º" at bounding box center [220, 187] width 278 height 336
click at [130, 266] on circle at bounding box center [129, 265] width 9 height 9
click at [132, 231] on tspan "?" at bounding box center [131, 233] width 3 height 10
click at [204, 12] on button "button" at bounding box center [207, 9] width 9 height 9
type input "$7.83"
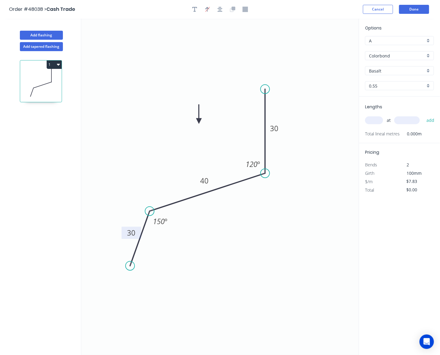
drag, startPoint x: 327, startPoint y: 47, endPoint x: 195, endPoint y: 125, distance: 153.6
click at [196, 124] on icon at bounding box center [198, 113] width 5 height 19
click at [379, 117] on input "text" at bounding box center [374, 120] width 18 height 8
click at [390, 70] on input "Basalt" at bounding box center [397, 71] width 56 height 6
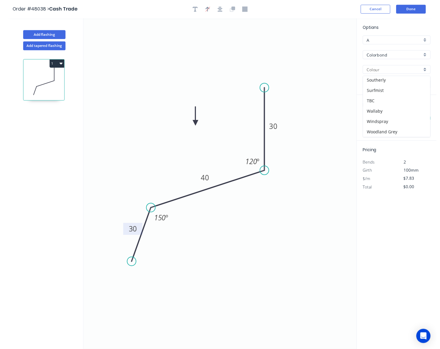
scroll to position [173, 0]
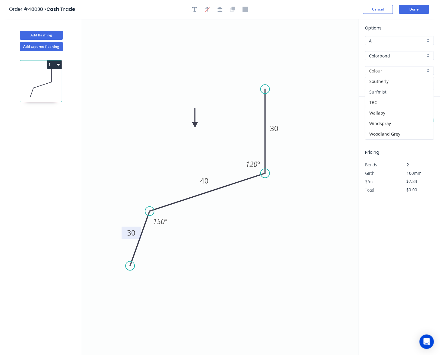
click at [391, 94] on div "Surfmist" at bounding box center [399, 92] width 68 height 11
type input "Surfmist"
click at [377, 118] on div "at add" at bounding box center [400, 120] width 70 height 16
click at [377, 118] on input "text" at bounding box center [374, 120] width 18 height 8
type input "1"
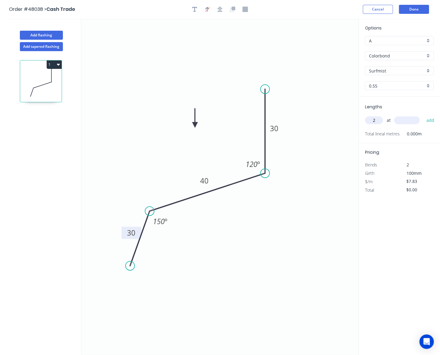
type input "2"
type input "3400"
click at [423, 115] on button "add" at bounding box center [430, 120] width 14 height 10
type input "$53.24"
click at [50, 31] on button "Add flashing" at bounding box center [41, 35] width 43 height 9
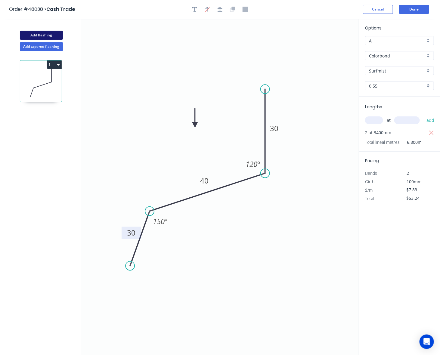
type input "$0.00"
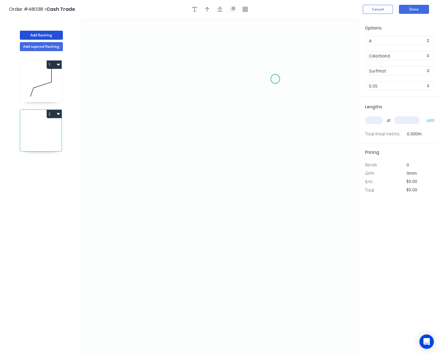
click at [275, 79] on icon "0" at bounding box center [220, 187] width 278 height 336
click at [268, 162] on icon "0" at bounding box center [220, 187] width 278 height 336
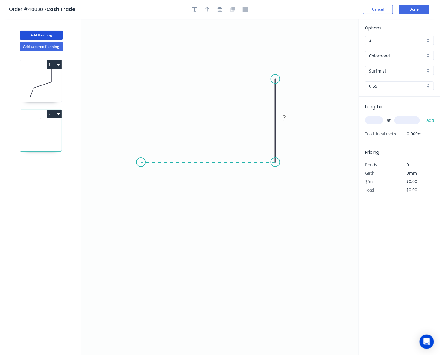
click at [140, 167] on icon "0 ?" at bounding box center [220, 187] width 278 height 336
click at [129, 193] on icon "0 ? ?" at bounding box center [220, 187] width 278 height 336
click at [129, 193] on circle at bounding box center [129, 193] width 9 height 9
click at [133, 171] on rect at bounding box center [126, 172] width 20 height 12
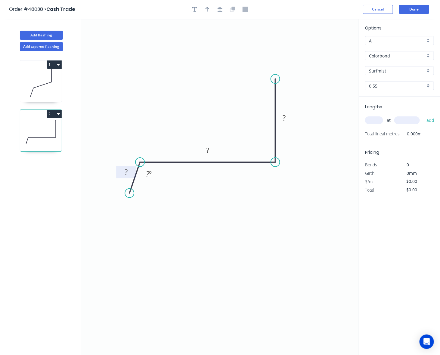
click at [131, 172] on rect at bounding box center [126, 172] width 12 height 8
drag, startPoint x: 219, startPoint y: 270, endPoint x: 222, endPoint y: 269, distance: 3.1
click at [220, 270] on icon "0 20 45 20 122 º" at bounding box center [220, 187] width 278 height 336
type input "$7.83"
click at [209, 10] on icon "button" at bounding box center [207, 9] width 4 height 5
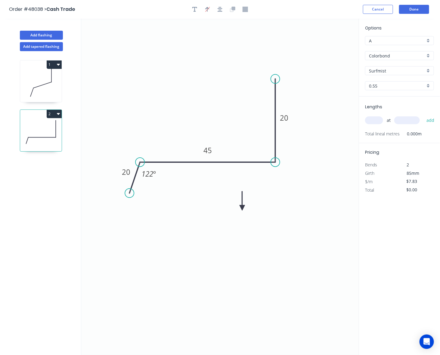
drag, startPoint x: 330, startPoint y: 48, endPoint x: 242, endPoint y: 208, distance: 182.5
click at [242, 208] on icon at bounding box center [242, 200] width 5 height 19
click at [242, 208] on icon at bounding box center [249, 207] width 19 height 5
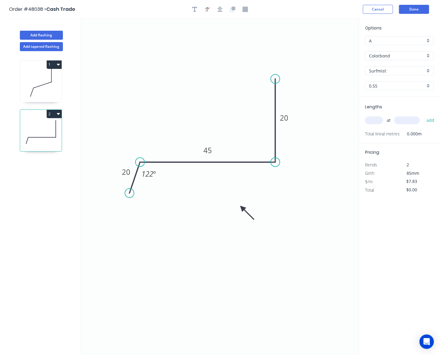
click at [242, 208] on icon at bounding box center [246, 212] width 17 height 17
click at [373, 119] on input "text" at bounding box center [374, 120] width 18 height 8
type input "2"
type input "3400"
click at [423, 115] on button "add" at bounding box center [430, 120] width 14 height 10
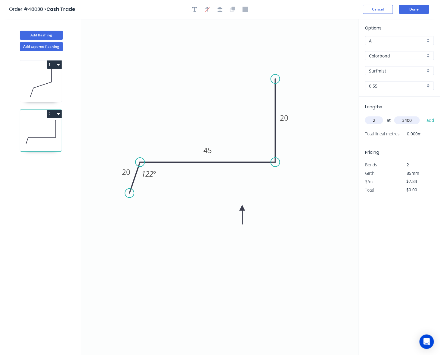
type input "$53.24"
click at [45, 35] on button "Add flashing" at bounding box center [41, 35] width 43 height 9
type input "$0.00"
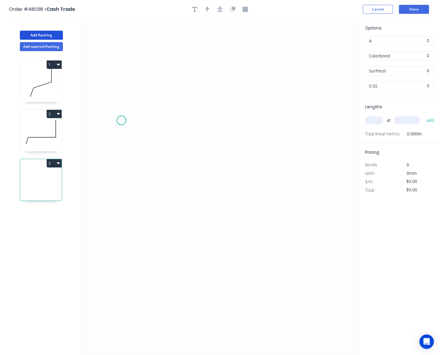
click at [121, 130] on icon "0" at bounding box center [220, 187] width 278 height 336
click at [239, 132] on icon "0" at bounding box center [220, 187] width 278 height 336
click at [237, 177] on icon "0 ?" at bounding box center [220, 187] width 278 height 336
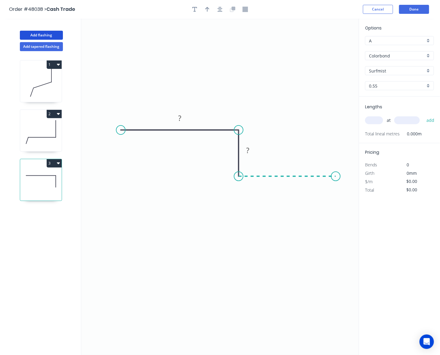
click at [336, 181] on icon "0 ? ?" at bounding box center [220, 187] width 278 height 336
click at [336, 181] on icon "0 ? ? ?" at bounding box center [220, 187] width 278 height 336
drag, startPoint x: 335, startPoint y: 179, endPoint x: 311, endPoint y: 179, distance: 23.5
click at [311, 179] on circle at bounding box center [311, 176] width 9 height 9
click at [277, 184] on rect at bounding box center [275, 183] width 12 height 8
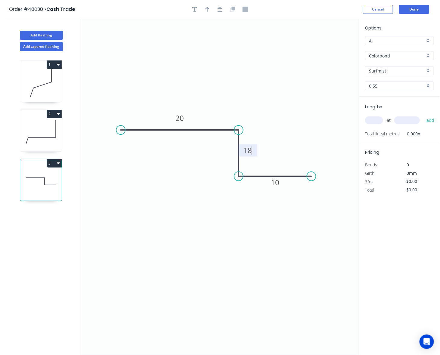
click at [262, 249] on icon "0 20 18 10" at bounding box center [220, 187] width 278 height 336
type input "$7.83"
click at [369, 119] on input "text" at bounding box center [374, 120] width 18 height 8
type input "2"
type input "2000"
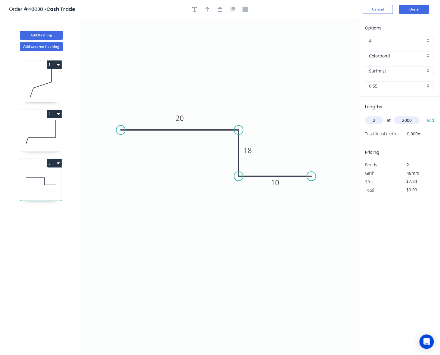
click at [423, 115] on button "add" at bounding box center [430, 120] width 14 height 10
type input "$31.32"
drag, startPoint x: 209, startPoint y: 9, endPoint x: 243, endPoint y: 8, distance: 34.0
click at [209, 9] on icon "button" at bounding box center [207, 9] width 4 height 5
drag, startPoint x: 329, startPoint y: 48, endPoint x: 210, endPoint y: 168, distance: 168.5
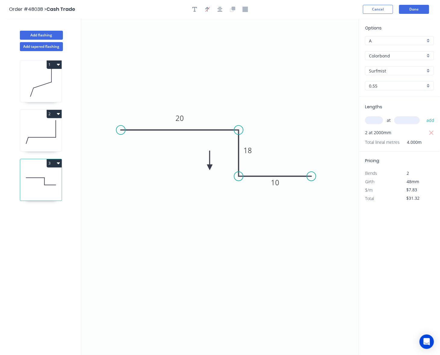
click at [210, 168] on icon at bounding box center [209, 160] width 5 height 19
click at [210, 168] on icon at bounding box center [214, 162] width 17 height 17
click at [210, 168] on icon at bounding box center [216, 167] width 19 height 5
click at [210, 168] on icon at bounding box center [214, 171] width 17 height 17
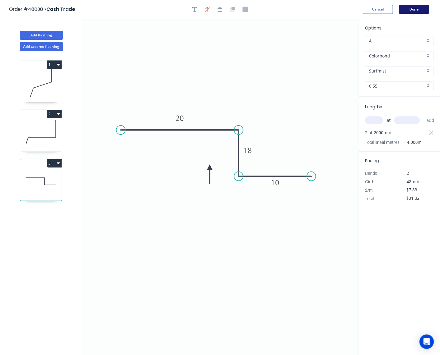
click at [422, 10] on button "Done" at bounding box center [414, 9] width 30 height 9
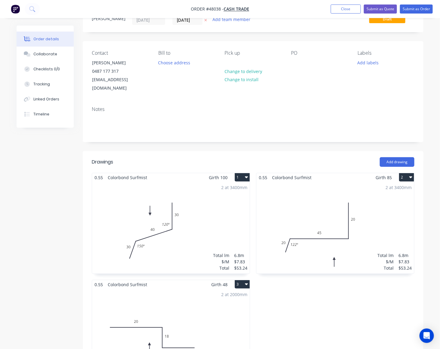
scroll to position [75, 0]
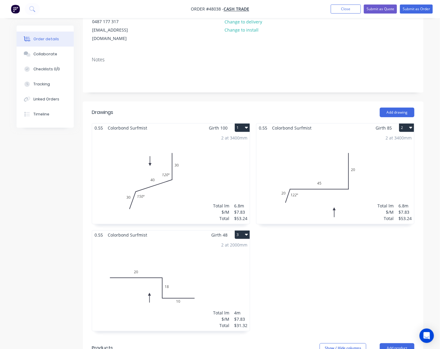
click at [225, 154] on div "2 at 3400mm Total lm $/M Total 6.8m $7.83 $53.24" at bounding box center [171, 178] width 158 height 92
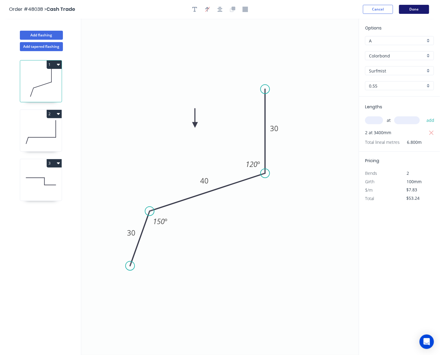
click at [416, 6] on button "Done" at bounding box center [414, 9] width 30 height 9
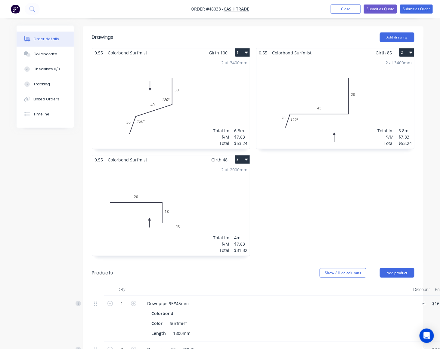
click at [196, 178] on div "2 at 2000mm Total lm $/M Total 4m $7.83 $31.32" at bounding box center [171, 210] width 158 height 92
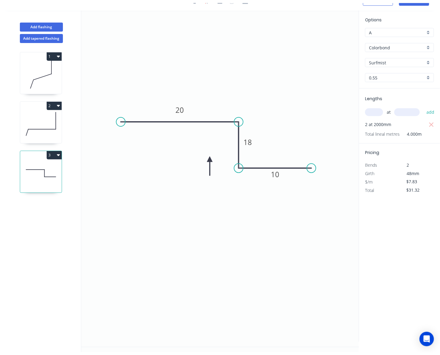
scroll to position [11, 0]
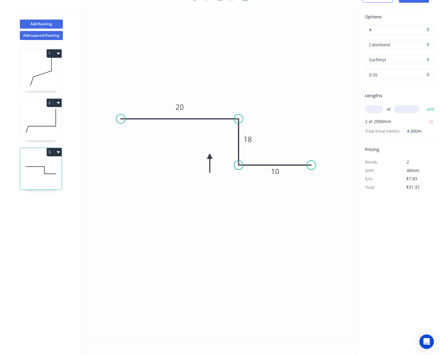
click at [49, 18] on div "Add flashing" at bounding box center [41, 20] width 79 height 18
click at [48, 21] on button "Add flashing" at bounding box center [41, 24] width 43 height 9
type input "$0.00"
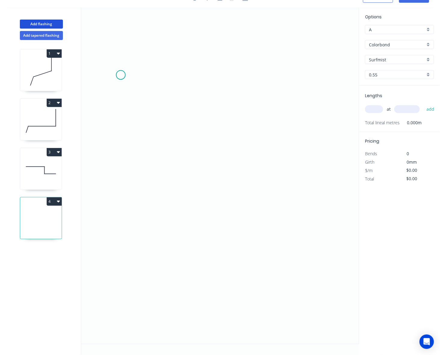
click at [121, 75] on icon "0" at bounding box center [220, 176] width 278 height 336
click at [130, 239] on icon "0" at bounding box center [220, 176] width 278 height 336
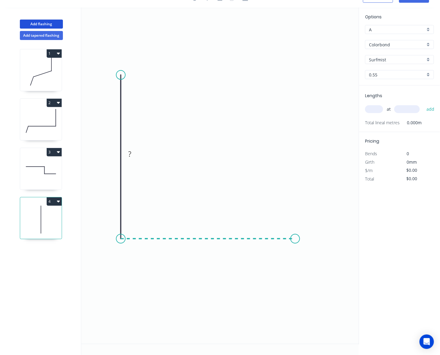
click at [295, 231] on icon "0 ?" at bounding box center [220, 176] width 278 height 336
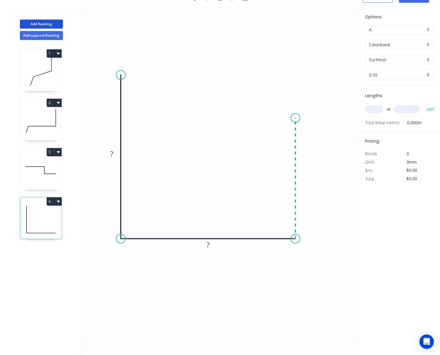
click at [289, 118] on icon "0 ? ?" at bounding box center [220, 176] width 278 height 336
click at [262, 116] on icon "0 ? ? ?" at bounding box center [220, 176] width 278 height 336
click at [261, 150] on icon "0 ? ? ? ?" at bounding box center [220, 176] width 278 height 336
click at [261, 150] on circle at bounding box center [262, 149] width 9 height 9
click at [114, 151] on rect at bounding box center [112, 154] width 12 height 8
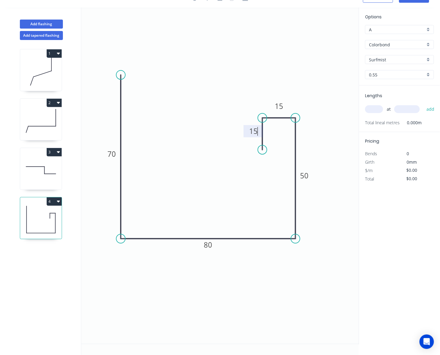
click at [153, 194] on icon "0 70 80 50 15 15" at bounding box center [220, 176] width 278 height 336
type input "$11.27"
click at [374, 100] on div "Lengths at add Total lineal metres 0.000m" at bounding box center [399, 108] width 81 height 47
click at [374, 107] on input "text" at bounding box center [374, 109] width 18 height 8
click at [409, 59] on input "Surfmist" at bounding box center [397, 60] width 56 height 6
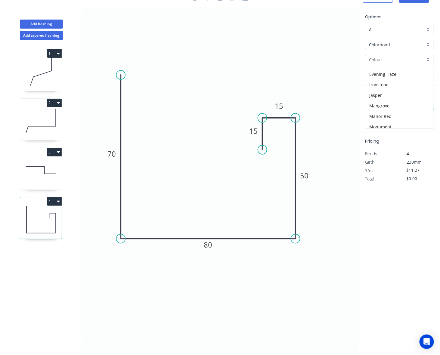
scroll to position [23, 0]
click at [405, 109] on div "Evening Haze" at bounding box center [399, 112] width 68 height 11
type input "Evening Haze"
click at [405, 109] on input "text" at bounding box center [407, 109] width 26 height 8
click at [377, 110] on input "text" at bounding box center [374, 109] width 18 height 8
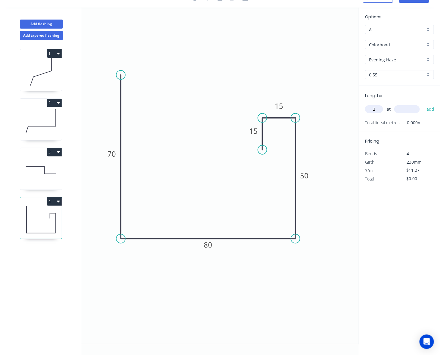
type input "2"
type input "3400"
click at [423, 104] on button "add" at bounding box center [430, 109] width 14 height 10
type input "$76.64"
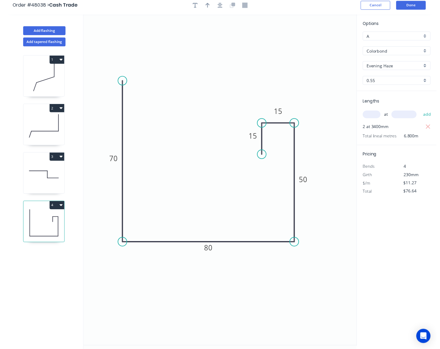
scroll to position [0, 0]
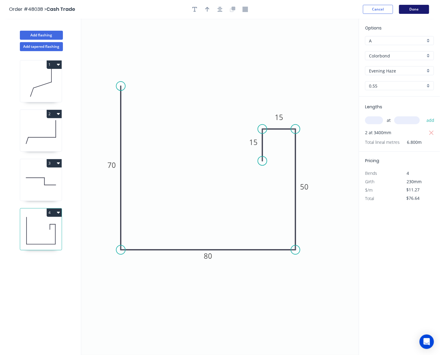
click at [418, 9] on button "Done" at bounding box center [414, 9] width 30 height 9
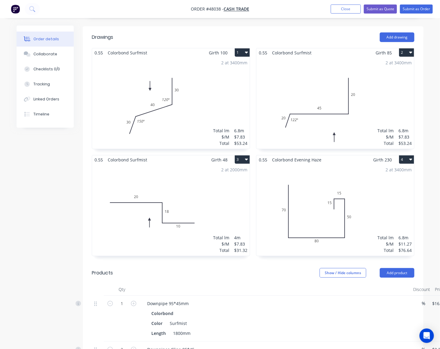
click at [363, 216] on div "2 at 3400mm Total lm $/M Total 6.8m $11.27 $76.64" at bounding box center [335, 210] width 158 height 92
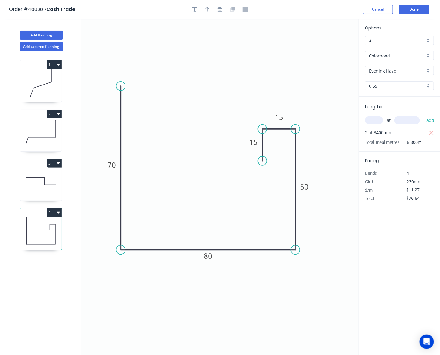
click at [211, 12] on div at bounding box center [219, 9] width 63 height 9
drag, startPoint x: 212, startPoint y: 8, endPoint x: 297, endPoint y: 26, distance: 87.6
click at [212, 8] on div at bounding box center [219, 9] width 63 height 9
click at [209, 10] on button "button" at bounding box center [207, 9] width 9 height 9
drag, startPoint x: 332, startPoint y: 72, endPoint x: 271, endPoint y: 273, distance: 209.6
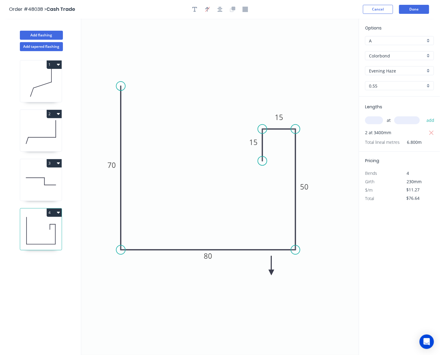
click at [271, 273] on icon at bounding box center [271, 265] width 5 height 19
click at [271, 273] on icon at bounding box center [276, 267] width 17 height 17
click at [271, 273] on icon at bounding box center [278, 272] width 19 height 5
click at [272, 274] on icon at bounding box center [276, 277] width 17 height 17
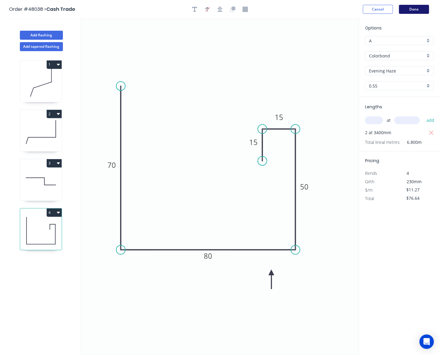
click at [423, 9] on button "Done" at bounding box center [414, 9] width 30 height 9
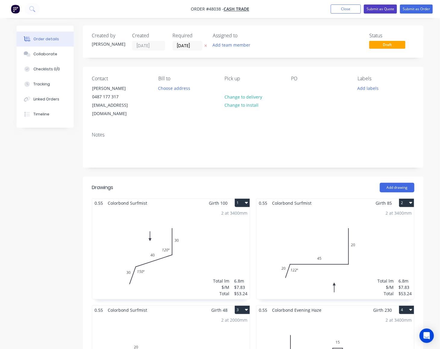
click at [377, 8] on button "Submit as Quote" at bounding box center [380, 9] width 33 height 9
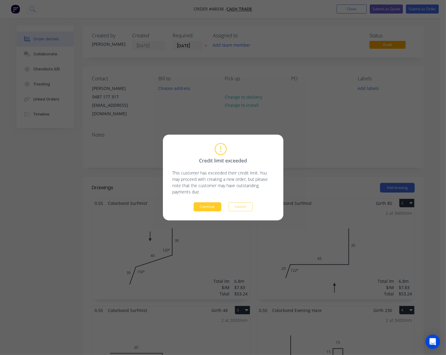
drag, startPoint x: 202, startPoint y: 210, endPoint x: 205, endPoint y: 204, distance: 7.1
click at [202, 209] on button "Continue" at bounding box center [207, 207] width 28 height 9
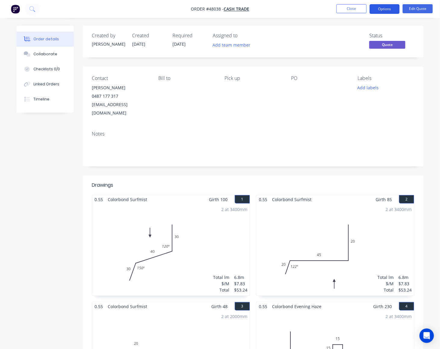
click at [380, 7] on button "Options" at bounding box center [385, 9] width 30 height 10
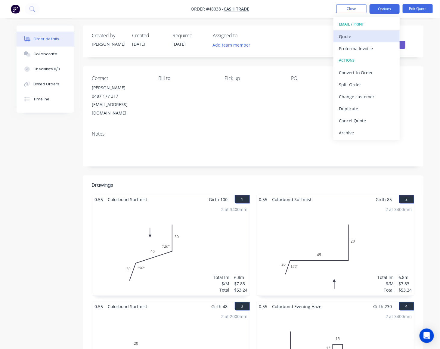
click at [370, 32] on div "Quote" at bounding box center [366, 36] width 55 height 9
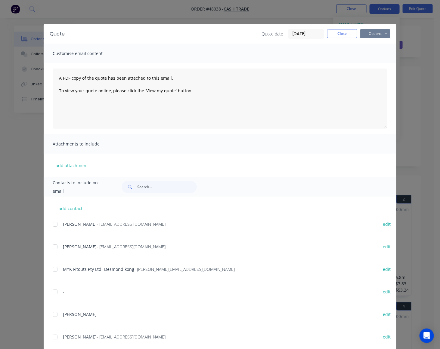
click at [378, 32] on button "Options" at bounding box center [375, 33] width 30 height 9
click at [338, 33] on button "Close" at bounding box center [342, 33] width 30 height 9
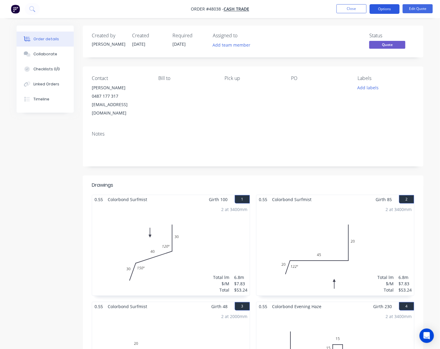
click at [377, 11] on button "Options" at bounding box center [385, 9] width 30 height 10
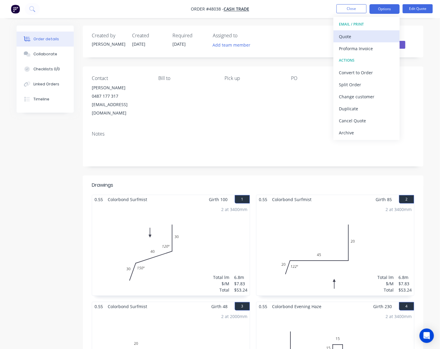
click at [364, 35] on div "Quote" at bounding box center [366, 36] width 55 height 9
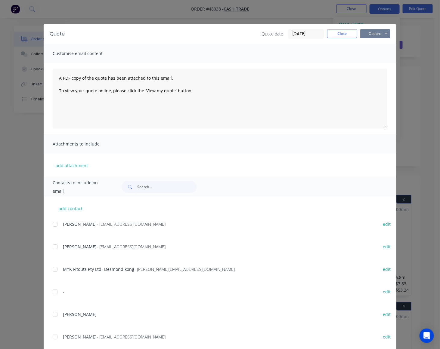
click at [367, 33] on button "Options" at bounding box center [375, 33] width 30 height 9
click at [367, 44] on button "Preview" at bounding box center [379, 45] width 39 height 10
click at [344, 32] on button "Close" at bounding box center [342, 33] width 30 height 9
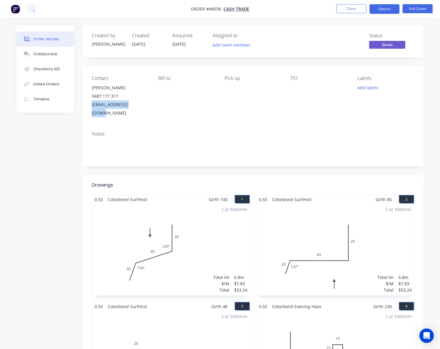
drag, startPoint x: 148, startPoint y: 106, endPoint x: 91, endPoint y: 112, distance: 57.2
click at [91, 112] on div "Contact Rod Davidson 0487 177 317 twodavos@hotmail.com Bill to Pick up PO Label…" at bounding box center [253, 97] width 341 height 60
copy div "twodavos@hotmail.com"
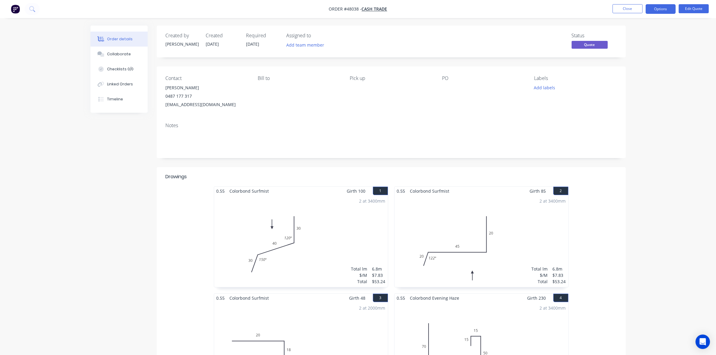
click at [221, 73] on div "Contact Rod Davidson 0487 177 317 twodavos@hotmail.com Bill to Pick up PO Label…" at bounding box center [391, 92] width 469 height 51
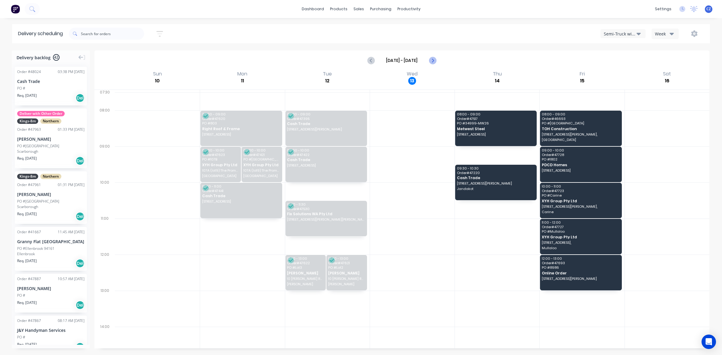
click at [436, 57] on icon "Next page" at bounding box center [432, 60] width 7 height 7
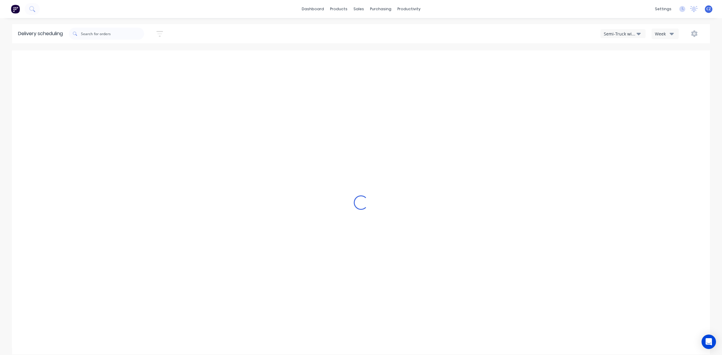
type input "[DATE] - [DATE]"
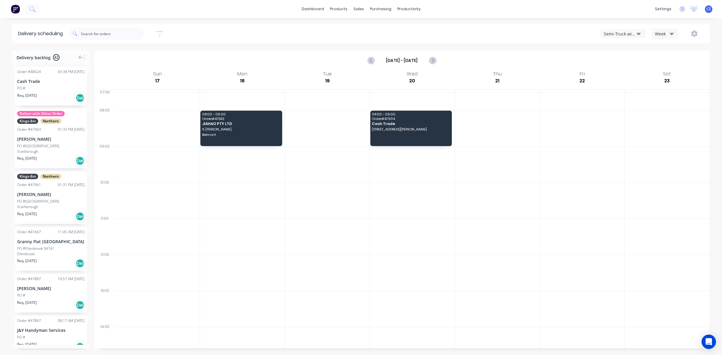
click at [639, 32] on icon "button" at bounding box center [639, 33] width 4 height 7
click at [632, 72] on div "Utes Delivery" at bounding box center [631, 73] width 60 height 12
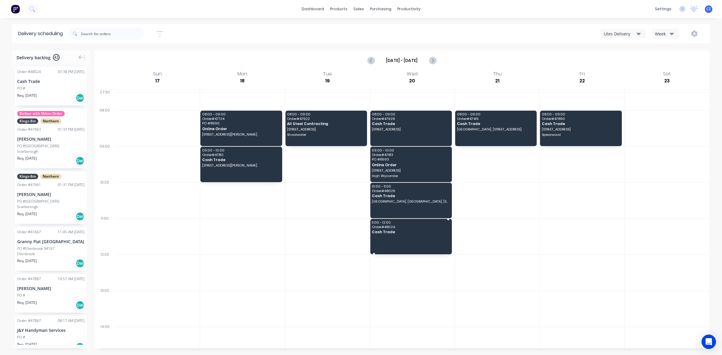
drag, startPoint x: 42, startPoint y: 86, endPoint x: 396, endPoint y: 231, distance: 382.2
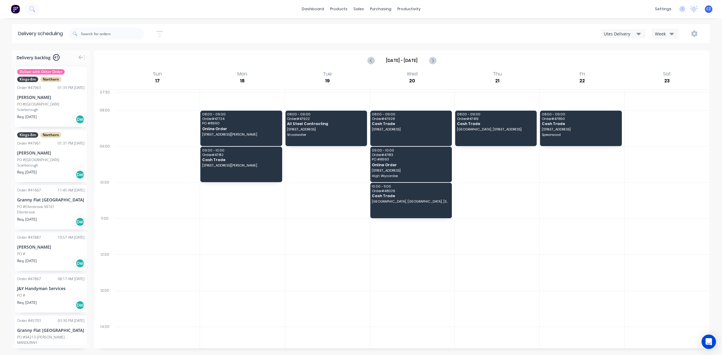
drag, startPoint x: 292, startPoint y: 232, endPoint x: 306, endPoint y: 29, distance: 203.6
click at [292, 231] on div at bounding box center [327, 237] width 85 height 36
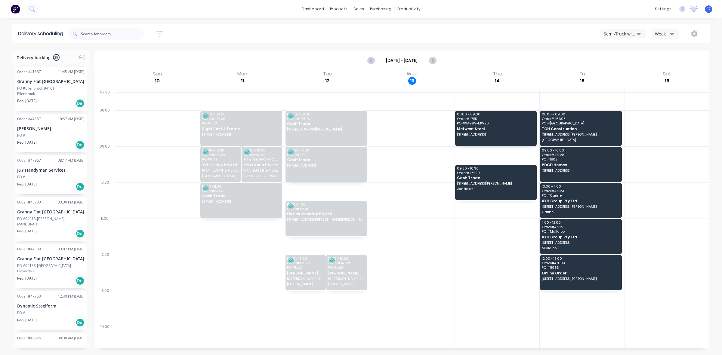
click at [38, 174] on div "Order # 47867 08:17 AM [DATE] J&Y Handyman Services PO # Req. [DATE] Del" at bounding box center [51, 175] width 72 height 39
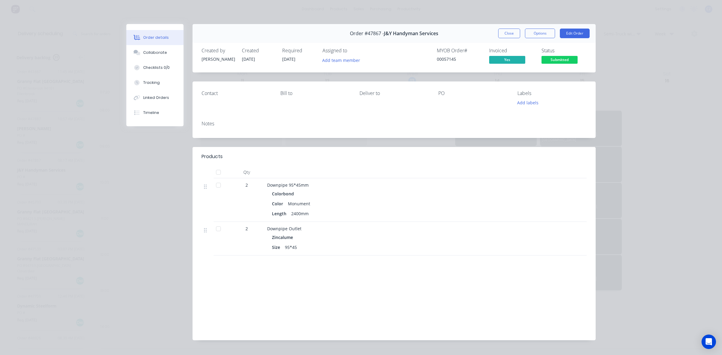
click at [568, 59] on span "Submitted" at bounding box center [560, 60] width 36 height 8
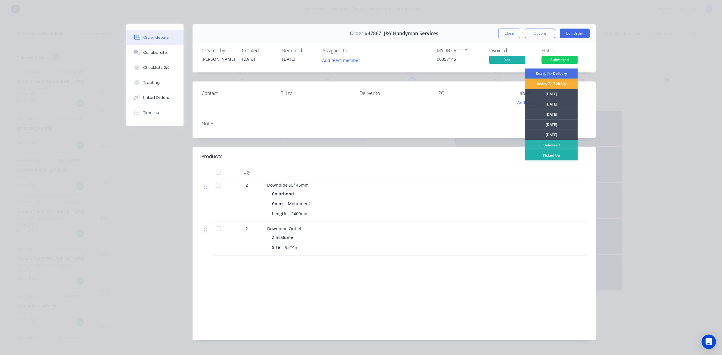
click at [555, 153] on div "Picked Up" at bounding box center [551, 155] width 53 height 10
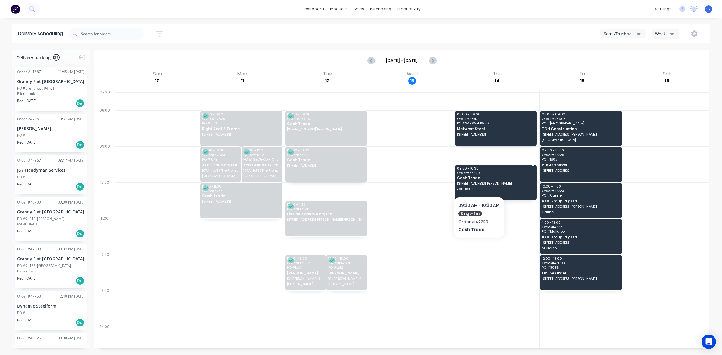
click at [479, 181] on div "09:30 - 10:30 Order # 47220 Cash Trade [GEOGRAPHIC_DATA][PERSON_NAME] Jandakot" at bounding box center [496, 183] width 82 height 36
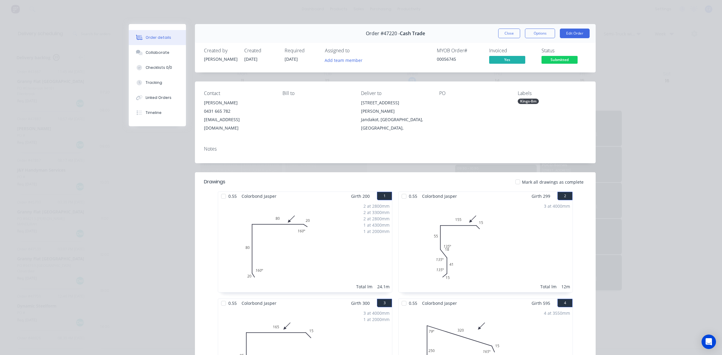
drag, startPoint x: 207, startPoint y: 56, endPoint x: 309, endPoint y: 71, distance: 103.1
click at [271, 63] on div "Created by Juana Created 28/07/25 Required 08/08/25 Assigned to Add team member" at bounding box center [294, 56] width 181 height 17
click at [536, 32] on button "Options" at bounding box center [540, 34] width 30 height 10
click at [518, 59] on div "Work Order" at bounding box center [523, 61] width 52 height 9
click at [512, 86] on div "Custom" at bounding box center [523, 85] width 52 height 9
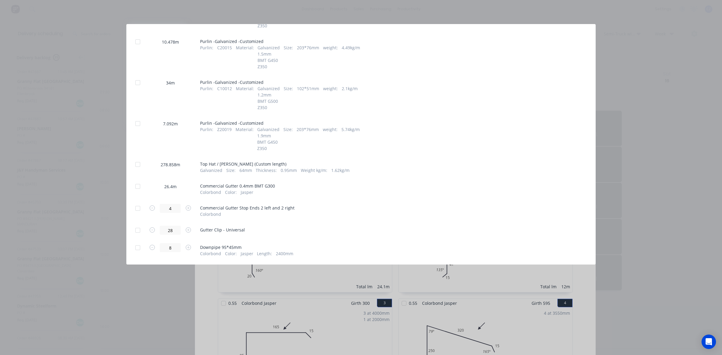
scroll to position [363, 0]
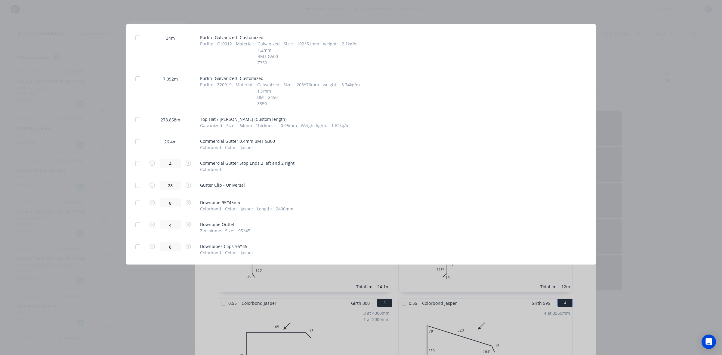
click at [138, 120] on div at bounding box center [138, 120] width 12 height 12
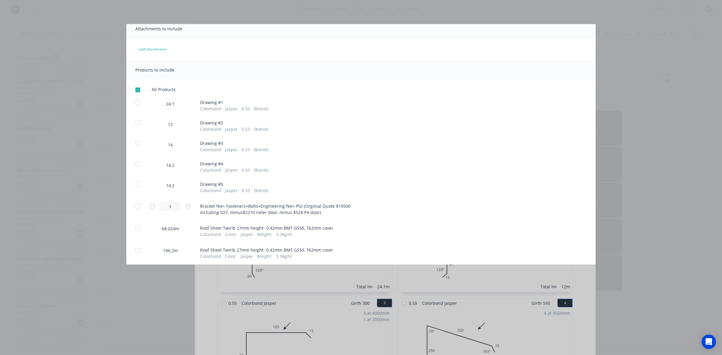
scroll to position [0, 0]
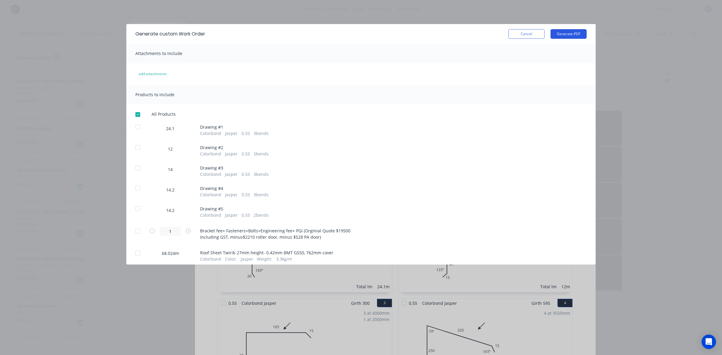
click at [572, 33] on button "Generate PDF" at bounding box center [569, 34] width 36 height 10
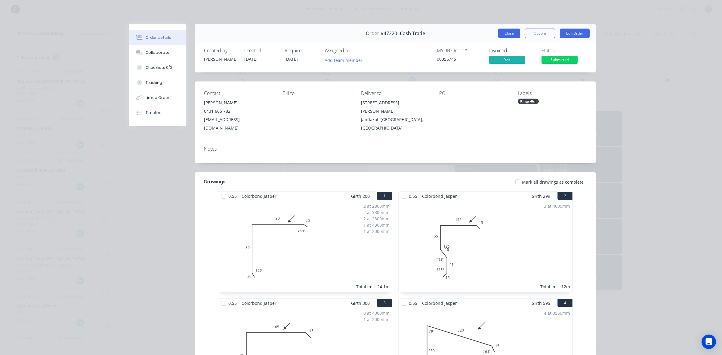
click at [513, 36] on button "Close" at bounding box center [509, 34] width 22 height 10
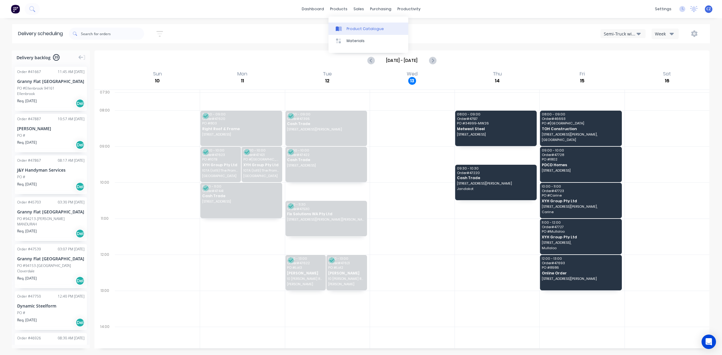
click at [348, 24] on link "Product Catalogue" at bounding box center [369, 29] width 80 height 12
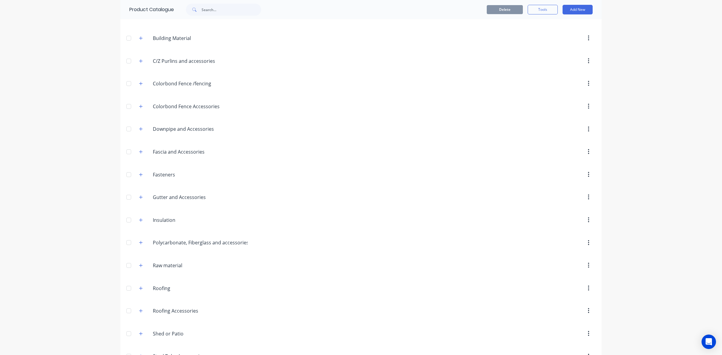
scroll to position [168, 0]
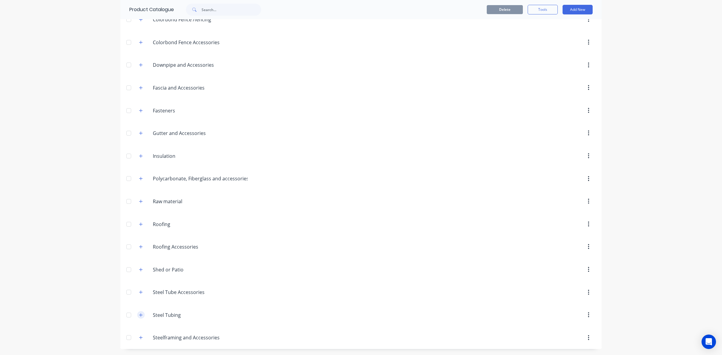
click at [139, 315] on icon "button" at bounding box center [141, 315] width 4 height 4
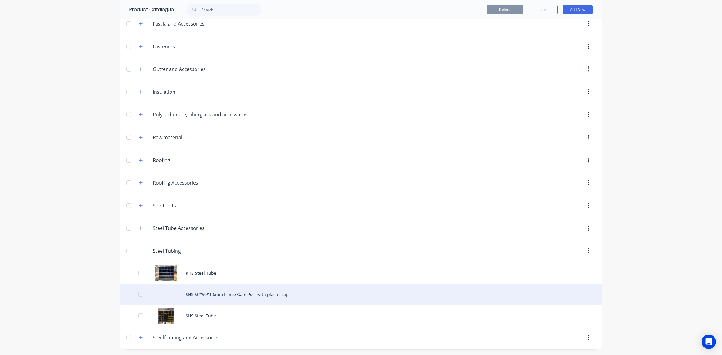
scroll to position [232, 0]
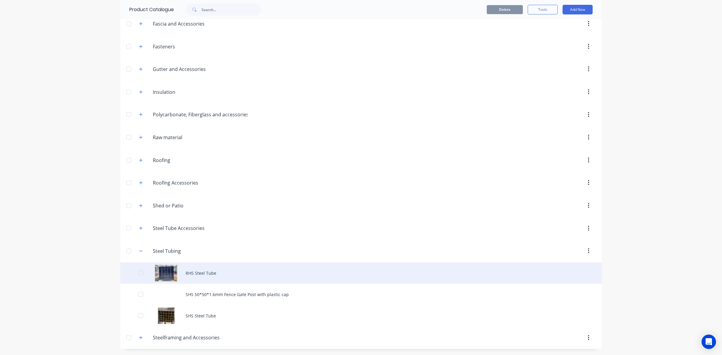
click at [256, 278] on div "RHS Steel Tube" at bounding box center [360, 273] width 481 height 21
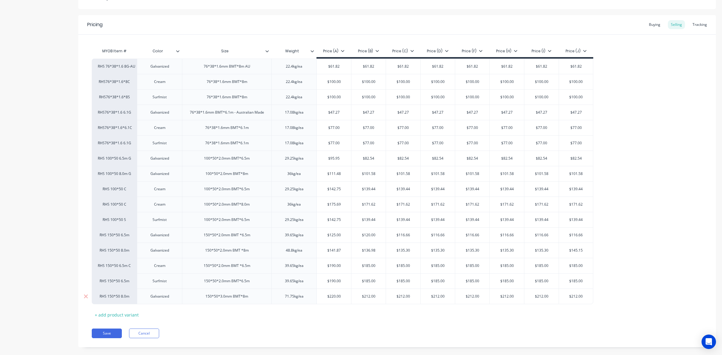
scroll to position [112, 0]
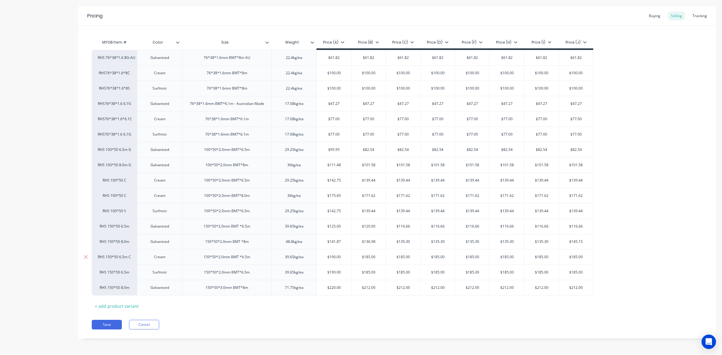
type textarea "x"
click at [693, 19] on div "Pricing Buying Selling Tracking" at bounding box center [397, 16] width 638 height 20
click at [693, 16] on div "Tracking" at bounding box center [700, 15] width 20 height 9
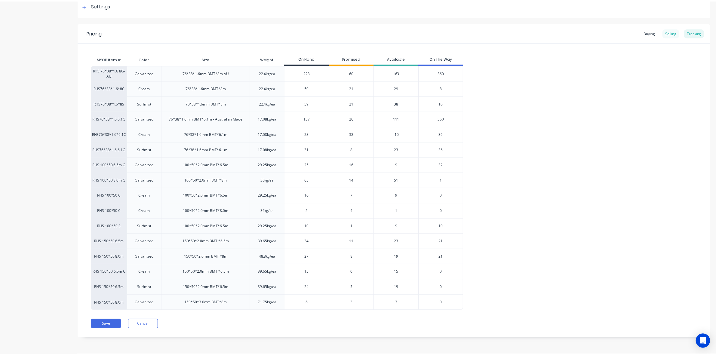
scroll to position [95, 0]
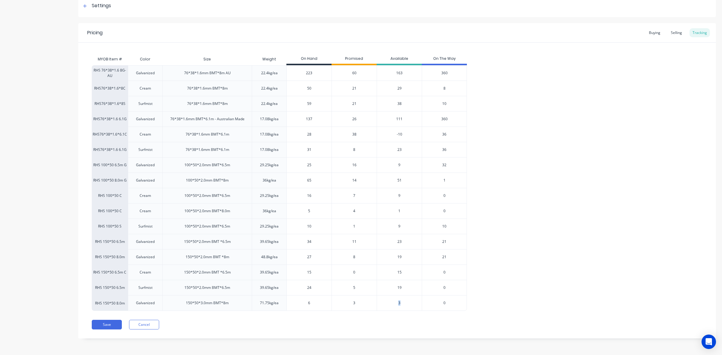
drag, startPoint x: 406, startPoint y: 303, endPoint x: 353, endPoint y: 301, distance: 53.0
click at [380, 302] on div "3" at bounding box center [399, 303] width 45 height 16
type input "6"
click at [313, 303] on input "6" at bounding box center [309, 303] width 45 height 5
click at [354, 305] on span "3" at bounding box center [354, 303] width 2 height 5
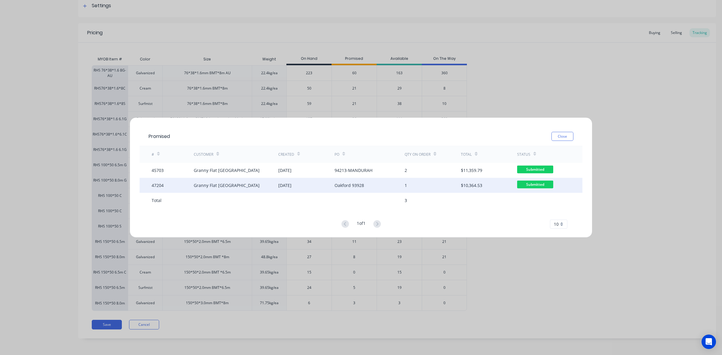
click at [430, 178] on div "1" at bounding box center [433, 185] width 56 height 15
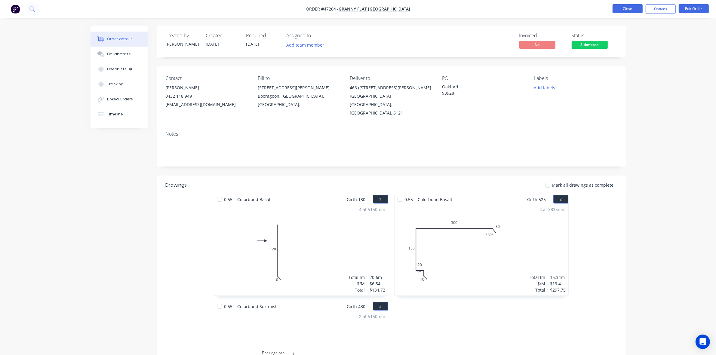
click at [634, 8] on button "Close" at bounding box center [628, 8] width 30 height 9
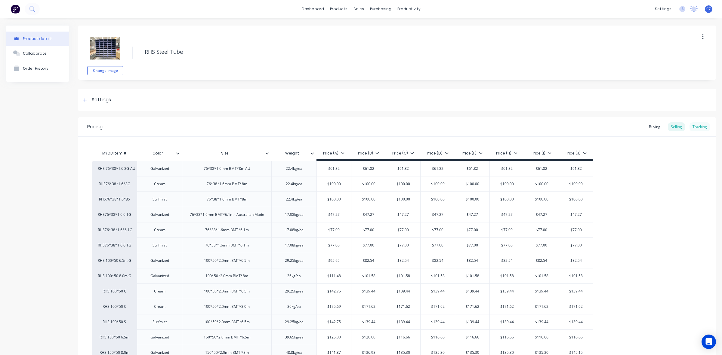
drag, startPoint x: 690, startPoint y: 135, endPoint x: 690, endPoint y: 129, distance: 6.6
click at [690, 134] on div "Pricing Buying Selling Tracking" at bounding box center [397, 127] width 638 height 20
click at [690, 125] on div "Tracking" at bounding box center [700, 126] width 20 height 9
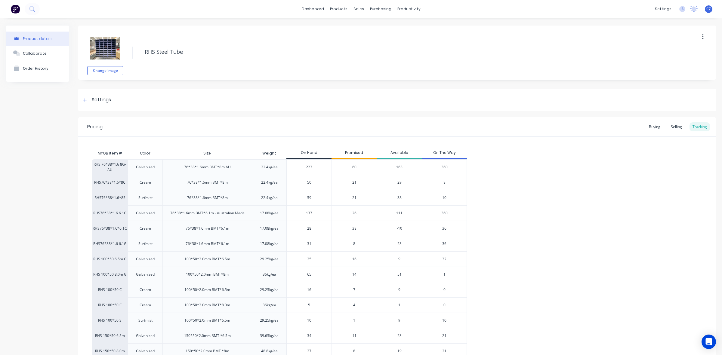
scroll to position [95, 0]
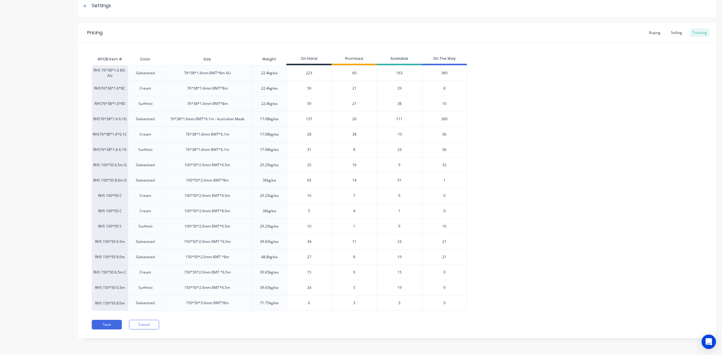
click at [356, 303] on div "3" at bounding box center [354, 303] width 45 height 16
click at [356, 304] on div "3" at bounding box center [354, 303] width 45 height 16
click at [354, 303] on span "3" at bounding box center [354, 303] width 2 height 5
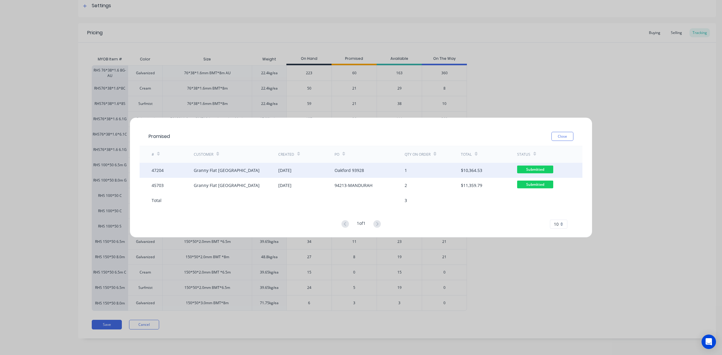
click at [364, 169] on div "Oakford 93928" at bounding box center [370, 170] width 70 height 15
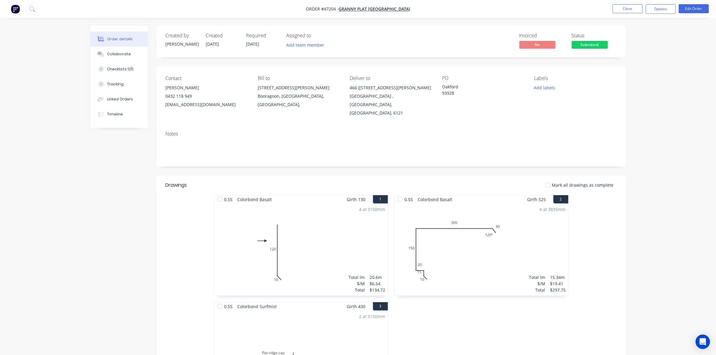
click at [630, 8] on button "Close" at bounding box center [628, 8] width 30 height 9
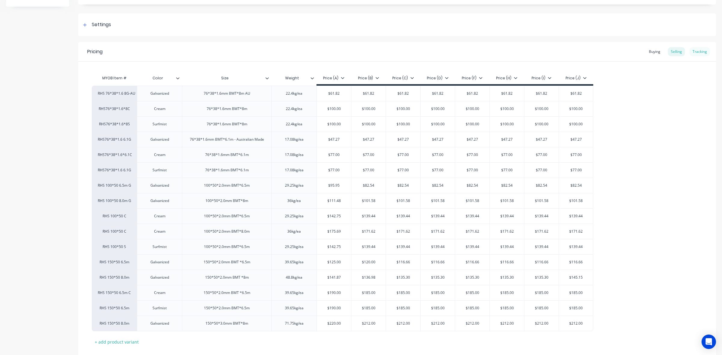
click at [700, 51] on div "Tracking" at bounding box center [700, 51] width 20 height 9
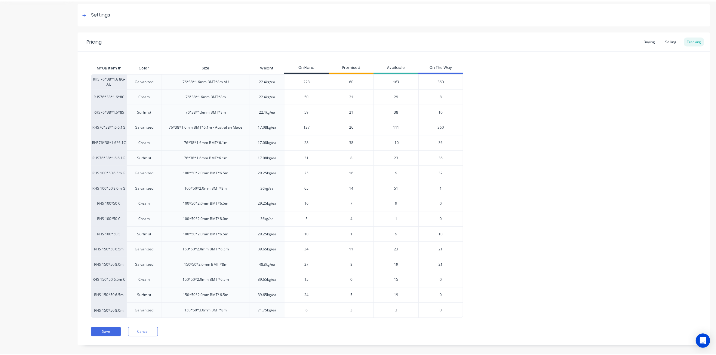
scroll to position [95, 0]
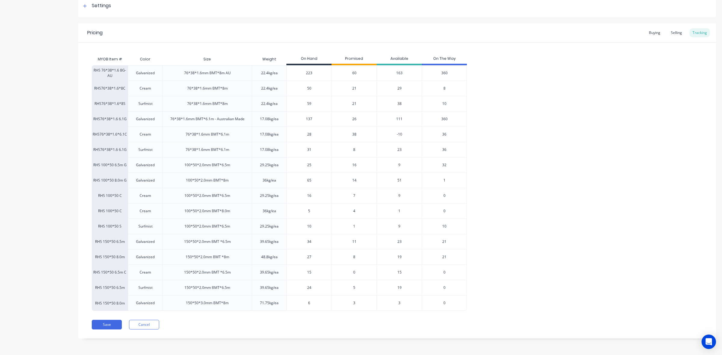
click at [354, 302] on span "3" at bounding box center [354, 303] width 2 height 5
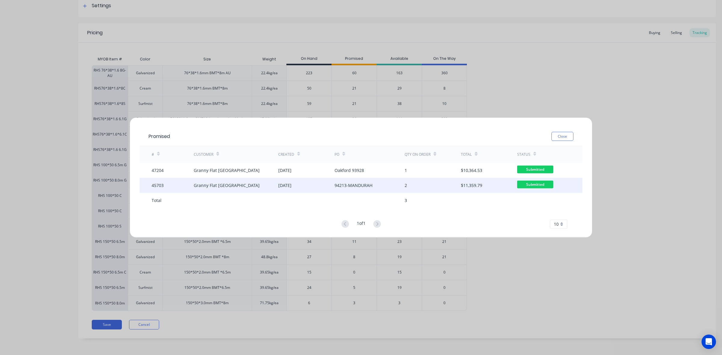
click at [413, 184] on div "2" at bounding box center [433, 185] width 56 height 15
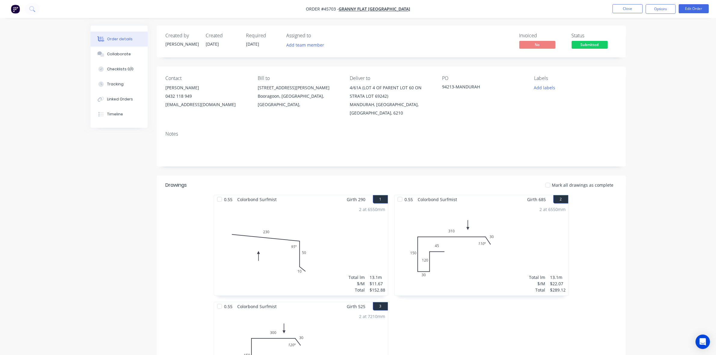
click at [477, 332] on div "0.55 Colorbond Surfmist Girth 685 2 0 45 120 30 150 310 30 110 º 0 45 120 30 15…" at bounding box center [481, 302] width 181 height 214
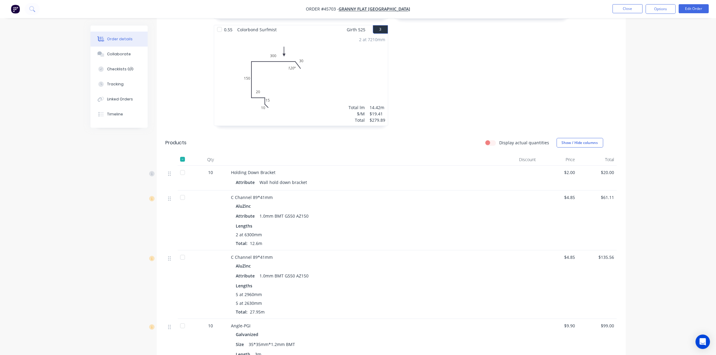
scroll to position [236, 0]
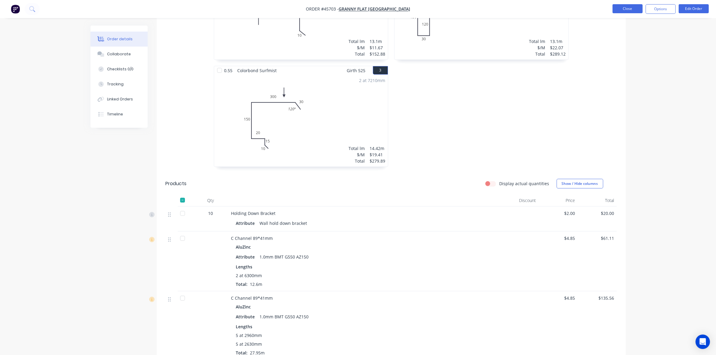
click at [637, 11] on button "Close" at bounding box center [628, 8] width 30 height 9
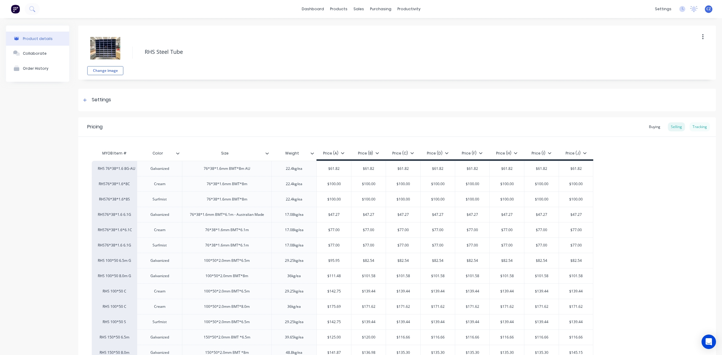
click at [698, 126] on div "Tracking" at bounding box center [700, 126] width 20 height 9
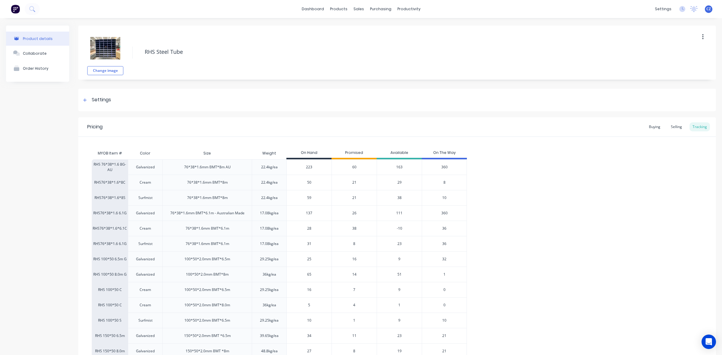
scroll to position [95, 0]
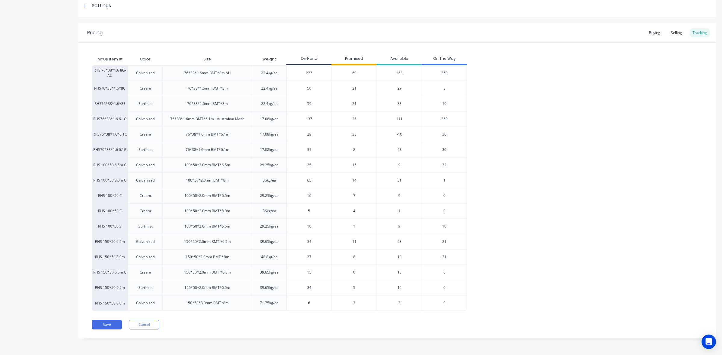
click at [354, 211] on span "4" at bounding box center [354, 211] width 2 height 5
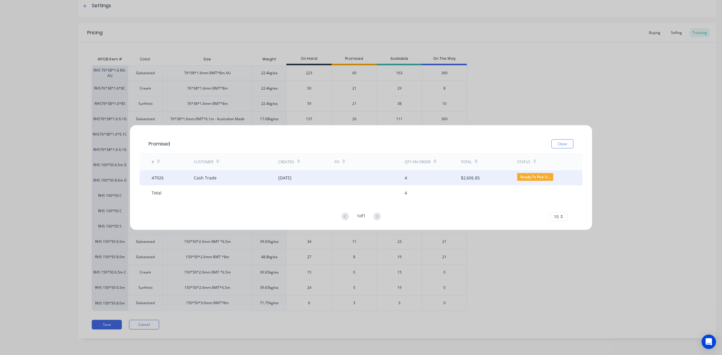
click at [450, 172] on div "4" at bounding box center [433, 177] width 56 height 15
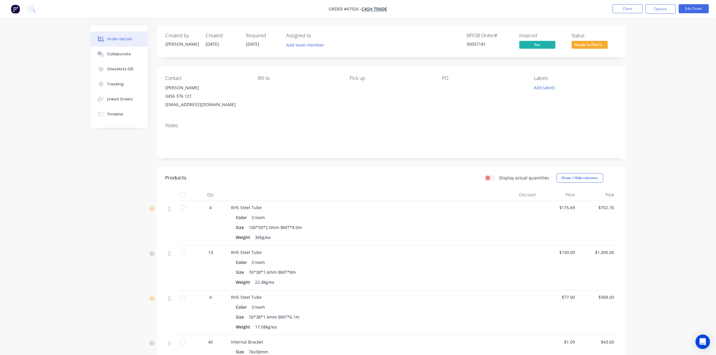
click at [636, 3] on nav "Order #47926 - Cash Trade Close Options Edit Order" at bounding box center [358, 9] width 716 height 18
click at [633, 6] on button "Close" at bounding box center [628, 8] width 30 height 9
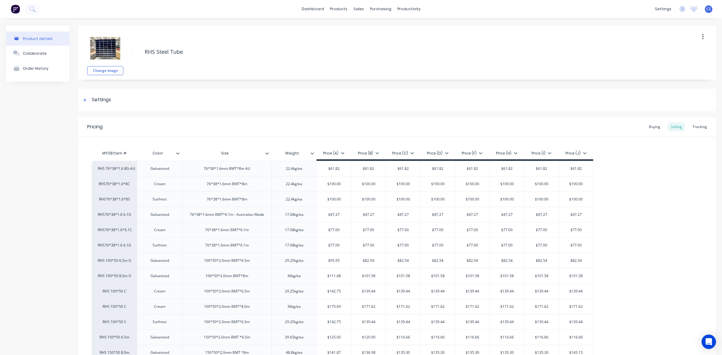
type textarea "x"
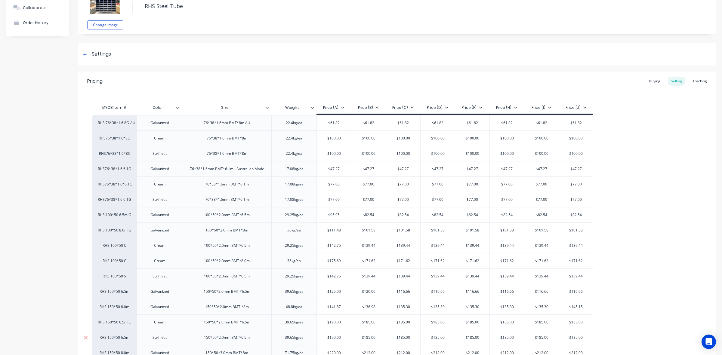
scroll to position [112, 0]
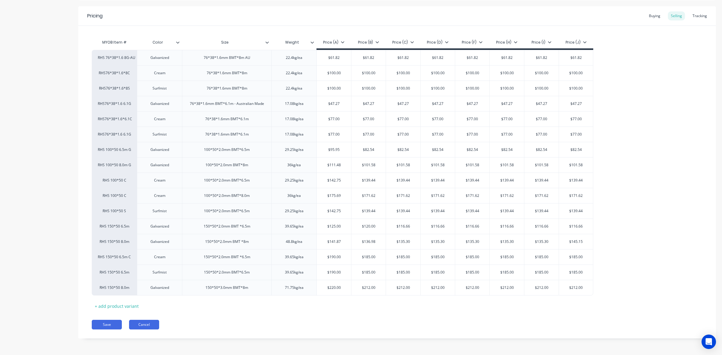
click at [146, 326] on button "Cancel" at bounding box center [144, 325] width 30 height 10
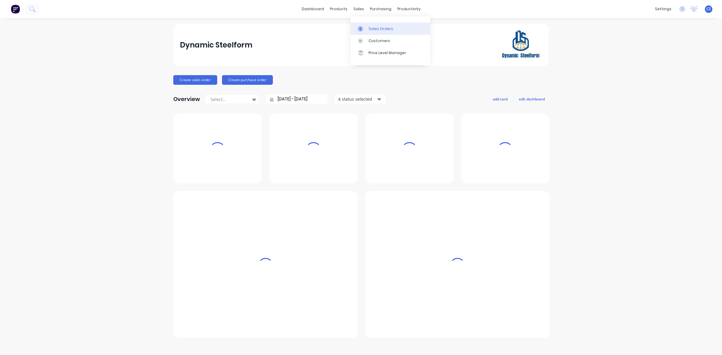
click at [361, 29] on icon at bounding box center [361, 28] width 2 height 3
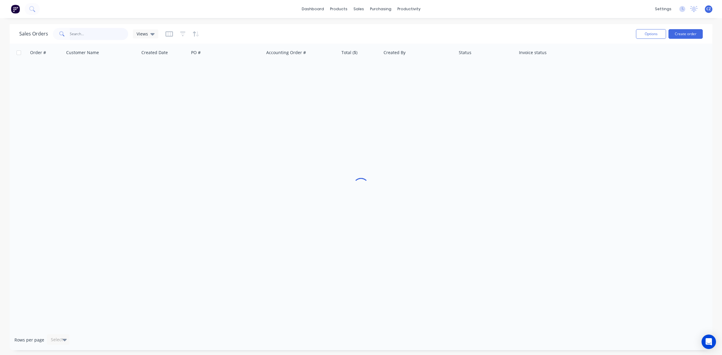
click at [101, 34] on input "text" at bounding box center [99, 34] width 59 height 12
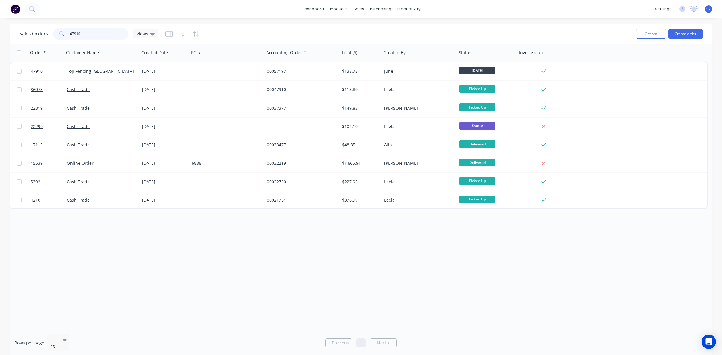
drag, startPoint x: 103, startPoint y: 33, endPoint x: 20, endPoint y: 37, distance: 83.7
click at [20, 37] on div "Sales Orders 47910 Views" at bounding box center [88, 34] width 139 height 12
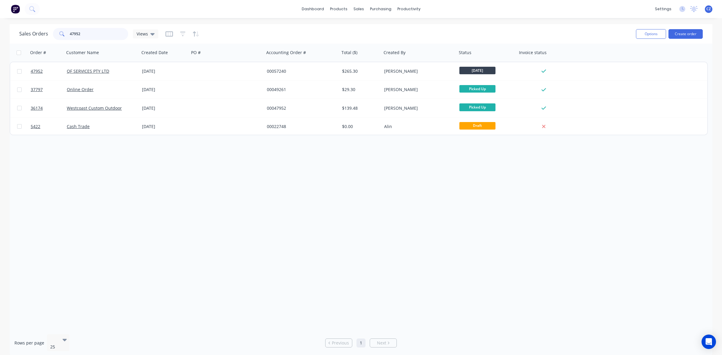
drag, startPoint x: 46, startPoint y: 32, endPoint x: 31, endPoint y: 32, distance: 14.8
click at [31, 32] on div "Sales Orders 47952 Views" at bounding box center [88, 34] width 139 height 12
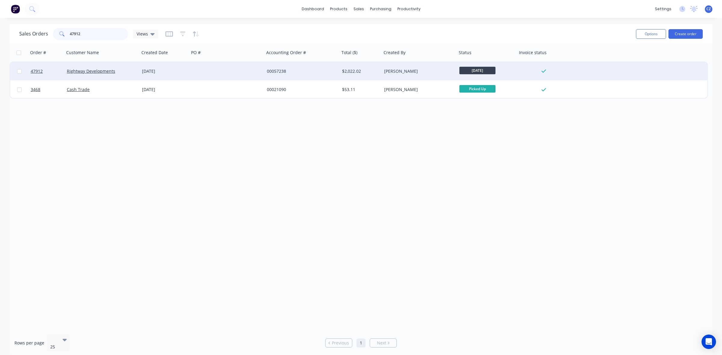
type input "47912"
click at [206, 74] on div at bounding box center [226, 71] width 75 height 18
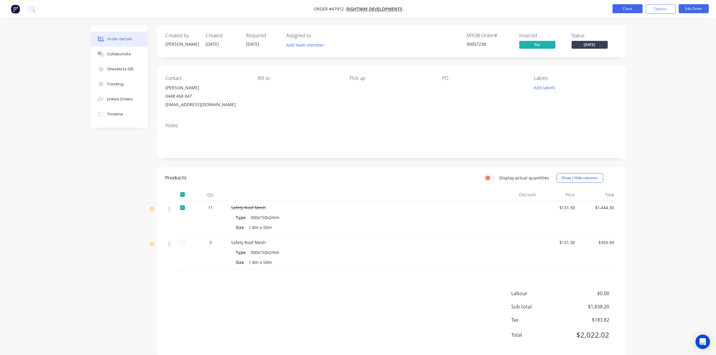
click at [632, 8] on button "Close" at bounding box center [628, 8] width 30 height 9
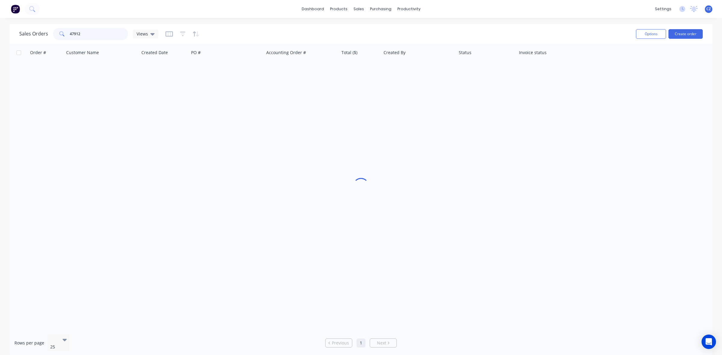
drag, startPoint x: 107, startPoint y: 32, endPoint x: 4, endPoint y: 38, distance: 103.4
click at [4, 38] on div "Sales Orders 47912 Views Options Create order Order # Customer Name Created Dat…" at bounding box center [361, 190] width 722 height 333
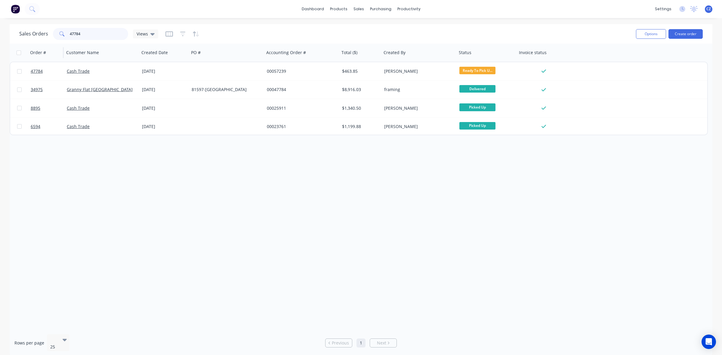
drag, startPoint x: 93, startPoint y: 33, endPoint x: 40, endPoint y: 44, distance: 54.1
click at [40, 44] on div "Sales Orders 47784 Views Options Create order Order # Customer Name Created Dat…" at bounding box center [361, 190] width 703 height 333
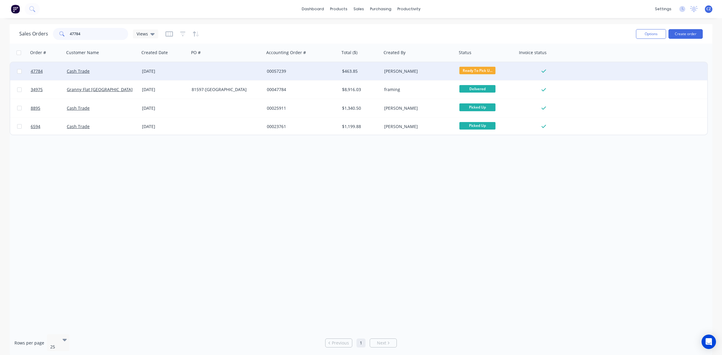
type input "47784"
click at [193, 65] on div at bounding box center [226, 71] width 75 height 18
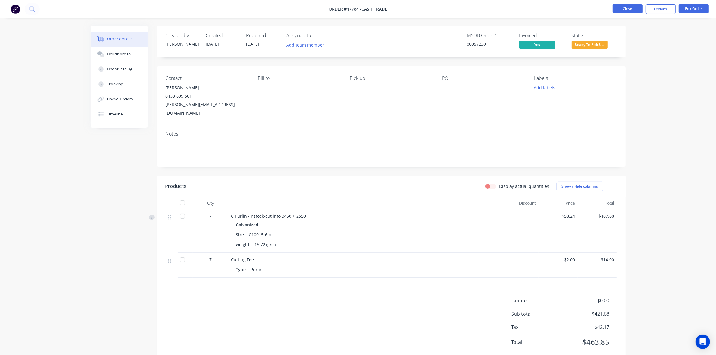
click at [628, 5] on button "Close" at bounding box center [628, 8] width 30 height 9
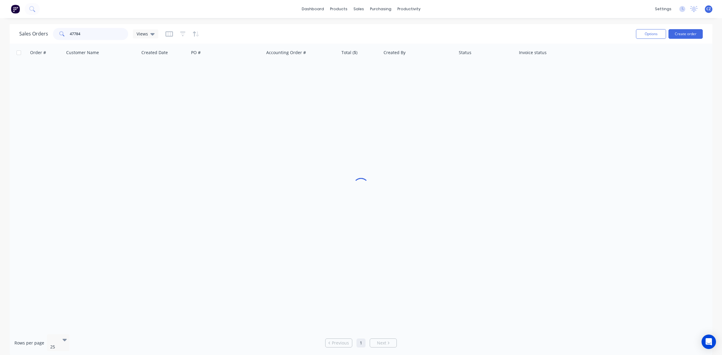
drag, startPoint x: 89, startPoint y: 32, endPoint x: 35, endPoint y: 36, distance: 53.7
click at [35, 36] on div "Sales Orders 47784 Views" at bounding box center [88, 34] width 139 height 12
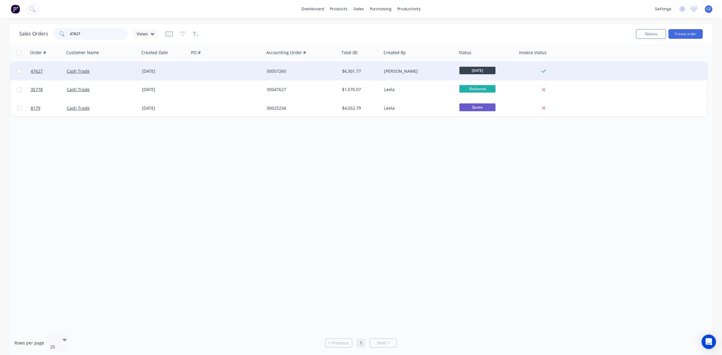
type input "47627"
click at [407, 69] on div "[PERSON_NAME]" at bounding box center [417, 71] width 67 height 6
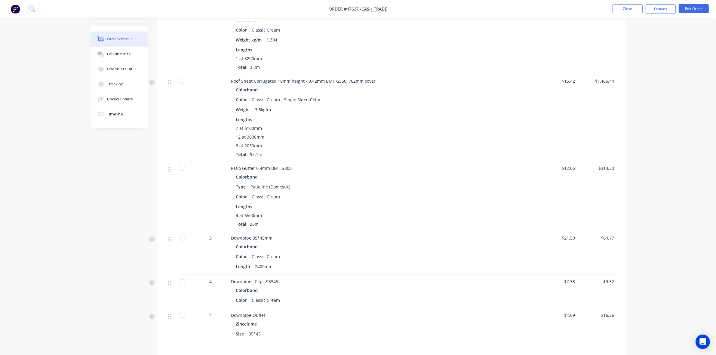
scroll to position [564, 0]
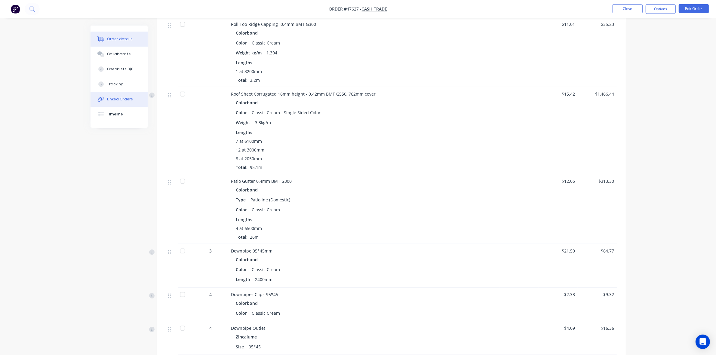
click at [120, 99] on div "Linked Orders" at bounding box center [120, 99] width 26 height 5
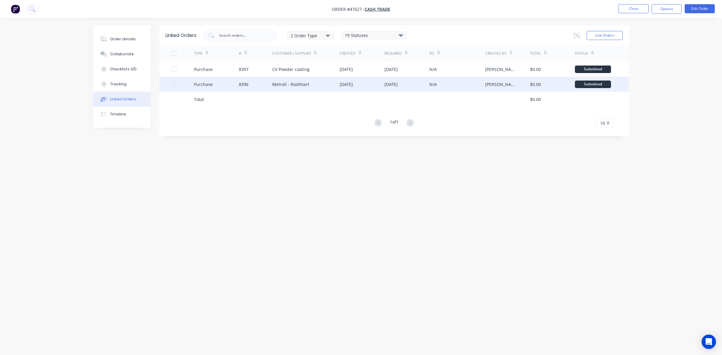
click at [263, 81] on div "8396" at bounding box center [256, 84] width 34 height 15
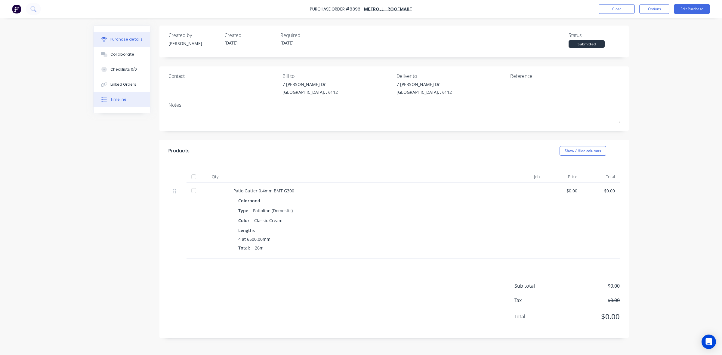
click at [124, 104] on button "Timeline" at bounding box center [122, 99] width 57 height 15
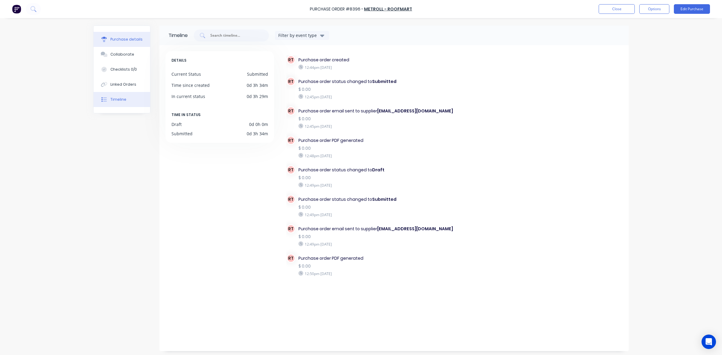
click at [131, 44] on button "Purchase details" at bounding box center [122, 39] width 57 height 15
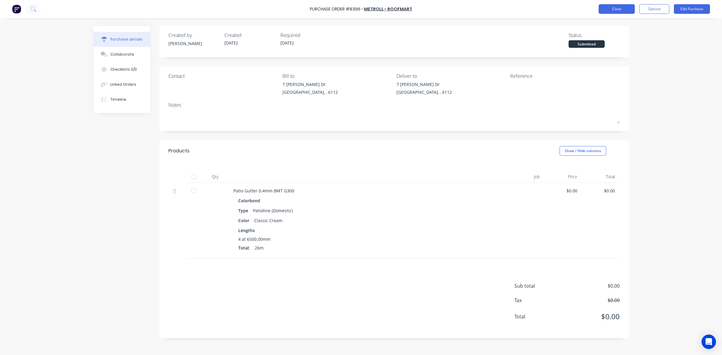
click at [610, 11] on button "Close" at bounding box center [617, 9] width 36 height 10
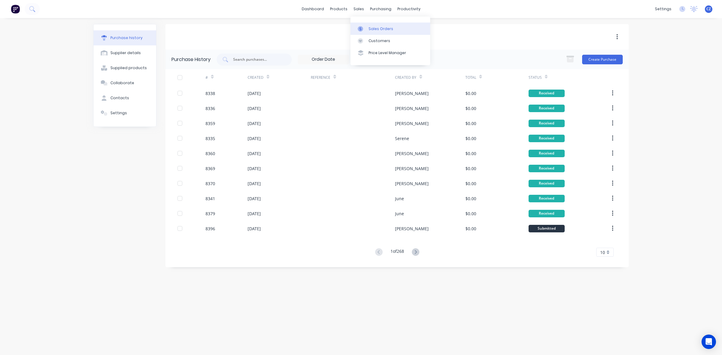
click at [365, 33] on link "Sales Orders" at bounding box center [391, 29] width 80 height 12
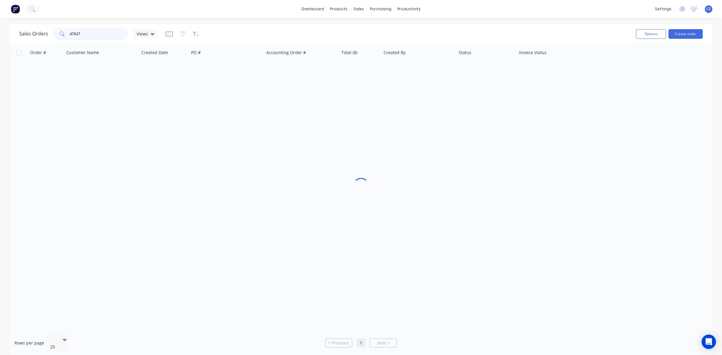
drag, startPoint x: 54, startPoint y: 43, endPoint x: 20, endPoint y: 45, distance: 33.7
click at [20, 45] on div "Sales Orders 47627 Views Options Create order Order # Customer Name Created Dat…" at bounding box center [361, 190] width 703 height 333
drag, startPoint x: 98, startPoint y: 33, endPoint x: 58, endPoint y: 33, distance: 40.0
click at [58, 33] on div "47583" at bounding box center [90, 34] width 75 height 12
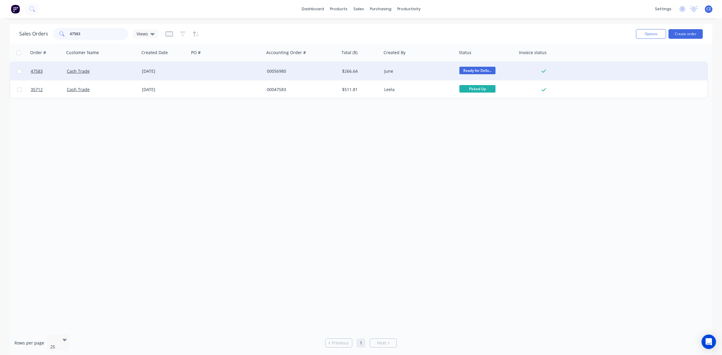
type input "47583"
click at [294, 71] on div "00056980" at bounding box center [300, 71] width 67 height 6
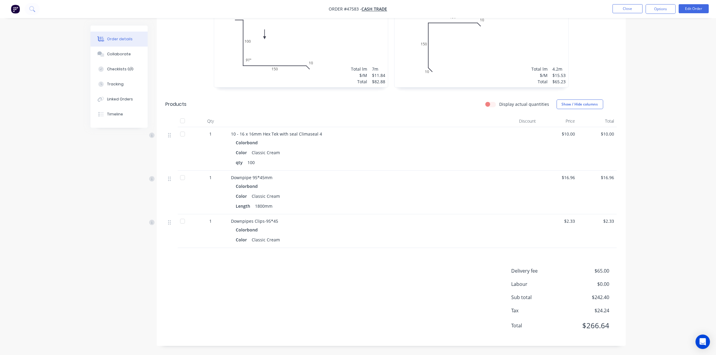
scroll to position [12, 0]
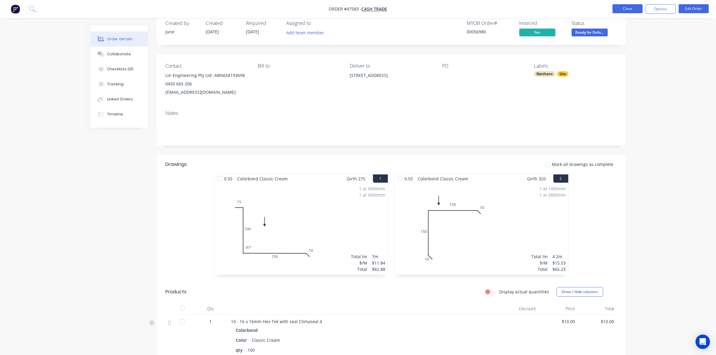
click at [628, 8] on button "Close" at bounding box center [628, 8] width 30 height 9
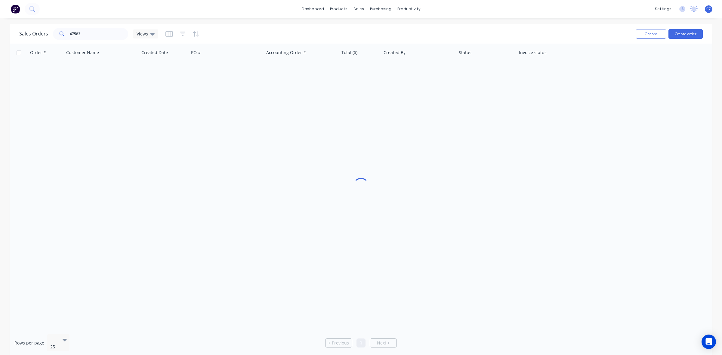
drag, startPoint x: 93, startPoint y: 26, endPoint x: 82, endPoint y: 32, distance: 12.7
click at [76, 32] on div "Sales Orders 47583 Views" at bounding box center [325, 33] width 612 height 15
drag, startPoint x: 100, startPoint y: 32, endPoint x: 24, endPoint y: 39, distance: 76.5
click at [24, 39] on div "Sales Orders 47583 Views" at bounding box center [88, 34] width 139 height 12
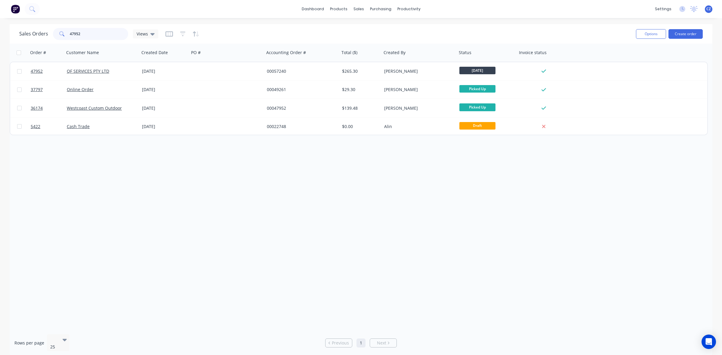
drag, startPoint x: 100, startPoint y: 31, endPoint x: 26, endPoint y: 29, distance: 73.4
click at [26, 29] on div "Sales Orders 47952 Views" at bounding box center [88, 34] width 139 height 12
drag, startPoint x: 92, startPoint y: 34, endPoint x: 41, endPoint y: 28, distance: 52.1
click at [41, 28] on div "Sales Orders 47916 Views" at bounding box center [88, 34] width 139 height 12
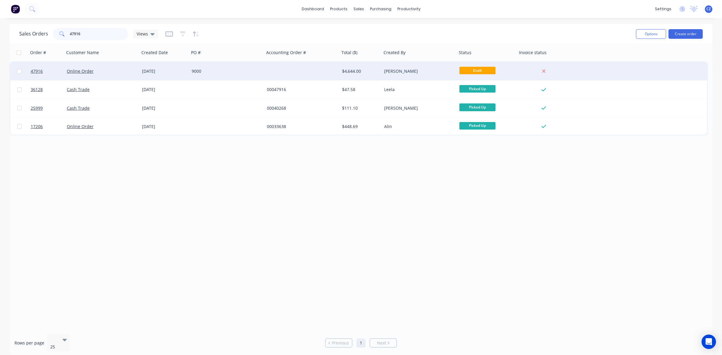
type input "47916"
click at [178, 76] on div "11 Aug 2025" at bounding box center [165, 71] width 50 height 18
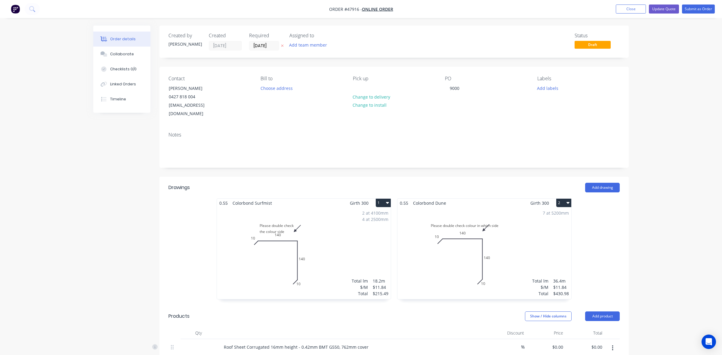
type input "$15.42"
type input "$1,128.74"
type input "$15.42"
type input "$74.02"
type input "$9.91"
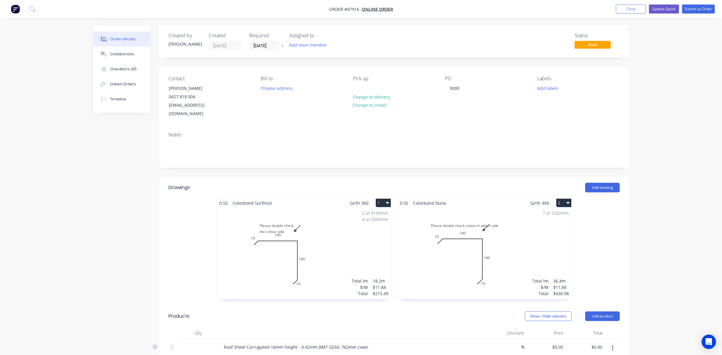
type input "$44.60"
type input "$2.32"
type input "$1.20"
type input "$7.20"
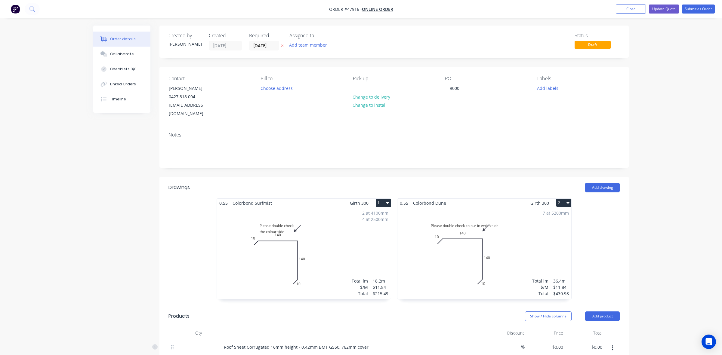
type input "$12.17"
type input "$60.85"
type input "$10.51"
type input "$52.55"
type input "$15.42"
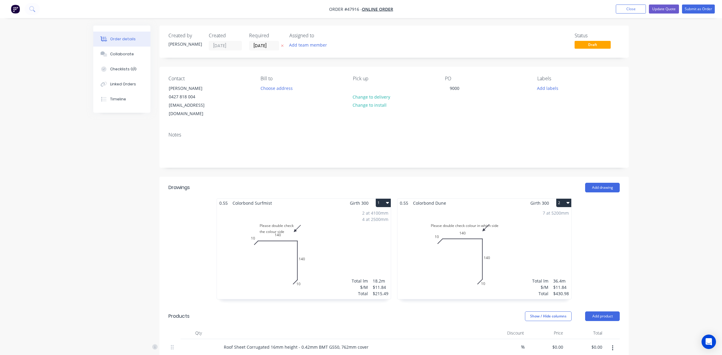
type input "$2,205.06"
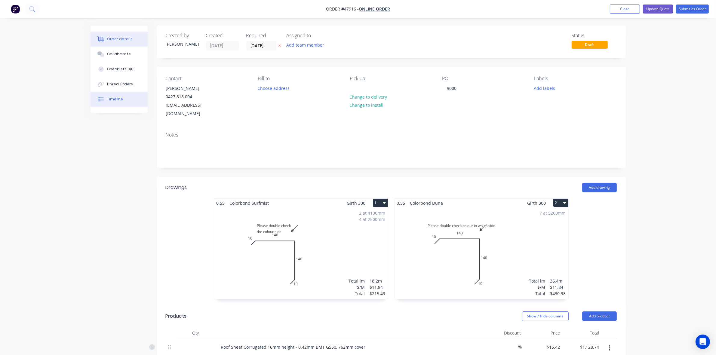
click at [130, 100] on button "Timeline" at bounding box center [119, 99] width 57 height 15
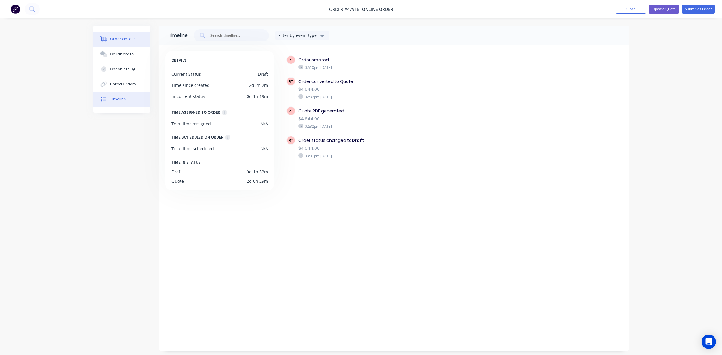
click at [117, 33] on button "Order details" at bounding box center [121, 39] width 57 height 15
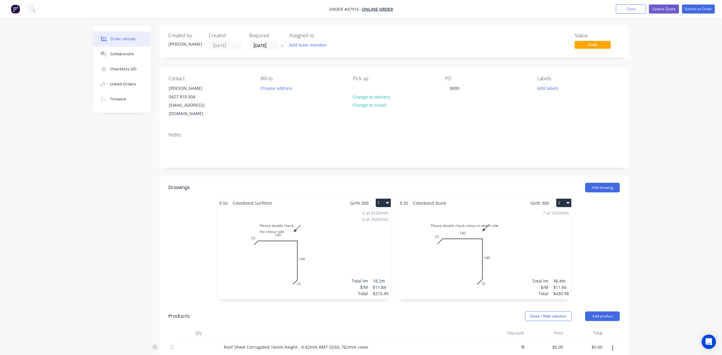
type input "$15.42"
type input "$1,128.74"
type input "$15.42"
type input "$74.02"
type input "$9.91"
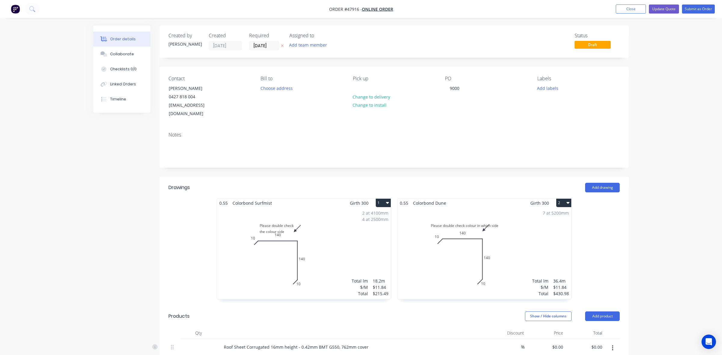
type input "$44.60"
type input "$2.32"
type input "$1.20"
type input "$7.20"
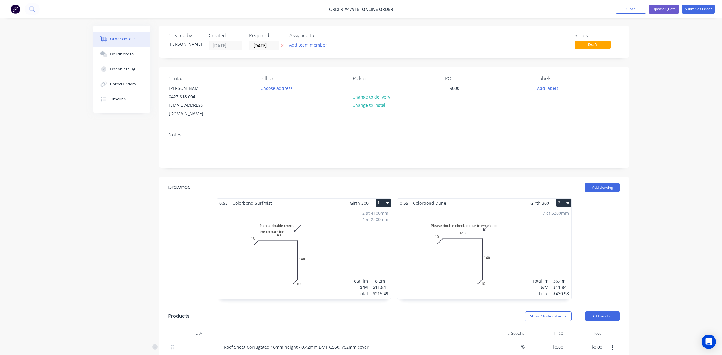
type input "$12.17"
type input "$60.85"
type input "$10.51"
type input "$52.55"
type input "$15.42"
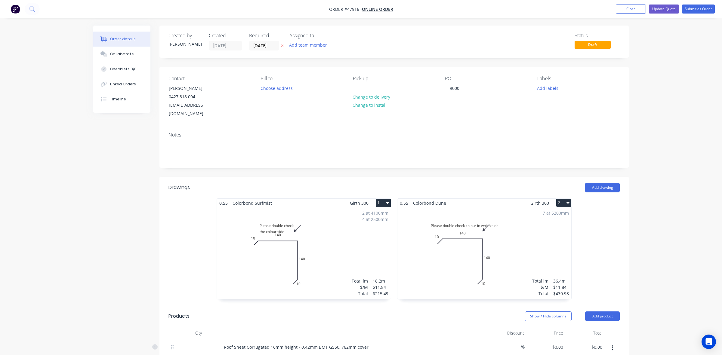
type input "$2,205.06"
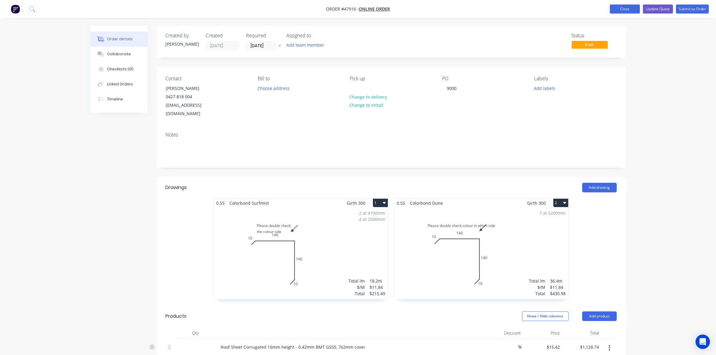
click at [636, 5] on button "Close" at bounding box center [625, 9] width 30 height 9
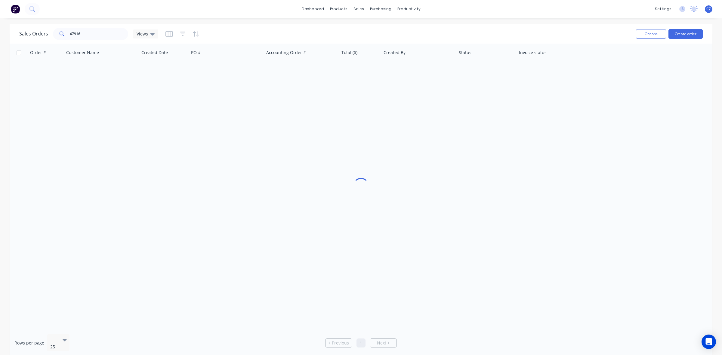
click at [630, 6] on div "dashboard products sales purchasing productivity dashboard products Product Cat…" at bounding box center [361, 9] width 722 height 18
drag, startPoint x: 102, startPoint y: 29, endPoint x: 39, endPoint y: 29, distance: 62.9
click at [39, 29] on div "Sales Orders 47916 Views" at bounding box center [88, 34] width 139 height 12
drag, startPoint x: 78, startPoint y: 33, endPoint x: 35, endPoint y: 32, distance: 42.7
click at [35, 32] on div "Sales Orders 47890 Views" at bounding box center [88, 34] width 139 height 12
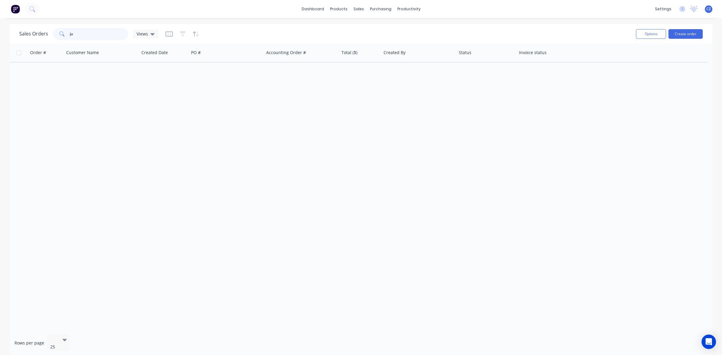
type input "j"
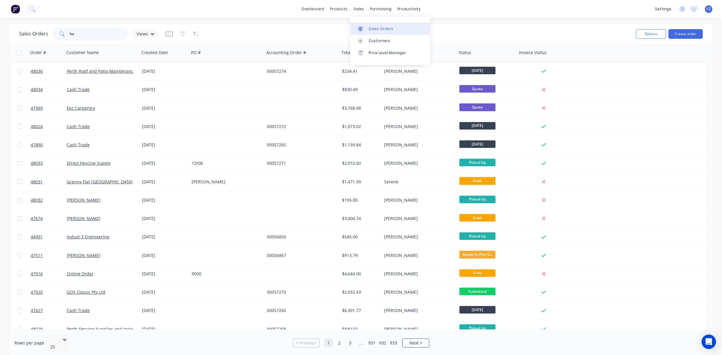
type input "he"
click at [367, 26] on link "Sales Orders" at bounding box center [391, 29] width 80 height 12
click at [345, 23] on link "Product Catalogue" at bounding box center [369, 29] width 80 height 12
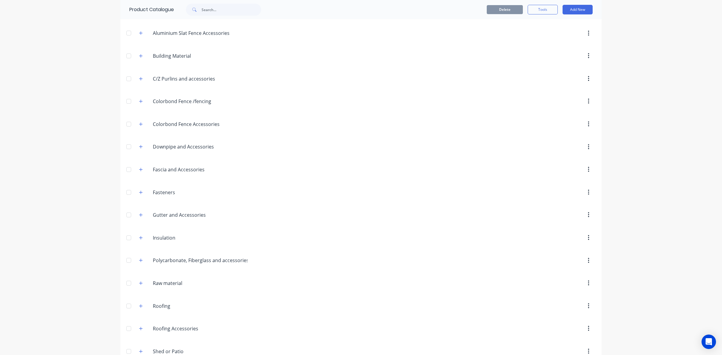
scroll to position [168, 0]
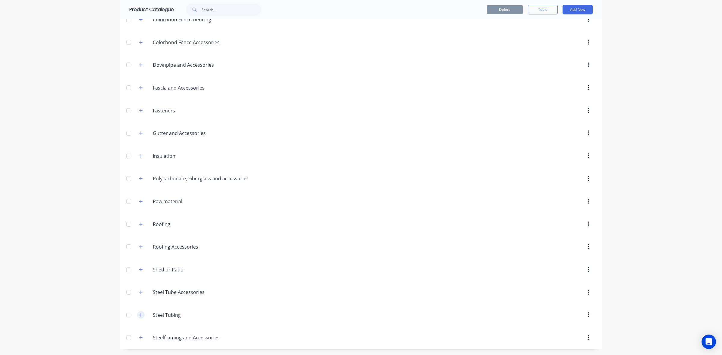
click at [139, 314] on icon "button" at bounding box center [141, 315] width 4 height 4
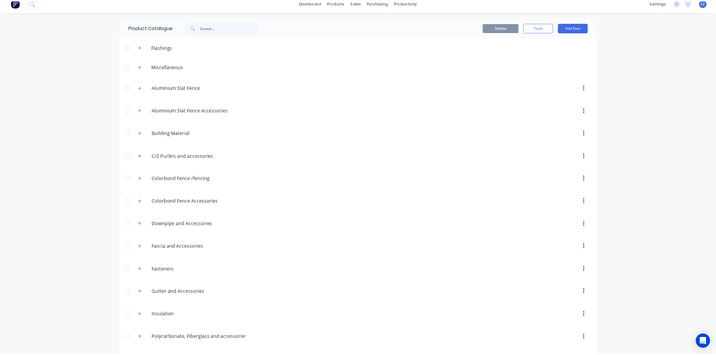
scroll to position [0, 0]
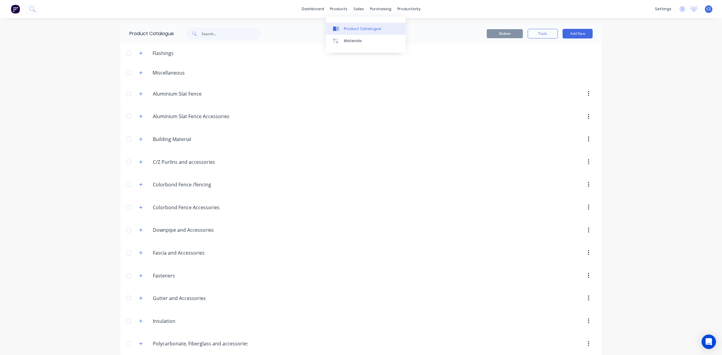
click at [347, 27] on div "Product Catalogue" at bounding box center [362, 28] width 37 height 5
click at [360, 41] on icon at bounding box center [357, 40] width 5 height 5
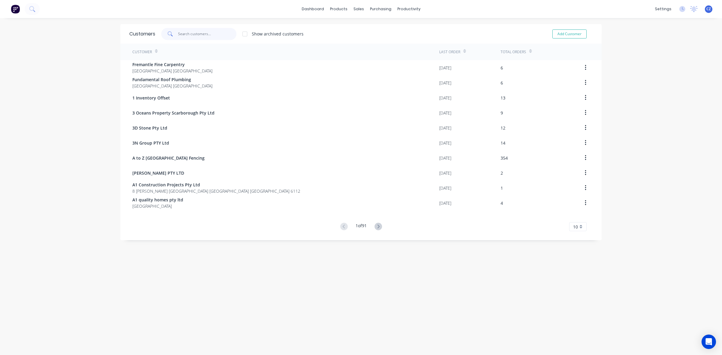
click at [191, 35] on input "text" at bounding box center [207, 34] width 59 height 12
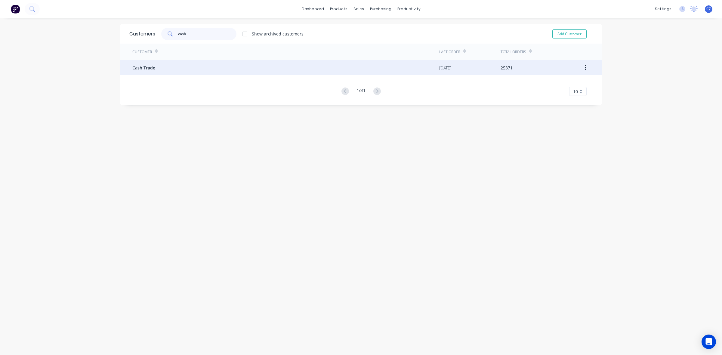
type input "cash"
click at [209, 69] on div "Cash Trade" at bounding box center [285, 67] width 307 height 15
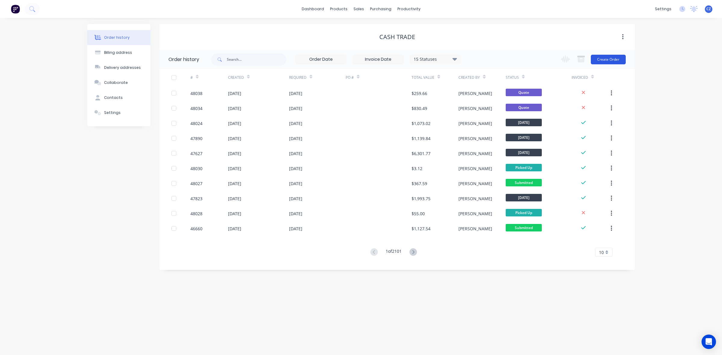
click at [602, 57] on button "Create Order" at bounding box center [608, 60] width 35 height 10
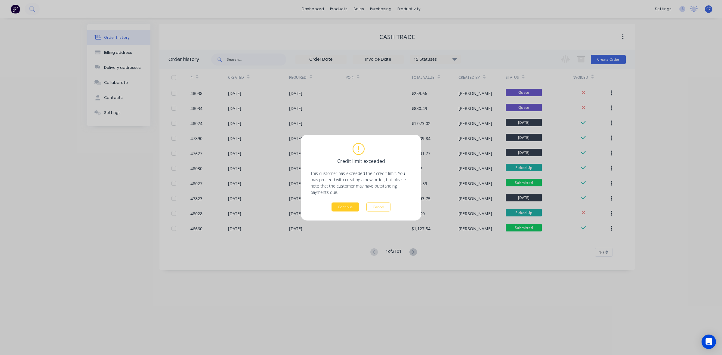
click at [356, 209] on button "Continue" at bounding box center [346, 207] width 28 height 9
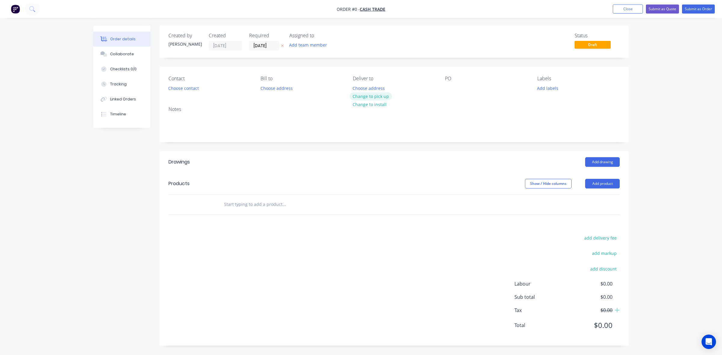
click at [381, 94] on button "Change to pick up" at bounding box center [371, 96] width 43 height 8
click at [607, 185] on button "Add product" at bounding box center [602, 184] width 35 height 10
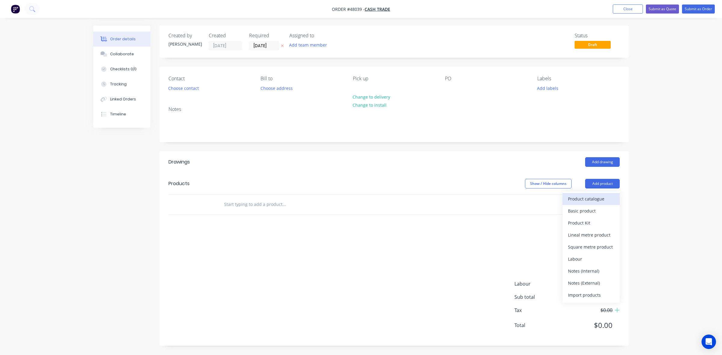
click at [600, 197] on div "Product catalogue" at bounding box center [591, 199] width 46 height 9
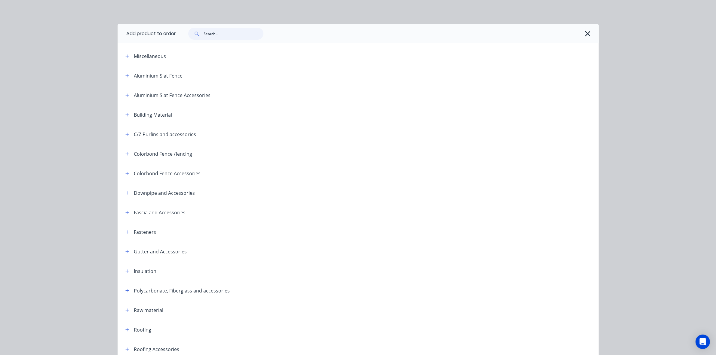
click at [221, 29] on input "text" at bounding box center [234, 34] width 60 height 12
type input "sheet"
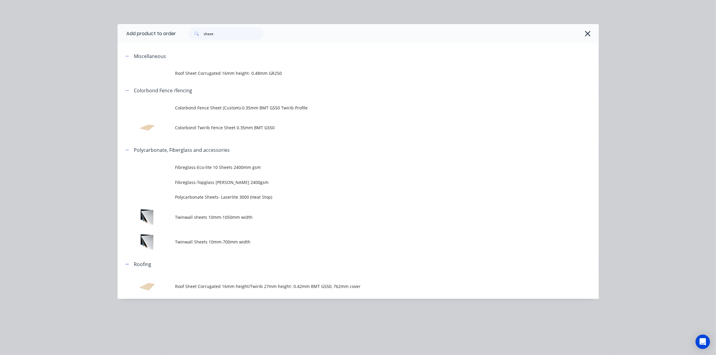
drag, startPoint x: 244, startPoint y: 280, endPoint x: 247, endPoint y: 278, distance: 3.9
click at [246, 280] on td "Roof Sheet Corrugated 16mm height/Twirib 27mm height- 0.42mm BMT G550, 762mm co…" at bounding box center [387, 286] width 424 height 25
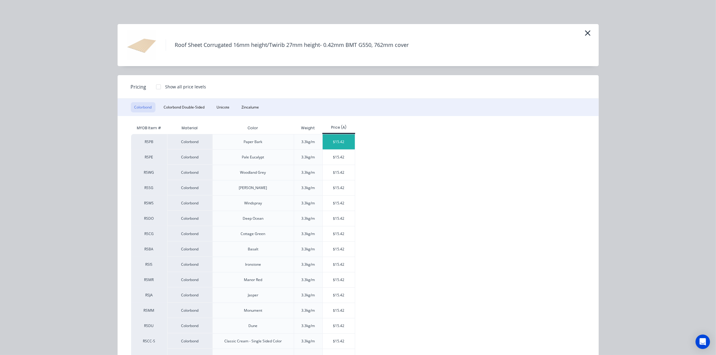
click at [336, 135] on div "$15.42" at bounding box center [339, 142] width 32 height 15
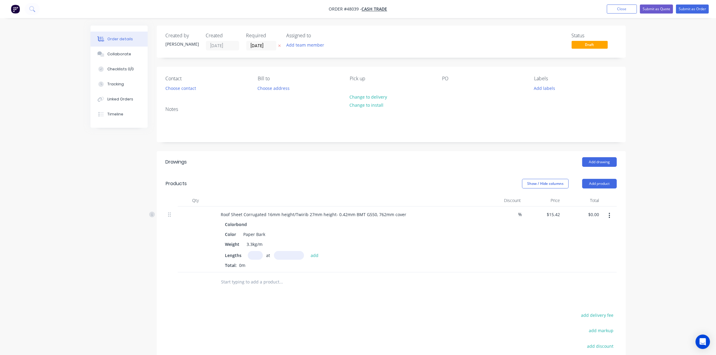
drag, startPoint x: 254, startPoint y: 255, endPoint x: 256, endPoint y: 248, distance: 6.8
click at [255, 253] on input "text" at bounding box center [255, 255] width 15 height 9
type input "18"
click at [287, 254] on input "text" at bounding box center [289, 255] width 30 height 9
type input "5000"
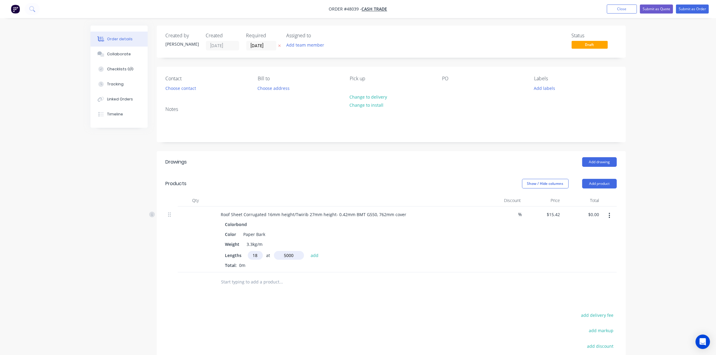
click at [308, 251] on button "add" at bounding box center [315, 255] width 14 height 8
type input "$1,387.80"
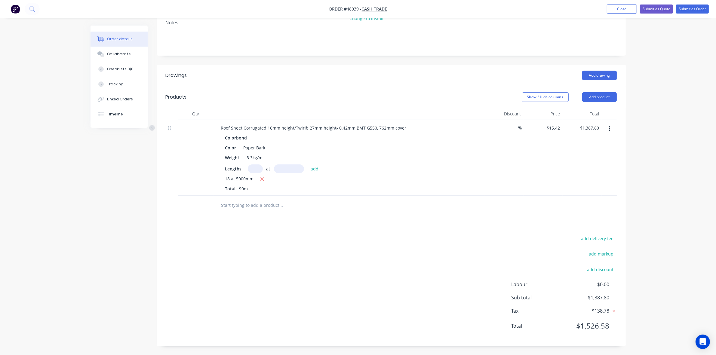
scroll to position [87, 0]
click at [369, 209] on div at bounding box center [306, 205] width 181 height 12
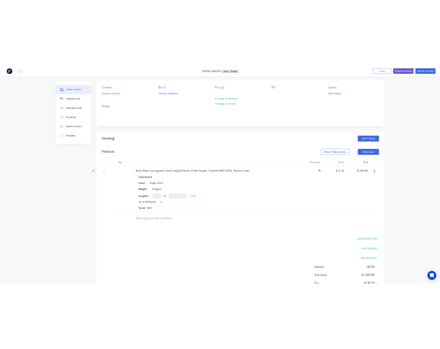
scroll to position [0, 0]
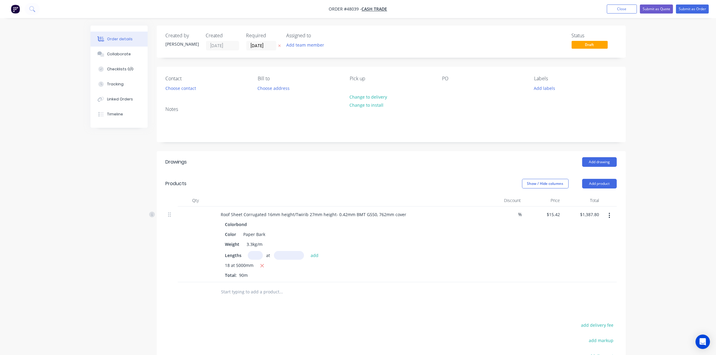
click at [343, 314] on div "Drawings Add drawing Products Show / Hide columns Add product Qty Discount Pric…" at bounding box center [391, 292] width 469 height 282
drag, startPoint x: 404, startPoint y: 177, endPoint x: 398, endPoint y: 169, distance: 9.6
click at [404, 176] on header "Products Show / Hide columns Add product" at bounding box center [391, 184] width 469 height 22
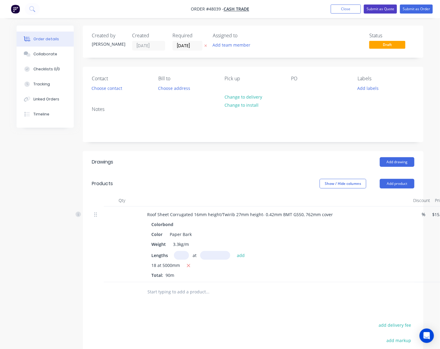
click at [384, 8] on button "Submit as Quote" at bounding box center [380, 9] width 33 height 9
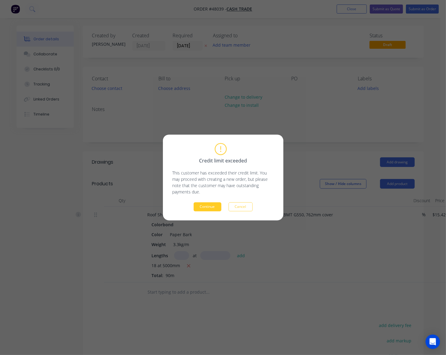
click at [216, 206] on button "Continue" at bounding box center [207, 207] width 28 height 9
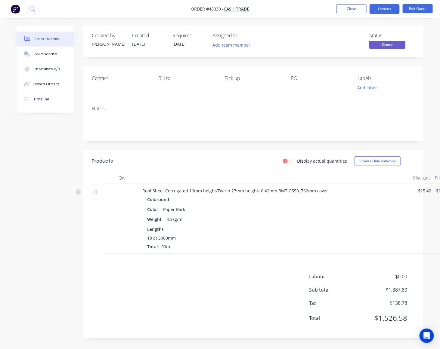
drag, startPoint x: 184, startPoint y: 282, endPoint x: 198, endPoint y: 273, distance: 16.3
click at [187, 280] on div "Labour $0.00 Sub total $1,387.80 Tax $138.78 Total $1,526.58" at bounding box center [253, 301] width 323 height 57
click at [351, 7] on button "Close" at bounding box center [351, 8] width 30 height 9
click at [315, 349] on html "Order #48039 - Cash Trade Close Options Edit Quote Order details Collaborate Ch…" at bounding box center [220, 174] width 440 height 349
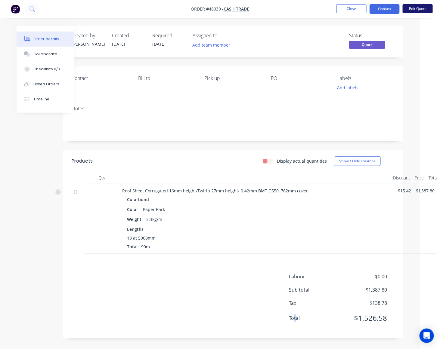
click at [420, 7] on button "Edit Quote" at bounding box center [418, 8] width 30 height 9
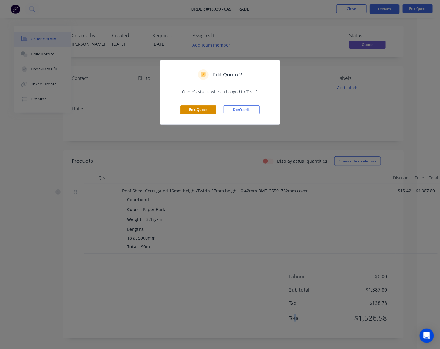
click at [195, 107] on button "Edit Quote" at bounding box center [198, 109] width 36 height 9
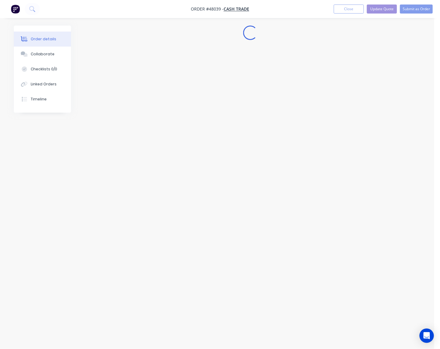
scroll to position [0, 0]
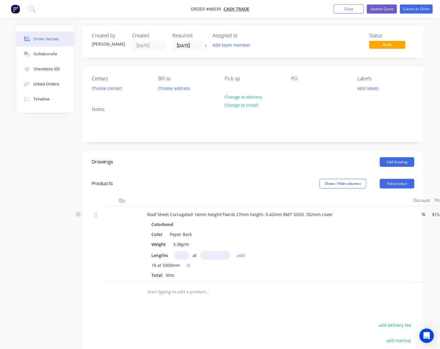
drag, startPoint x: 237, startPoint y: 92, endPoint x: 238, endPoint y: 96, distance: 4.2
click at [238, 93] on div "Pick up Change to delivery Change to install" at bounding box center [253, 84] width 57 height 17
click at [238, 96] on button "Change to delivery" at bounding box center [243, 97] width 44 height 8
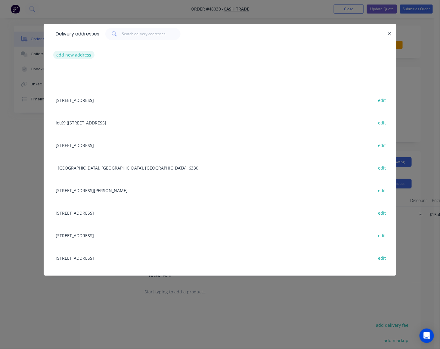
click at [80, 54] on button "add new address" at bounding box center [73, 55] width 41 height 8
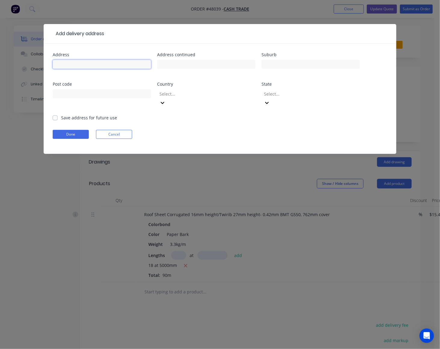
click at [80, 63] on input "text" at bounding box center [102, 64] width 98 height 9
paste input "Midvale, Western Australia 6056"
type input "Midvale, Western Australia 6056"
click at [72, 130] on button "Done" at bounding box center [71, 134] width 36 height 9
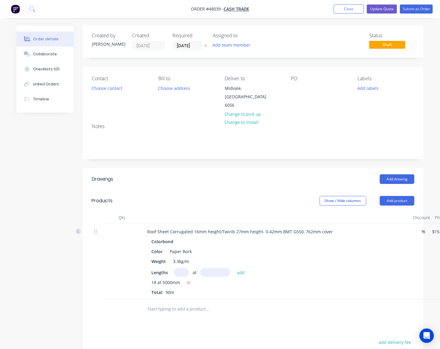
click at [240, 169] on header "Drawings Add drawing" at bounding box center [253, 180] width 341 height 22
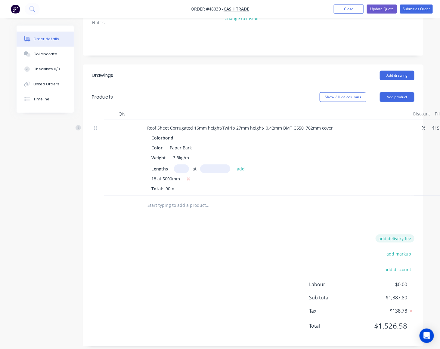
click at [381, 235] on button "add delivery fee" at bounding box center [395, 239] width 39 height 8
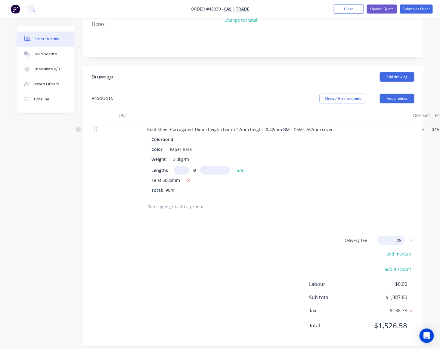
type input "250"
click input "submit" at bounding box center [0, 0] width 0 height 0
click at [237, 252] on div "Delivery fee $250.00 add markup add discount Labour $0.00 Sub total $1,637.80 T…" at bounding box center [253, 287] width 323 height 100
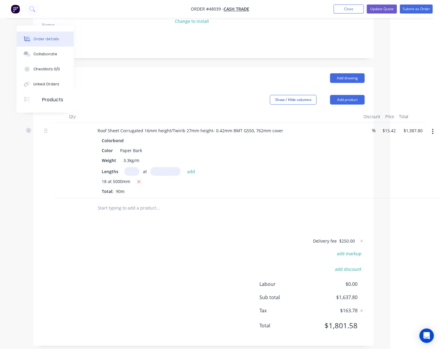
click at [432, 128] on icon "button" at bounding box center [433, 131] width 2 height 7
click at [413, 143] on div "Edit" at bounding box center [411, 147] width 46 height 9
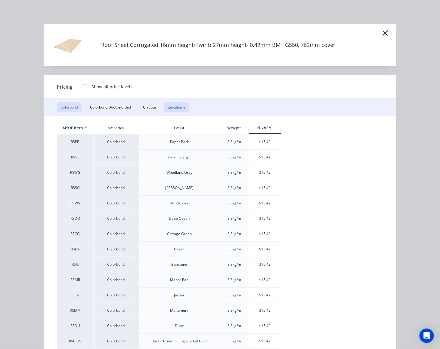
click at [178, 107] on button "Zincalume" at bounding box center [176, 107] width 25 height 10
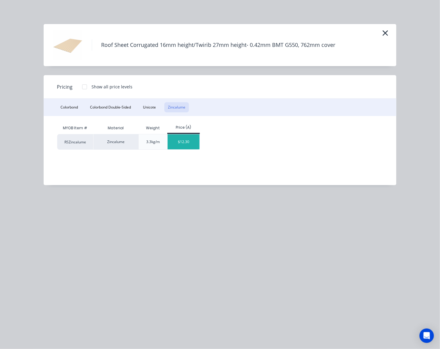
click at [194, 144] on div "$12.30" at bounding box center [184, 142] width 32 height 15
type input "$12.30"
type input "$1,107.00"
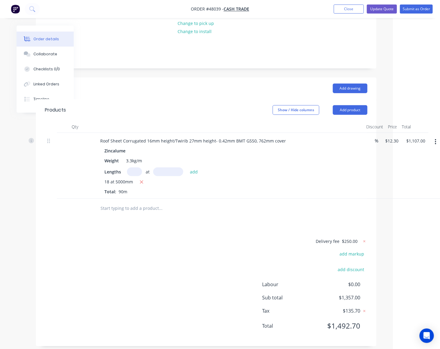
click at [434, 137] on button "button" at bounding box center [435, 142] width 14 height 11
click at [400, 153] on div "Edit" at bounding box center [414, 157] width 46 height 9
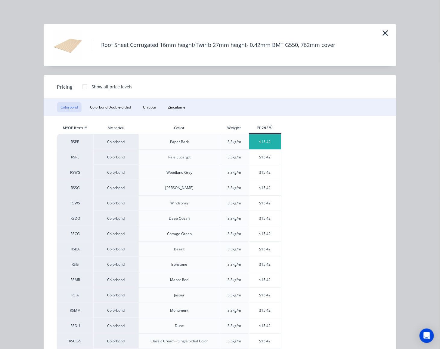
click at [267, 139] on div "$15.42" at bounding box center [265, 142] width 32 height 15
type input "$15.42"
type input "$1,387.80"
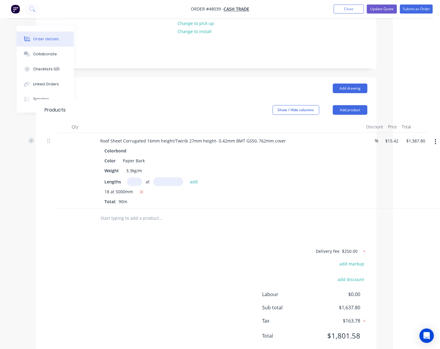
click at [197, 283] on div "Delivery fee $250.00 add markup add discount Labour $0.00 Sub total $1,637.80 T…" at bounding box center [206, 298] width 323 height 100
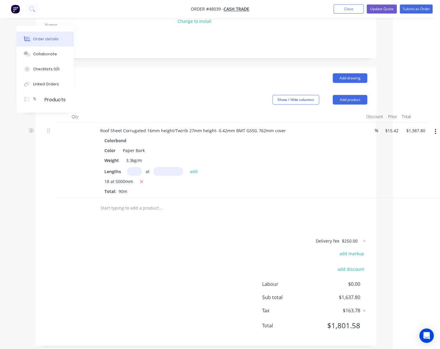
click at [188, 280] on div "Delivery fee $250.00 add markup add discount Labour $0.00 Sub total $1,637.80 T…" at bounding box center [206, 287] width 323 height 100
click at [162, 249] on div "Delivery fee $250.00 add markup add discount Labour $0.00 Sub total $1,637.80 T…" at bounding box center [206, 287] width 323 height 100
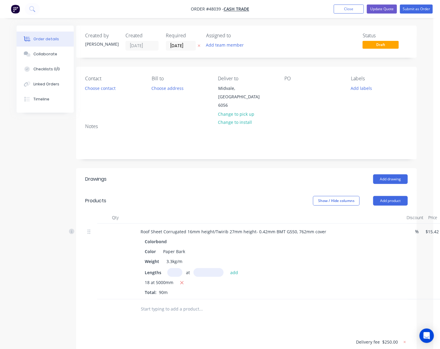
scroll to position [0, 0]
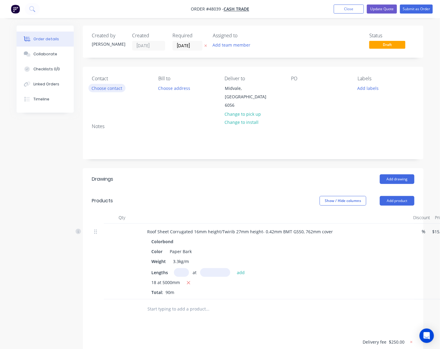
click at [115, 89] on button "Choose contact" at bounding box center [106, 88] width 37 height 8
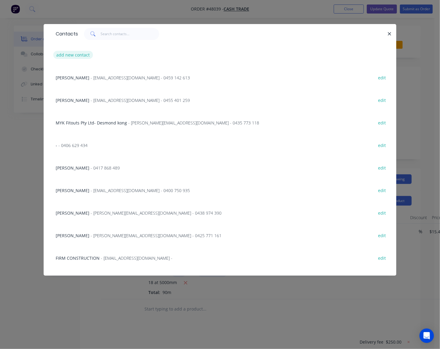
click at [70, 55] on button "add new contact" at bounding box center [73, 55] width 40 height 8
select select "AU"
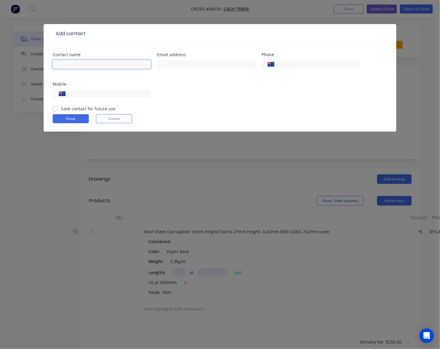
click at [88, 61] on input "text" at bounding box center [102, 64] width 98 height 9
click at [229, 103] on div "Contact name Email address Phone International Afghanistan Åland Islands Albani…" at bounding box center [220, 79] width 335 height 53
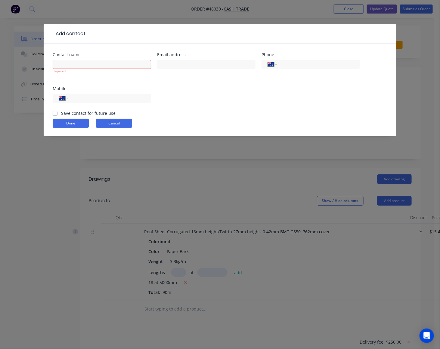
click at [126, 124] on button "Cancel" at bounding box center [114, 123] width 36 height 9
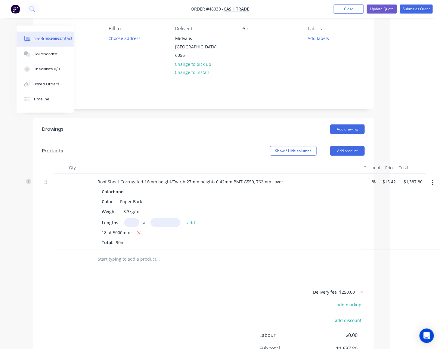
scroll to position [101, 50]
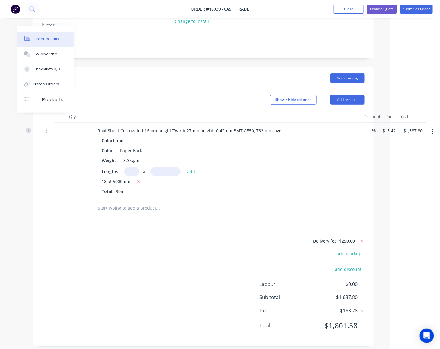
click at [362, 238] on icon at bounding box center [362, 241] width 6 height 6
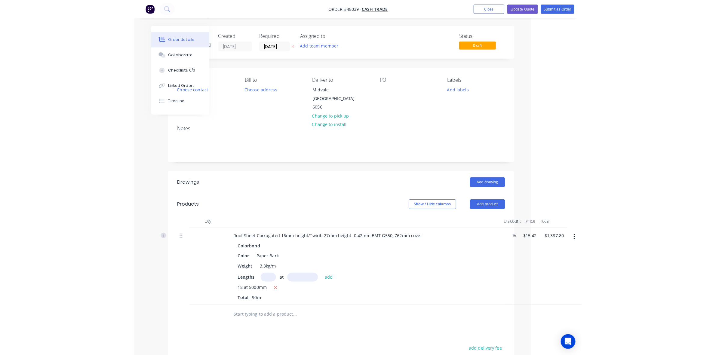
scroll to position [0, 0]
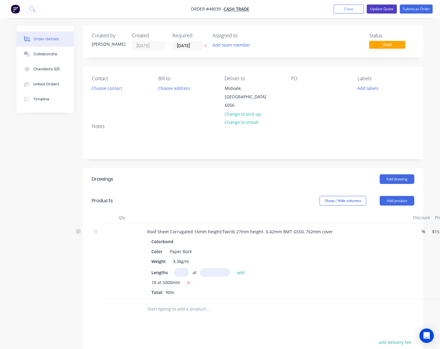
click at [382, 8] on button "Update Quote" at bounding box center [382, 9] width 30 height 9
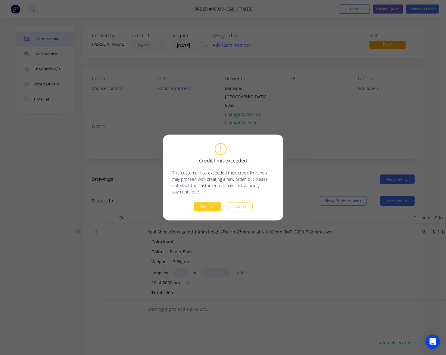
click at [211, 208] on button "Continue" at bounding box center [207, 207] width 28 height 9
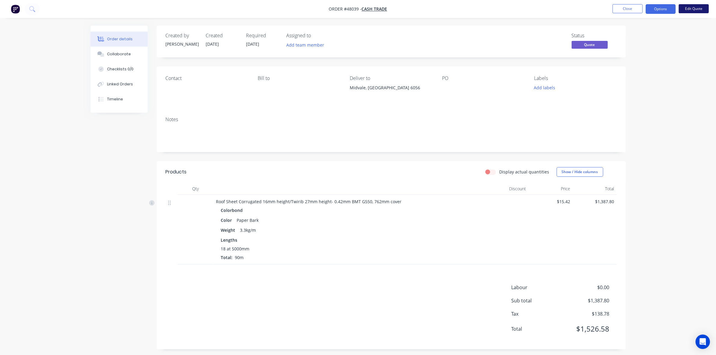
click at [694, 6] on button "Edit Quote" at bounding box center [694, 8] width 30 height 9
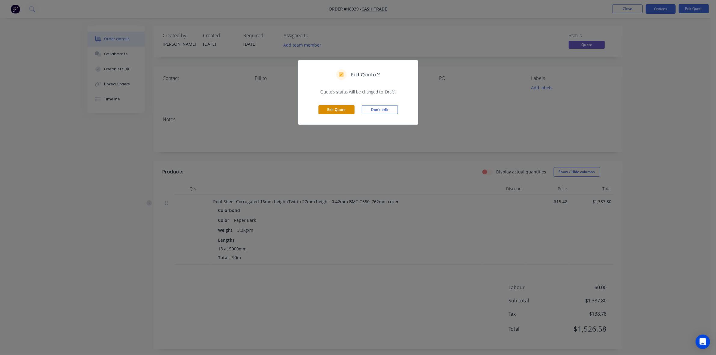
click at [352, 107] on button "Edit Quote" at bounding box center [337, 109] width 36 height 9
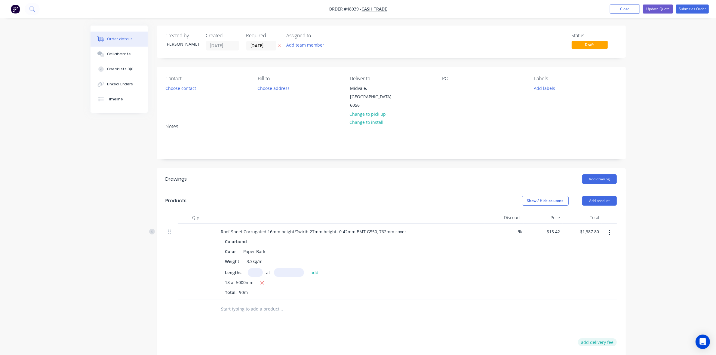
click at [600, 339] on button "add delivery fee" at bounding box center [597, 343] width 39 height 8
type input "250"
click input "submit" at bounding box center [0, 0] width 0 height 0
drag, startPoint x: 422, startPoint y: 341, endPoint x: 443, endPoint y: 306, distance: 40.9
click at [434, 324] on div "Drawings Add drawing Products Show / Hide columns Add product Qty Discount Pric…" at bounding box center [391, 308] width 469 height 279
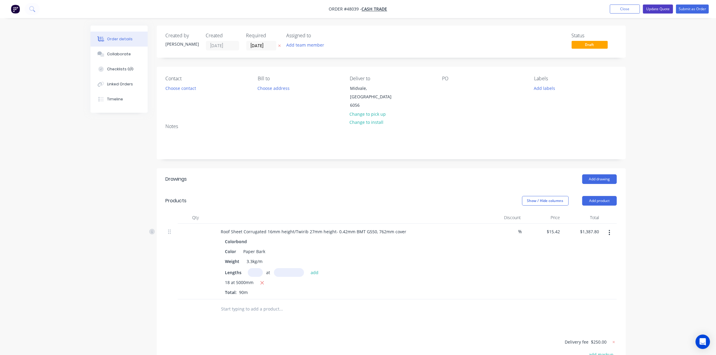
click at [661, 10] on button "Update Quote" at bounding box center [658, 9] width 30 height 9
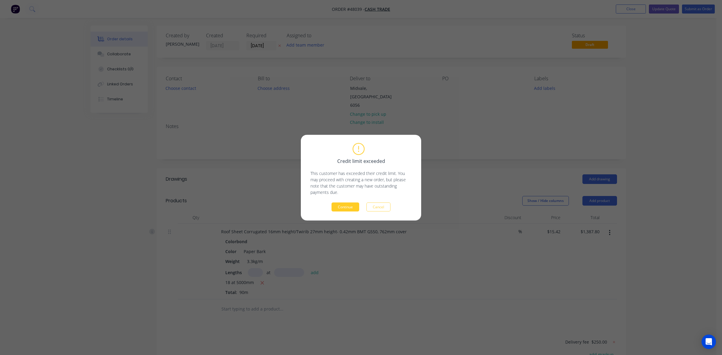
click at [351, 205] on button "Continue" at bounding box center [346, 207] width 28 height 9
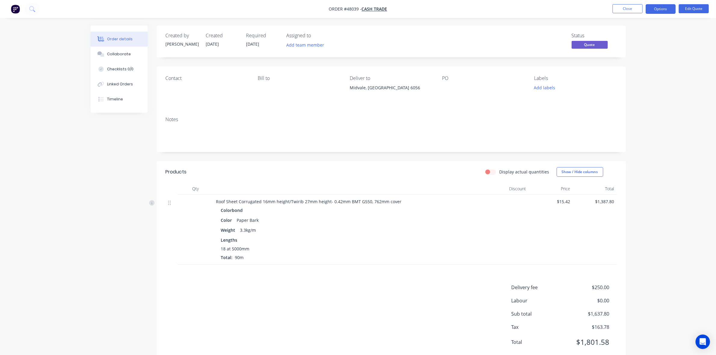
click at [297, 158] on div "Created by Cathy Created 13/08/25 Required 13/08/25 Assigned to Add team member…" at bounding box center [391, 194] width 469 height 337
